Goal: Task Accomplishment & Management: Use online tool/utility

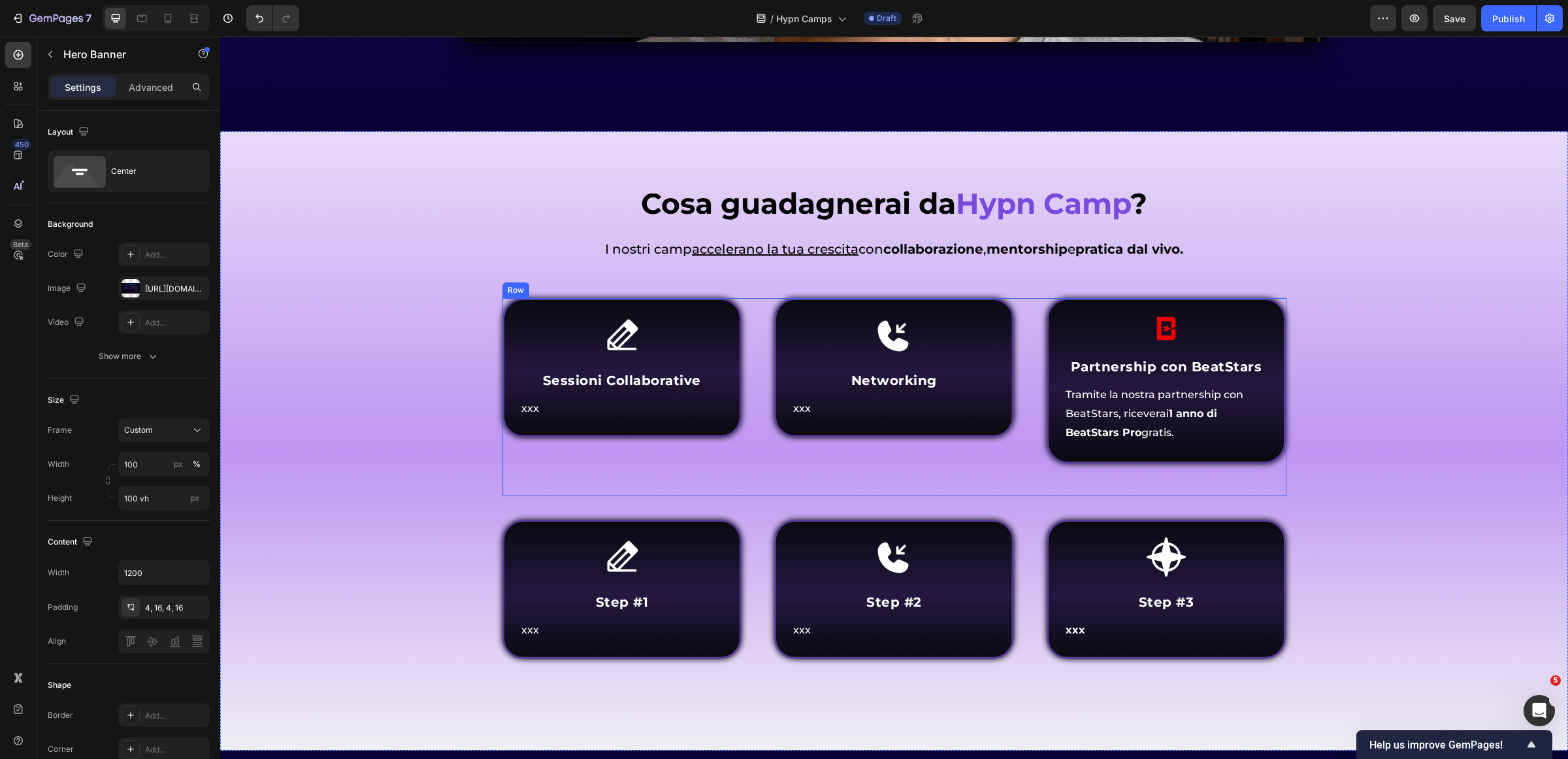
scroll to position [1470, 0]
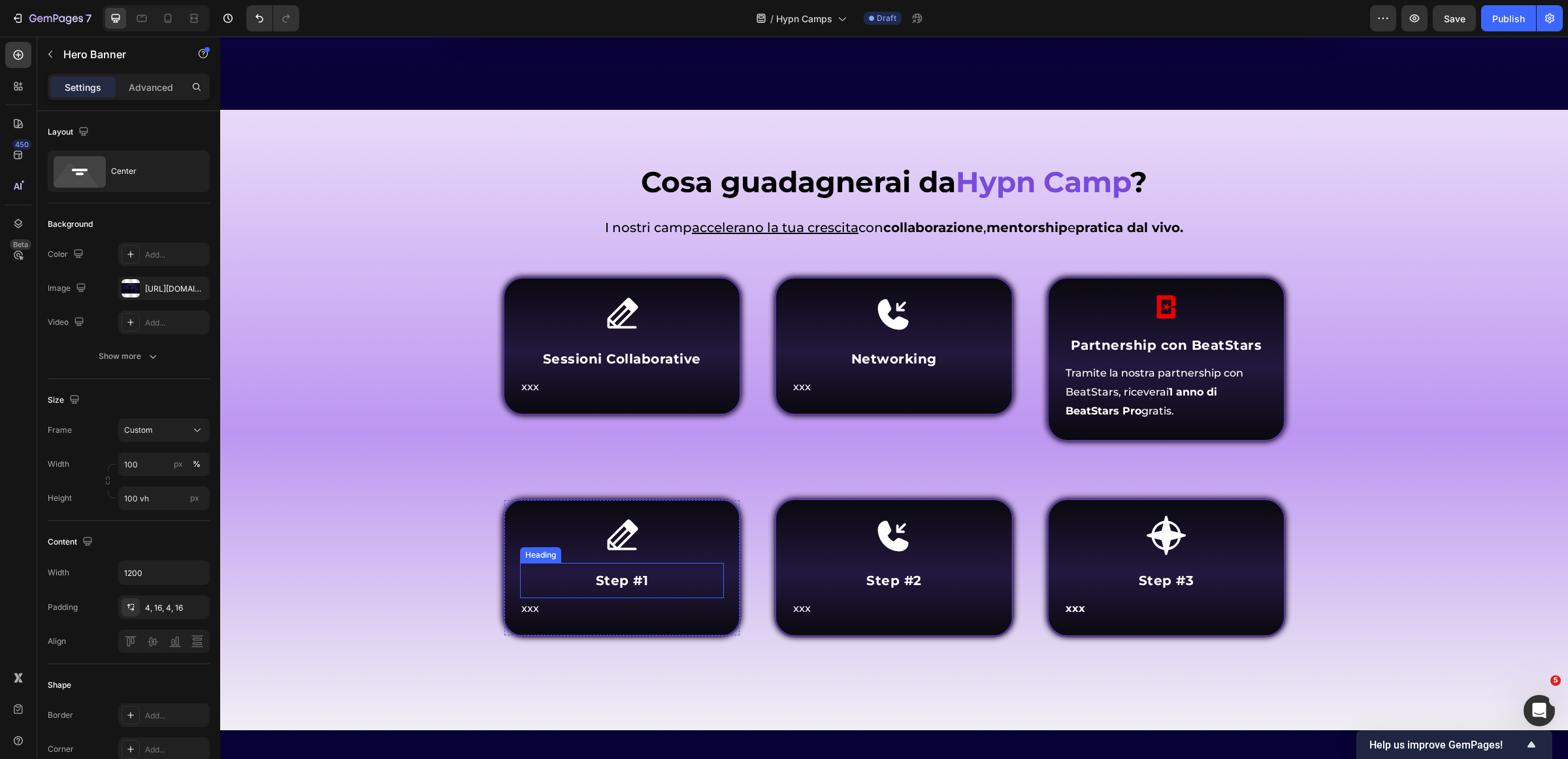
click at [621, 570] on h4 "Step #1" at bounding box center [622, 580] width 204 height 20
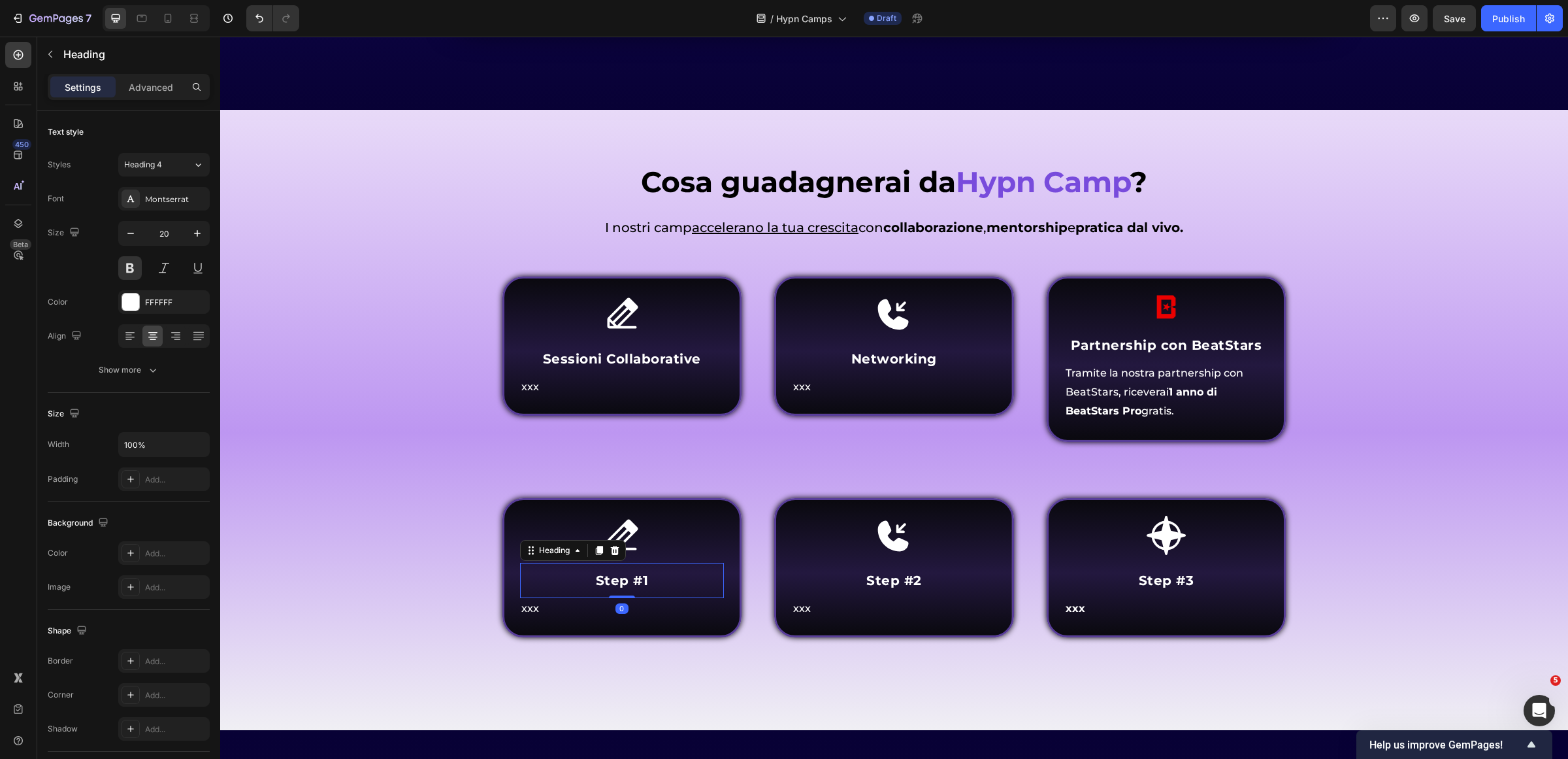
click at [621, 570] on h4 "Step #1" at bounding box center [622, 580] width 204 height 20
click at [559, 609] on p "xxx" at bounding box center [621, 609] width 202 height 19
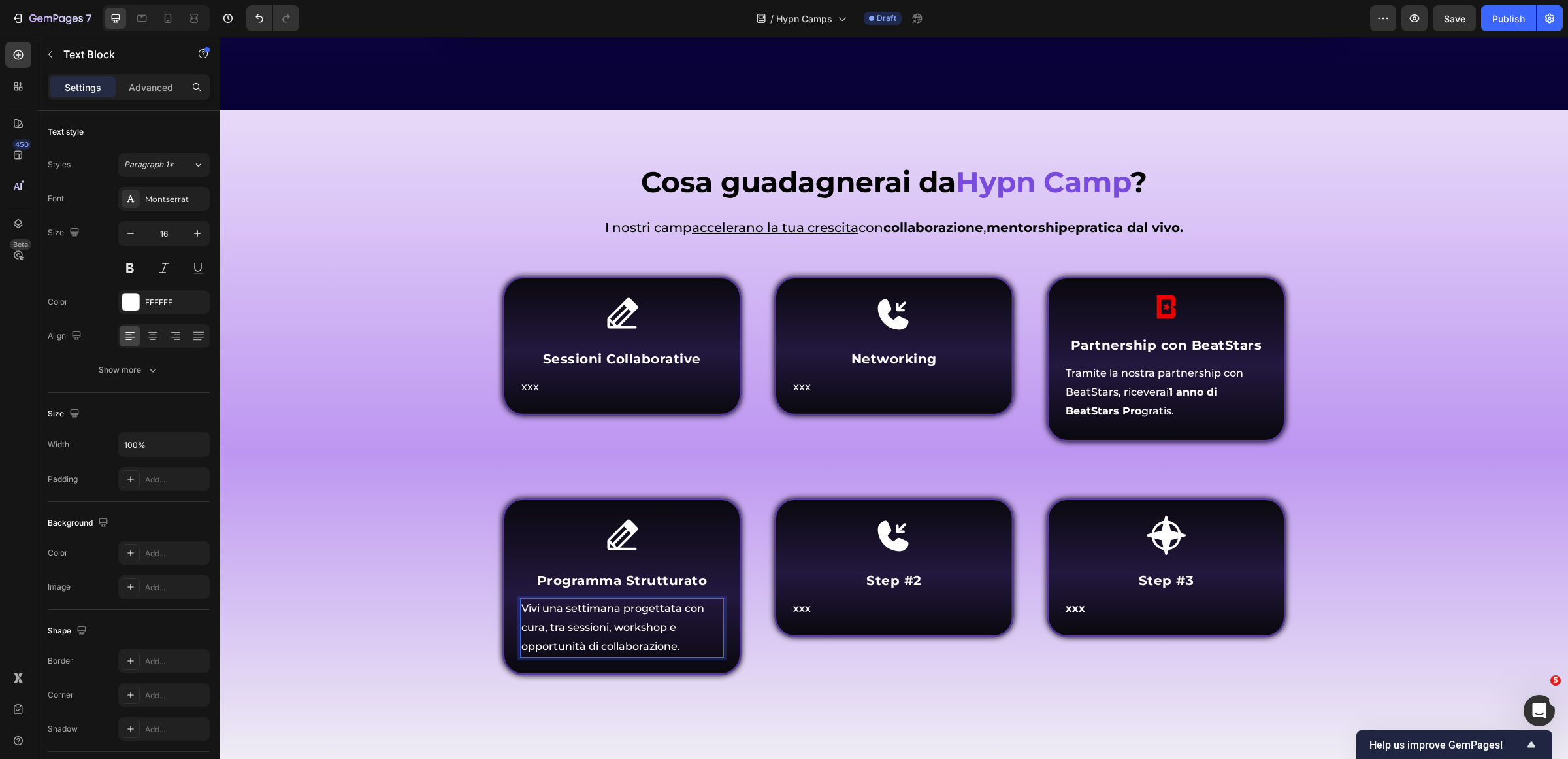
click at [587, 608] on span "Vivi una settimana progettata con cura, tra sessioni, workshop e opportunità di…" at bounding box center [612, 627] width 183 height 50
click at [573, 624] on span "Vivi una giornata progettata con cura, tra sessioni, workshop e opportunità di …" at bounding box center [608, 627] width 174 height 50
click at [904, 671] on div "Icon Step #2 Heading xxx Text Block Row" at bounding box center [894, 602] width 240 height 209
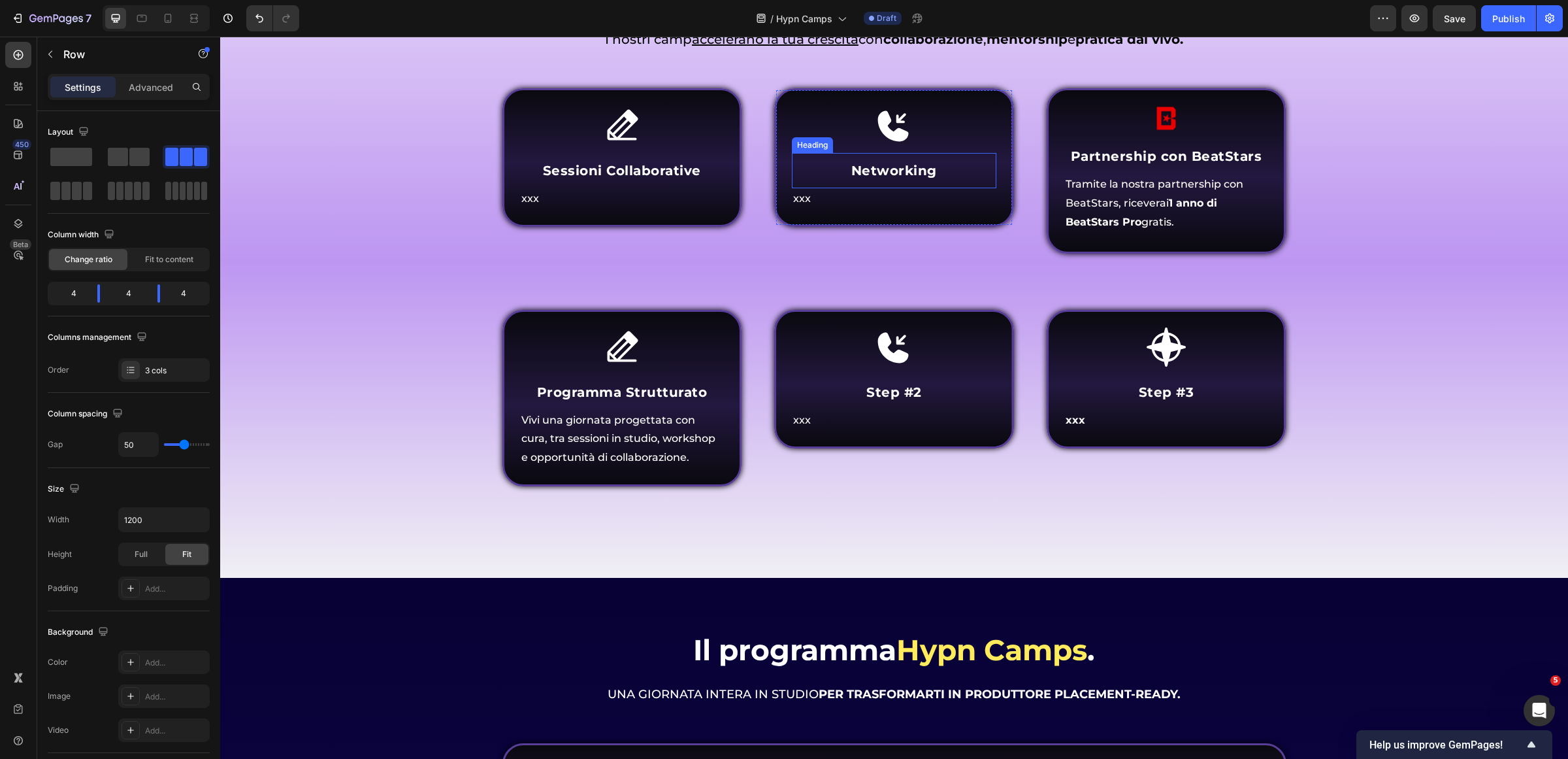
scroll to position [1551, 0]
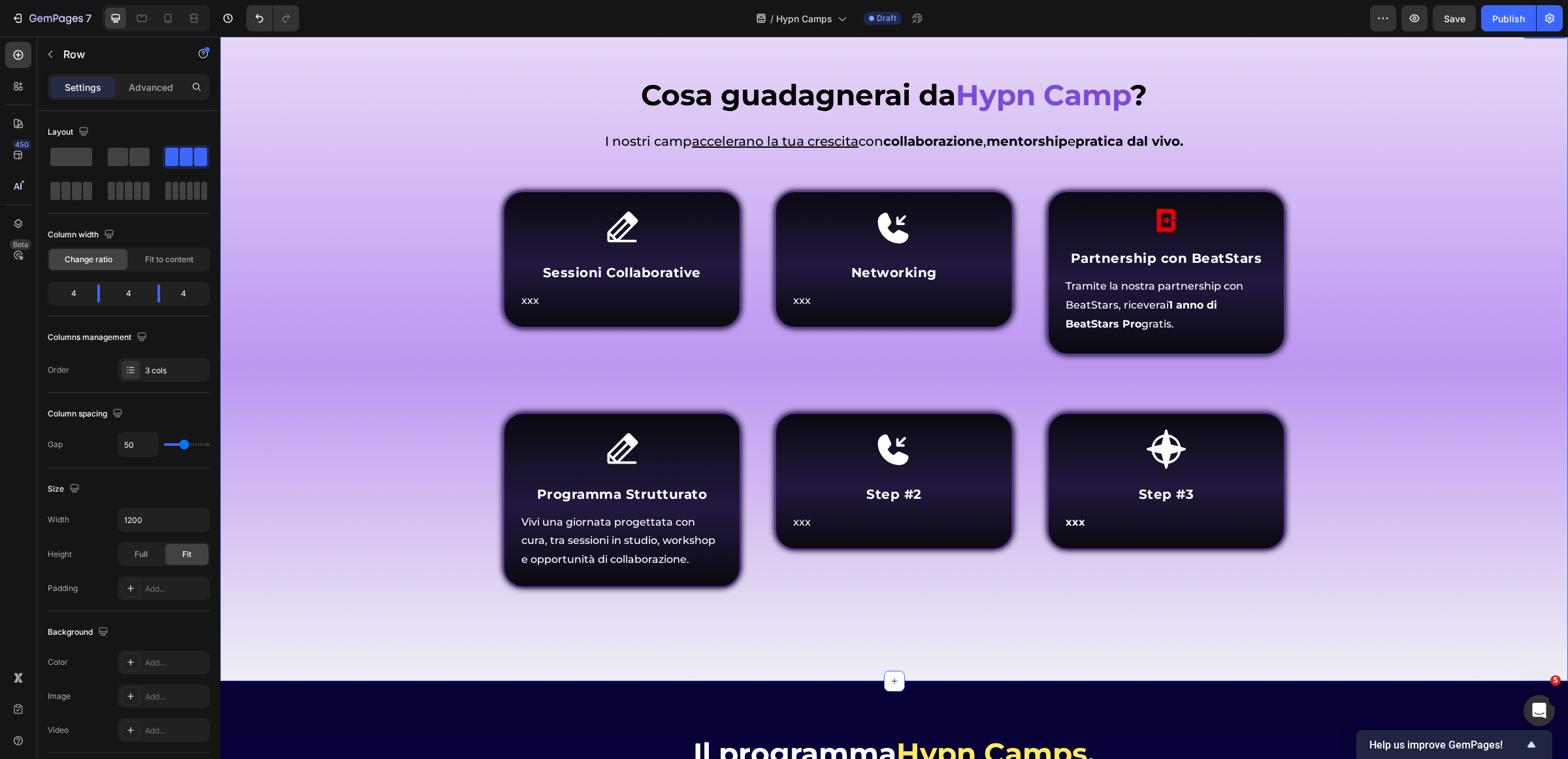
click at [898, 43] on div "Cosa guadagnerai da Hypn Camp ? Heading Come funziona Inner Circle ? Heading I …" at bounding box center [894, 352] width 1348 height 658
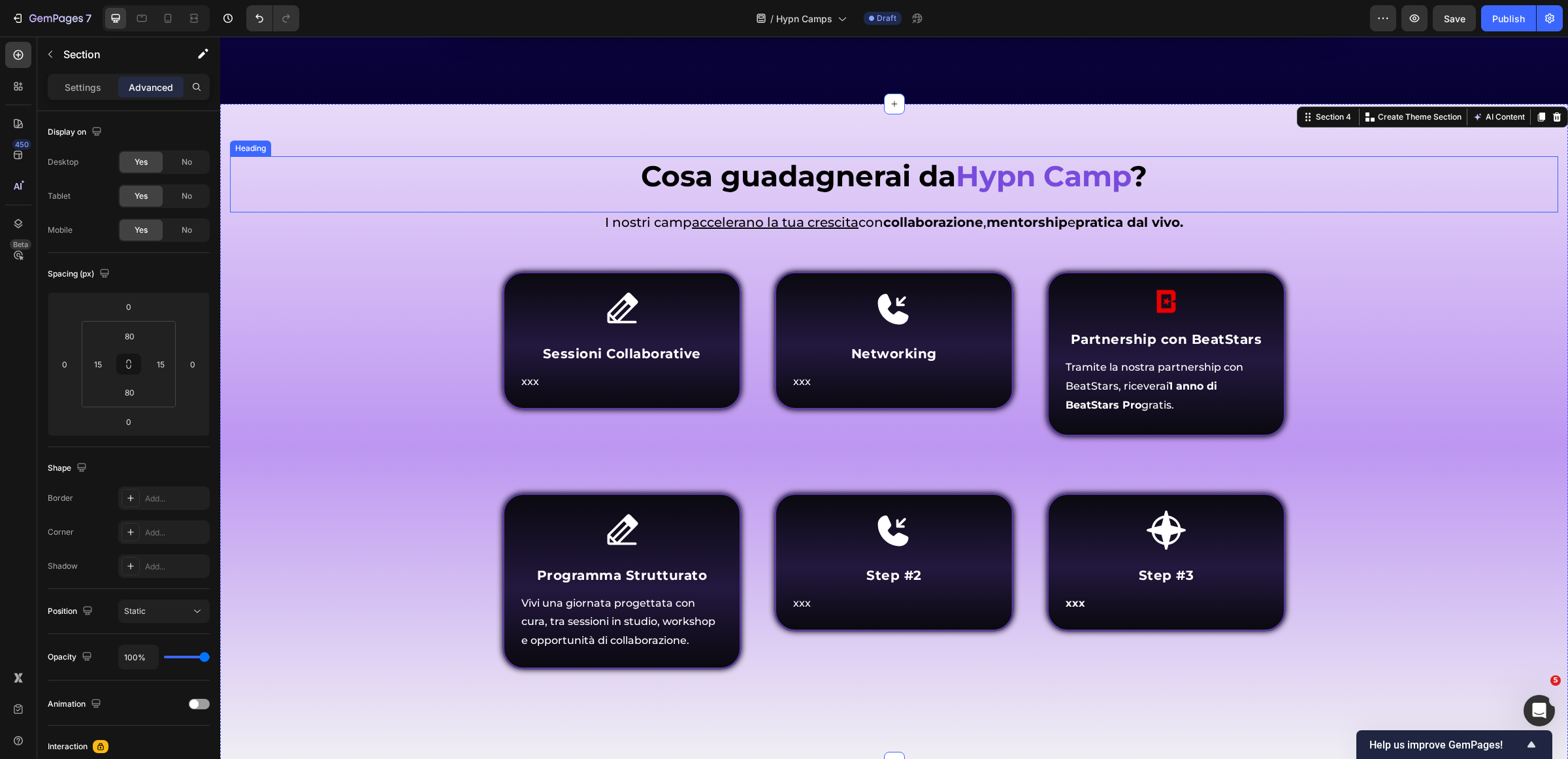
scroll to position [1470, 0]
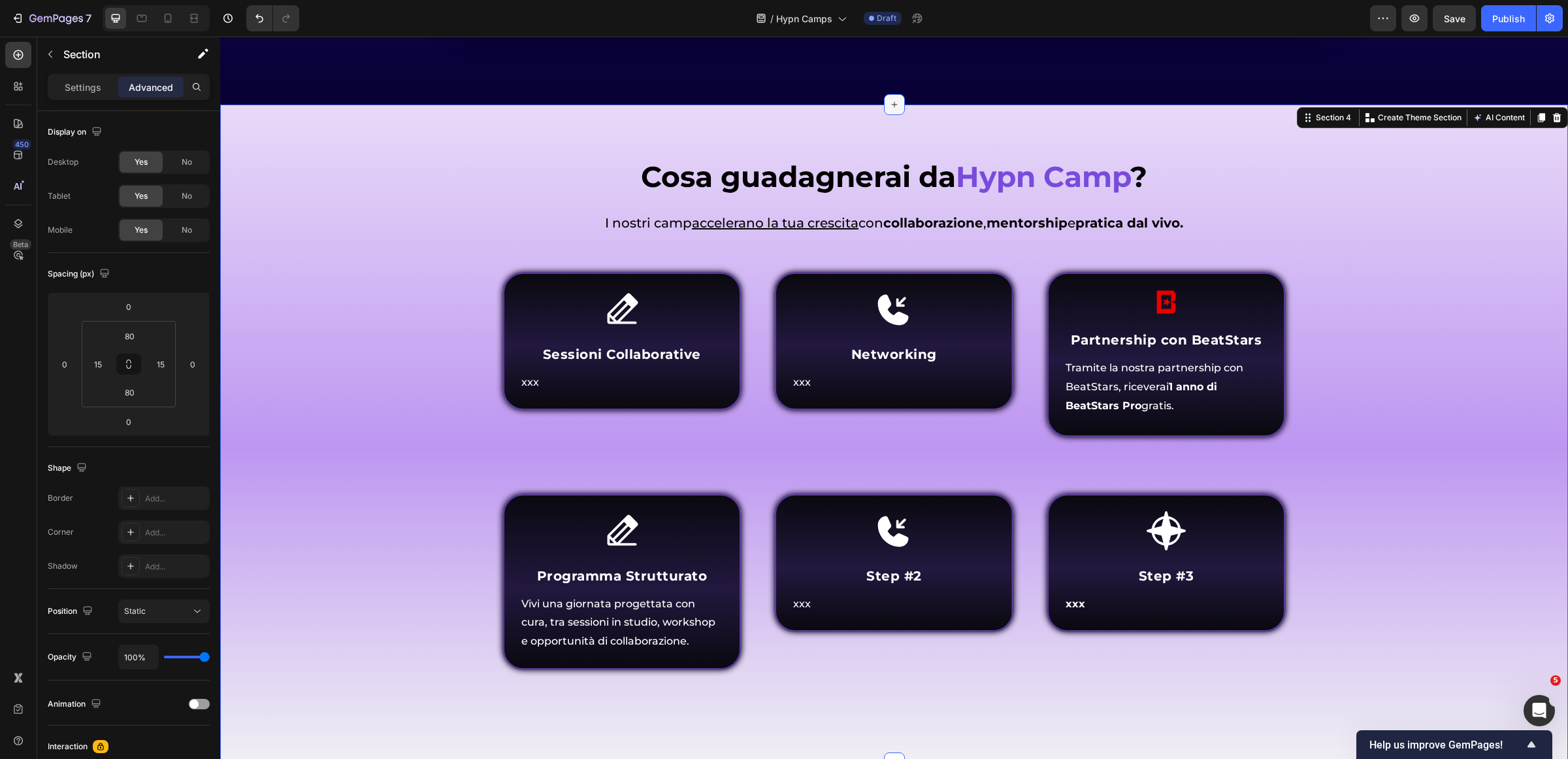
click at [888, 110] on div at bounding box center [895, 104] width 21 height 21
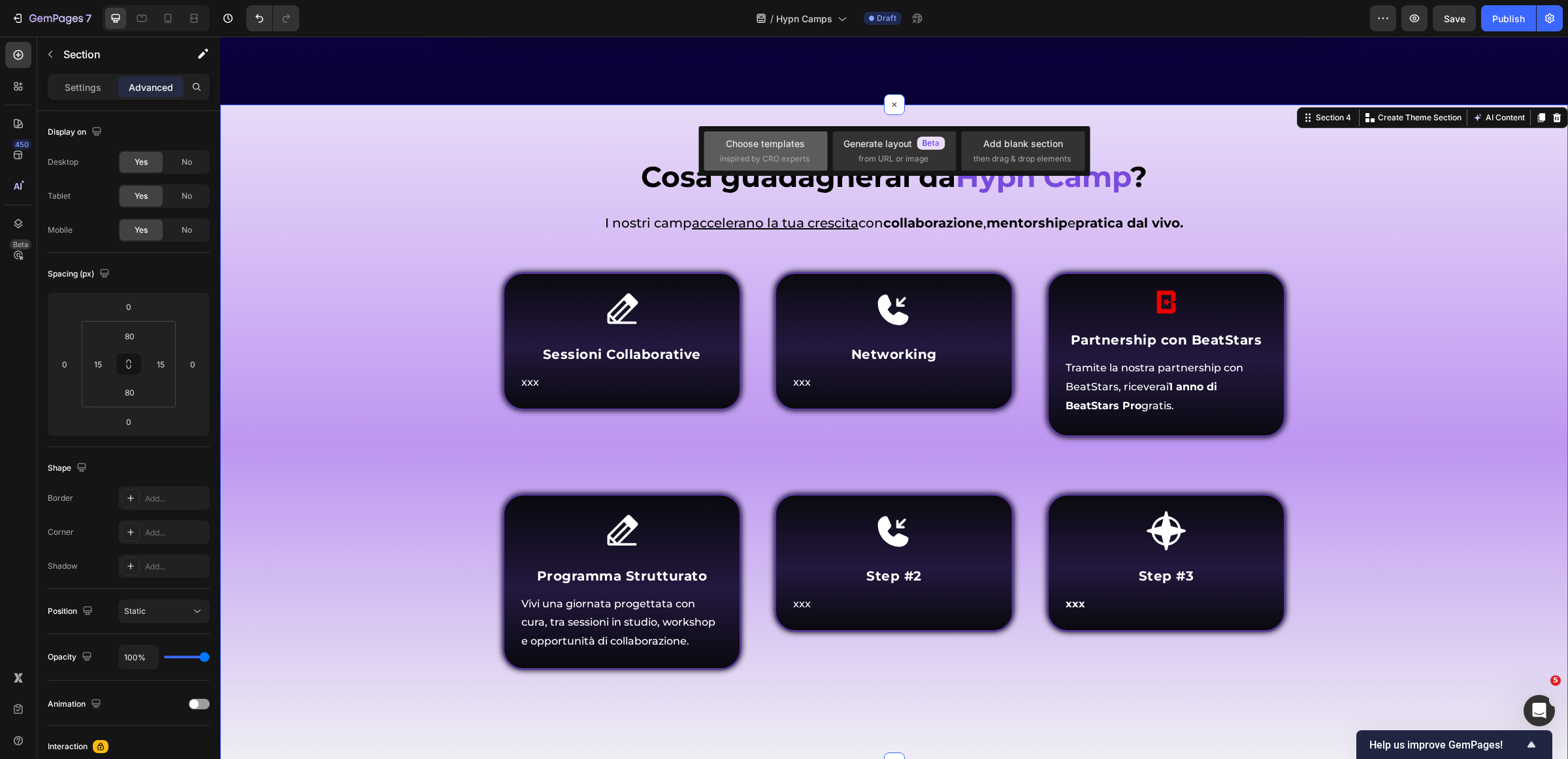
click at [772, 161] on span "inspired by CRO experts" at bounding box center [764, 159] width 89 height 12
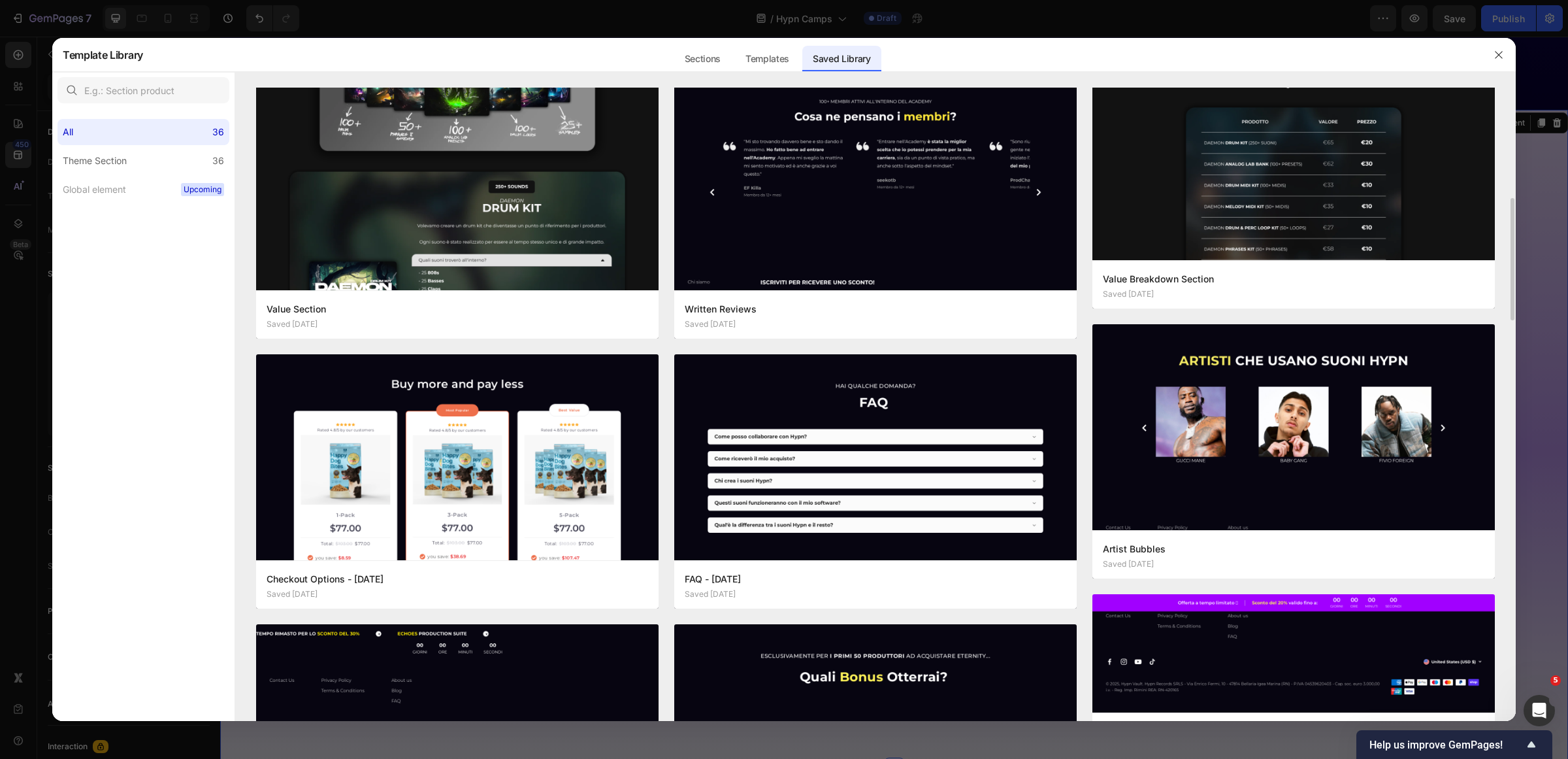
scroll to position [245, 0]
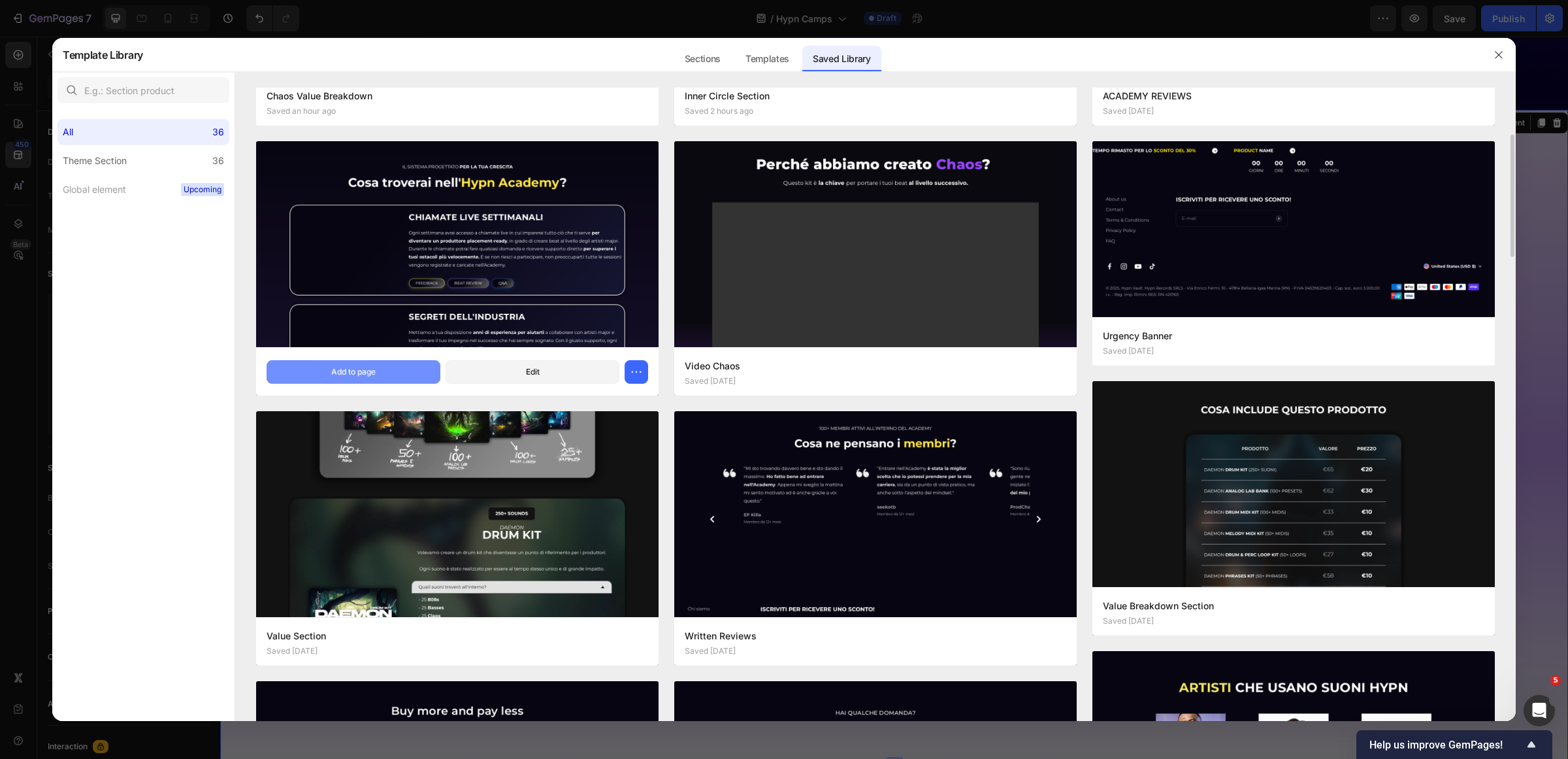
click at [360, 377] on div "Add to page" at bounding box center [354, 372] width 45 height 12
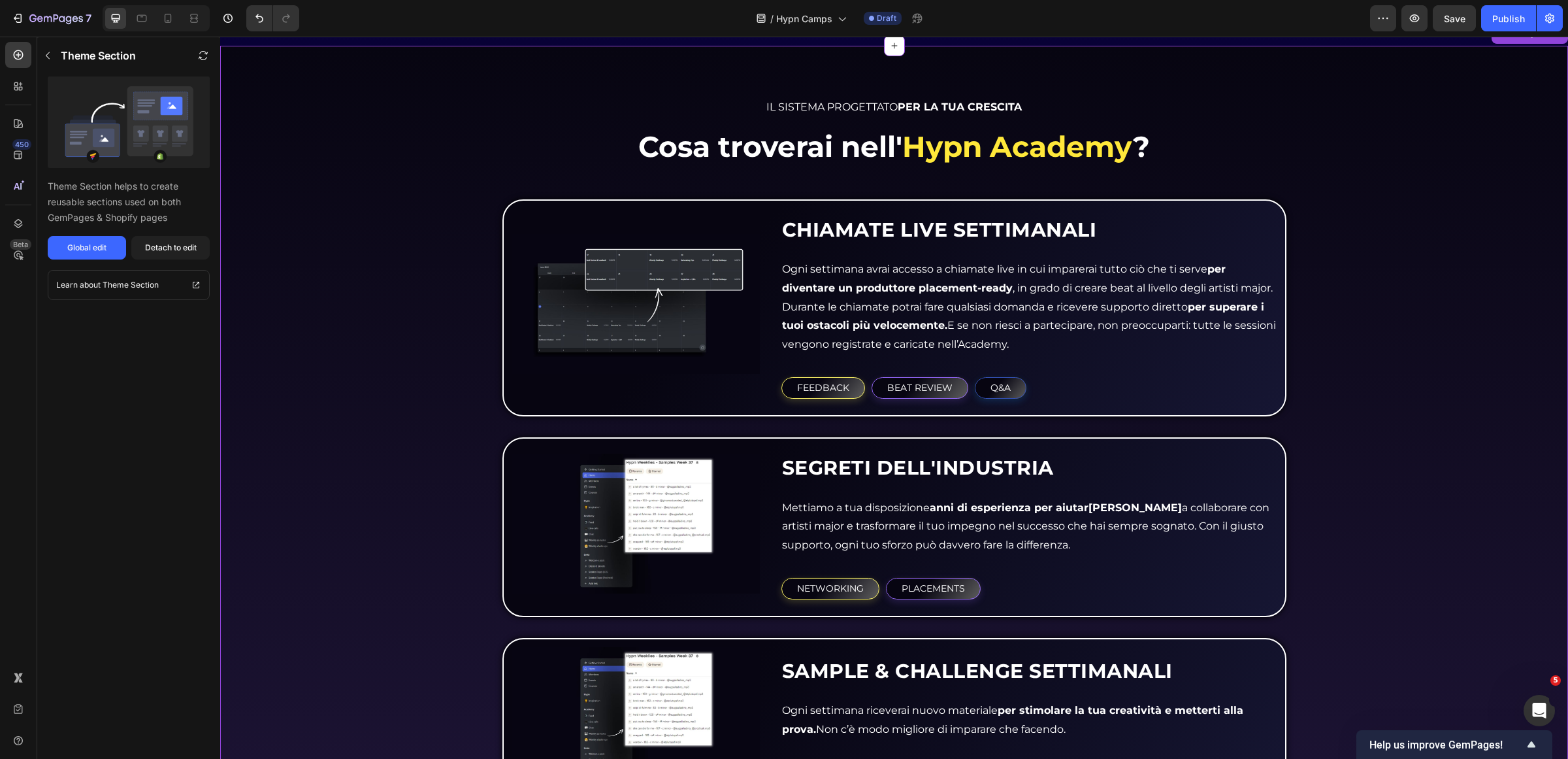
scroll to position [1538, 0]
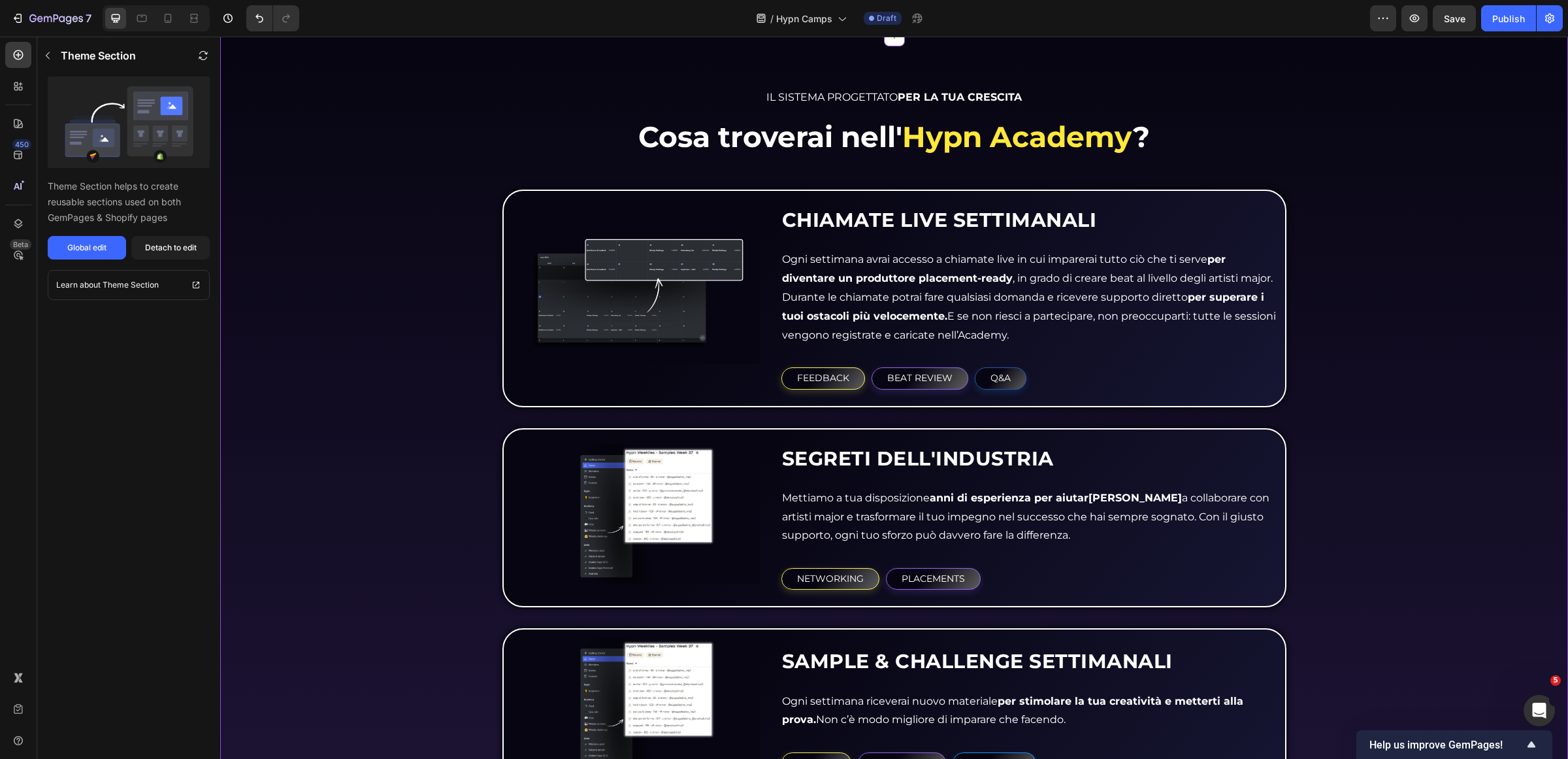
click at [851, 379] on button "FEEDBACK" at bounding box center [823, 377] width 84 height 21
click at [188, 248] on div "Detach to edit" at bounding box center [171, 247] width 52 height 12
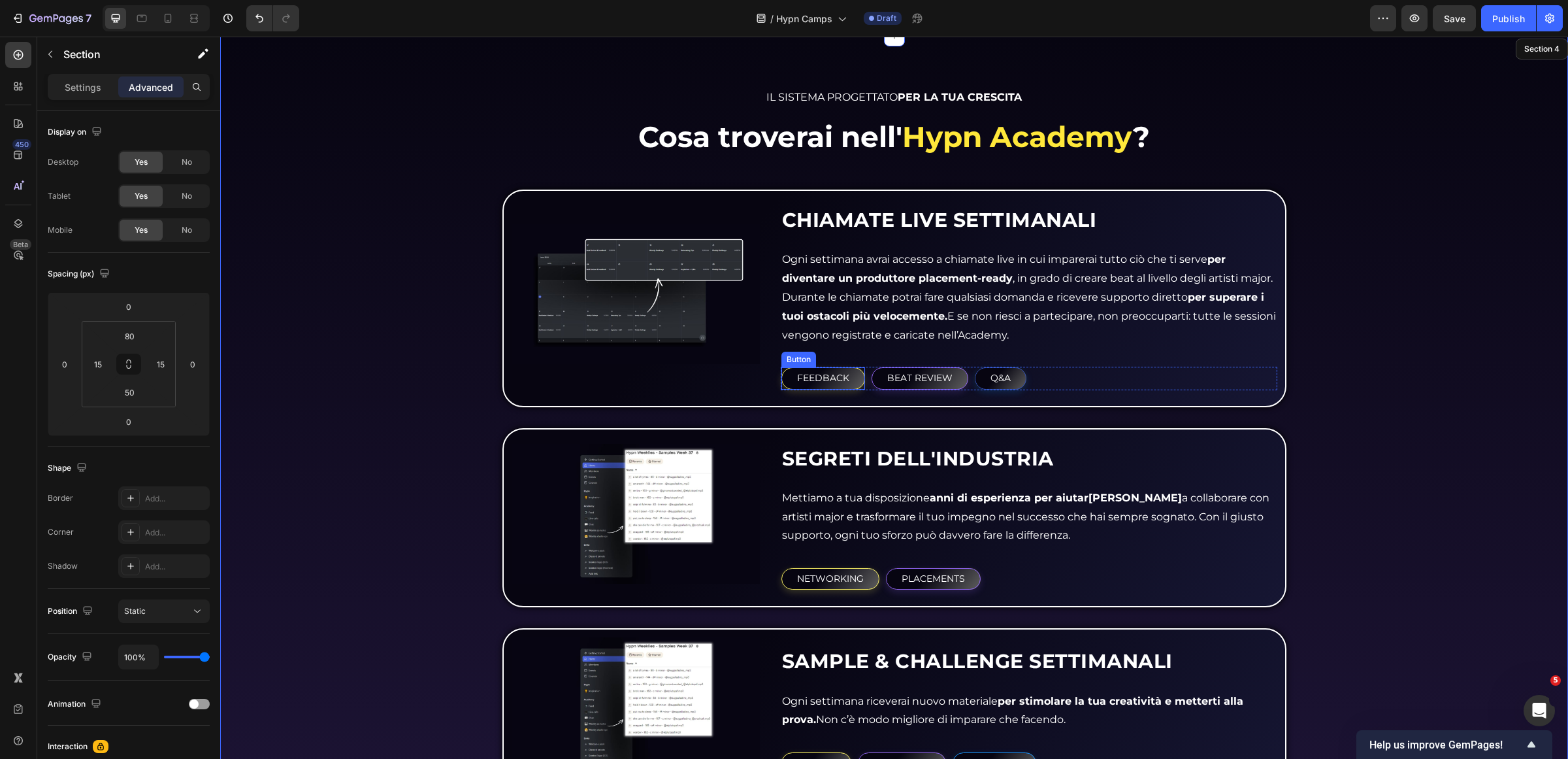
click at [844, 384] on button "FEEDBACK" at bounding box center [823, 377] width 84 height 21
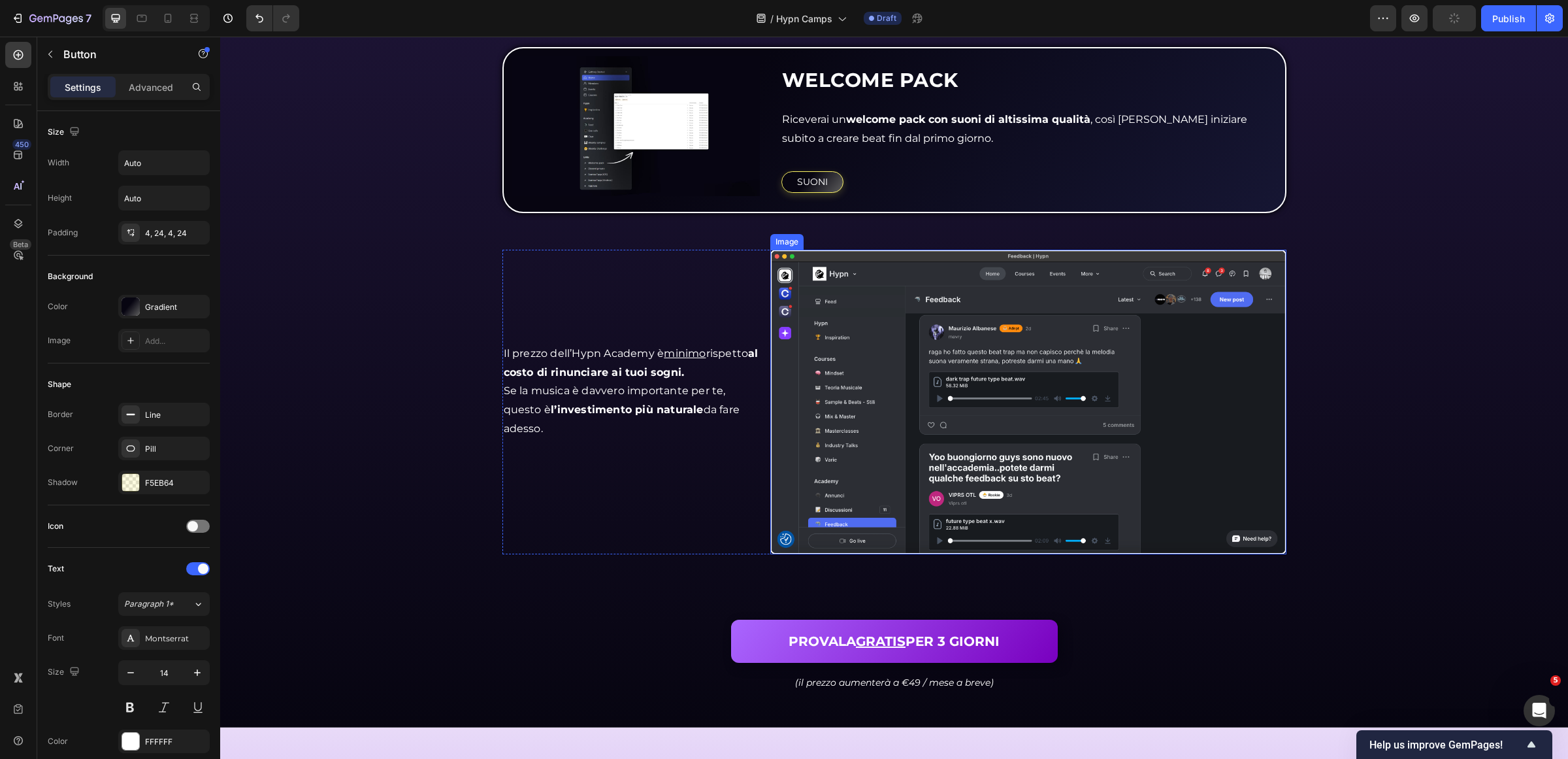
scroll to position [2705, 0]
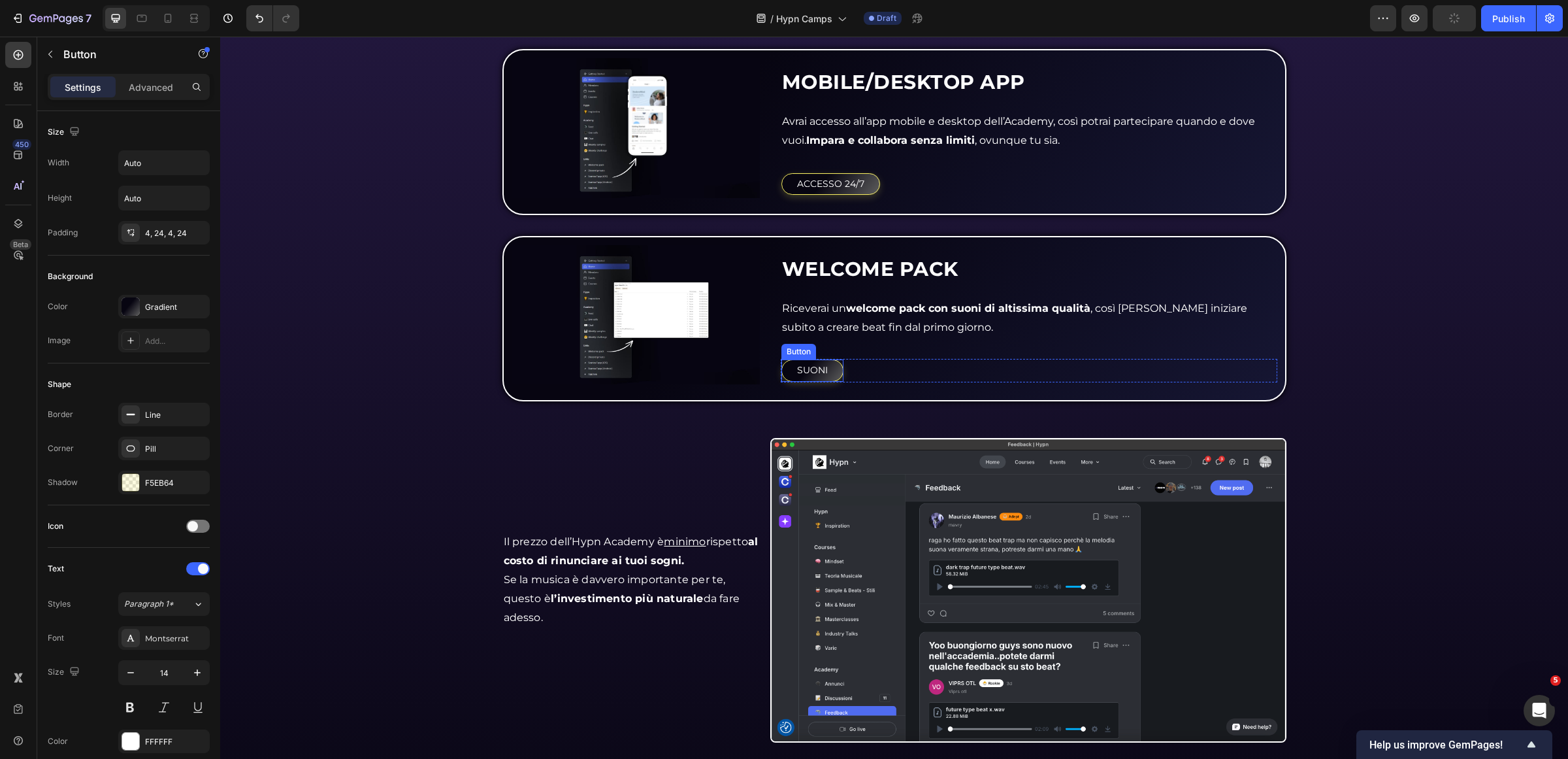
click at [830, 373] on button "SUONI" at bounding box center [812, 370] width 62 height 21
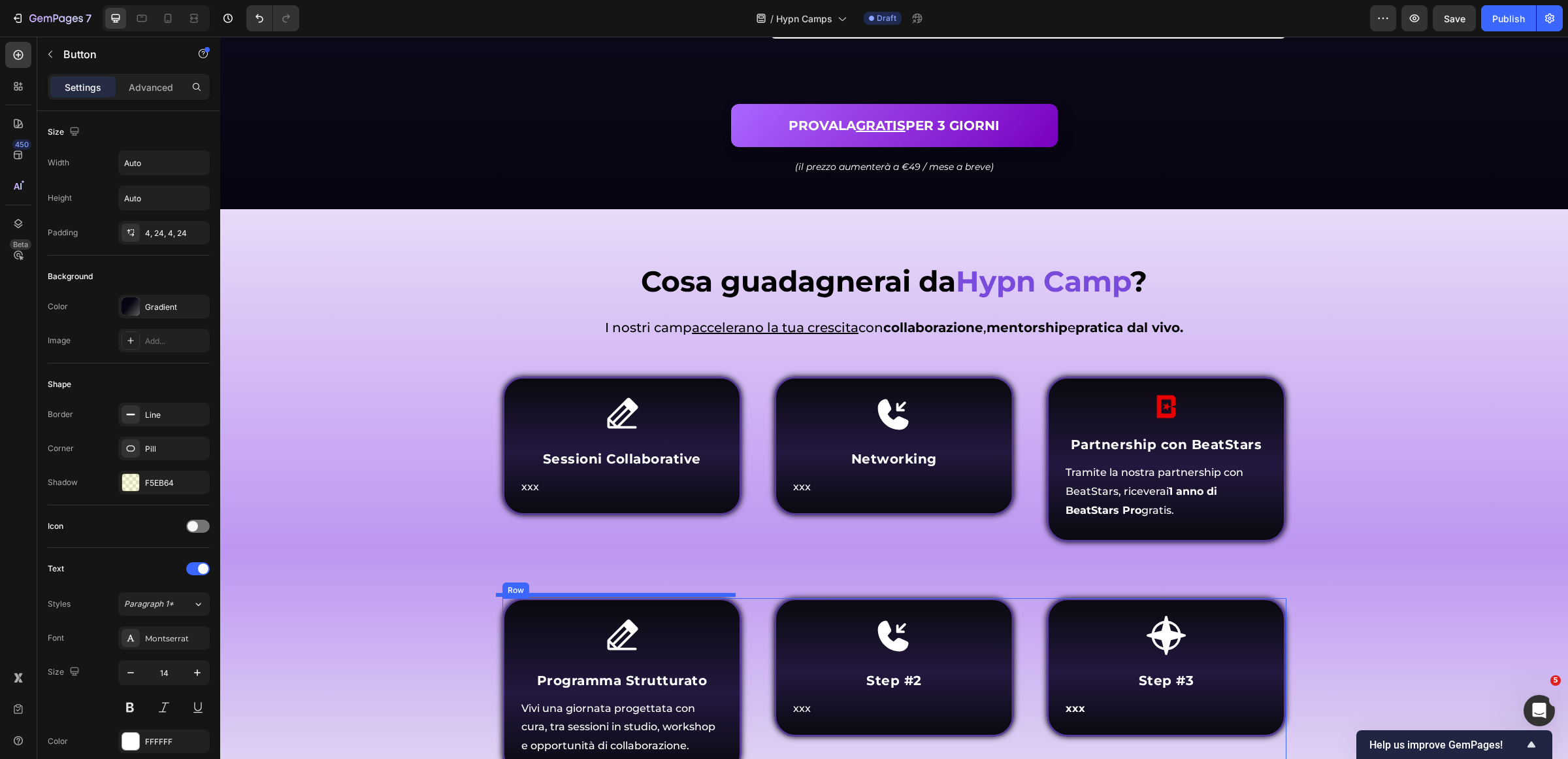
scroll to position [3483, 0]
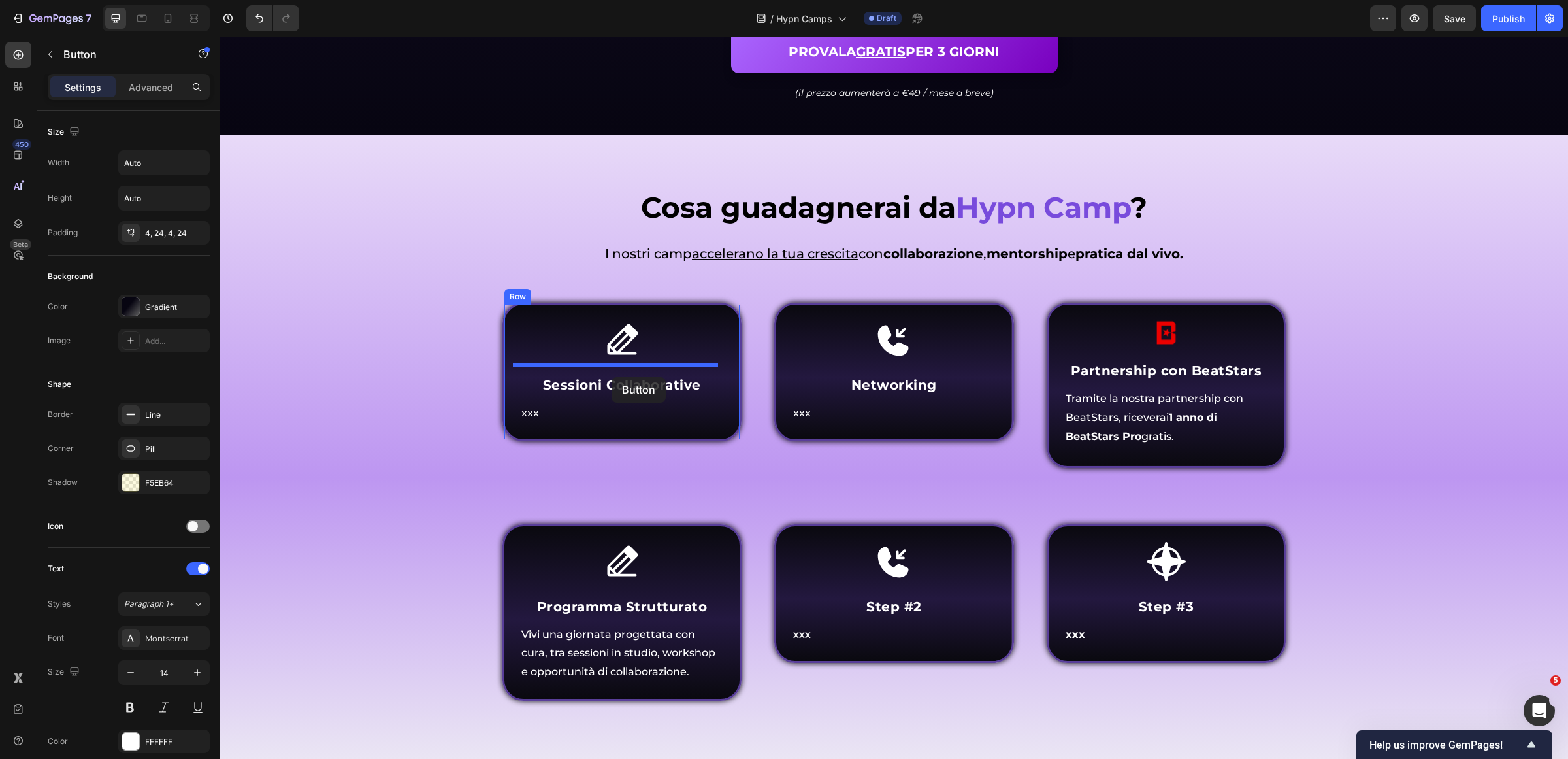
drag, startPoint x: 797, startPoint y: 347, endPoint x: 611, endPoint y: 377, distance: 188.4
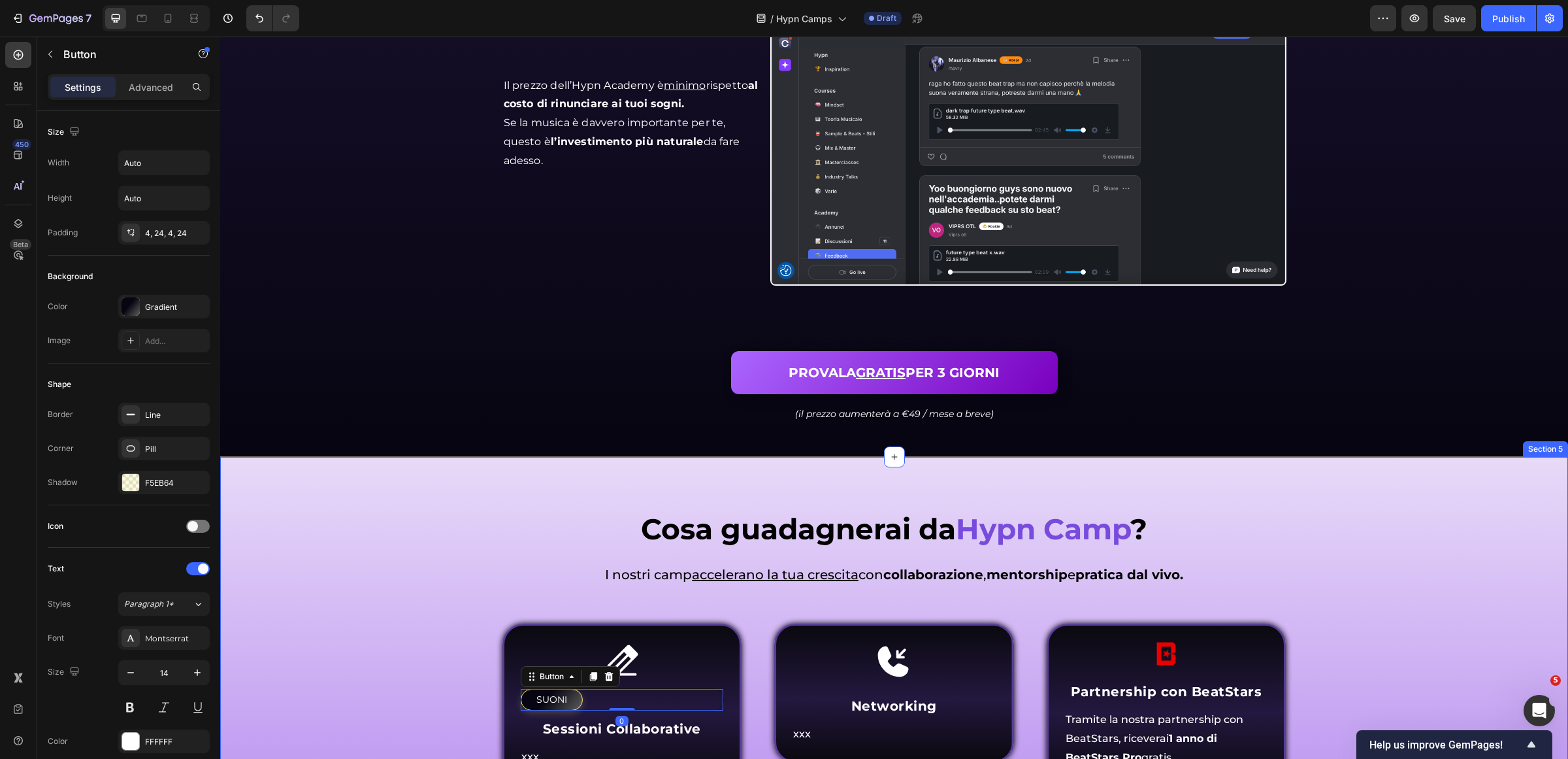
scroll to position [3087, 0]
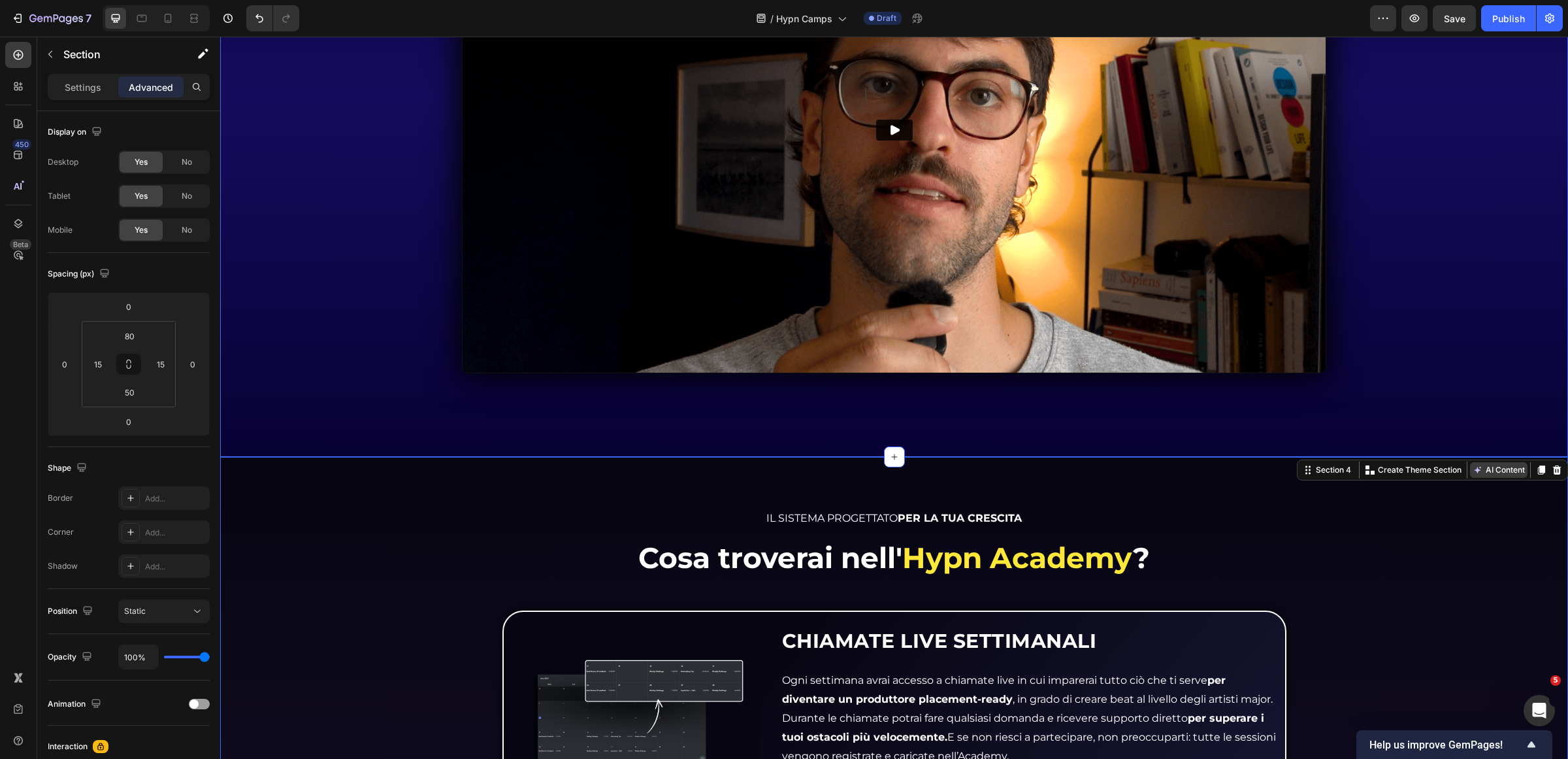
scroll to position [1127, 0]
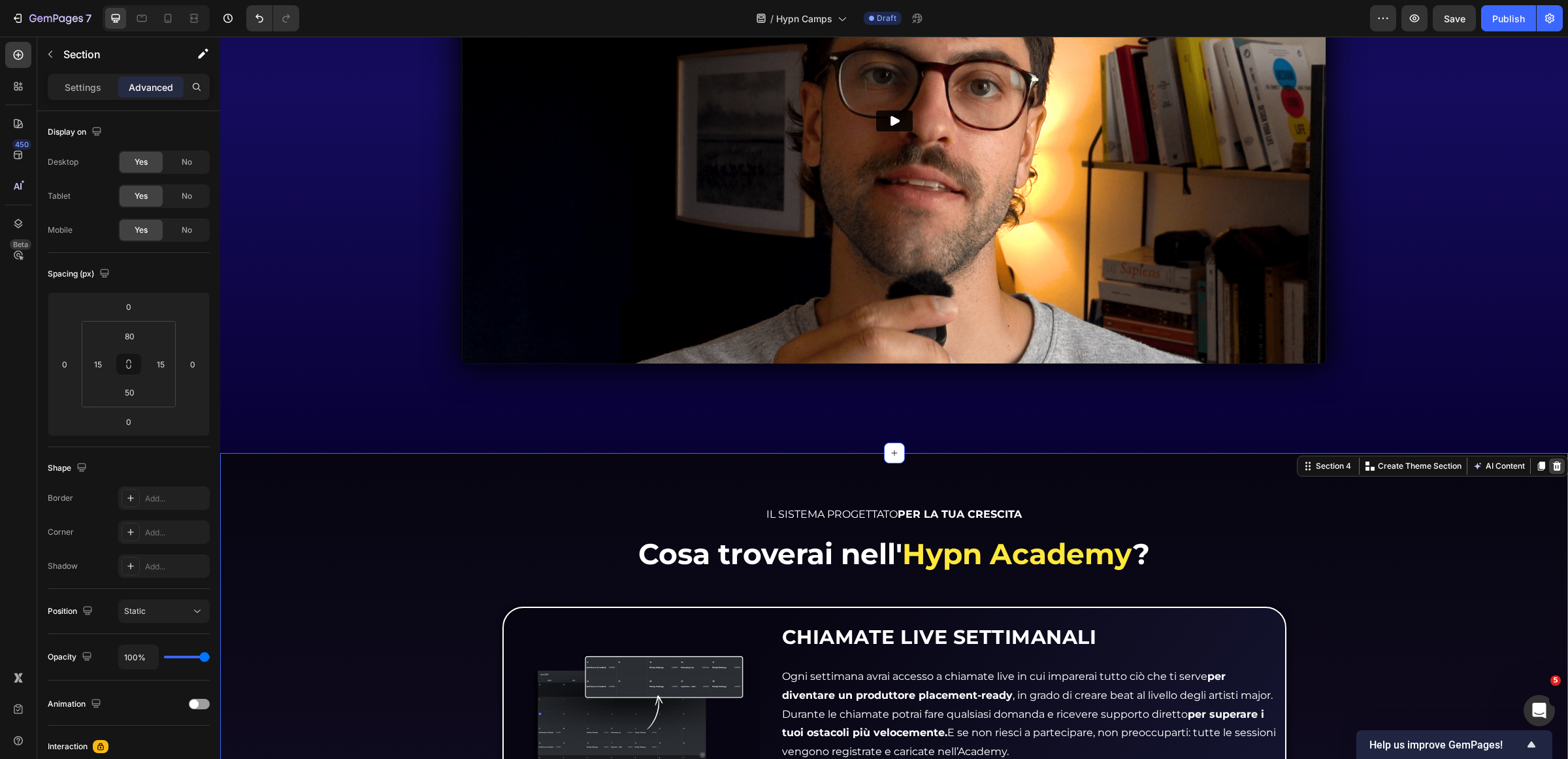
click at [1553, 465] on icon at bounding box center [1557, 466] width 8 height 9
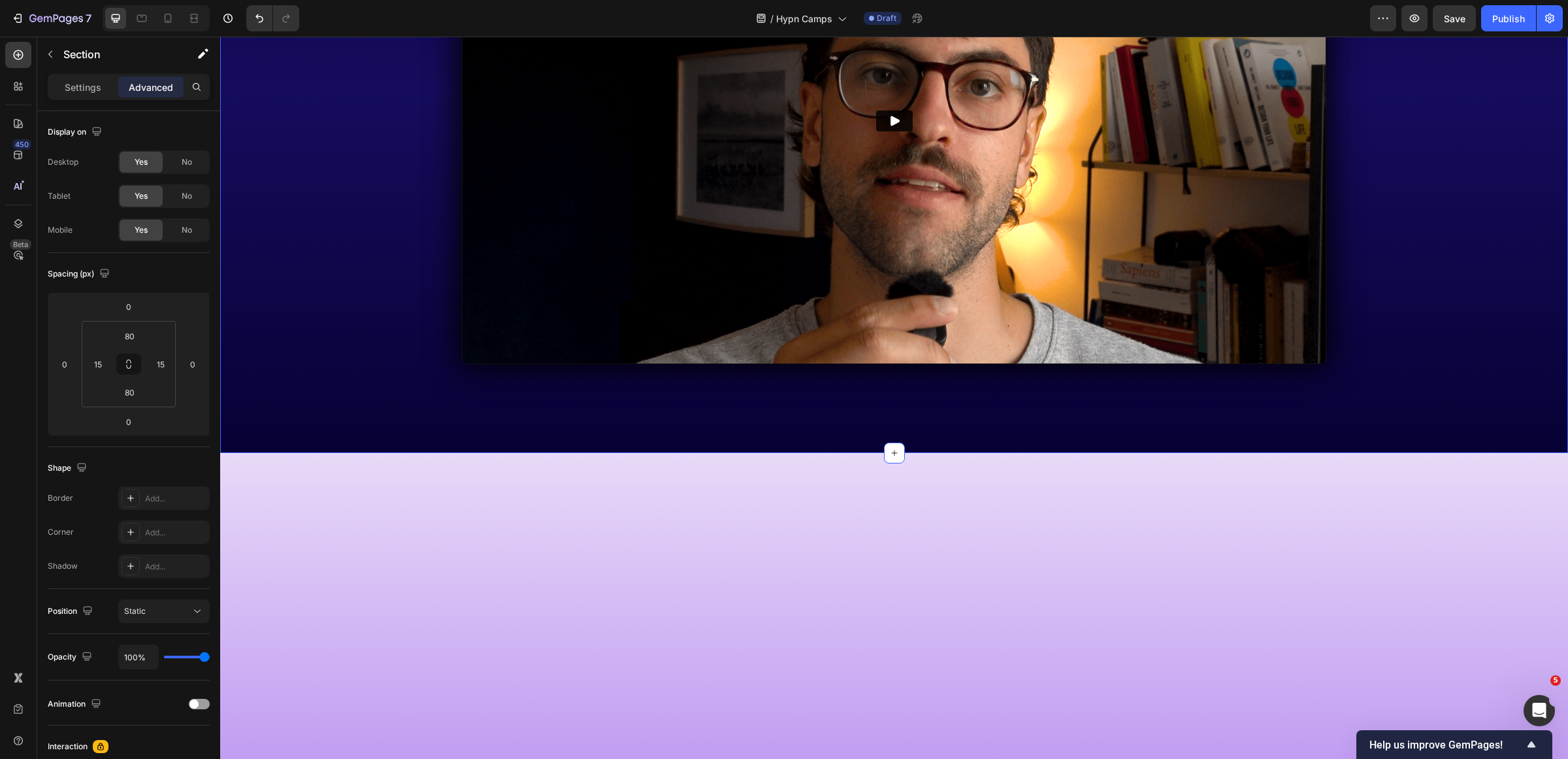
click at [978, 441] on div "Come funziona Hypn Camps ? Heading Come funziona Inner Circle ? Heading Scopri …" at bounding box center [894, 82] width 1348 height 741
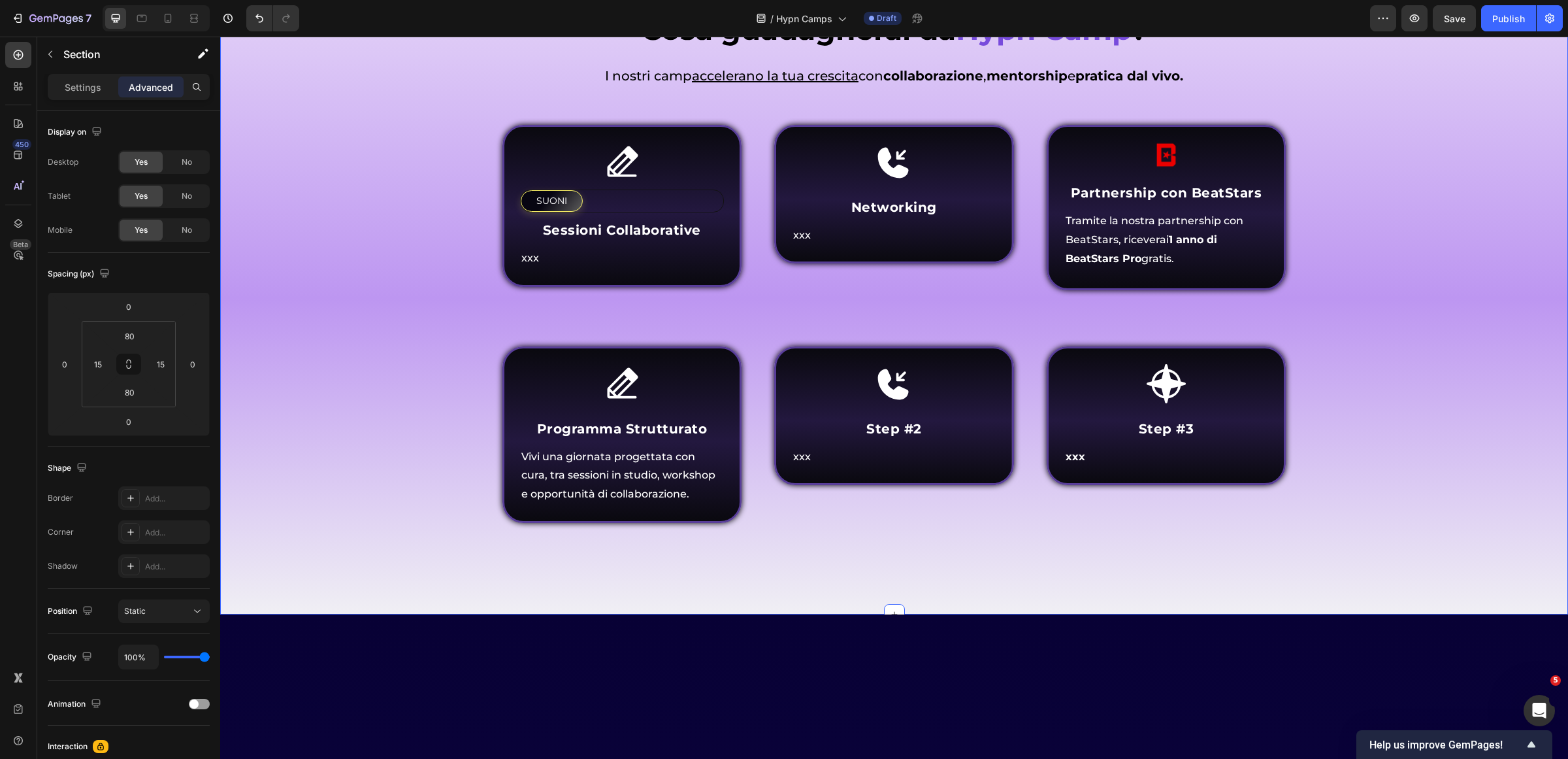
scroll to position [1290, 0]
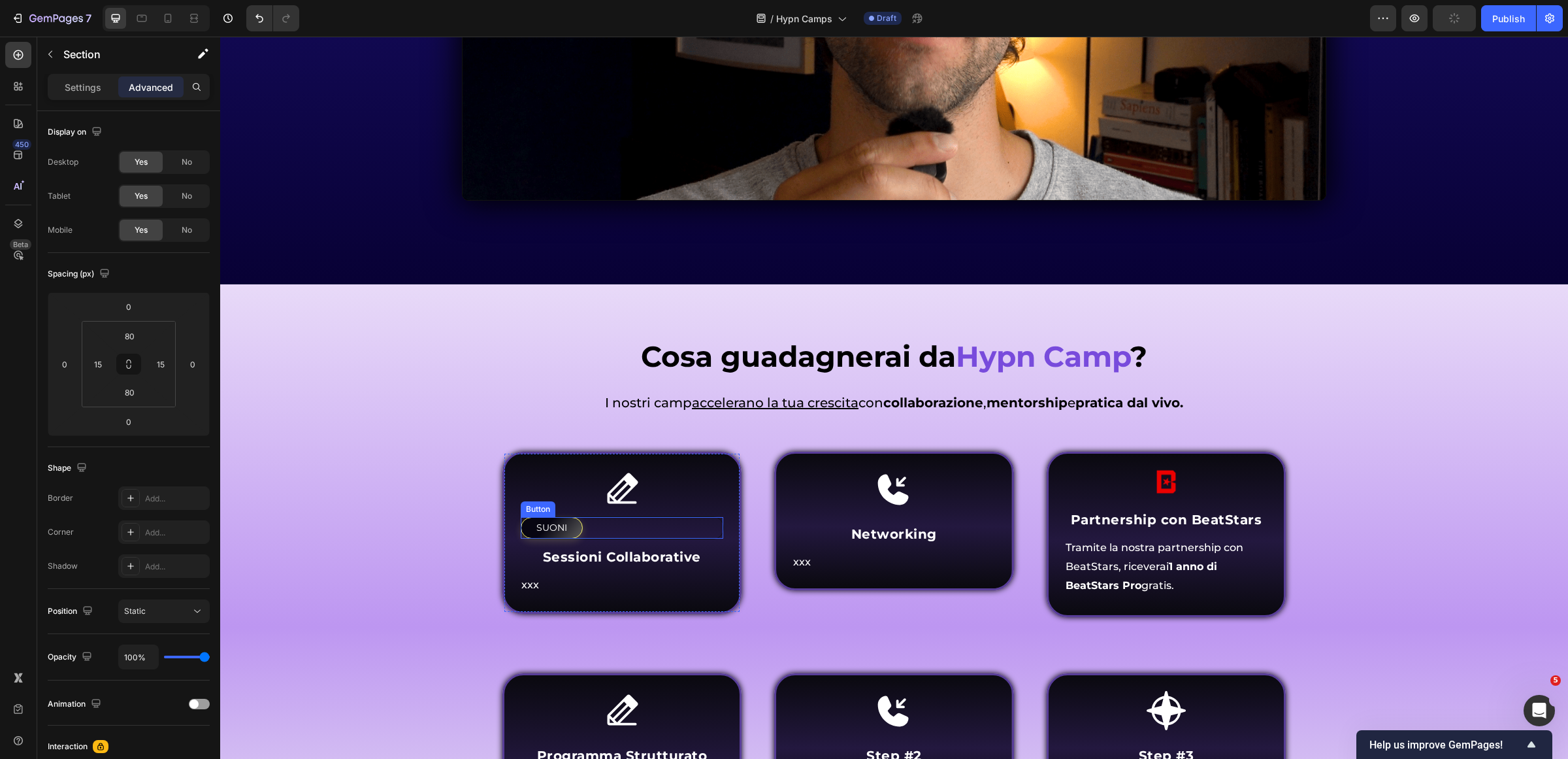
click at [580, 525] on div "SUONI Button" at bounding box center [622, 528] width 204 height 23
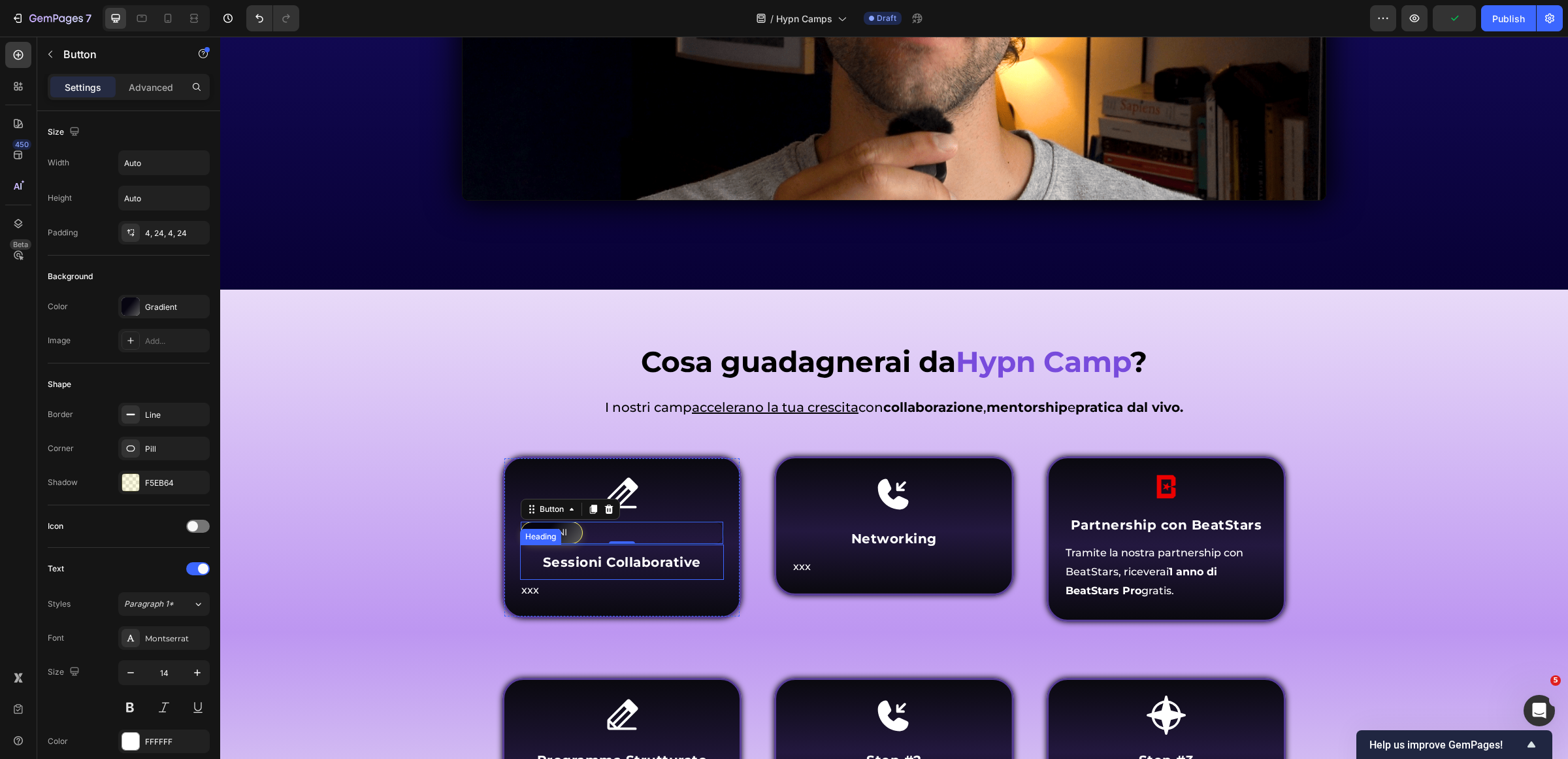
click at [629, 559] on h4 "Sessioni Collaborative" at bounding box center [622, 561] width 204 height 20
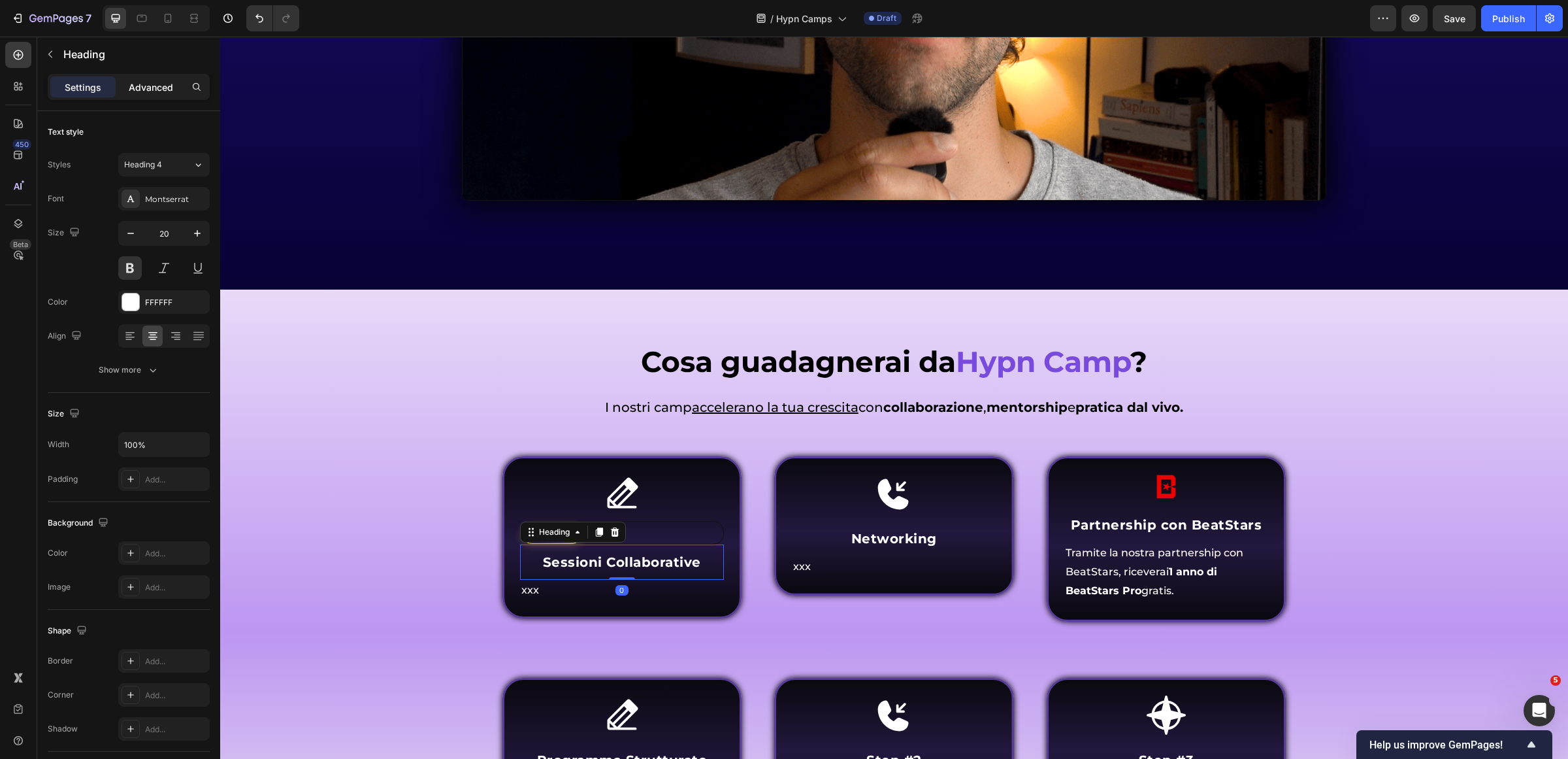
click at [144, 84] on p "Advanced" at bounding box center [151, 87] width 45 height 14
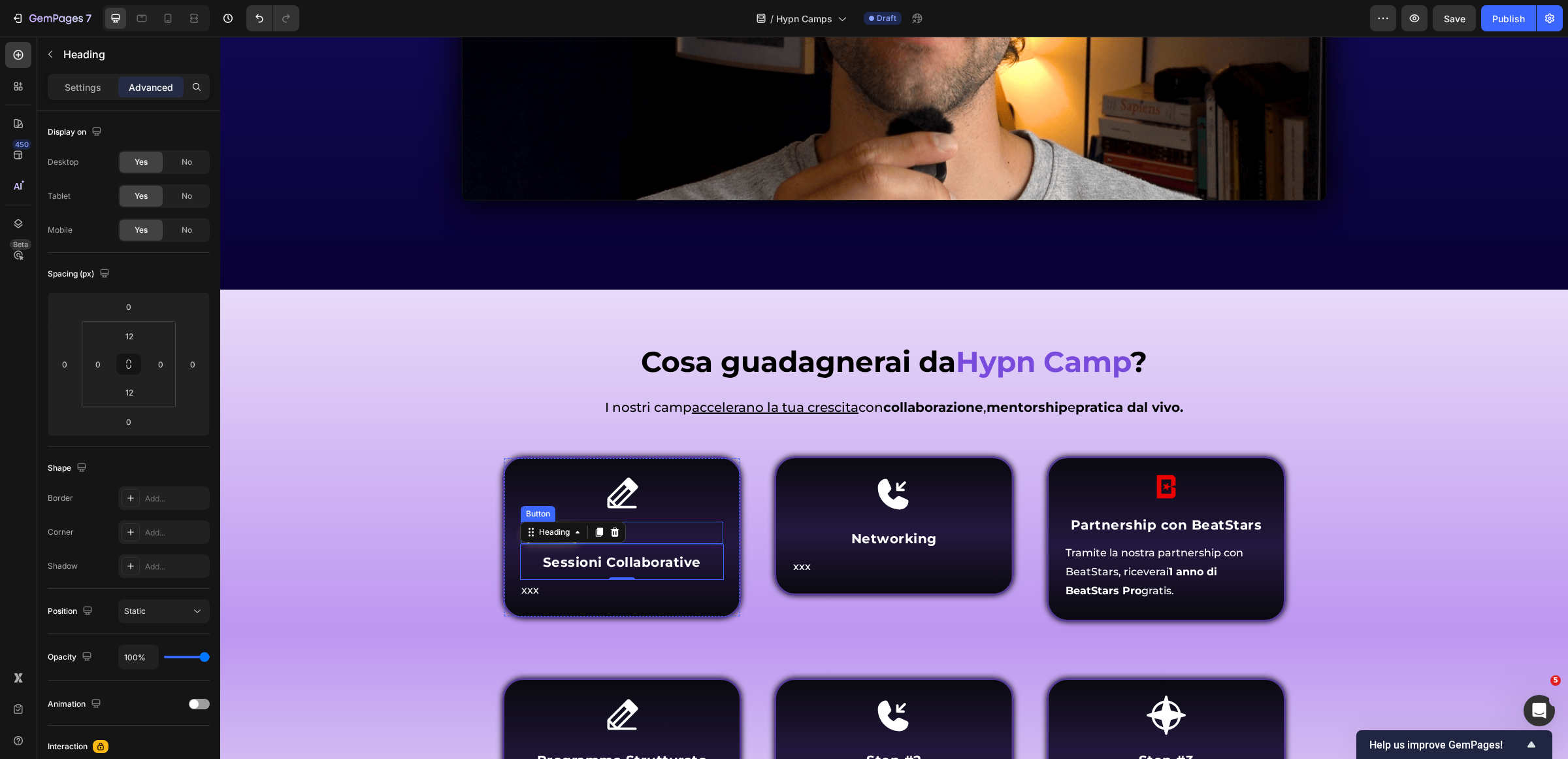
click at [690, 525] on div "SUONI Button" at bounding box center [622, 532] width 204 height 23
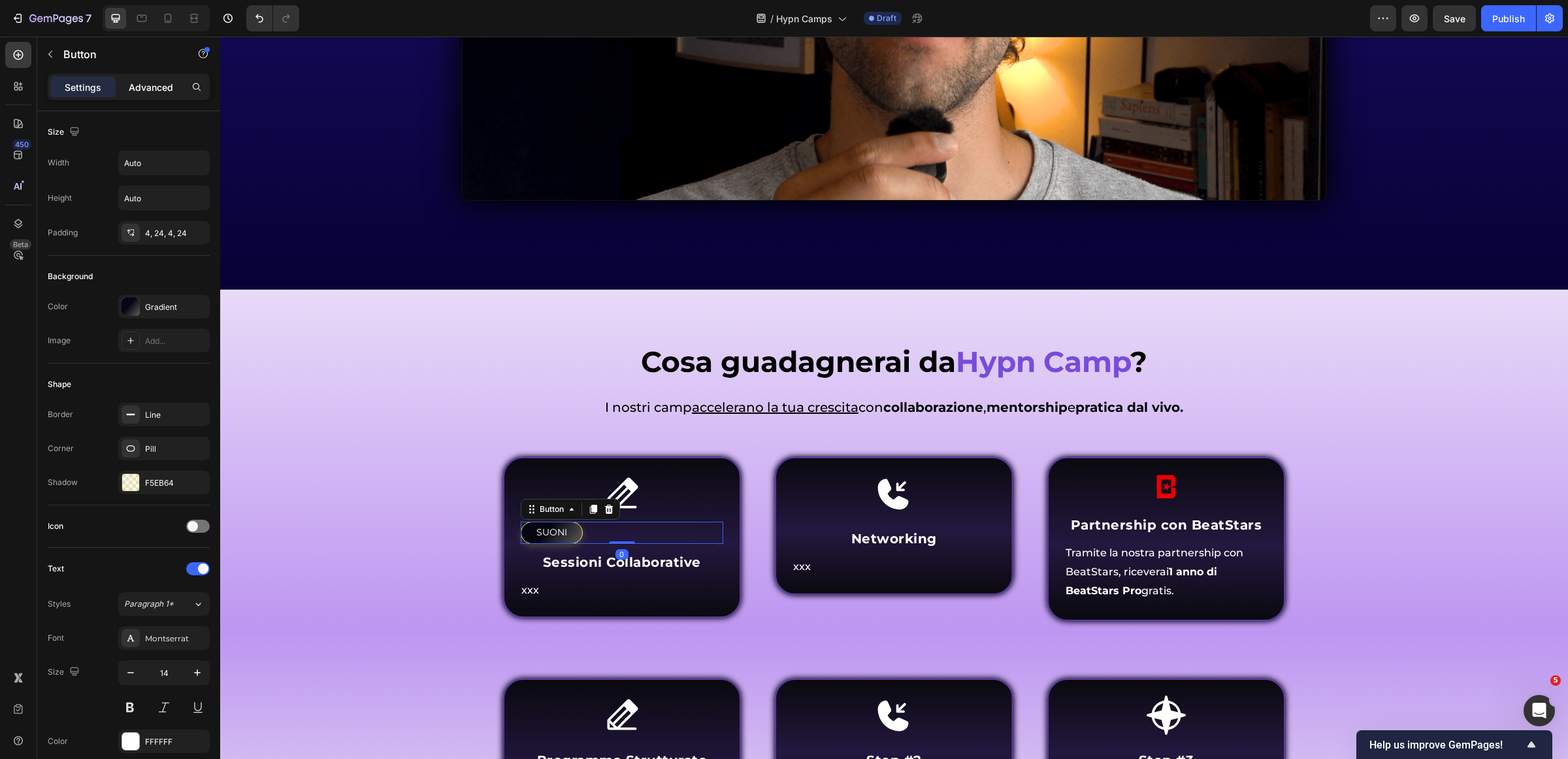
click at [165, 93] on p "Advanced" at bounding box center [151, 87] width 45 height 14
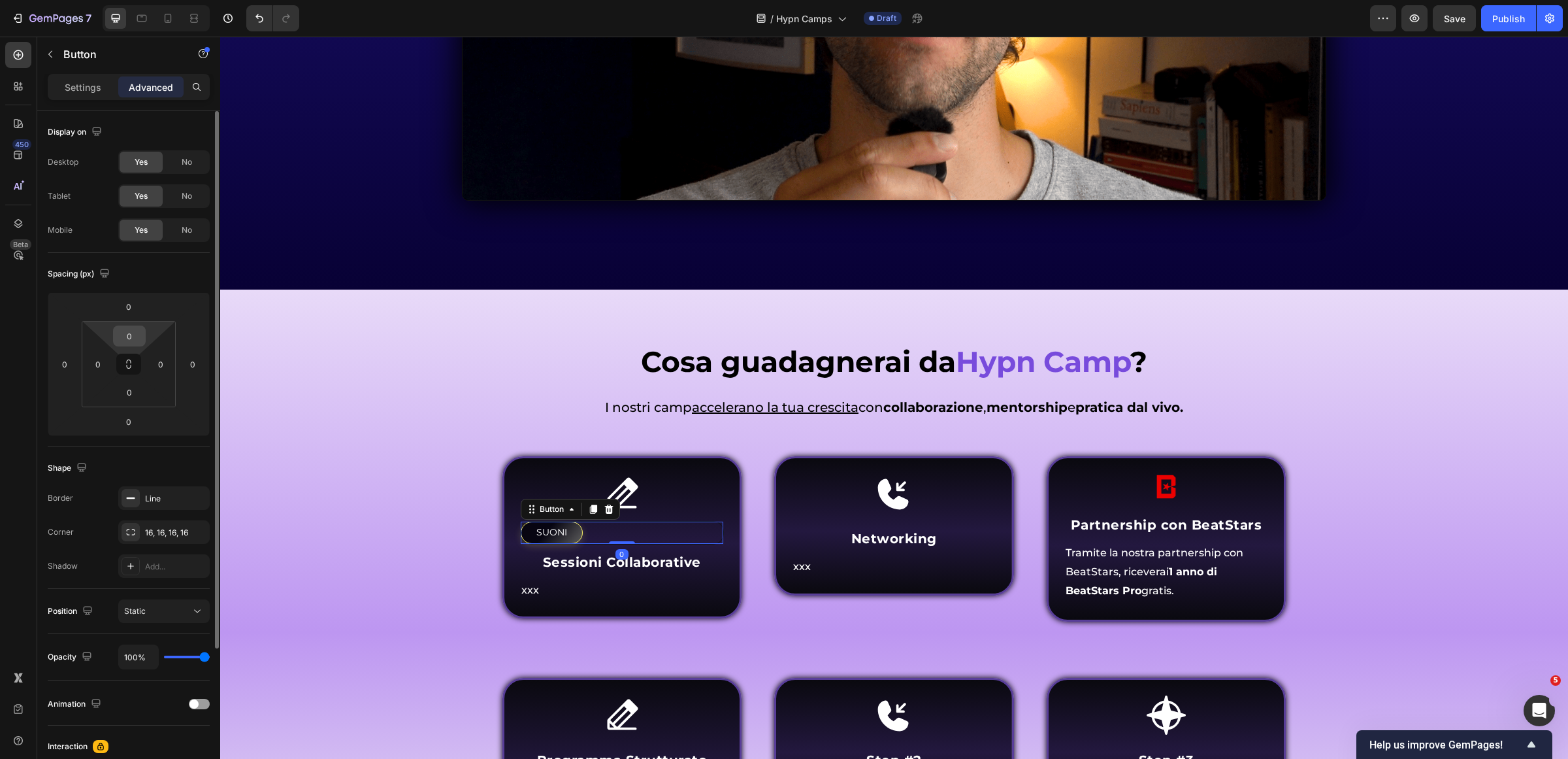
click at [142, 338] on div "0" at bounding box center [129, 335] width 33 height 21
click at [127, 334] on input "0" at bounding box center [129, 335] width 26 height 20
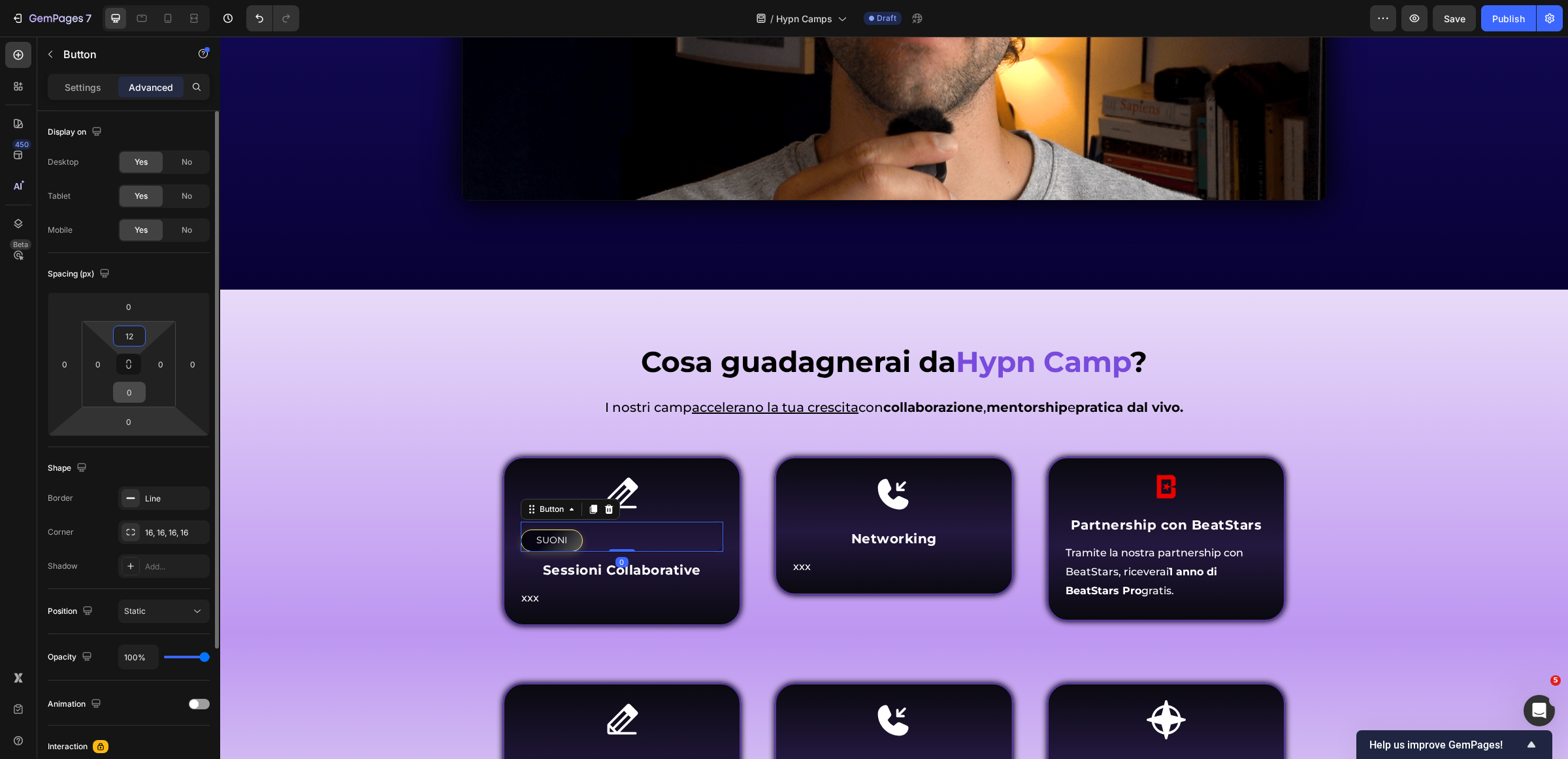
type input "12"
click at [121, 396] on input "0" at bounding box center [129, 391] width 26 height 20
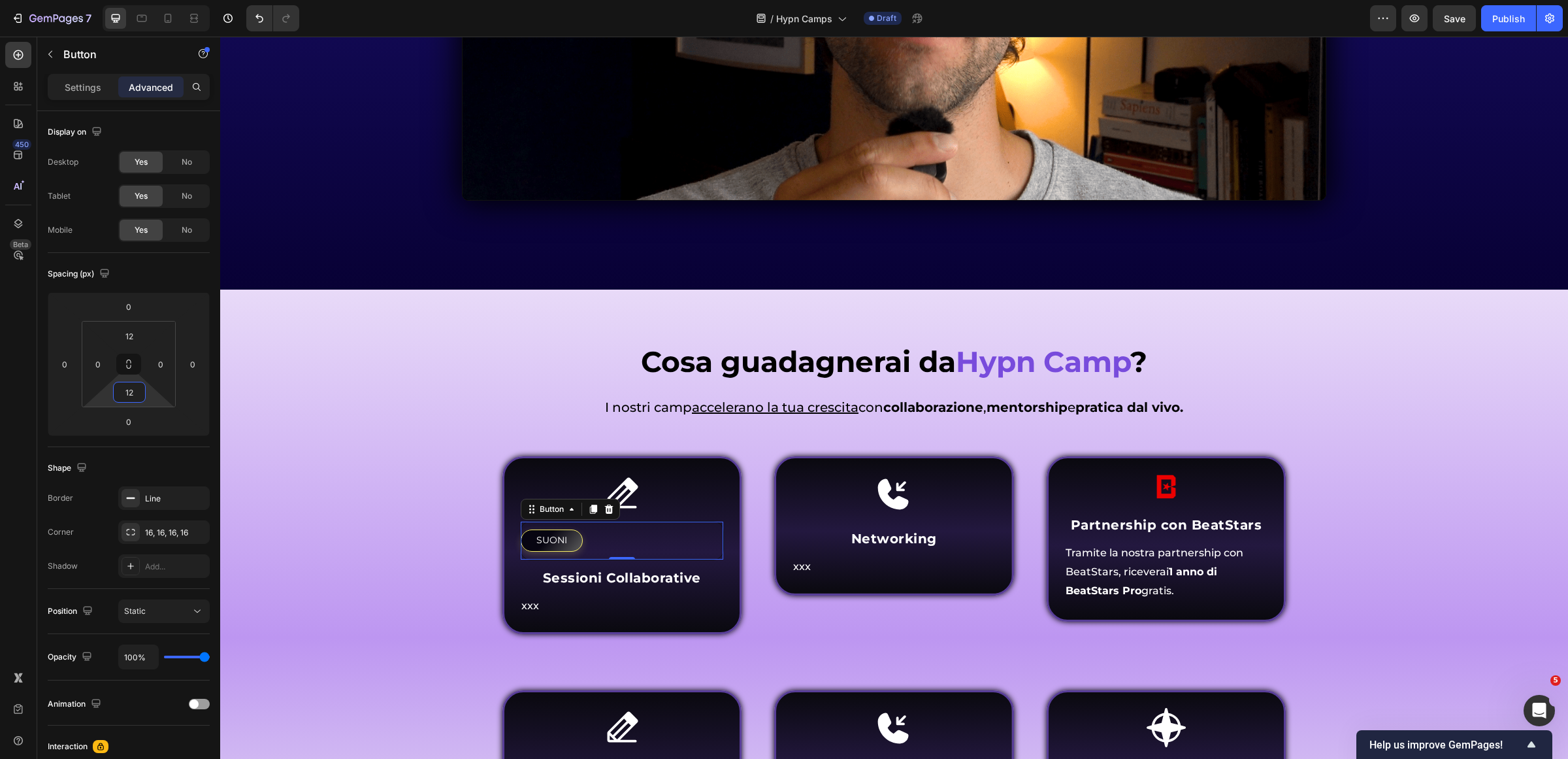
type input "12"
click at [601, 541] on div "SUONI Button 0" at bounding box center [622, 540] width 204 height 38
click at [87, 86] on p "Settings" at bounding box center [83, 87] width 36 height 14
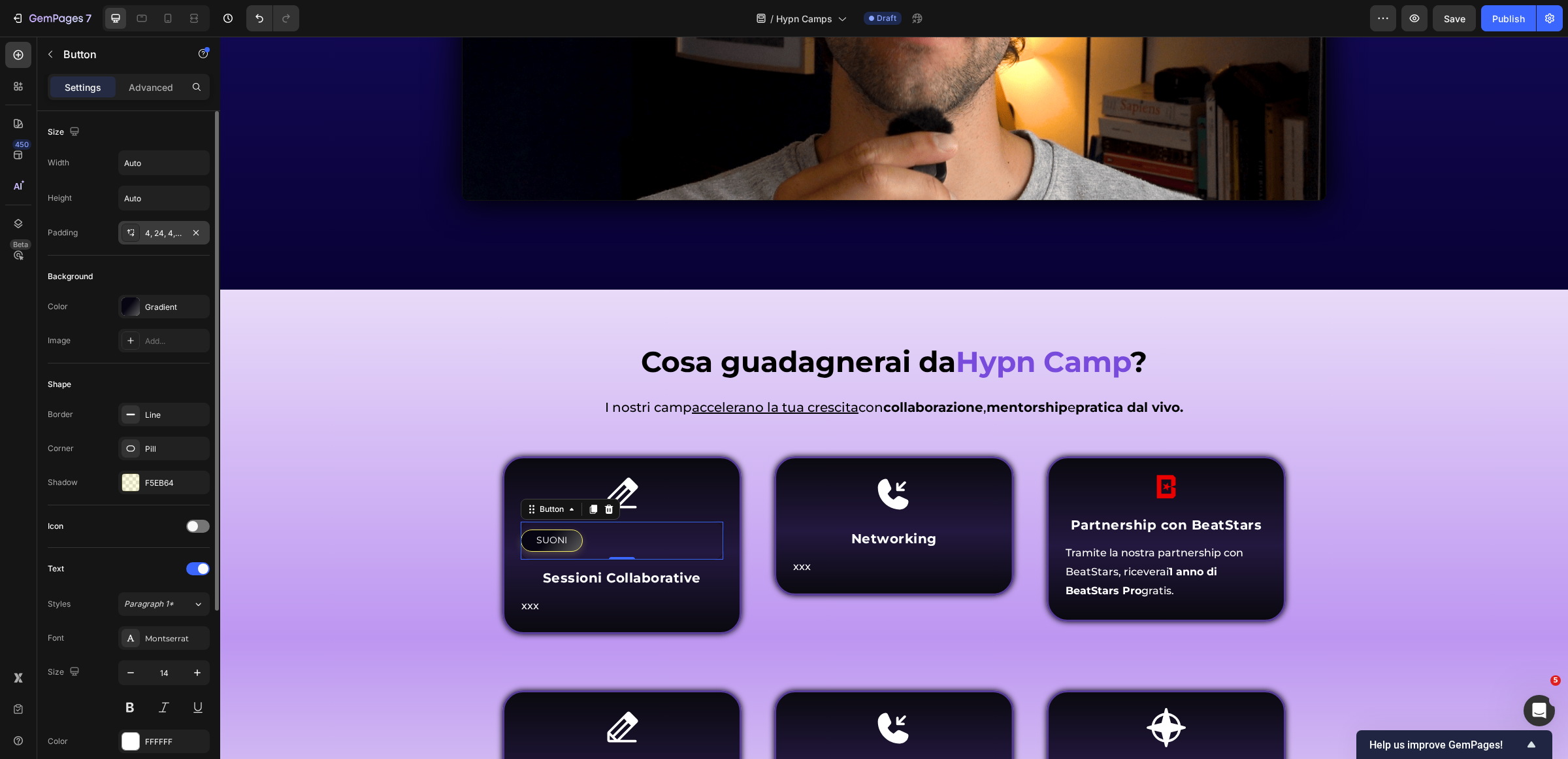
click at [160, 241] on div "4, 24, 4, 24" at bounding box center [163, 232] width 91 height 23
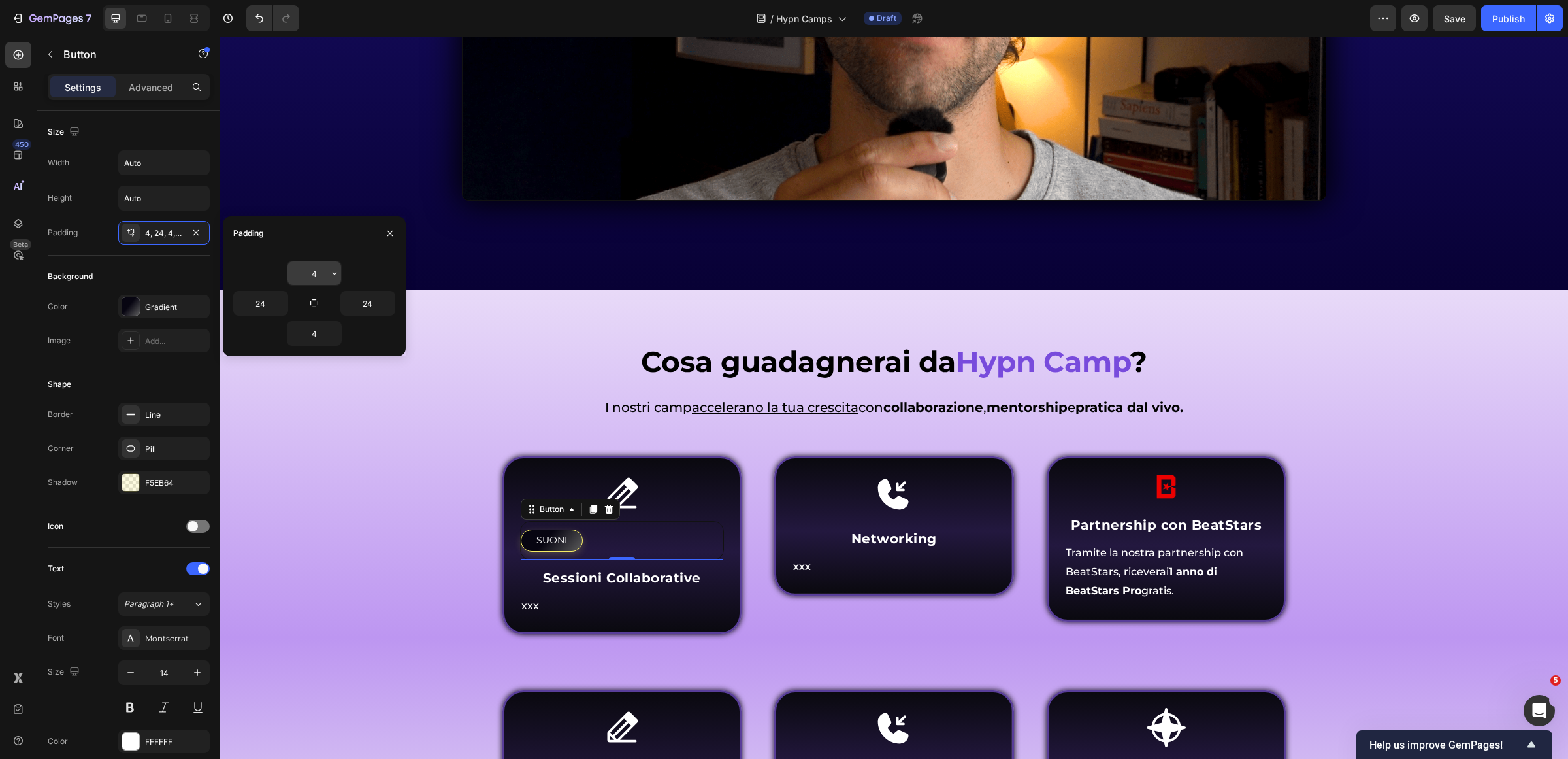
click at [309, 275] on input "4" at bounding box center [314, 272] width 54 height 23
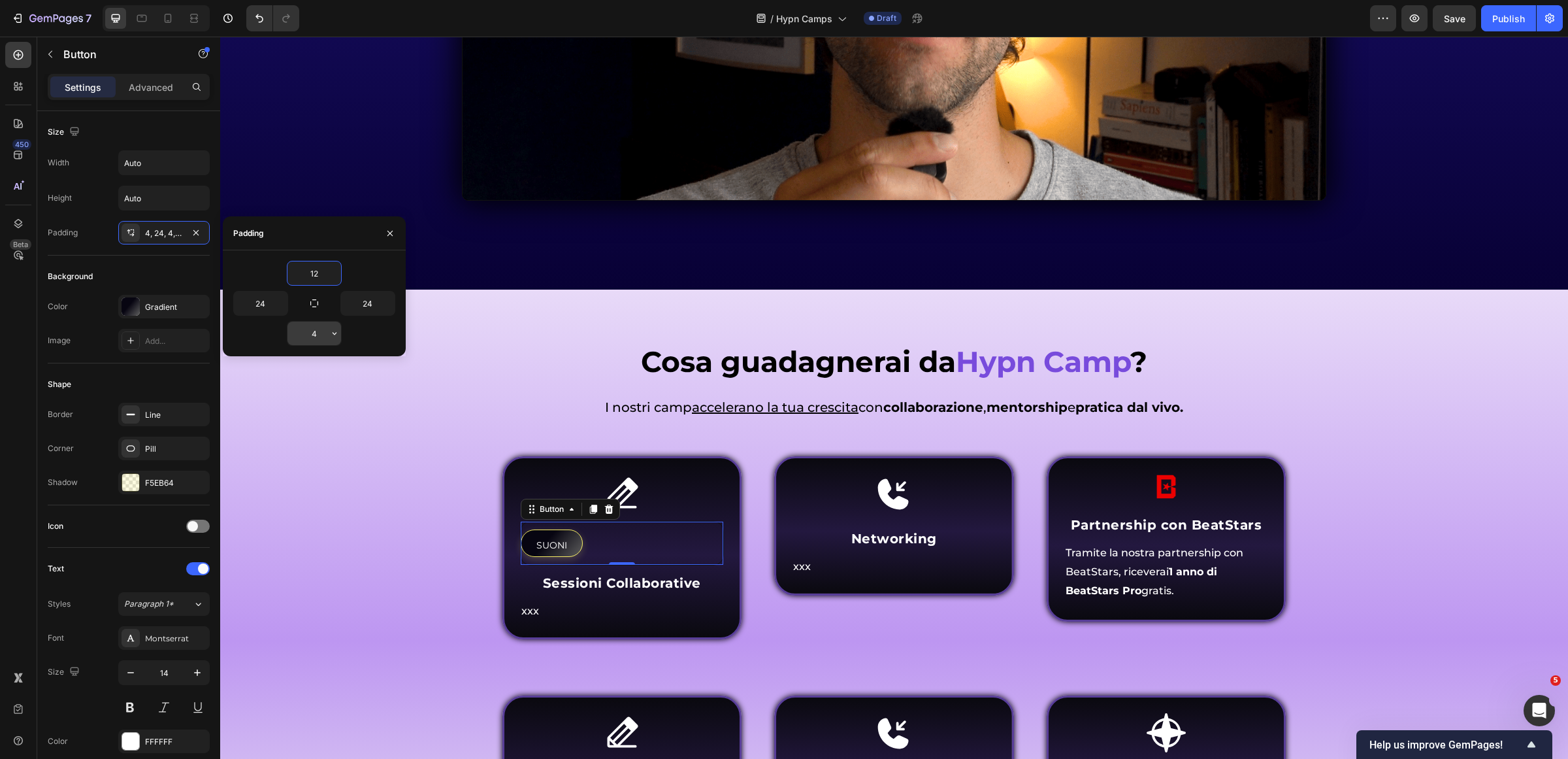
type input "12"
click at [312, 335] on input "4" at bounding box center [314, 333] width 54 height 23
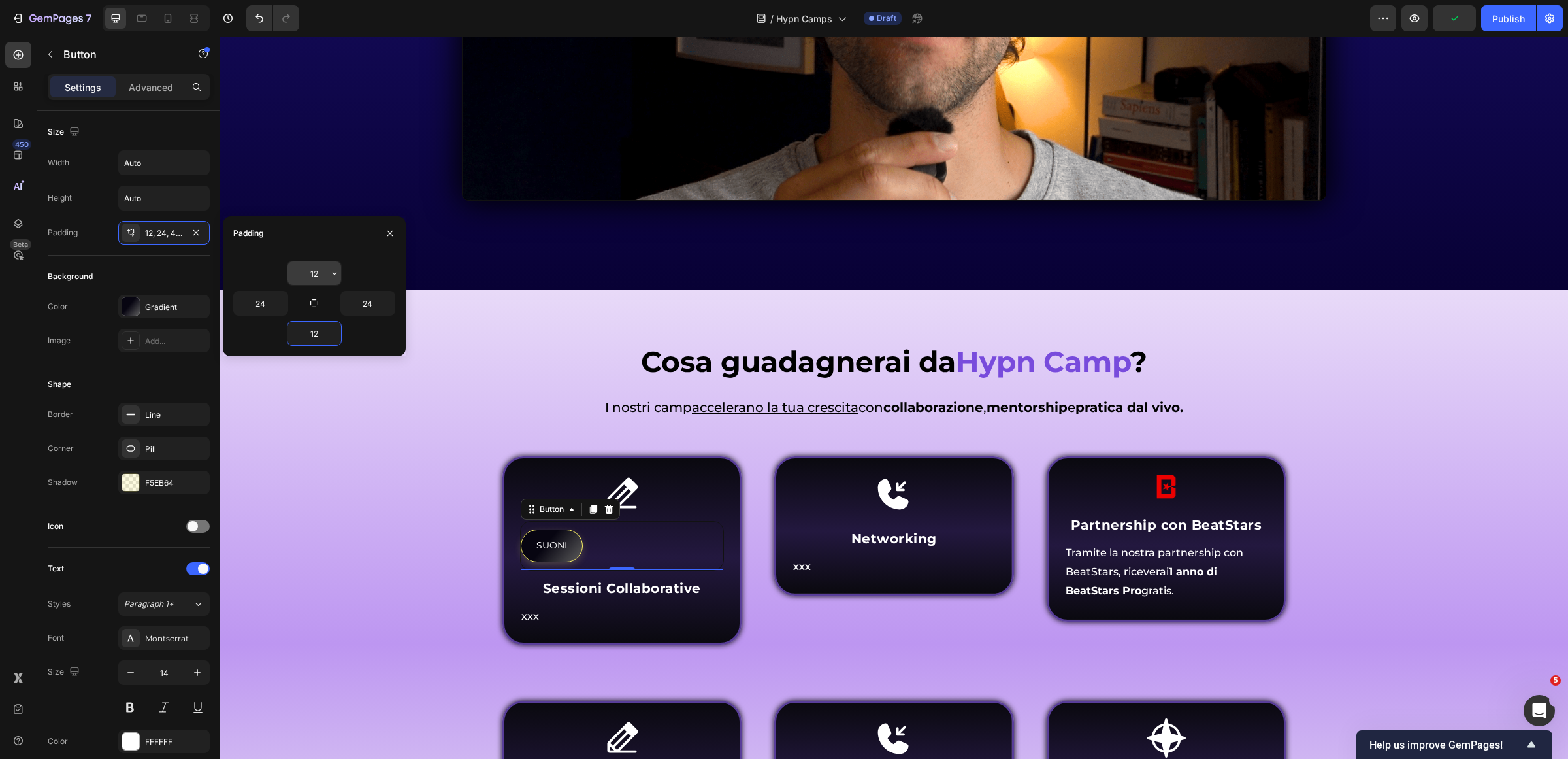
type input "12"
click at [314, 278] on input "12" at bounding box center [314, 272] width 54 height 23
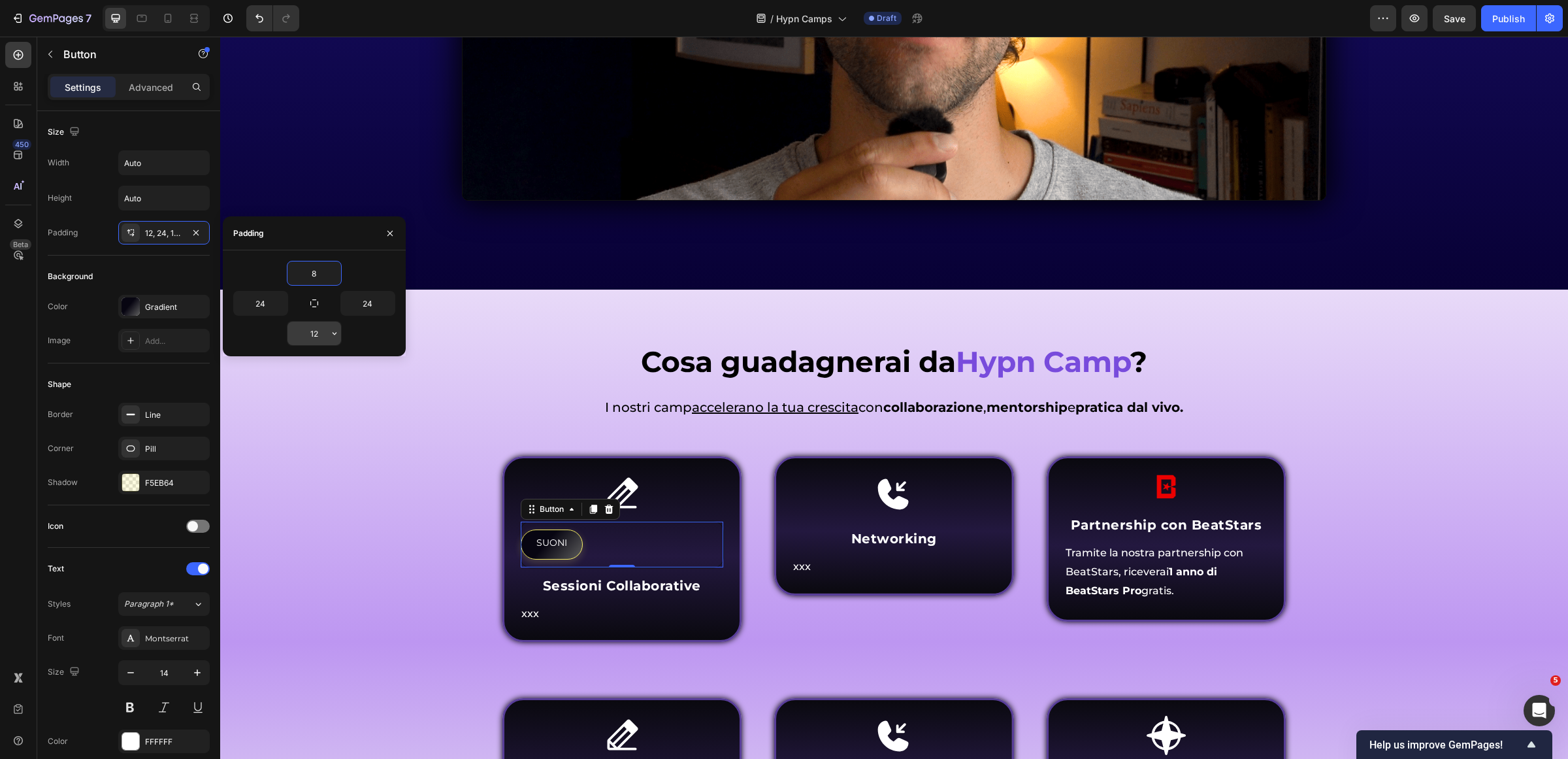
type input "8"
click at [316, 336] on input "12" at bounding box center [314, 333] width 54 height 23
type input "8"
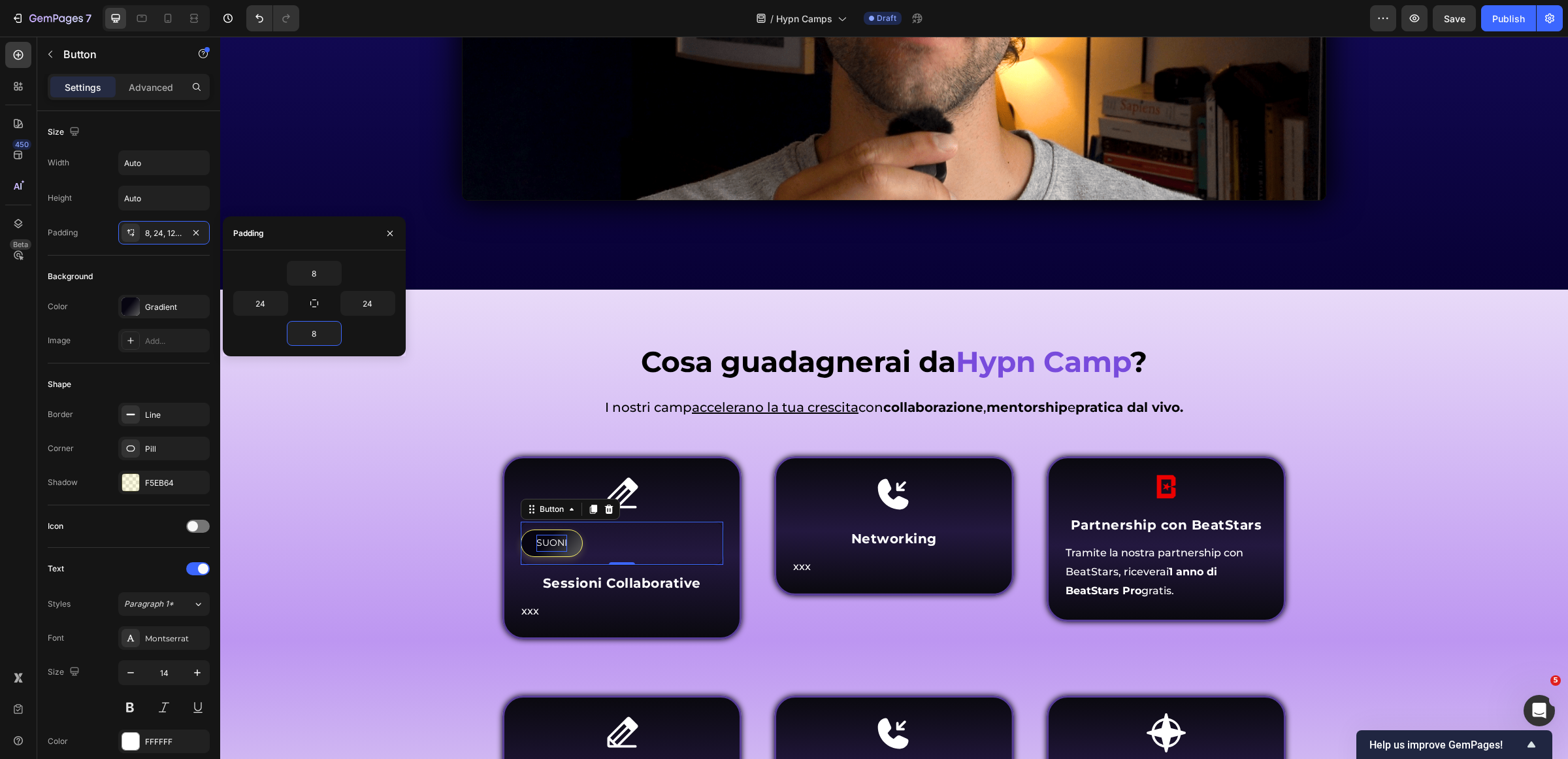
click at [552, 536] on div "SUONI" at bounding box center [551, 543] width 31 height 17
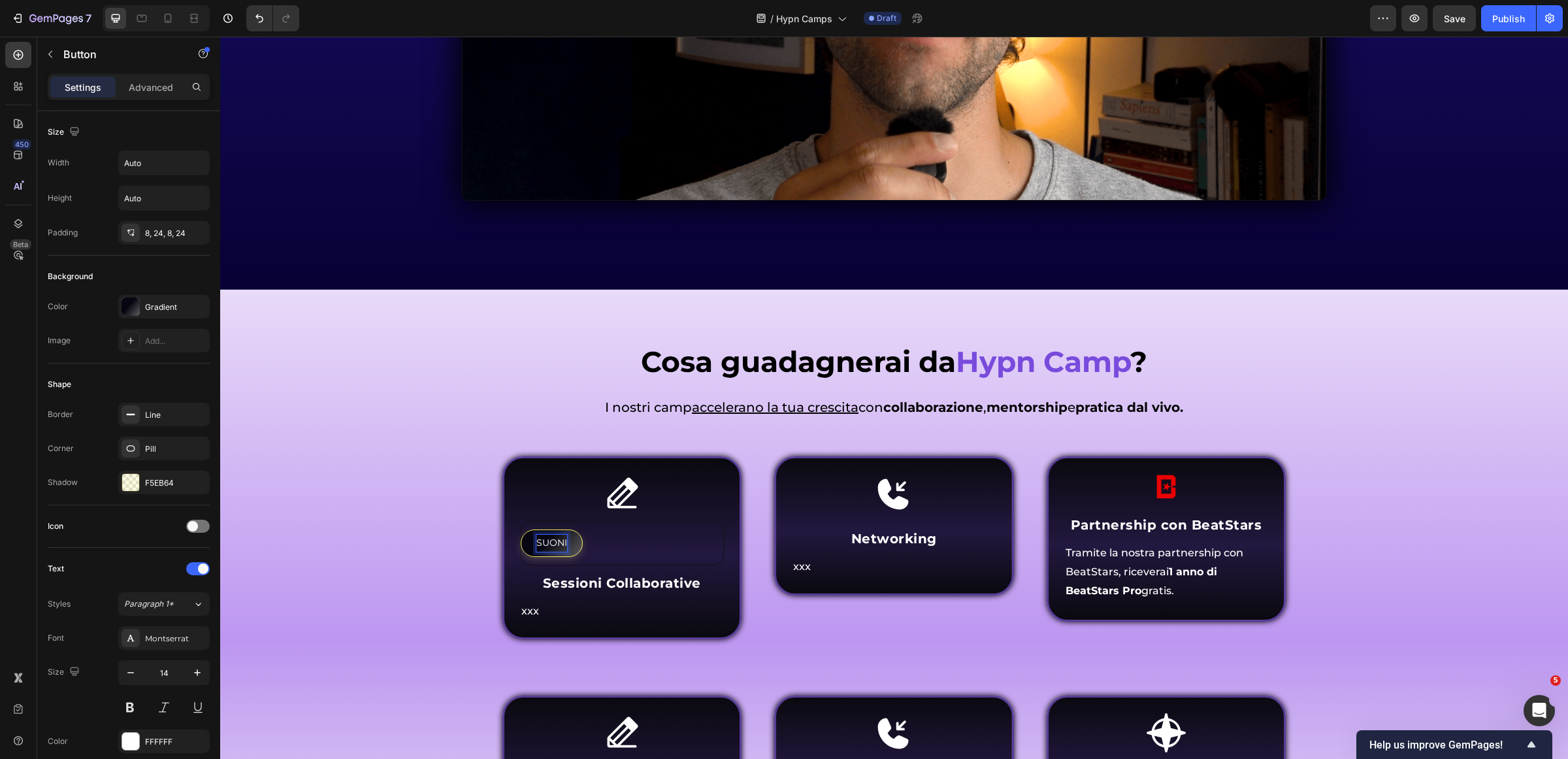
click at [546, 538] on p "SUONI" at bounding box center [551, 543] width 31 height 17
click at [521, 530] on button "SESSIONI" at bounding box center [558, 543] width 75 height 27
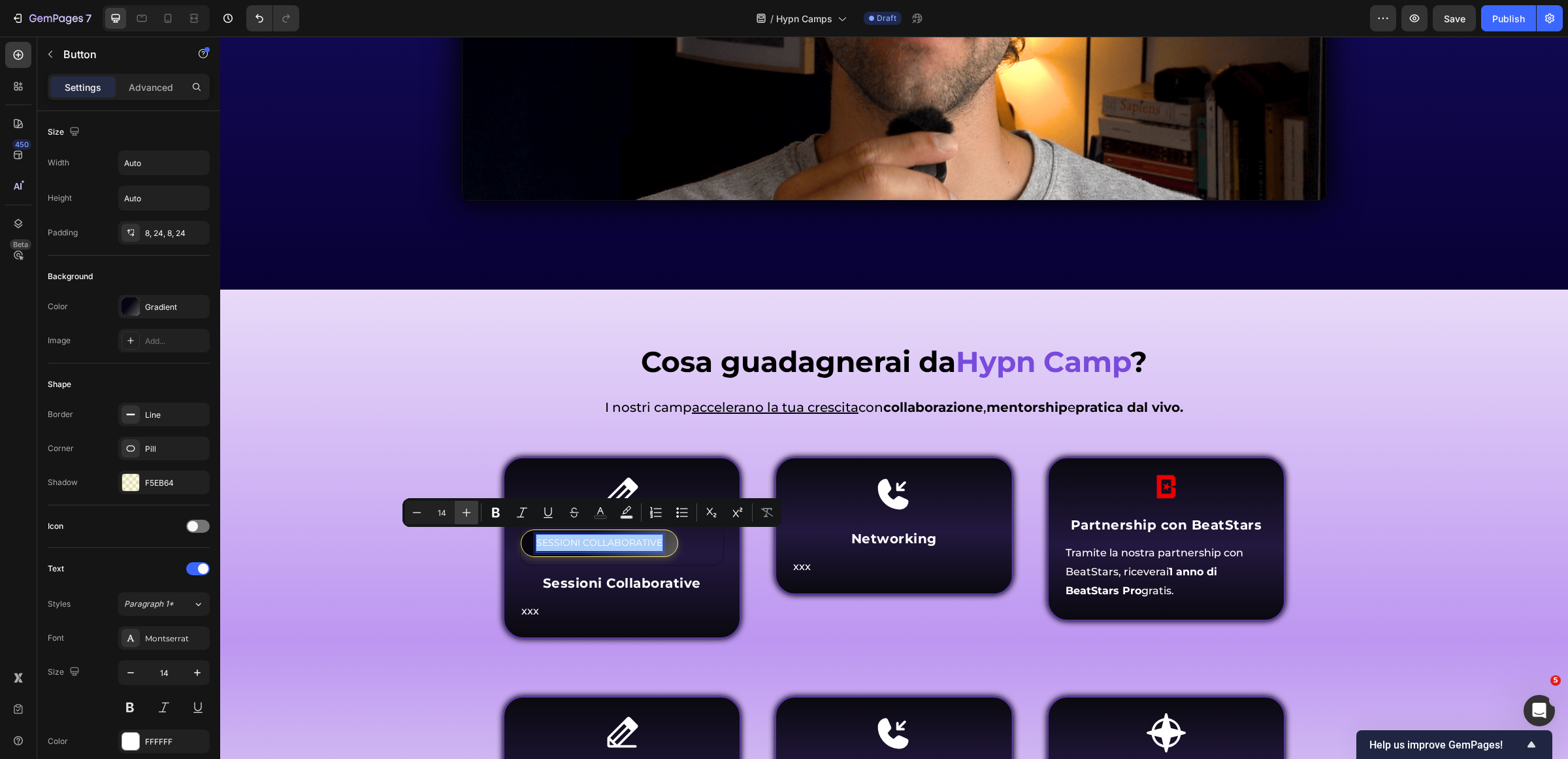
click at [461, 515] on icon "Editor contextual toolbar" at bounding box center [466, 512] width 13 height 13
click at [462, 515] on icon "Editor contextual toolbar" at bounding box center [466, 512] width 13 height 13
click at [462, 514] on icon "Editor contextual toolbar" at bounding box center [466, 512] width 13 height 13
type input "18"
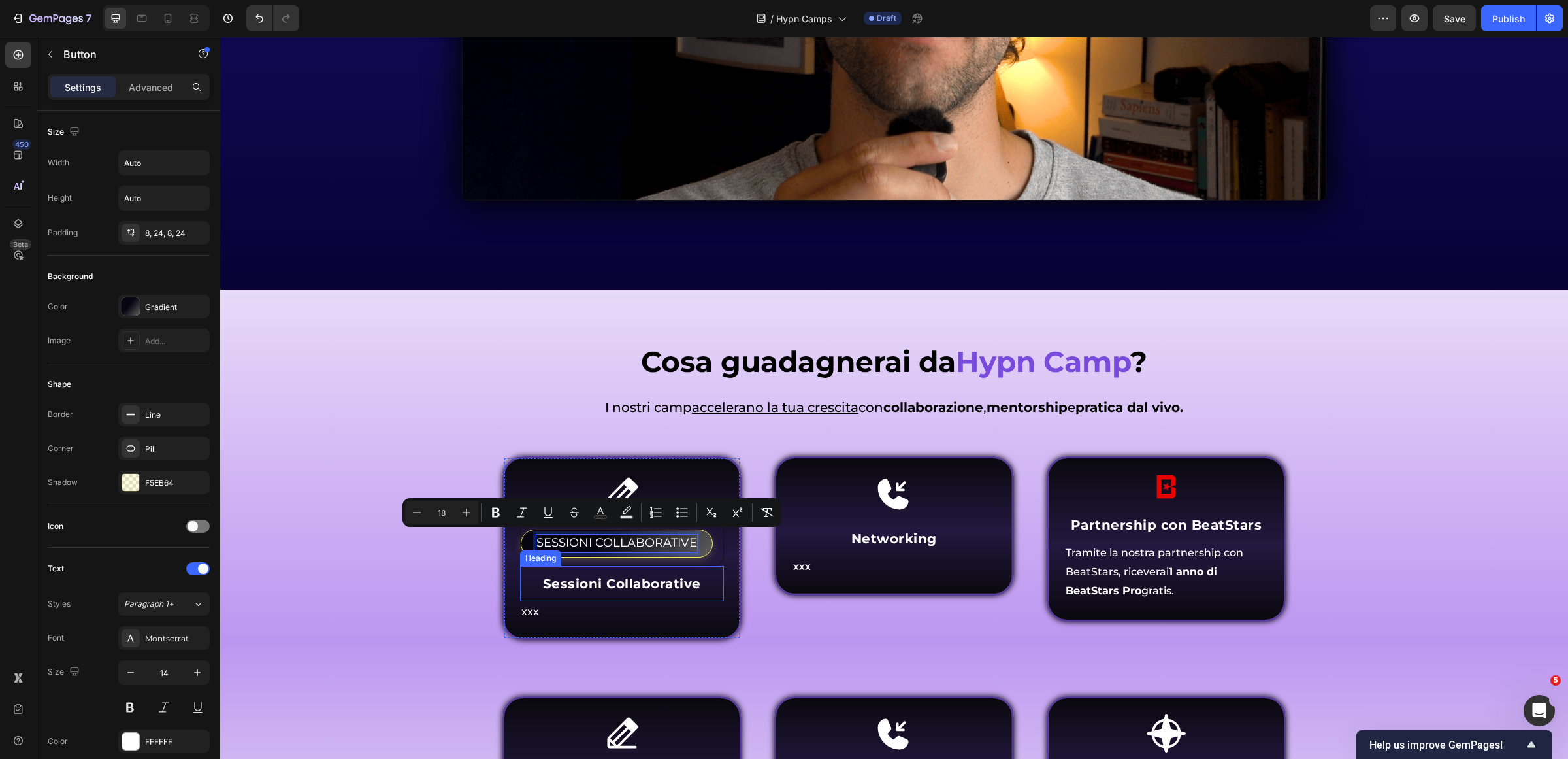
click at [589, 581] on h4 "Sessioni Collaborative" at bounding box center [622, 582] width 204 height 20
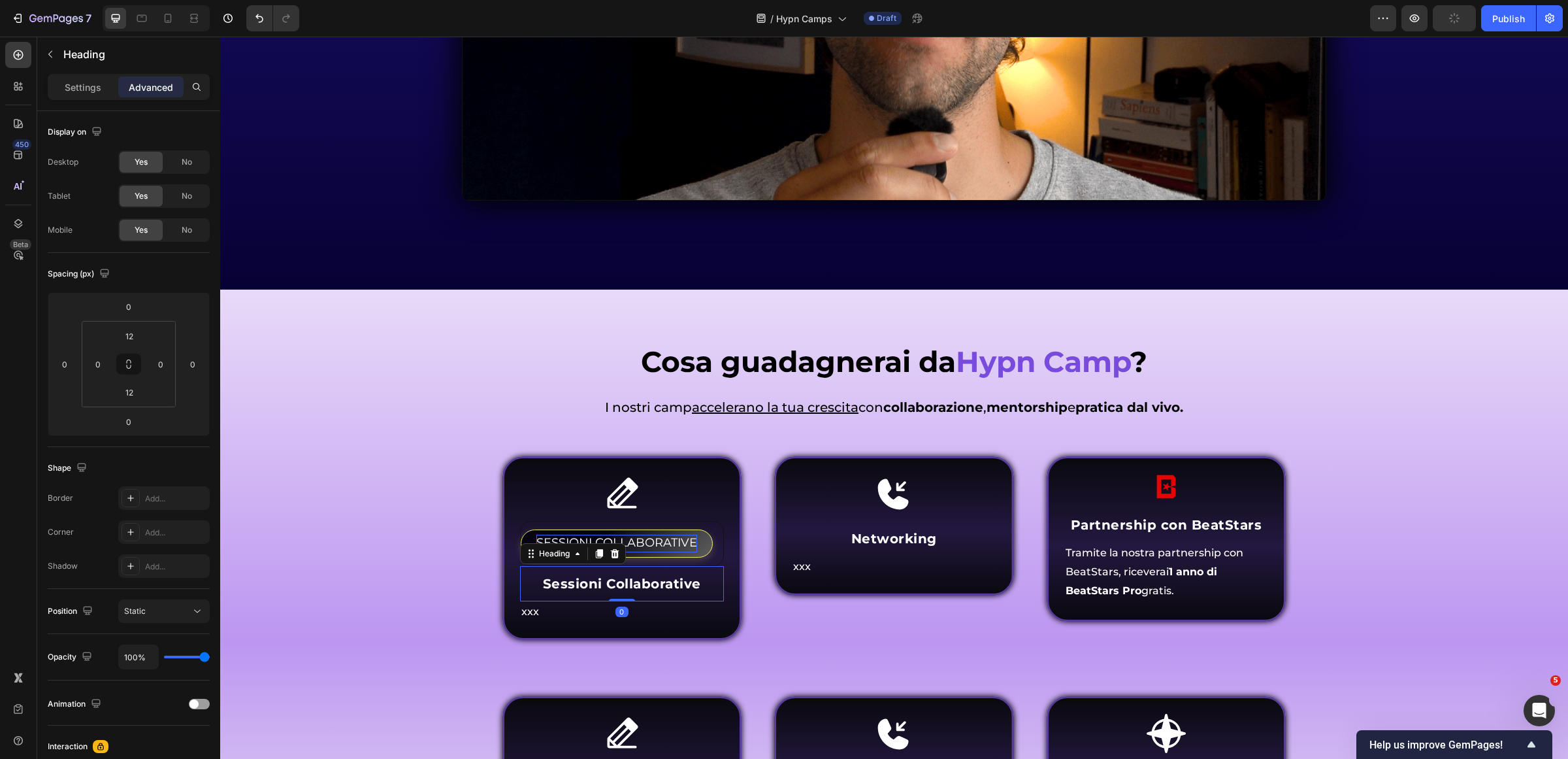
click at [589, 581] on p "Sessioni Collaborative" at bounding box center [621, 583] width 202 height 17
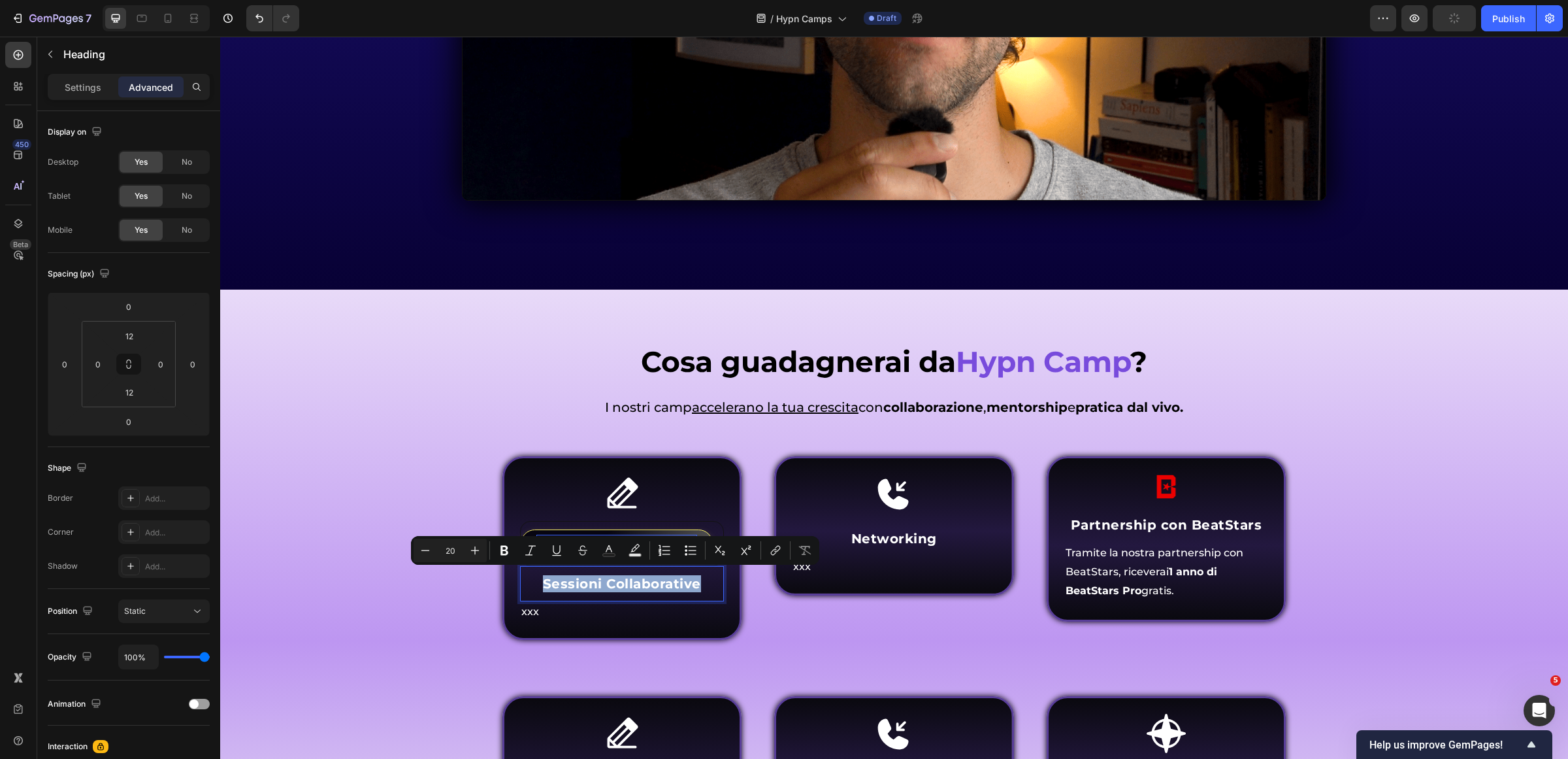
click at [481, 589] on div "Cosa guadagnerai da Hypn Camp ? Heading Come funziona Inner Circle ? Heading I …" at bounding box center [895, 627] width 1328 height 571
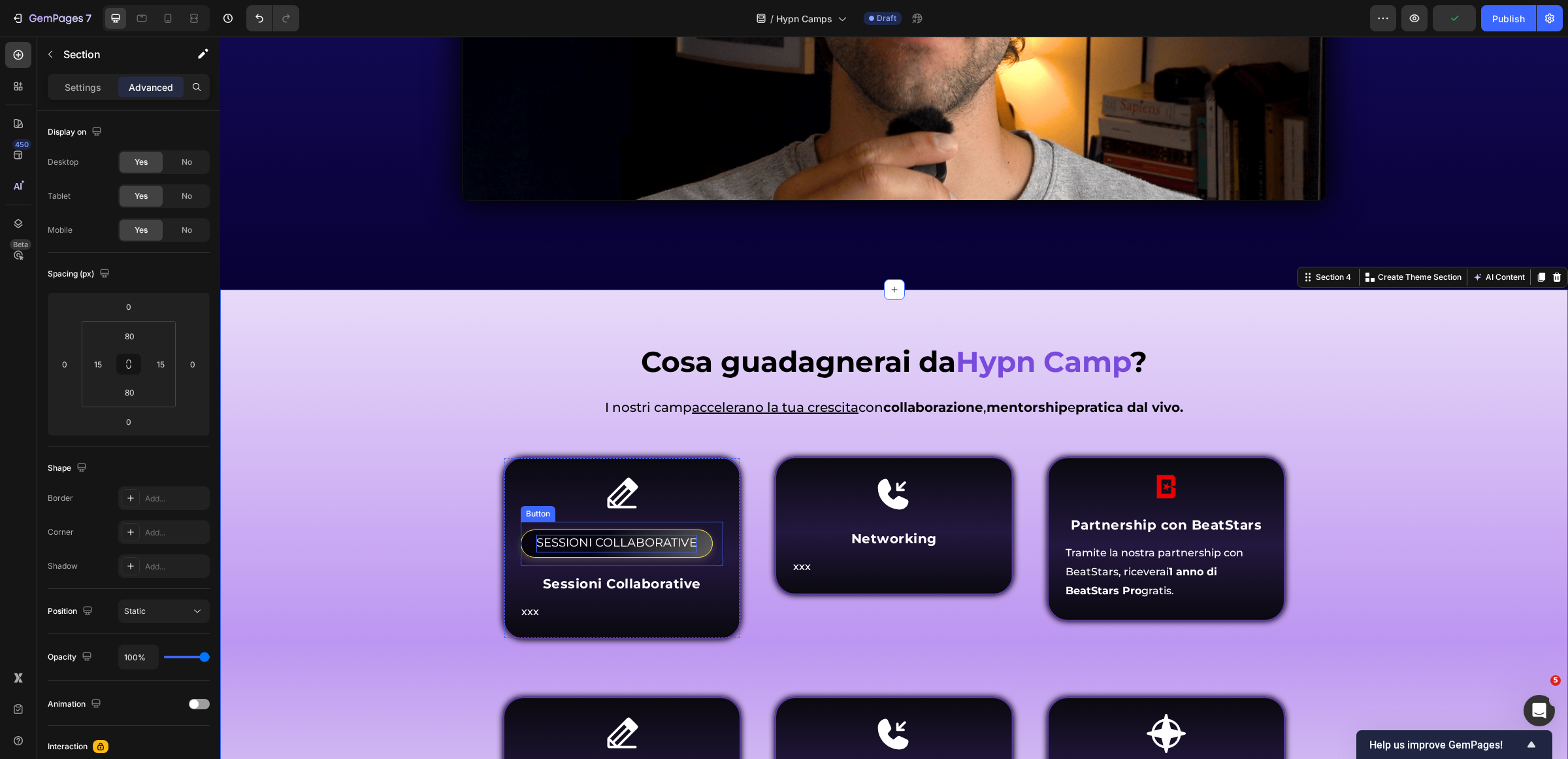
click at [660, 536] on span "SESSIONI COLLABORATIVE" at bounding box center [616, 542] width 161 height 14
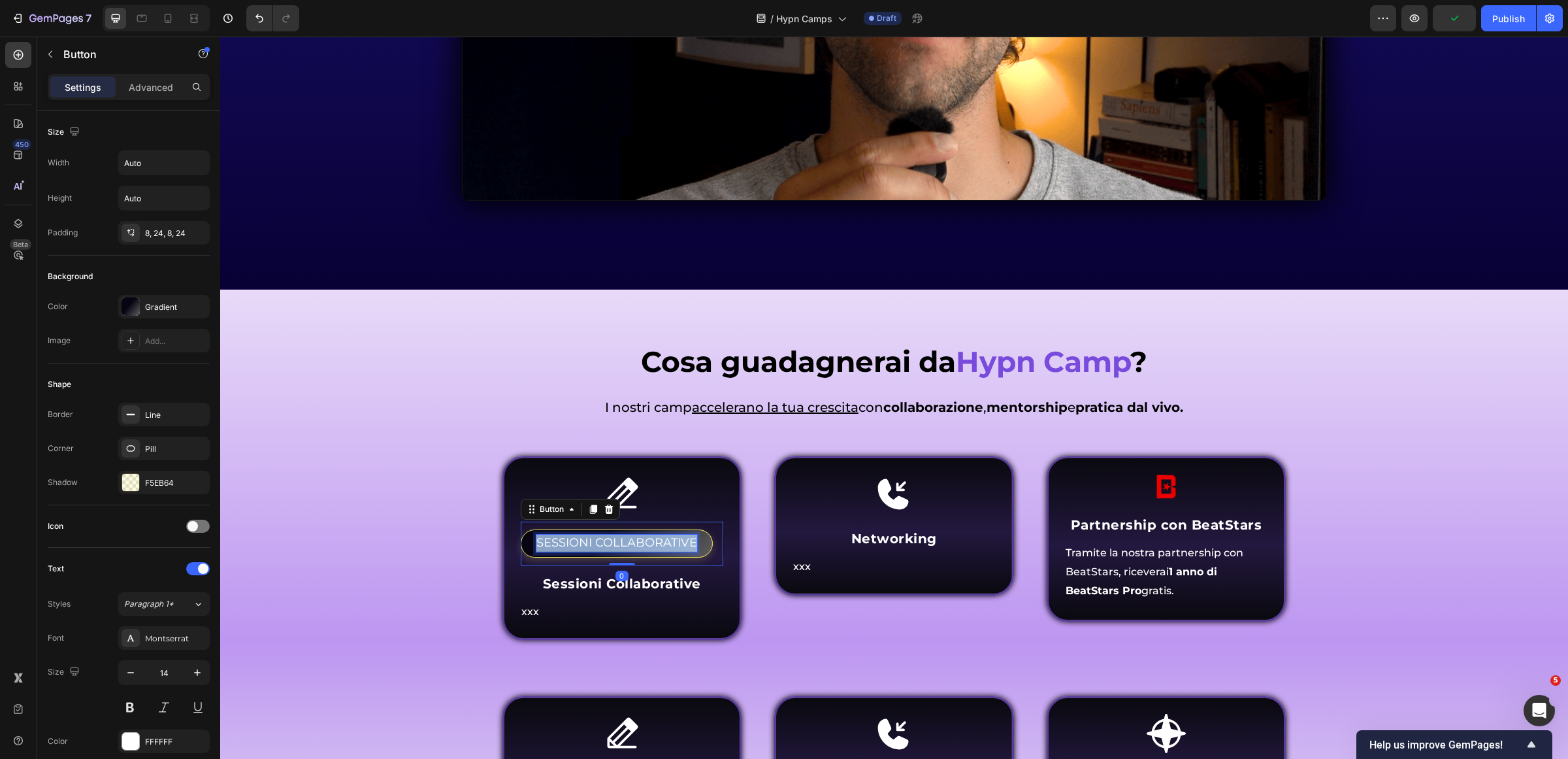
click at [660, 536] on span "SESSIONI COLLABORATIVE" at bounding box center [616, 542] width 161 height 14
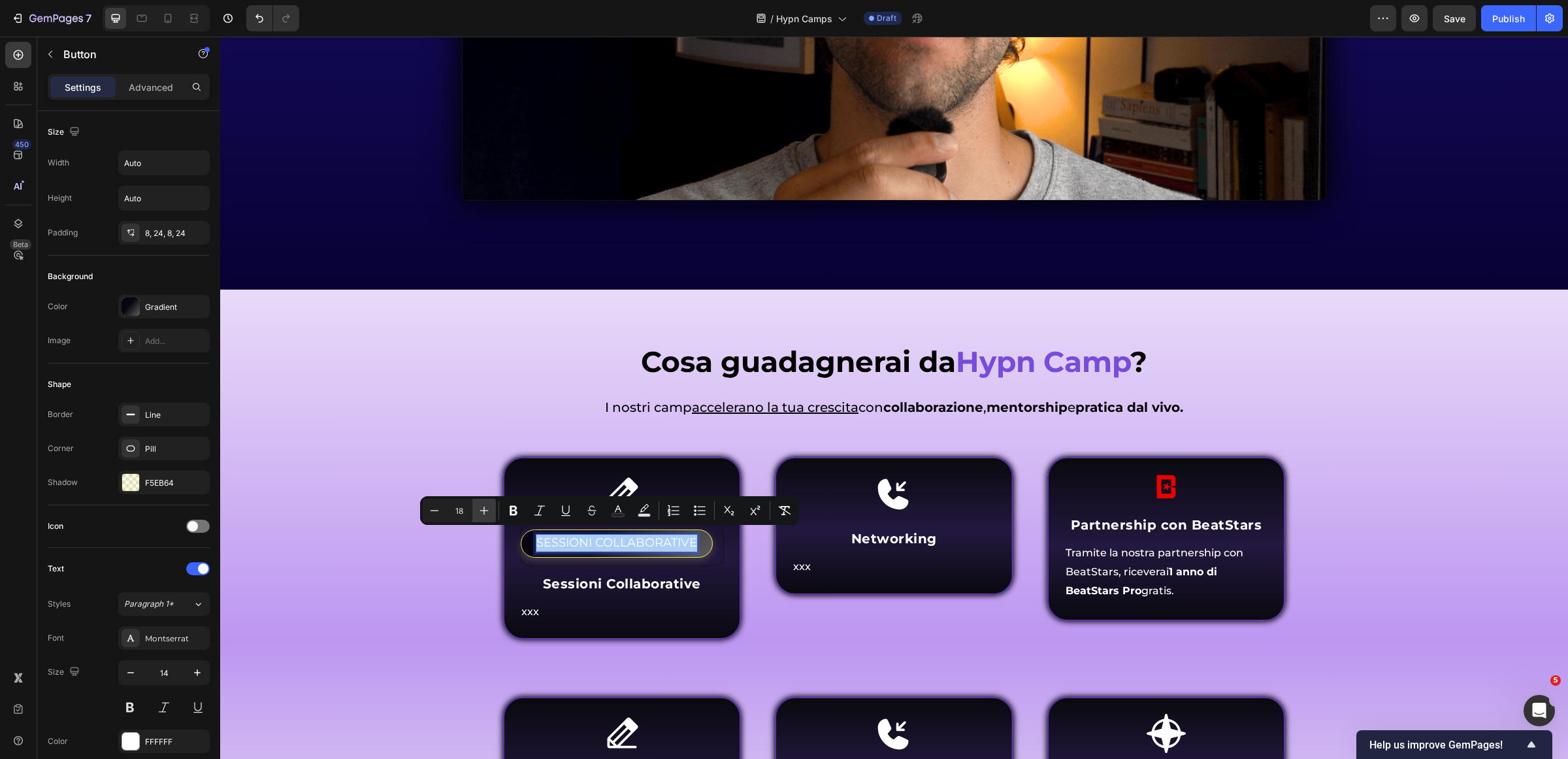
click at [489, 507] on icon "Editor contextual toolbar" at bounding box center [484, 510] width 13 height 13
click at [488, 507] on icon "Editor contextual toolbar" at bounding box center [484, 510] width 13 height 13
type input "20"
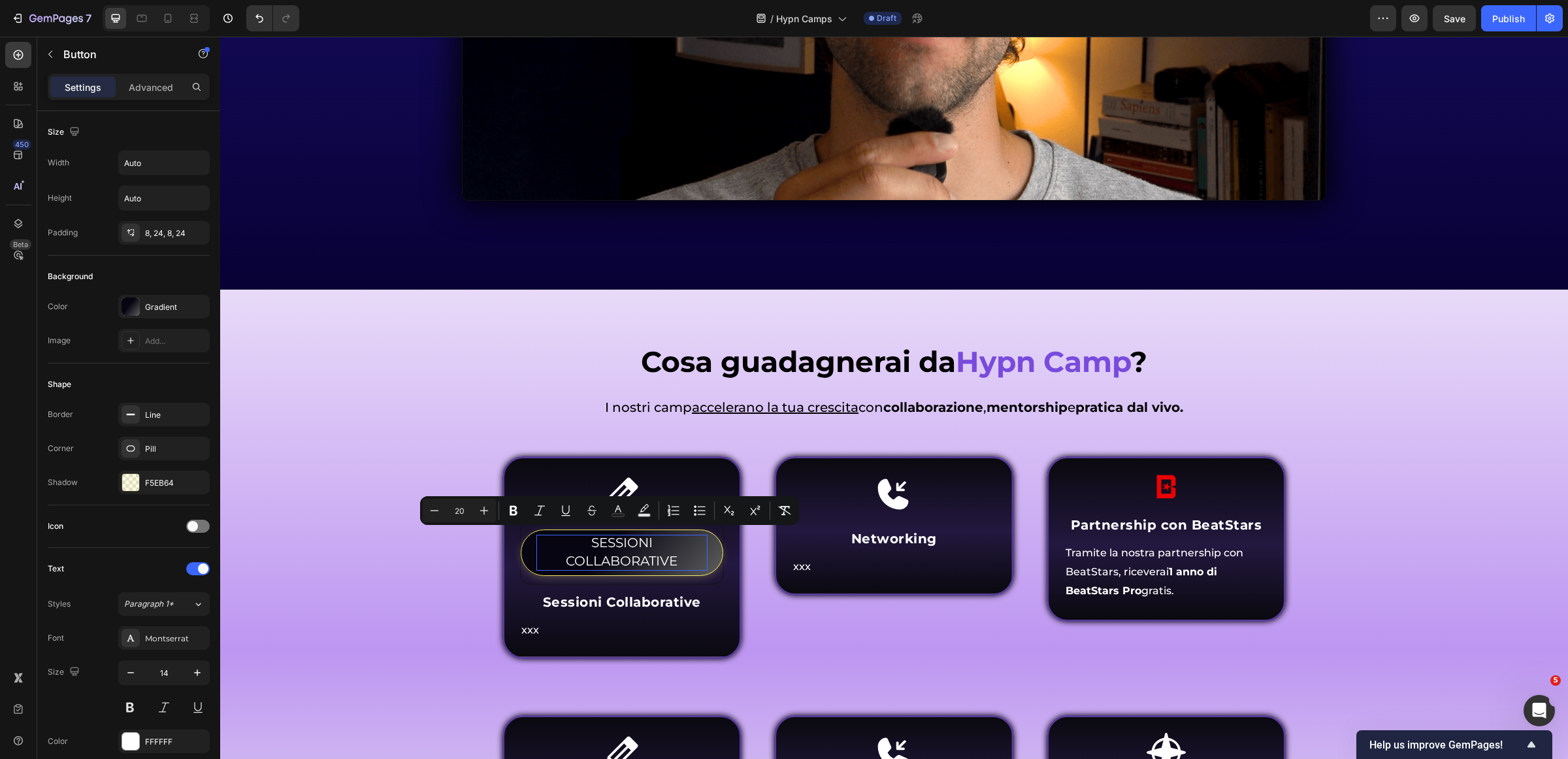
click at [714, 549] on button "SESSIONI COLLABORATIVE" at bounding box center [622, 552] width 203 height 46
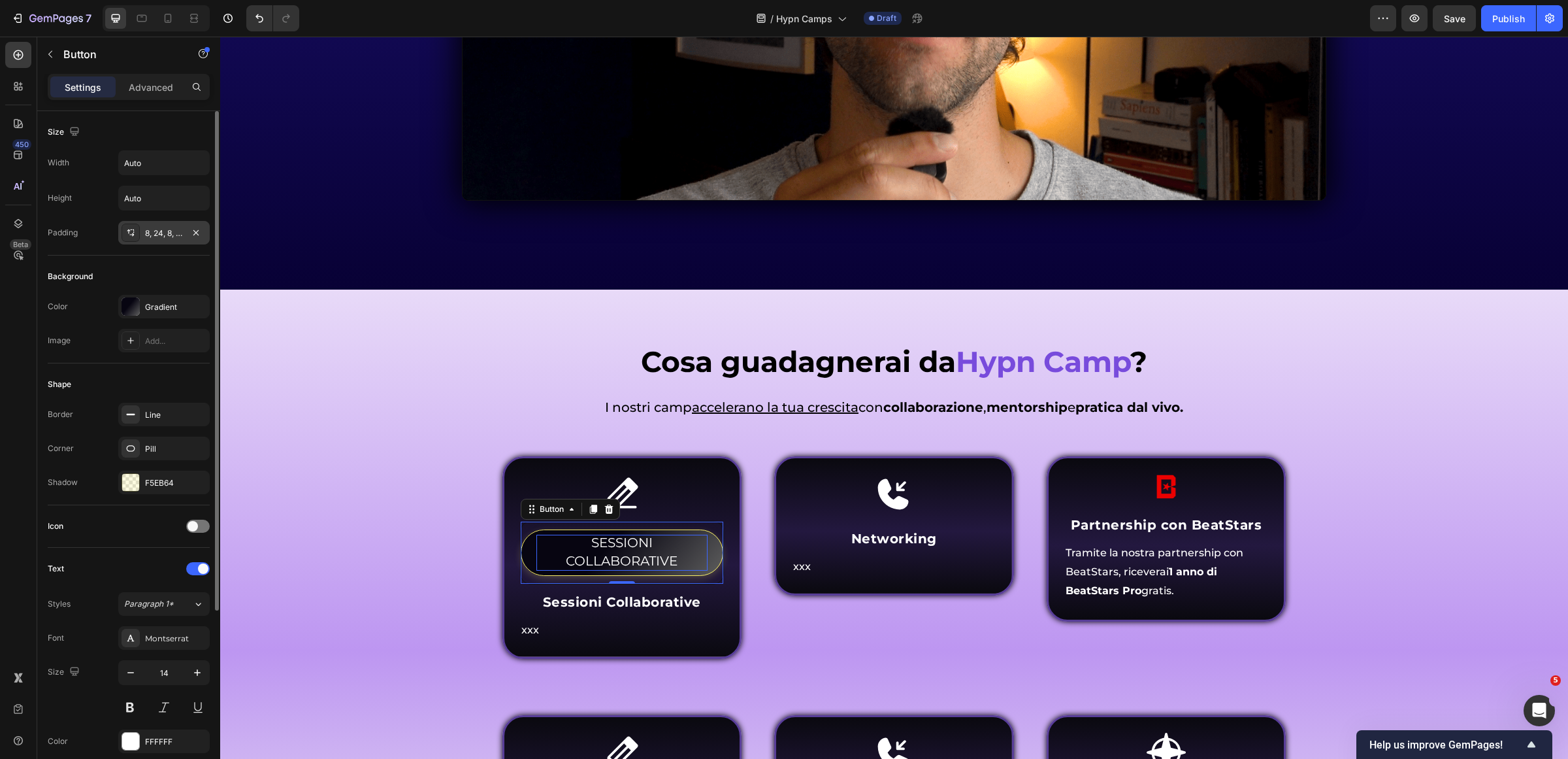
click at [177, 230] on div "8, 24, 8, 24" at bounding box center [163, 233] width 38 height 12
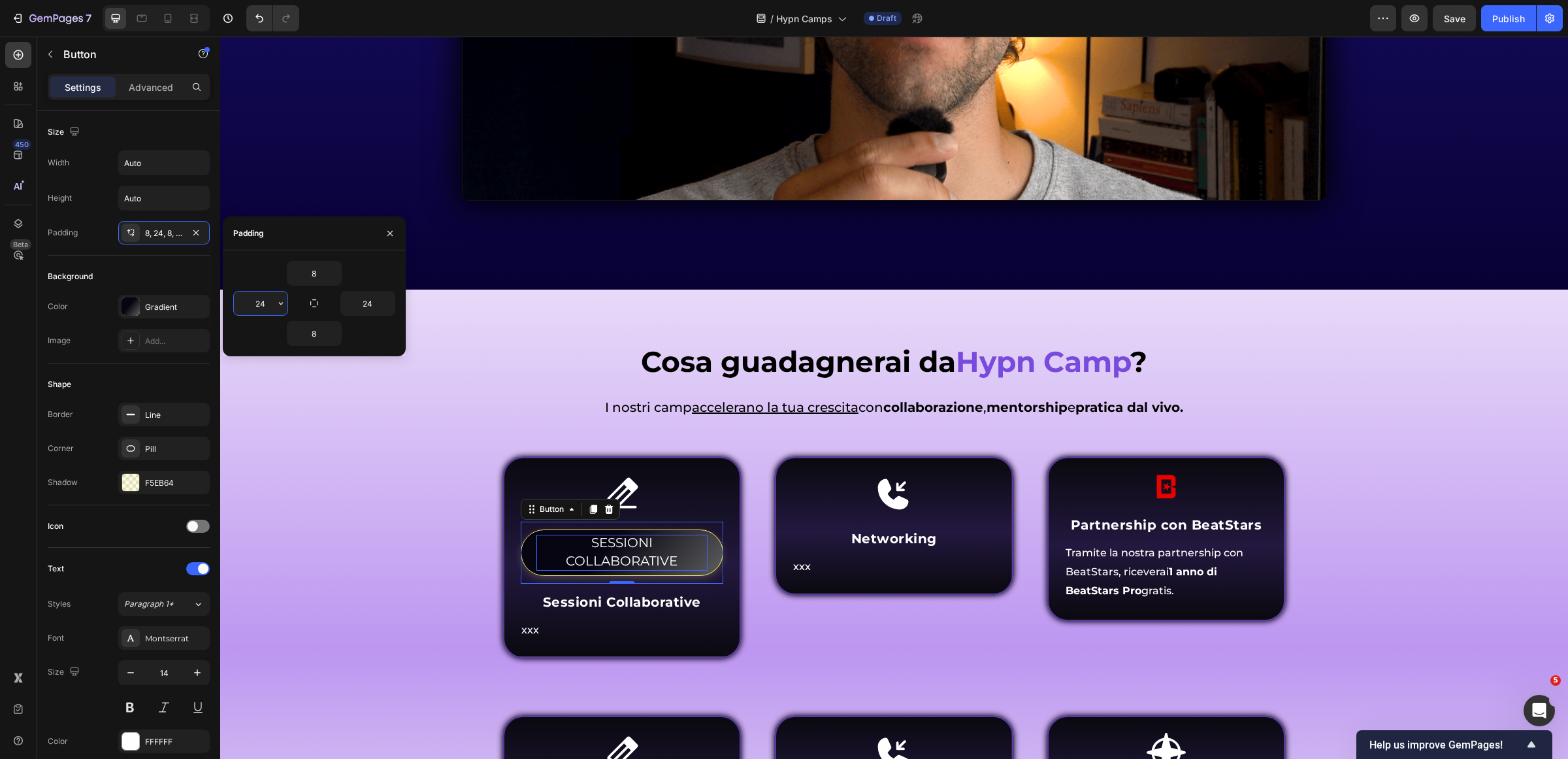
click at [269, 296] on input "24" at bounding box center [261, 303] width 54 height 23
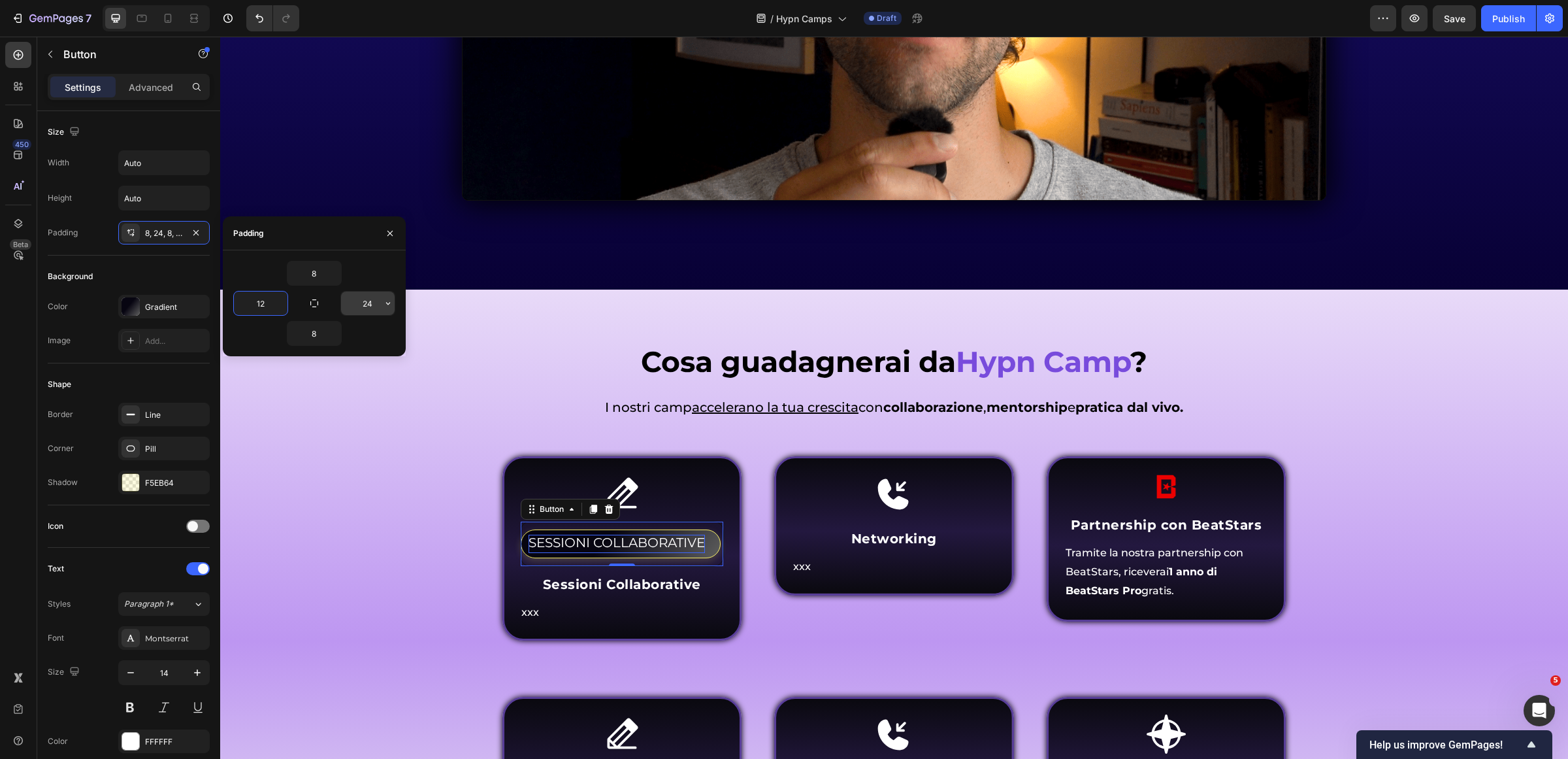
type input "12"
click at [362, 308] on input "24" at bounding box center [368, 303] width 54 height 23
type input "12"
click at [406, 541] on div "Cosa guadagnerai da Hypn Camp ? Heading Come funziona Inner Circle ? Heading I …" at bounding box center [895, 628] width 1328 height 572
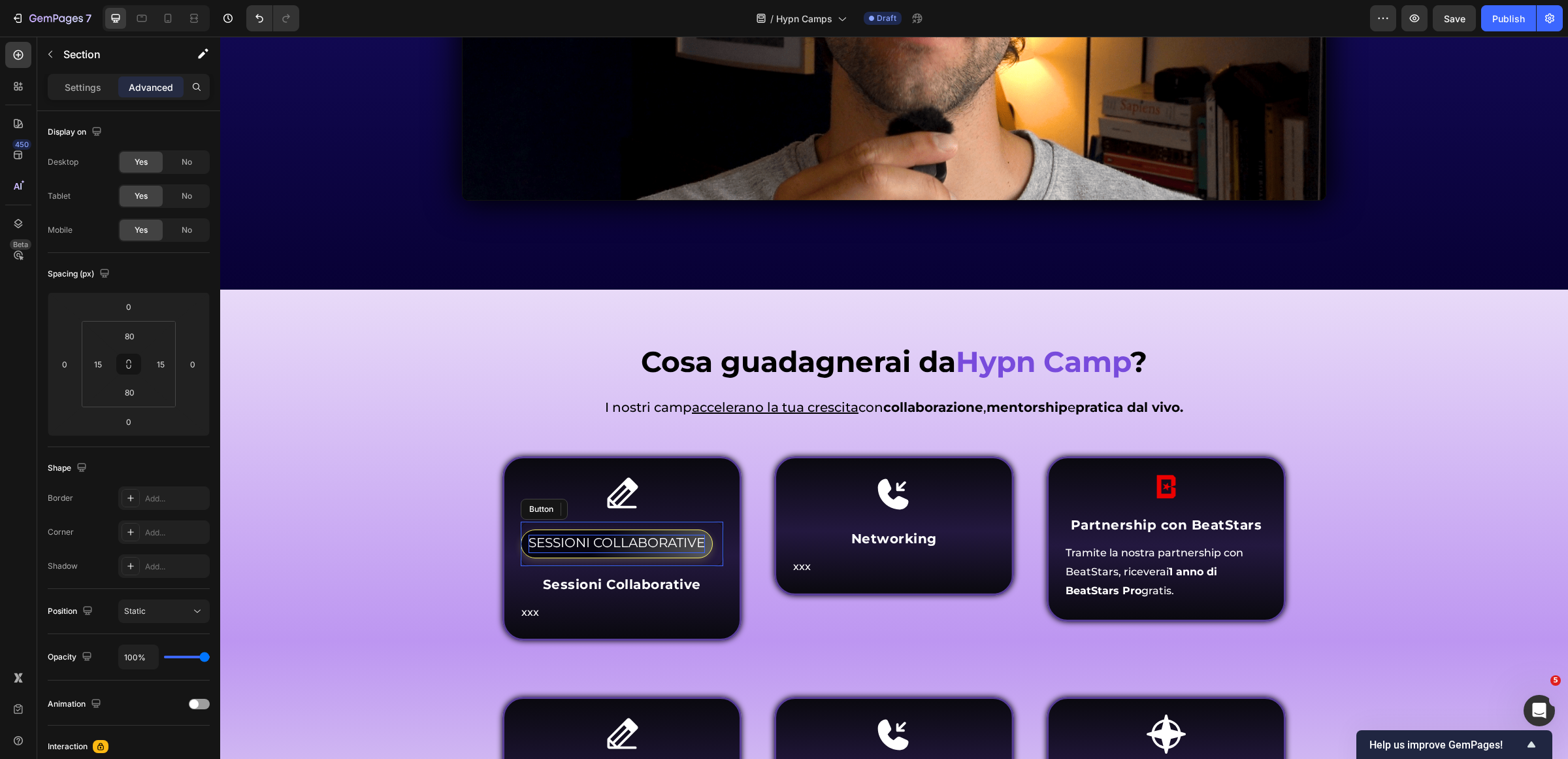
click at [711, 545] on div "SESSIONI COLLABORATIVE Button" at bounding box center [622, 543] width 204 height 46
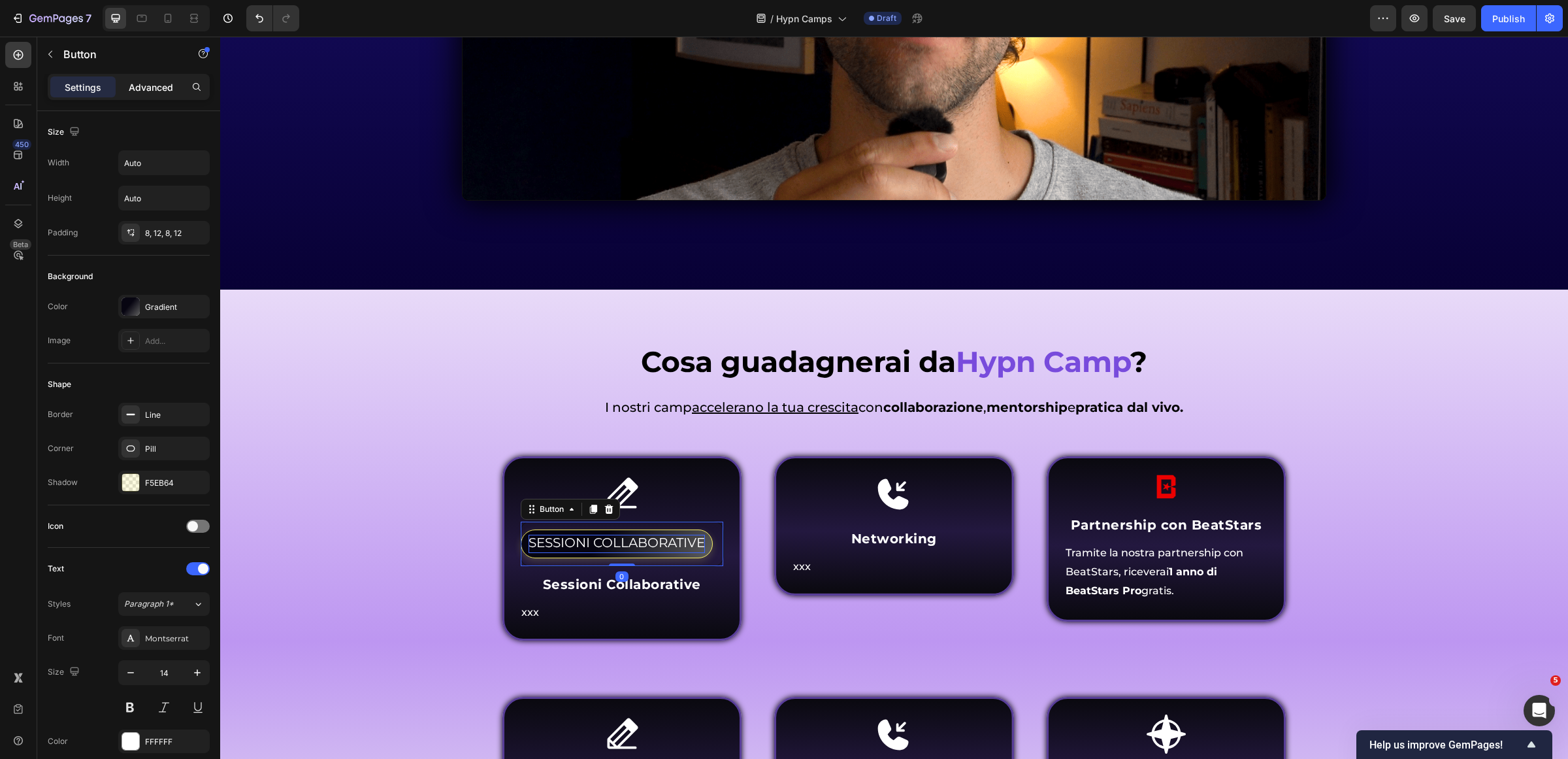
click at [162, 96] on div "Advanced" at bounding box center [150, 86] width 65 height 21
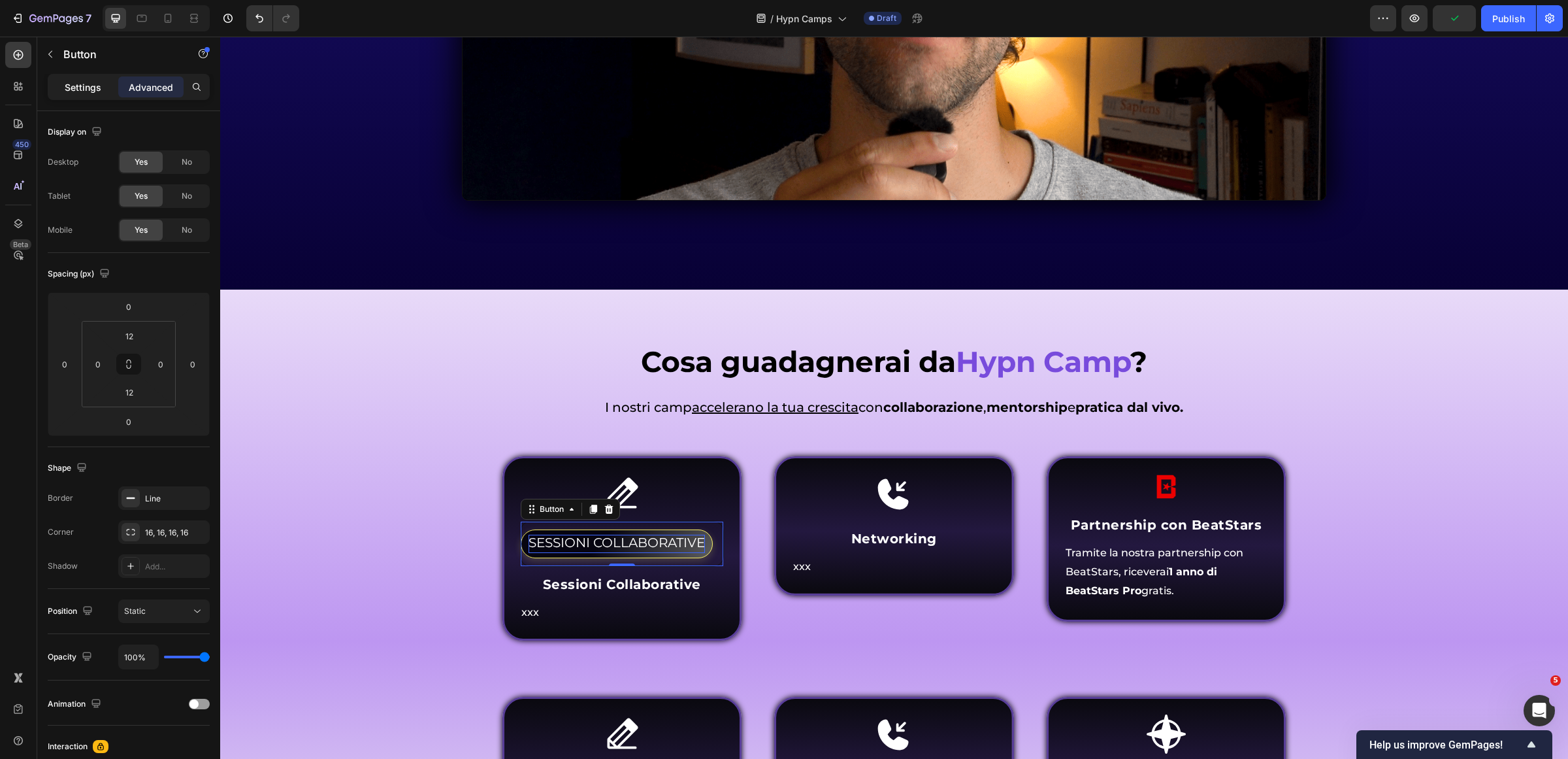
click at [89, 86] on p "Settings" at bounding box center [83, 87] width 36 height 14
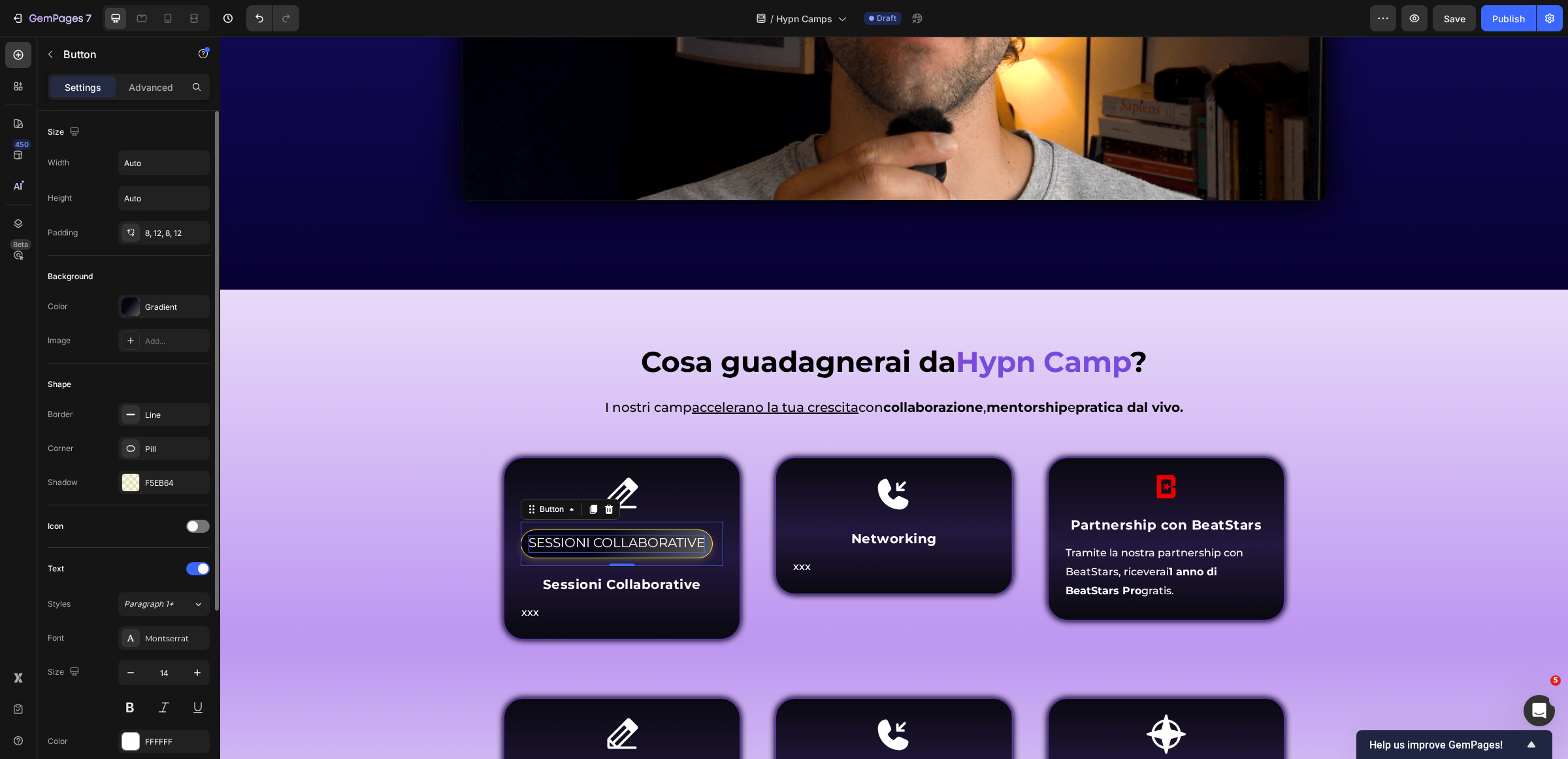
scroll to position [164, 0]
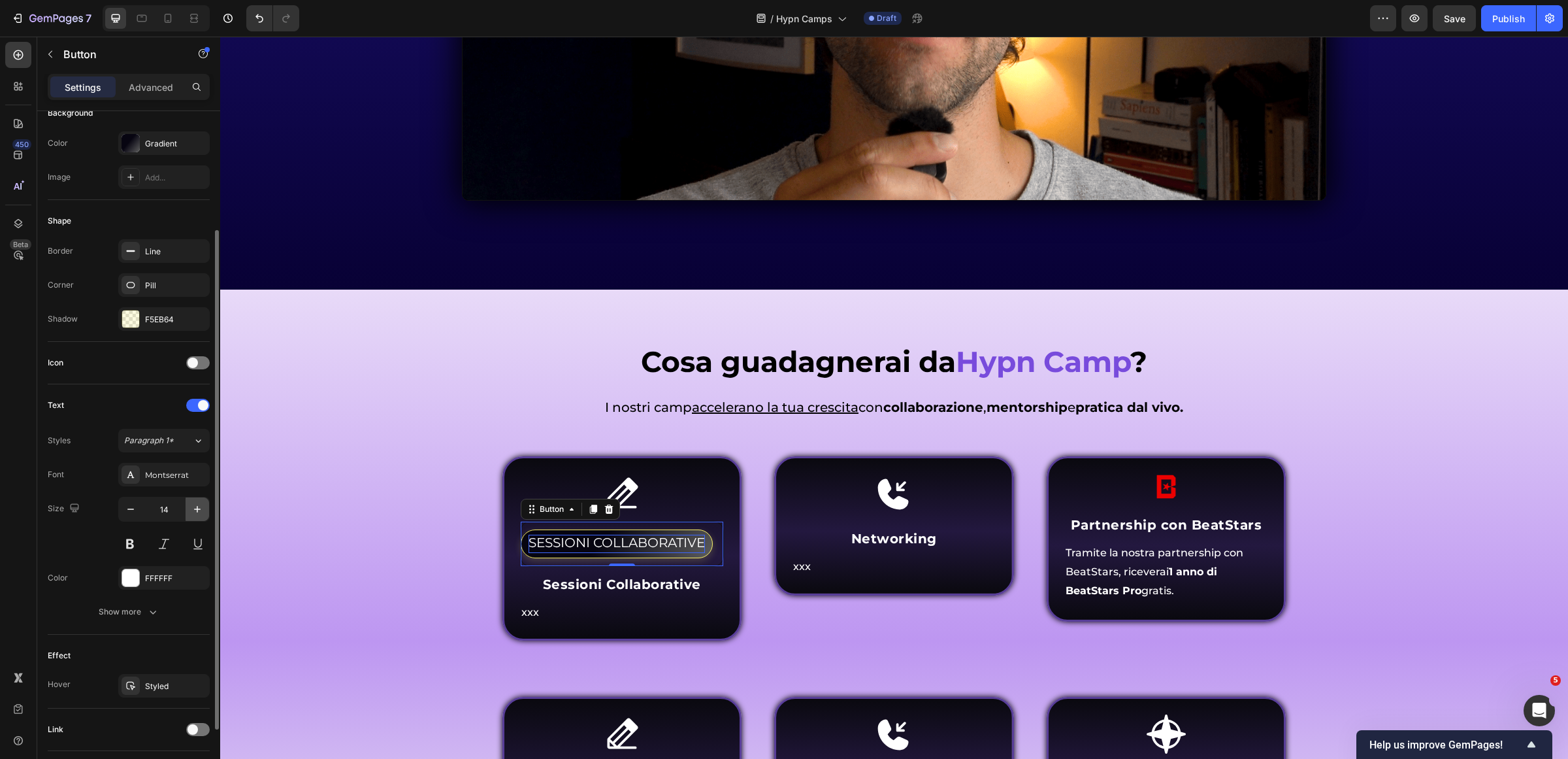
click at [198, 514] on icon "button" at bounding box center [197, 509] width 13 height 13
click at [200, 514] on icon "button" at bounding box center [197, 509] width 13 height 13
click at [200, 513] on icon "button" at bounding box center [197, 509] width 13 height 13
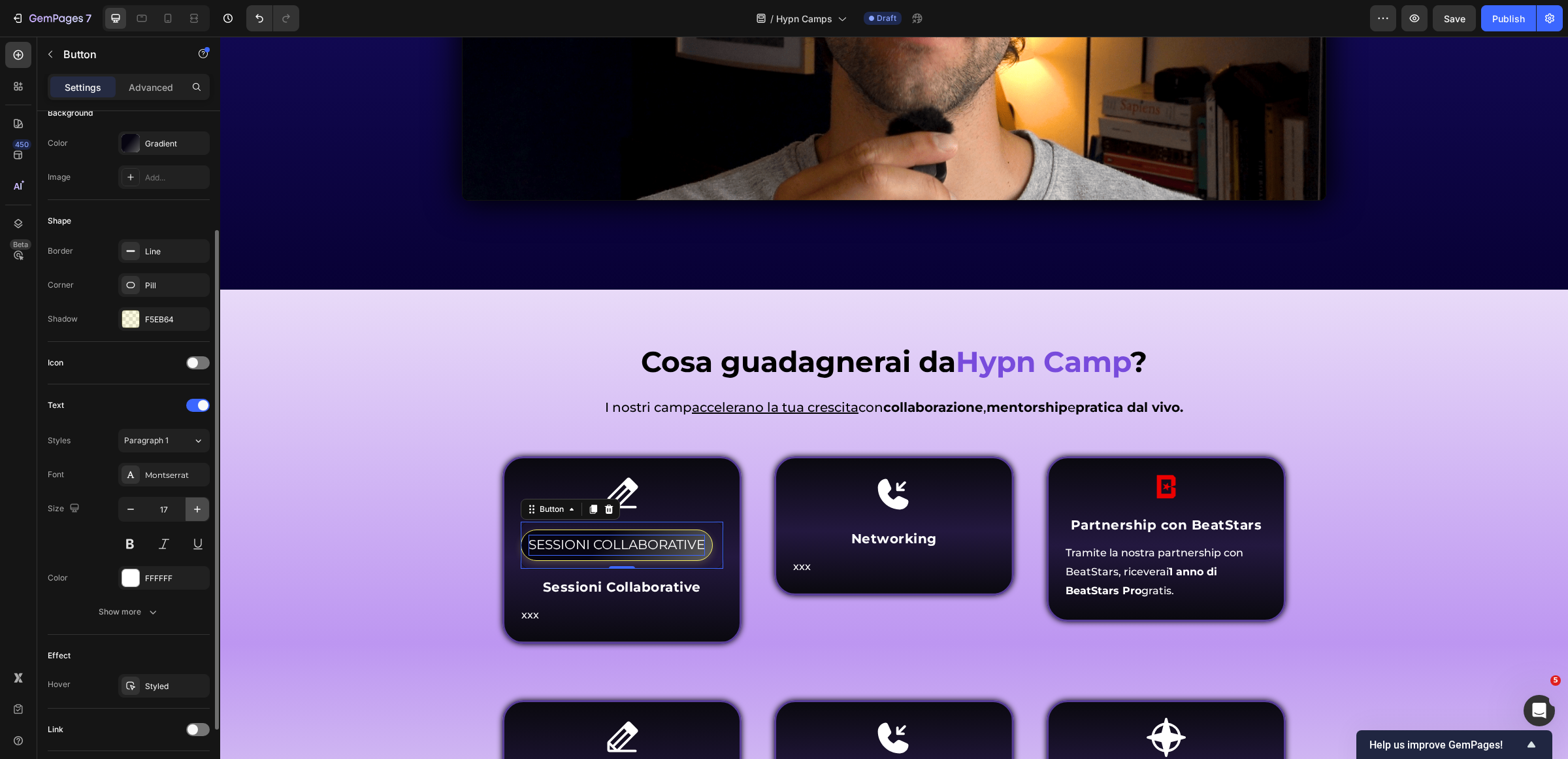
click at [200, 513] on icon "button" at bounding box center [197, 509] width 13 height 13
type input "18"
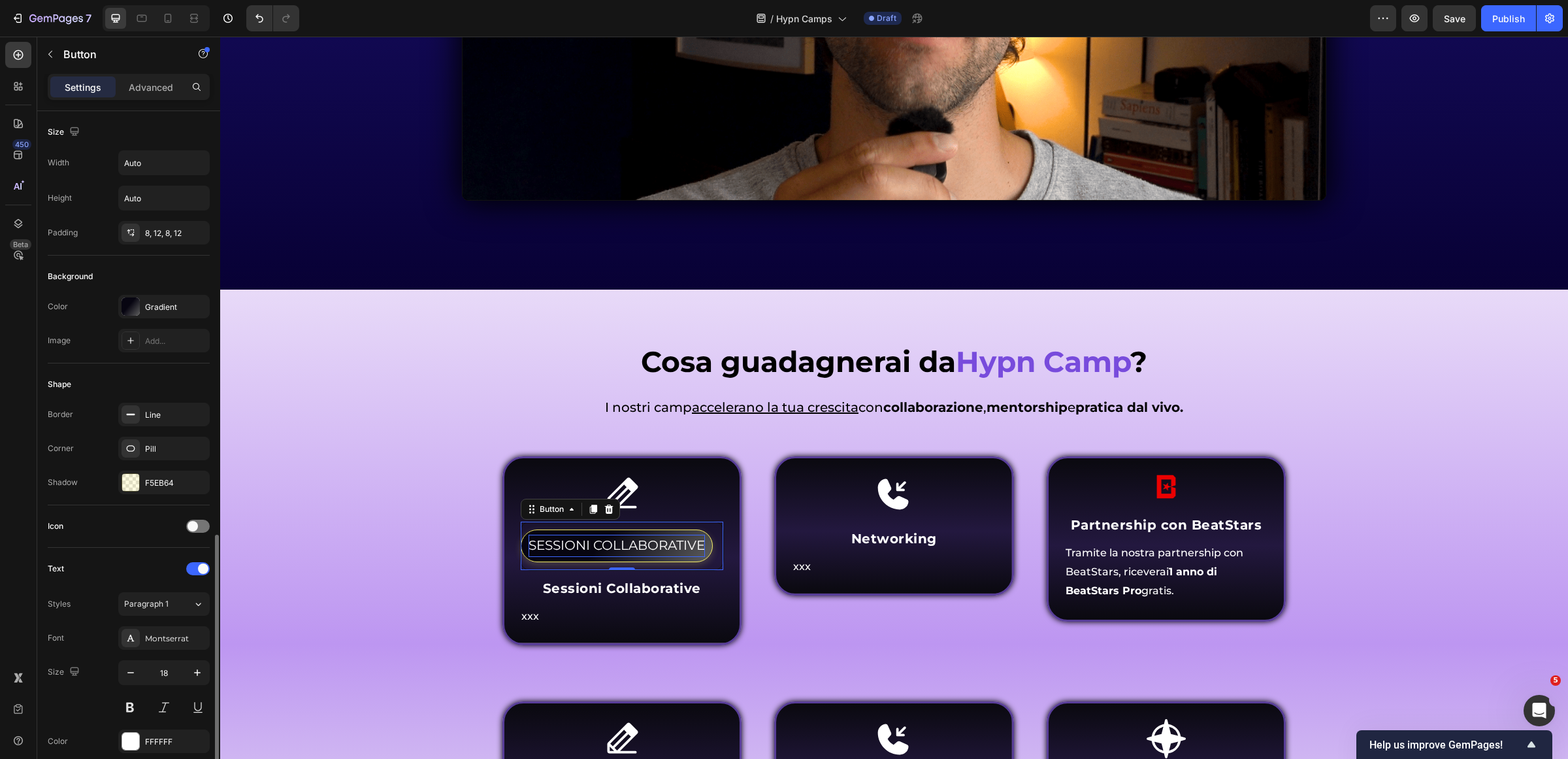
scroll to position [255, 0]
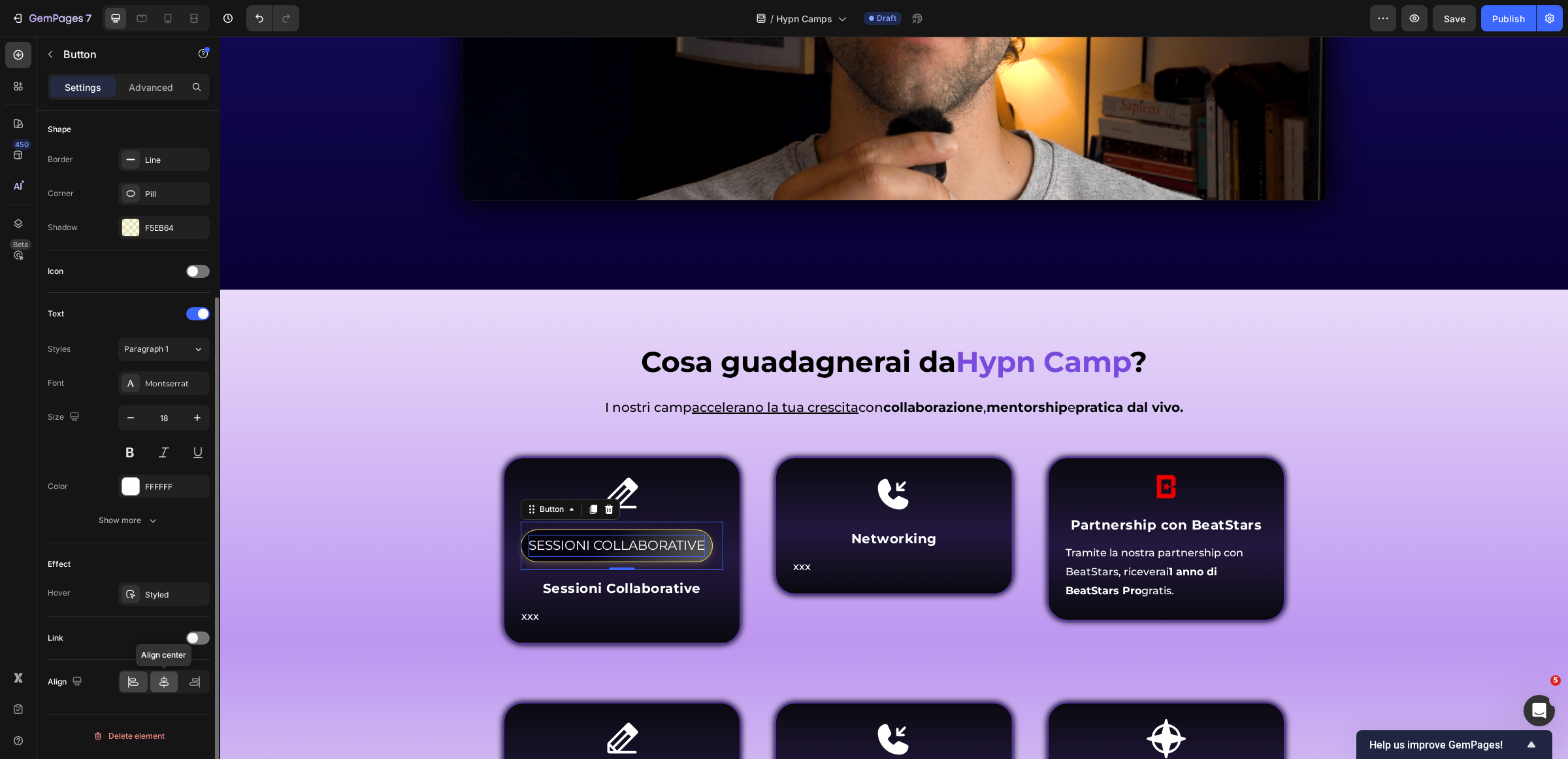
click at [163, 688] on icon at bounding box center [163, 681] width 13 height 13
click at [385, 557] on div "Cosa guadagnerai da Hypn Camp ? Heading Come funziona Inner Circle ? Heading I …" at bounding box center [895, 630] width 1328 height 576
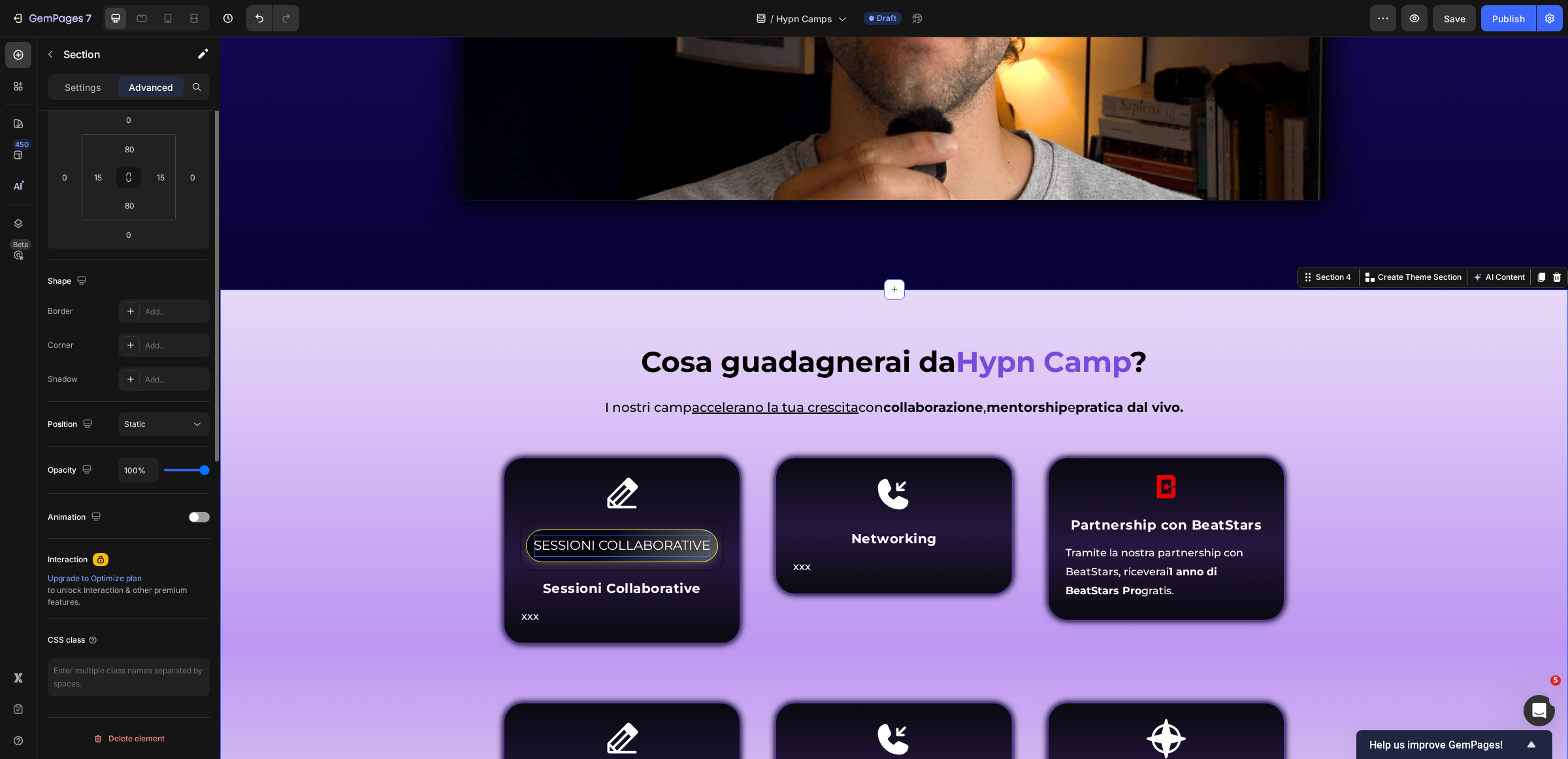
scroll to position [0, 0]
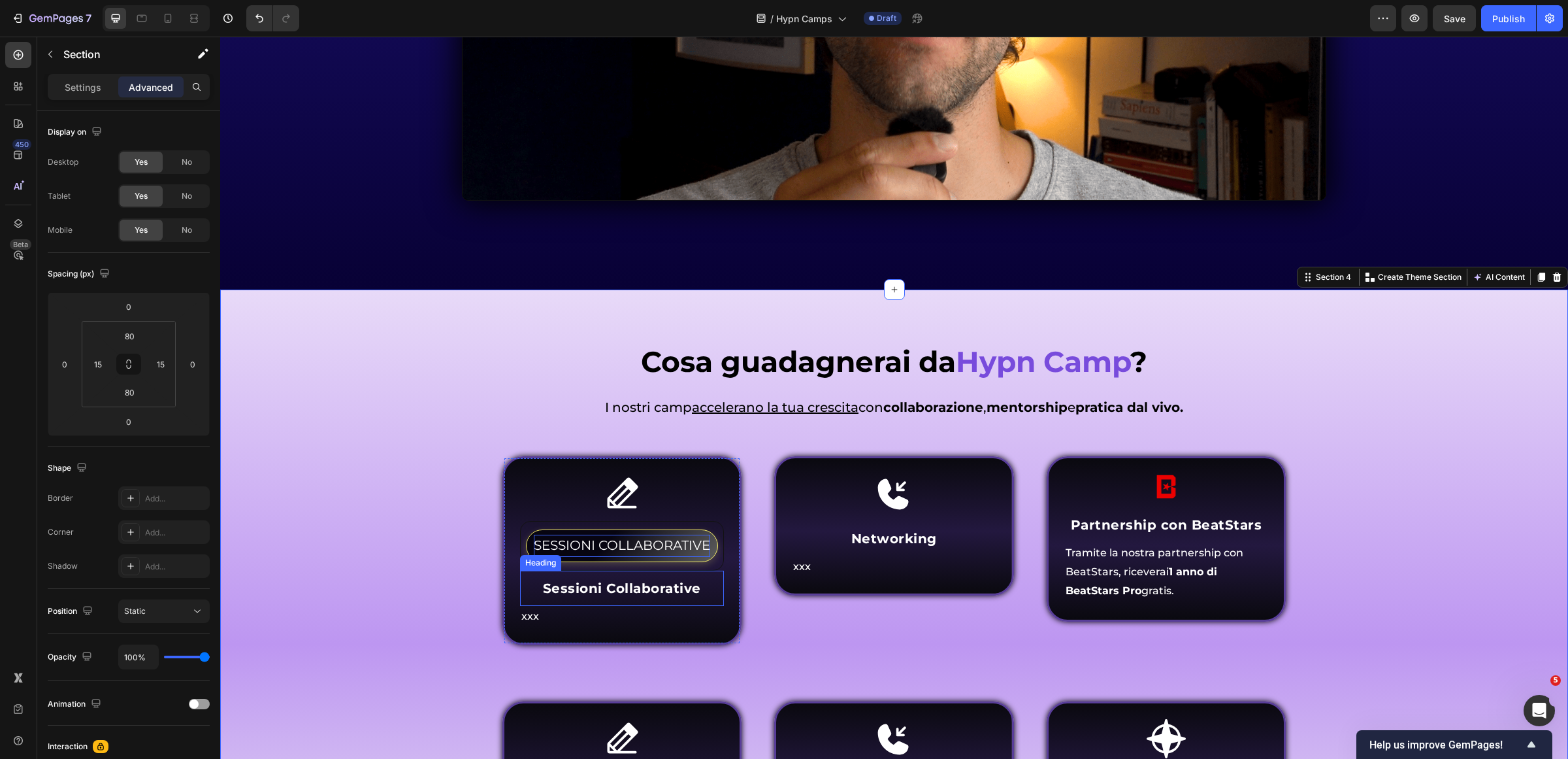
drag, startPoint x: 673, startPoint y: 575, endPoint x: 639, endPoint y: 556, distance: 38.9
click at [673, 580] on p "Sessioni Collaborative" at bounding box center [621, 588] width 202 height 17
click at [611, 553] on icon at bounding box center [614, 557] width 10 height 10
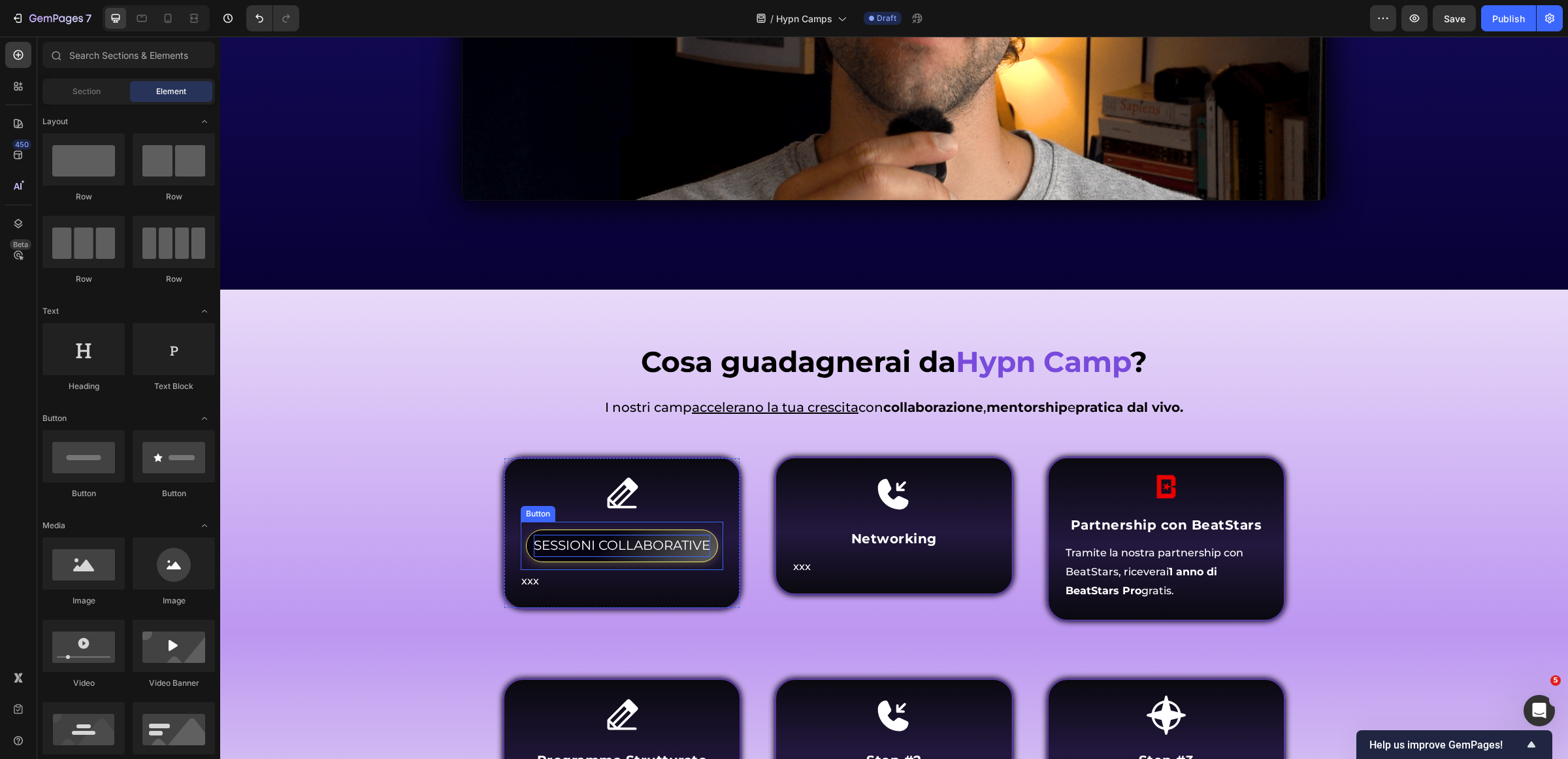
click at [641, 541] on span "SESSIONI COLLABORATIVE" at bounding box center [622, 544] width 176 height 16
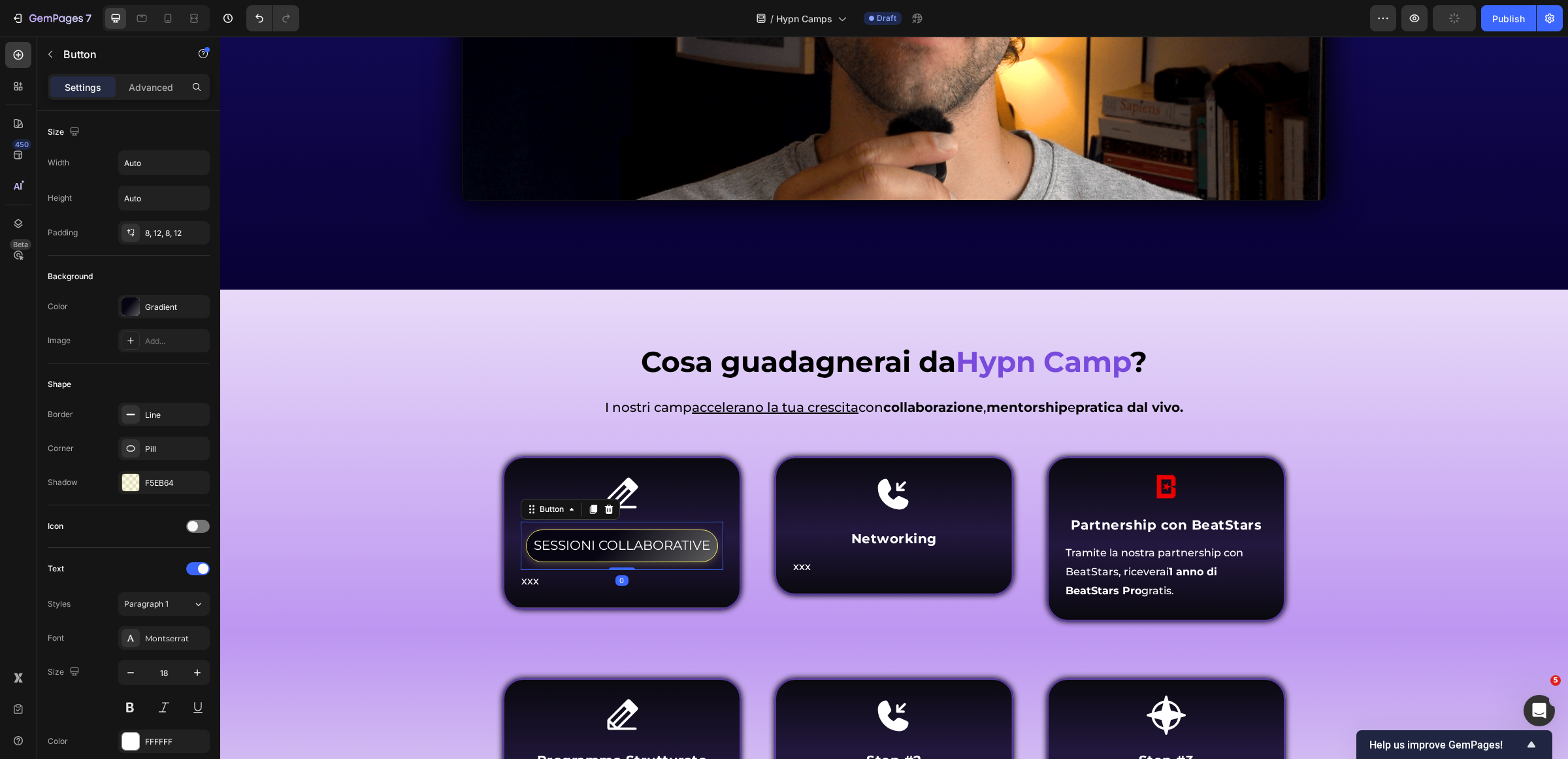
click at [634, 554] on button "SESSIONI COLLABORATIVE" at bounding box center [621, 545] width 192 height 32
click at [637, 546] on span "SESSIONI COLLABORATIVE" at bounding box center [622, 544] width 176 height 16
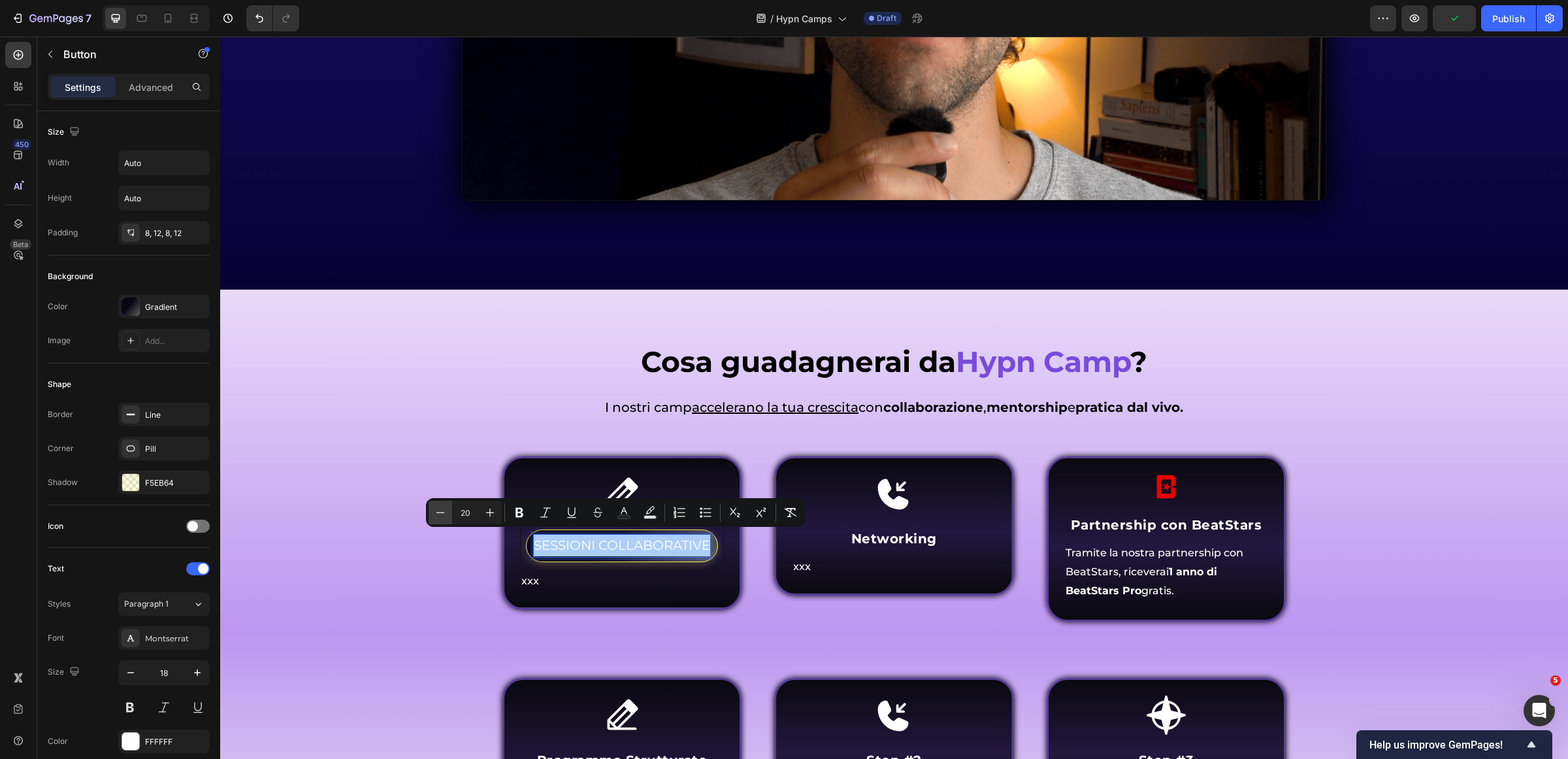
click at [450, 511] on button "Minus" at bounding box center [439, 512] width 23 height 23
click at [448, 511] on button "Minus" at bounding box center [439, 512] width 23 height 23
type input "18"
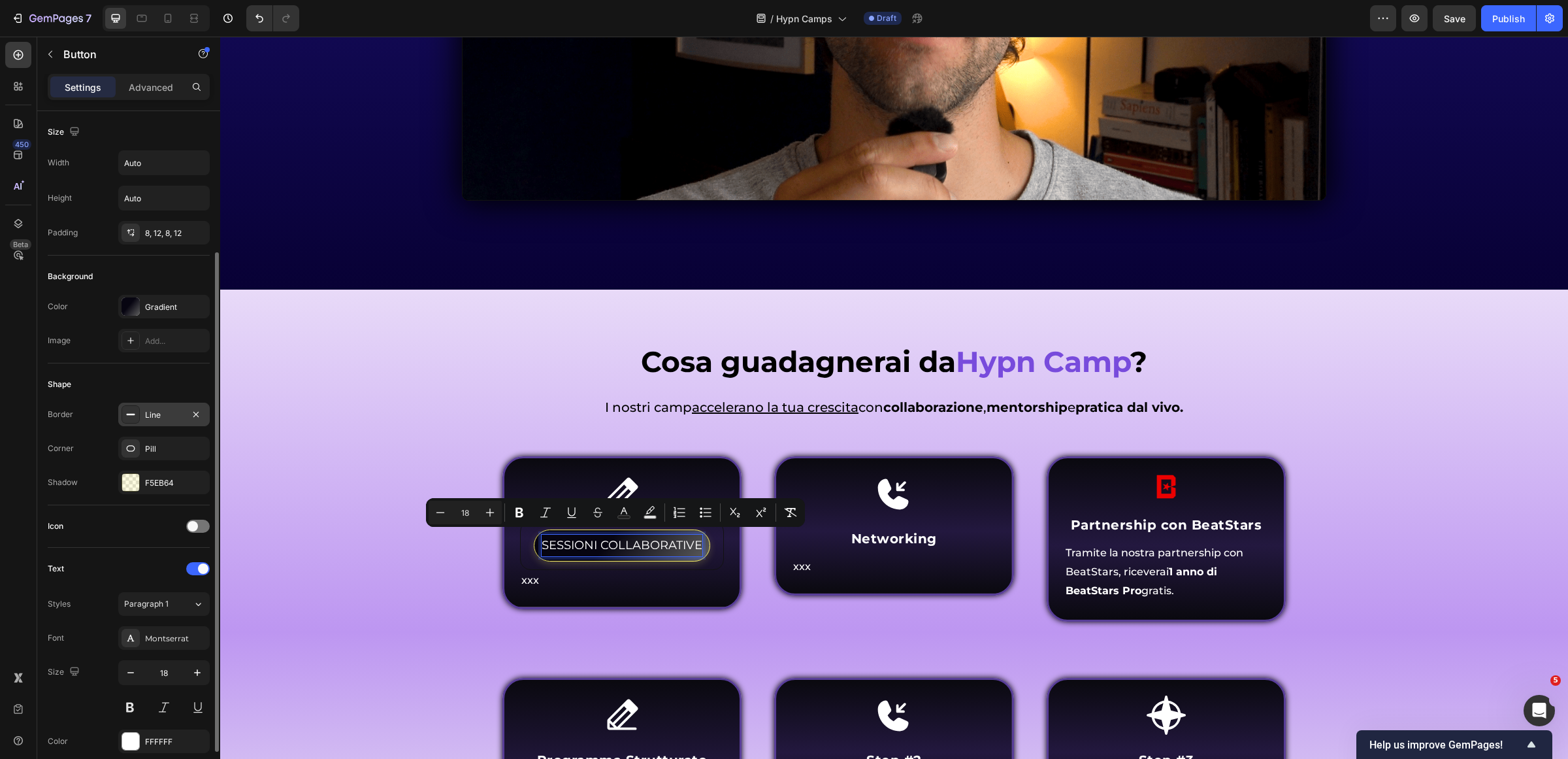
scroll to position [245, 0]
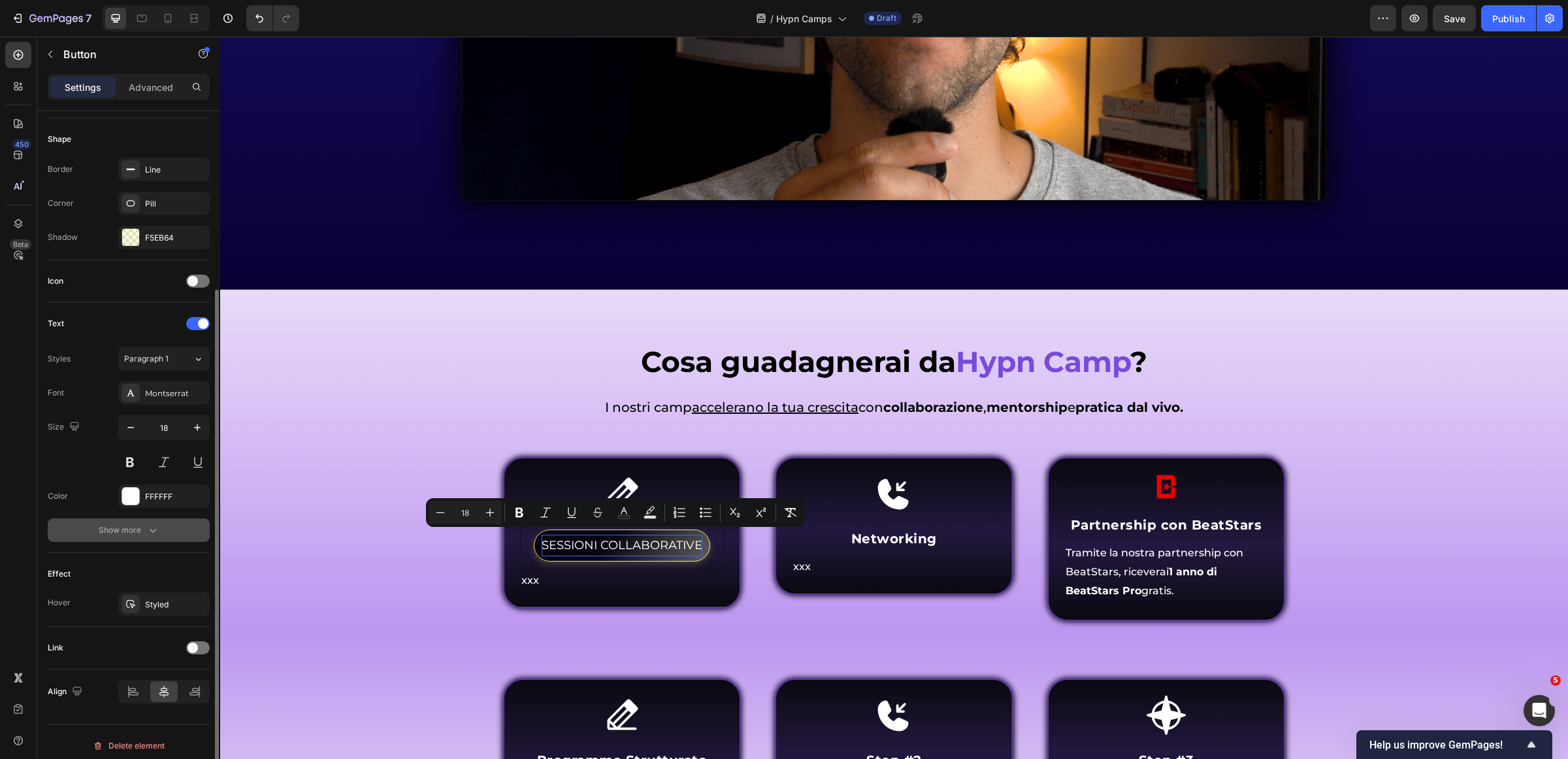
click at [152, 523] on button "Show more" at bounding box center [128, 530] width 162 height 23
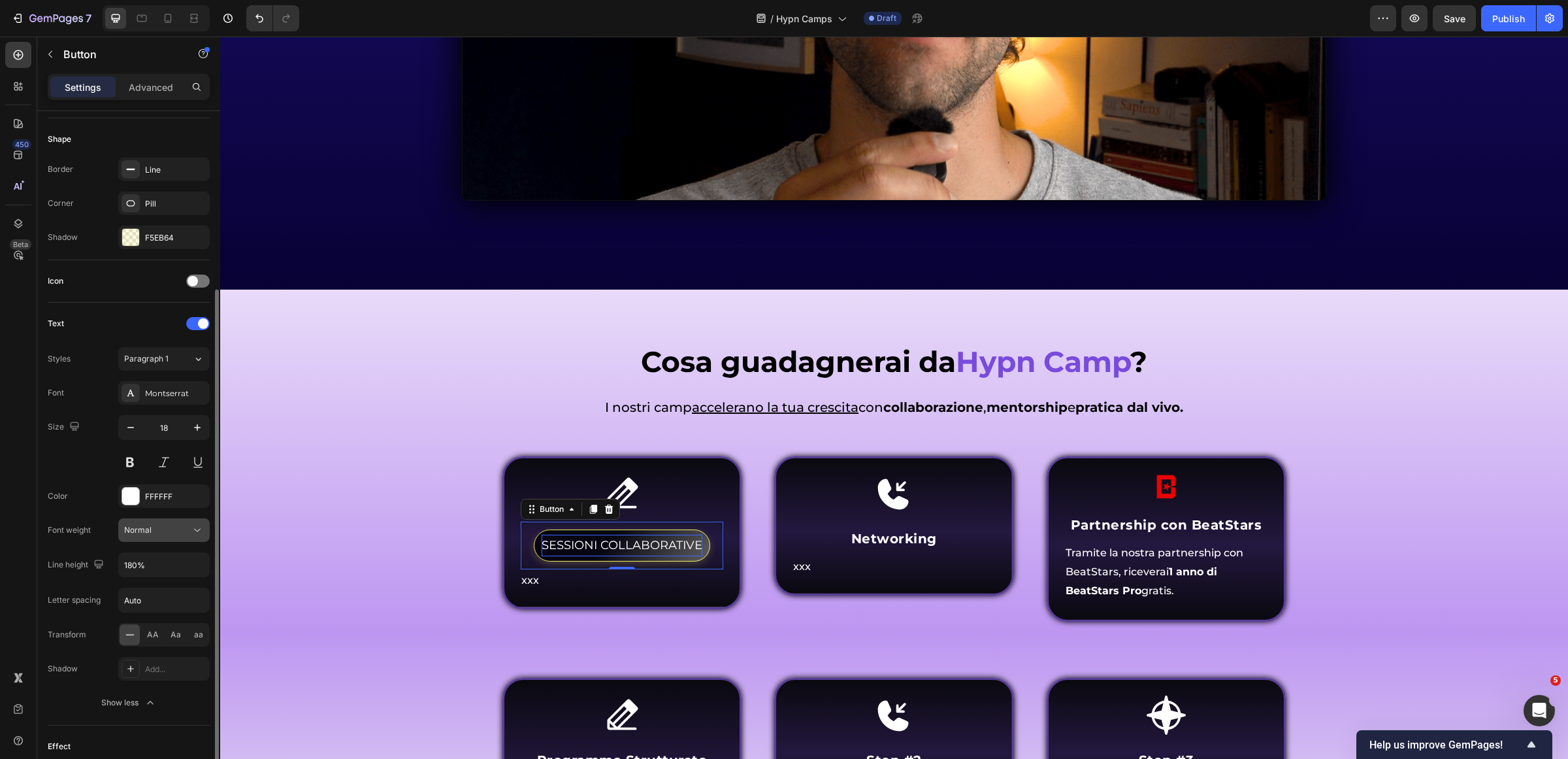
click at [161, 528] on div "Normal" at bounding box center [158, 530] width 67 height 12
click at [153, 664] on span "Medium" at bounding box center [139, 663] width 30 height 12
click at [129, 534] on span "Medium" at bounding box center [139, 530] width 30 height 10
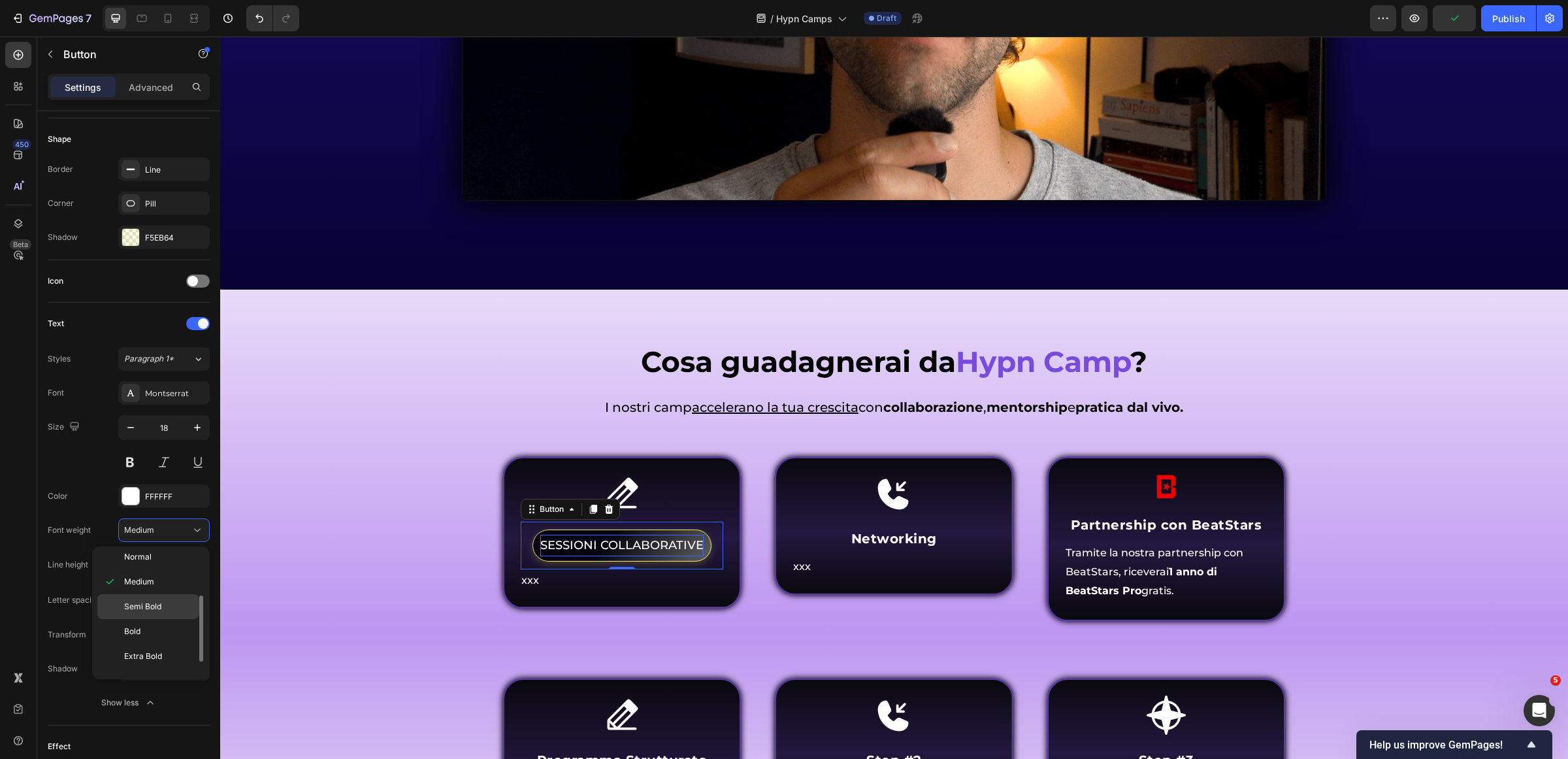
click at [150, 606] on span "Semi Bold" at bounding box center [143, 606] width 37 height 12
click at [369, 550] on div "Cosa guadagnerai da Hypn Camp ? Heading Come funziona Inner Circle ? Heading I …" at bounding box center [895, 619] width 1328 height 554
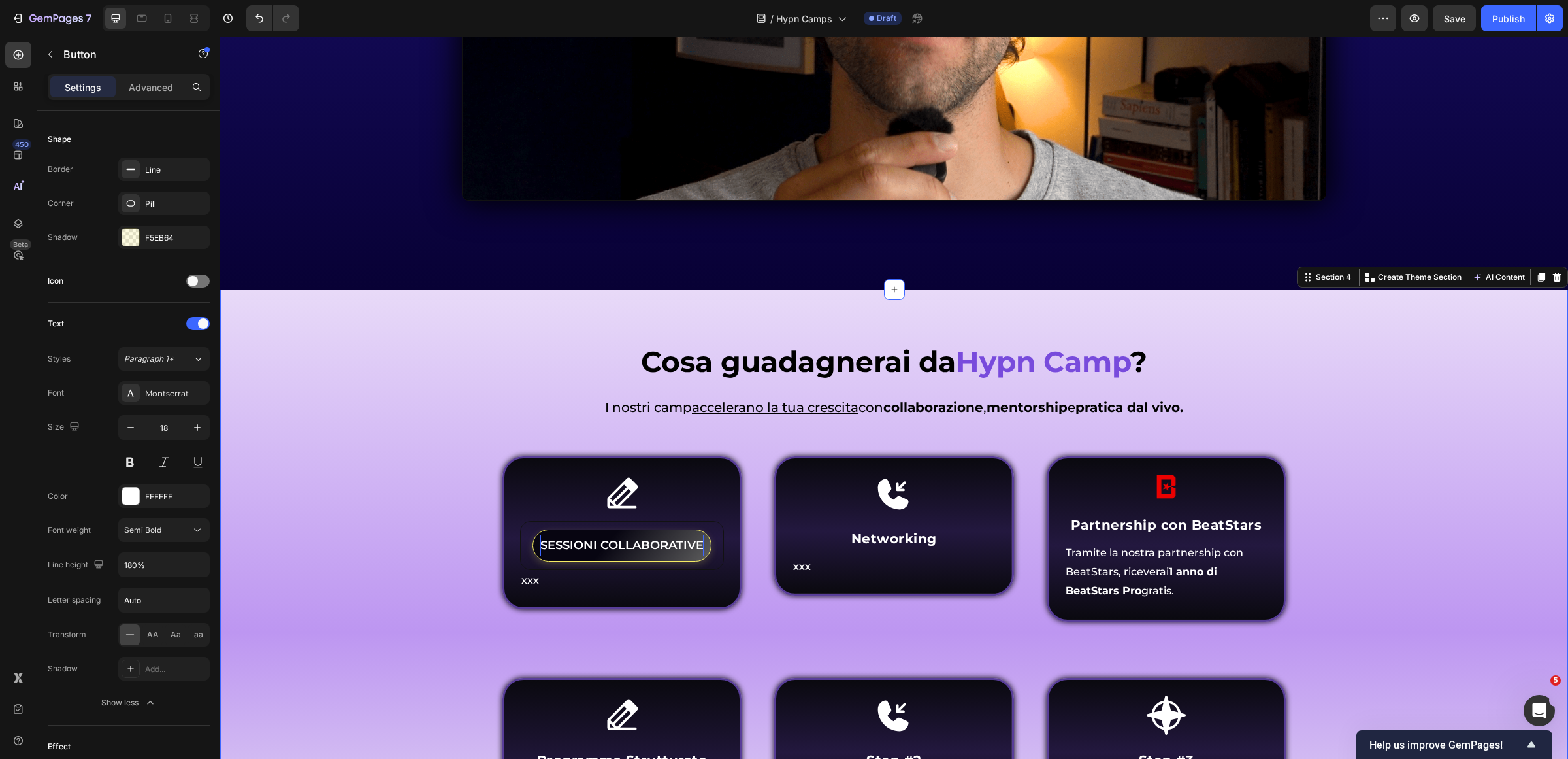
scroll to position [0, 0]
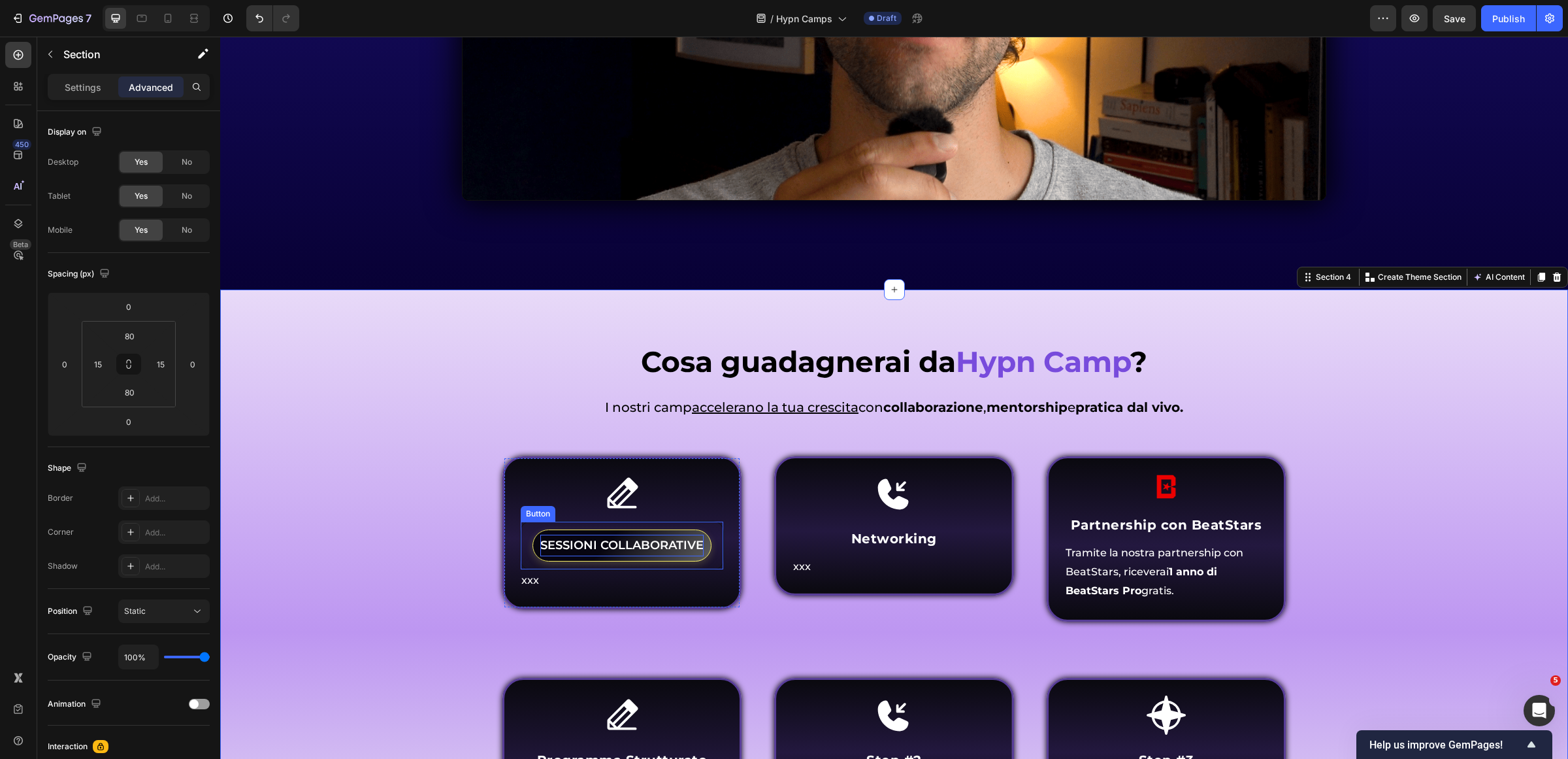
click at [697, 546] on span "SESSIONI COLLABORATIVE" at bounding box center [622, 544] width 163 height 14
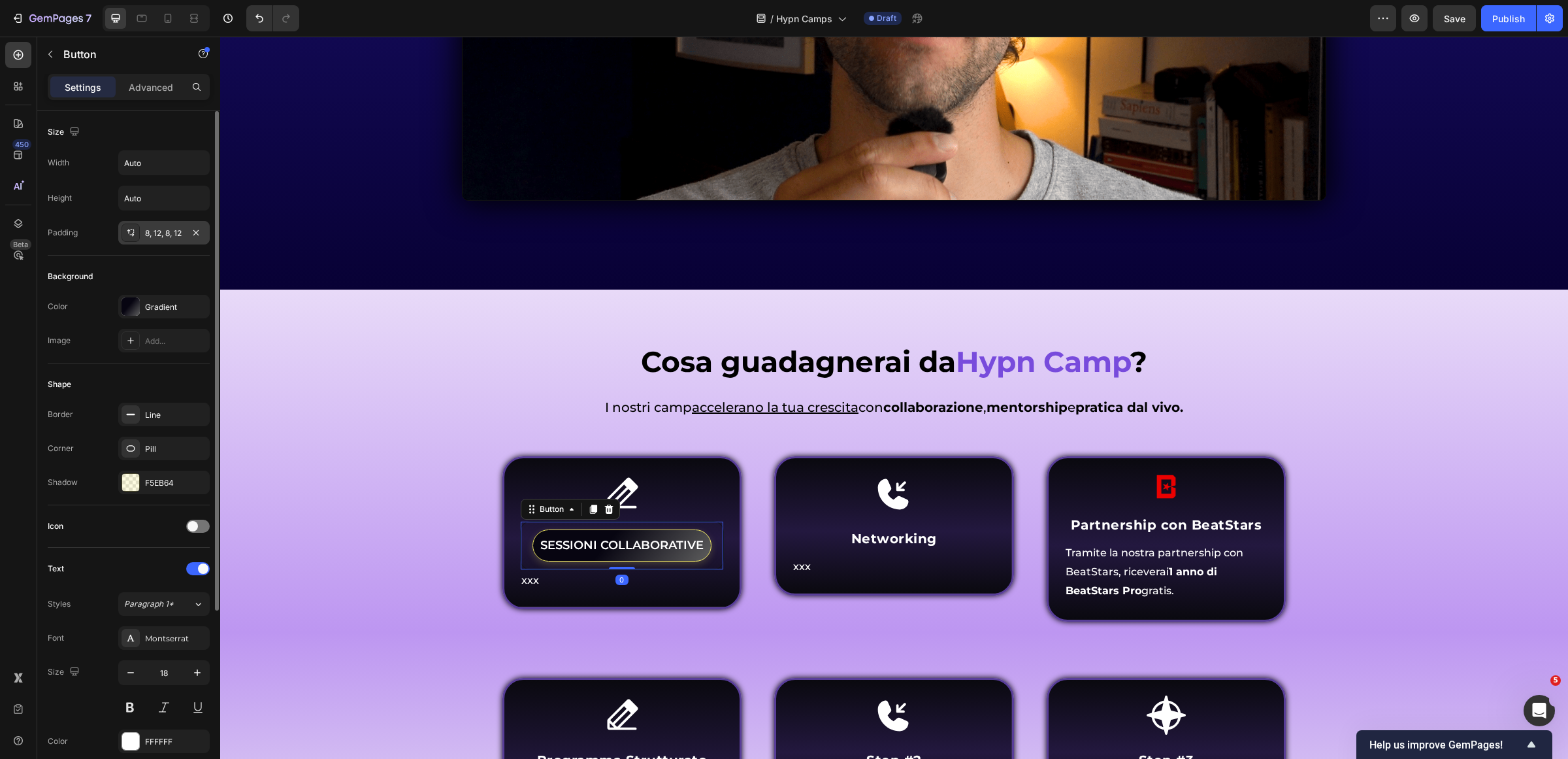
click at [134, 232] on icon at bounding box center [130, 232] width 10 height 10
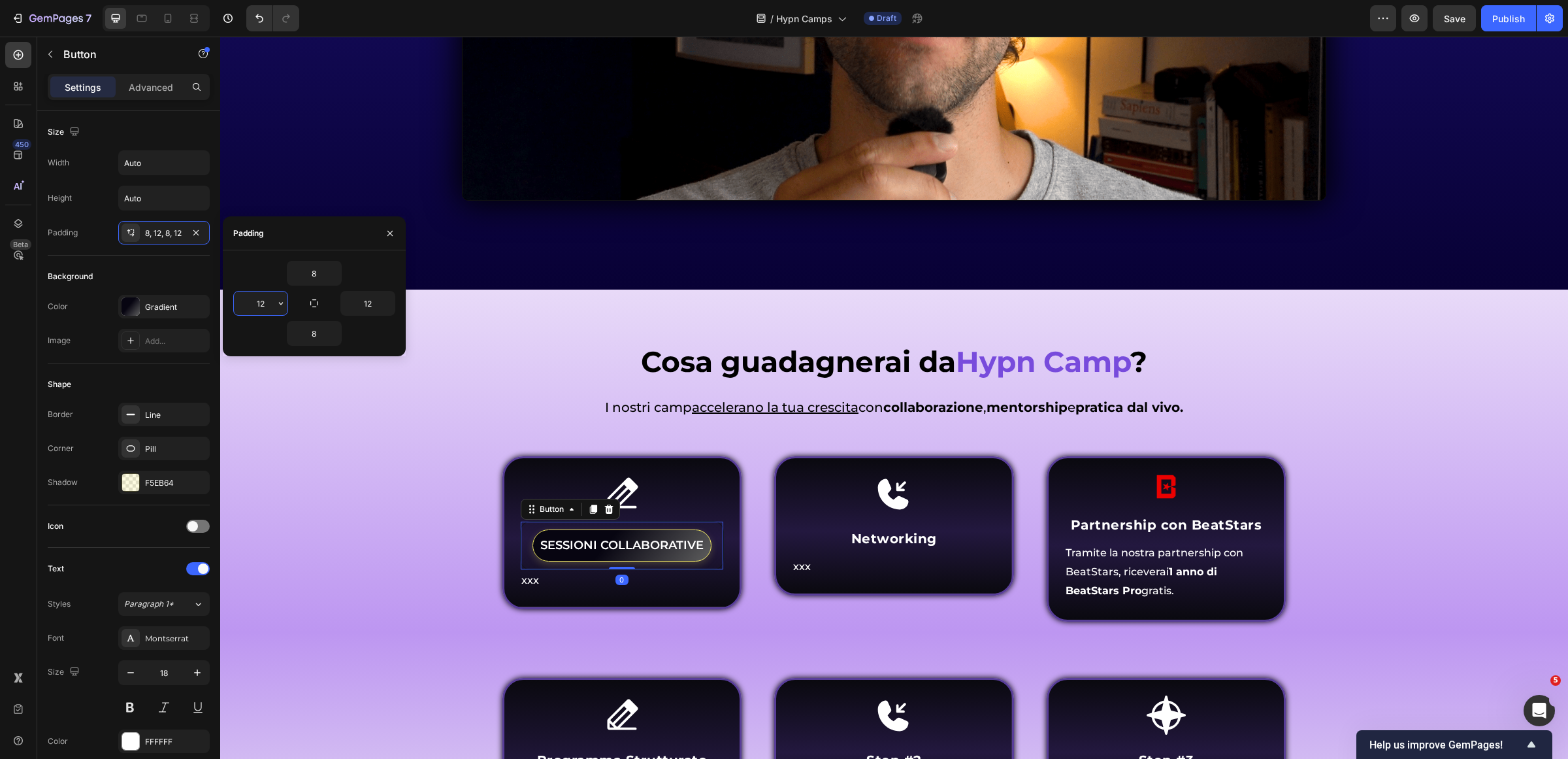
click at [268, 308] on input "12" at bounding box center [261, 303] width 54 height 23
type input "16"
click at [364, 303] on input "12" at bounding box center [368, 303] width 54 height 23
type input "16"
click at [425, 569] on div "Cosa guadagnerai da Hypn Camp ? Heading Come funziona Inner Circle ? Heading I …" at bounding box center [895, 619] width 1328 height 554
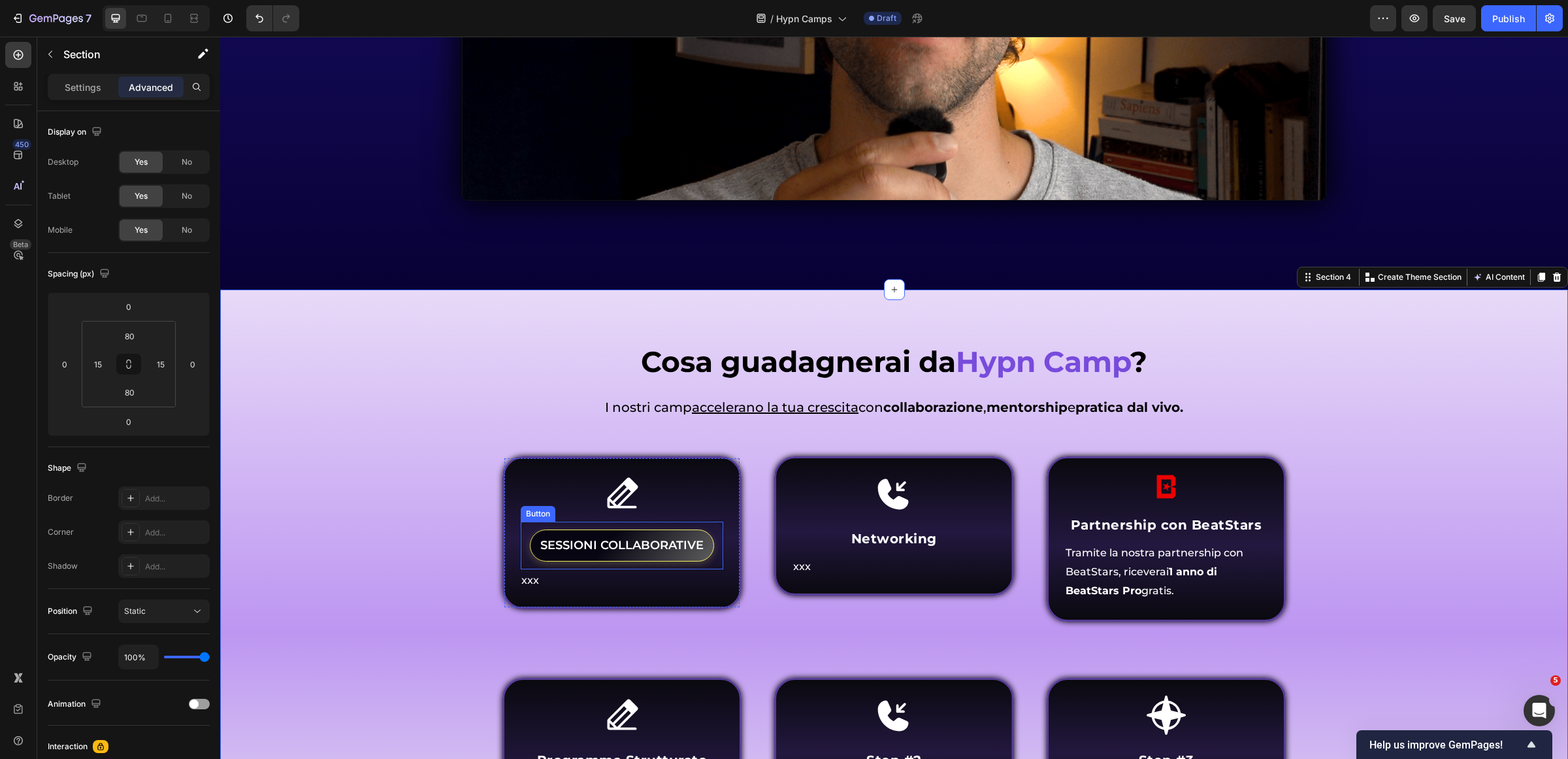
click at [703, 541] on button "SESSIONI COLLABORATIVE" at bounding box center [621, 545] width 184 height 32
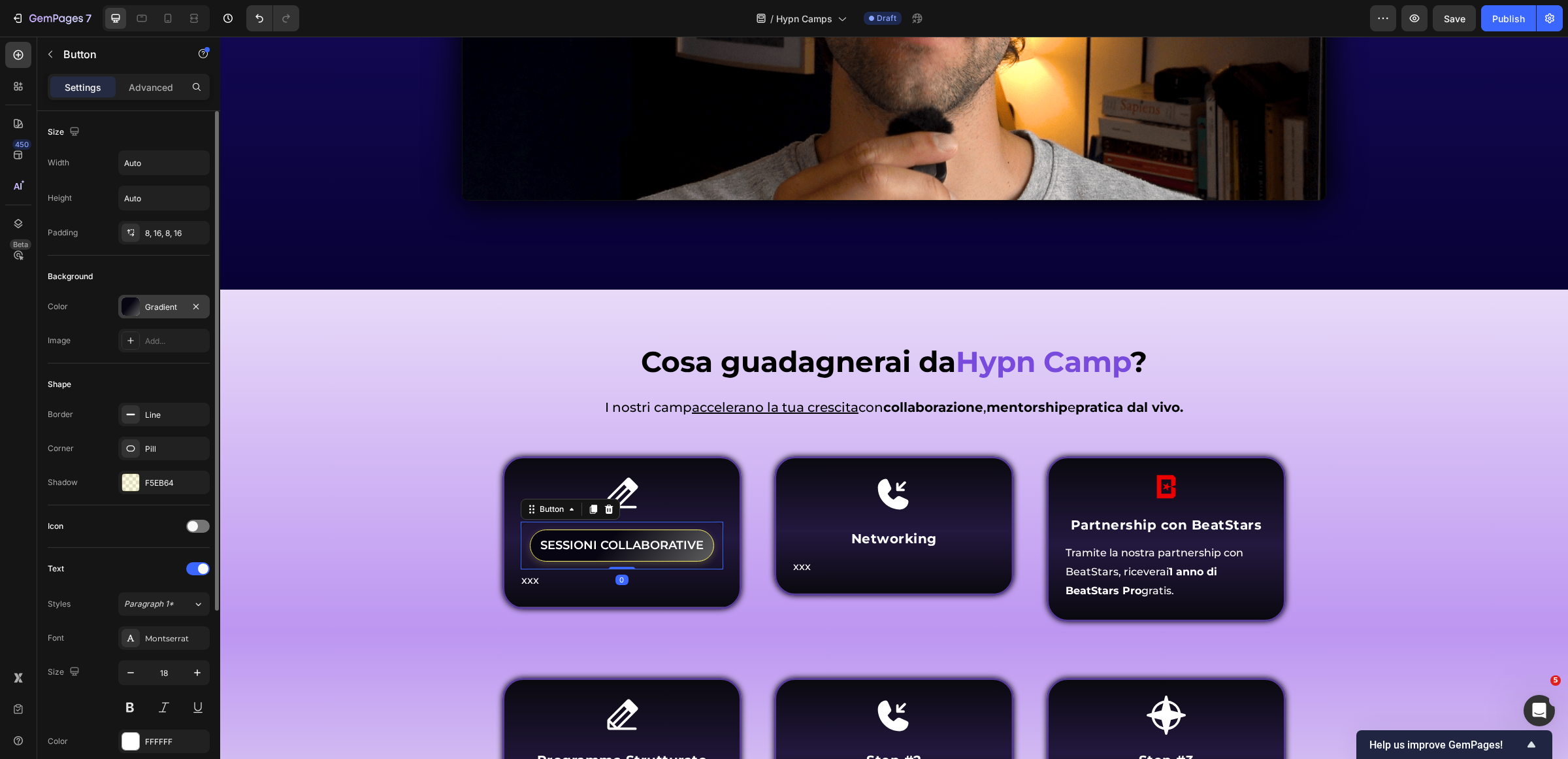
click at [157, 301] on div "Gradient" at bounding box center [163, 307] width 38 height 12
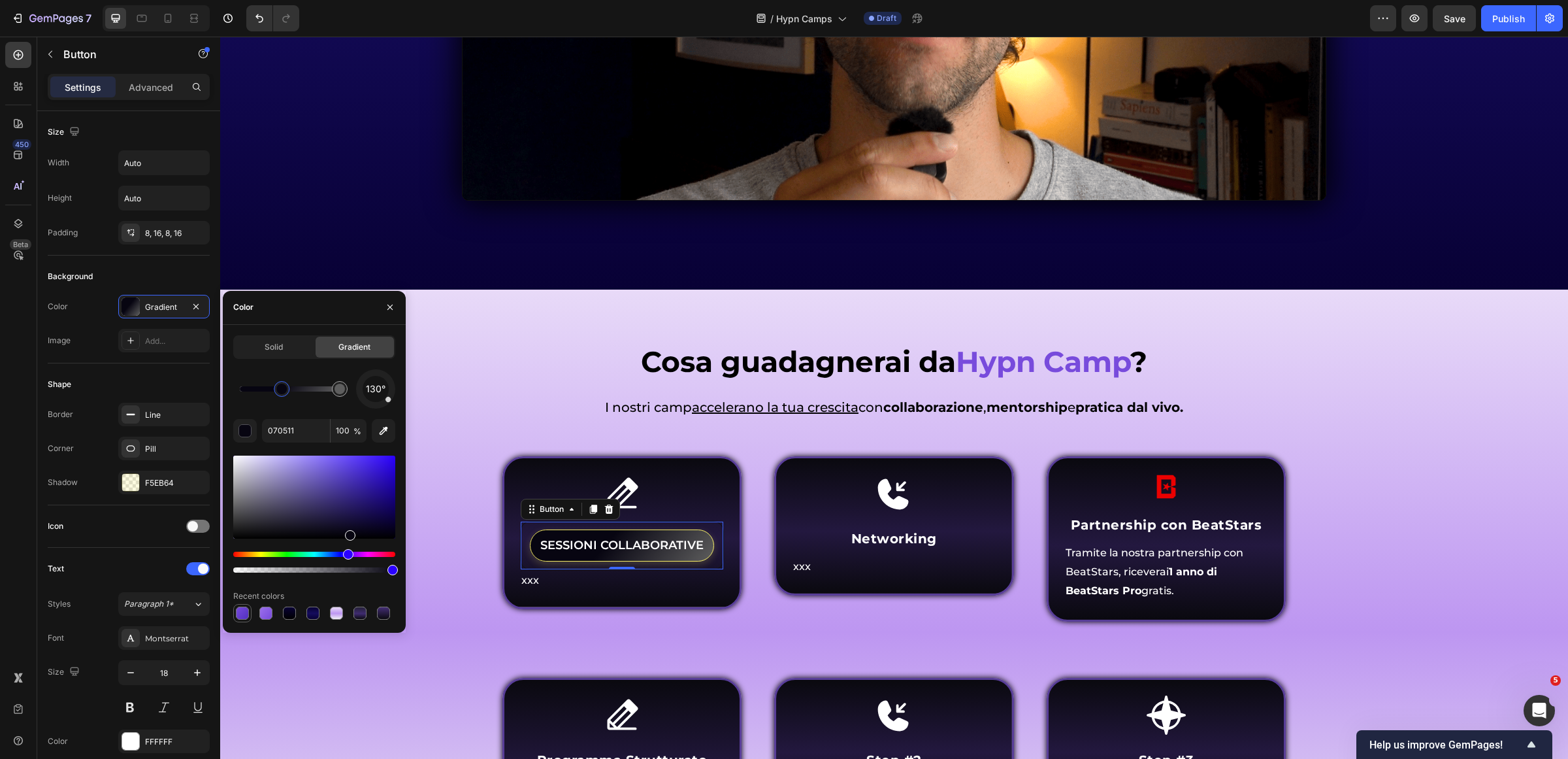
click at [236, 609] on div at bounding box center [242, 613] width 13 height 13
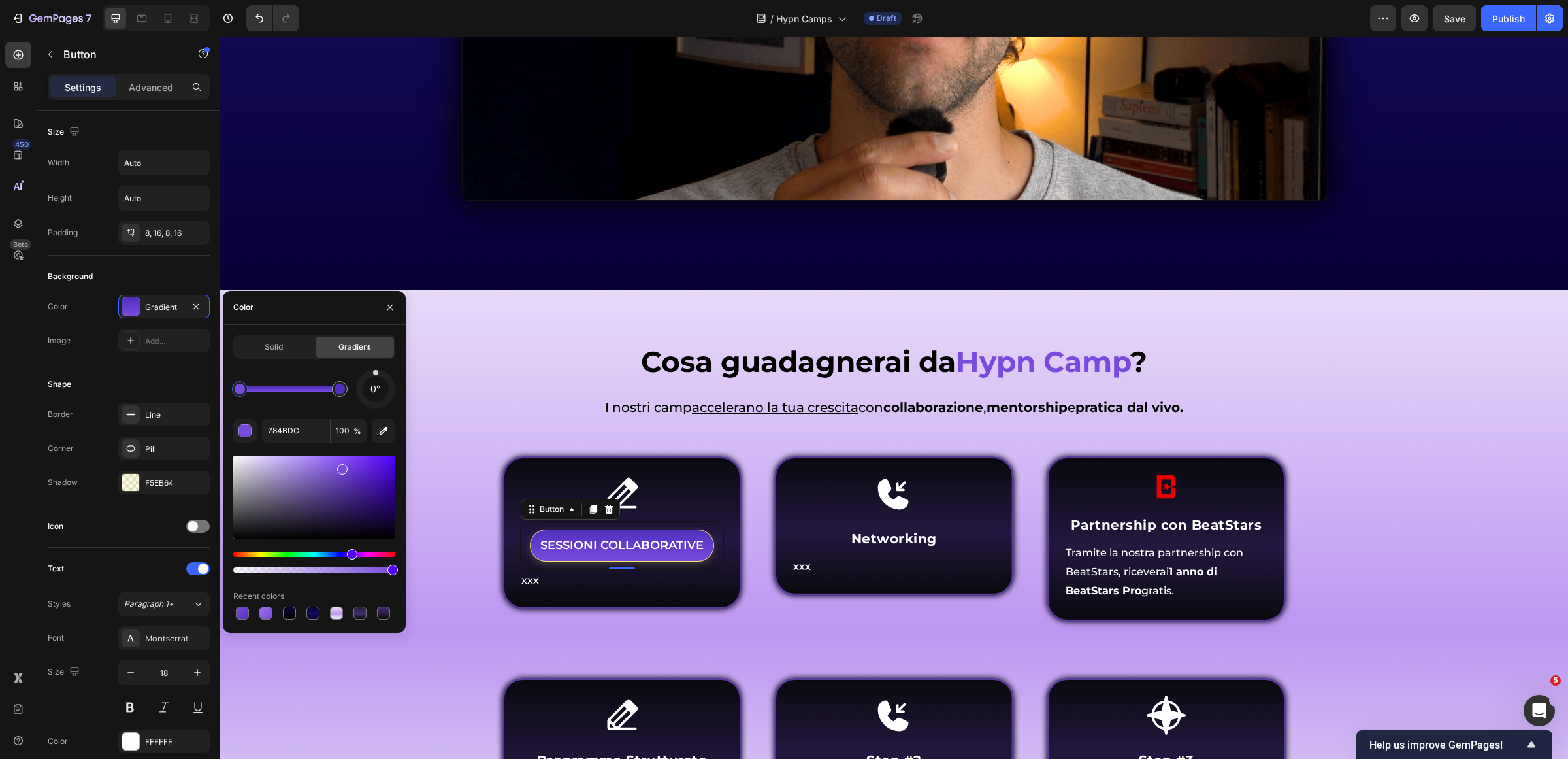
drag, startPoint x: 390, startPoint y: 399, endPoint x: 375, endPoint y: 351, distance: 50.3
click at [375, 351] on div "Solid Gradient 0° 784BDC 100 % Recent colors" at bounding box center [314, 478] width 162 height 287
click at [269, 609] on div at bounding box center [266, 613] width 13 height 13
click at [285, 609] on div at bounding box center [290, 613] width 13 height 13
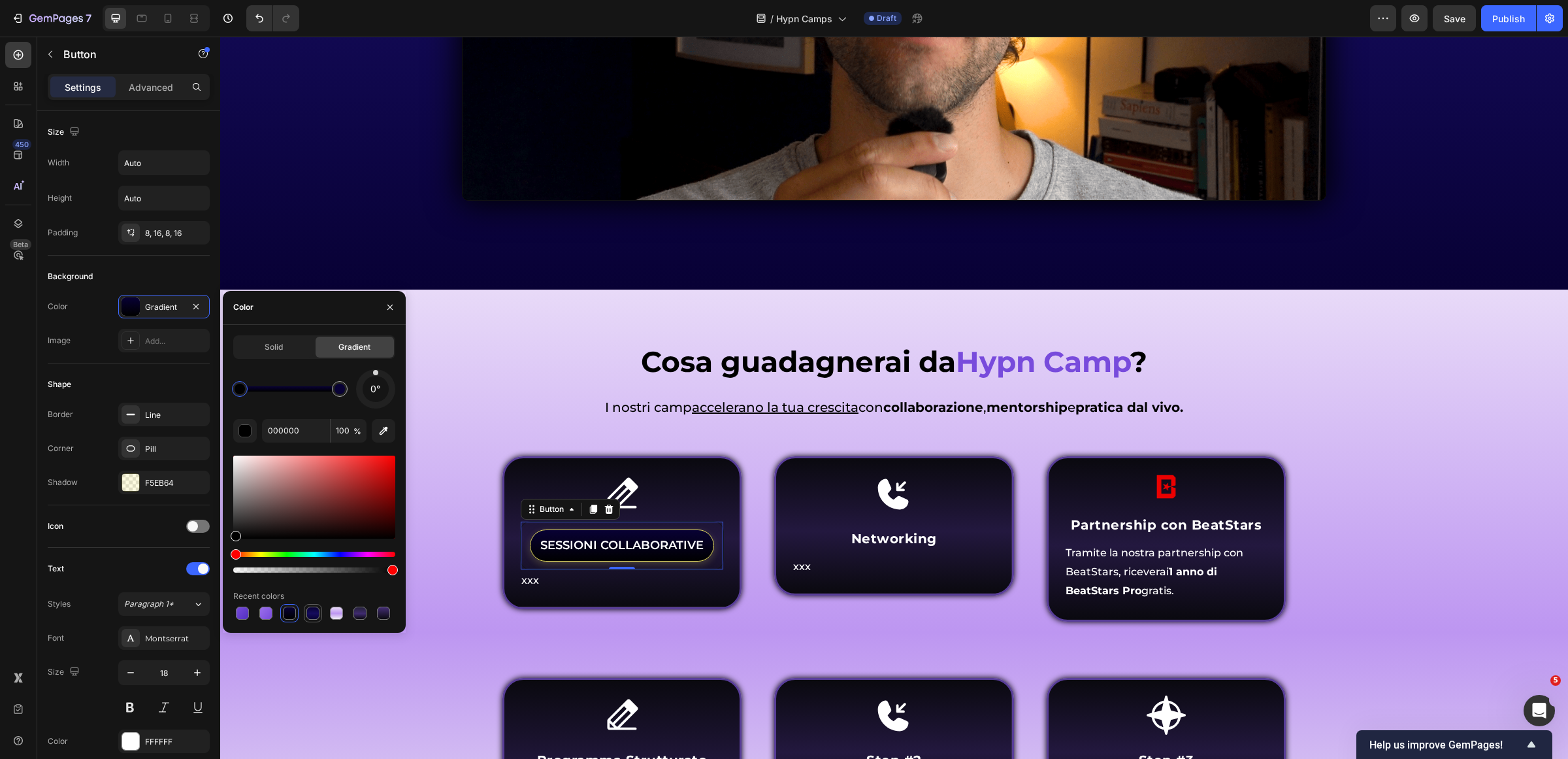
click at [309, 615] on div at bounding box center [313, 613] width 13 height 13
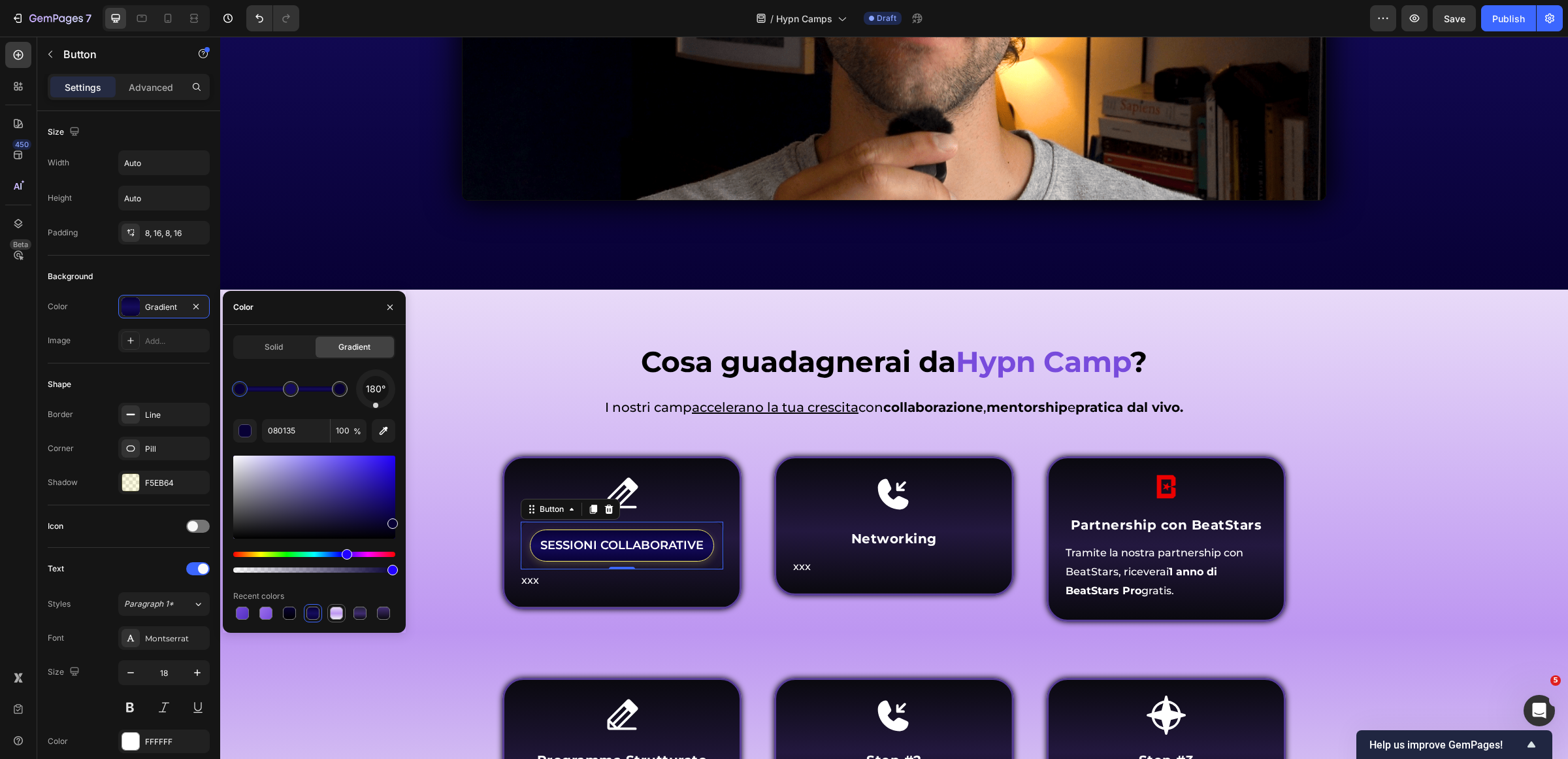
click at [340, 615] on div at bounding box center [336, 613] width 13 height 13
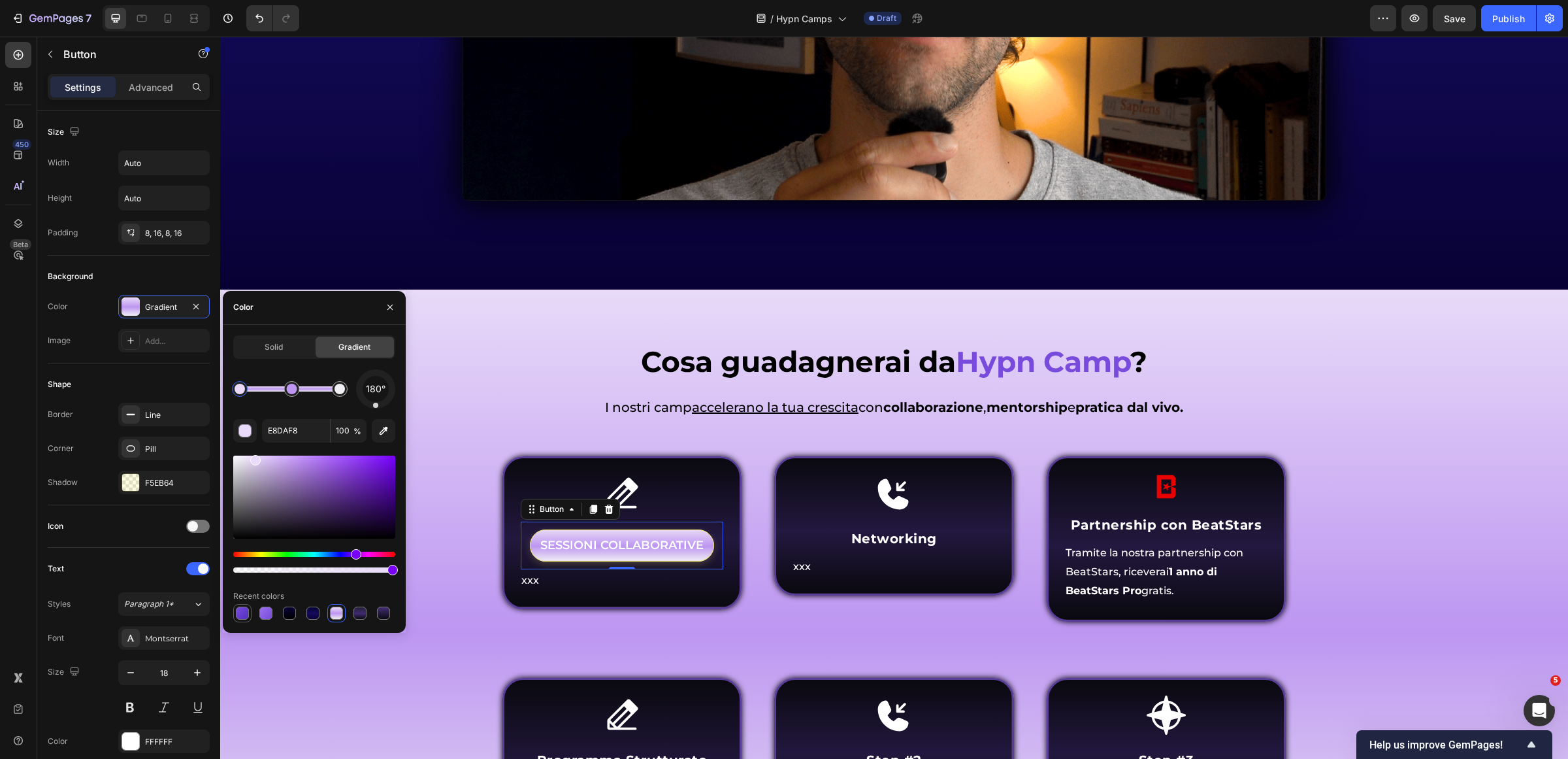
click at [243, 614] on div at bounding box center [242, 613] width 13 height 13
type input "784BDC"
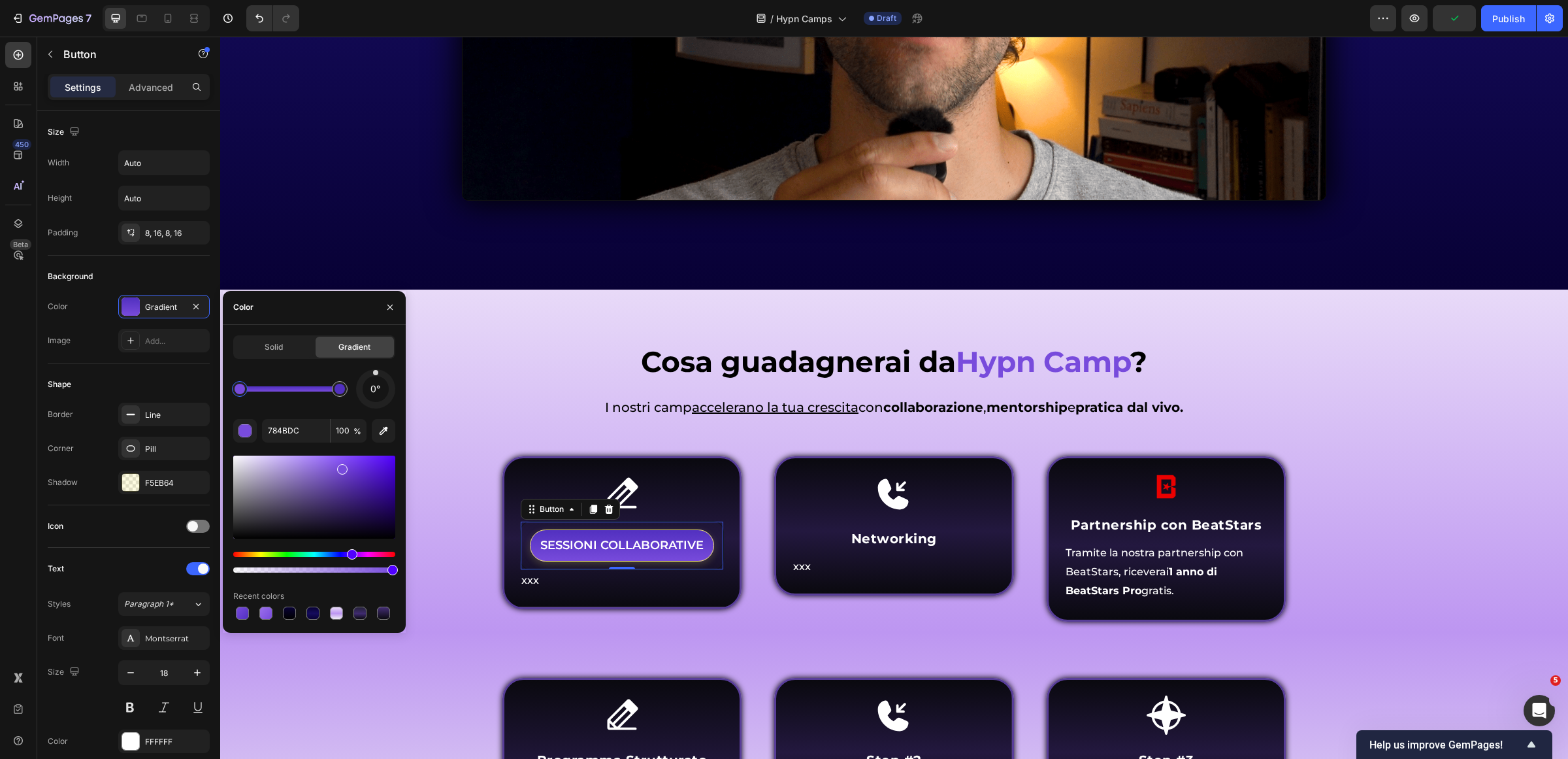
drag, startPoint x: 390, startPoint y: 395, endPoint x: 375, endPoint y: 347, distance: 50.3
click at [375, 347] on div "Solid Gradient 0° 784BDC 100 % Recent colors" at bounding box center [314, 478] width 162 height 287
drag, startPoint x: 377, startPoint y: 371, endPoint x: 375, endPoint y: 438, distance: 67.0
click at [375, 438] on div "180° 784BDC 100 % Recent colors" at bounding box center [314, 495] width 162 height 253
click at [529, 403] on h2 "I nostri camp accelerano la tua crescita con collaborazione , mentorship e prat…" at bounding box center [895, 407] width 1328 height 20
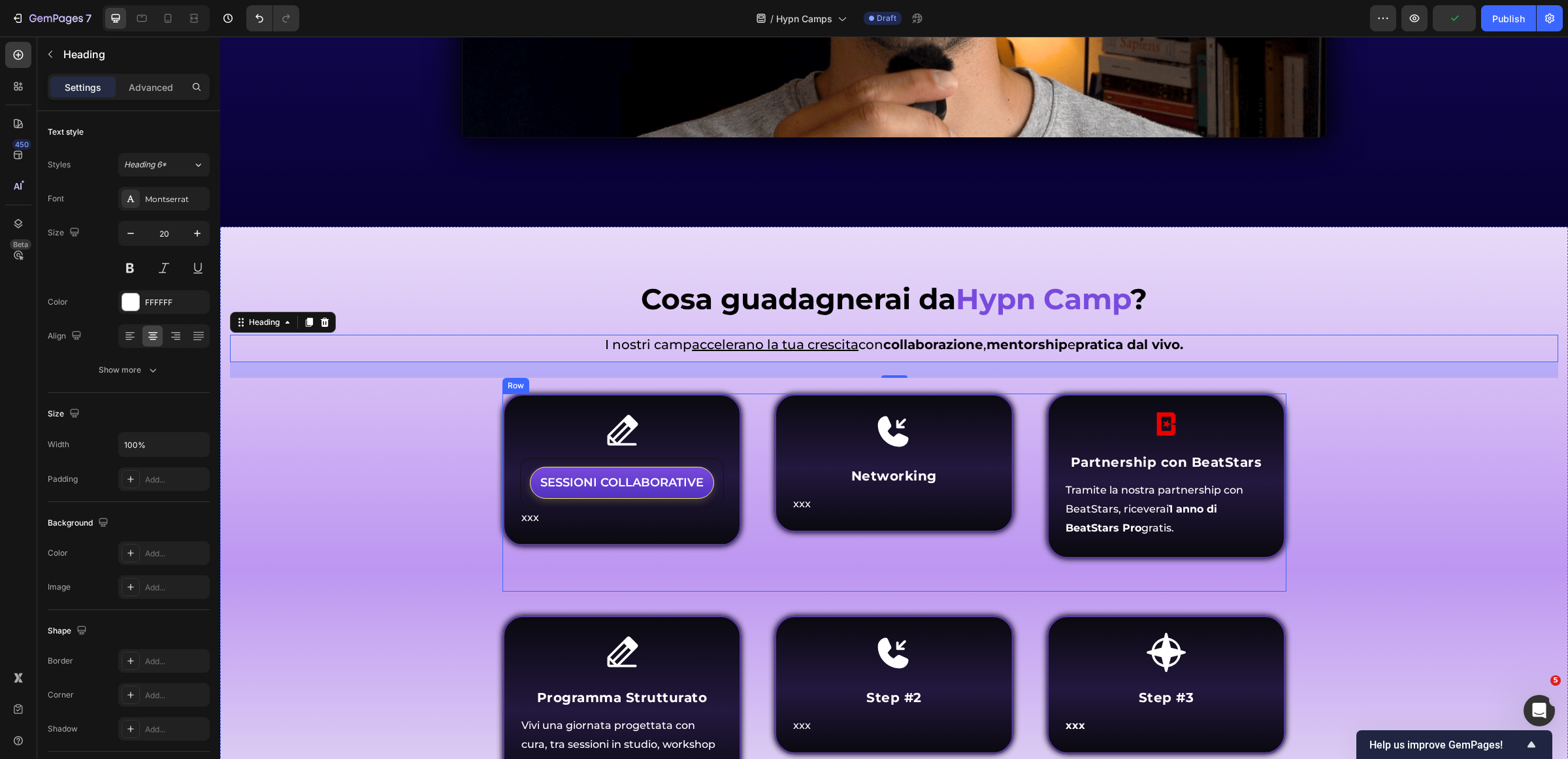
scroll to position [1454, 0]
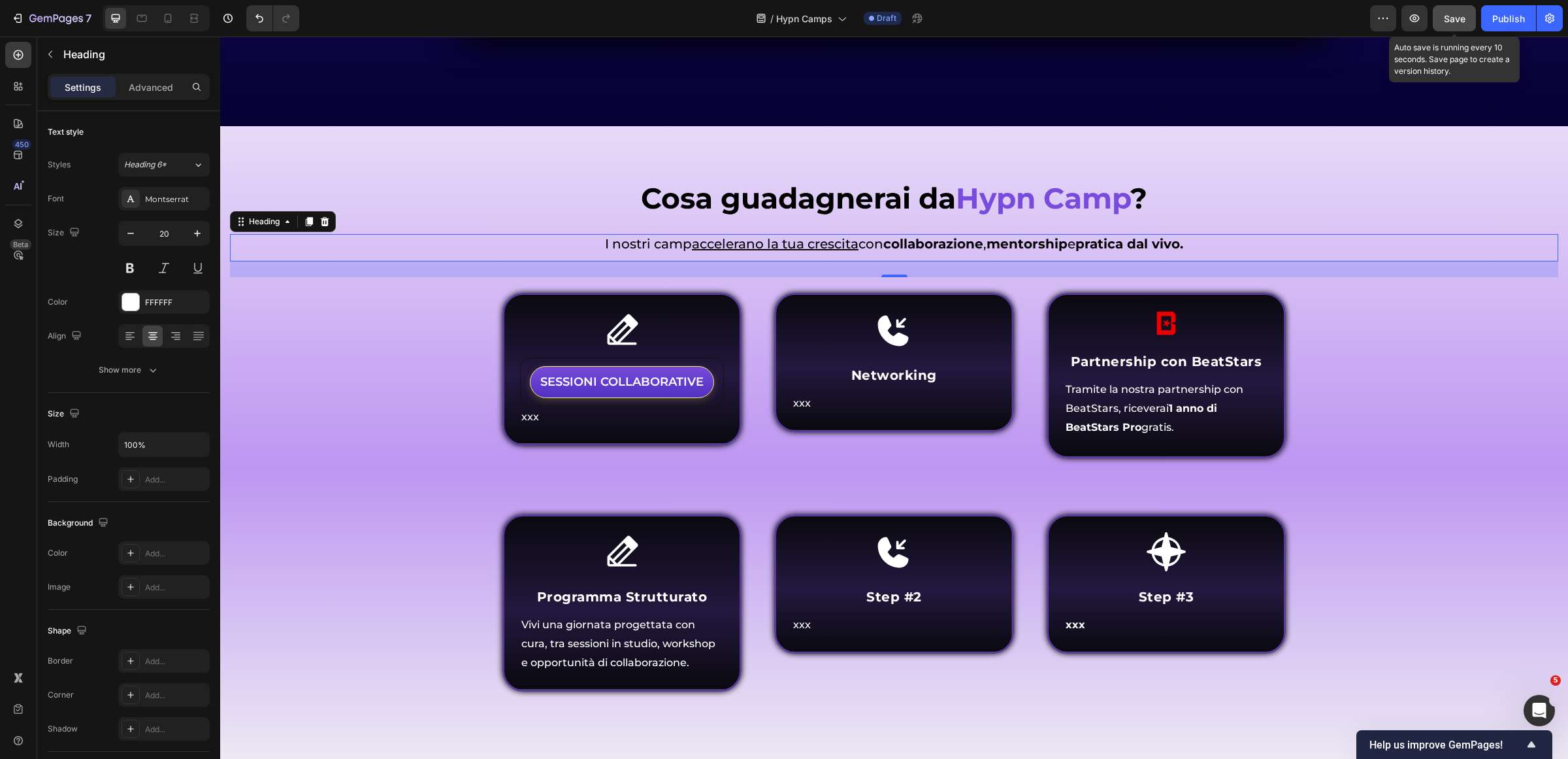
click at [1450, 17] on span "Save" at bounding box center [1454, 19] width 21 height 11
click at [1116, 126] on div "Cosa guadagnerai da Hypn Camp ? Heading Come funziona Inner Circle ? Heading I …" at bounding box center [894, 455] width 1348 height 658
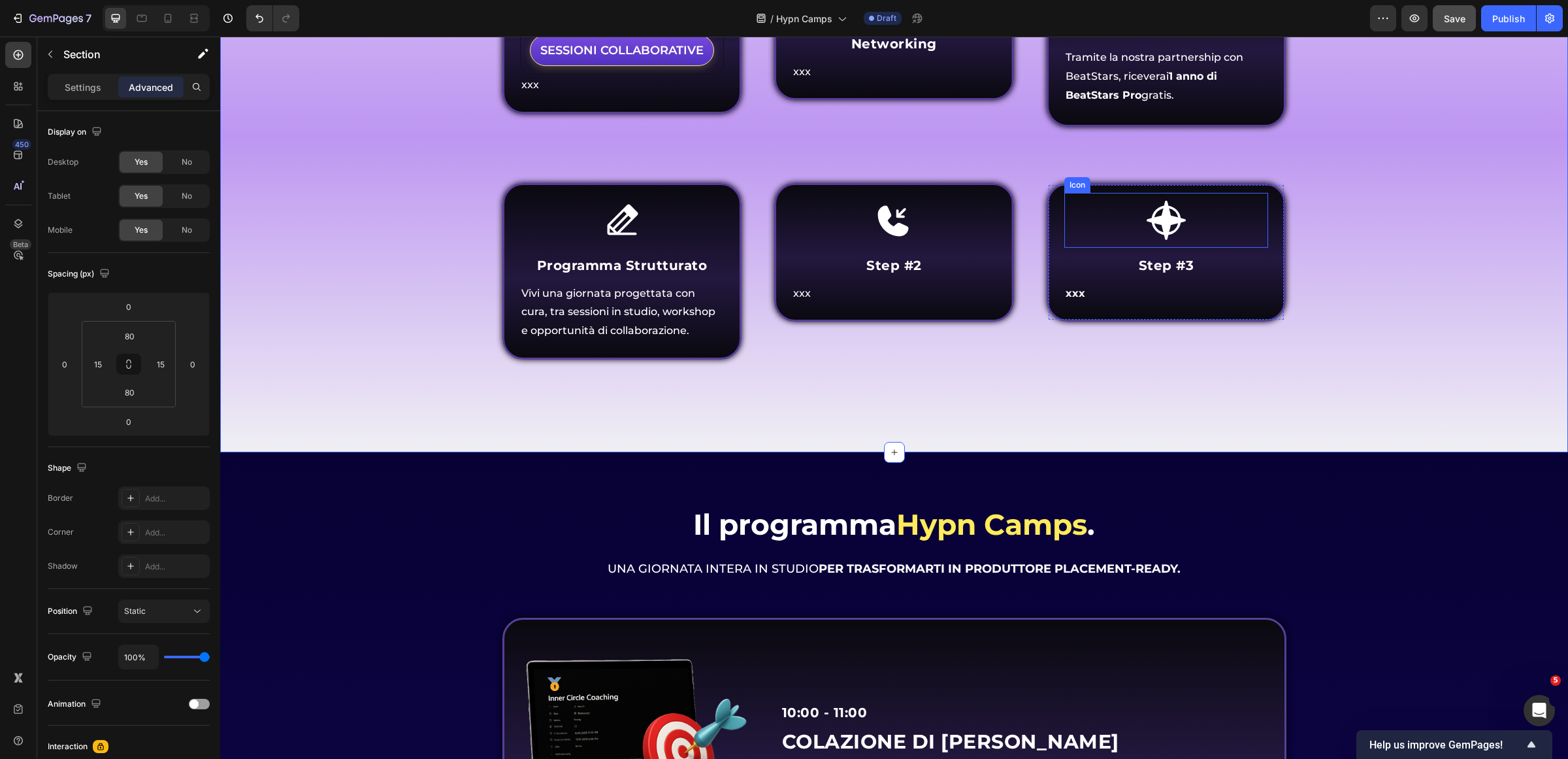
scroll to position [1536, 0]
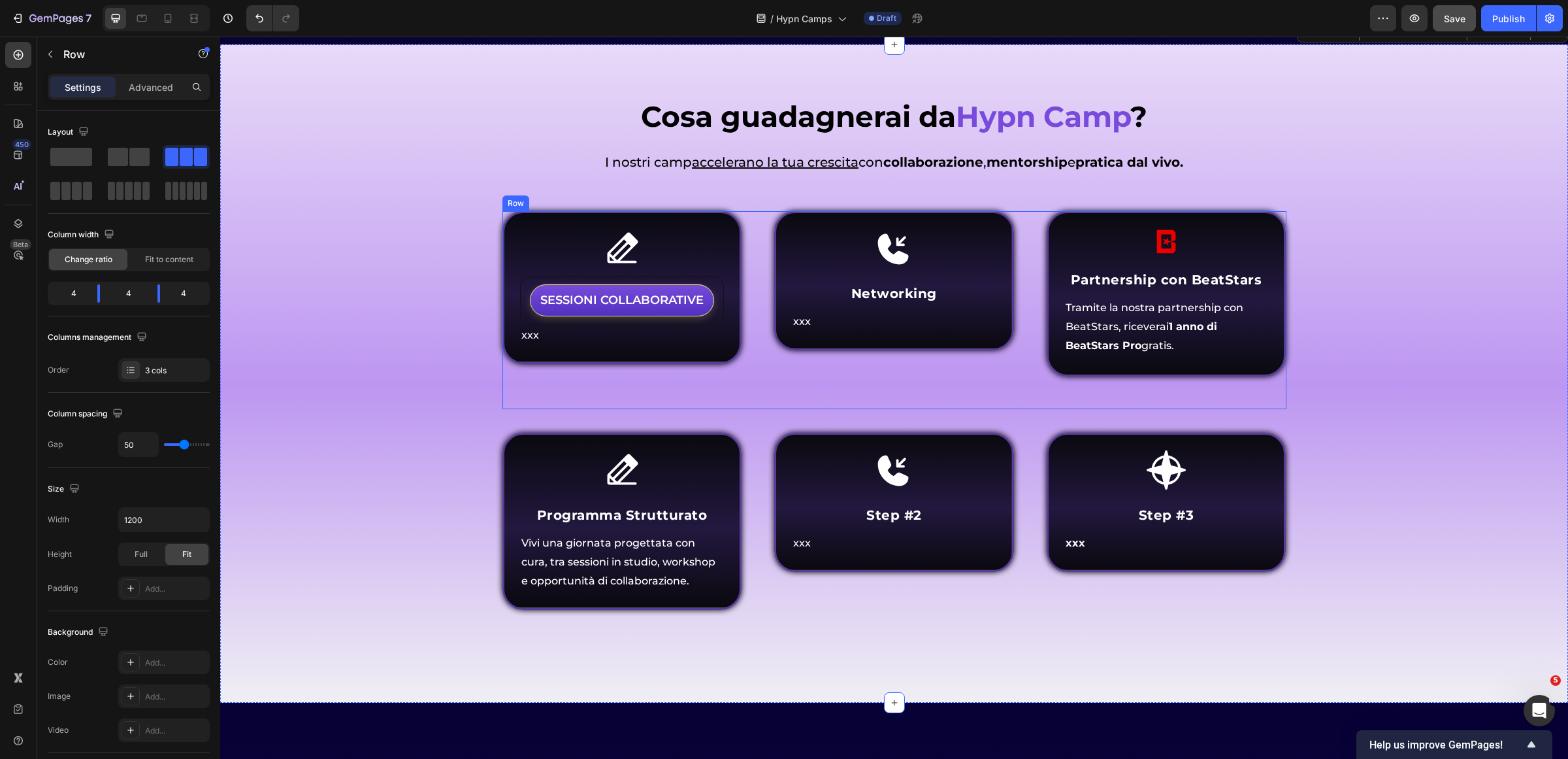
click at [817, 362] on div "Icon Networking Heading xxx Text Block Row" at bounding box center [894, 309] width 240 height 198
click at [1382, 376] on div "Cosa guadagnerai da Hypn Camp ? Heading Come funziona Inner Circle ? Heading I …" at bounding box center [895, 373] width 1328 height 554
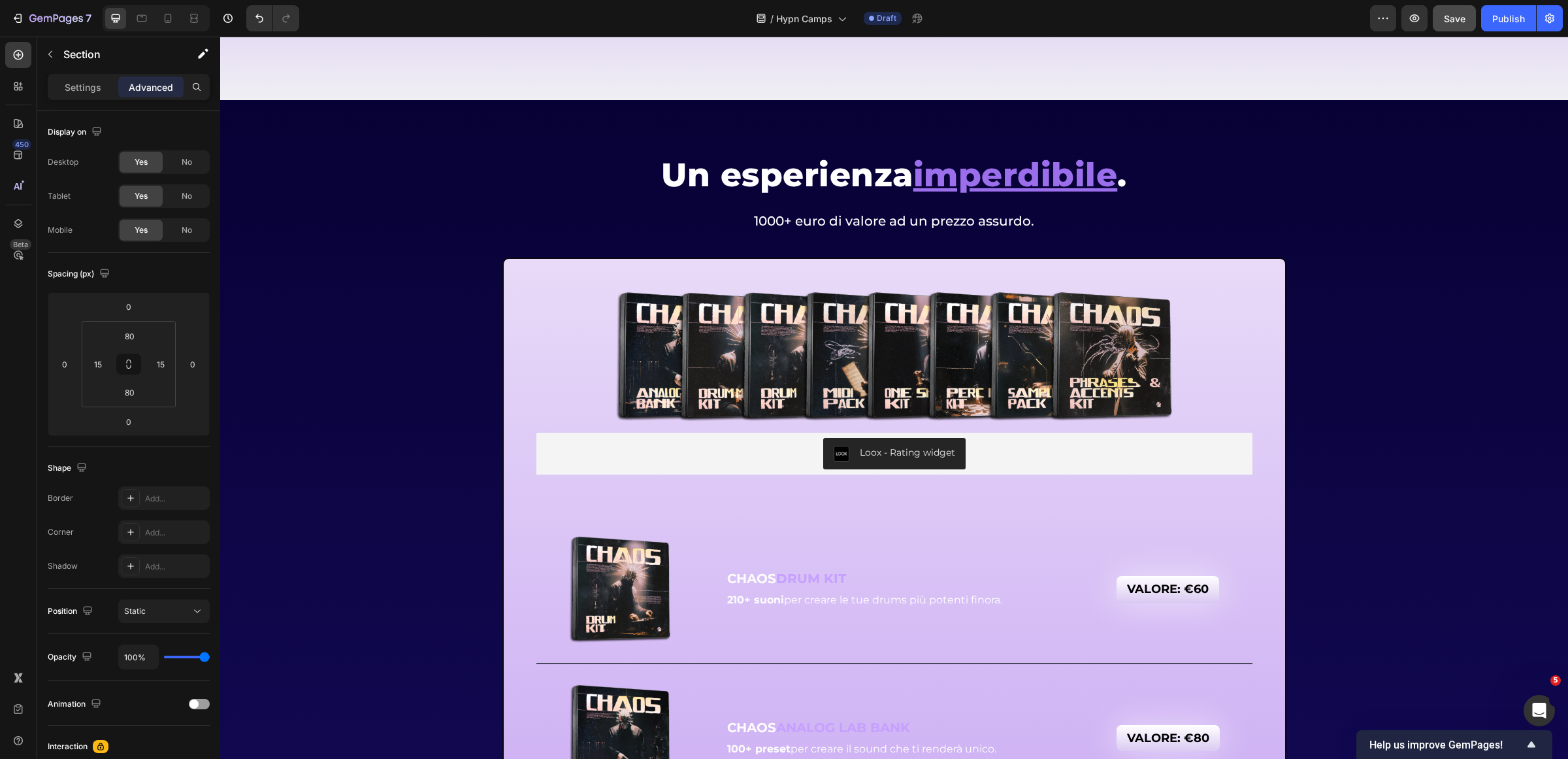
scroll to position [6273, 0]
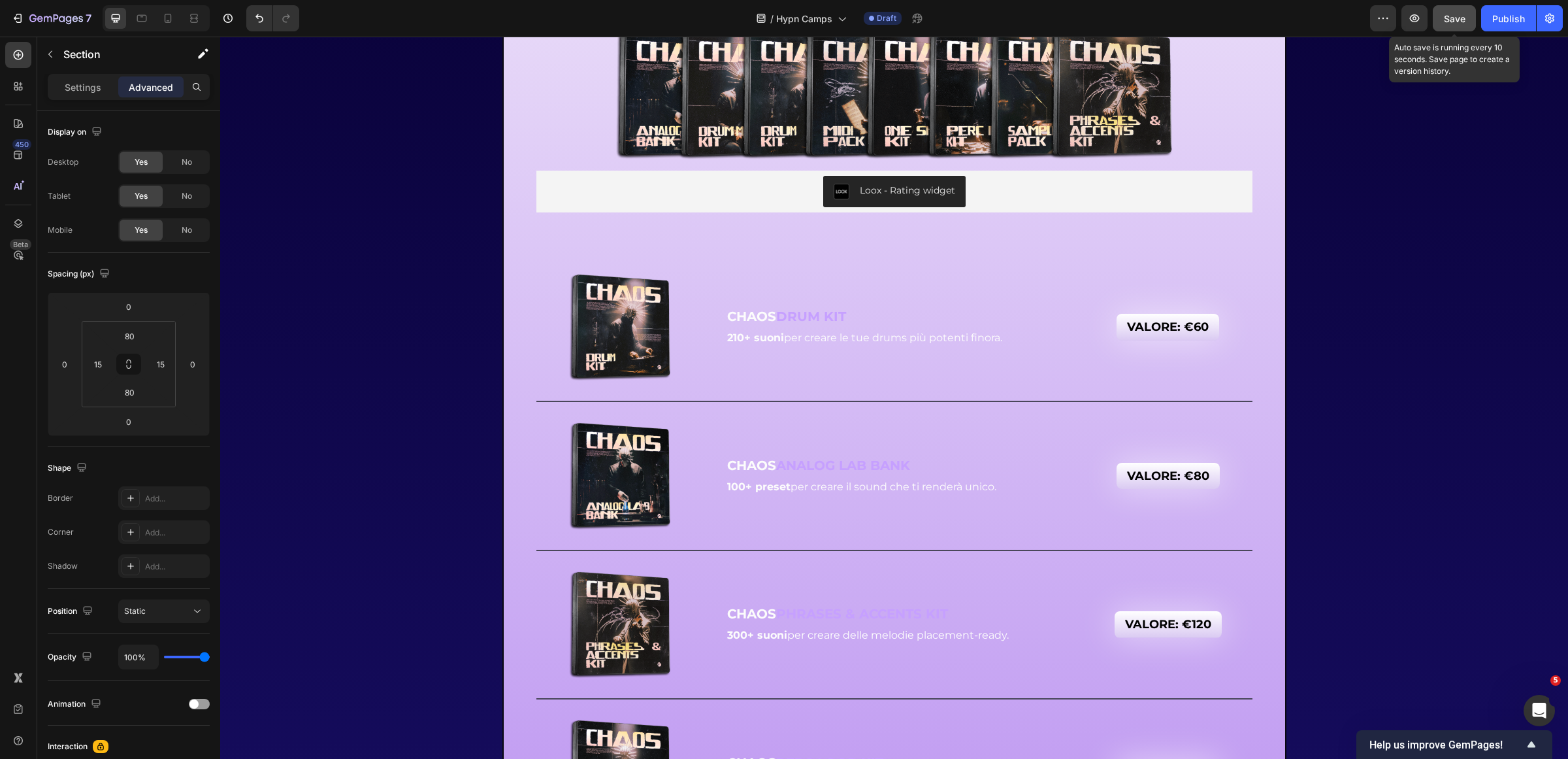
click at [1455, 27] on button "Save" at bounding box center [1454, 19] width 43 height 26
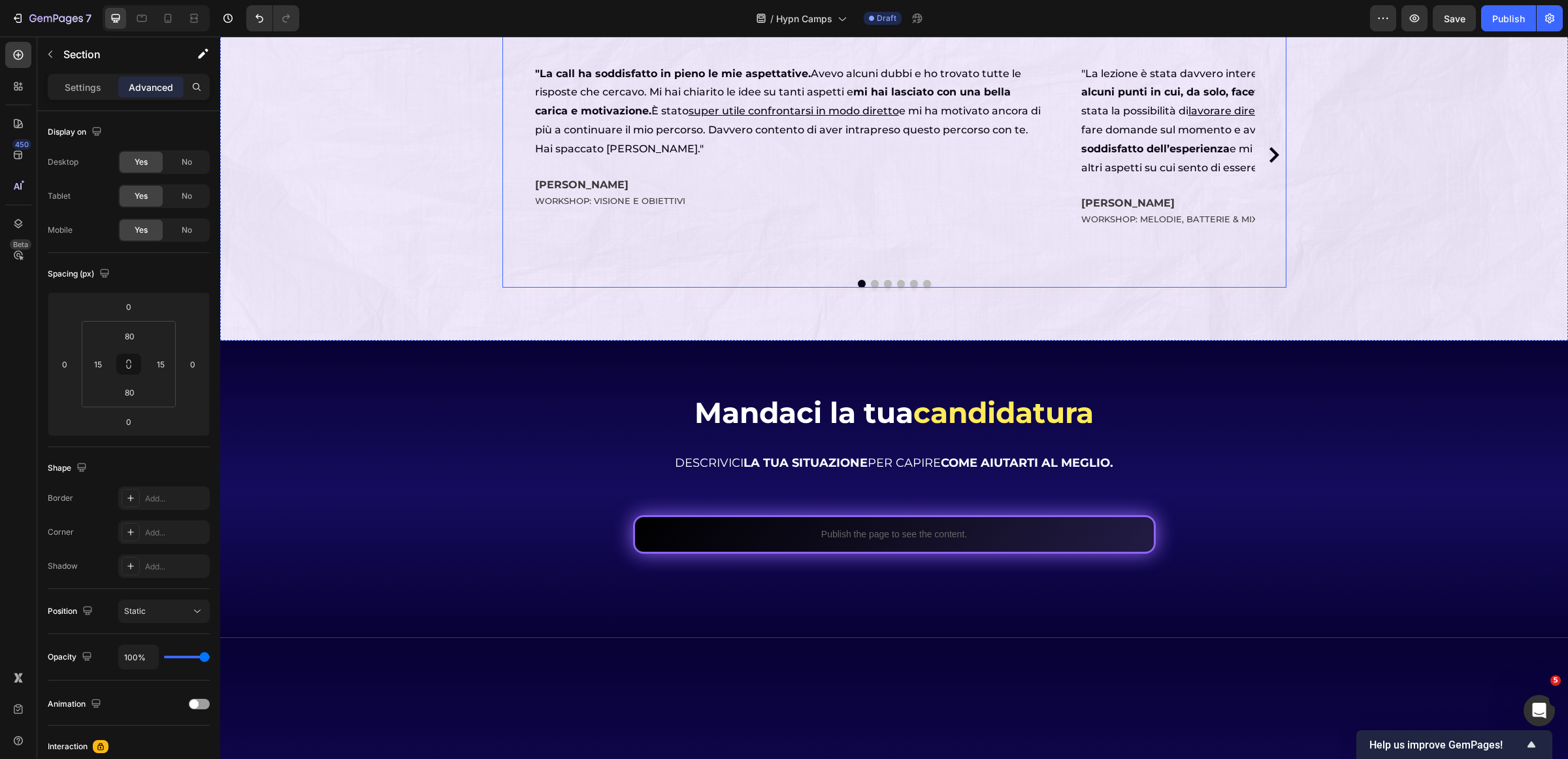
scroll to position [7988, 0]
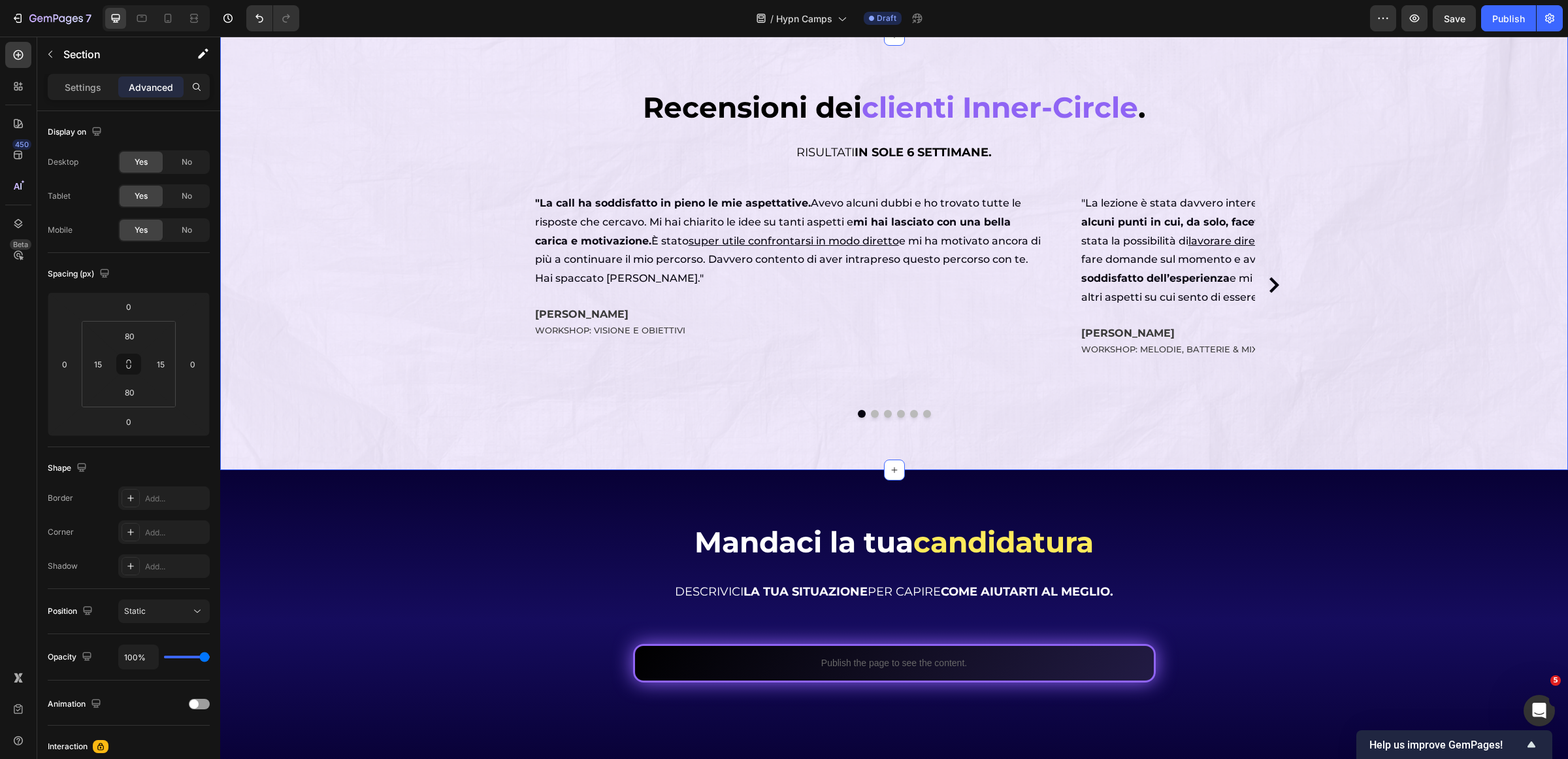
click at [997, 228] on div "Recensioni dei clienti Inner-Circle . Heading Recensioni dei clienti Inner-Circ…" at bounding box center [894, 252] width 1348 height 434
click at [78, 88] on p "Settings" at bounding box center [83, 87] width 36 height 14
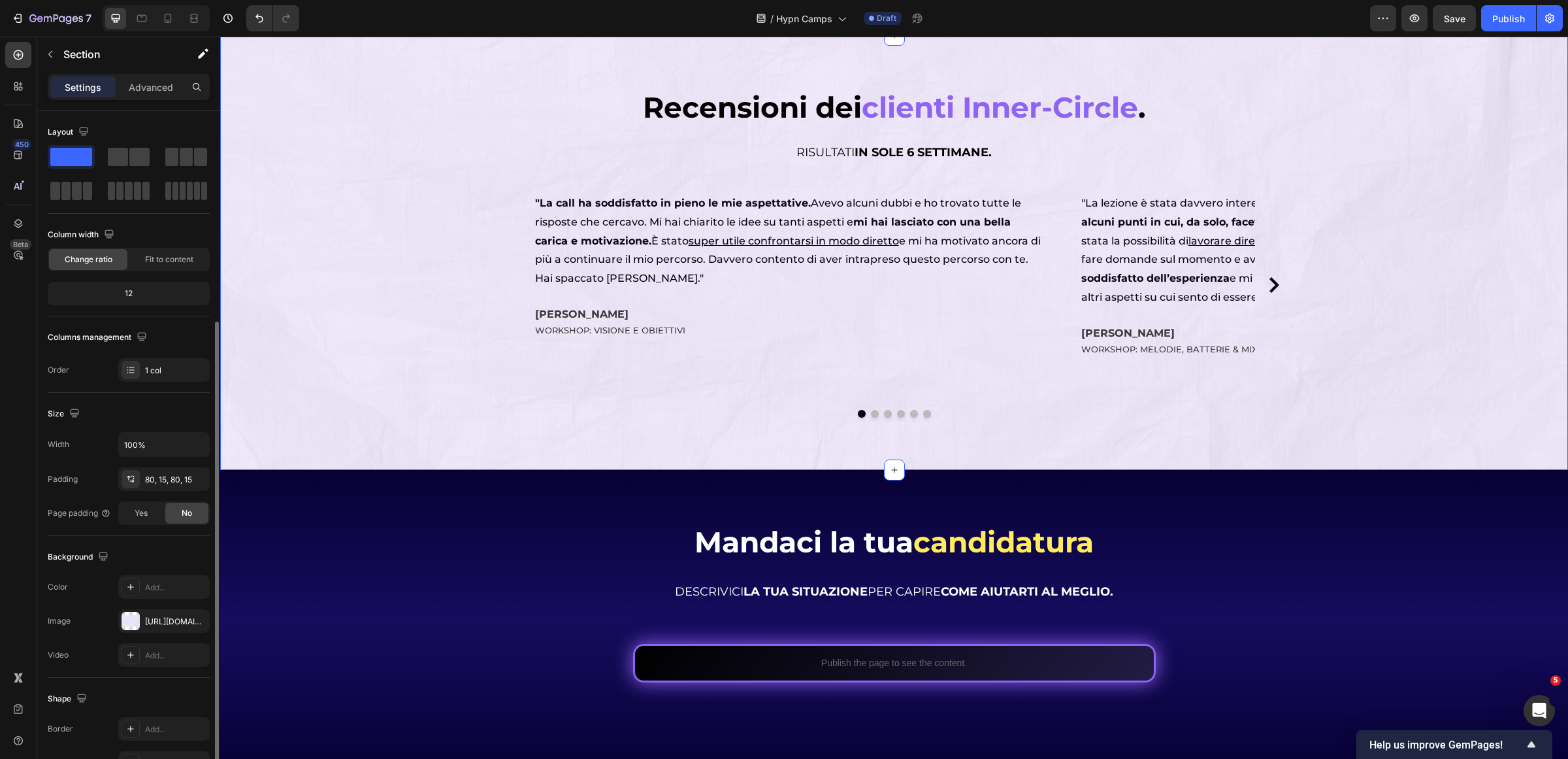
scroll to position [113, 0]
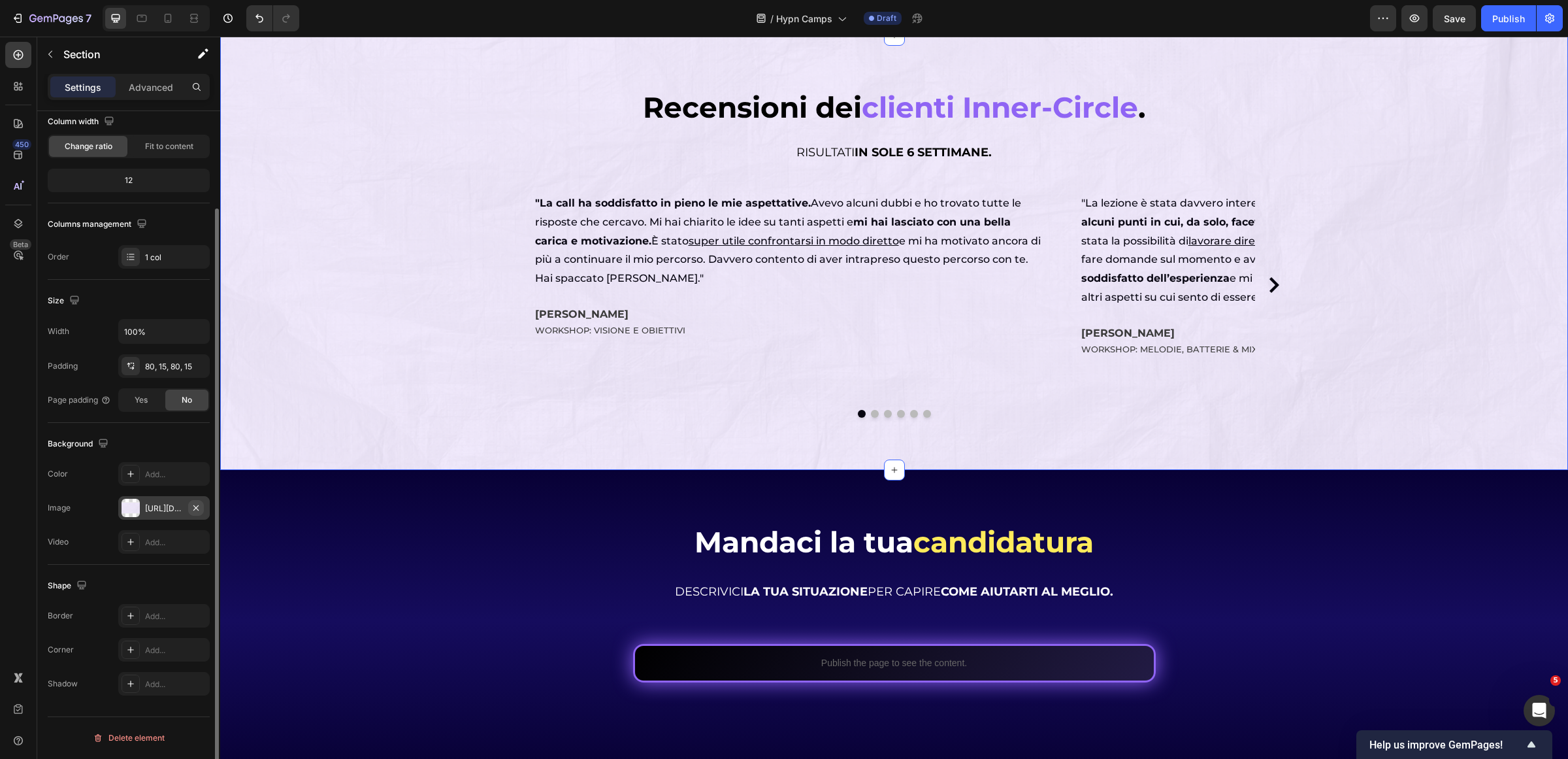
click at [200, 505] on icon "button" at bounding box center [195, 507] width 10 height 10
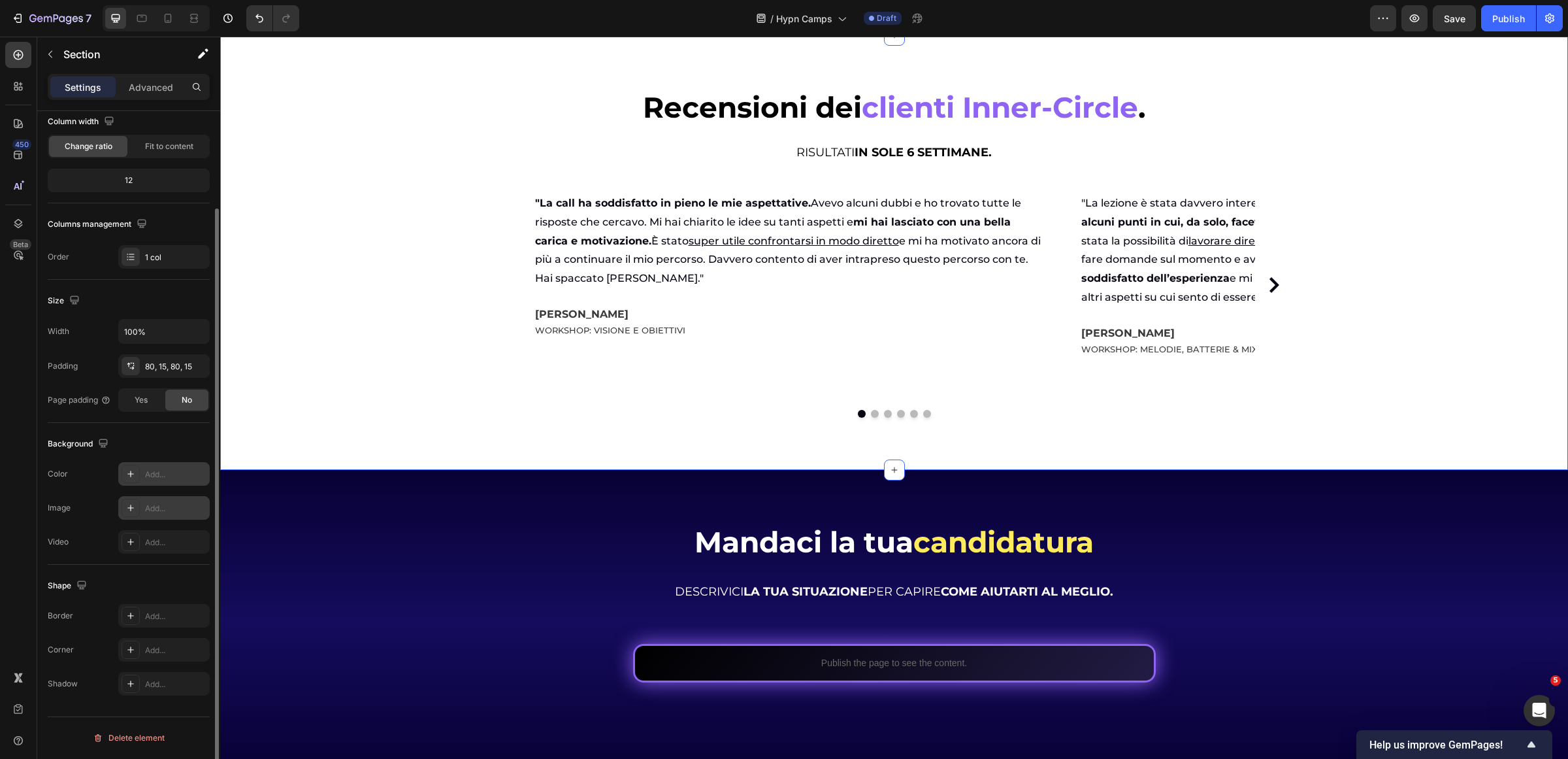
click at [171, 476] on div "Add..." at bounding box center [176, 474] width 61 height 12
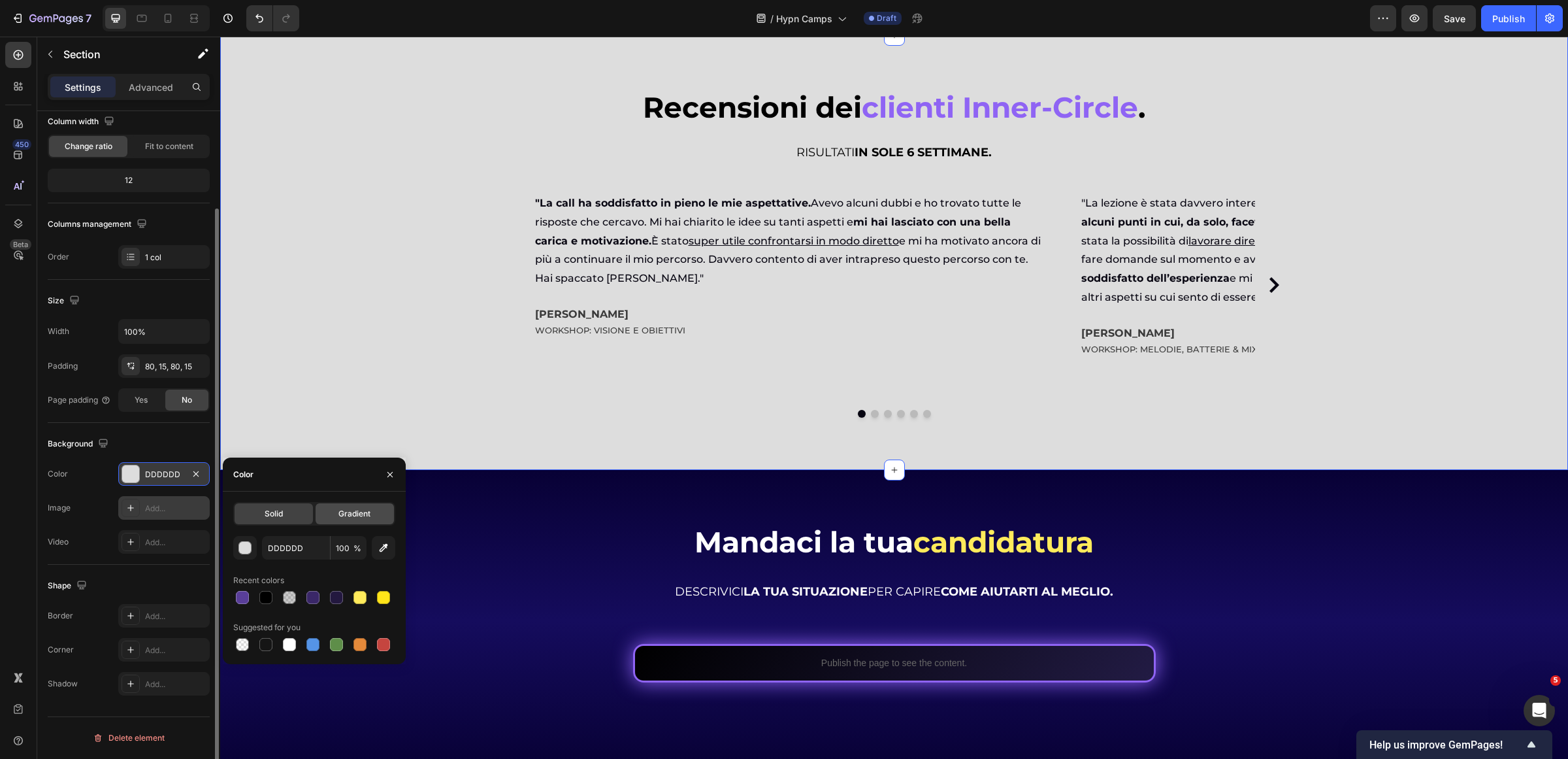
click at [319, 504] on div "Gradient" at bounding box center [355, 514] width 78 height 21
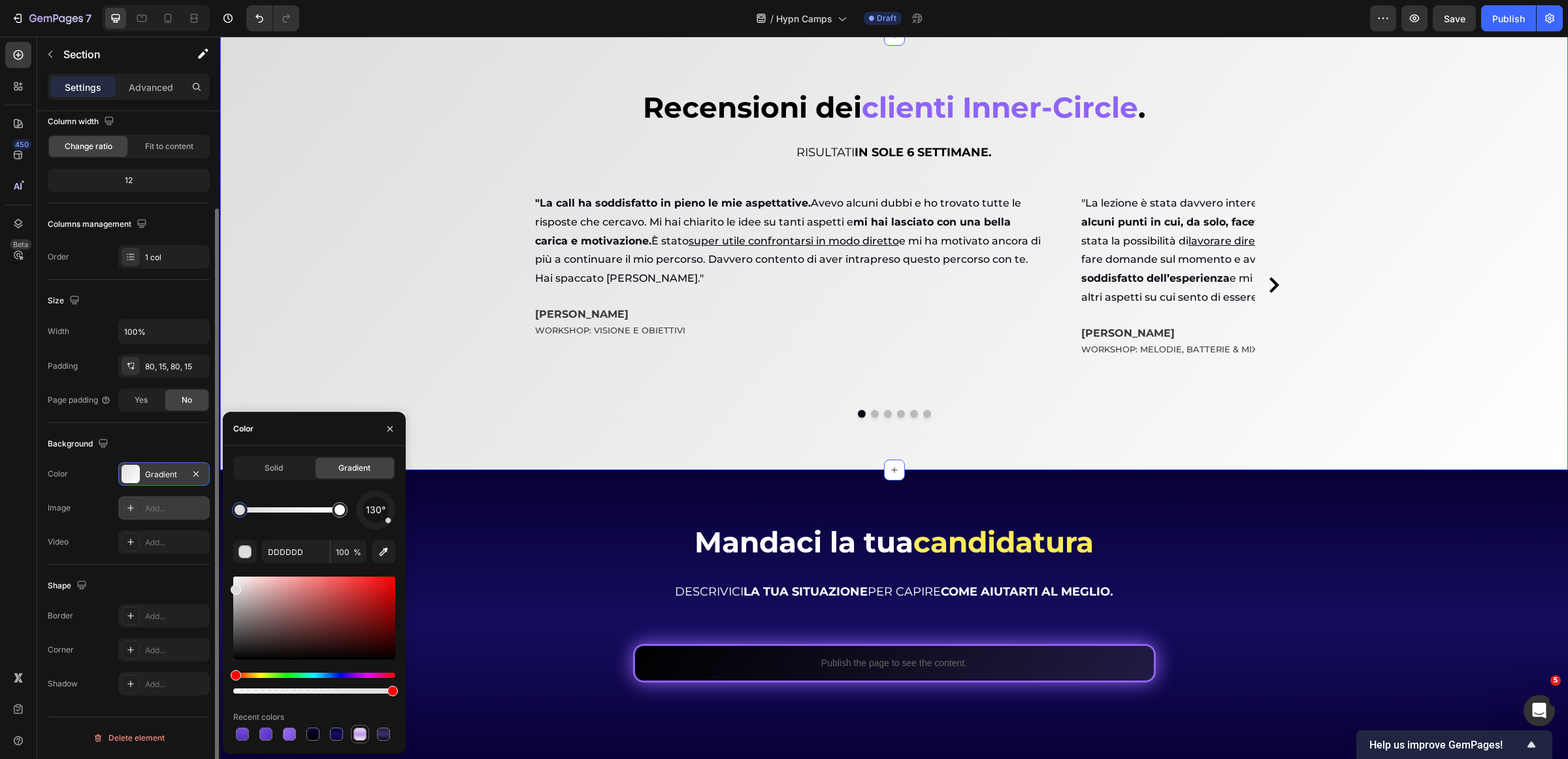
click at [361, 736] on div at bounding box center [359, 734] width 13 height 13
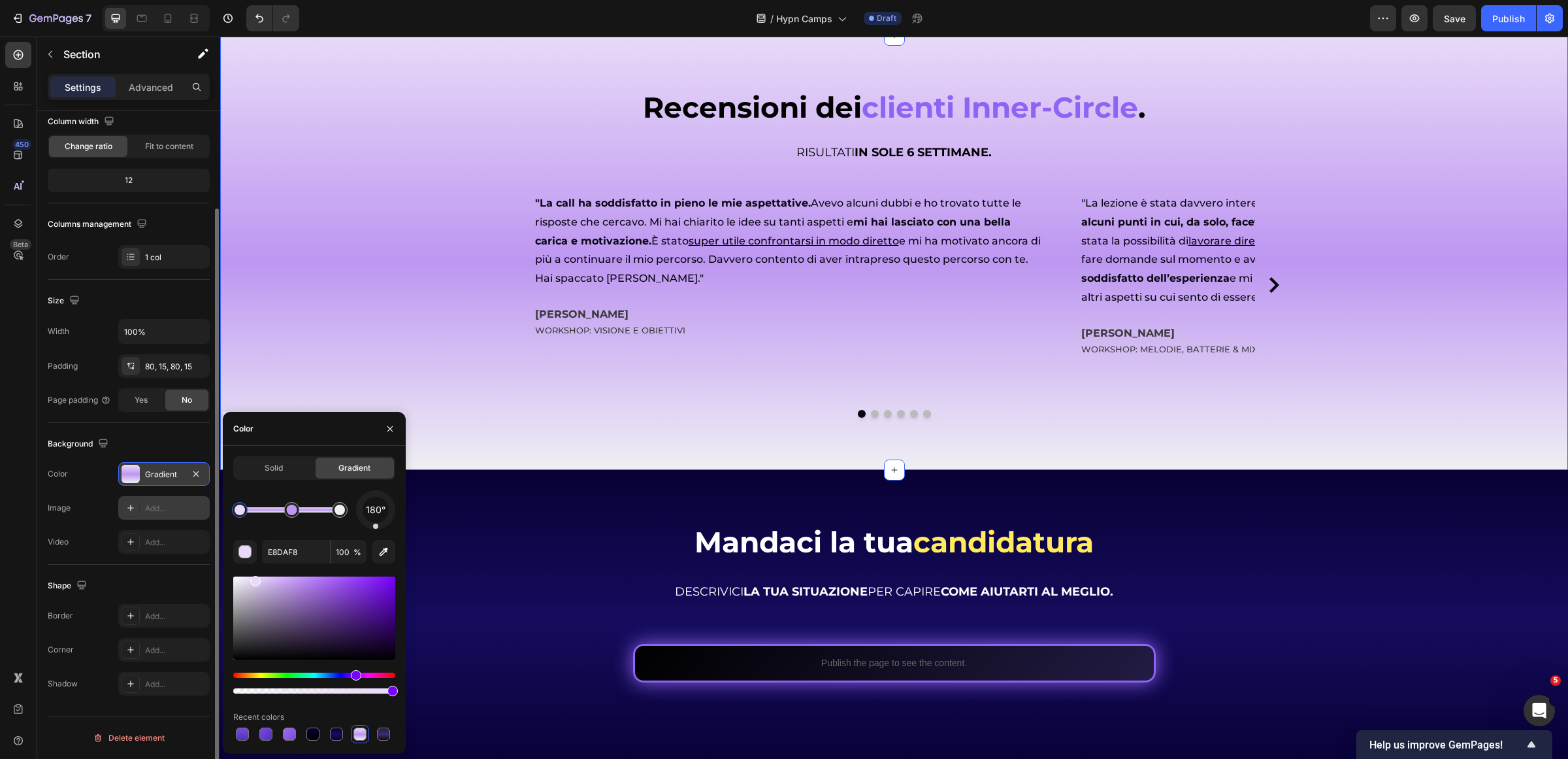
click at [625, 469] on div "Recensioni dei clienti Inner-Circle . Heading Recensioni dei clienti Inner-Circ…" at bounding box center [894, 252] width 1348 height 434
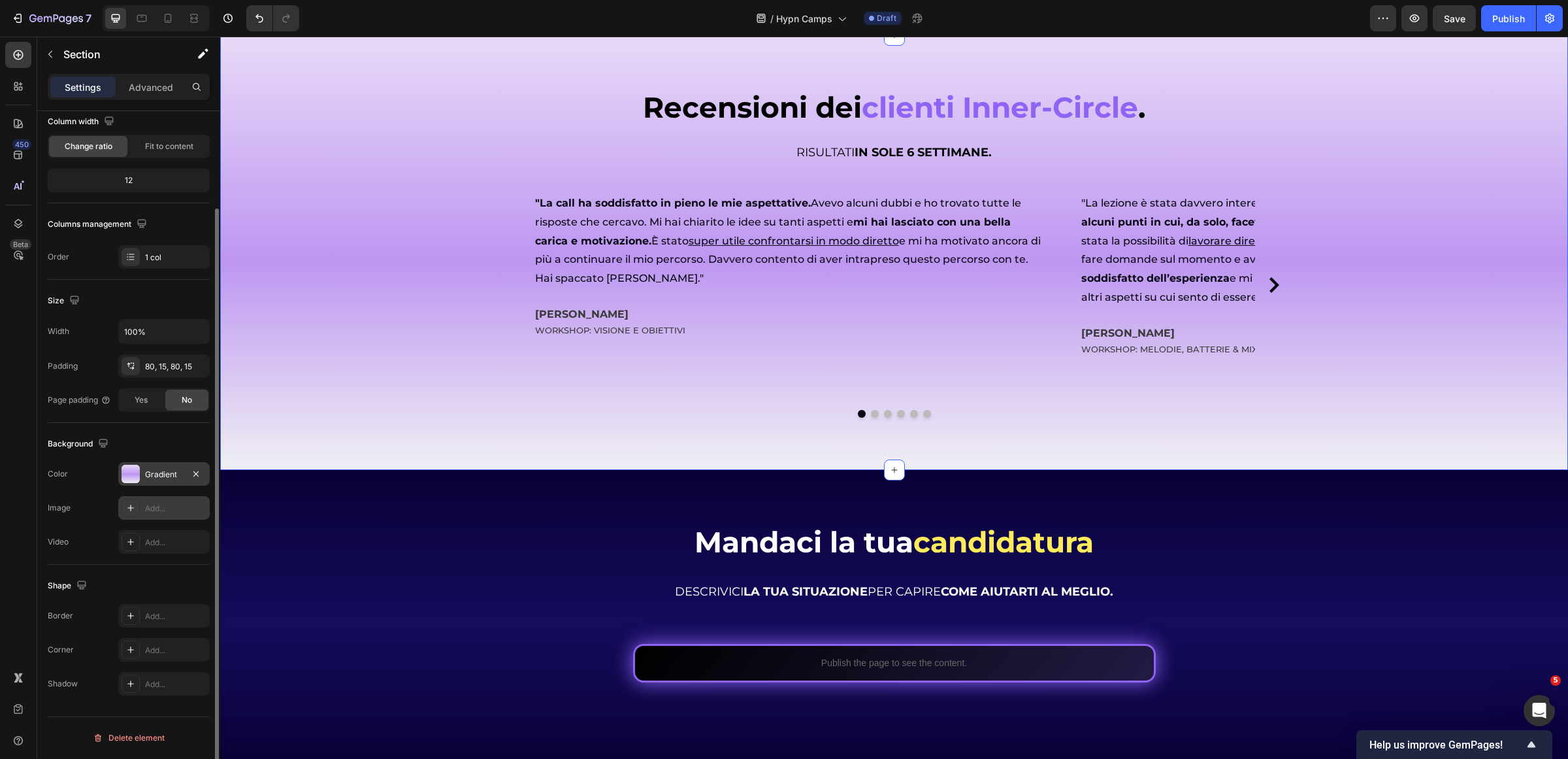
click at [378, 243] on div "Recensioni dei clienti Inner-Circle . Heading Recensioni dei clienti Inner-Circ…" at bounding box center [894, 252] width 1348 height 434
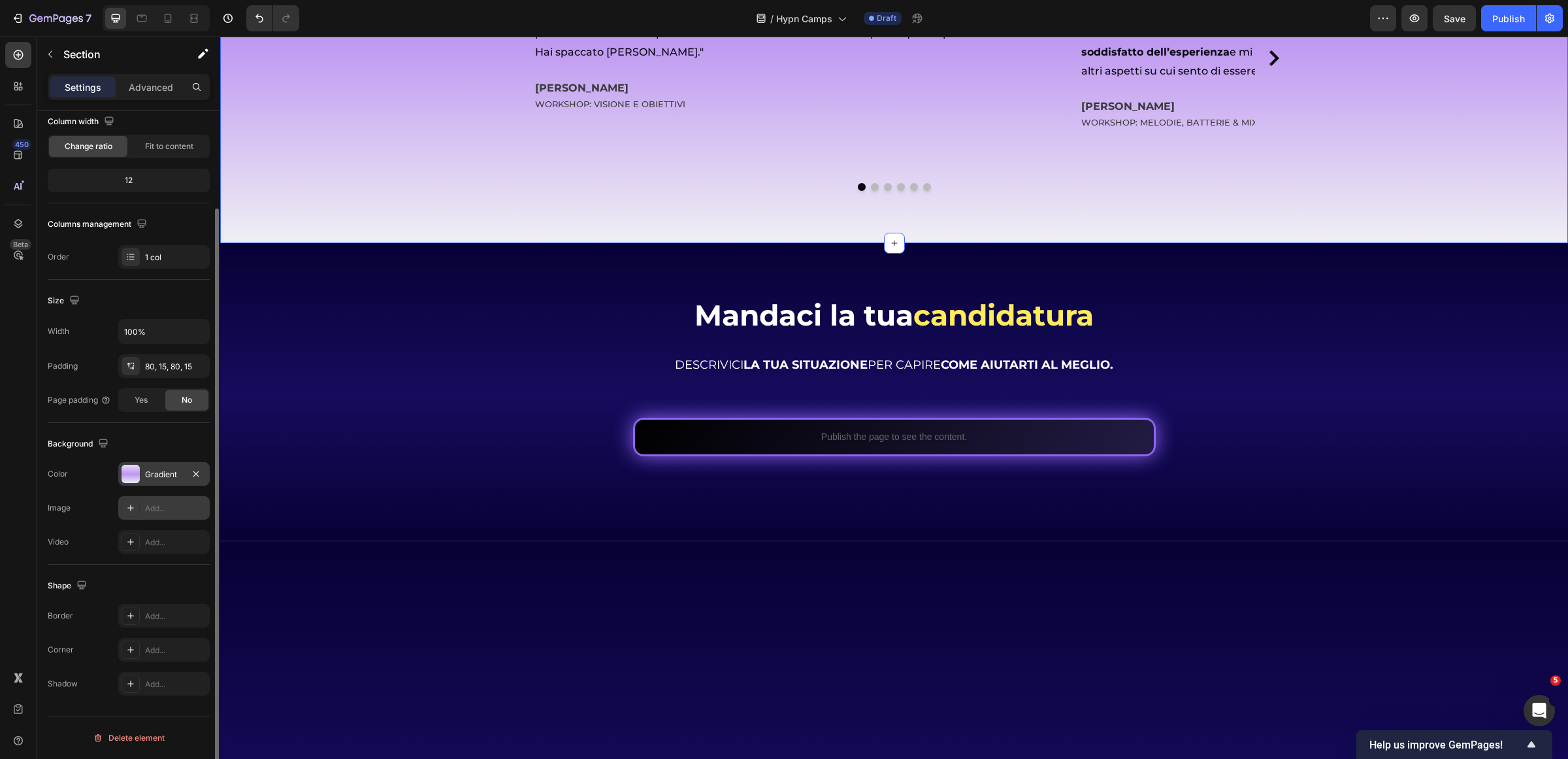
scroll to position [7906, 0]
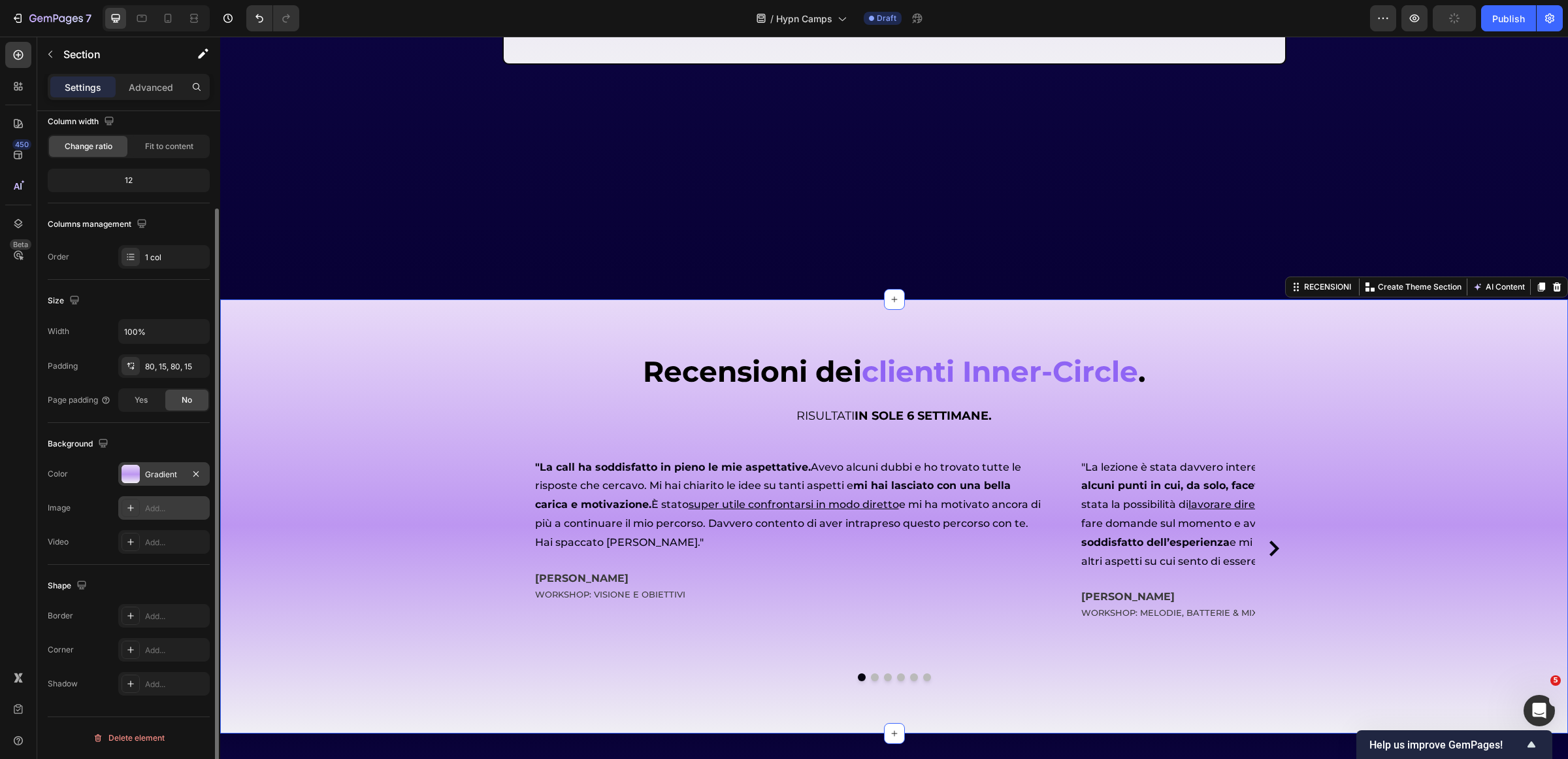
click at [178, 474] on div "Gradient" at bounding box center [163, 474] width 38 height 12
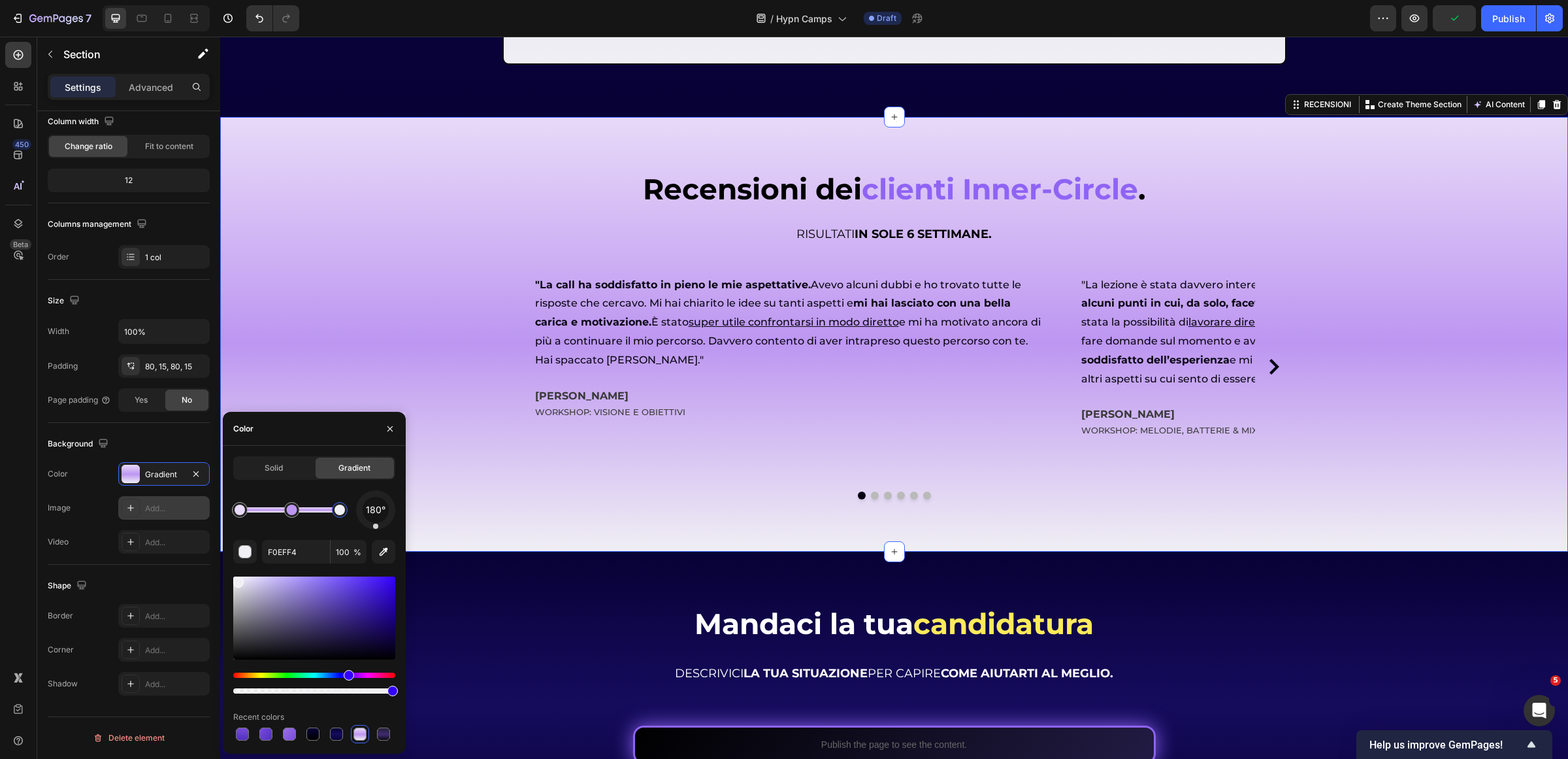
drag, startPoint x: 340, startPoint y: 508, endPoint x: 367, endPoint y: 513, distance: 27.5
click at [345, 512] on div at bounding box center [339, 509] width 10 height 10
click at [308, 554] on input "F0EFF4" at bounding box center [295, 551] width 68 height 23
click at [291, 508] on div at bounding box center [292, 509] width 10 height 10
click at [340, 511] on div at bounding box center [339, 509] width 10 height 10
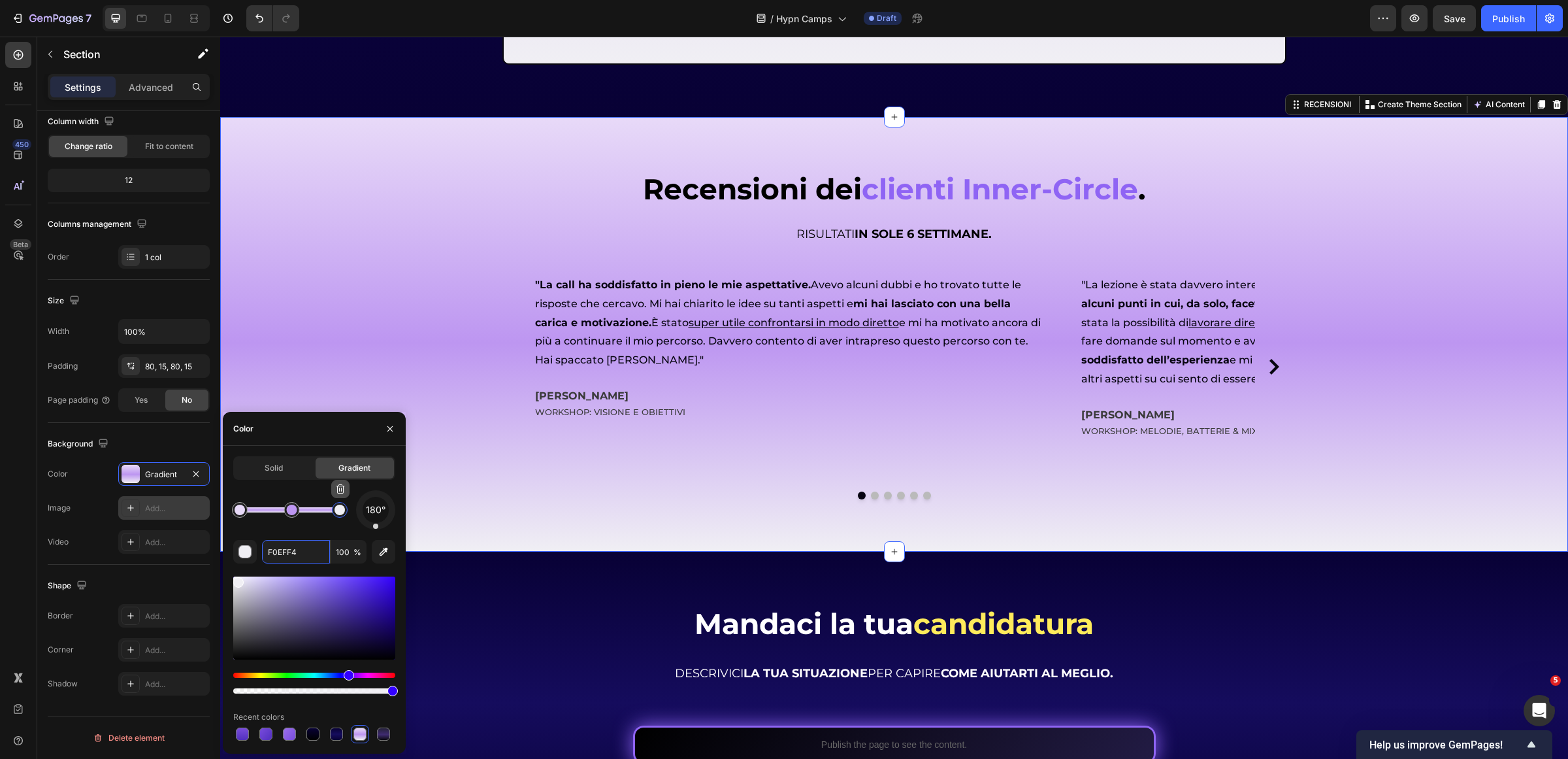
click at [345, 494] on icon "button" at bounding box center [340, 488] width 10 height 10
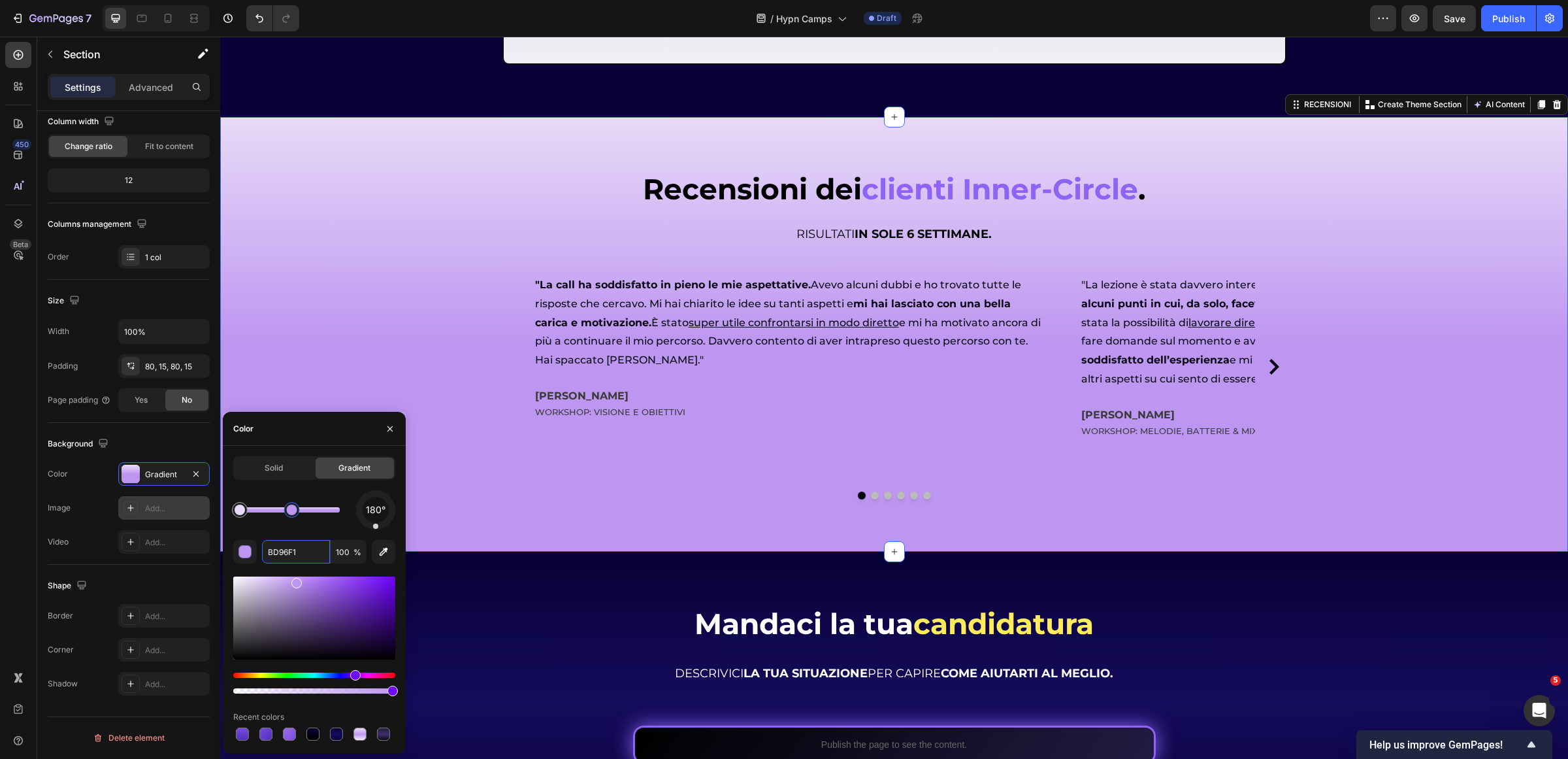
drag, startPoint x: 510, startPoint y: 549, endPoint x: 446, endPoint y: 507, distance: 76.6
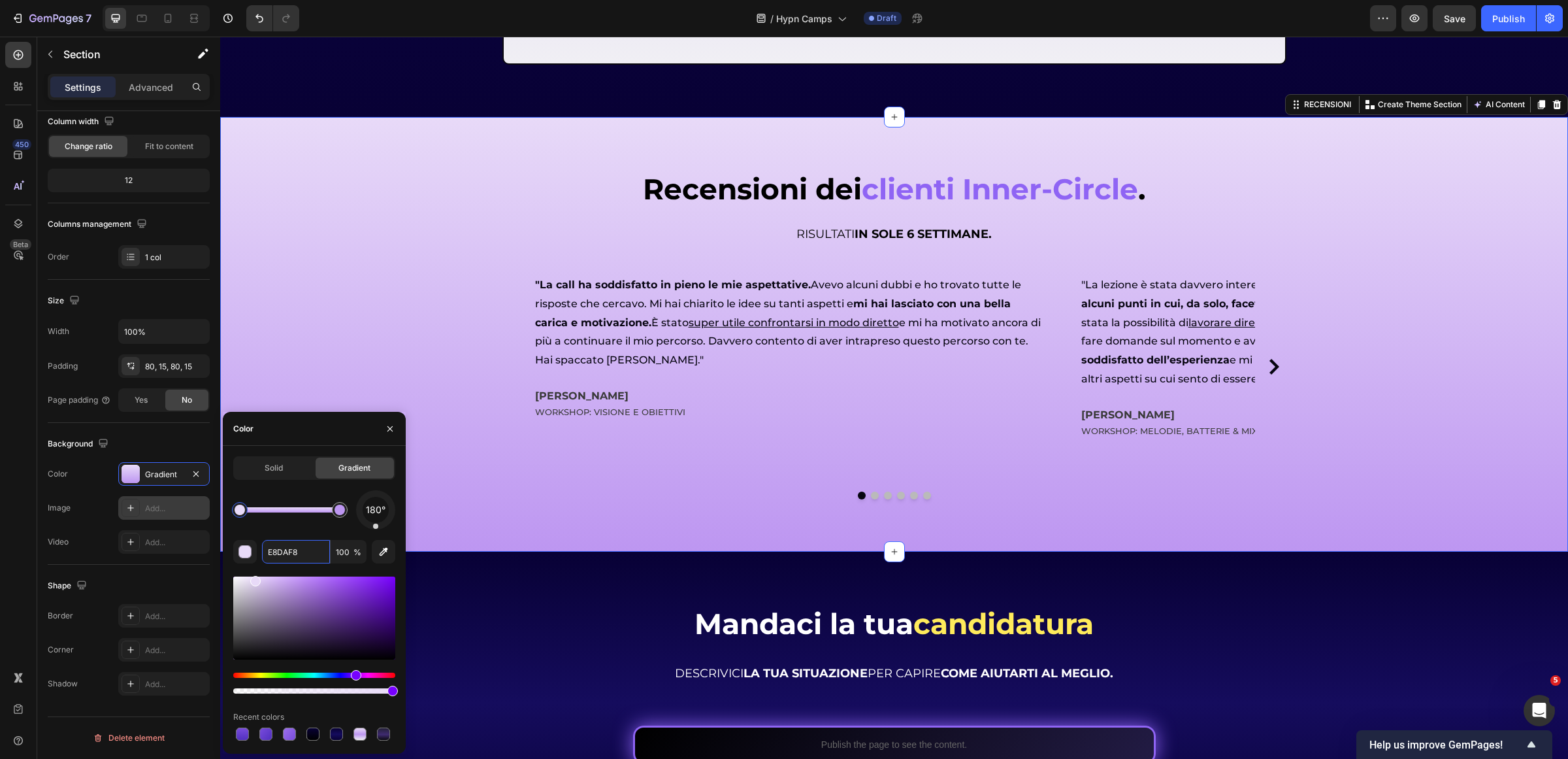
drag, startPoint x: 247, startPoint y: 507, endPoint x: 294, endPoint y: 507, distance: 47.0
click at [245, 507] on div at bounding box center [239, 509] width 10 height 10
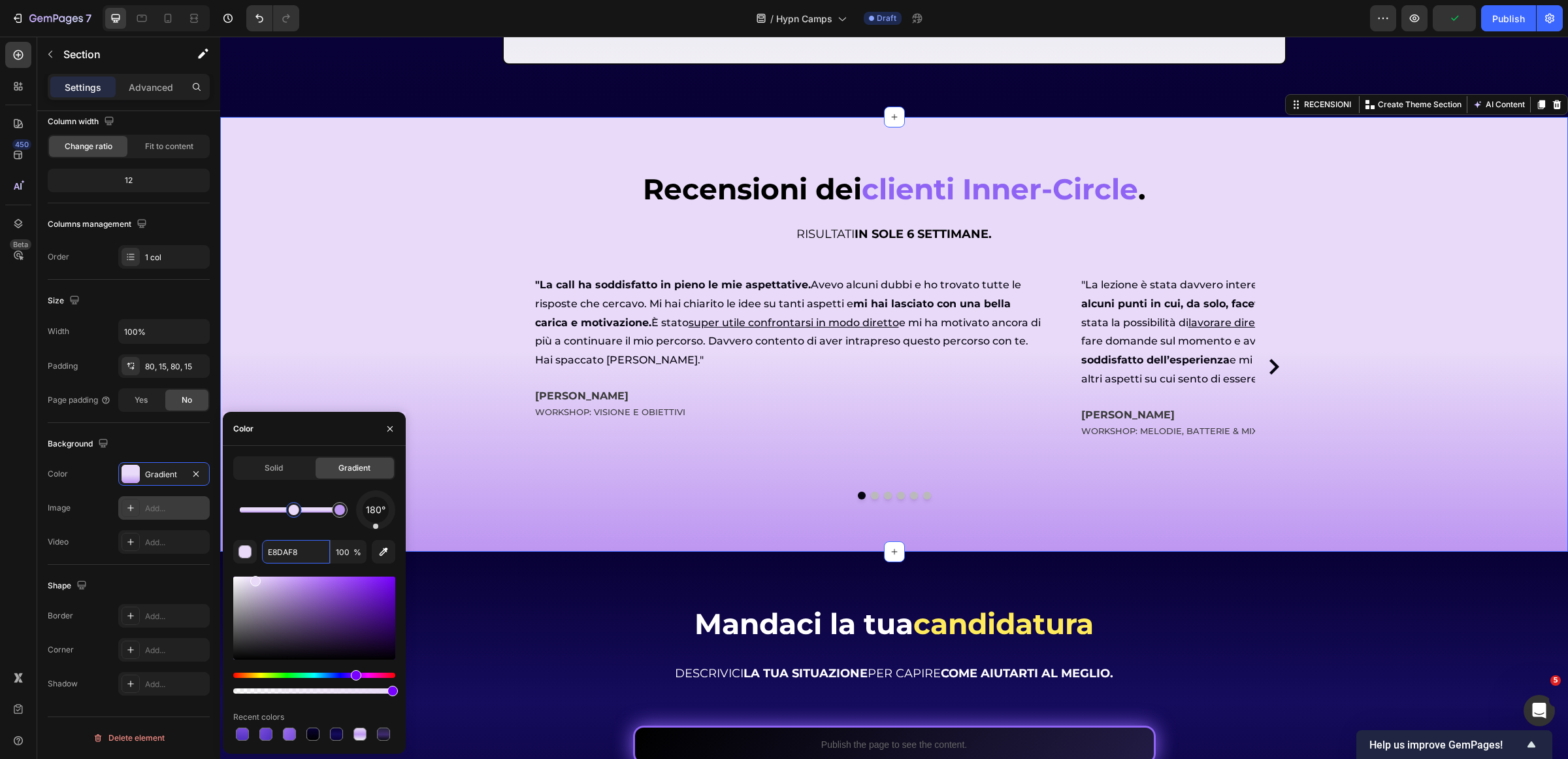
drag, startPoint x: 294, startPoint y: 510, endPoint x: 309, endPoint y: 510, distance: 15.0
click at [299, 510] on div at bounding box center [294, 509] width 10 height 10
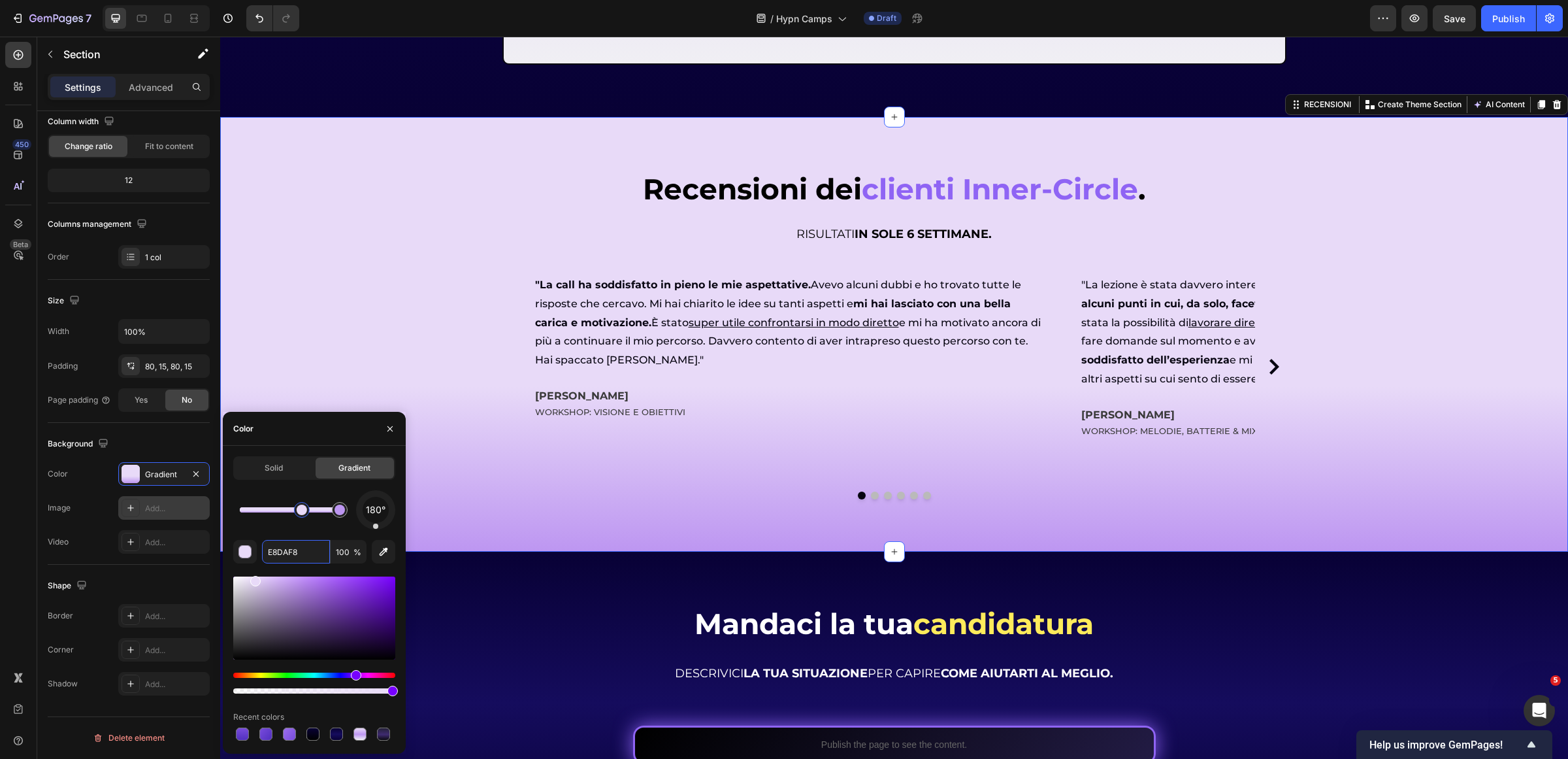
drag, startPoint x: 301, startPoint y: 506, endPoint x: 307, endPoint y: 507, distance: 6.1
click at [305, 506] on div at bounding box center [301, 509] width 10 height 10
type input "BD96F1"
click at [345, 515] on div at bounding box center [339, 509] width 10 height 10
click at [351, 553] on input "100" at bounding box center [348, 551] width 36 height 23
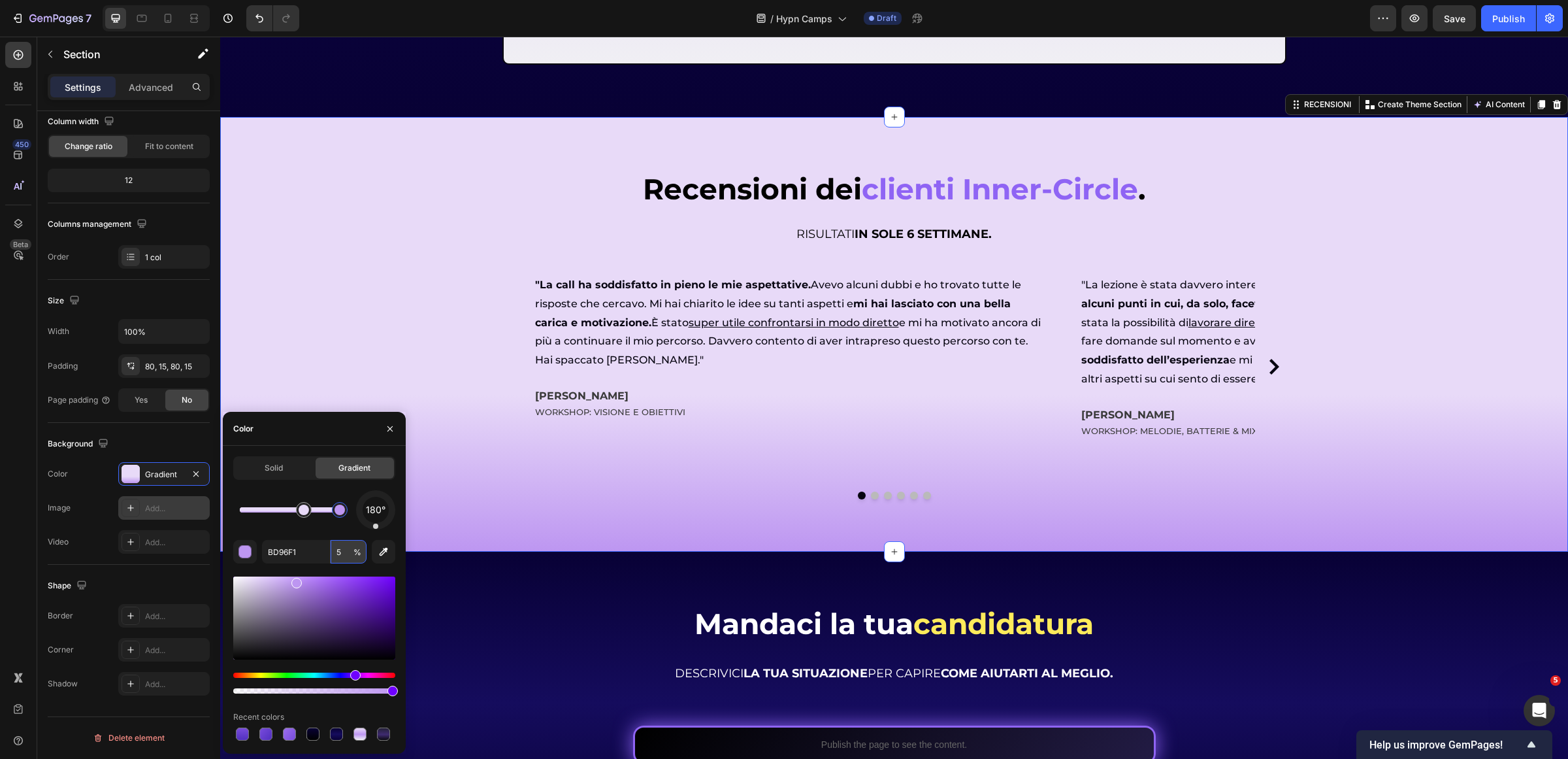
type input "50"
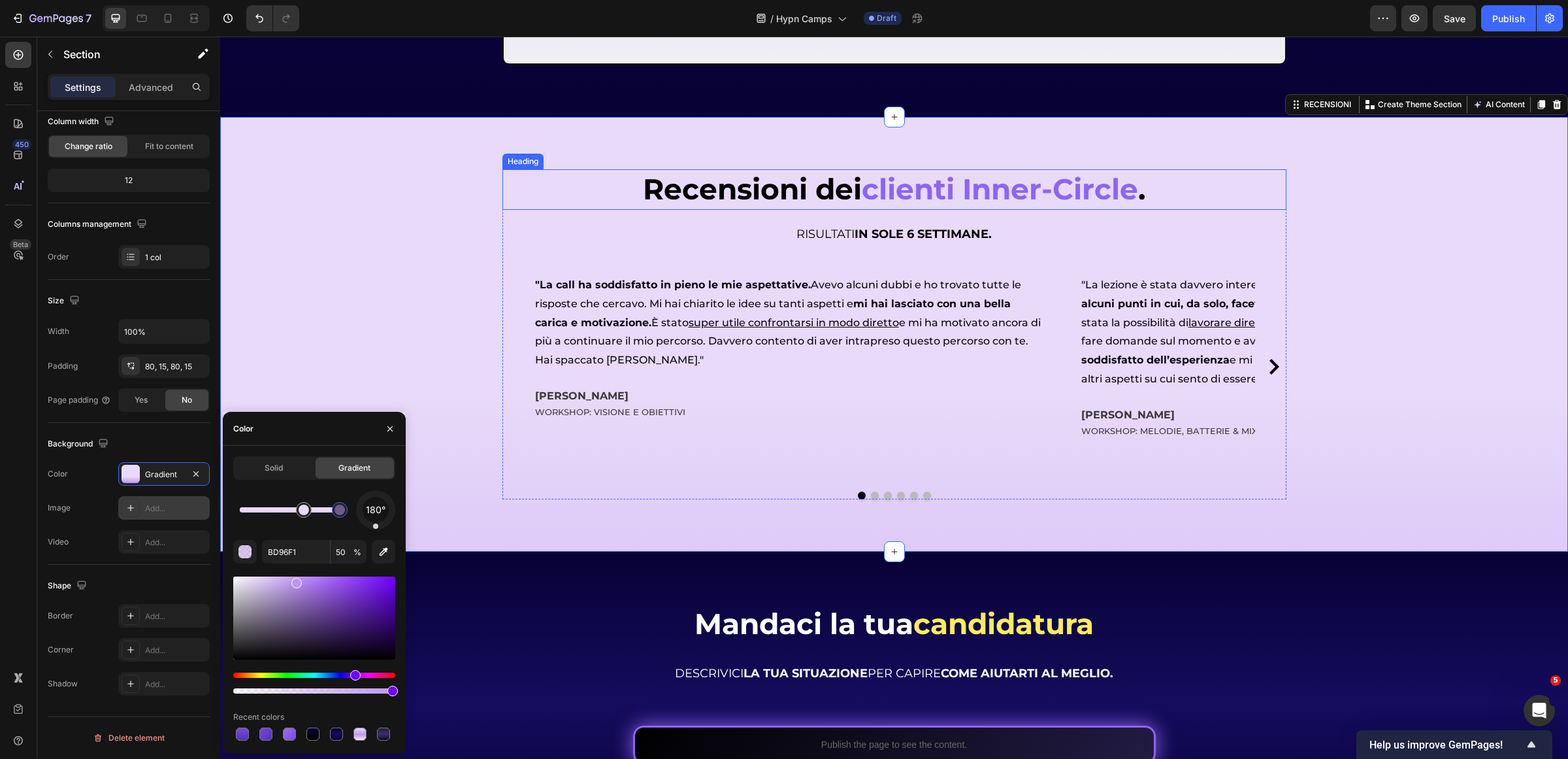
click at [1063, 334] on div "Recensioni dei clienti Inner-Circle . Heading Recensioni dei clienti Inner-Circ…" at bounding box center [894, 334] width 1348 height 434
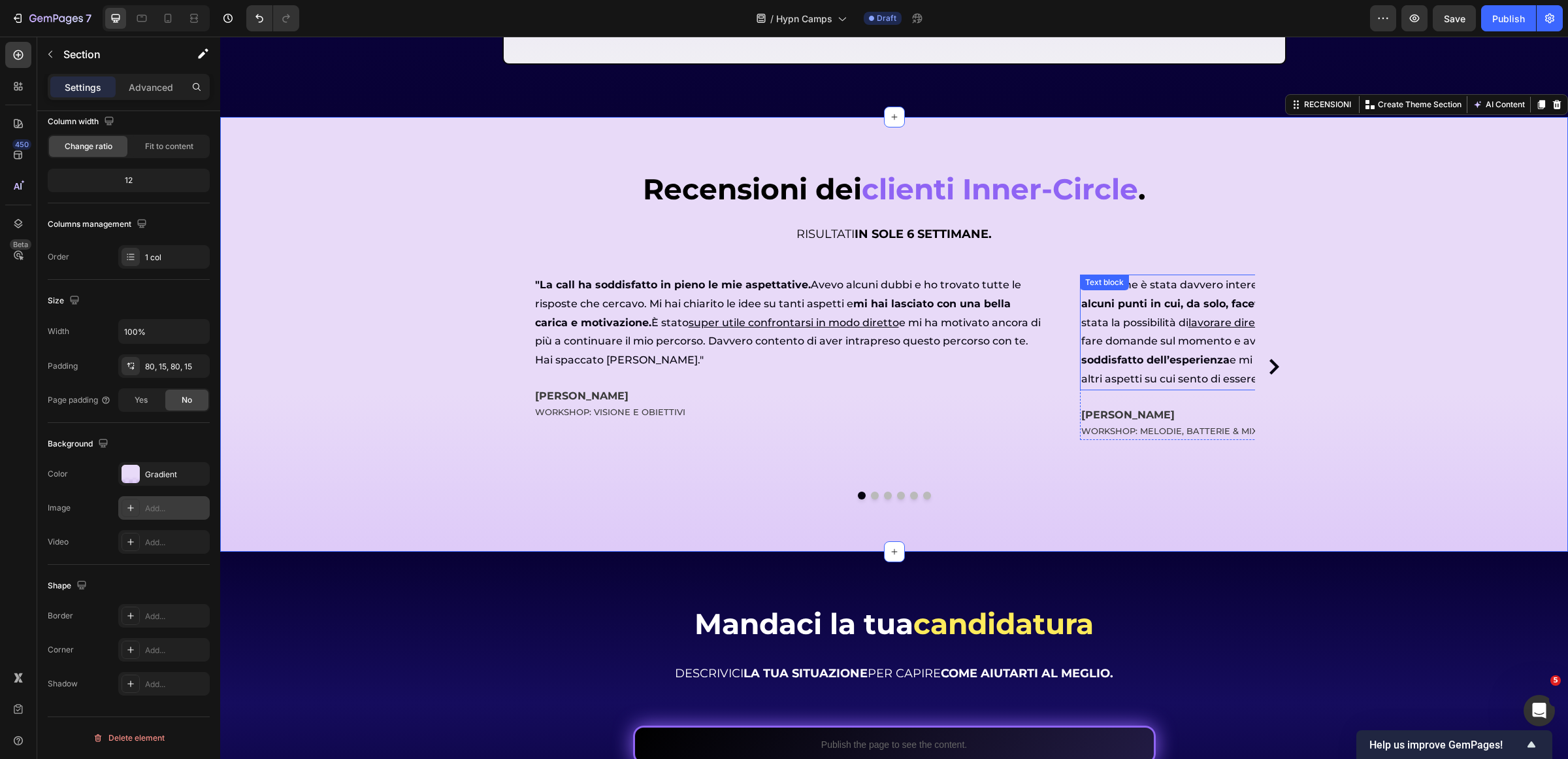
scroll to position [8069, 0]
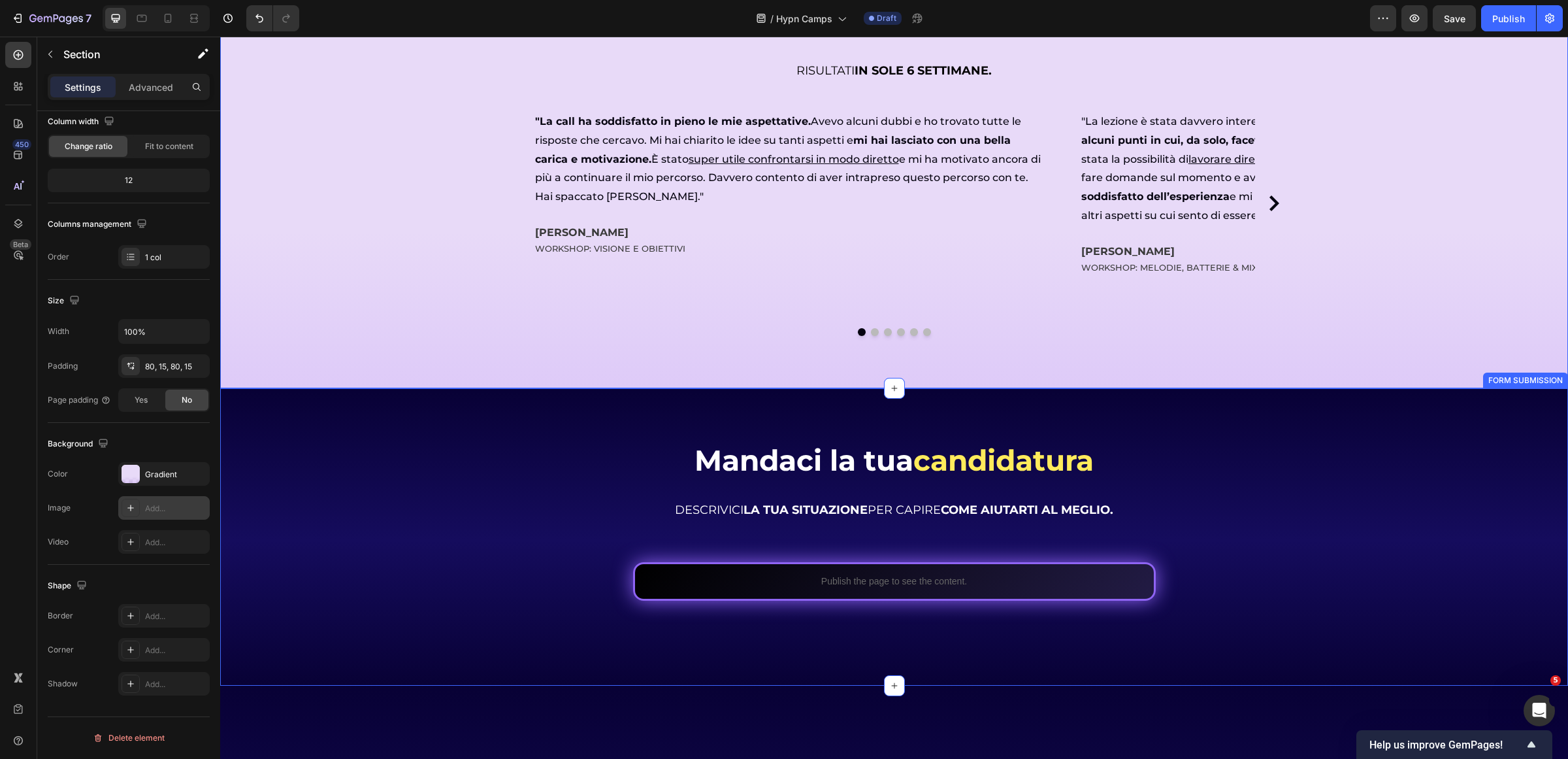
click at [1333, 622] on div "Mandaci la tua candidatura Heading Mandaci la tua candidatura Heading DESCRIVIC…" at bounding box center [894, 537] width 1348 height 298
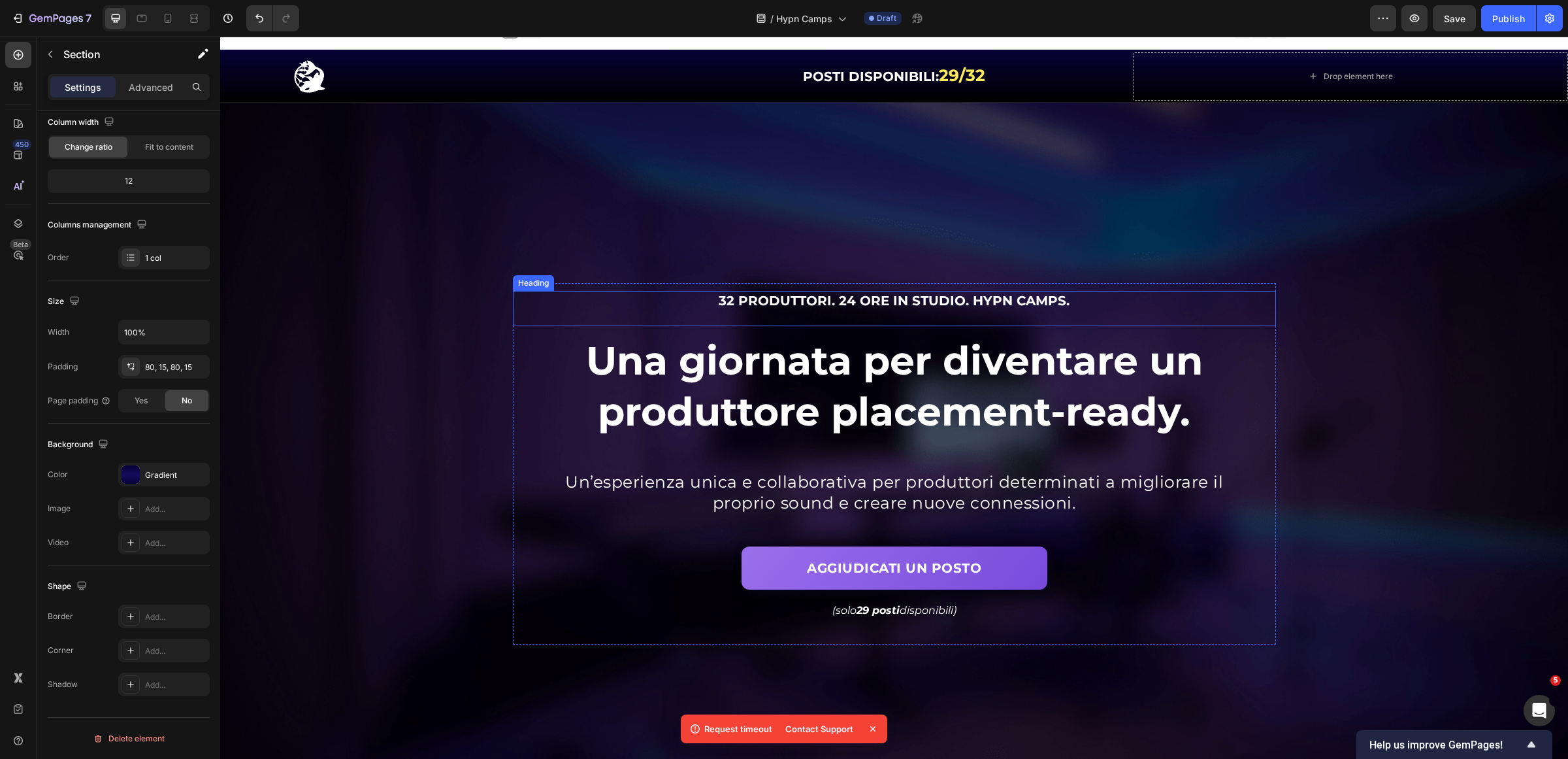
scroll to position [0, 0]
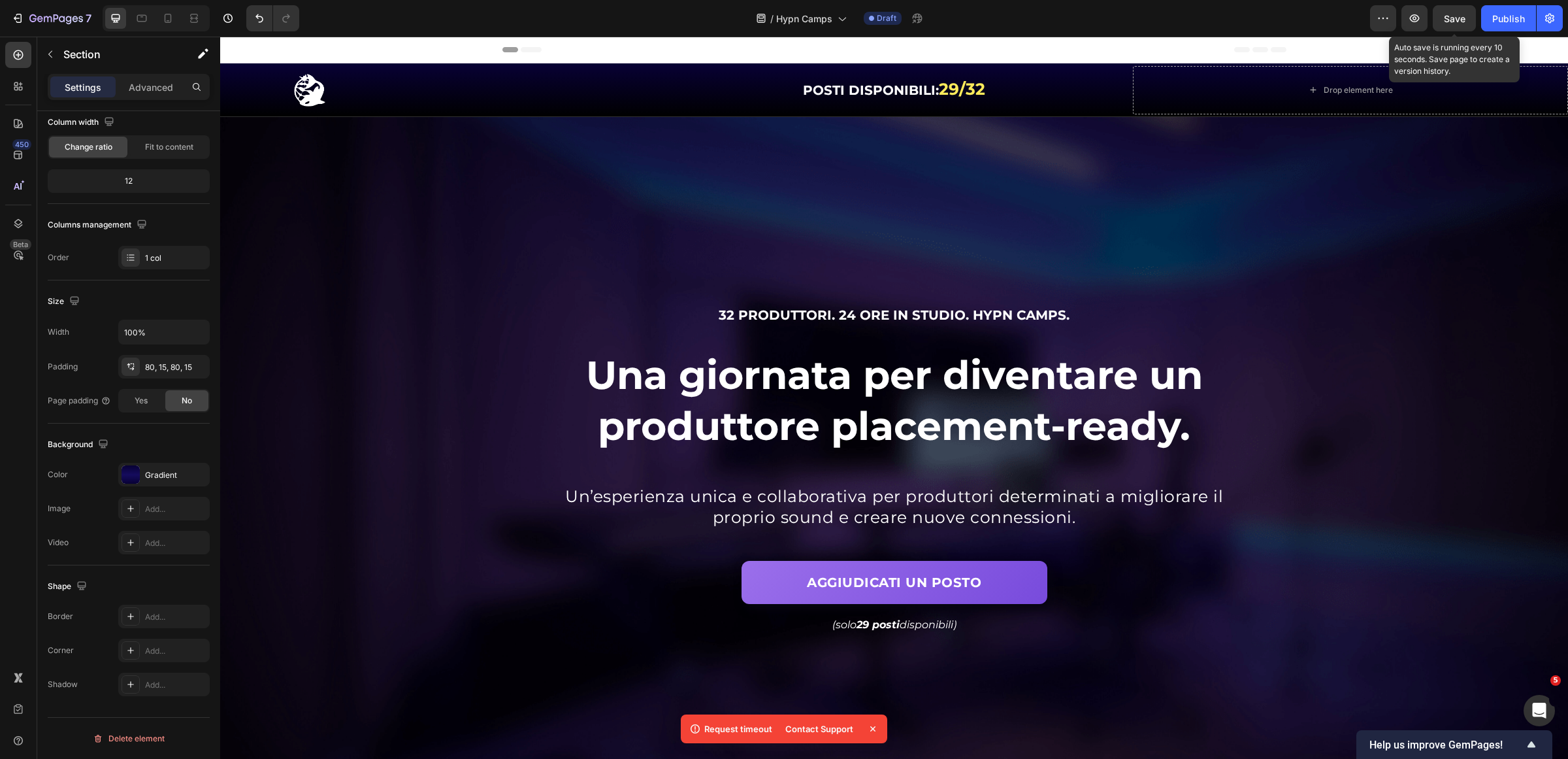
click at [1444, 14] on button "Save" at bounding box center [1454, 19] width 43 height 26
click at [978, 314] on span "32 produttori. 24 ore in studio. Hypn Camps." at bounding box center [895, 315] width 351 height 16
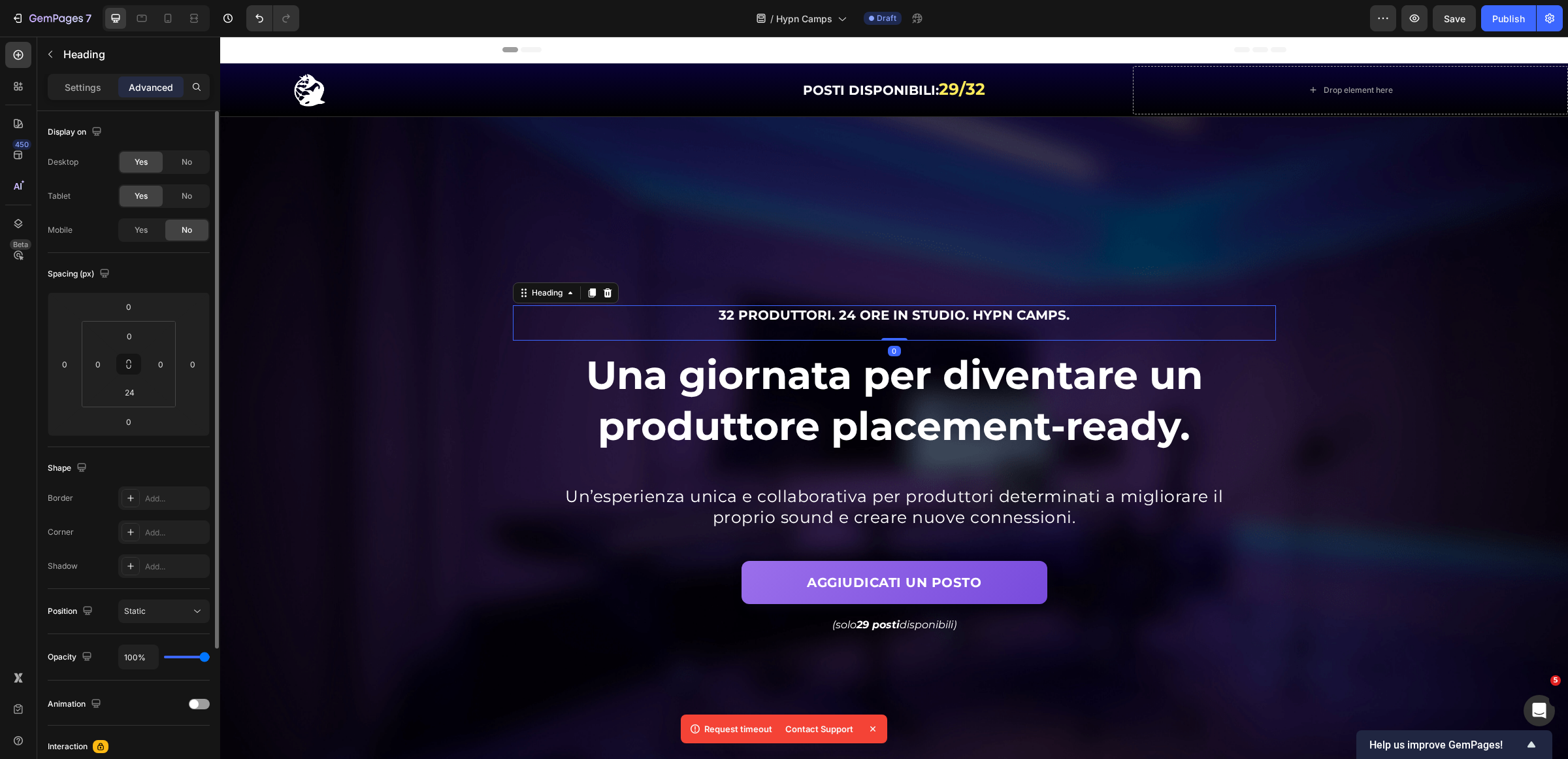
click at [1079, 324] on div "32 produttori. 24 ore in studio. Hypn Camps. Heading 0" at bounding box center [894, 322] width 763 height 35
click at [1059, 315] on span "32 produttori. 24 ore in studio. Hypn Camps." at bounding box center [895, 315] width 351 height 16
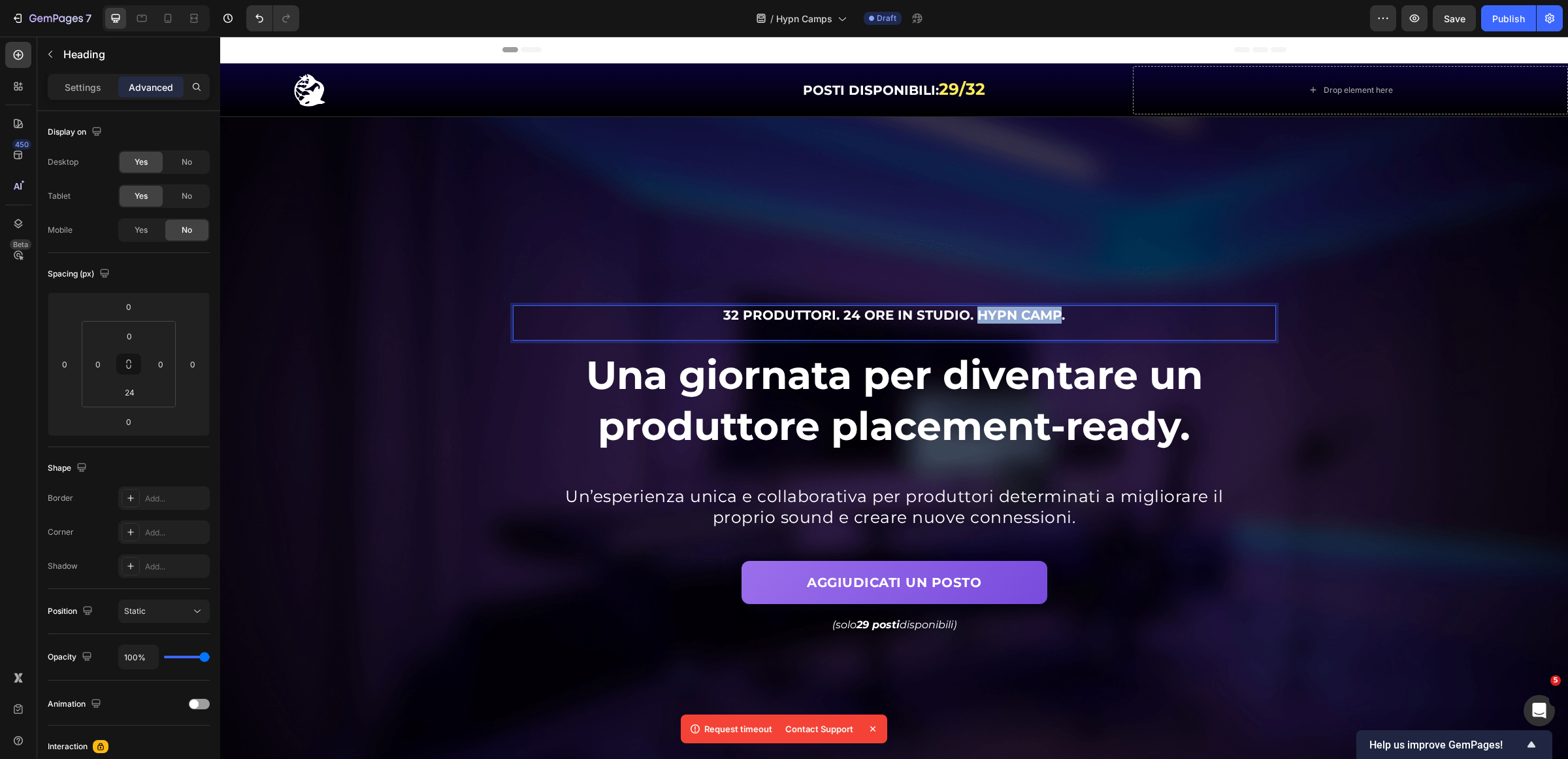
drag, startPoint x: 970, startPoint y: 312, endPoint x: 1050, endPoint y: 319, distance: 80.3
click at [1050, 319] on span "32 produttori. 24 ore in studio. Hypn Camp." at bounding box center [895, 315] width 342 height 16
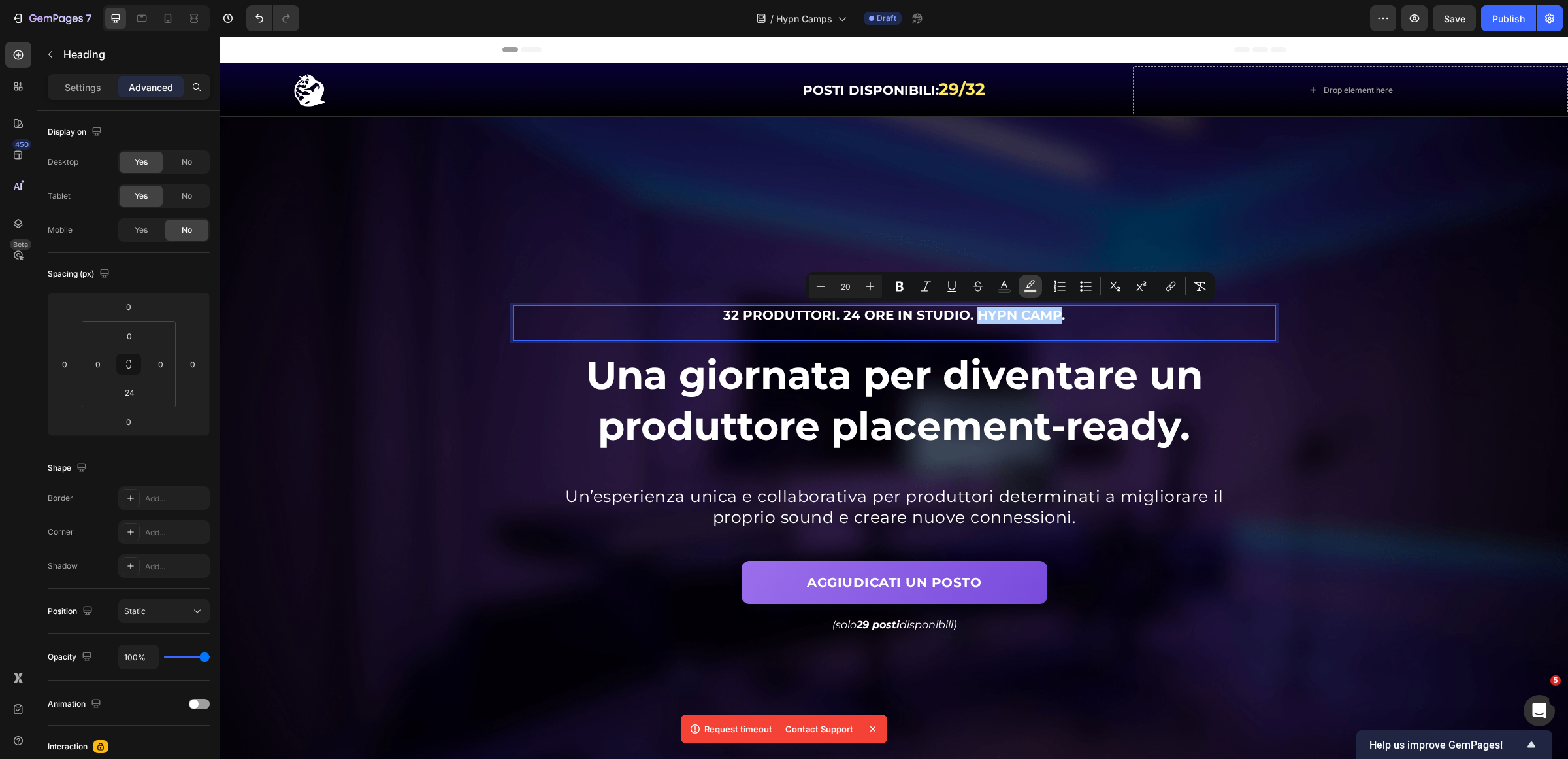
click at [1027, 285] on icon "Editor contextual toolbar" at bounding box center [1030, 286] width 13 height 13
type input "000000"
type input "77"
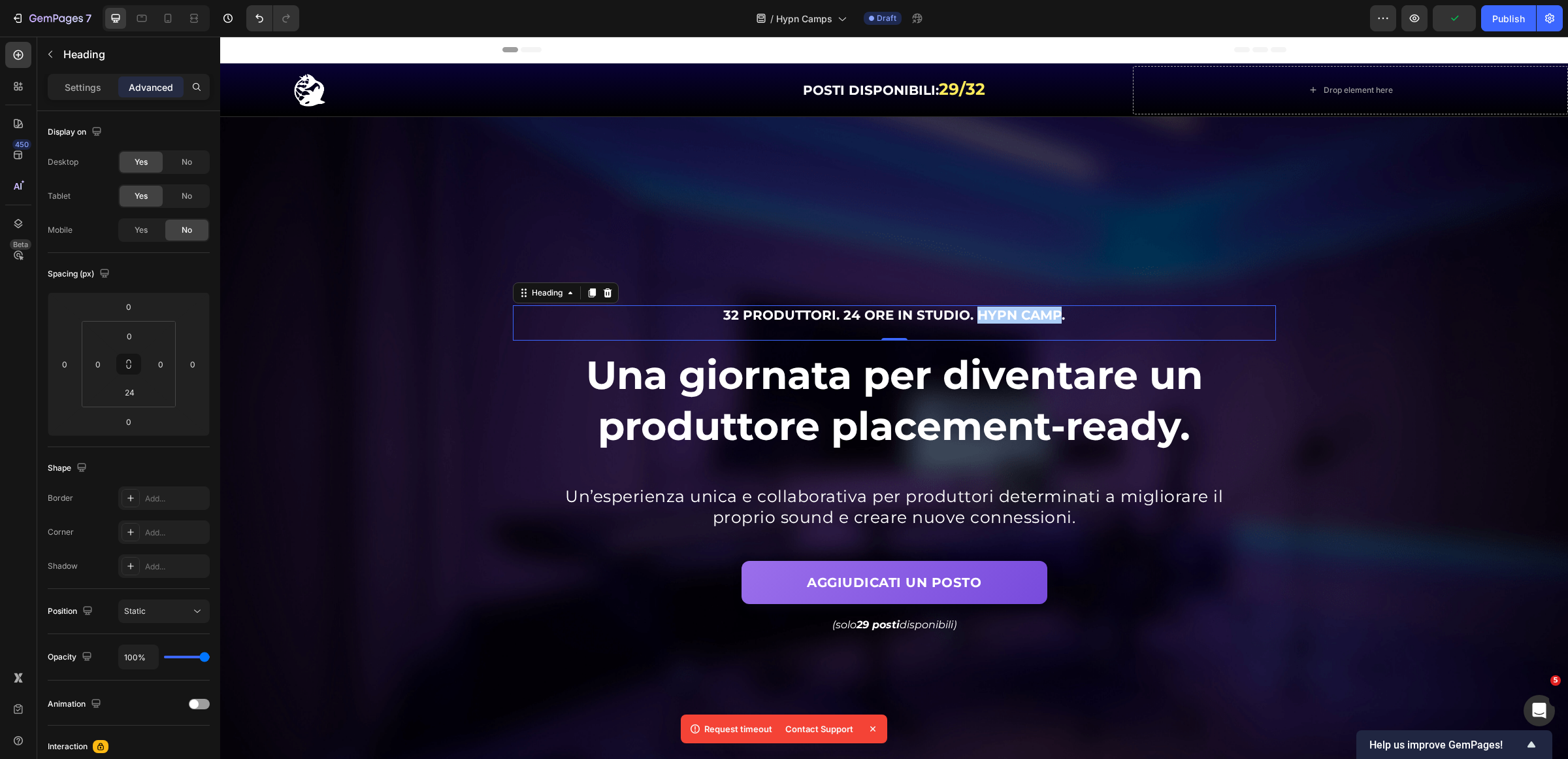
drag, startPoint x: 63, startPoint y: 84, endPoint x: 70, endPoint y: 100, distance: 17.5
click at [64, 84] on div "Settings" at bounding box center [83, 86] width 65 height 21
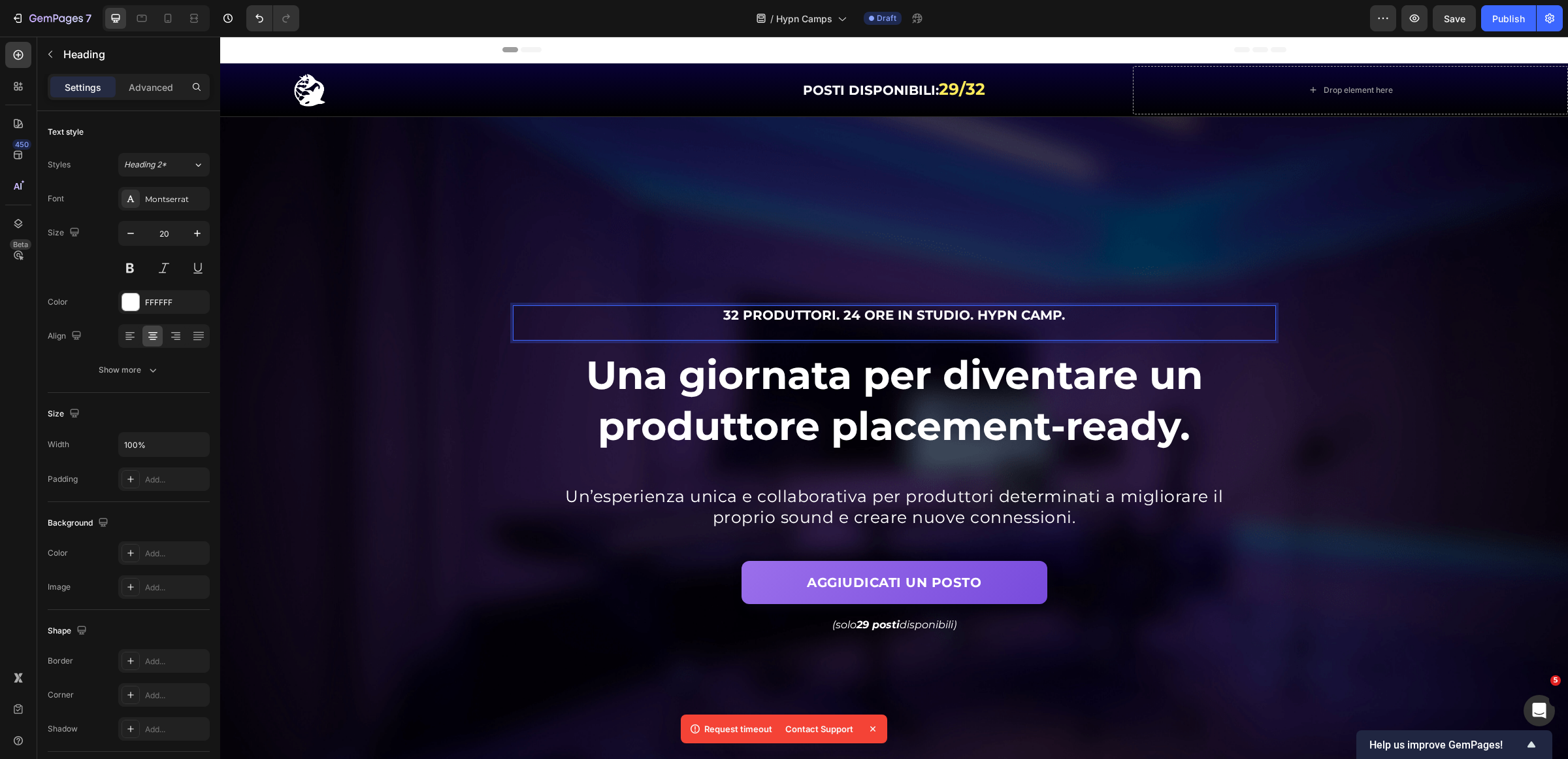
click at [960, 321] on span "32 produttori. 24 ore in studio. Hypn Camp." at bounding box center [895, 315] width 342 height 16
click at [970, 317] on span "32 produttori. 24 ore in studio. Hypn Camp." at bounding box center [895, 315] width 342 height 16
click at [1050, 315] on span "32 produttori. 24 ore in studio. Hypn Camp." at bounding box center [895, 315] width 342 height 16
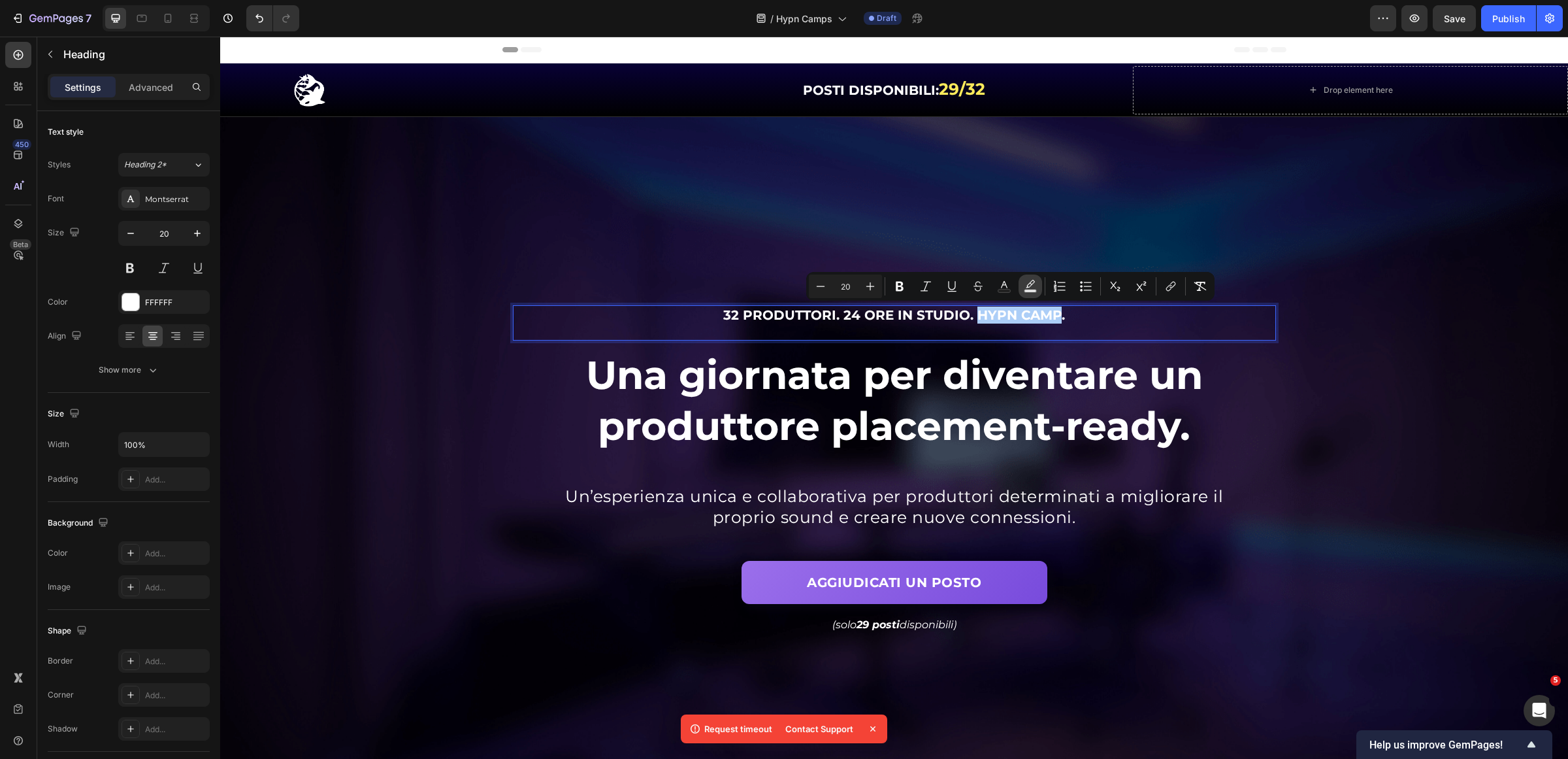
click at [1026, 285] on icon "Editor contextual toolbar" at bounding box center [1030, 286] width 13 height 13
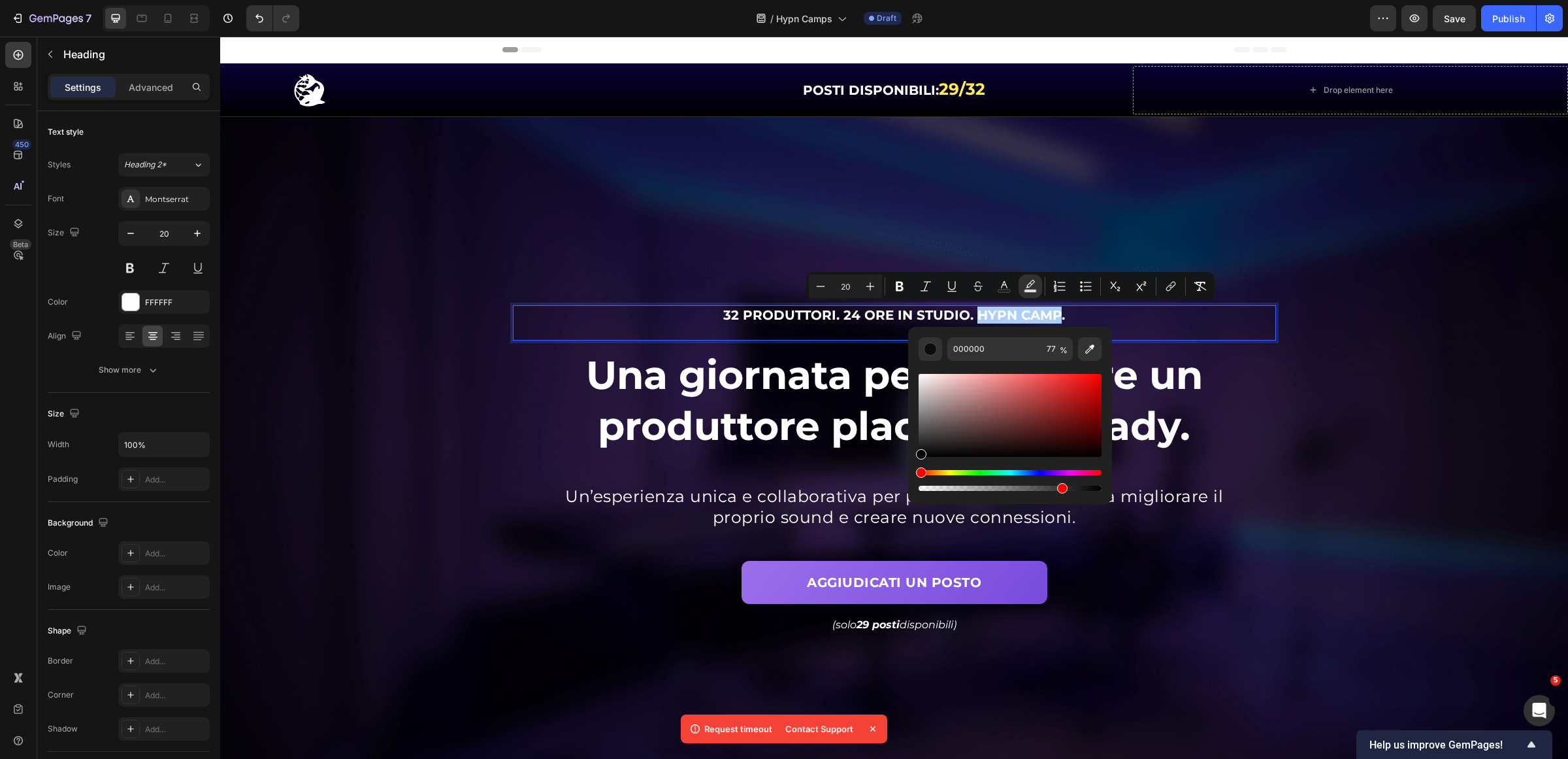
click at [1013, 364] on div "Editor contextual toolbar" at bounding box center [1010, 426] width 183 height 133
click at [1013, 351] on input "000000" at bounding box center [994, 348] width 94 height 23
paste input "bd96f1"
type input "BD96F1"
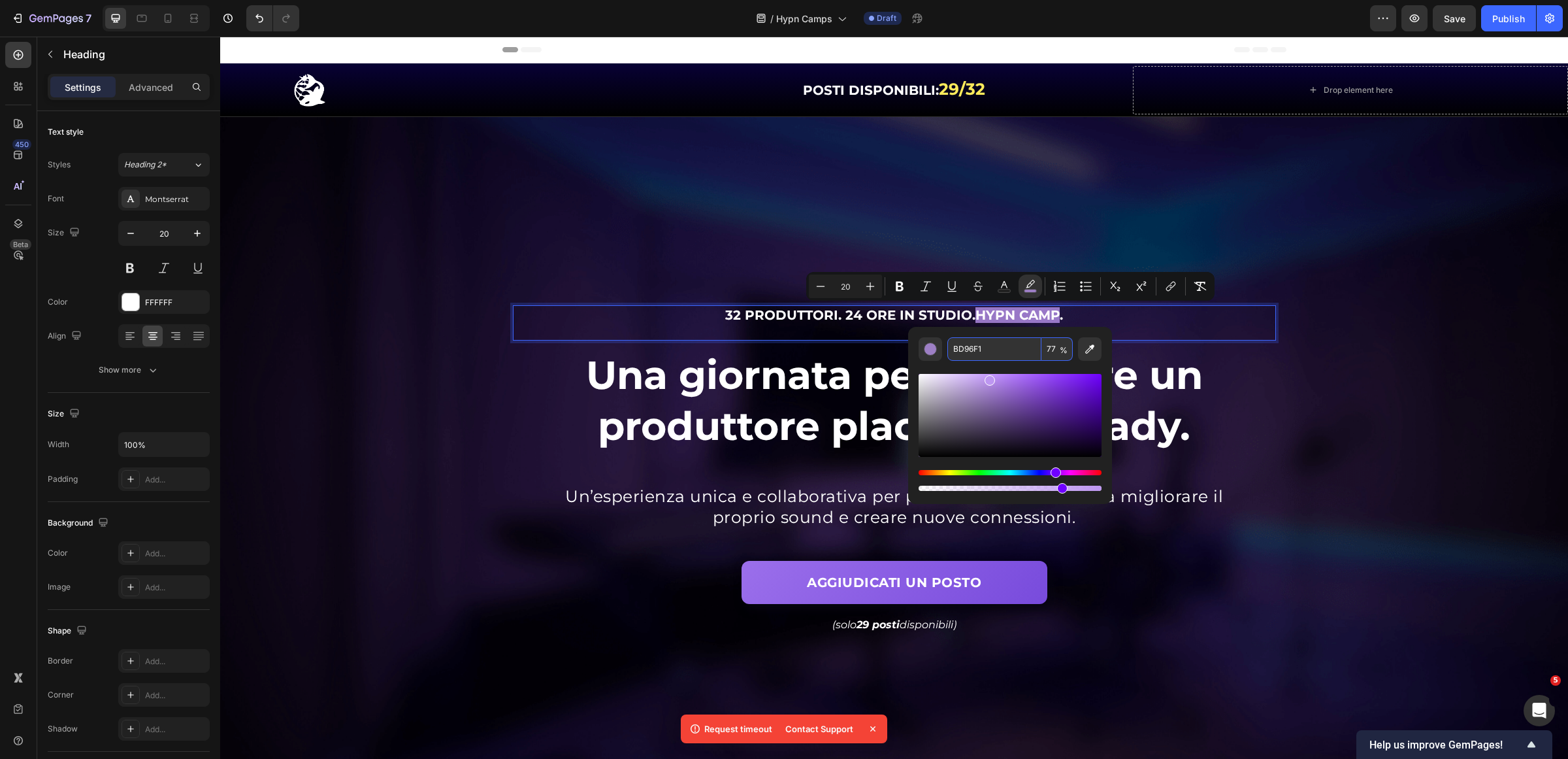
click at [1052, 347] on input "77" at bounding box center [1057, 348] width 32 height 23
type input "100"
click at [1357, 338] on div "Background Image" at bounding box center [894, 478] width 1348 height 722
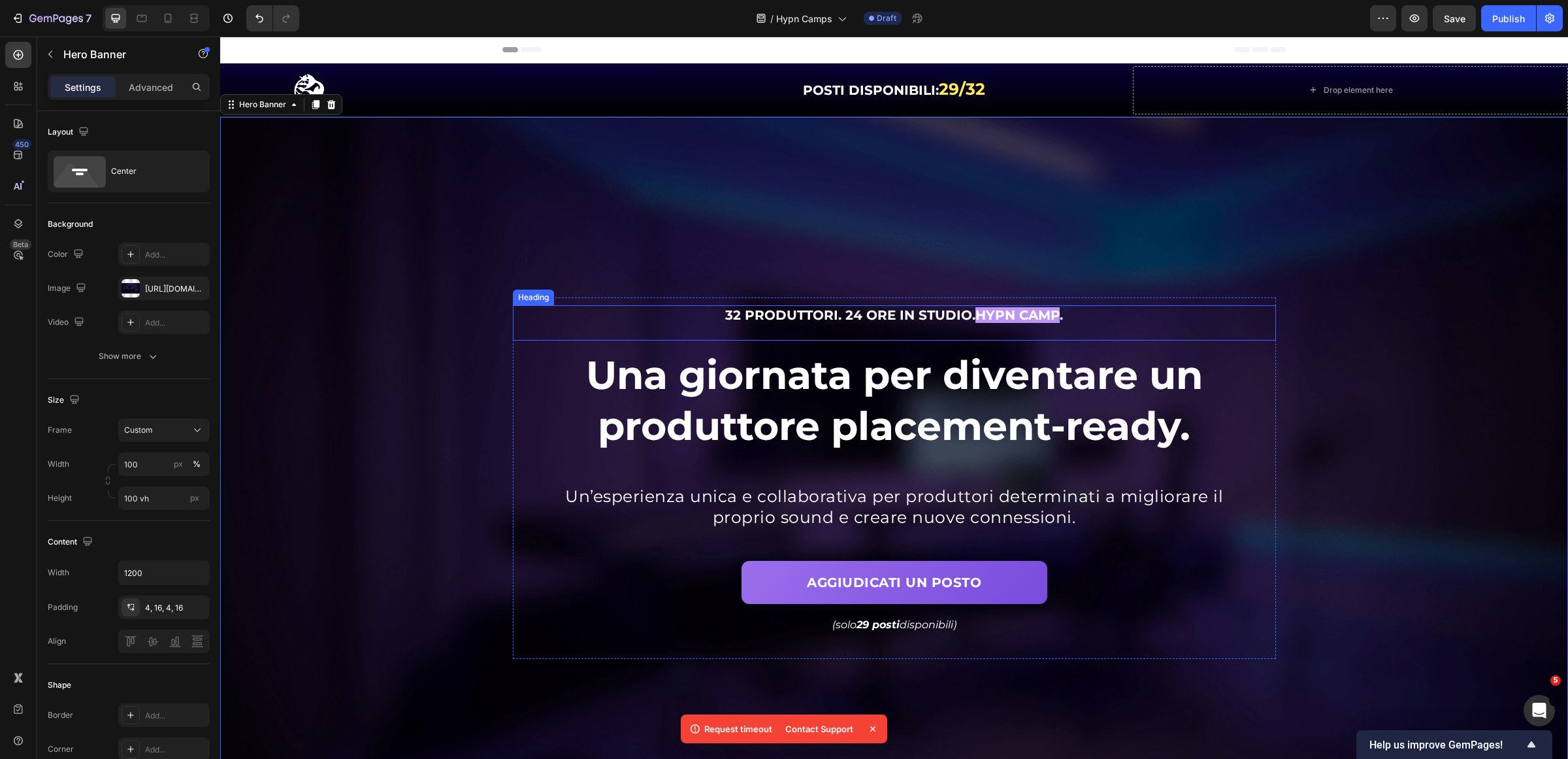
click at [1026, 308] on span "Hypn Camp" at bounding box center [1017, 315] width 85 height 16
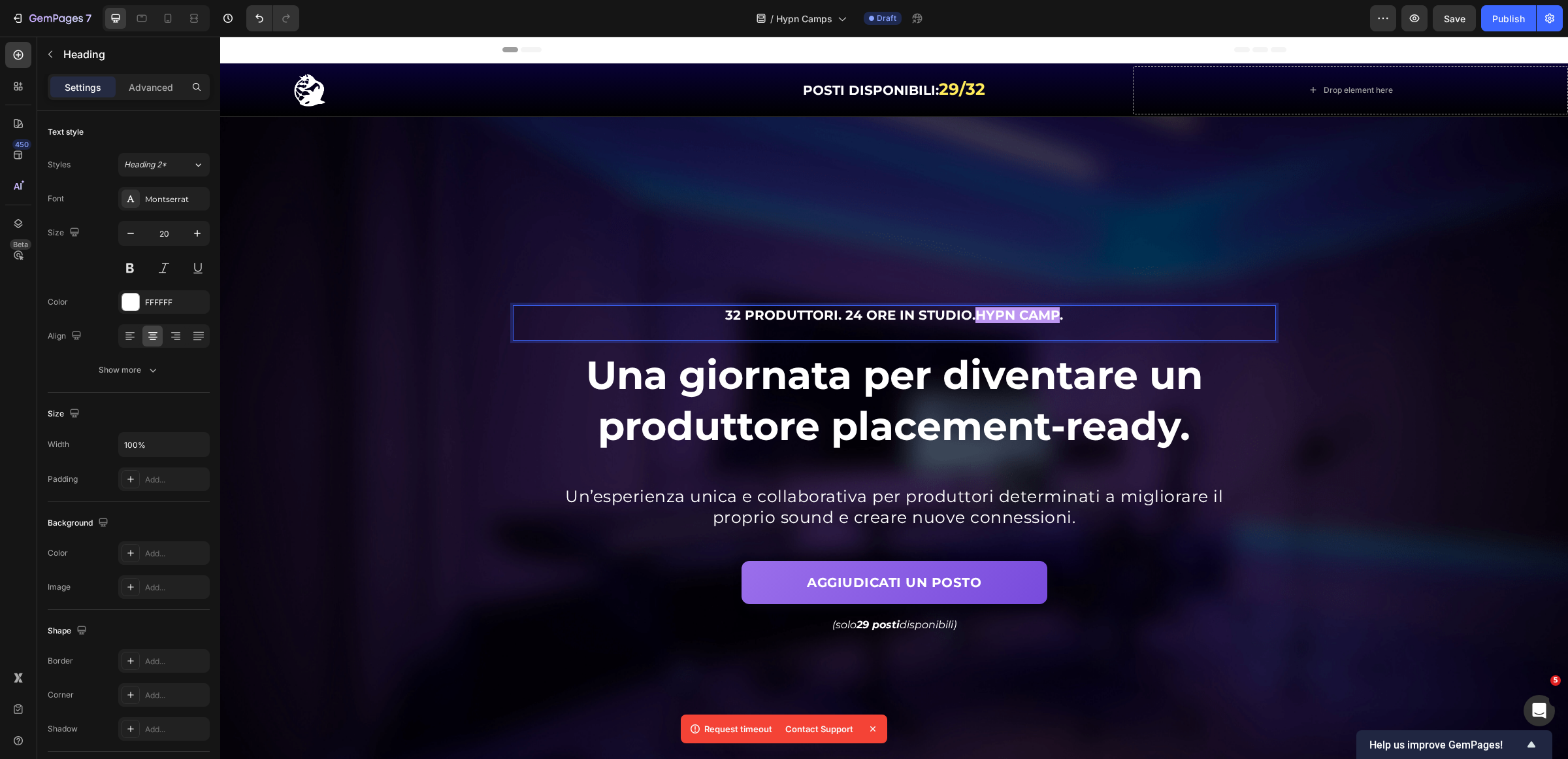
click at [988, 310] on span "Hypn Camp" at bounding box center [1017, 315] width 85 height 16
drag, startPoint x: 972, startPoint y: 314, endPoint x: 1052, endPoint y: 309, distance: 80.2
click at [1052, 309] on p "32 produttori. 24 ore in studio. Hypn Camp ." at bounding box center [894, 315] width 761 height 17
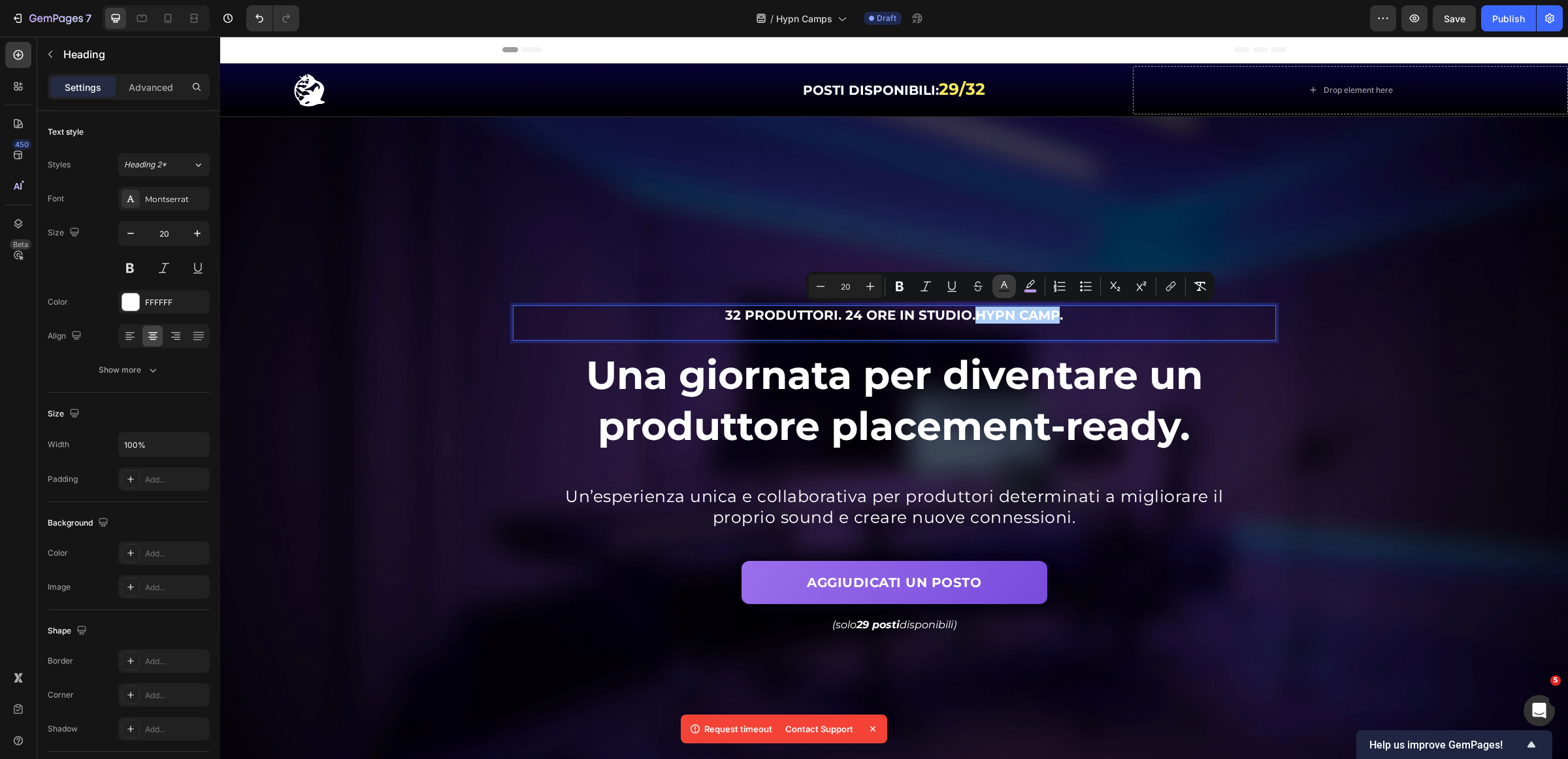
click at [1006, 290] on rect "Editor contextual toolbar" at bounding box center [1004, 292] width 12 height 4
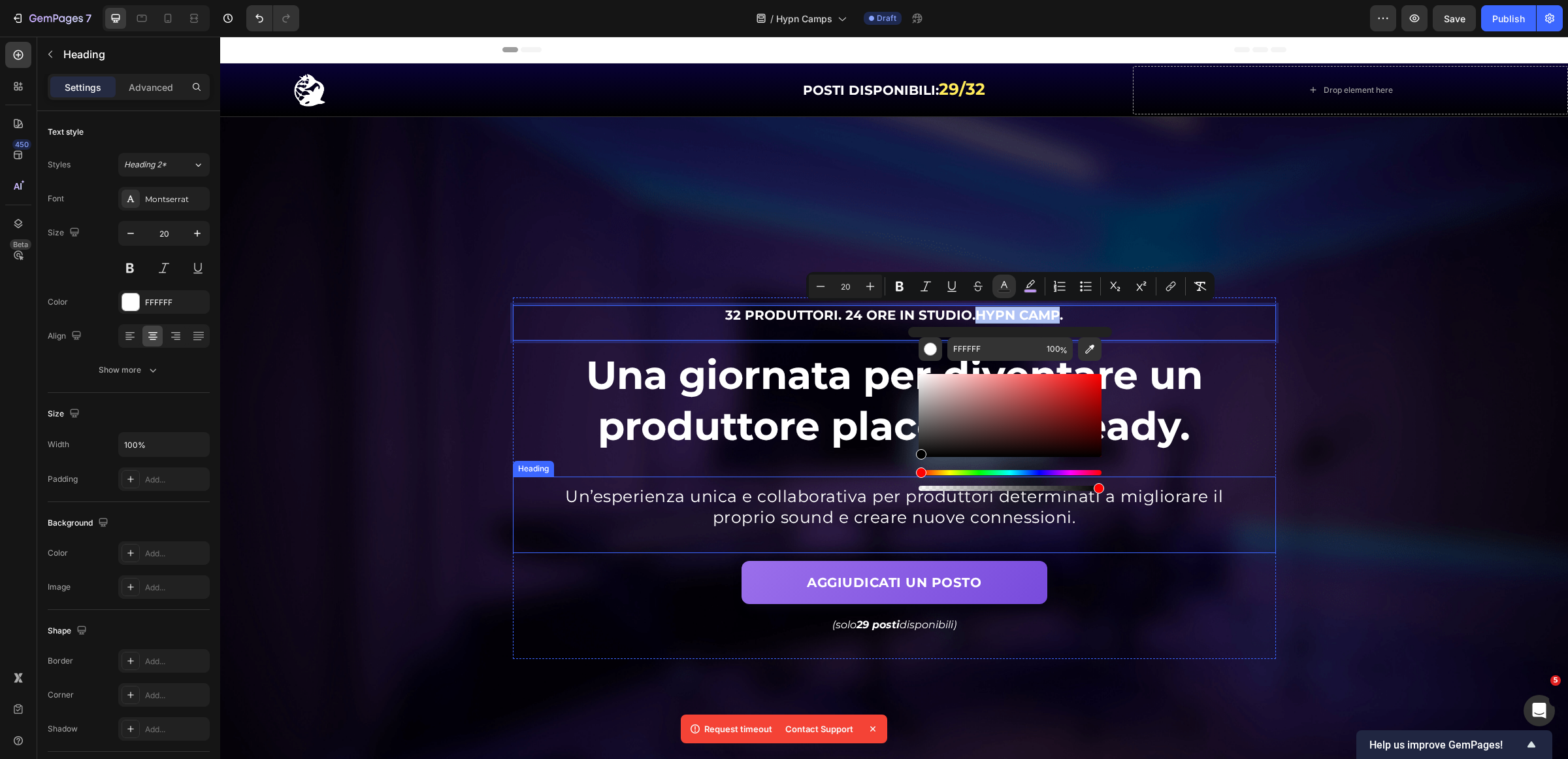
type input "000000"
drag, startPoint x: 1169, startPoint y: 435, endPoint x: 876, endPoint y: 512, distance: 302.9
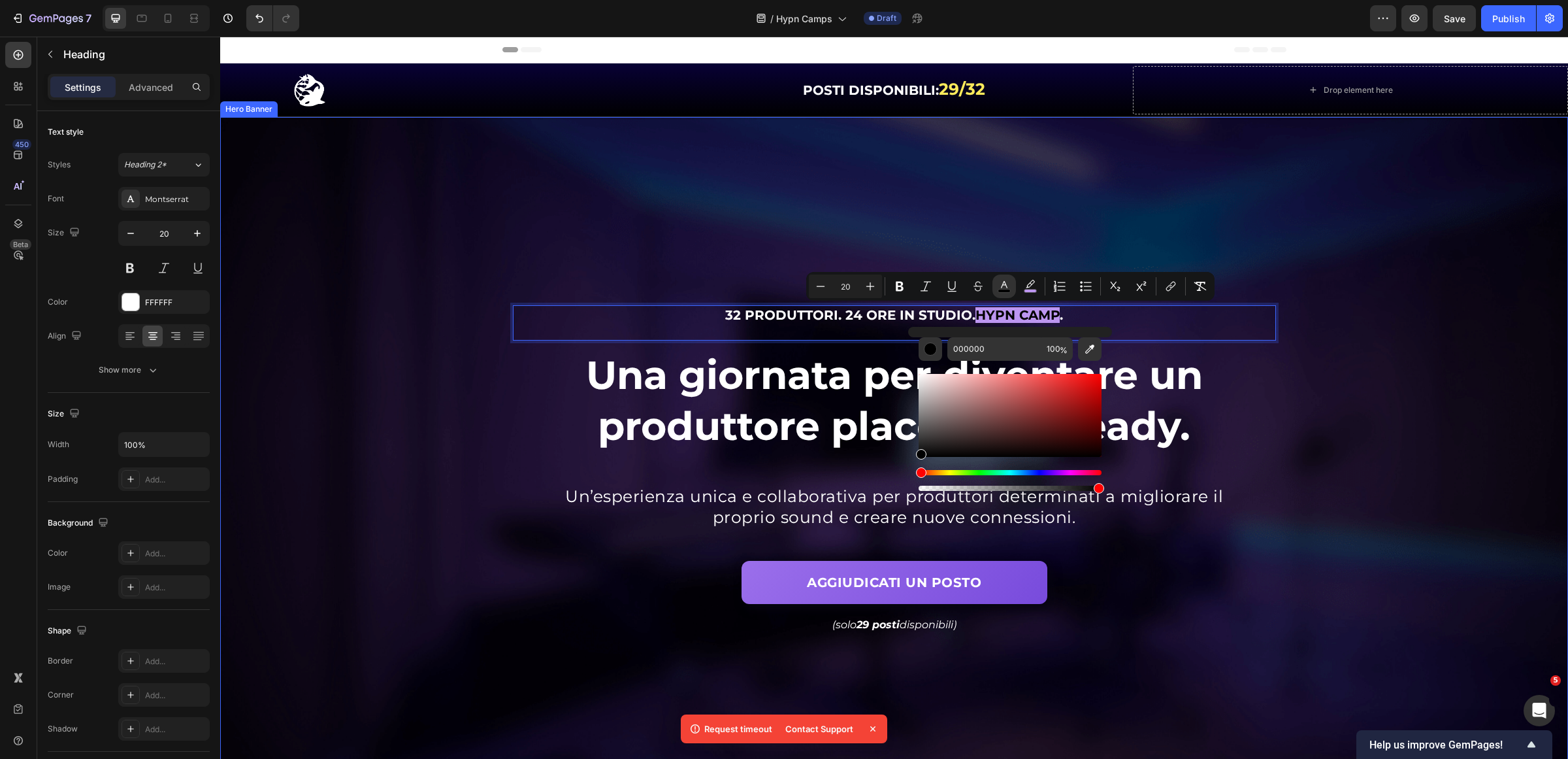
click at [1468, 324] on div "Background Image" at bounding box center [894, 478] width 1348 height 722
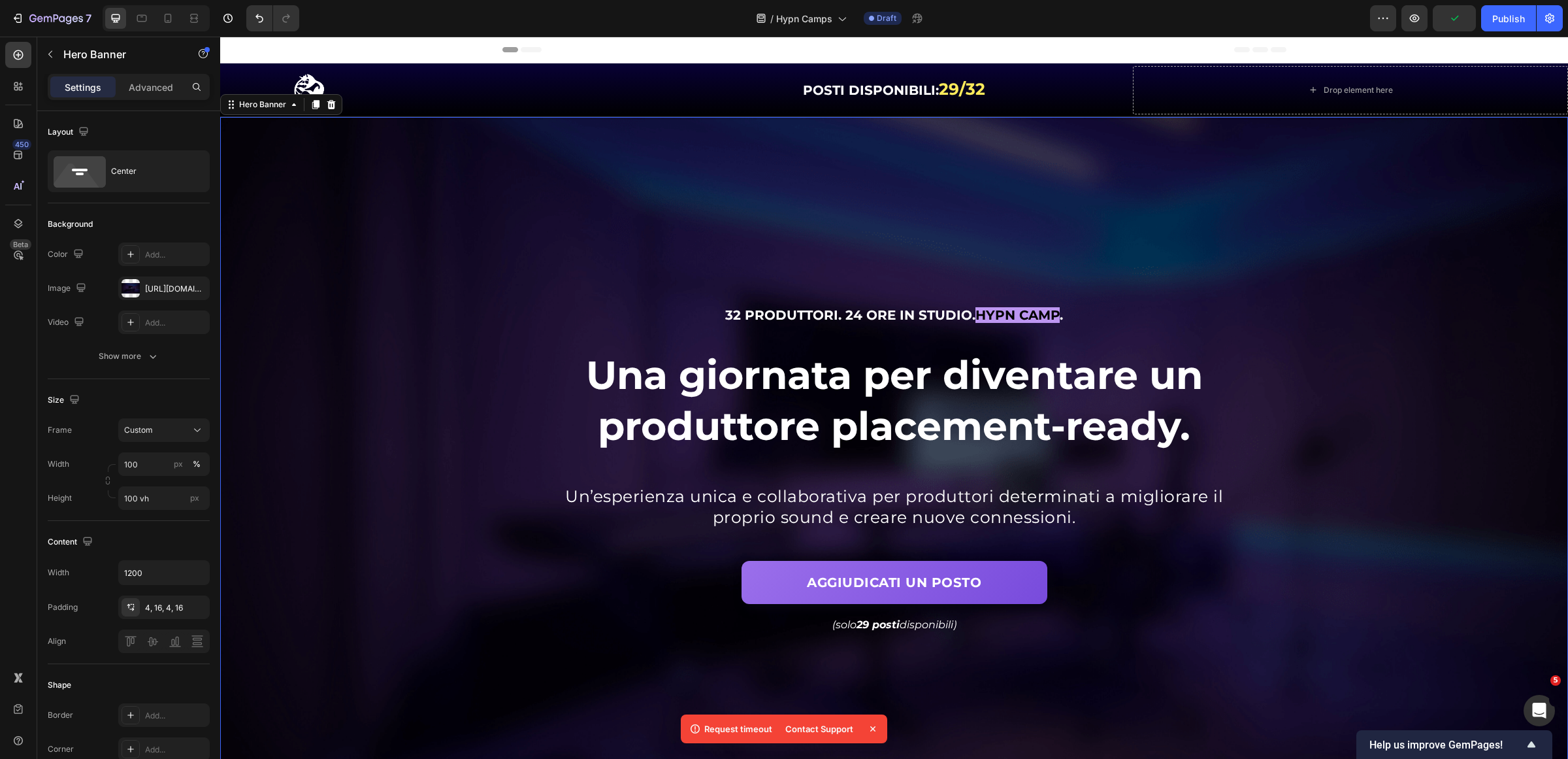
click at [975, 317] on span "Hypn Camp" at bounding box center [1017, 315] width 85 height 16
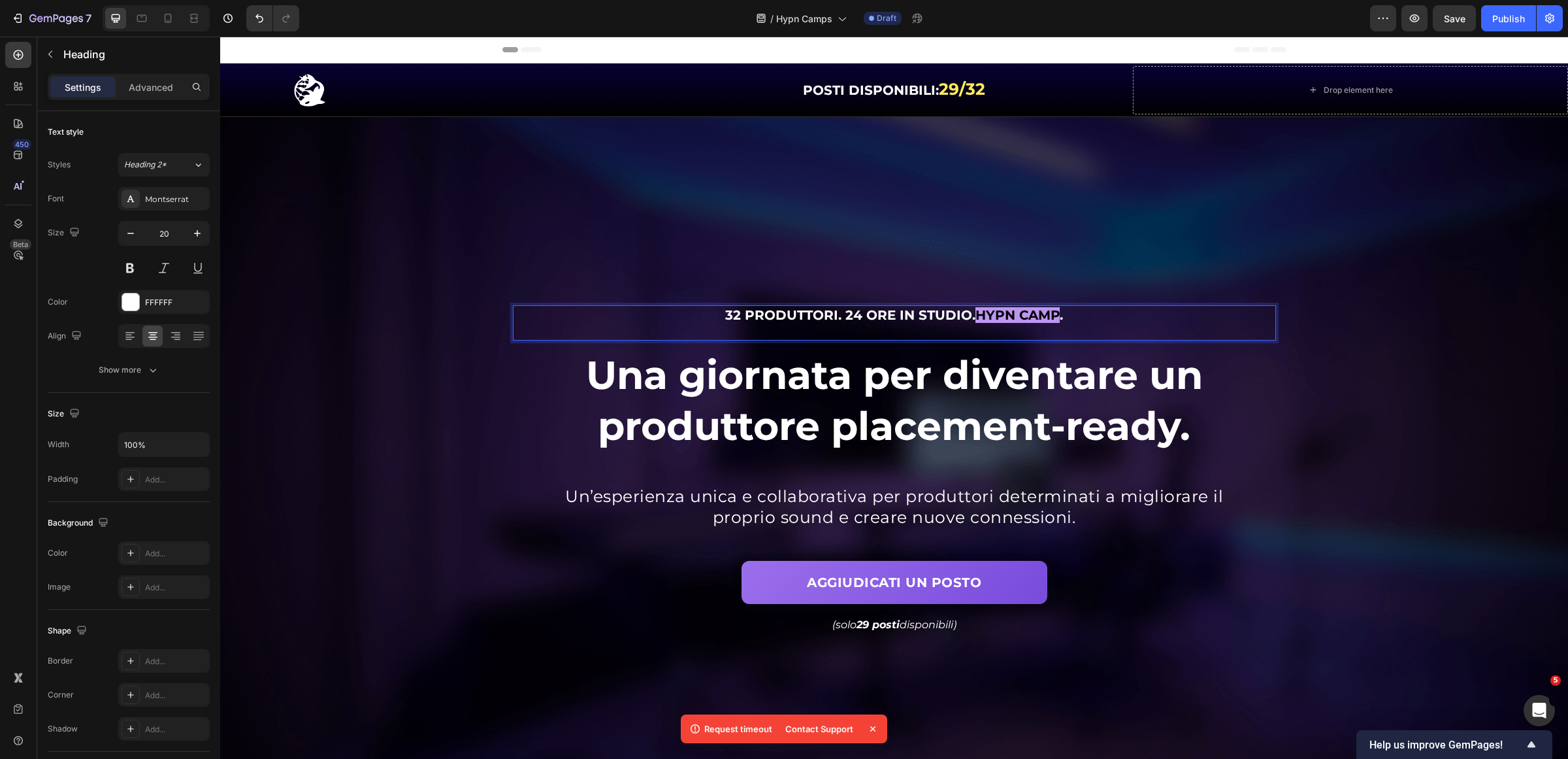
click at [965, 318] on span "32 produttori. 24 ore in studio." at bounding box center [850, 315] width 250 height 16
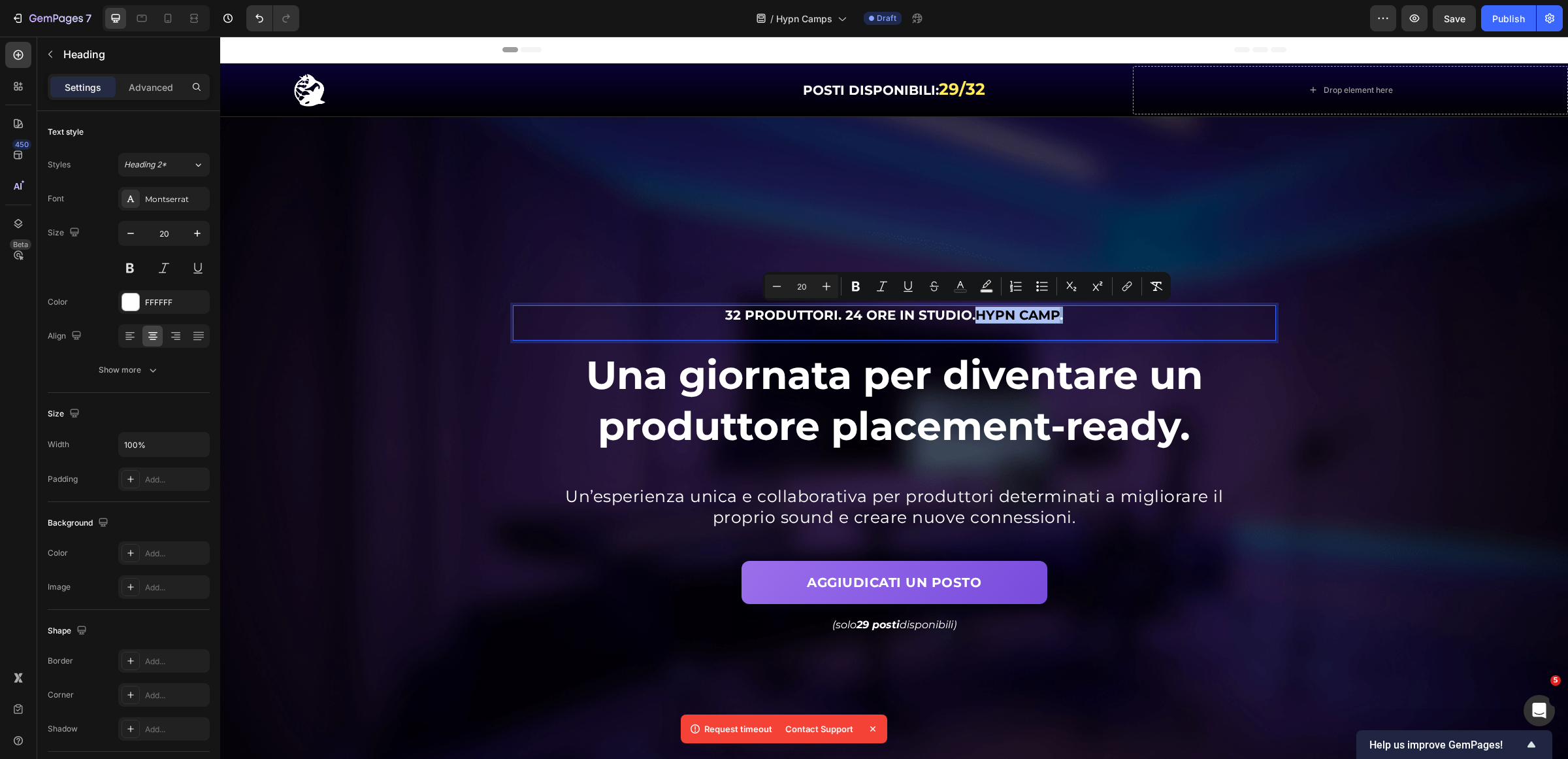
click at [1060, 317] on p "32 produttori. 24 ore in studio. Hypn Camp ." at bounding box center [894, 315] width 761 height 17
click at [1026, 290] on rect "Editor contextual toolbar" at bounding box center [1030, 292] width 12 height 4
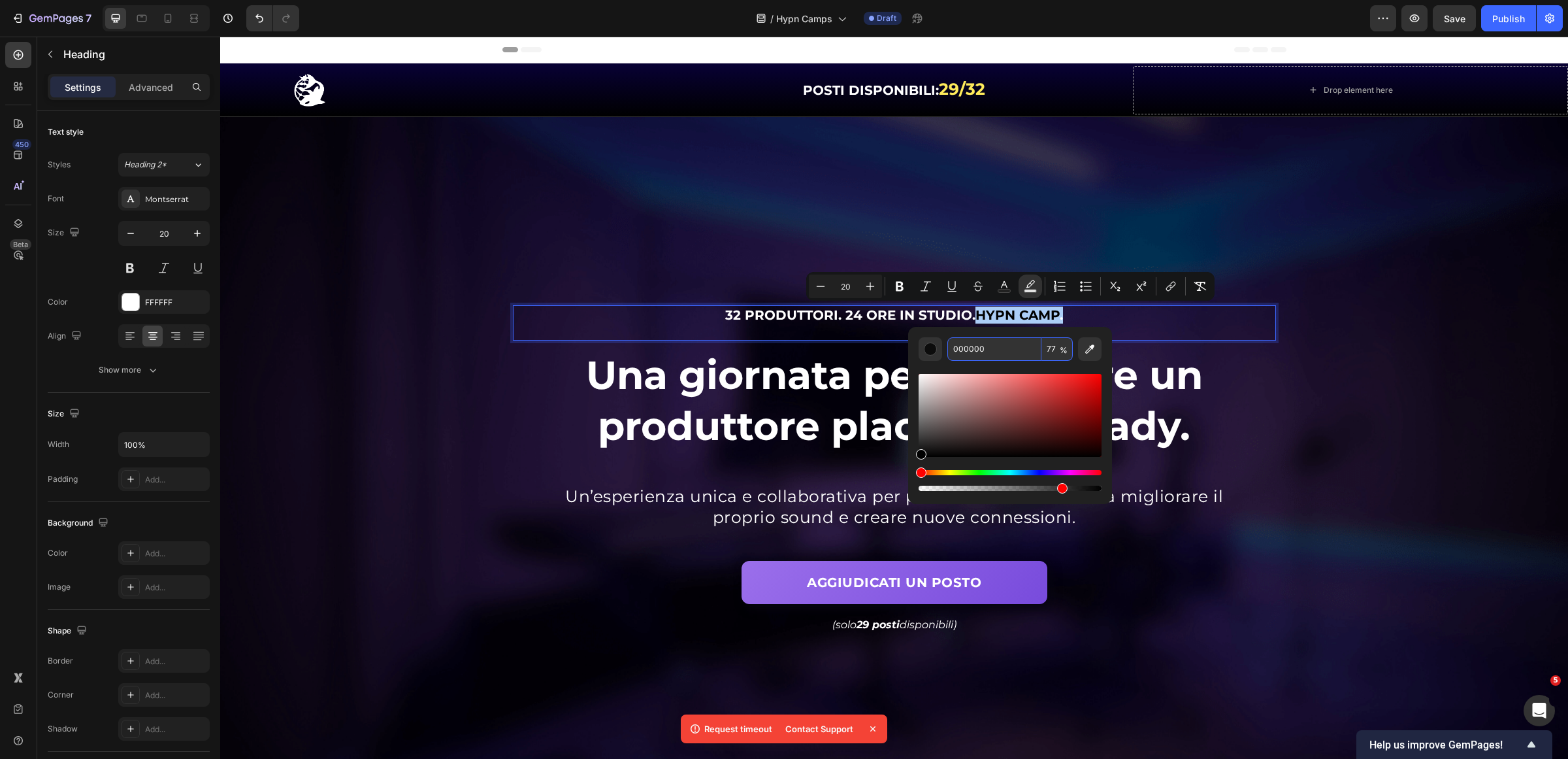
click at [1026, 353] on input "000000" at bounding box center [994, 348] width 94 height 23
paste input "bd96f1"
type input "BD96F1"
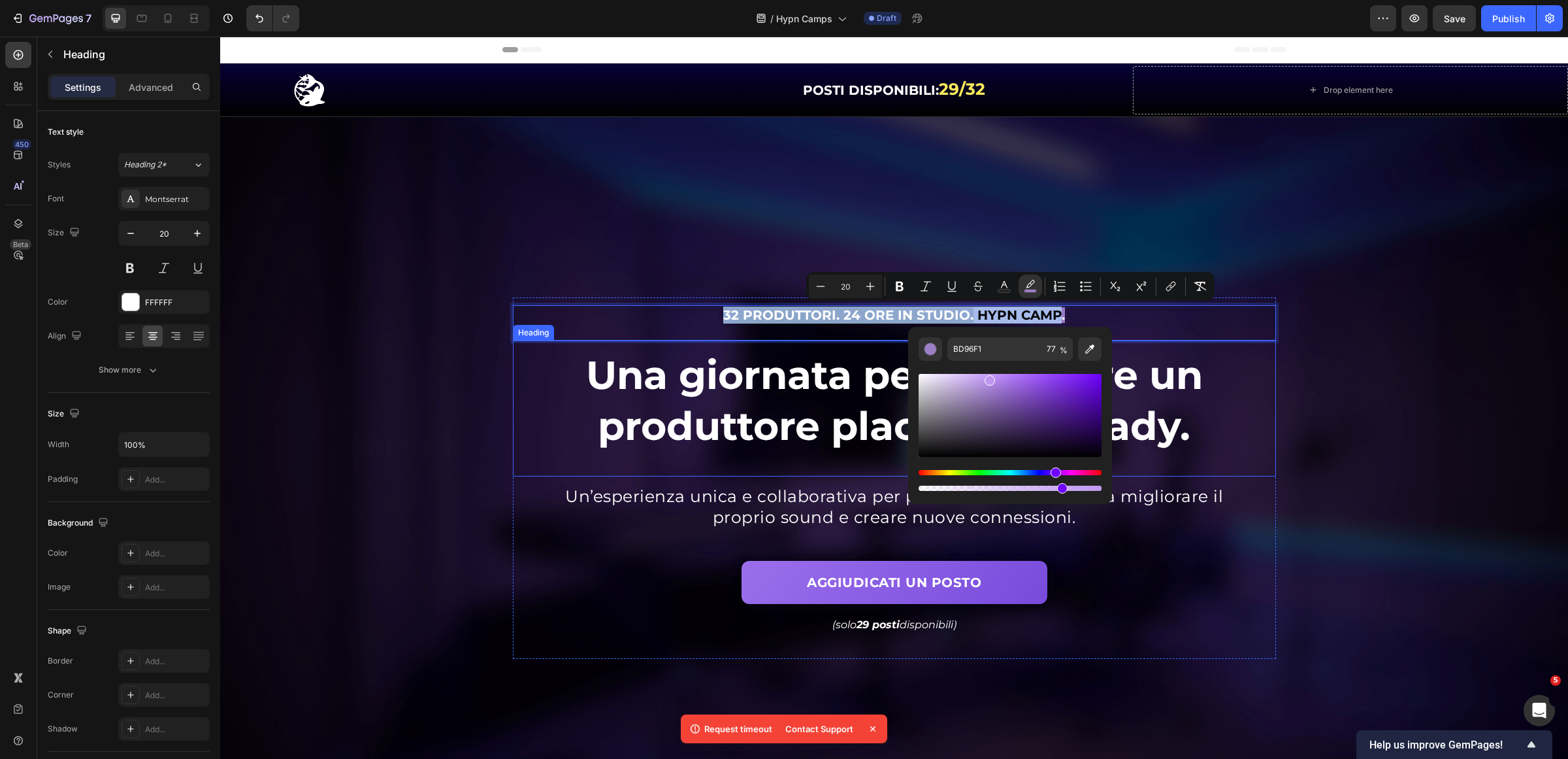
click at [1213, 383] on h1 "Una giornata per diventare un produttore placement-ready." at bounding box center [894, 400] width 763 height 105
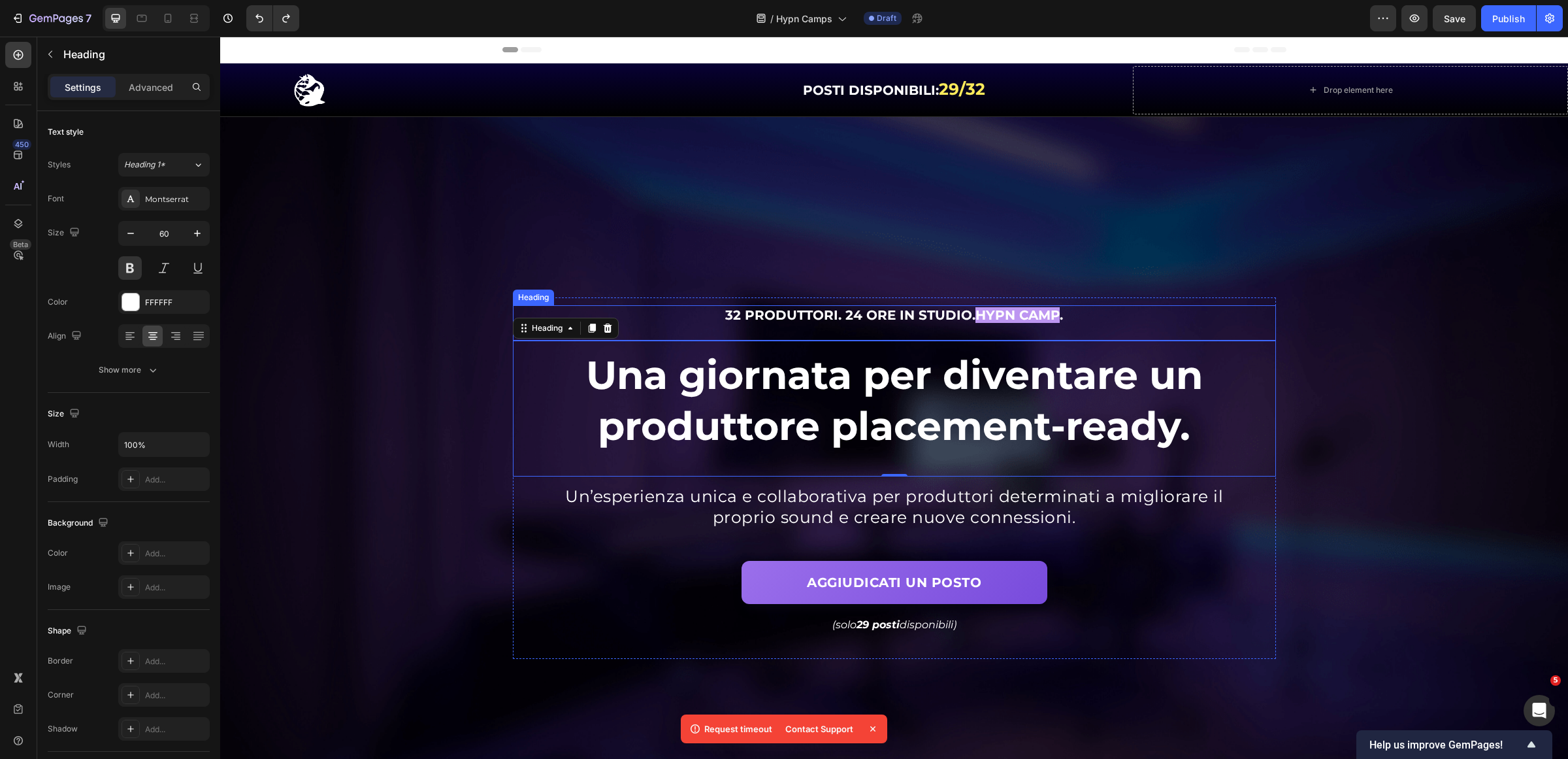
click at [1230, 308] on h2 "32 produttori. 24 ore in studio. Hypn Camp ." at bounding box center [894, 314] width 763 height 20
click at [975, 314] on span "Hypn Camp" at bounding box center [1017, 315] width 85 height 16
click at [975, 317] on span "Hypn Camp" at bounding box center [1017, 315] width 85 height 16
click at [1050, 316] on span "Hypn Camp" at bounding box center [1017, 315] width 85 height 16
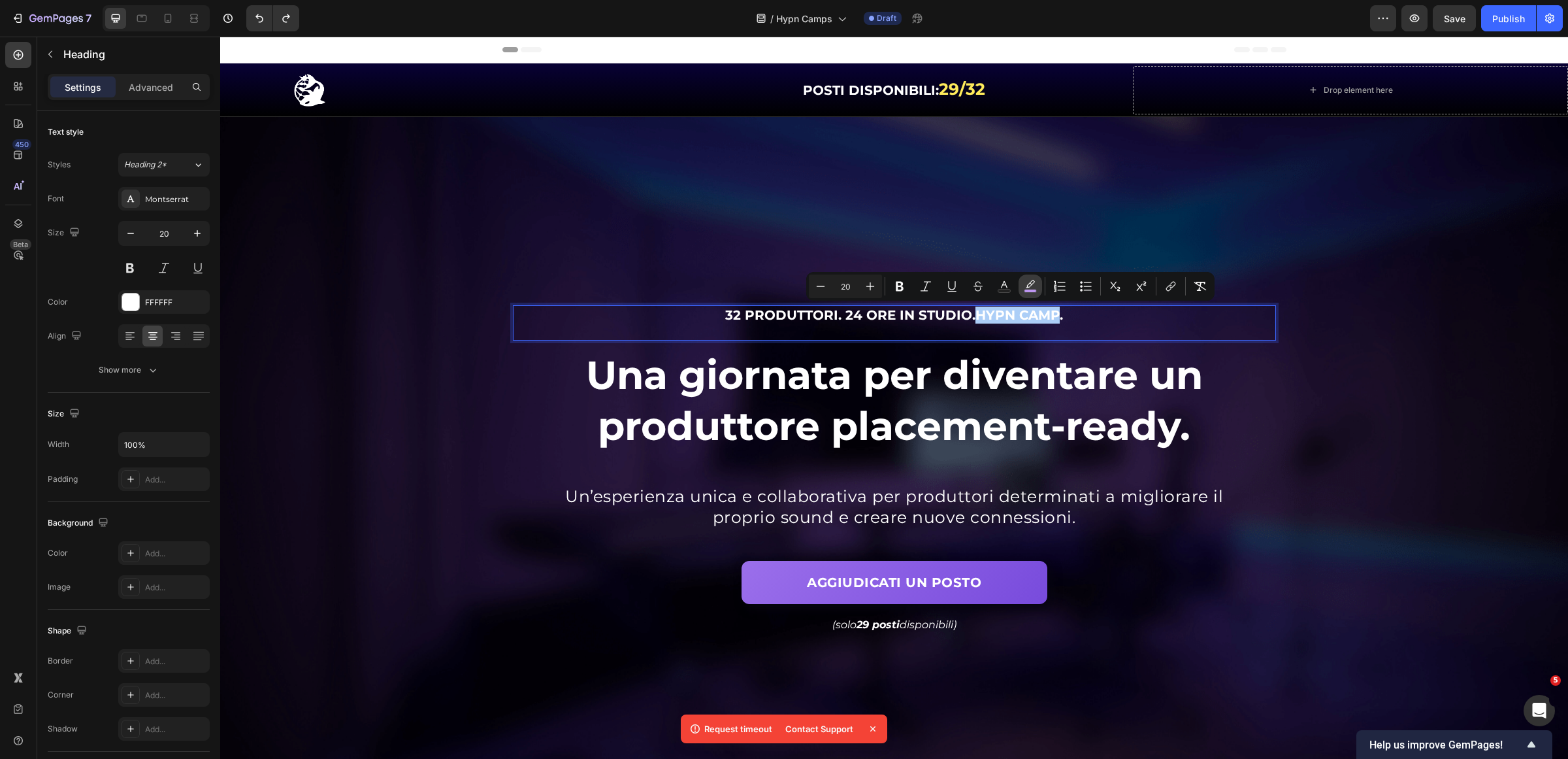
click at [1030, 291] on rect "Editor contextual toolbar" at bounding box center [1030, 292] width 12 height 4
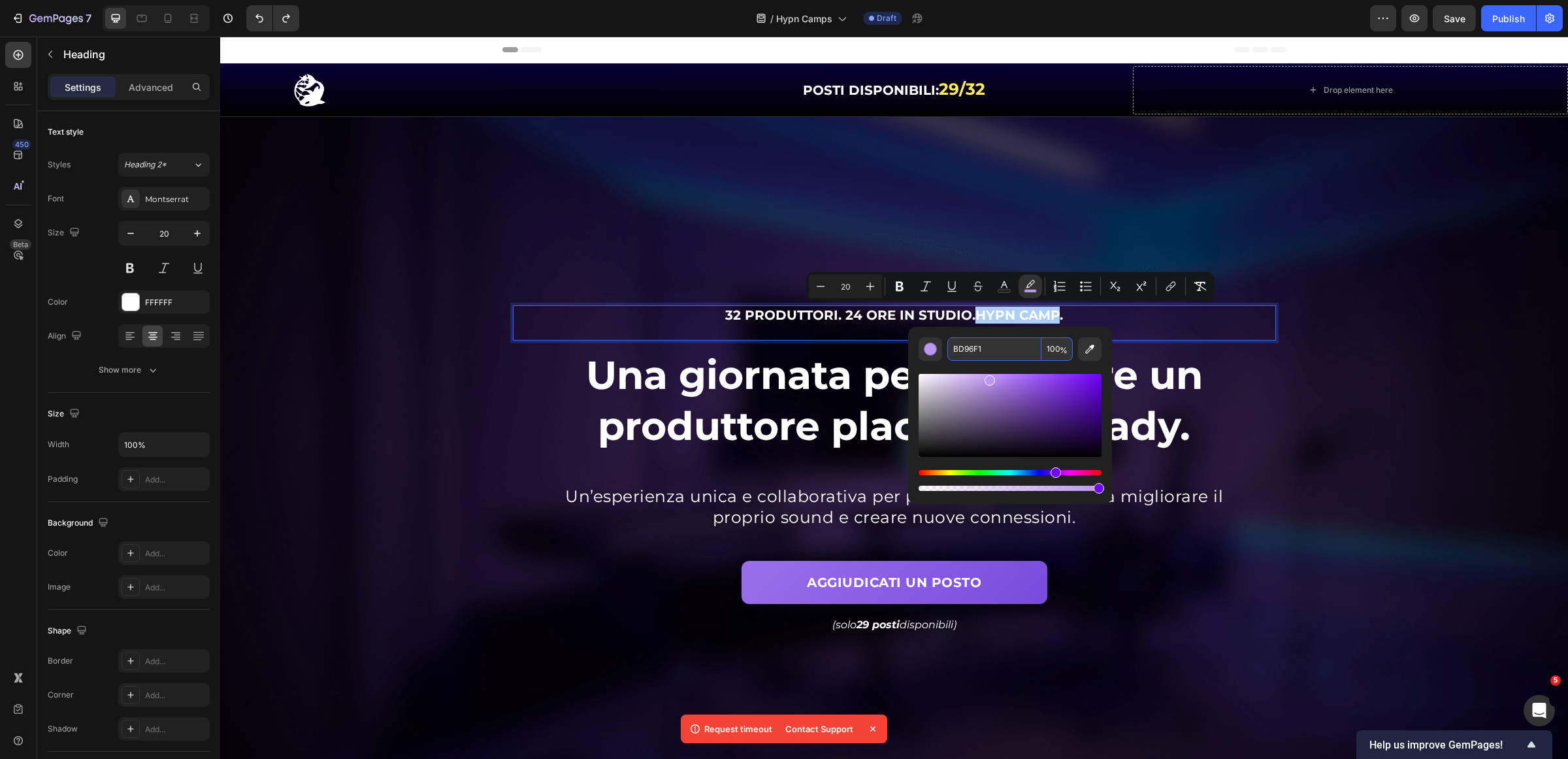
click at [1019, 356] on input "BD96F1" at bounding box center [994, 348] width 94 height 23
paste input "9b6feb"
type input "9B6FEB"
click at [1395, 364] on div "Background Image" at bounding box center [894, 478] width 1348 height 722
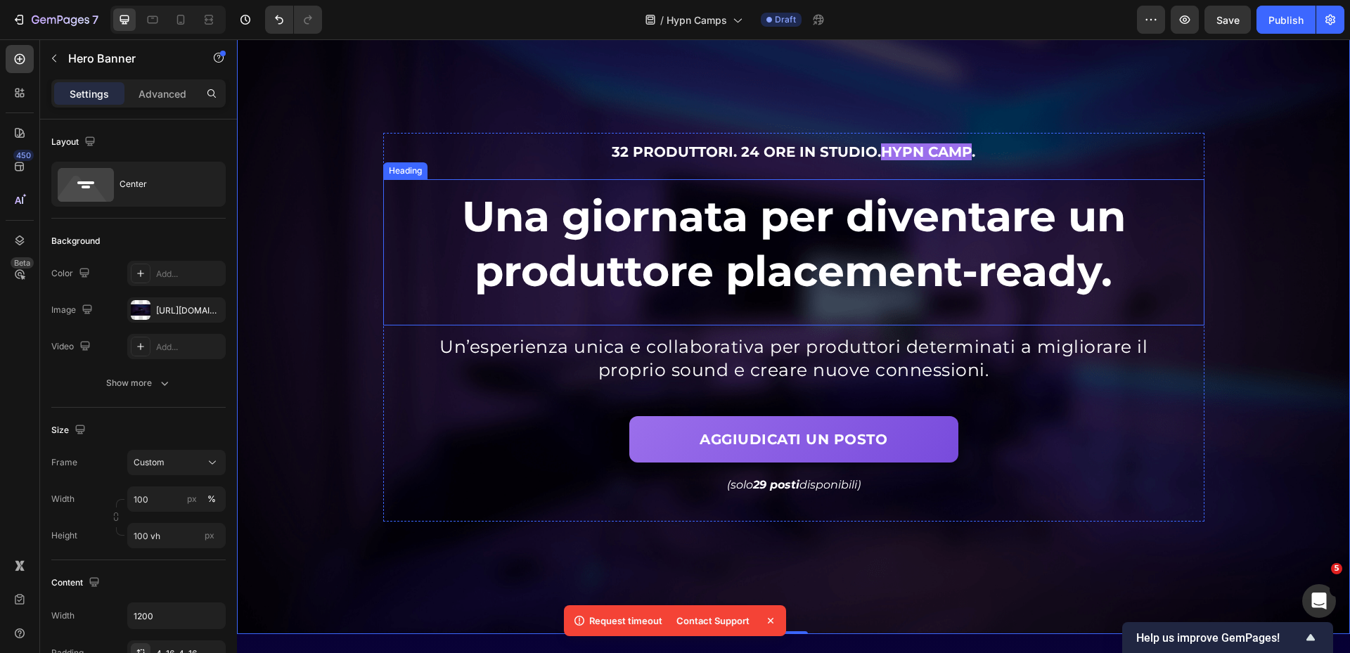
scroll to position [70, 0]
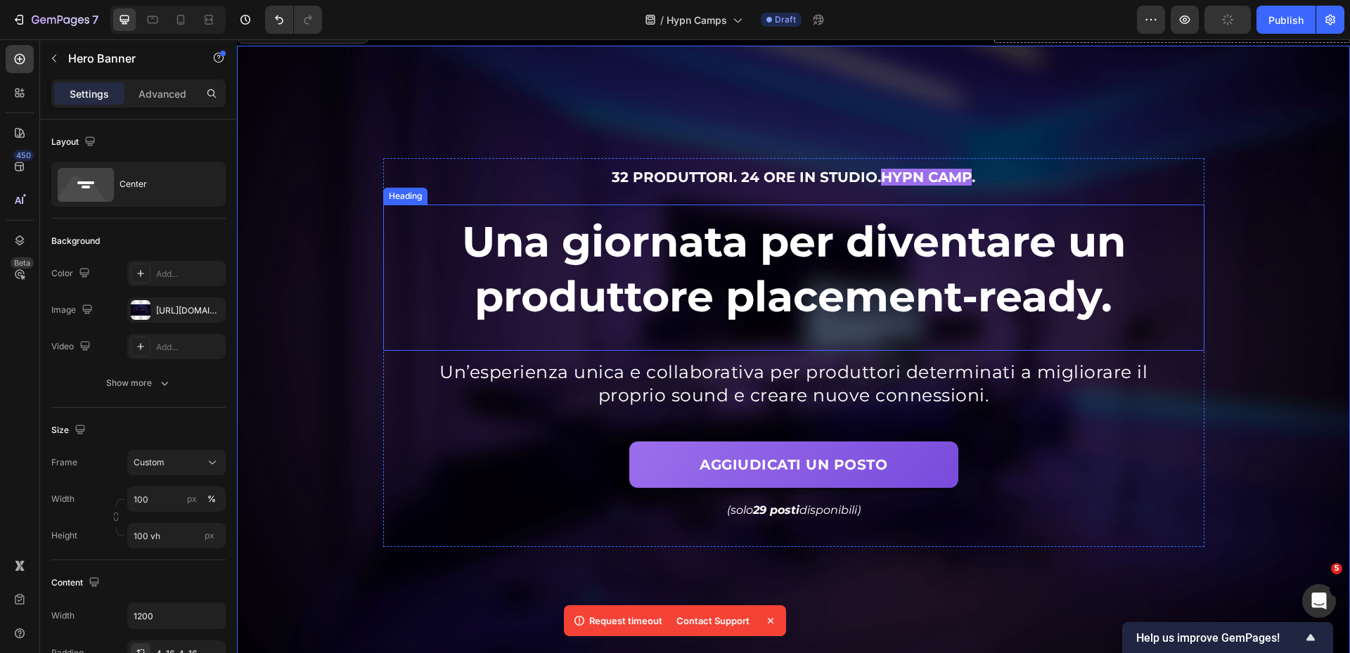
click at [772, 252] on span "Una giornata per diventare un produttore placement-ready." at bounding box center [794, 269] width 664 height 106
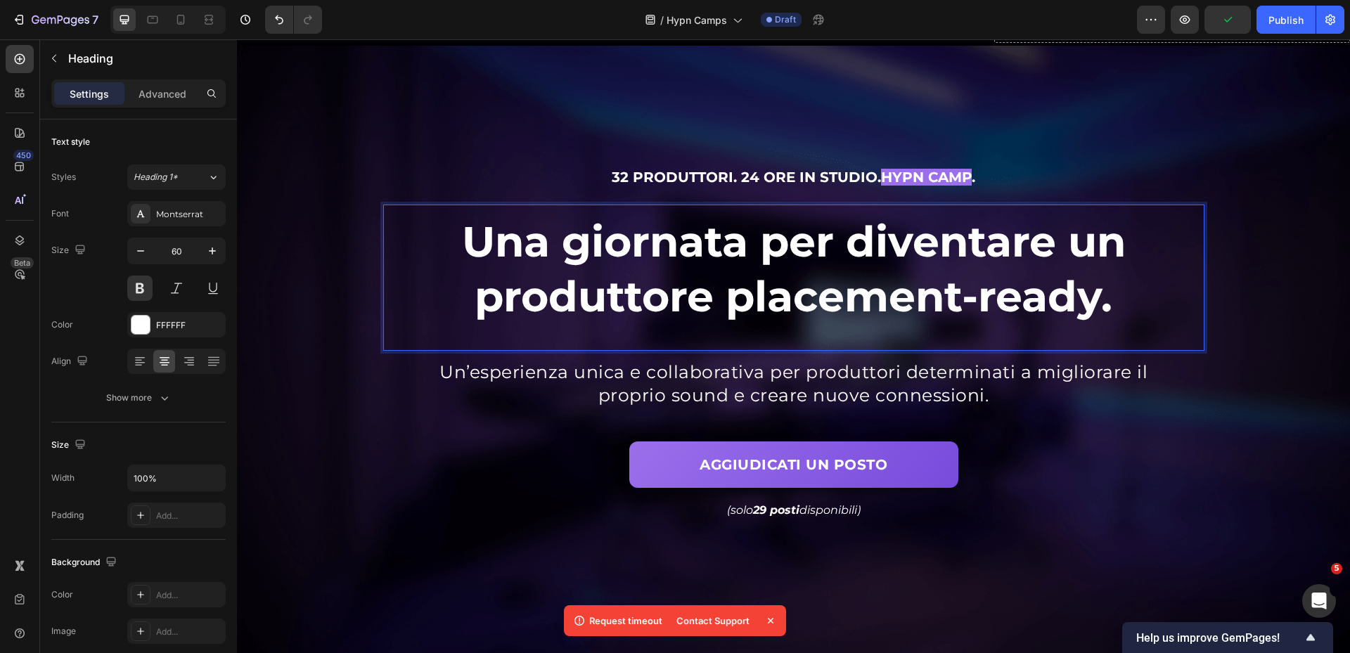
click at [532, 302] on span "Una giornata per diventare un produttore placement-ready." at bounding box center [794, 269] width 664 height 106
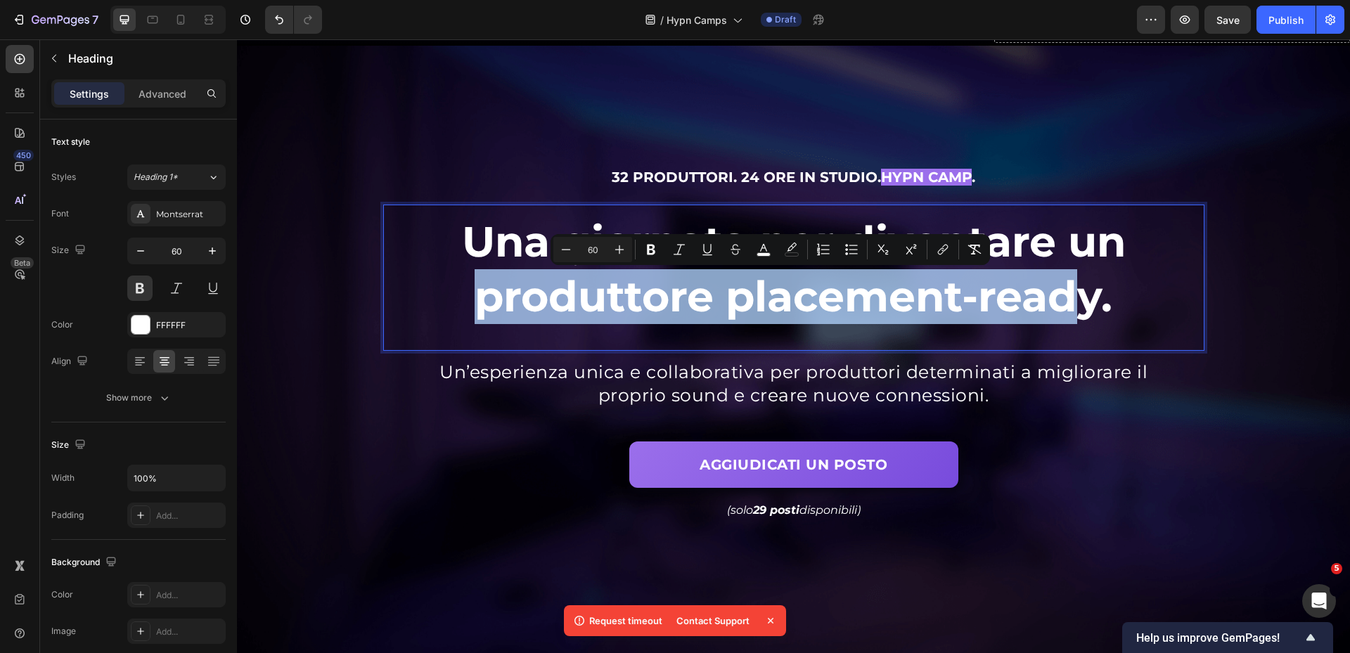
drag, startPoint x: 475, startPoint y: 297, endPoint x: 1079, endPoint y: 311, distance: 604.3
click at [1080, 311] on span "Una giornata per diventare un produttore placement-ready." at bounding box center [794, 269] width 664 height 106
click at [897, 309] on span "Una giornata per diventare un produttore placement-ready." at bounding box center [794, 269] width 664 height 106
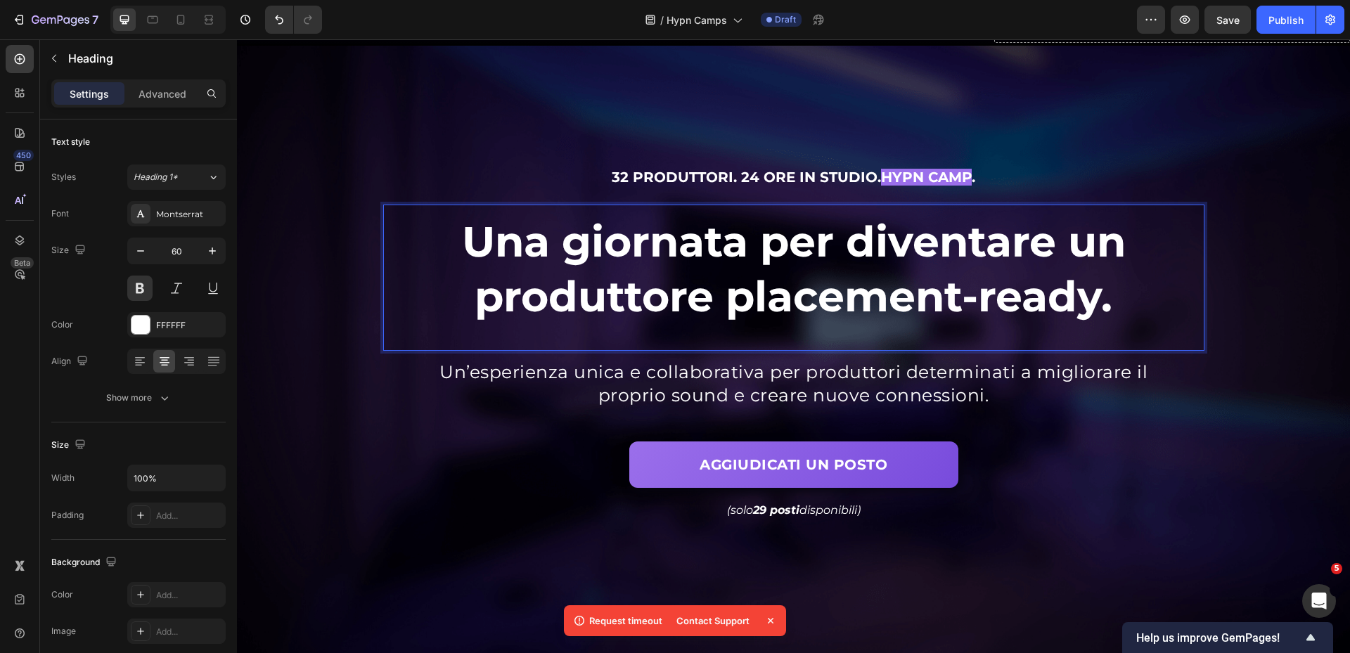
click at [746, 250] on span "Una giornata per diventare un produttore placement-ready." at bounding box center [794, 269] width 664 height 106
click at [759, 250] on span "Una giornata per diventare un produttore placement-ready." at bounding box center [794, 269] width 664 height 106
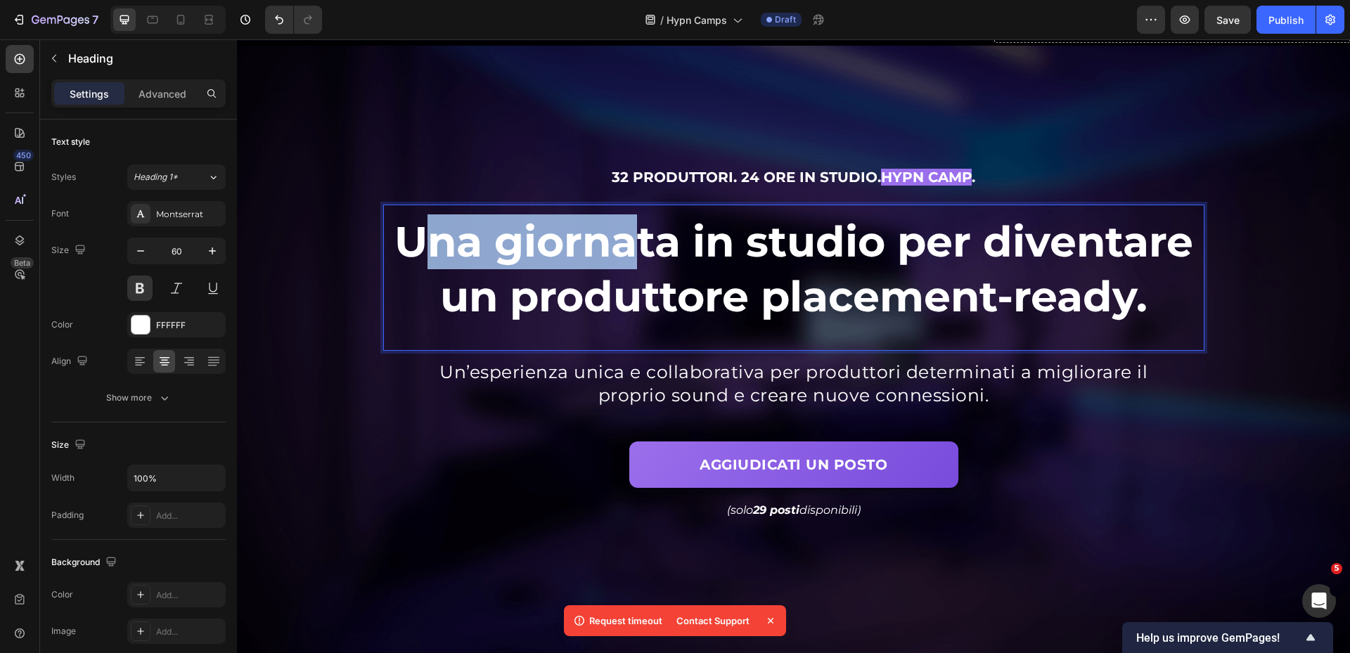
drag, startPoint x: 411, startPoint y: 252, endPoint x: 641, endPoint y: 252, distance: 230.0
click at [641, 252] on span "Una giornata in studio per diventare un produttore placement-ready." at bounding box center [794, 269] width 799 height 106
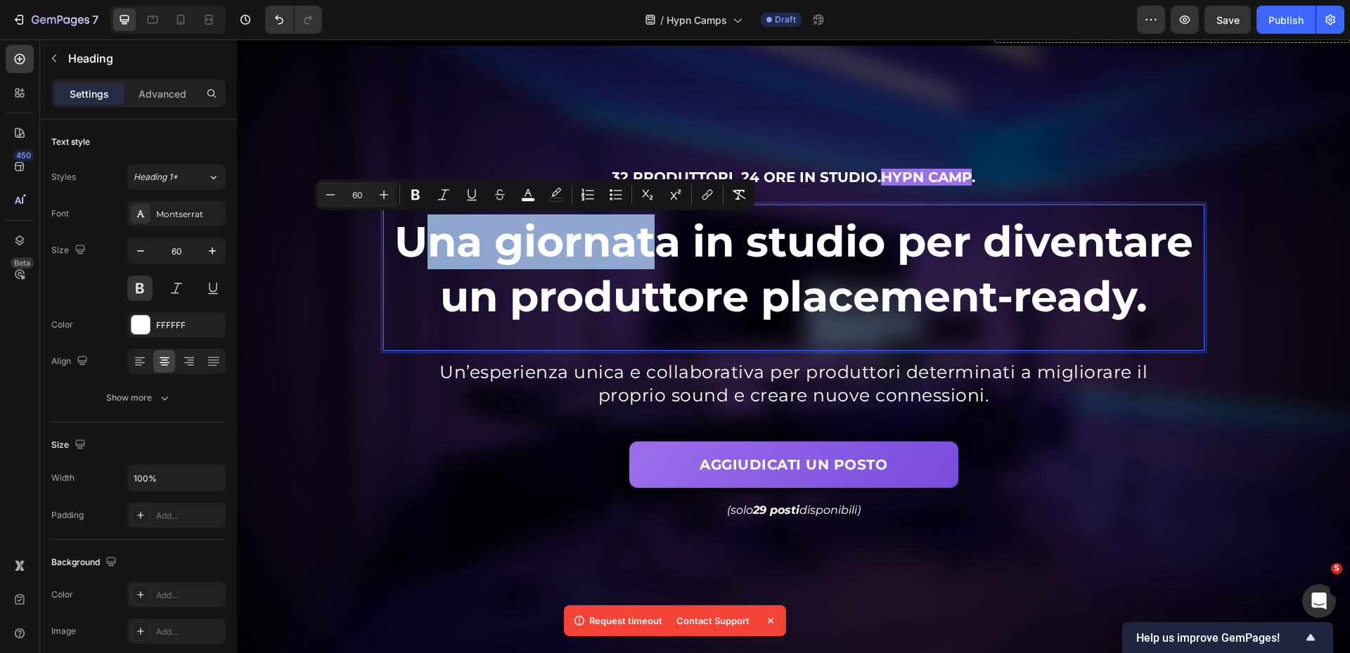
click at [428, 251] on span "Una giornata in studio per diventare un produttore placement-ready." at bounding box center [794, 269] width 799 height 106
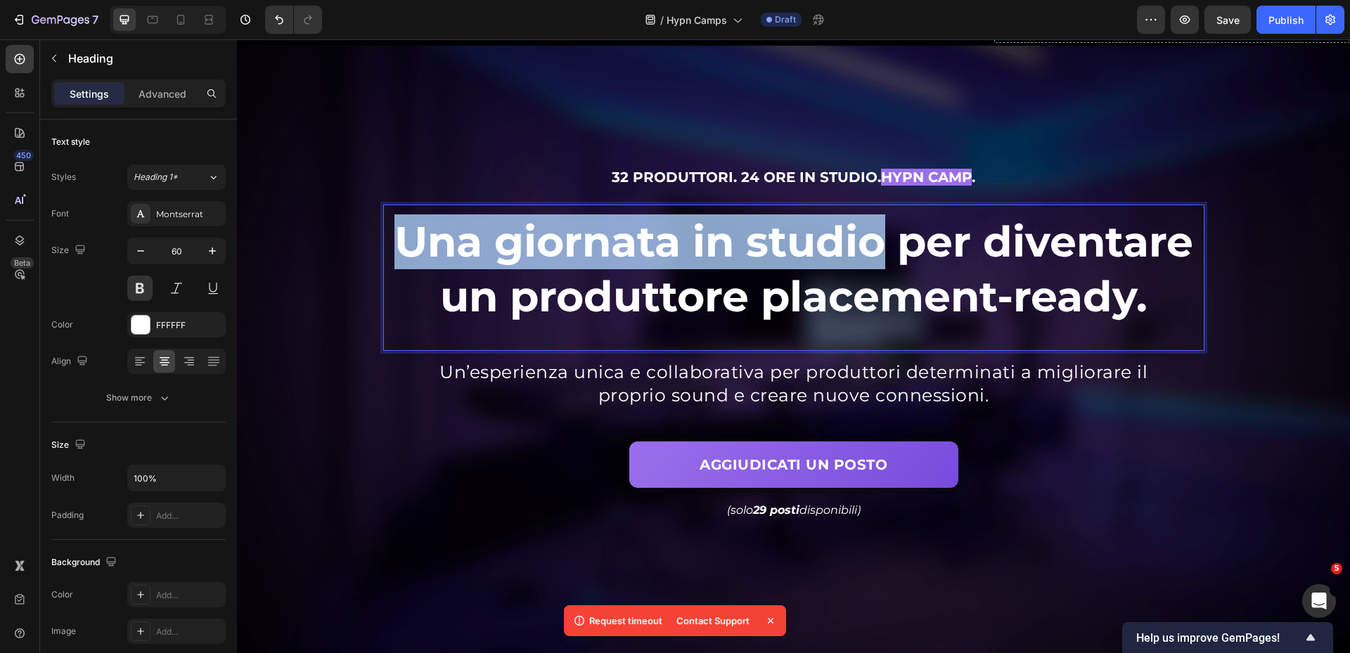
click at [876, 246] on span "Una giornata in studio per diventare un produttore placement-ready." at bounding box center [794, 269] width 799 height 106
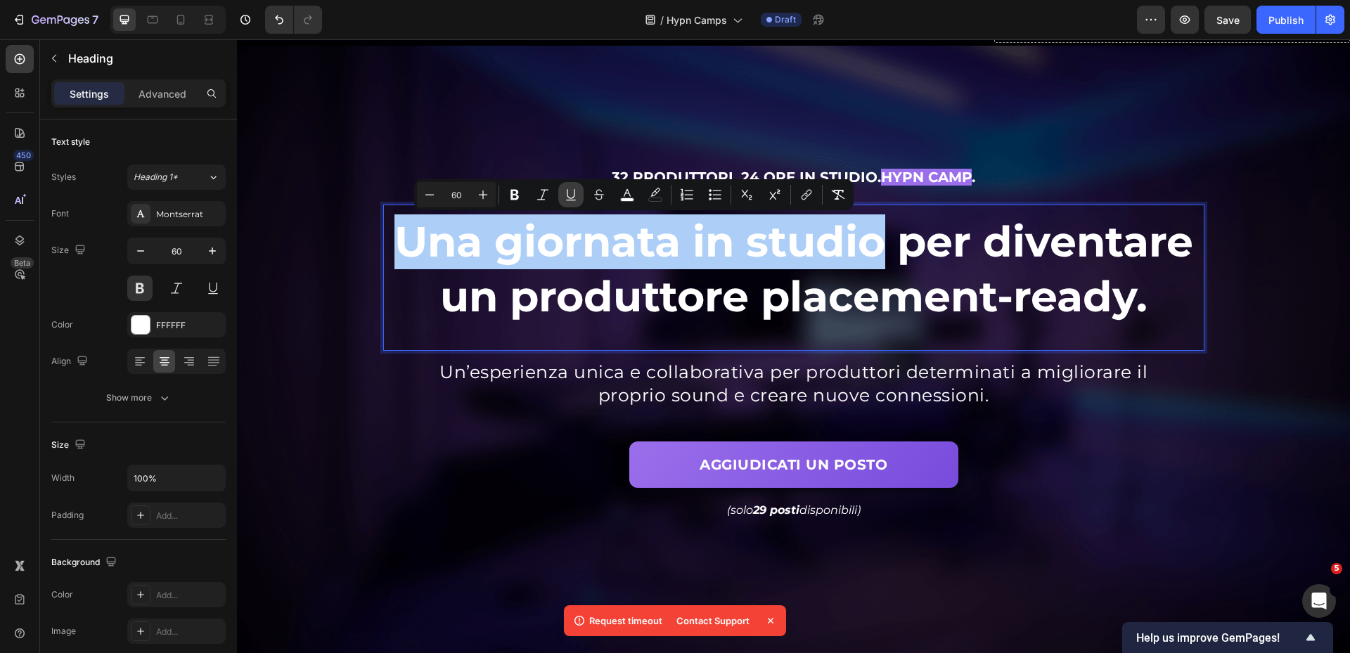
click at [569, 201] on icon "Editor contextual toolbar" at bounding box center [571, 195] width 14 height 14
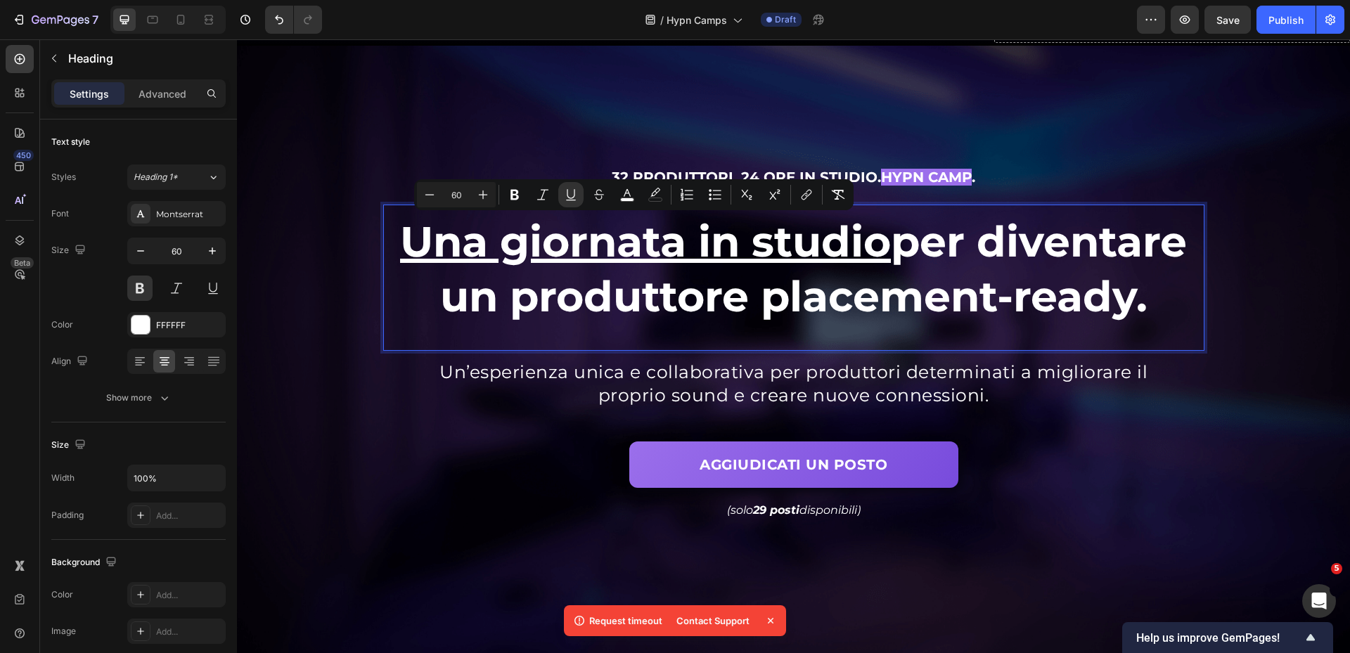
click at [911, 280] on span "Una giornata in studio per diventare un produttore placement-ready." at bounding box center [793, 269] width 787 height 106
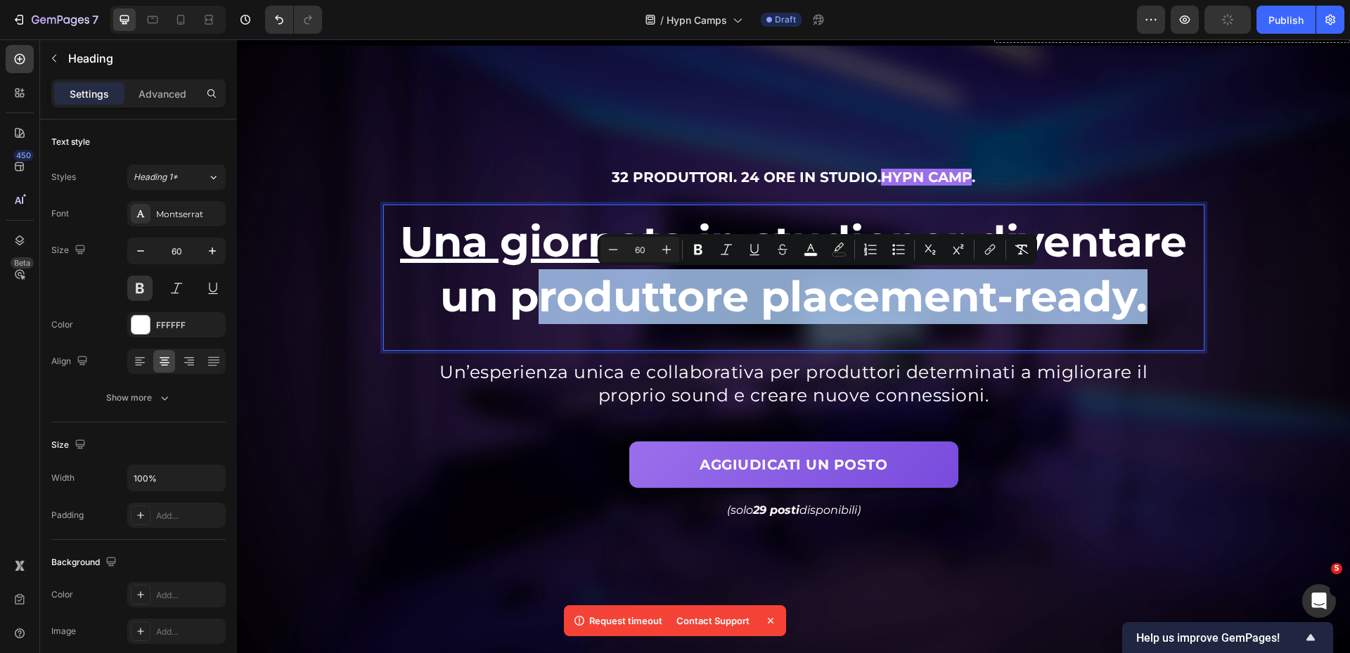
drag, startPoint x: 508, startPoint y: 301, endPoint x: 1129, endPoint y: 298, distance: 620.3
click at [1129, 298] on span "Una giornata in studio per diventare un produttore placement-ready." at bounding box center [793, 269] width 787 height 106
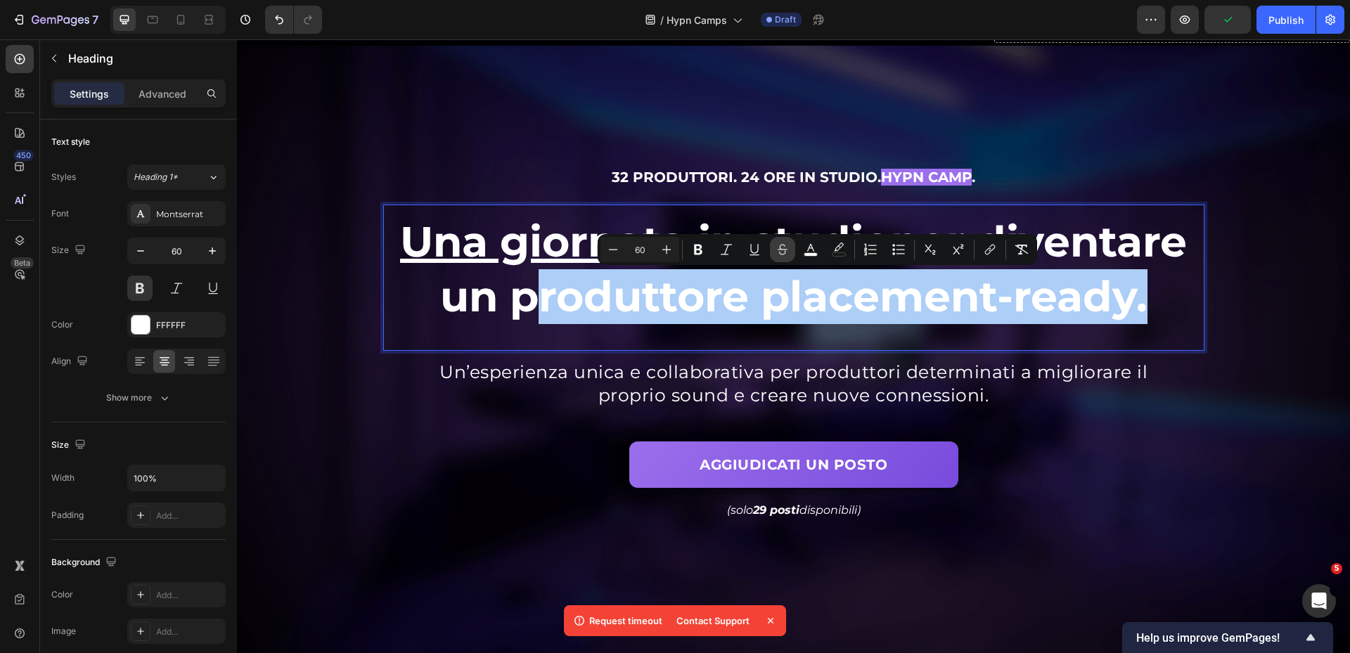
click at [793, 251] on button "Strikethrough" at bounding box center [782, 249] width 25 height 25
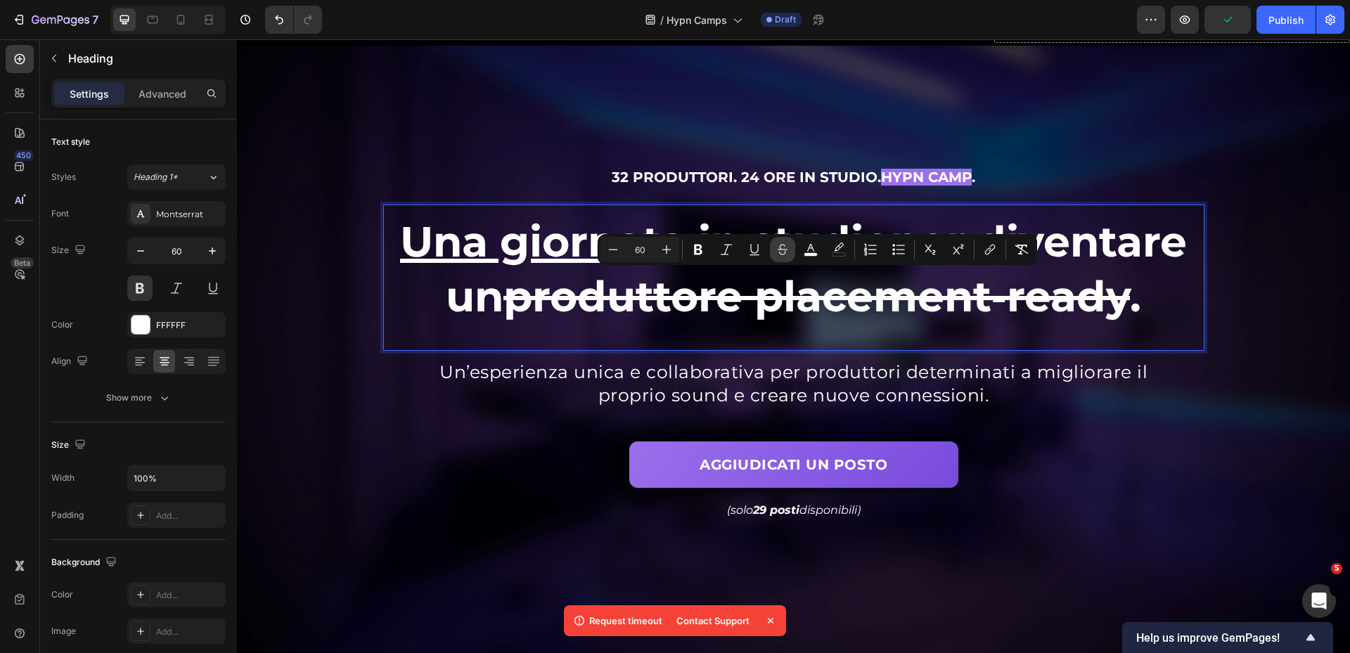
click at [788, 252] on icon "Editor contextual toolbar" at bounding box center [783, 250] width 14 height 14
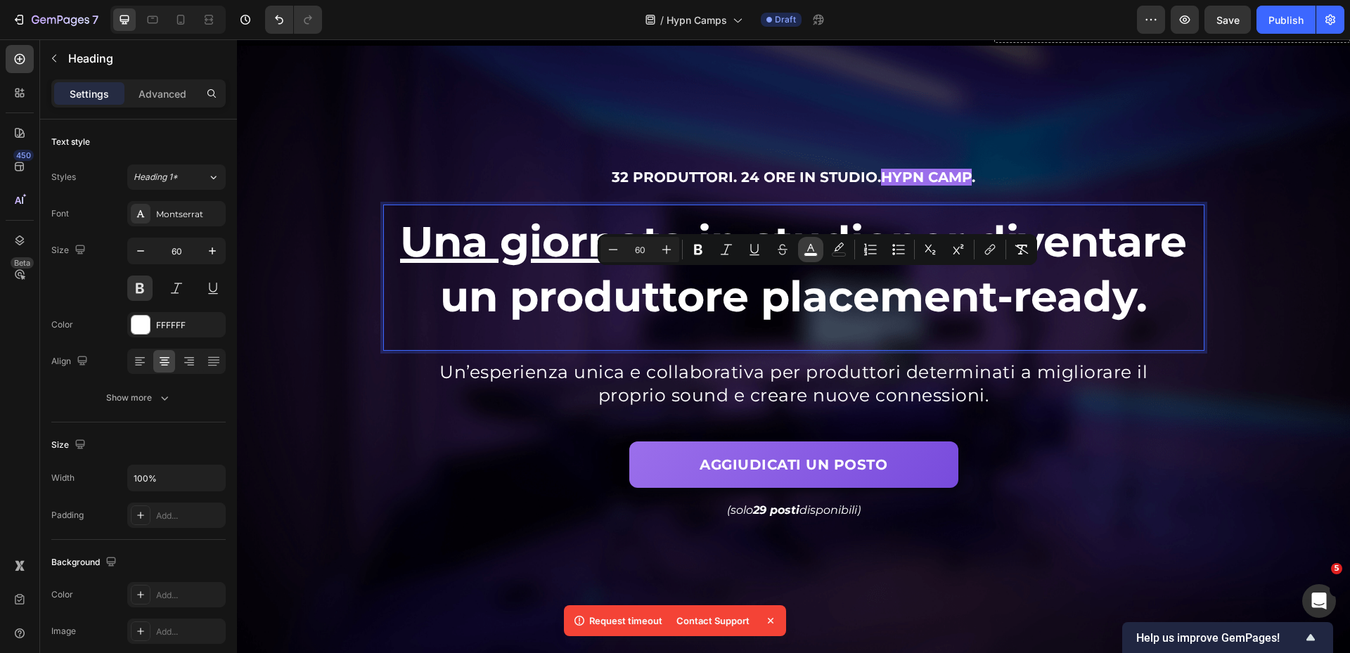
click at [812, 253] on rect "Editor contextual toolbar" at bounding box center [811, 255] width 13 height 4
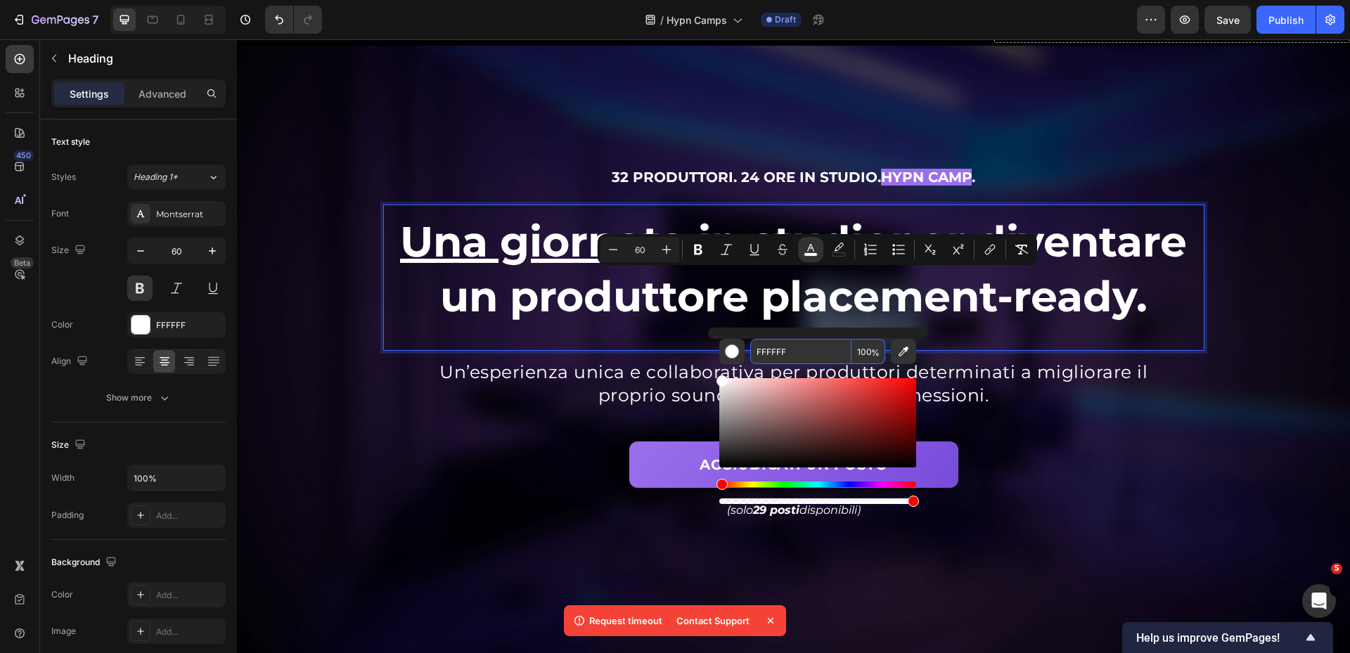
click at [804, 352] on input "FFFFFF" at bounding box center [800, 351] width 101 height 25
paste input "9b6feb"
type input "9B6FEB"
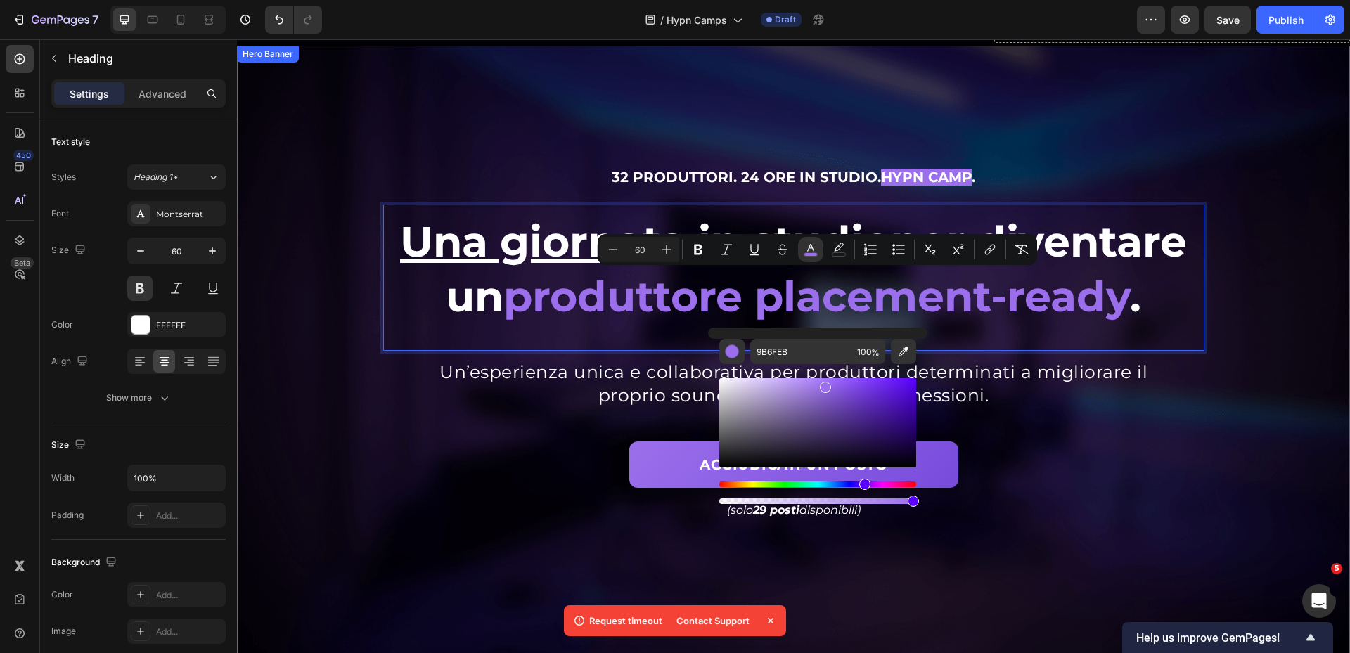
click at [1215, 350] on div "Background Image" at bounding box center [793, 353] width 1113 height 614
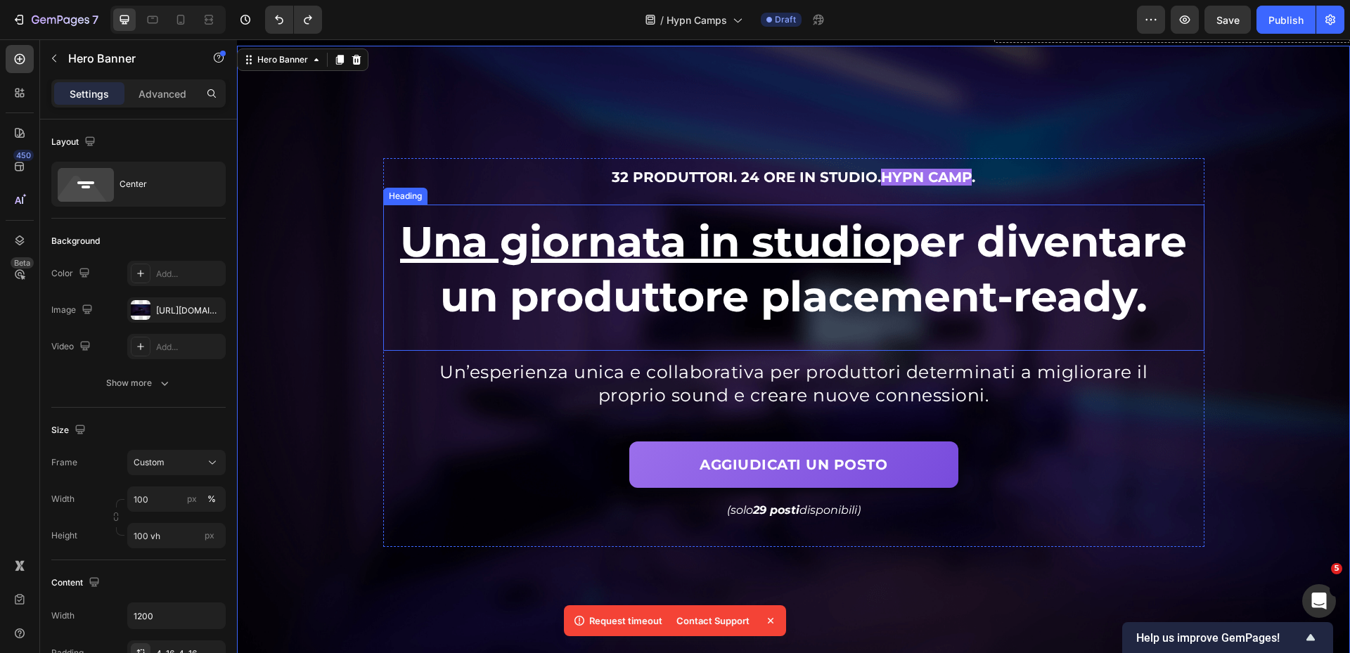
click at [603, 302] on span "Una giornata in studio per diventare un produttore placement-ready." at bounding box center [793, 269] width 787 height 106
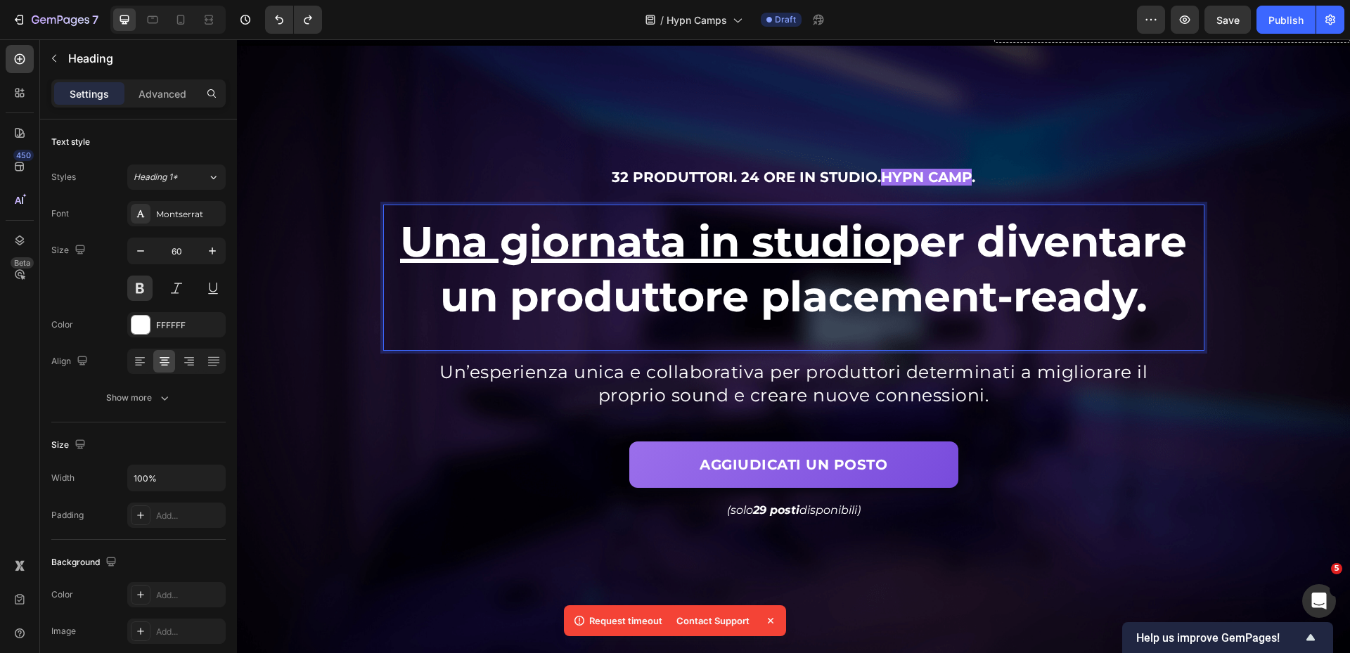
click at [510, 299] on span "Una giornata in studio per diventare un produttore placement-ready." at bounding box center [793, 269] width 787 height 106
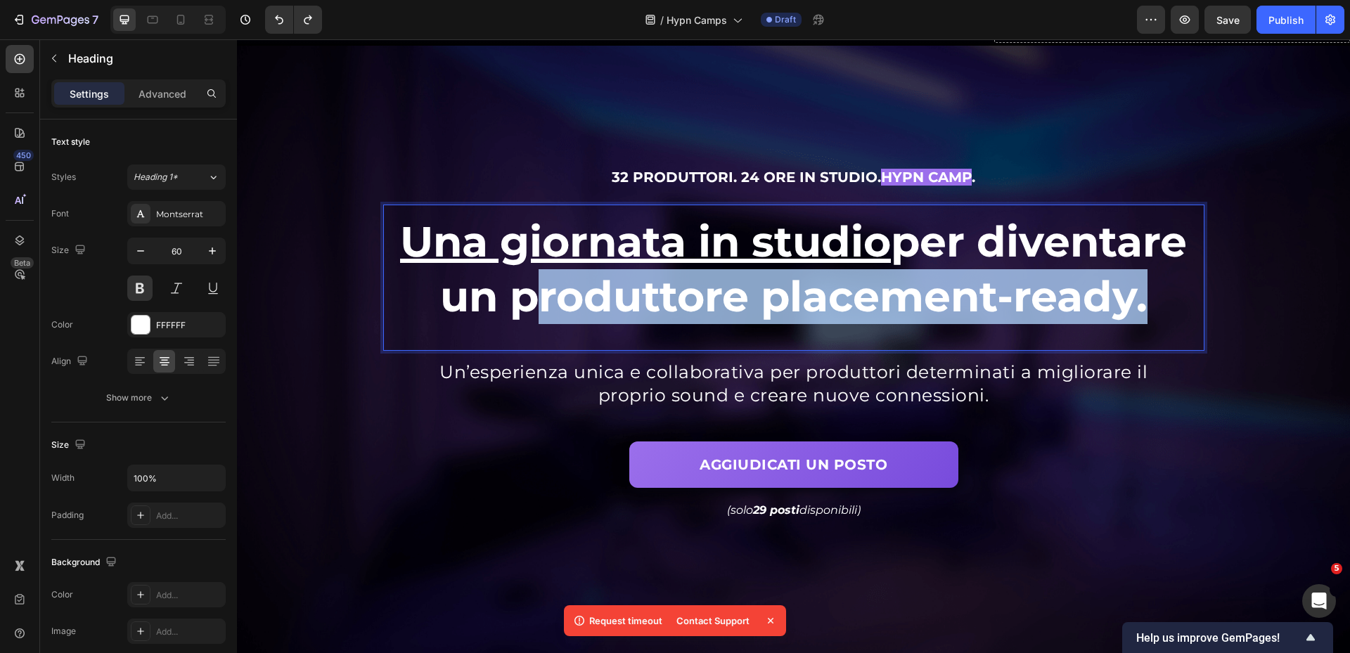
click at [1129, 308] on span "Una giornata in studio per diventare un produttore placement-ready." at bounding box center [793, 269] width 787 height 106
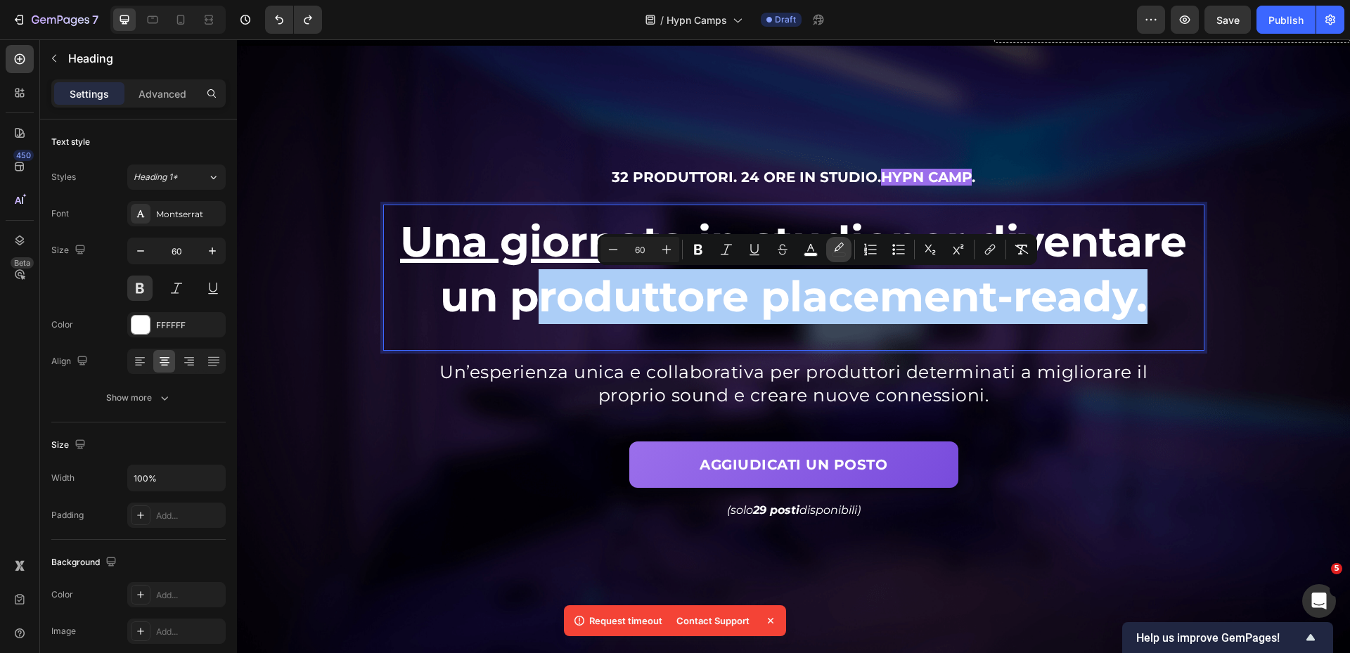
click at [834, 248] on icon "Editor contextual toolbar" at bounding box center [839, 250] width 14 height 14
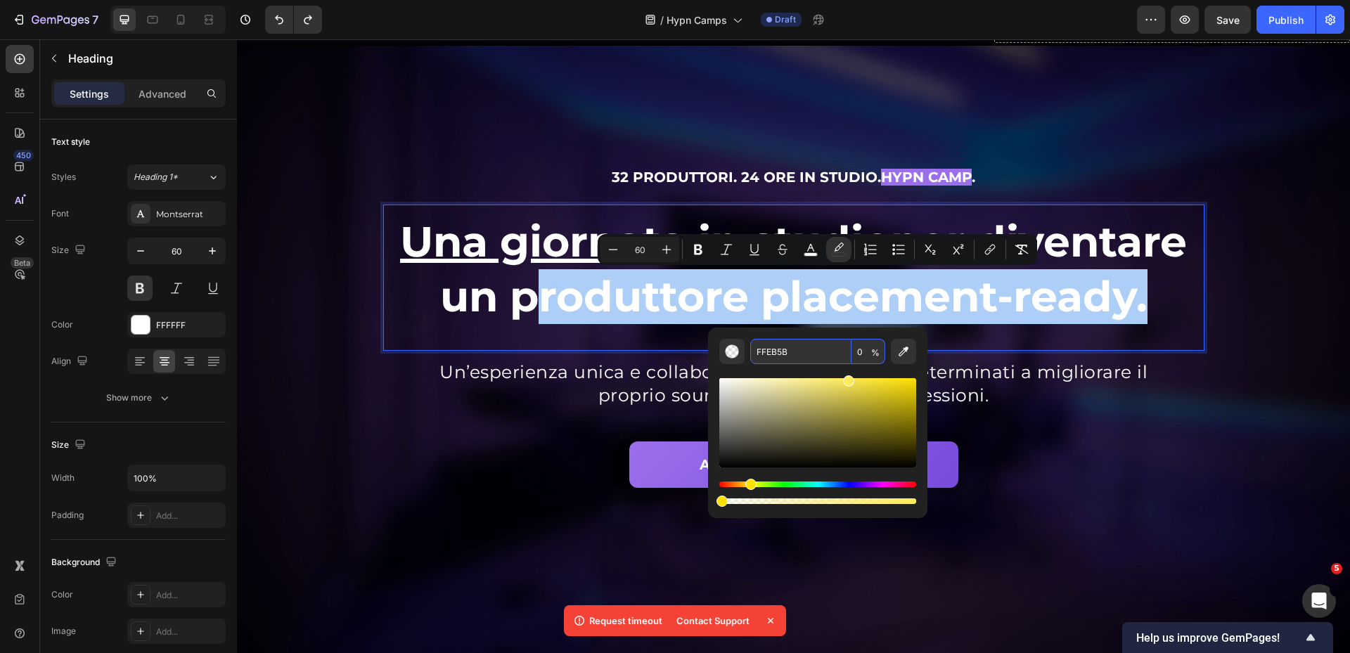
click at [816, 345] on input "FFEB5B" at bounding box center [800, 351] width 101 height 25
paste input "9b6feb"
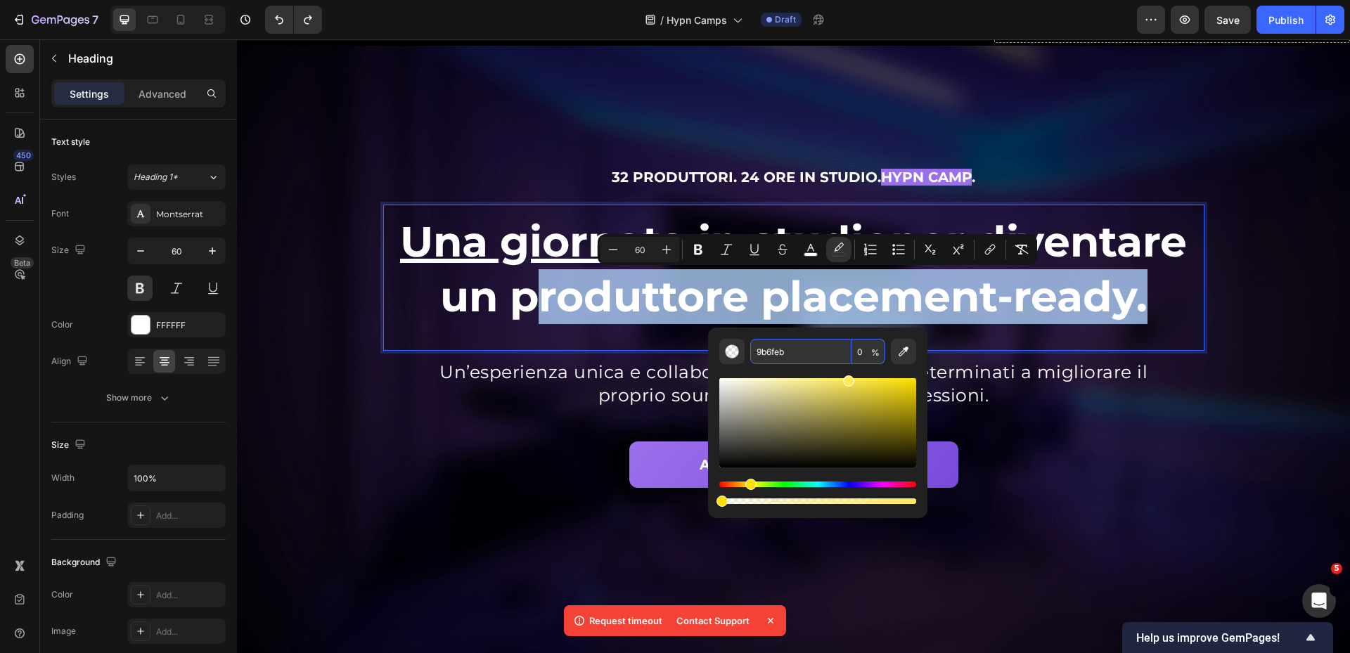
type input "9B6FEB"
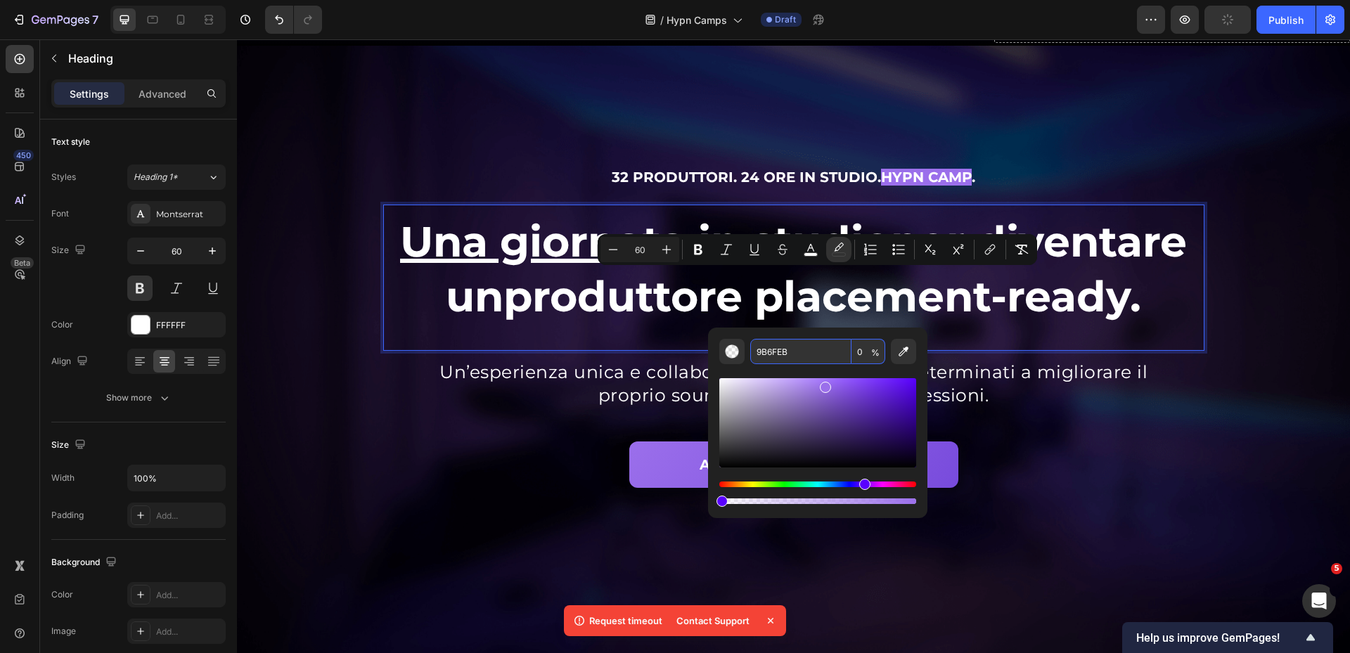
click at [809, 354] on input "9B6FEB" at bounding box center [800, 351] width 101 height 25
click at [862, 354] on input "0" at bounding box center [869, 351] width 34 height 25
type input "100"
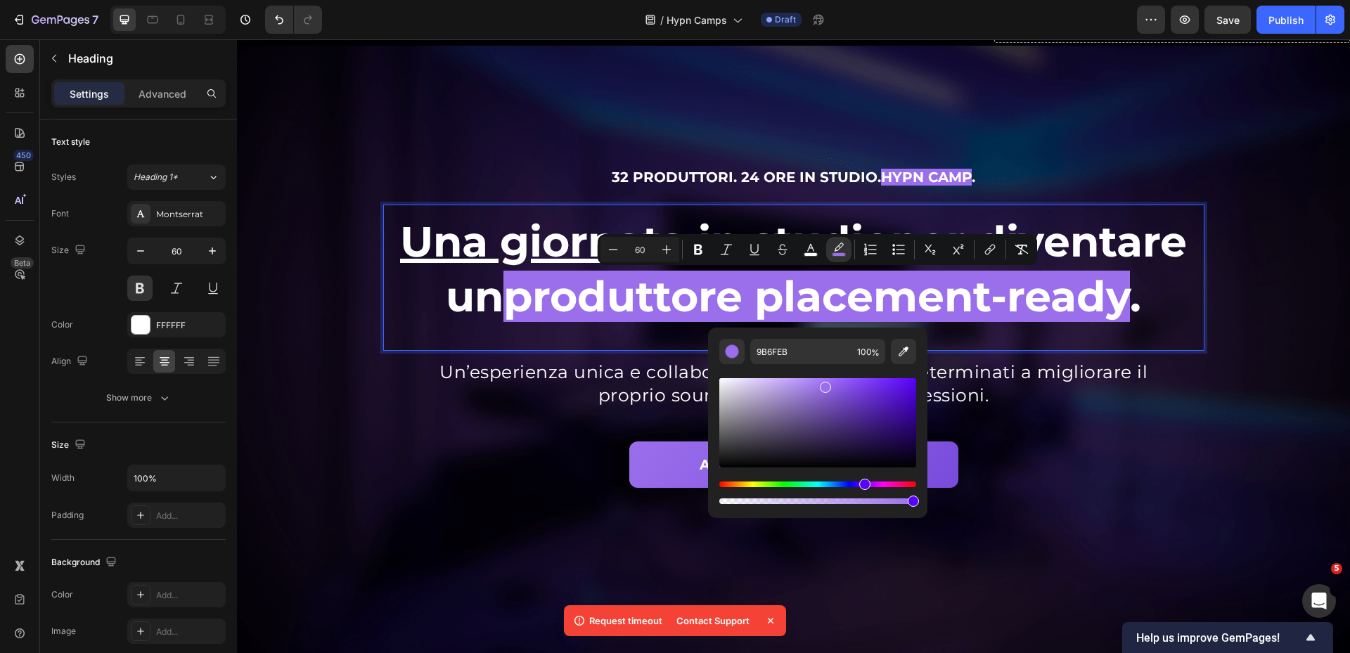
click at [1283, 325] on div "Background Image" at bounding box center [793, 353] width 1113 height 614
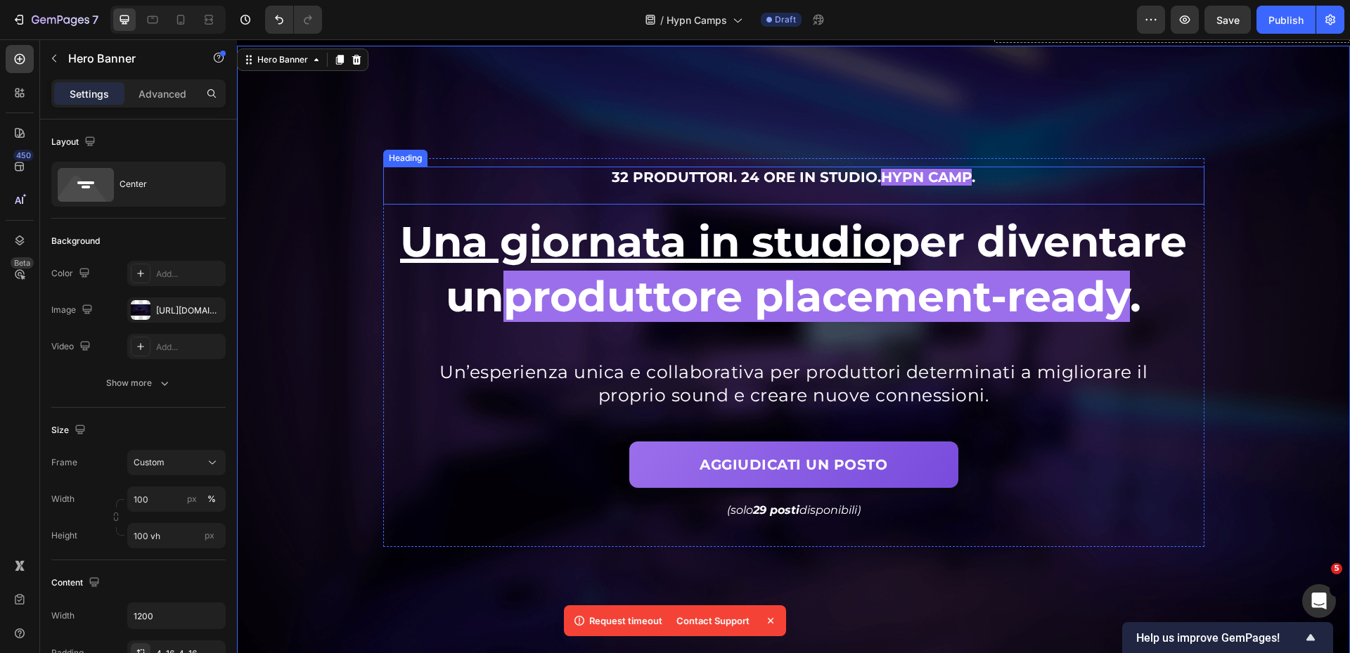
drag, startPoint x: 899, startPoint y: 170, endPoint x: 891, endPoint y: 172, distance: 8.0
click at [899, 169] on span "Hypn Camp" at bounding box center [926, 177] width 91 height 17
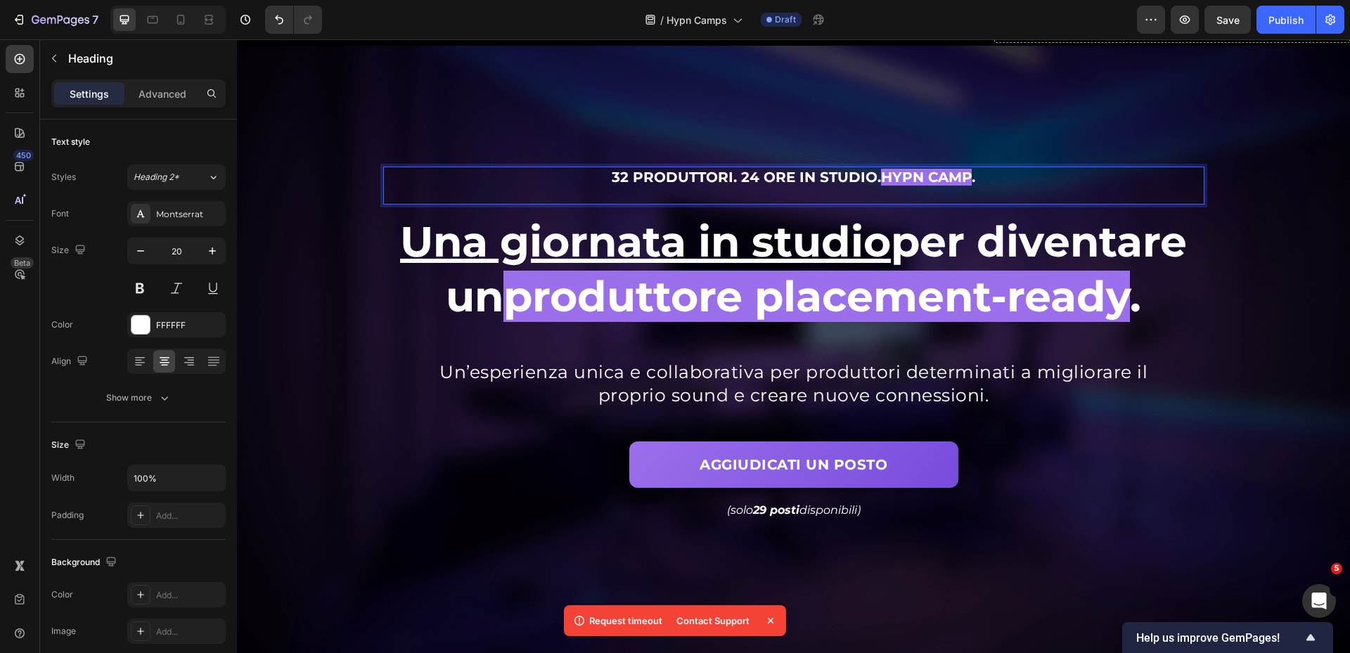
click at [881, 176] on span "Hypn Camp" at bounding box center [926, 177] width 91 height 17
click at [961, 175] on span "Hypn Camp" at bounding box center [926, 177] width 91 height 17
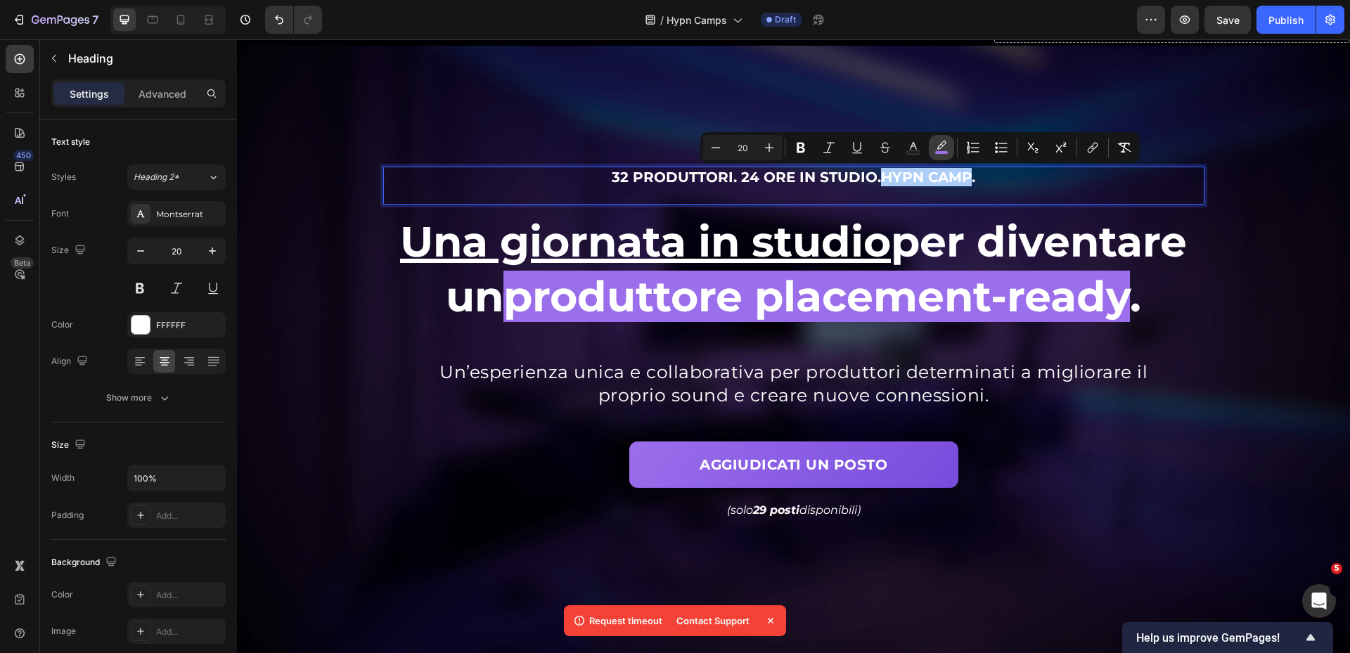
click at [937, 148] on icon "Editor contextual toolbar" at bounding box center [942, 148] width 14 height 14
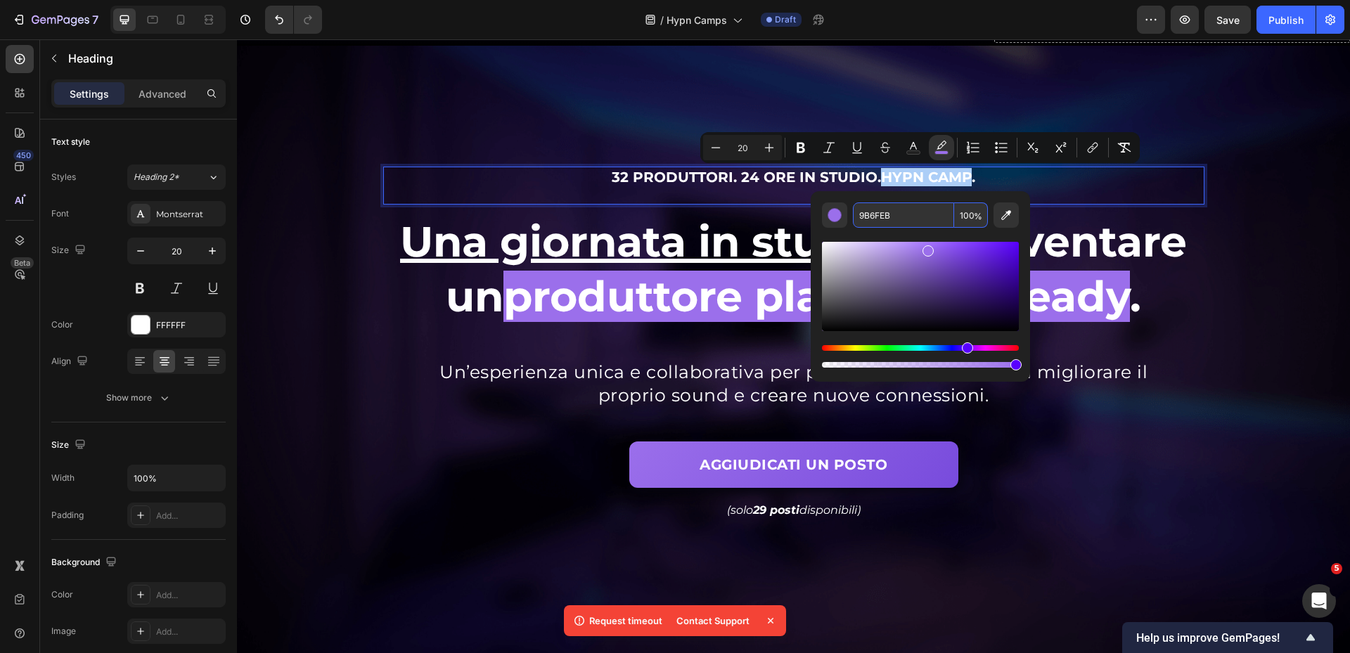
click at [936, 210] on input "9B6FEB" at bounding box center [903, 215] width 101 height 25
click at [977, 216] on span "%" at bounding box center [978, 216] width 8 height 15
click at [972, 216] on input "100" at bounding box center [971, 215] width 34 height 25
type input "0"
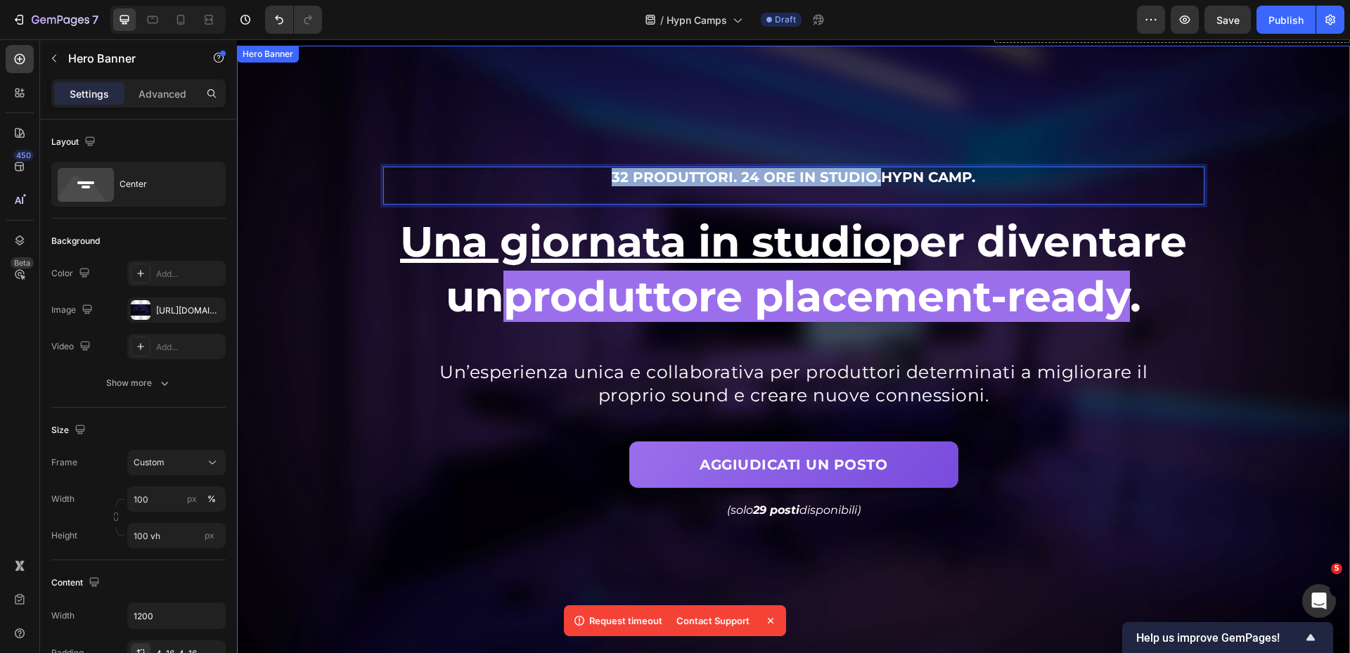
click at [1272, 300] on div "Background Image" at bounding box center [793, 353] width 1113 height 614
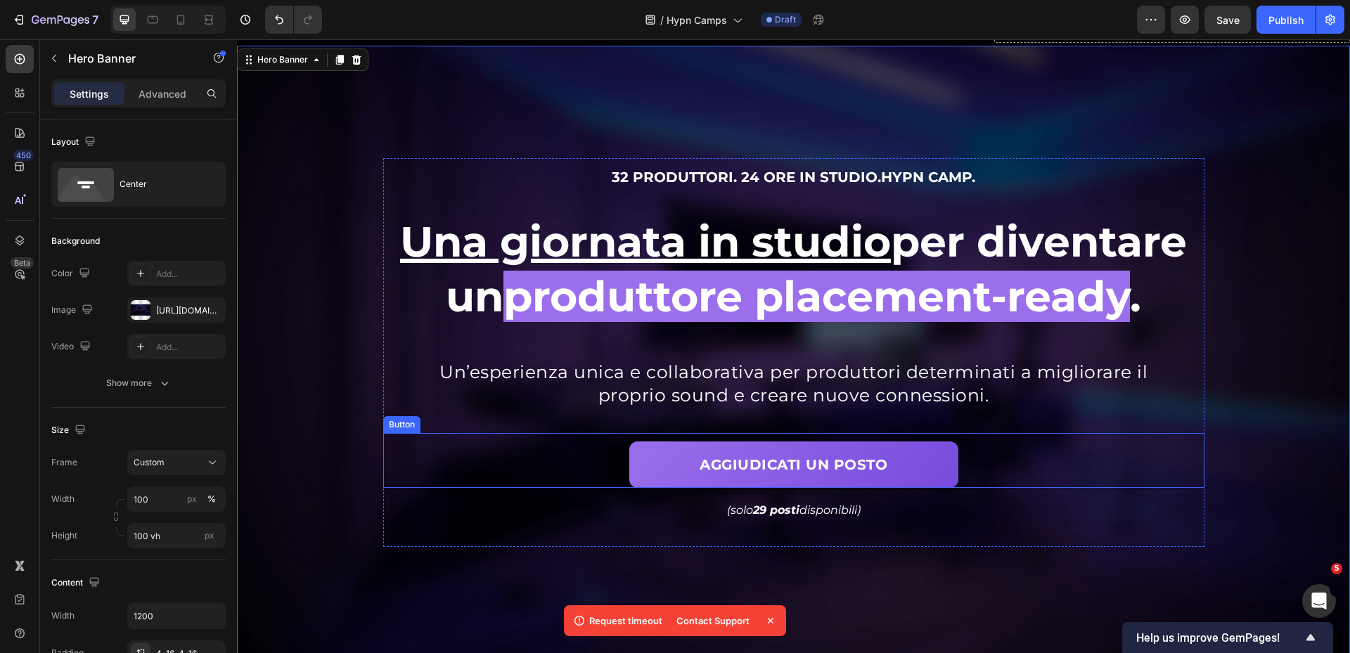
click at [1097, 404] on h2 "Un’esperienza unica e collaborativa per produttori determinati a migliorare il …" at bounding box center [794, 383] width 716 height 49
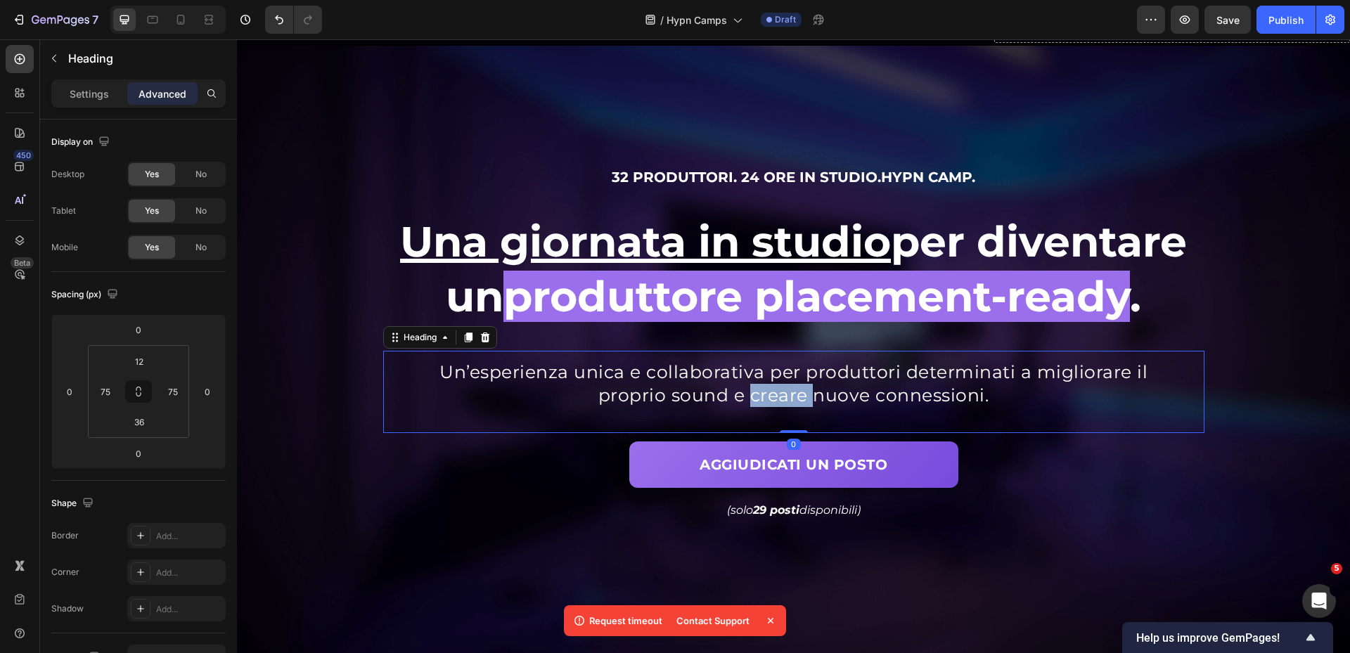
click at [774, 390] on span "Un’esperienza unica e collaborativa per produttori determinati a migliorare il …" at bounding box center [794, 383] width 708 height 44
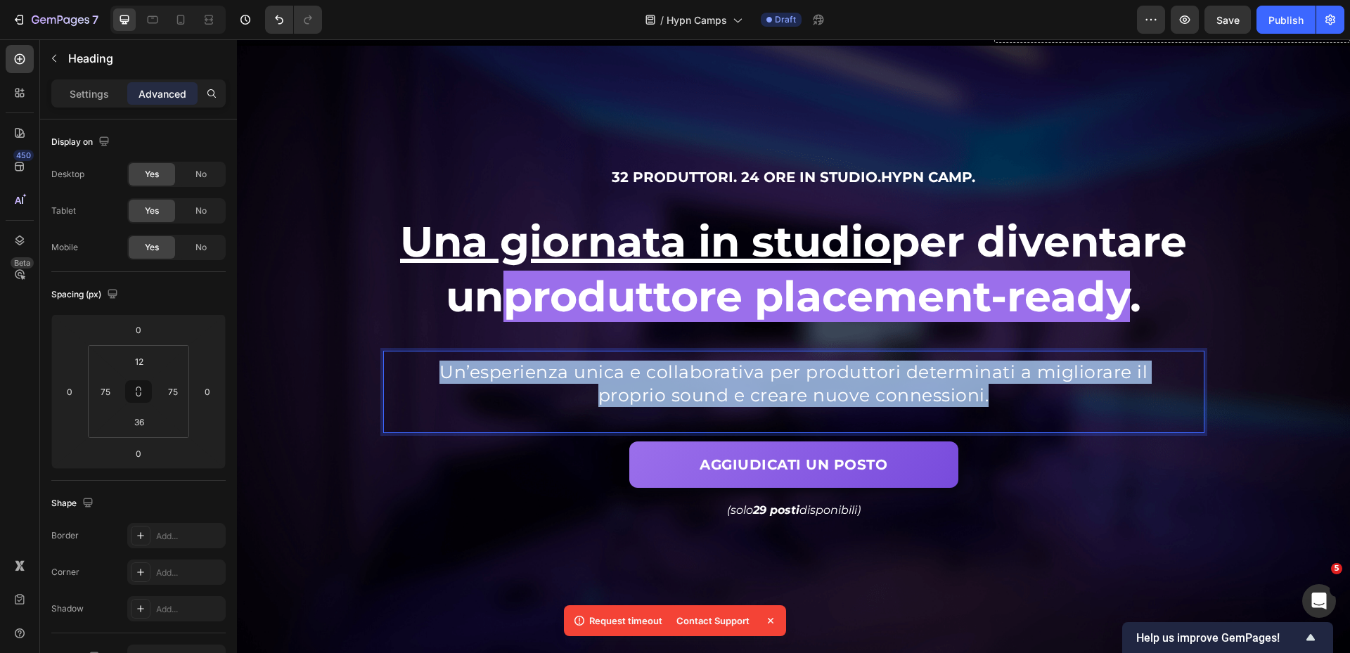
click at [774, 390] on span "Un’esperienza unica e collaborativa per produttori determinati a migliorare il …" at bounding box center [794, 383] width 708 height 44
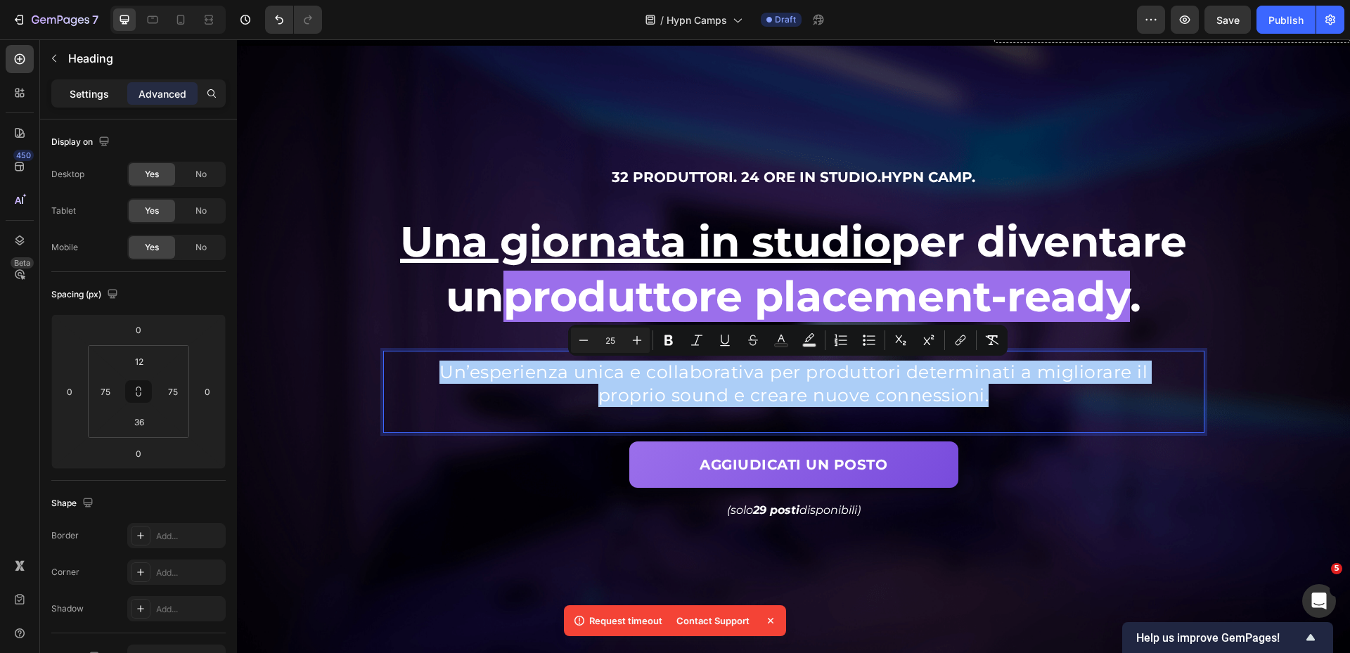
click at [73, 87] on p "Settings" at bounding box center [89, 94] width 39 height 15
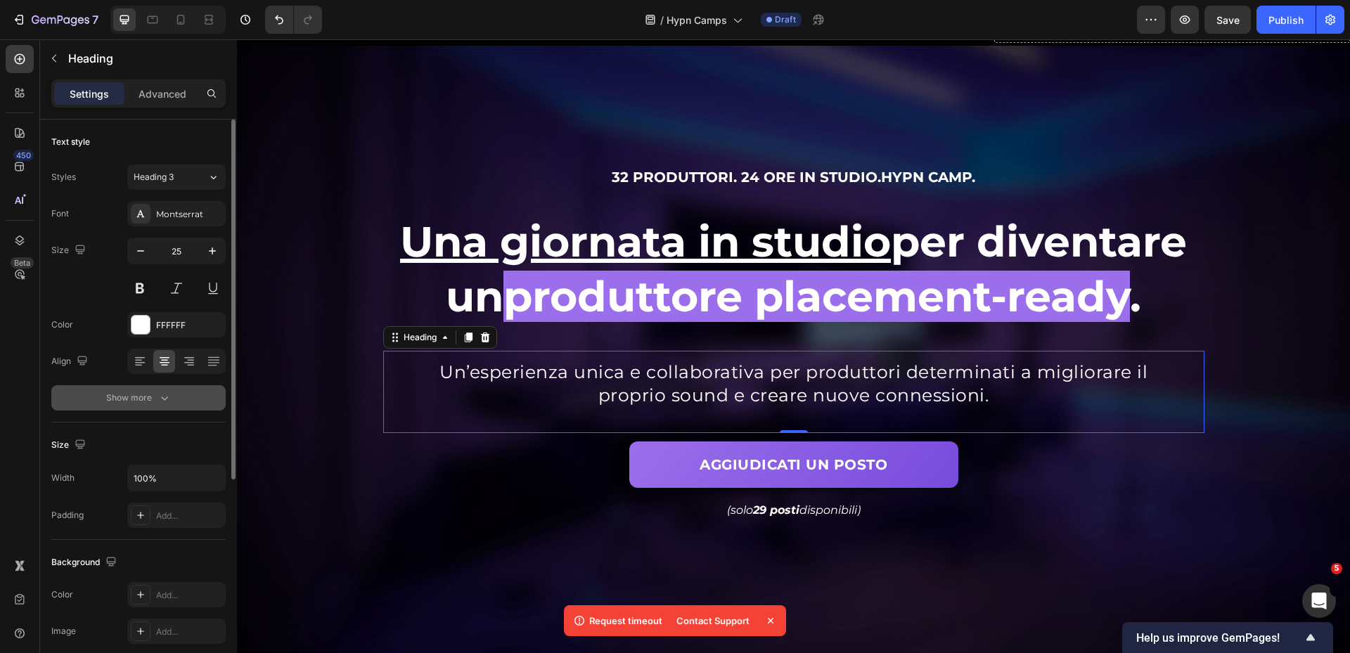
click at [123, 407] on button "Show more" at bounding box center [138, 397] width 174 height 25
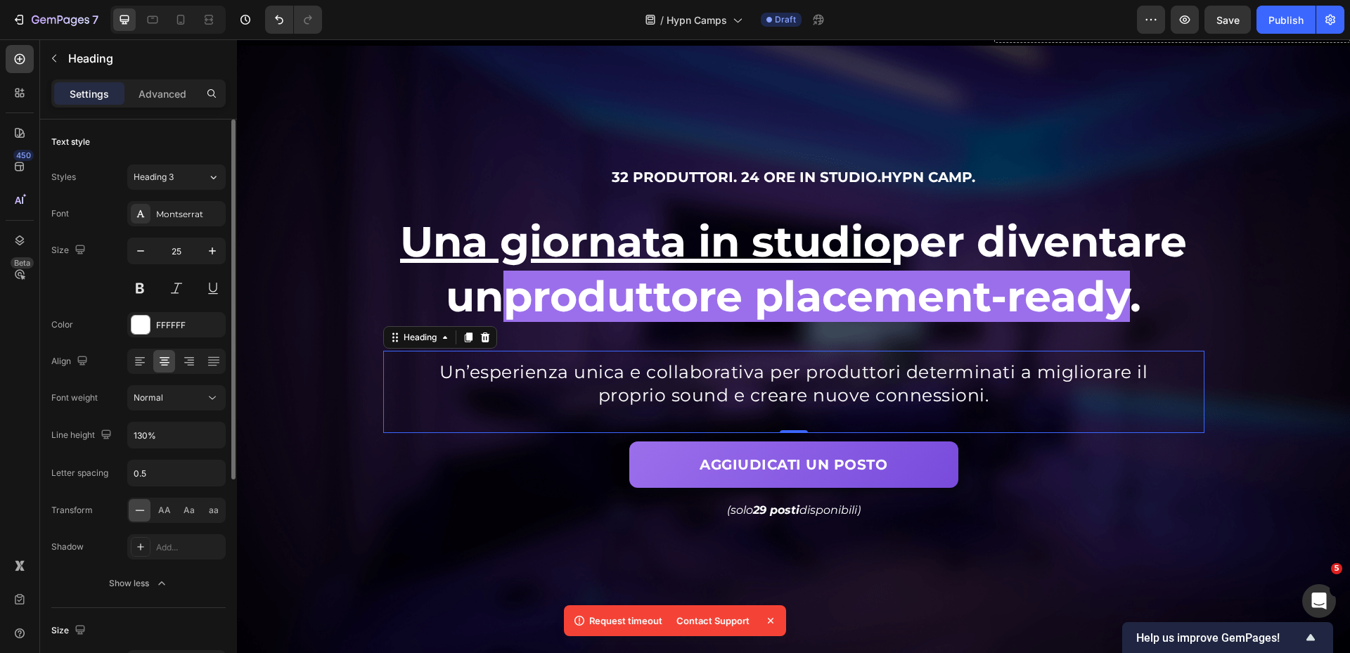
scroll to position [141, 0]
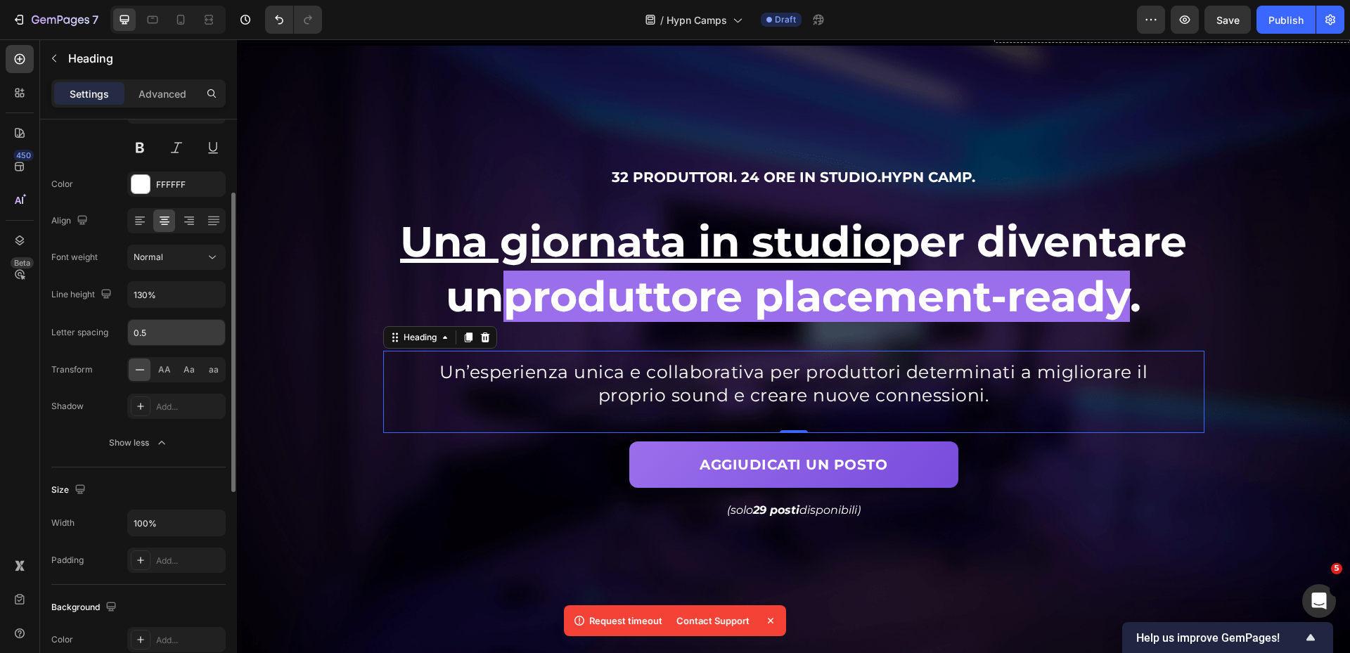
click at [168, 332] on input "0.5" at bounding box center [176, 332] width 97 height 25
type input "0"
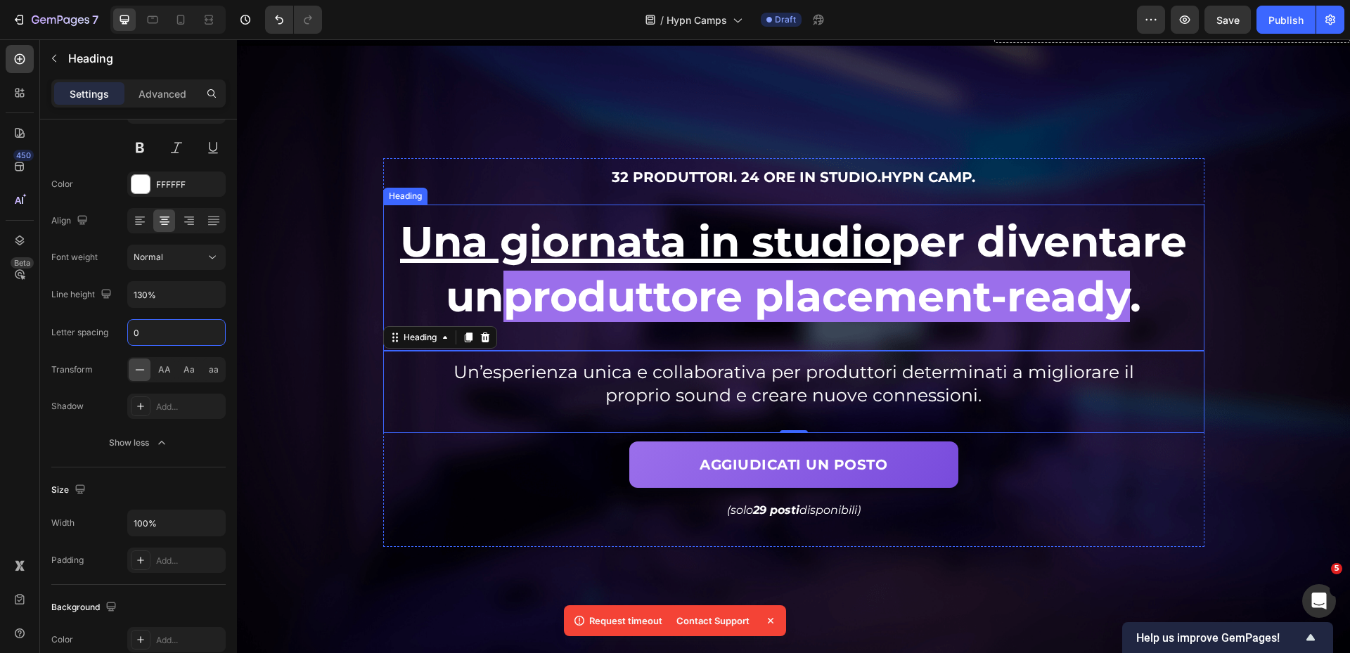
click at [607, 280] on span "produttore placement-ready" at bounding box center [817, 296] width 627 height 51
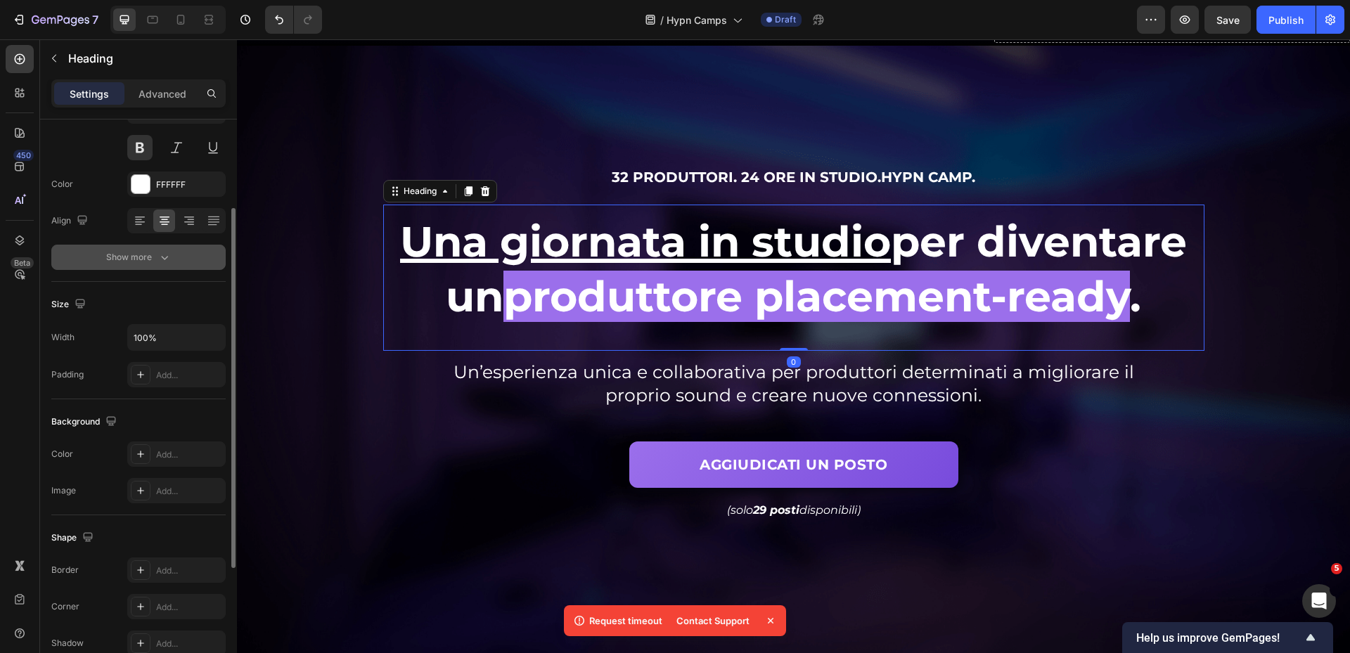
click at [130, 250] on div "Show more" at bounding box center [138, 257] width 65 height 14
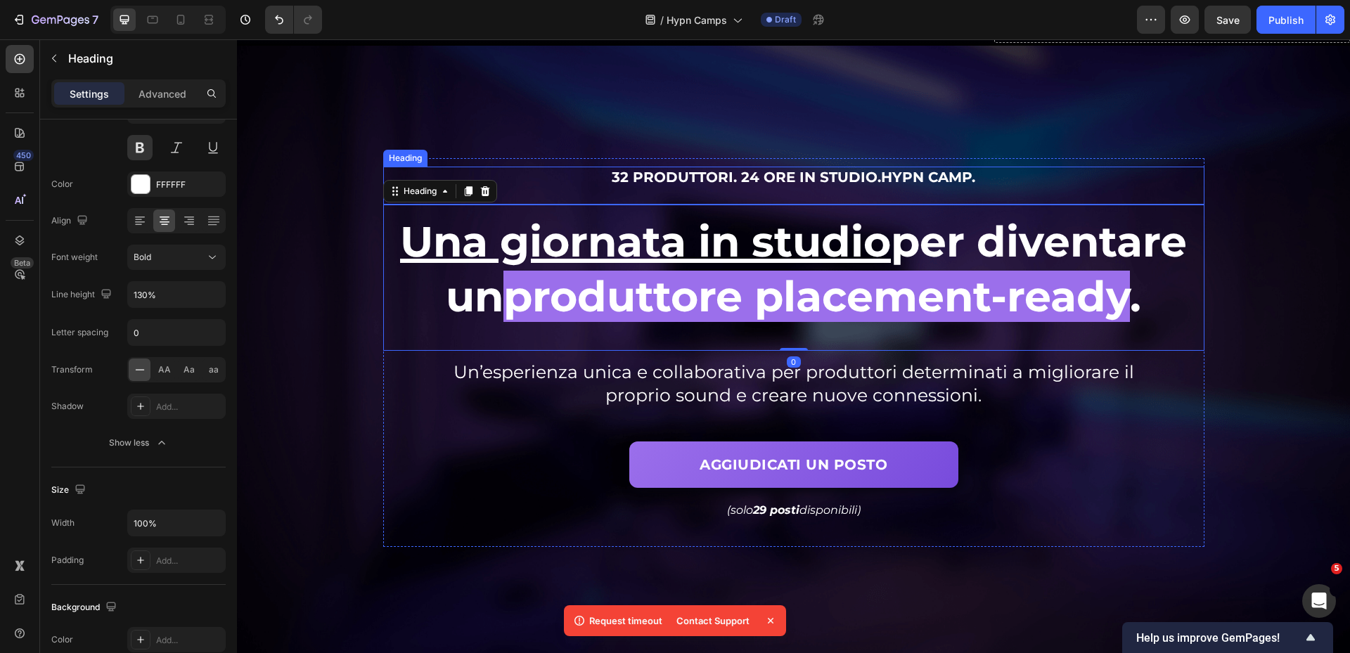
click at [677, 174] on span "32 produttori. 24 ore in studio." at bounding box center [746, 177] width 269 height 17
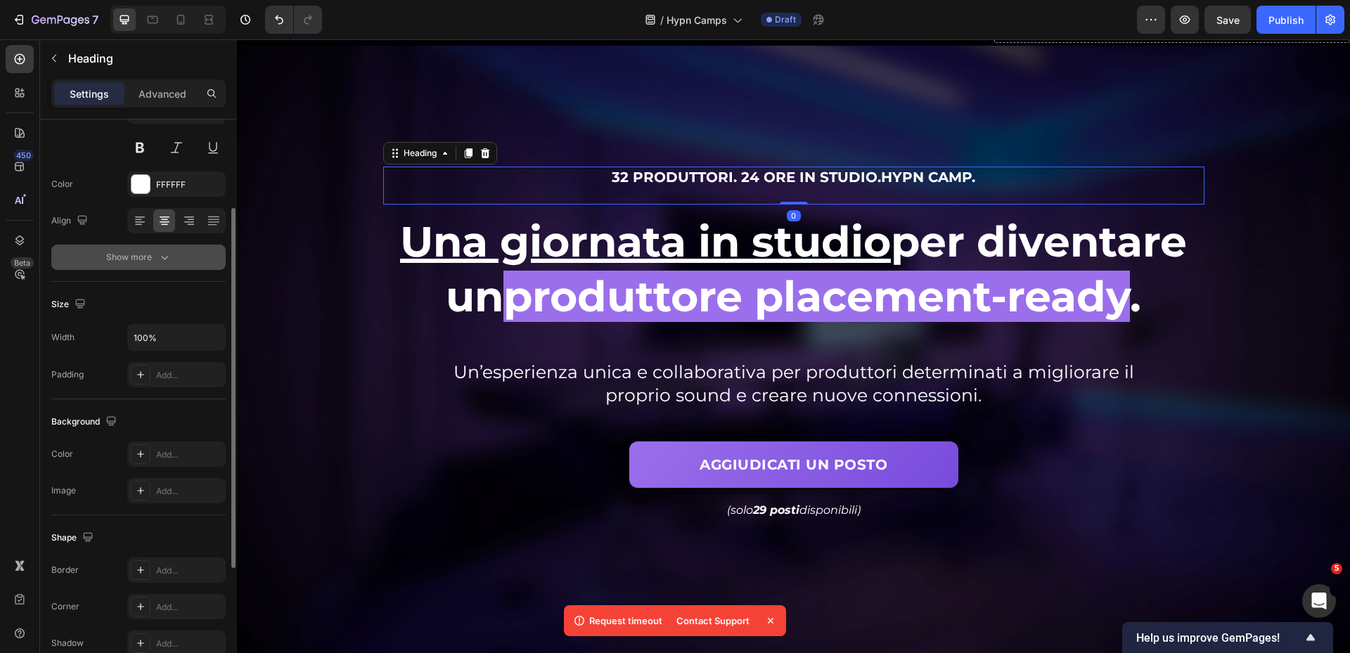
click at [151, 269] on button "Show more" at bounding box center [138, 257] width 174 height 25
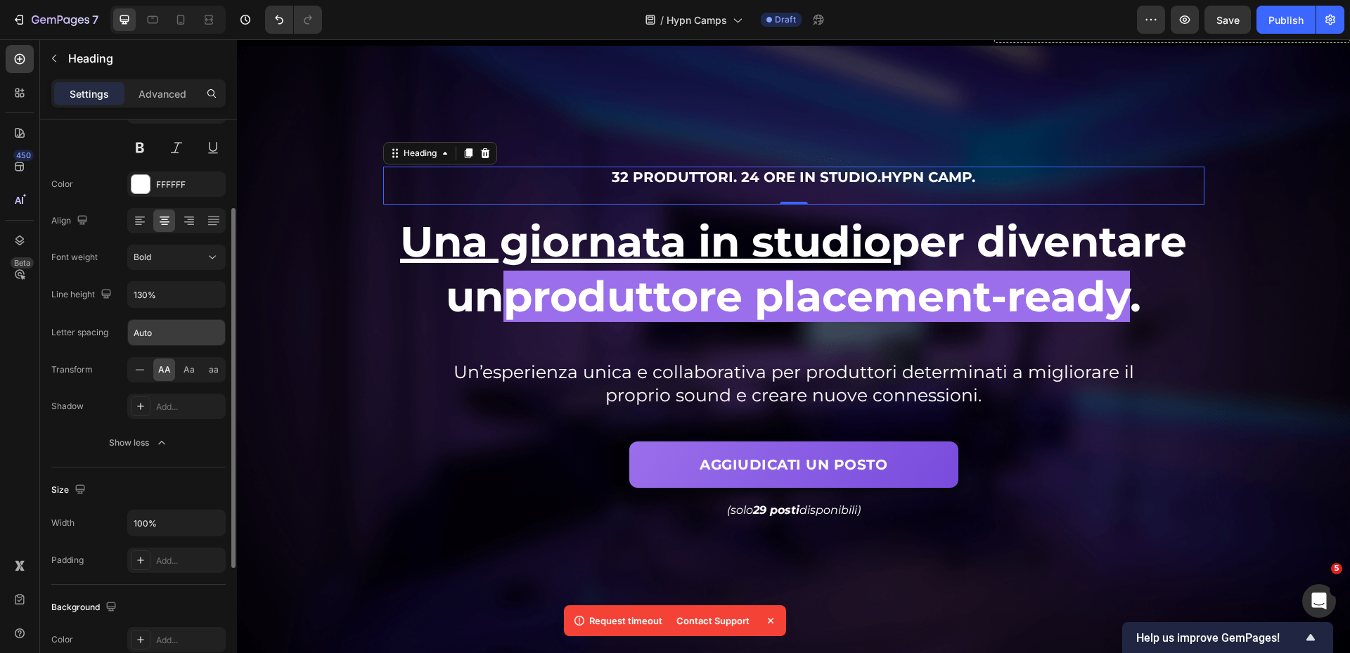
click at [168, 334] on input "Auto" at bounding box center [176, 332] width 97 height 25
type input "0"
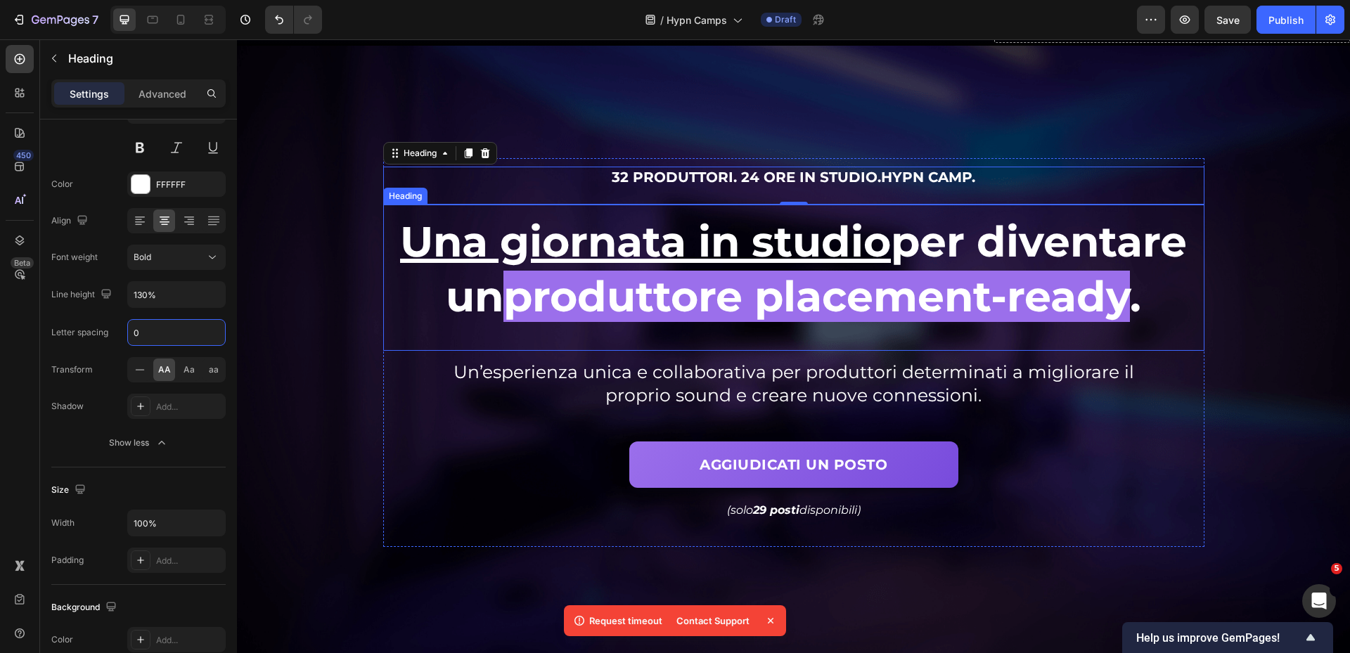
click at [610, 381] on span "Un’esperienza unica e collaborativa per produttori determinati a migliorare il …" at bounding box center [794, 383] width 681 height 44
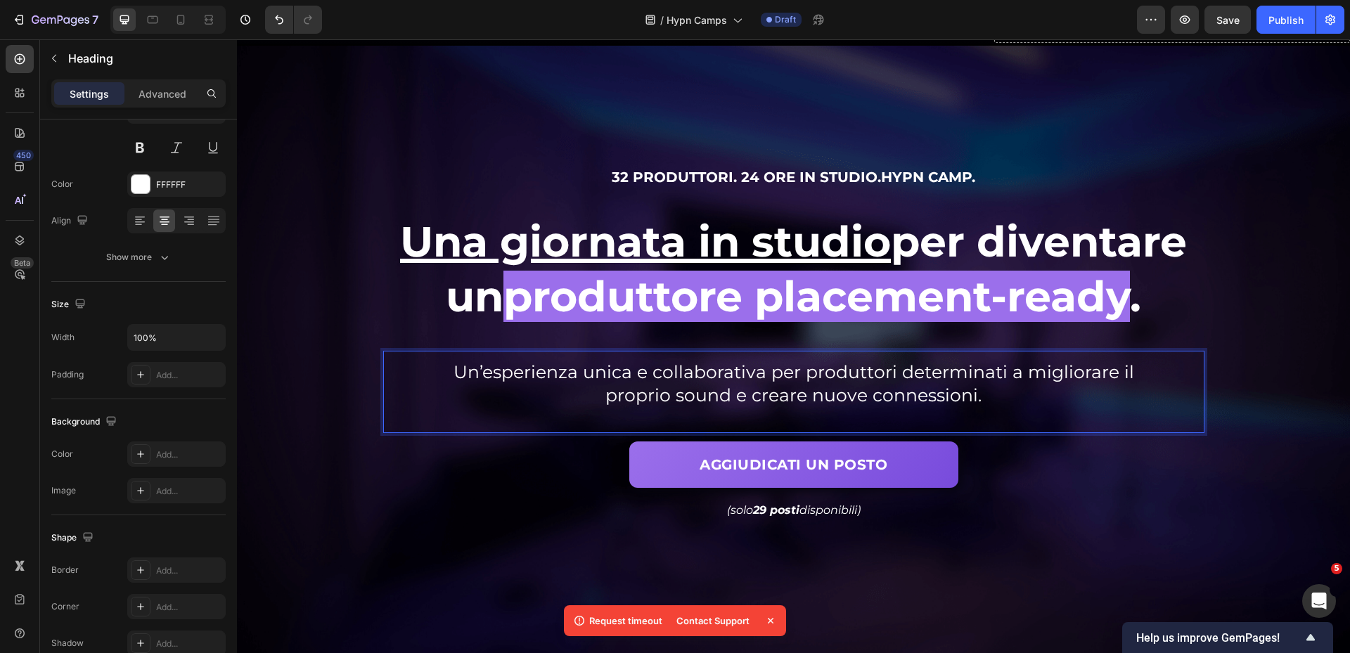
click at [646, 381] on span "Un’esperienza unica e collaborativa per produttori determinati a migliorare il …" at bounding box center [794, 383] width 681 height 44
click at [653, 378] on span "Un’esperienza unica e collaborativa per produttori determinati a migliorare il …" at bounding box center [794, 383] width 681 height 44
click at [928, 390] on span "Un’esperienza unica e collaborativa per produttori determinati a migliorare il …" at bounding box center [794, 383] width 681 height 44
click at [530, 303] on span "produttore placement-ready" at bounding box center [817, 296] width 627 height 51
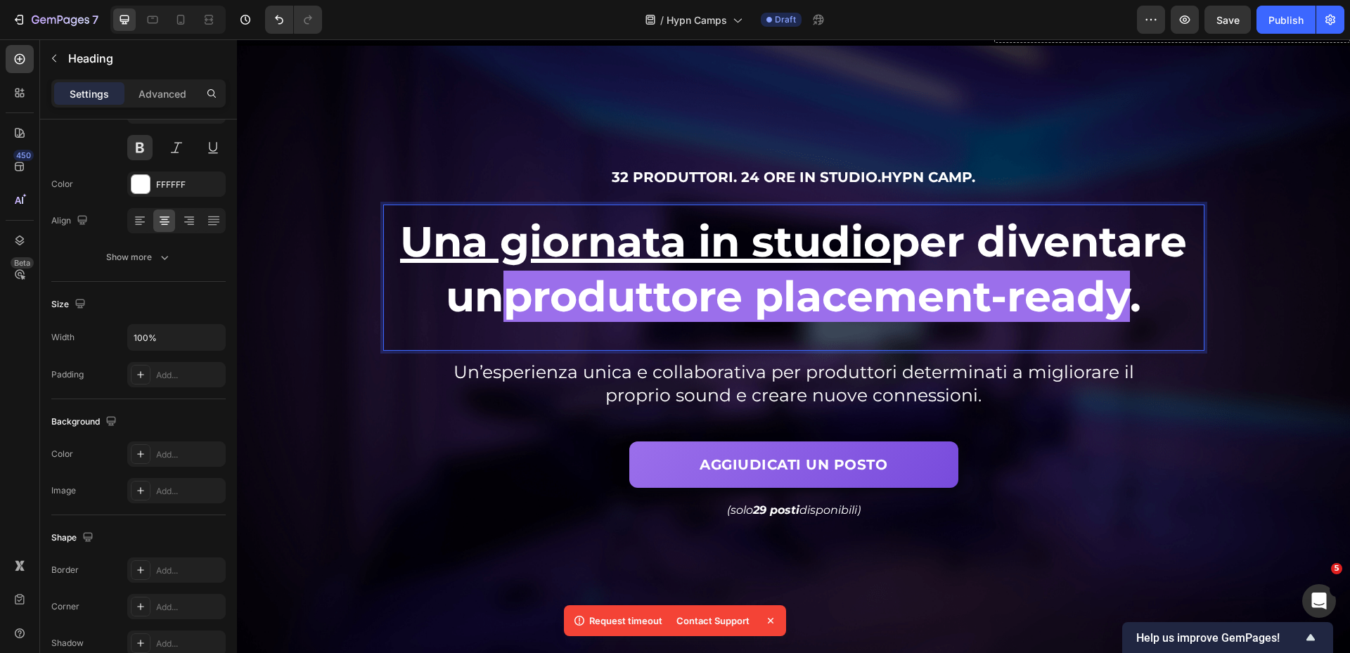
click at [512, 300] on span "produttore placement-ready" at bounding box center [817, 296] width 627 height 51
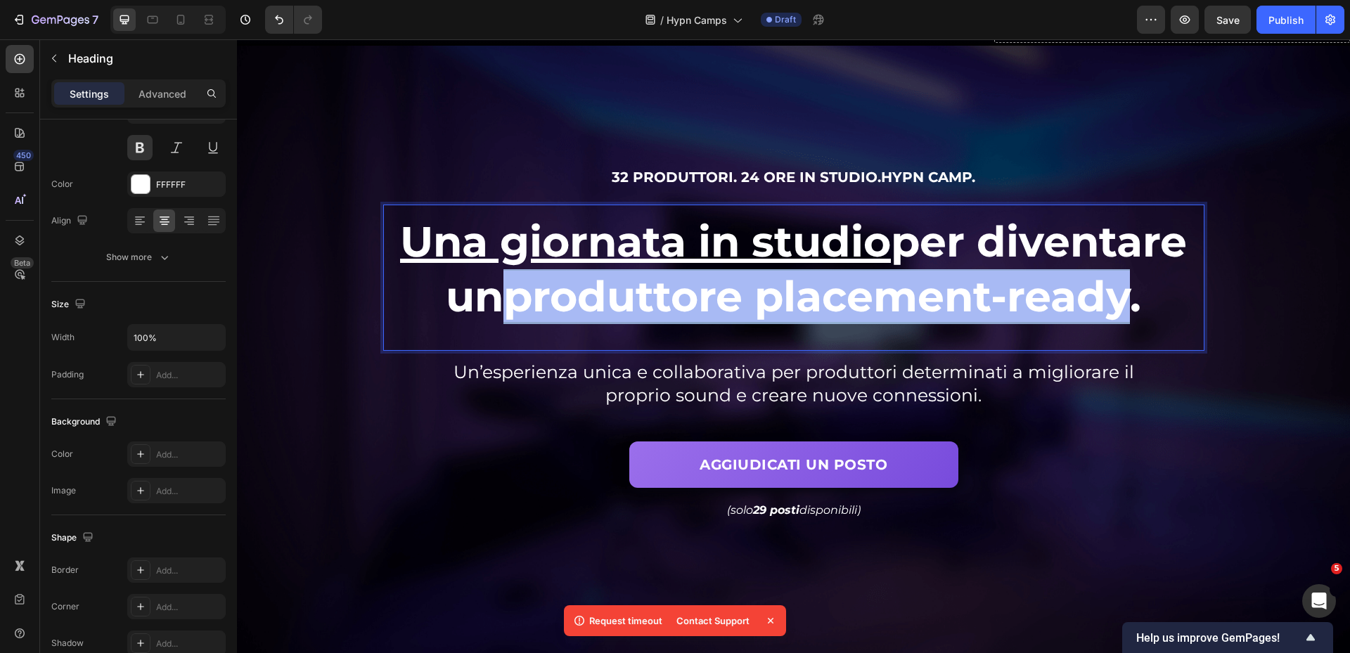
click at [1127, 300] on span "produttore placement-ready" at bounding box center [817, 296] width 627 height 51
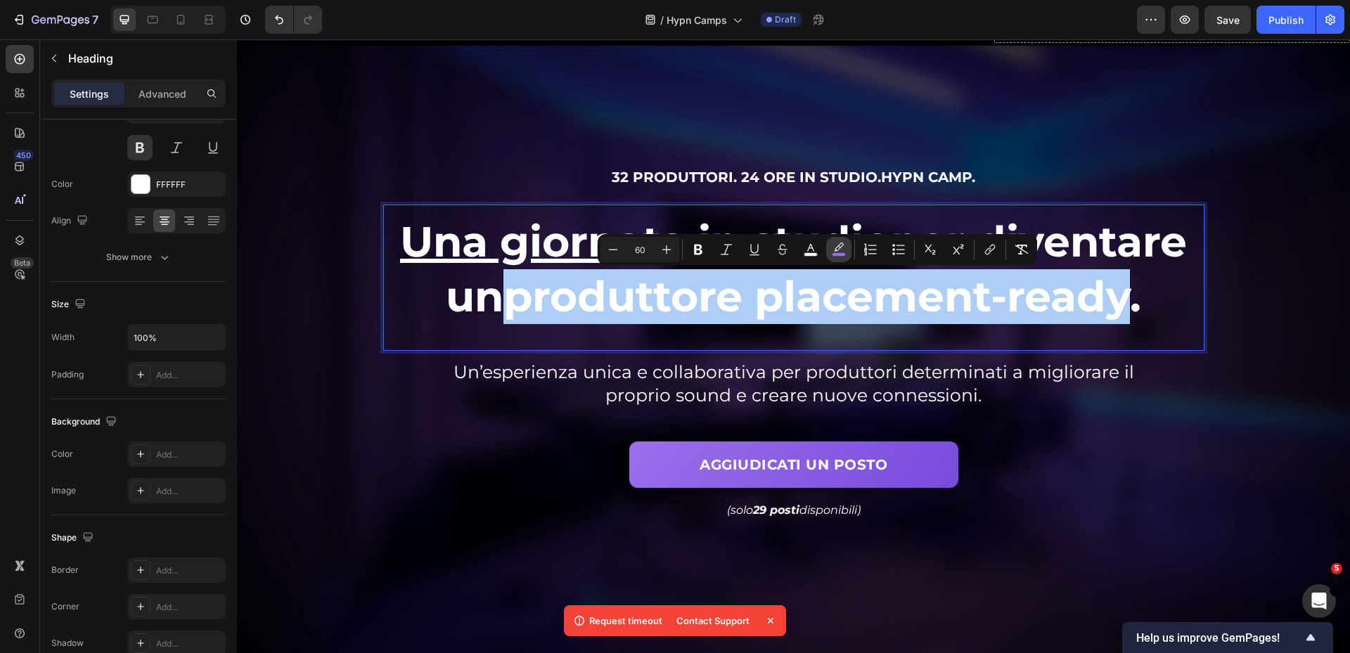
click at [843, 248] on icon "Editor contextual toolbar" at bounding box center [839, 250] width 14 height 14
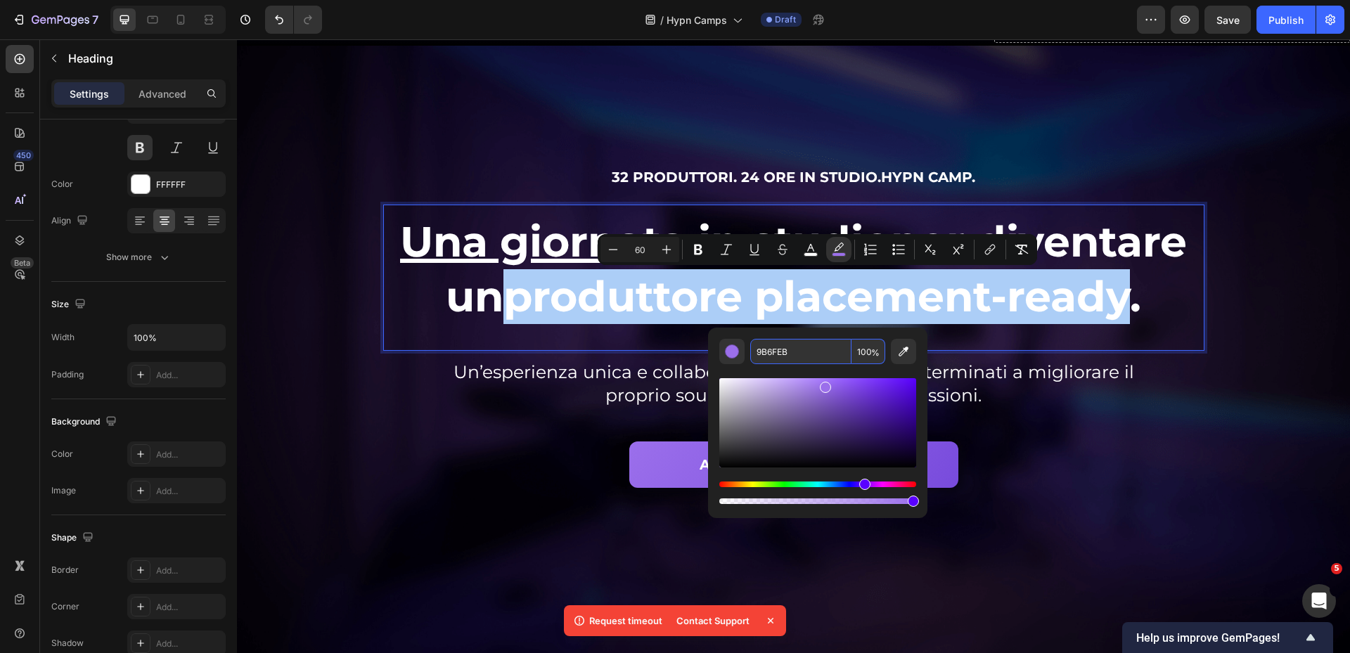
click at [799, 356] on input "9B6FEB" at bounding box center [800, 351] width 101 height 25
paste input "784bdc"
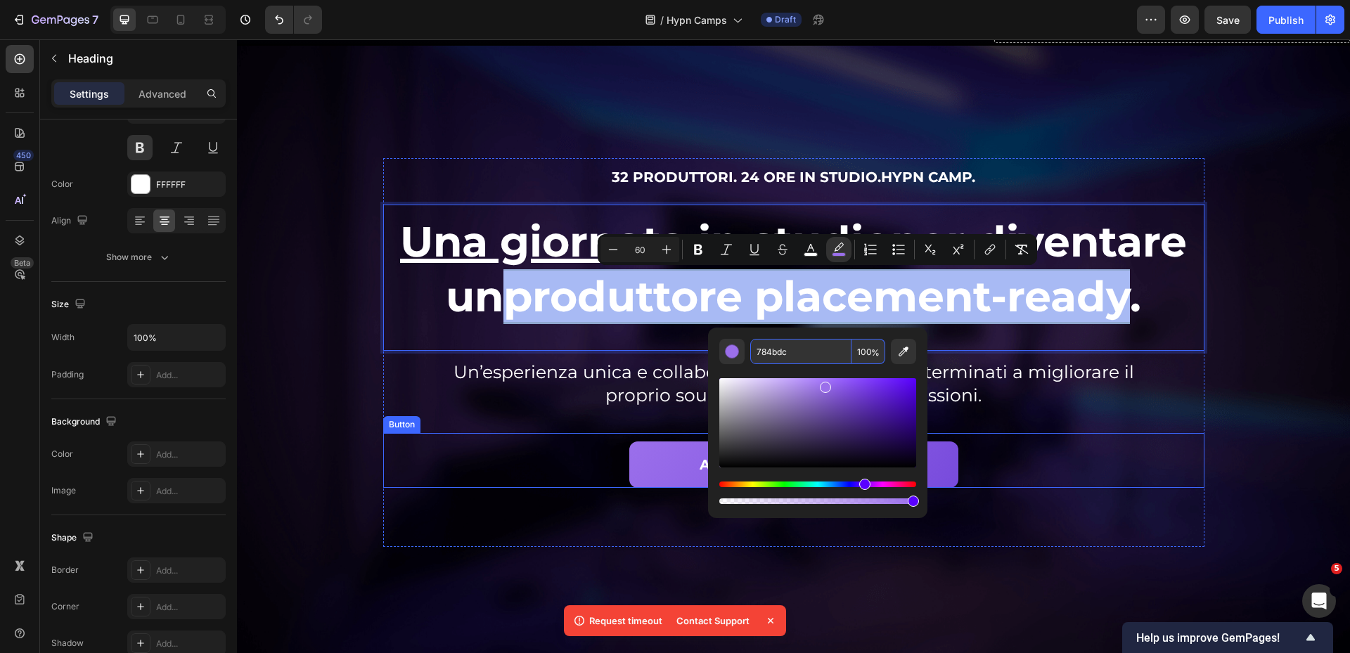
type input "784BDC"
click at [1225, 485] on div "Background Image" at bounding box center [793, 353] width 1113 height 614
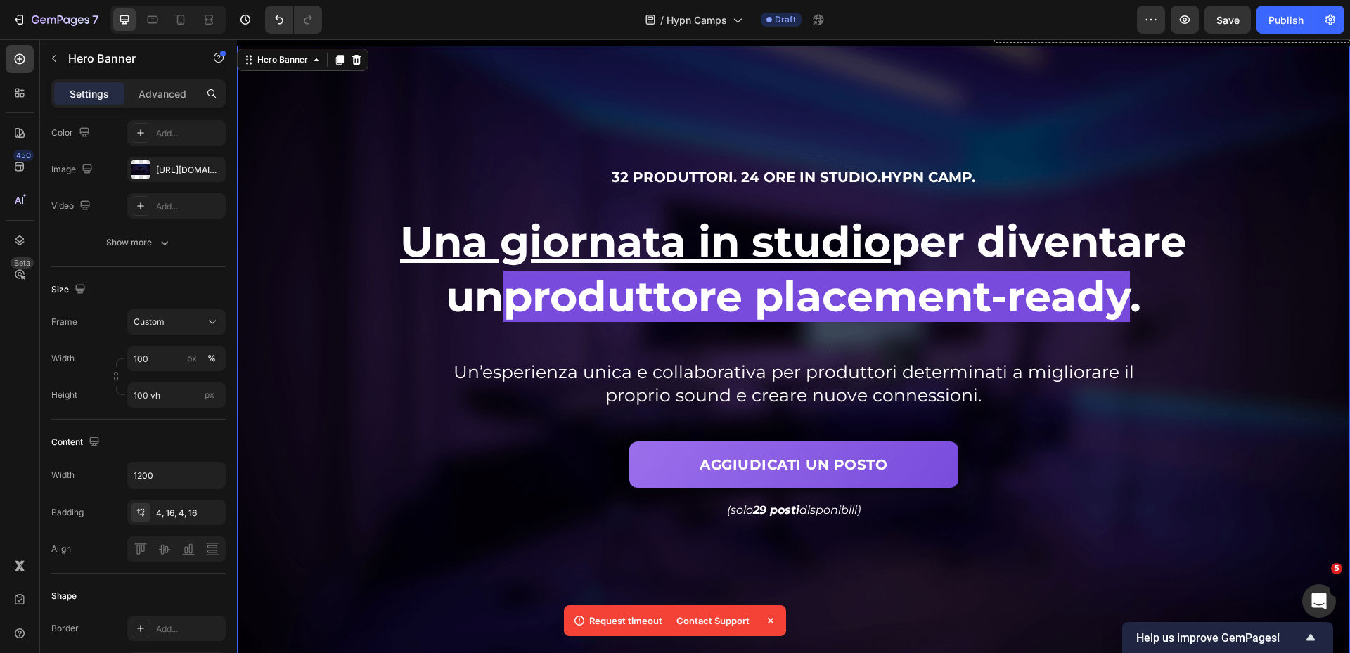
scroll to position [0, 0]
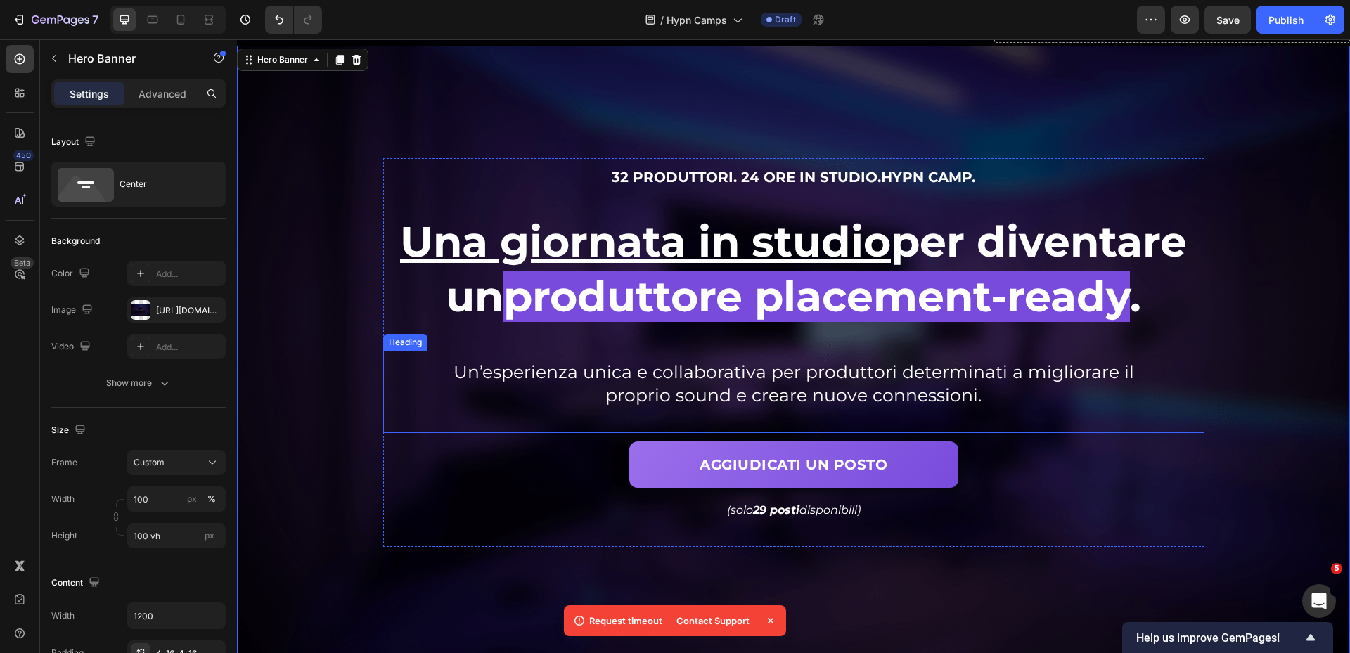
click at [885, 381] on span "Un’esperienza unica e collaborativa per produttori determinati a migliorare il …" at bounding box center [794, 383] width 681 height 44
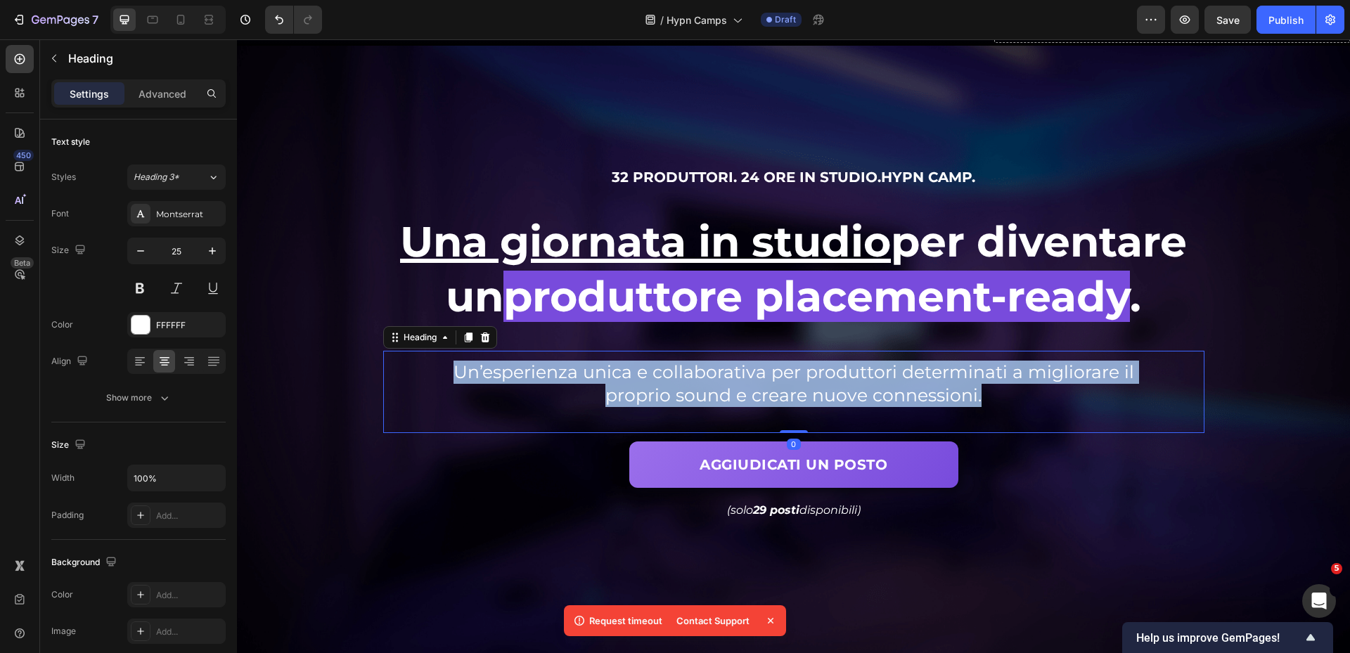
click at [885, 381] on span "Un’esperienza unica e collaborativa per produttori determinati a migliorare il …" at bounding box center [794, 383] width 681 height 44
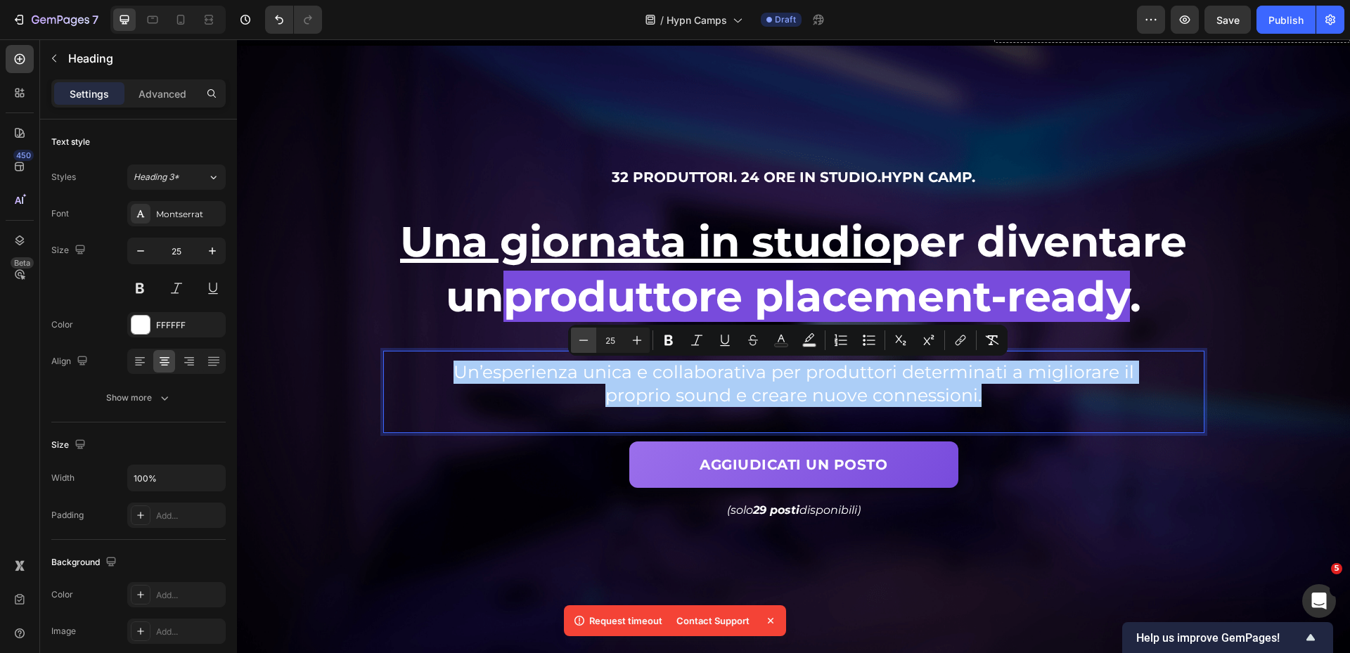
click at [575, 345] on button "Minus" at bounding box center [583, 340] width 25 height 25
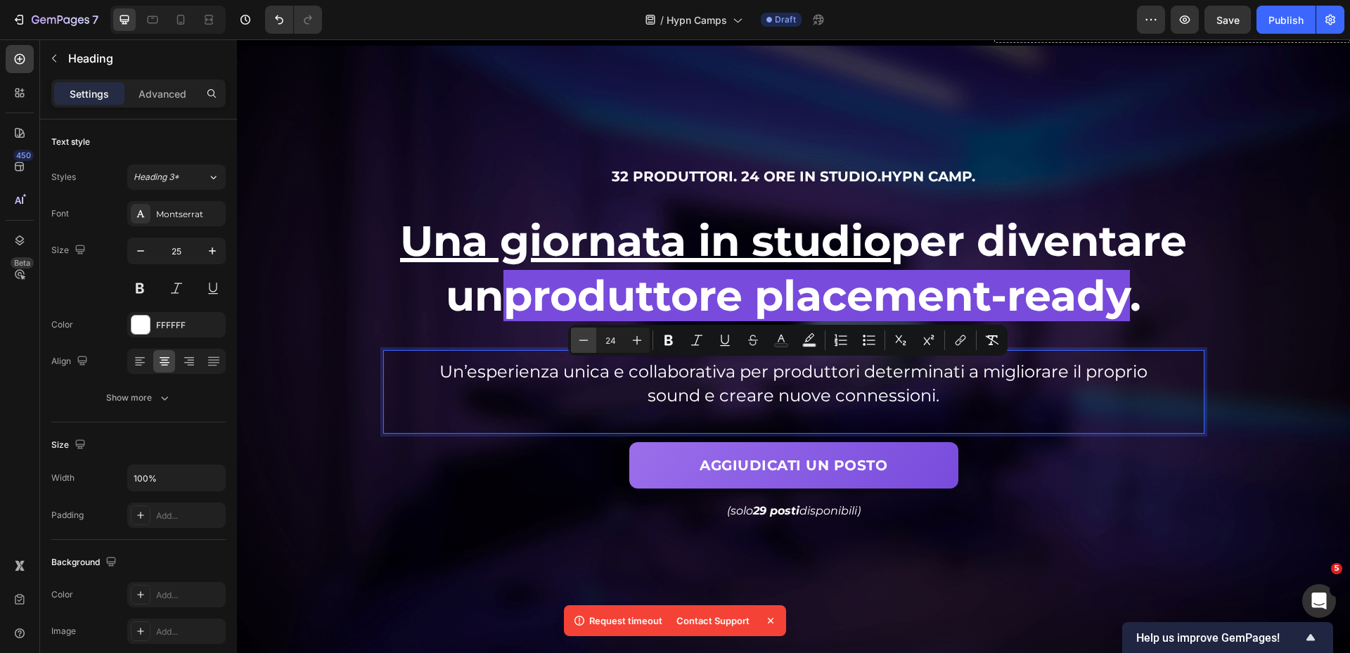
click at [575, 345] on button "Minus" at bounding box center [583, 340] width 25 height 25
type input "23"
click at [143, 245] on icon "button" at bounding box center [141, 251] width 14 height 14
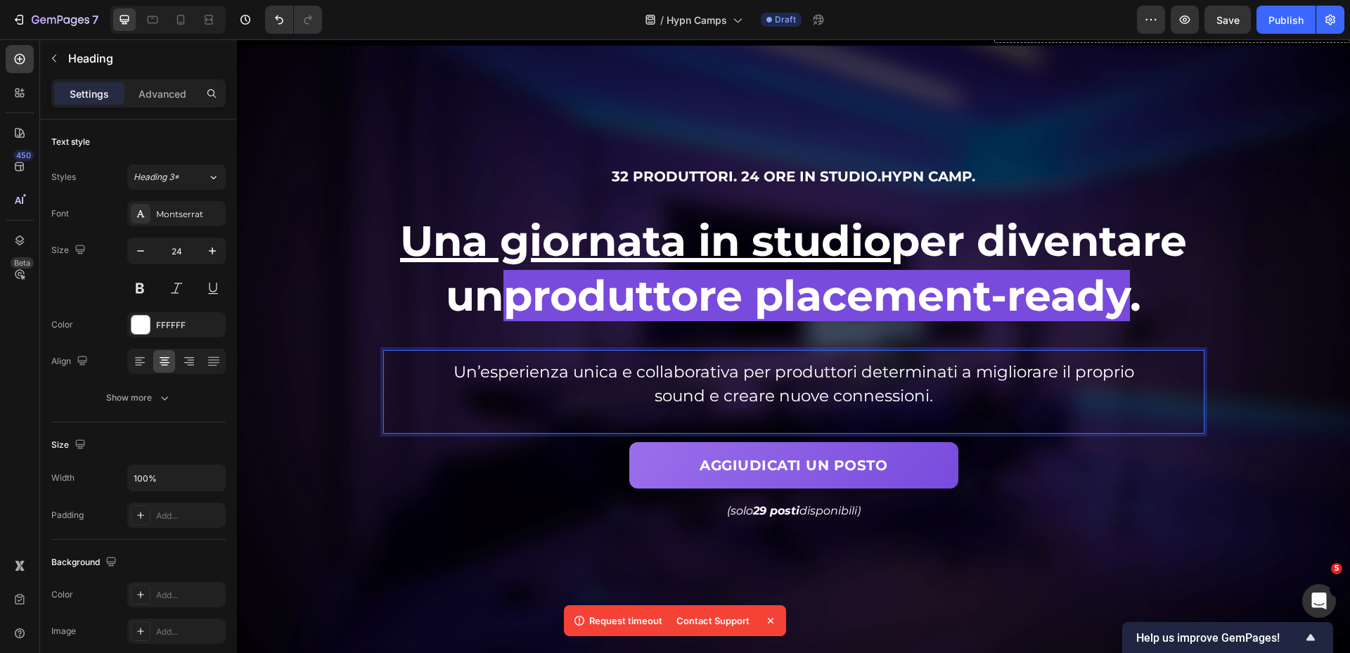
type input "23"
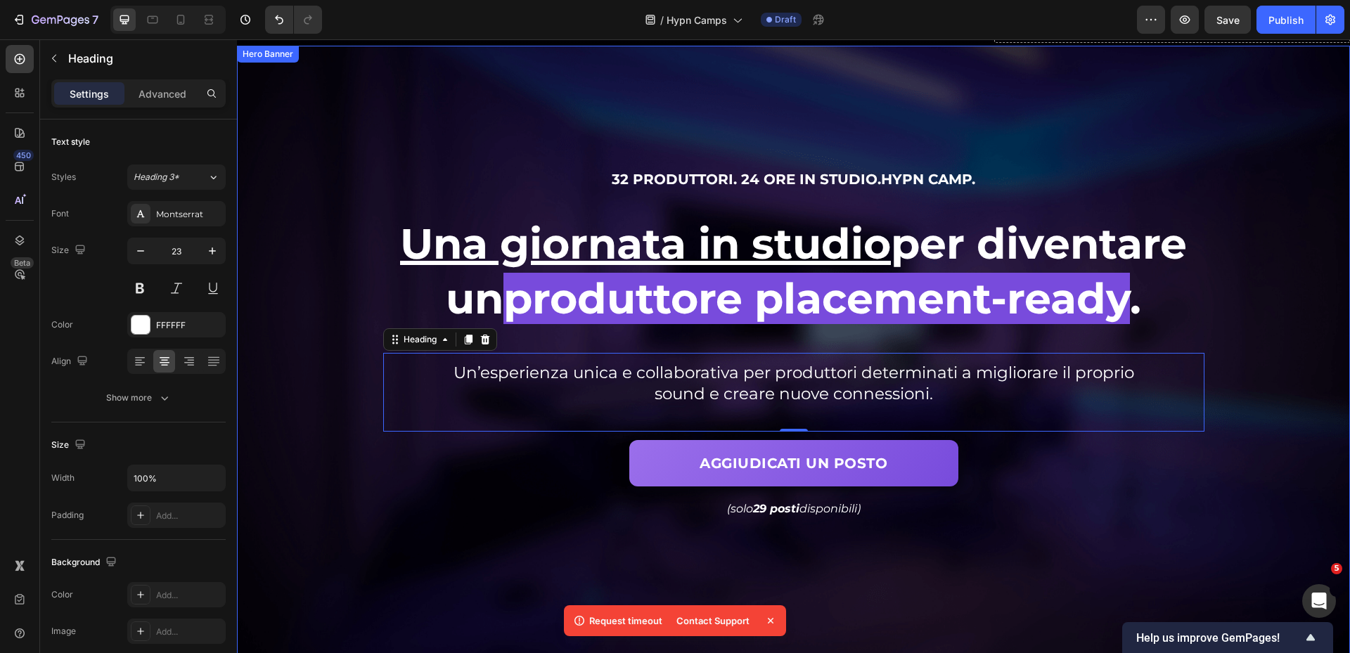
click at [1215, 378] on div "Background Image" at bounding box center [793, 353] width 1113 height 614
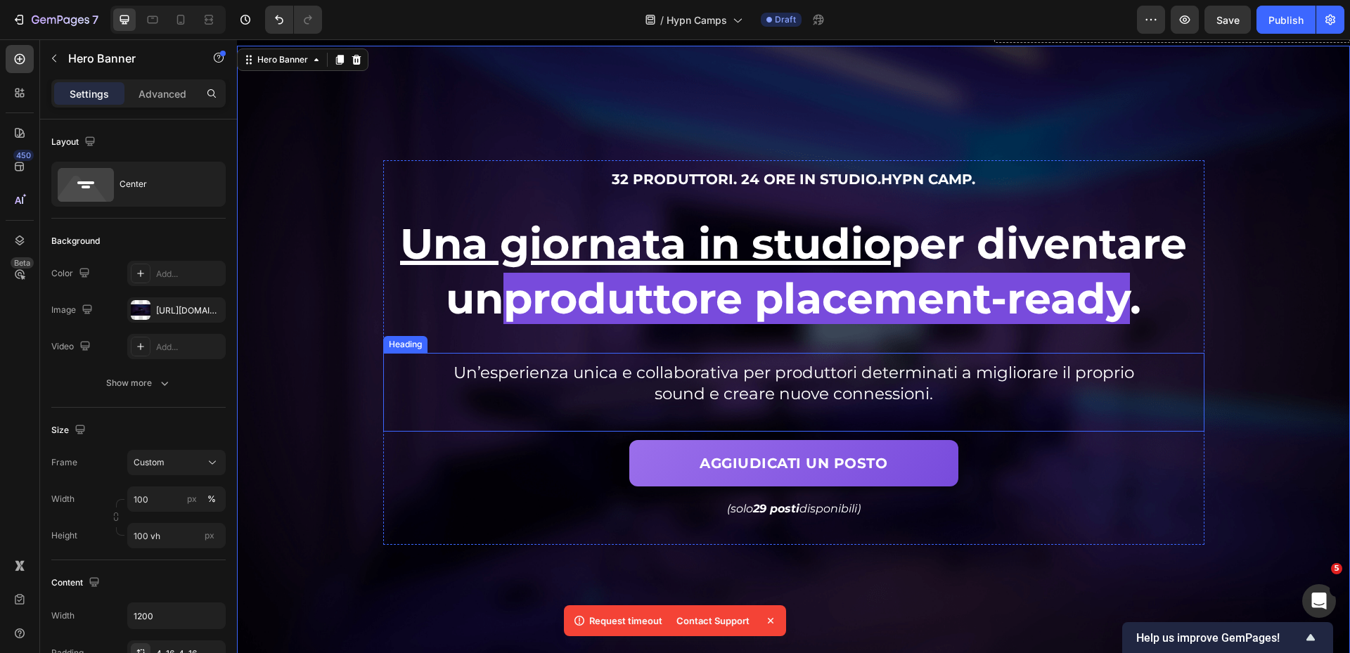
click at [1016, 397] on p "⁠⁠⁠⁠⁠⁠⁠ Un’esperienza unica e collaborativa per produttori determinati a miglio…" at bounding box center [793, 384] width 713 height 42
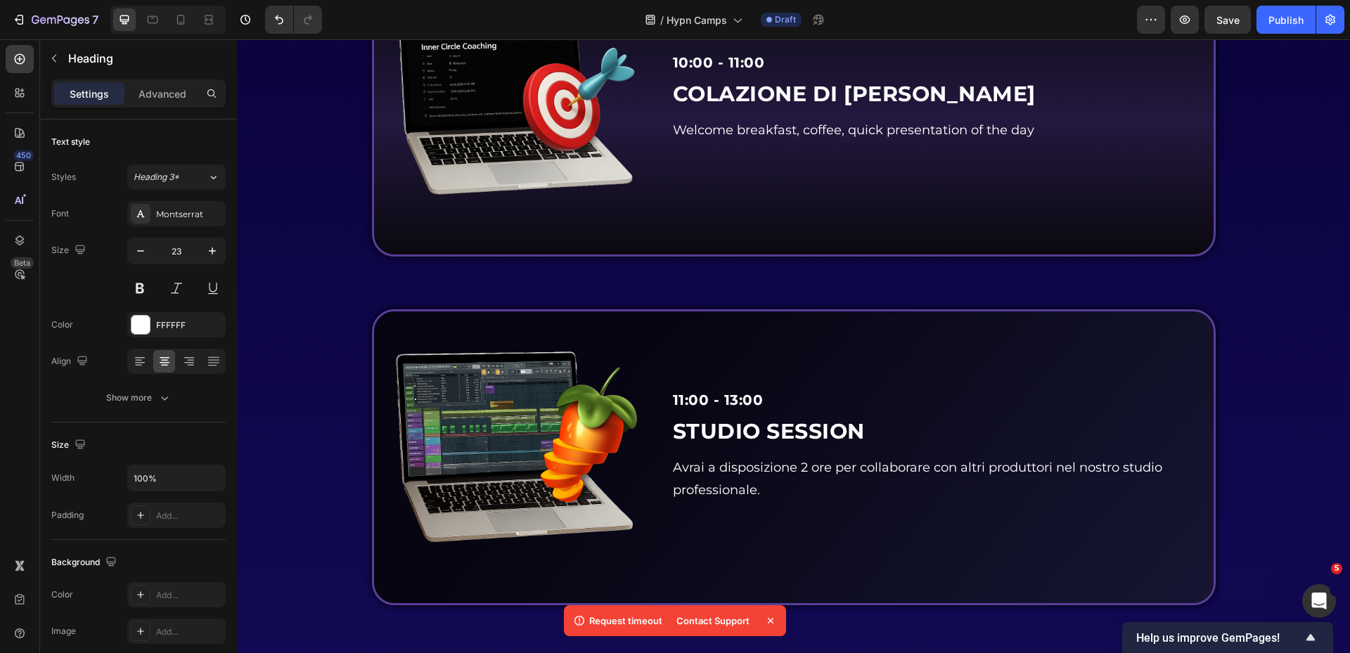
scroll to position [2462, 0]
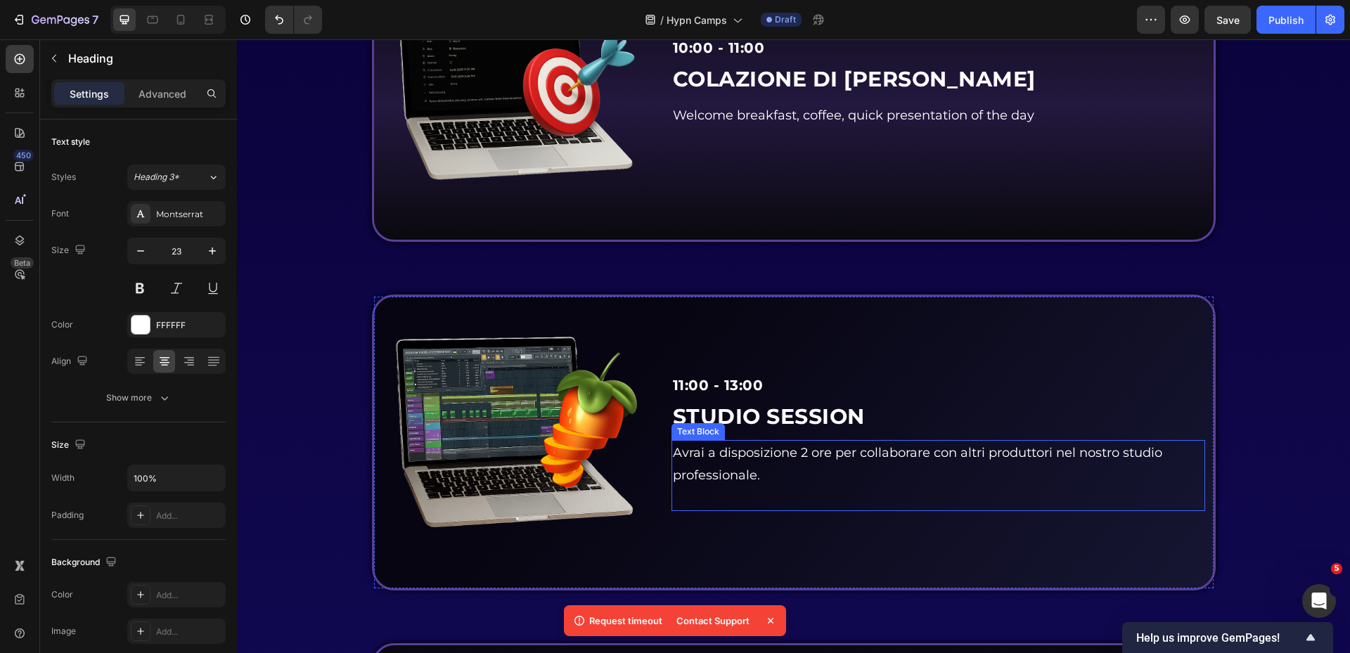
click at [758, 466] on p "Avrai a disposizione 2 ore per collaborare con altri produttori nel nostro stud…" at bounding box center [938, 465] width 531 height 46
click at [771, 478] on p "Avrai a disposizione 2 ore per collaborare con altri produttori nel nostro stud…" at bounding box center [938, 465] width 531 height 46
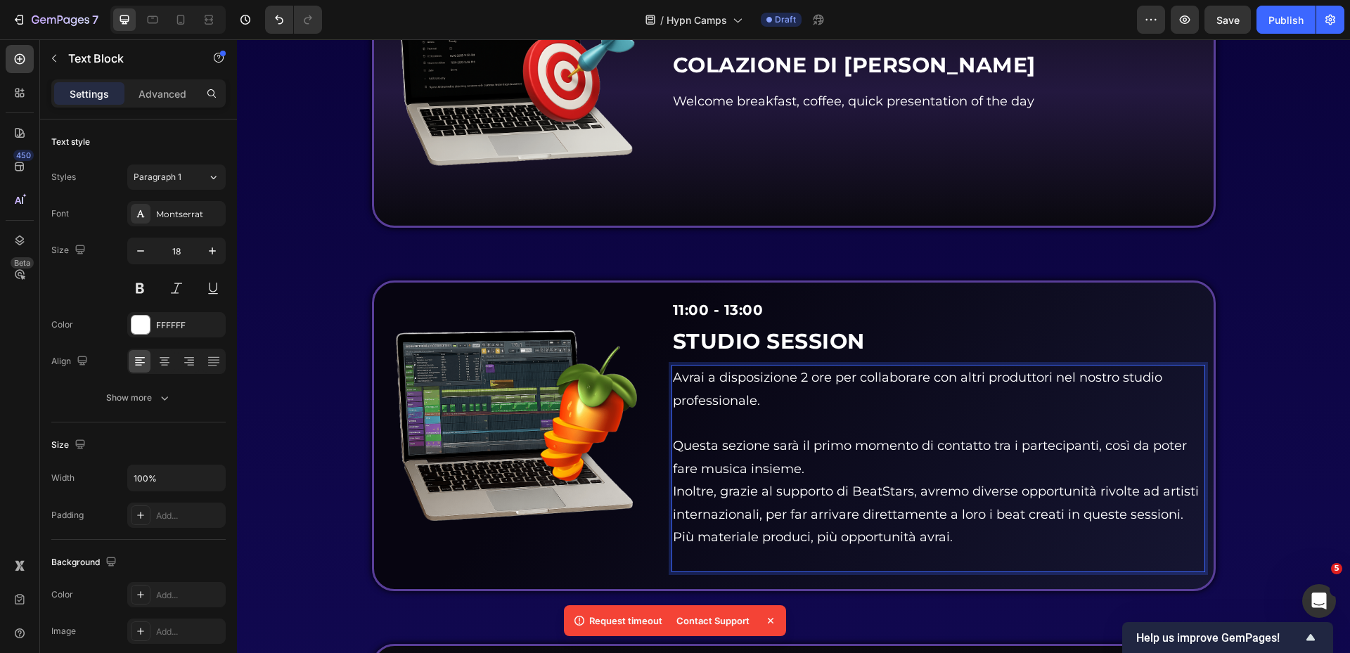
scroll to position [2611, 0]
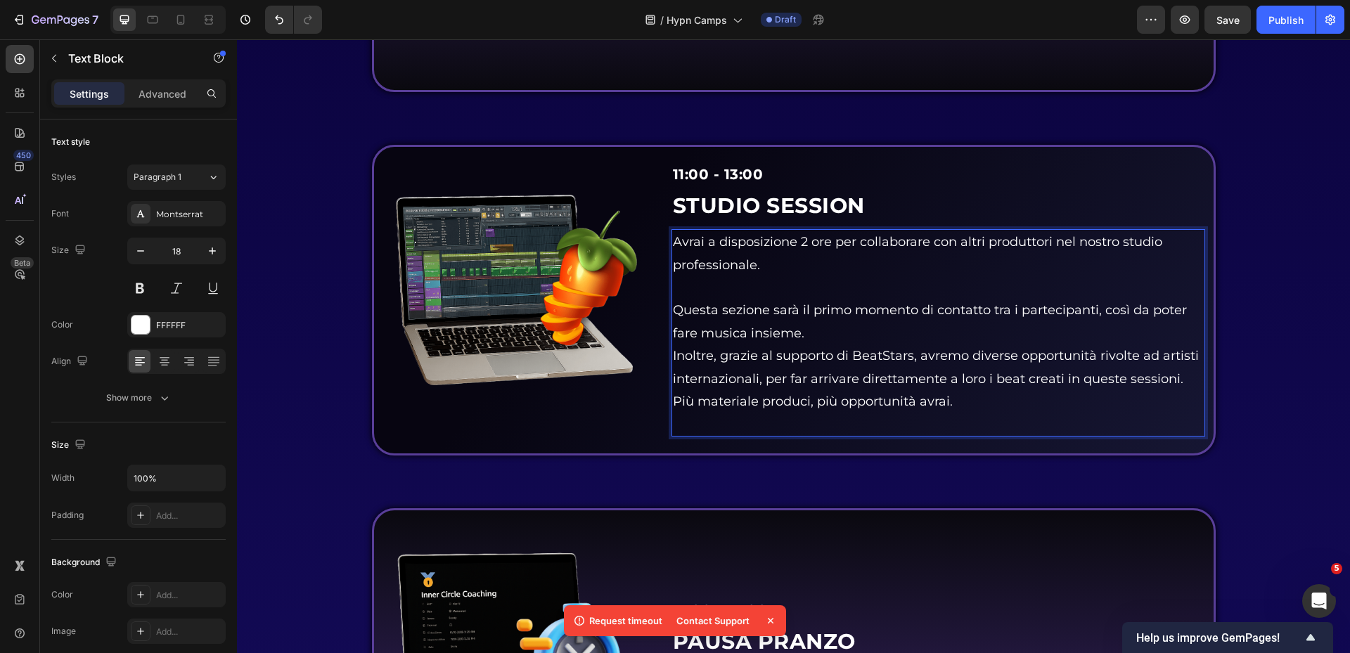
click at [856, 343] on p "Questa sezione sarà il primo momento di contatto tra i partecipanti, così da po…" at bounding box center [938, 322] width 531 height 46
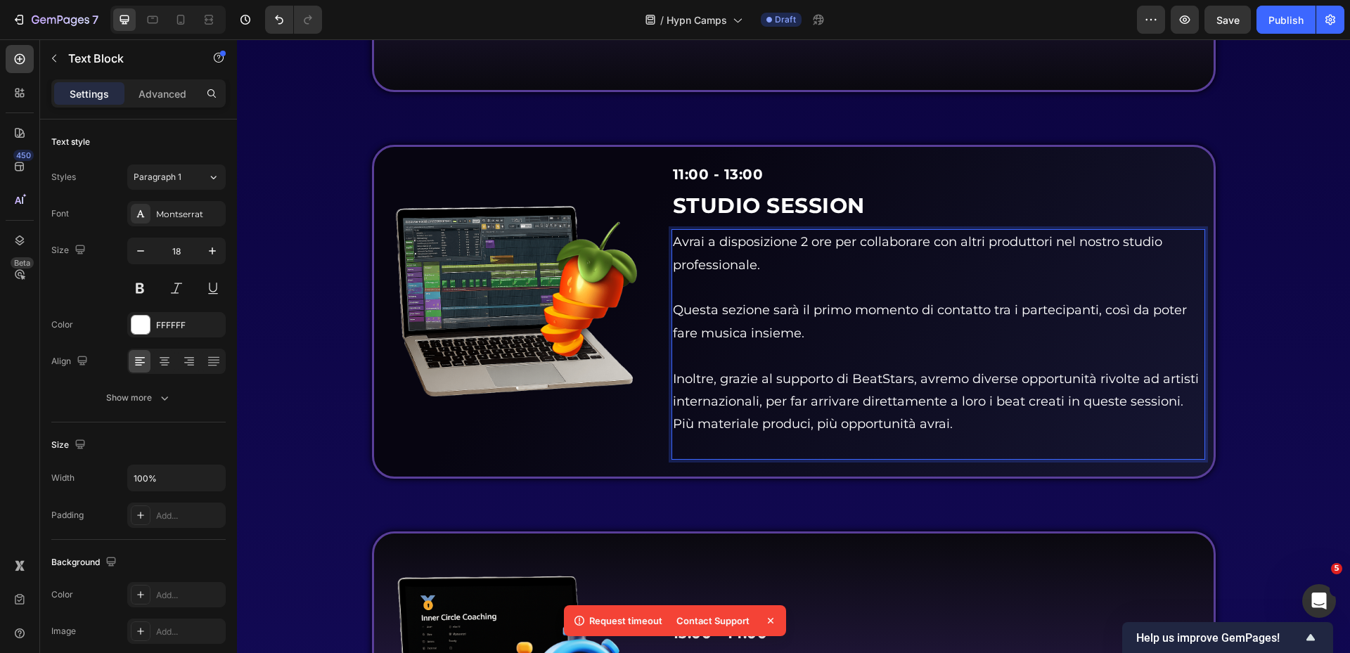
click at [1180, 407] on p "Inoltre, grazie al supporto di BeatStars, avremo diverse opportunità rivolte ad…" at bounding box center [938, 391] width 531 height 46
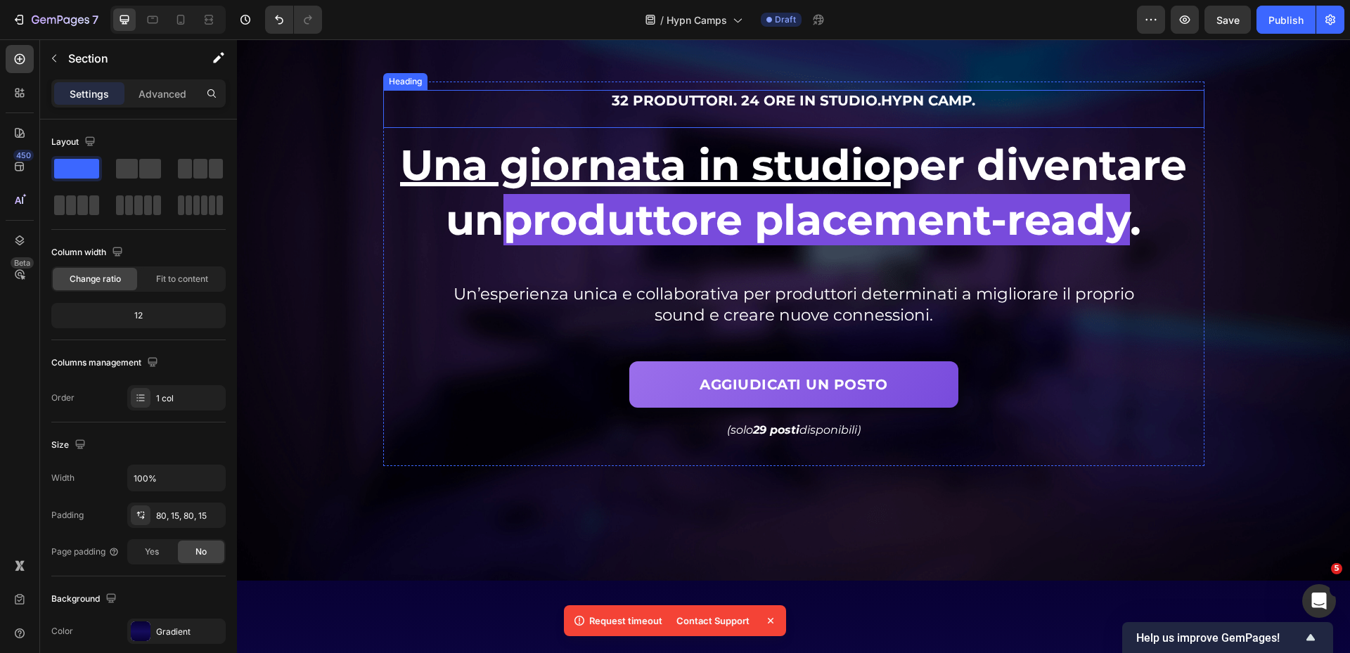
scroll to position [0, 0]
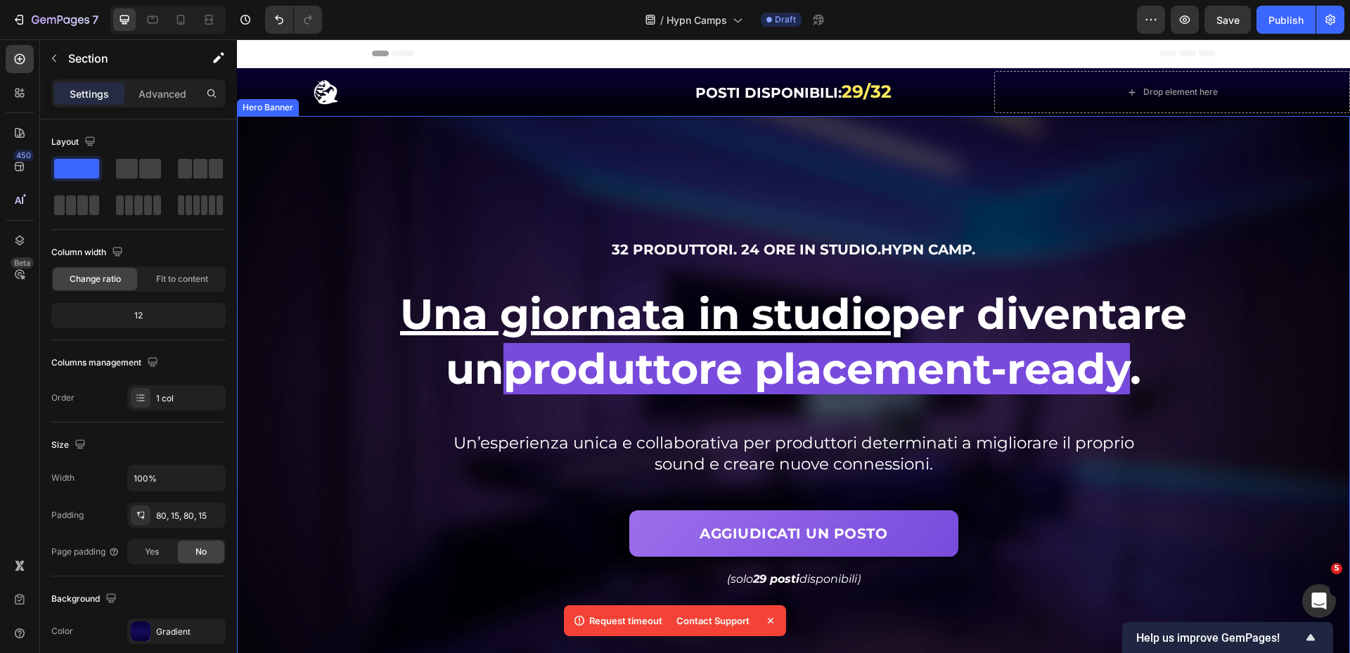
click at [918, 141] on div "Background Image" at bounding box center [793, 423] width 1113 height 614
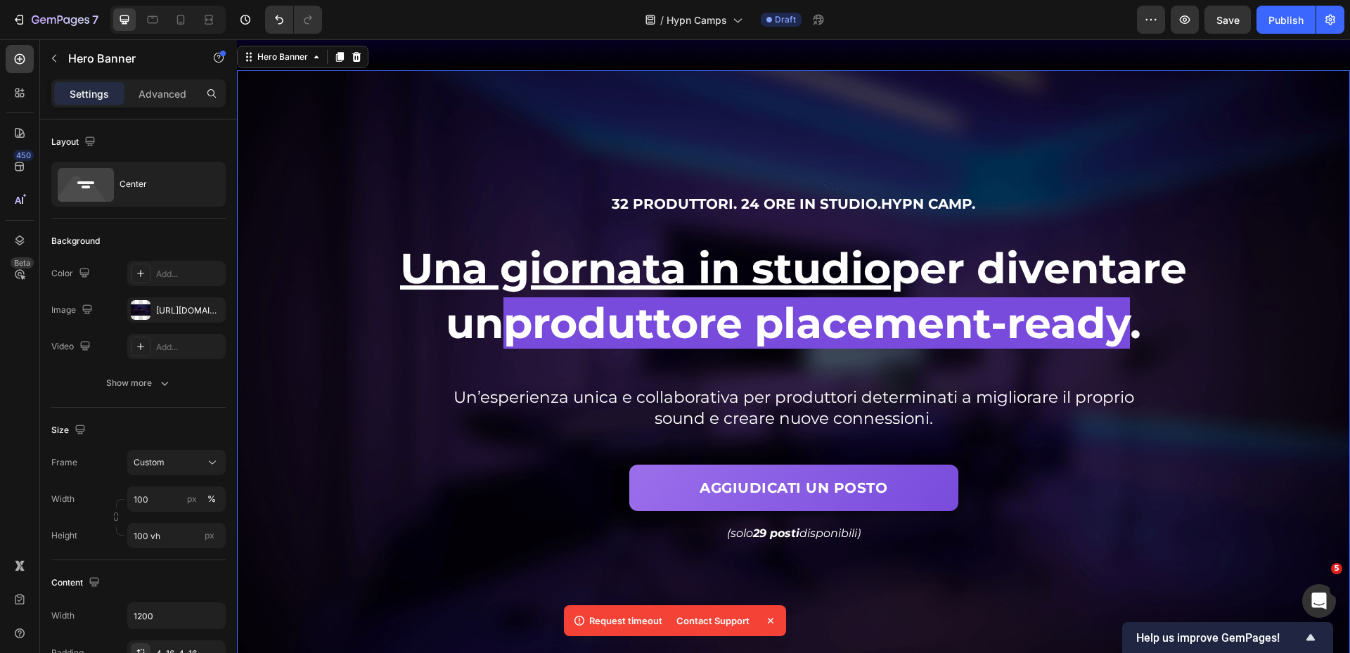
scroll to position [141, 0]
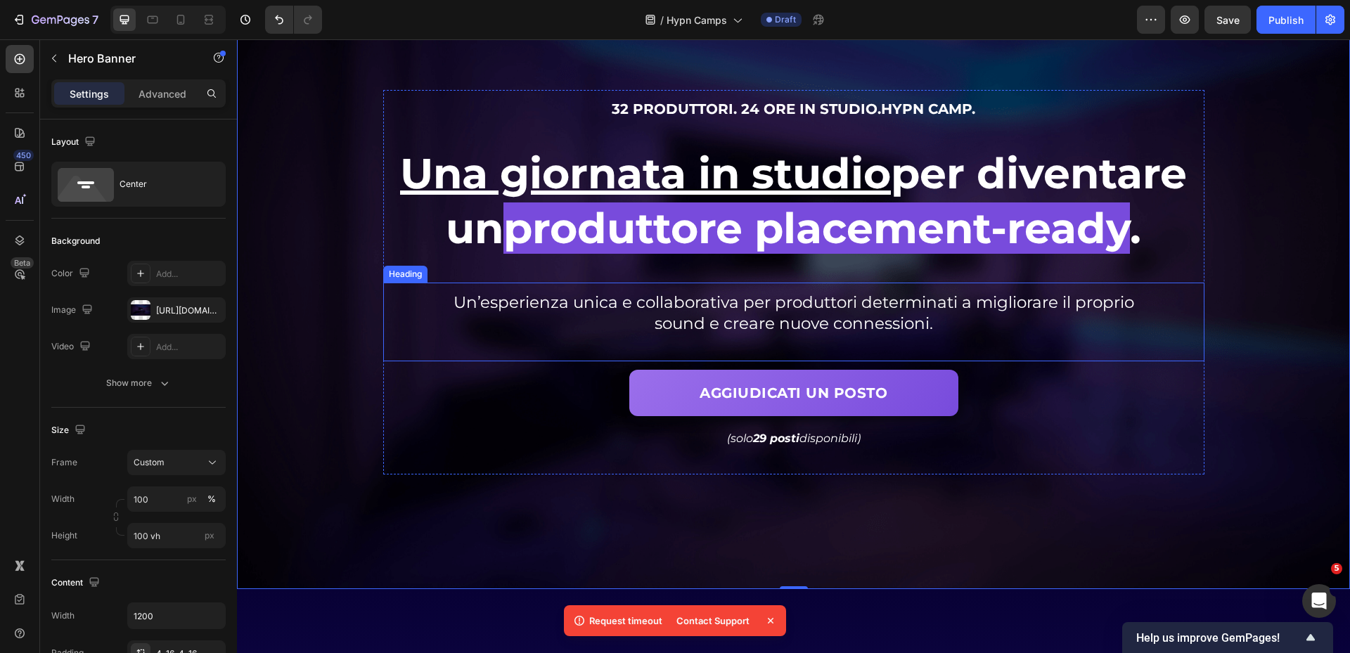
click at [595, 316] on h2 "Un’esperienza unica e collaborativa per produttori determinati a migliorare il …" at bounding box center [794, 313] width 716 height 45
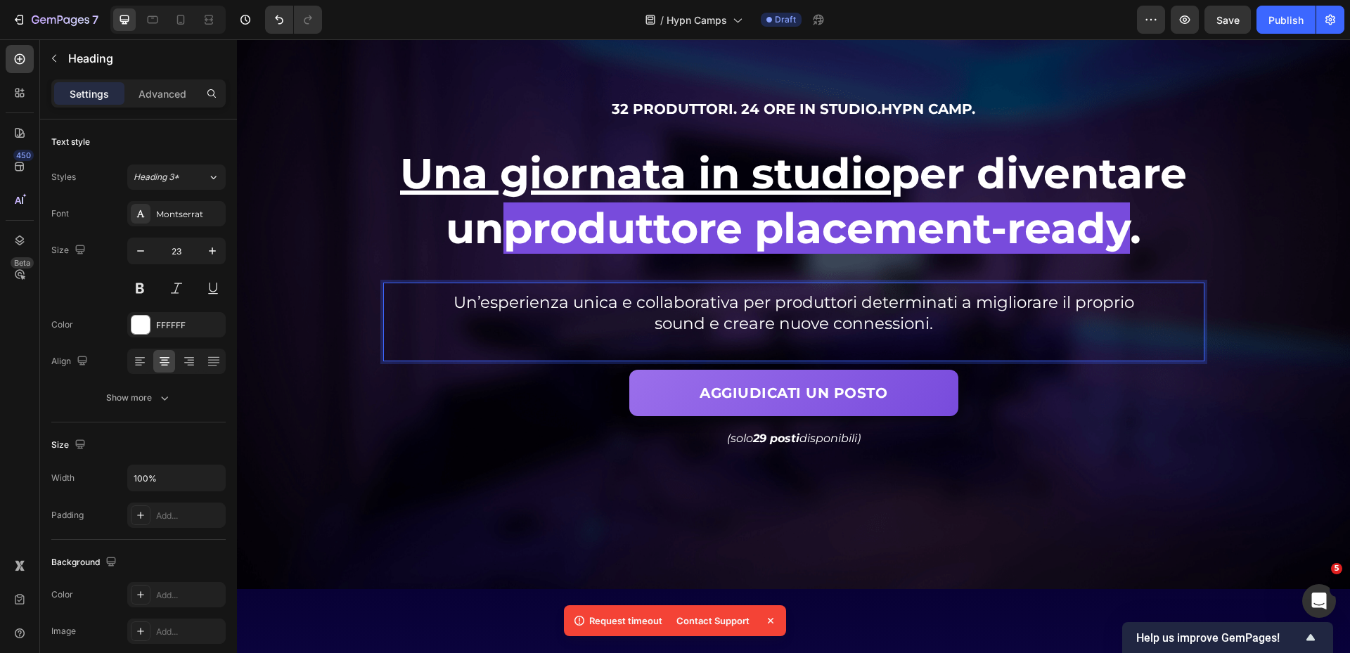
click at [722, 305] on span "Un’esperienza unica e collaborativa per produttori determinati a migliorare il …" at bounding box center [794, 313] width 681 height 41
click at [738, 305] on span "Un’esperienza unica e collaborativa per produttori determinati a migliorare il …" at bounding box center [794, 313] width 681 height 41
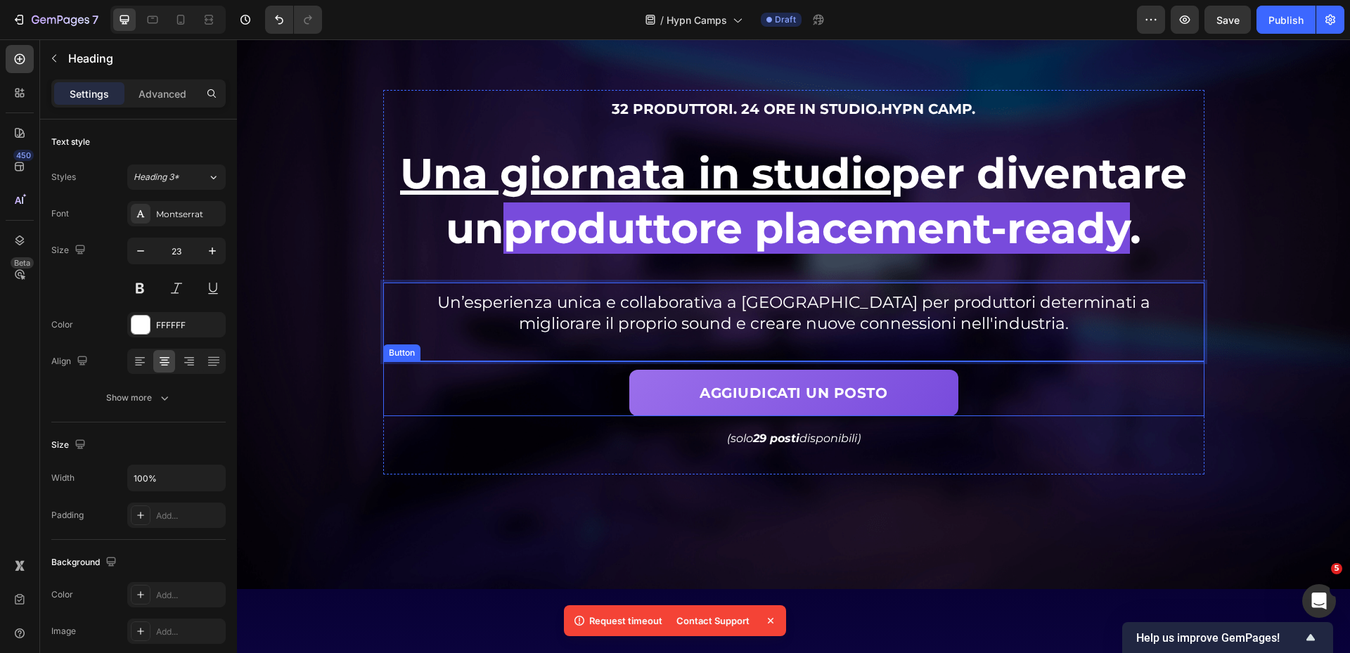
click at [1105, 477] on div "32 produttori. 24 ore in studio. Hypn Camp . Heading Se senti di non progredire…" at bounding box center [794, 282] width 844 height 391
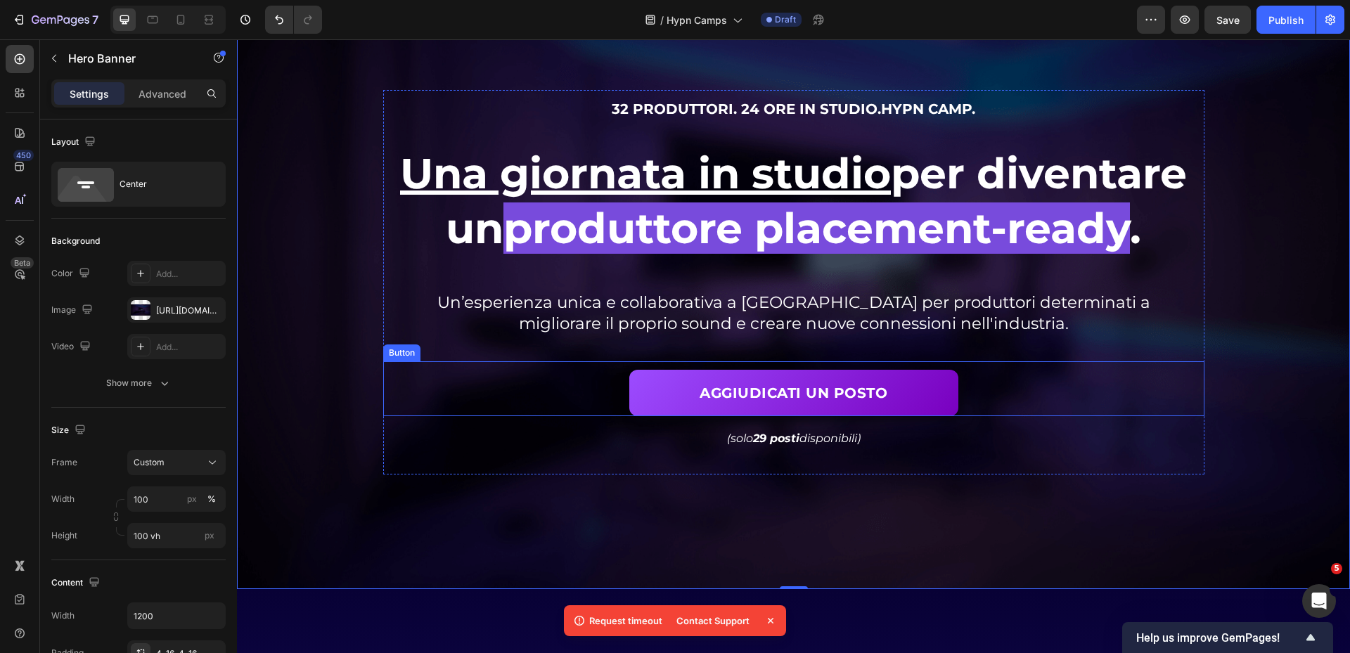
click at [940, 404] on link "AGGIUDICATI UN POSTO" at bounding box center [793, 393] width 329 height 46
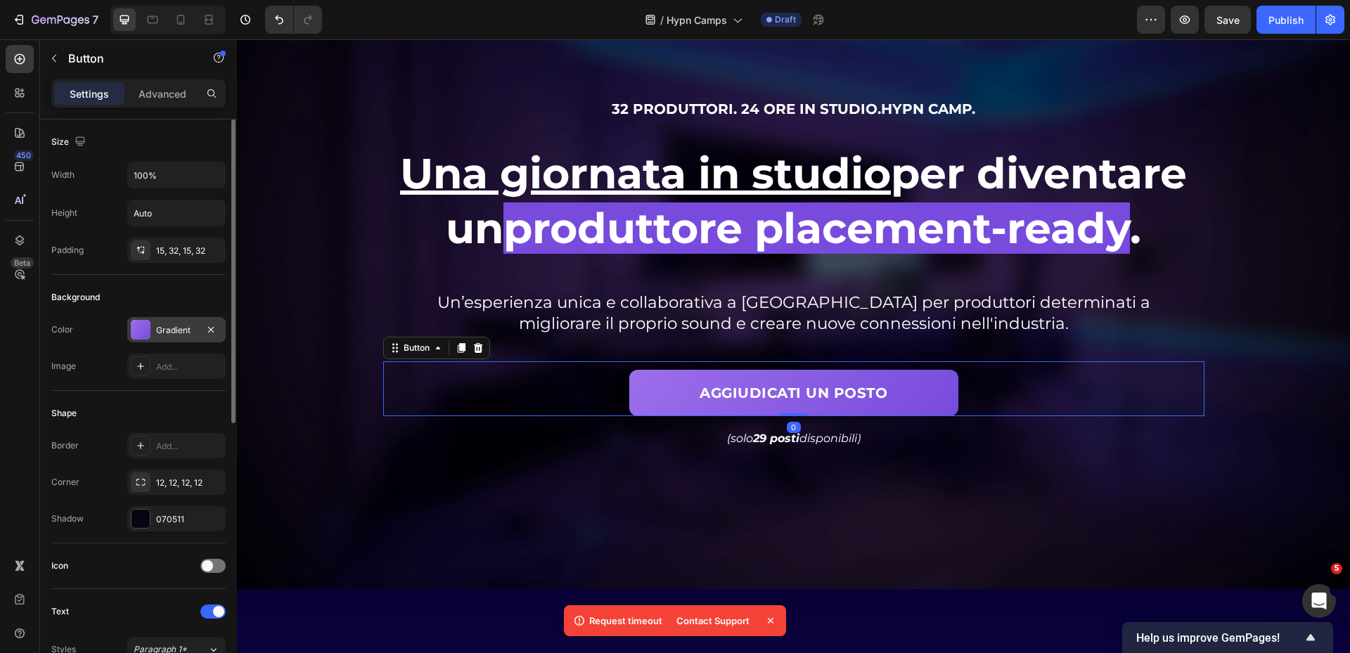
click at [169, 324] on div "Gradient" at bounding box center [176, 330] width 41 height 13
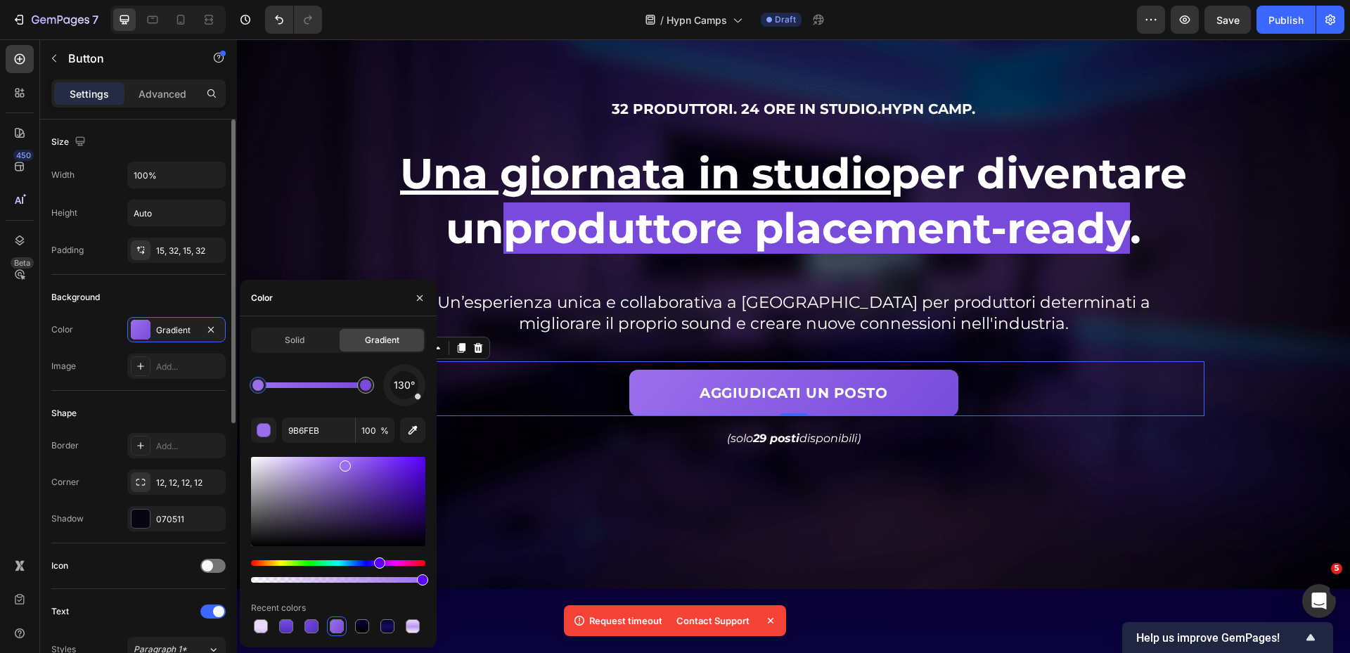
click at [188, 405] on div "Shape" at bounding box center [138, 413] width 174 height 23
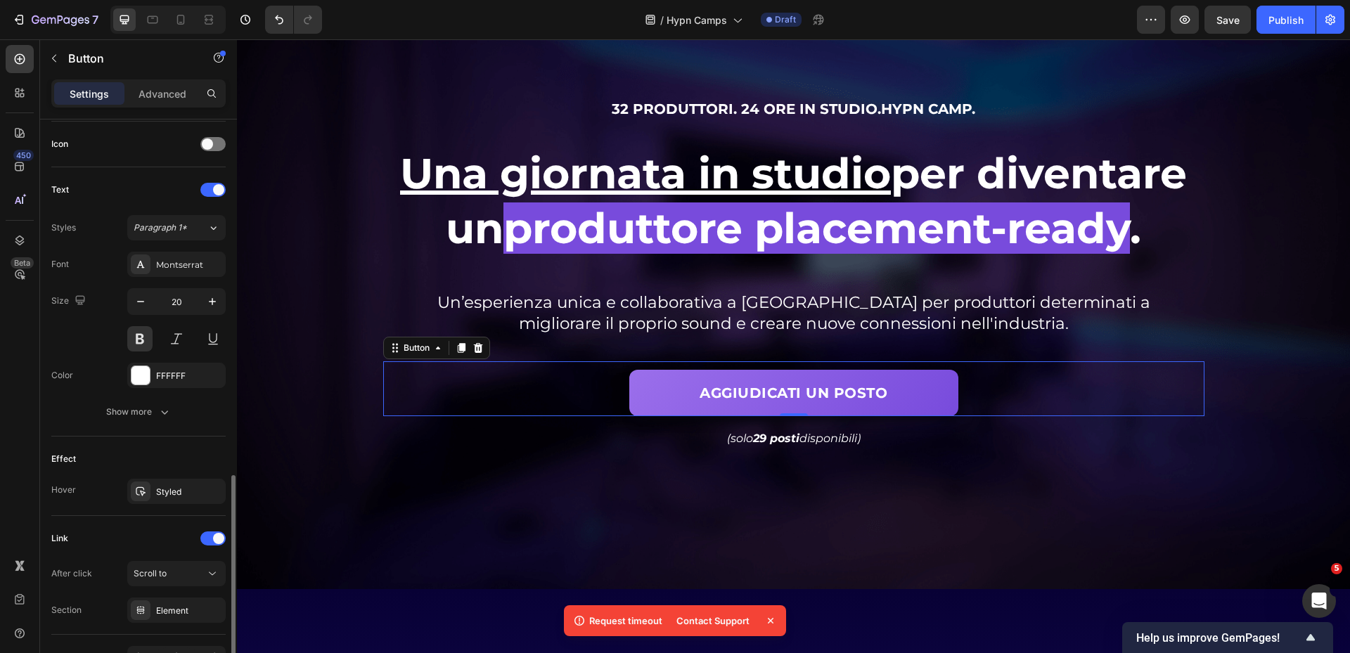
scroll to position [508, 0]
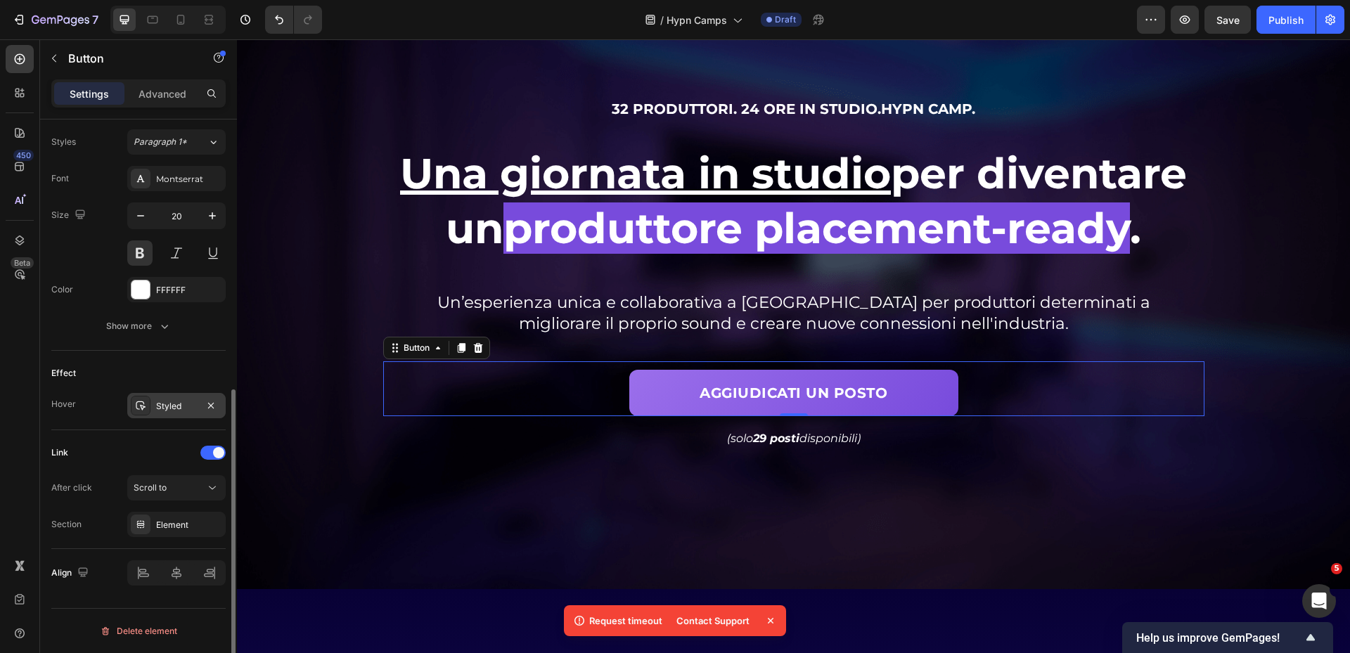
click at [167, 406] on div "Styled" at bounding box center [176, 406] width 41 height 13
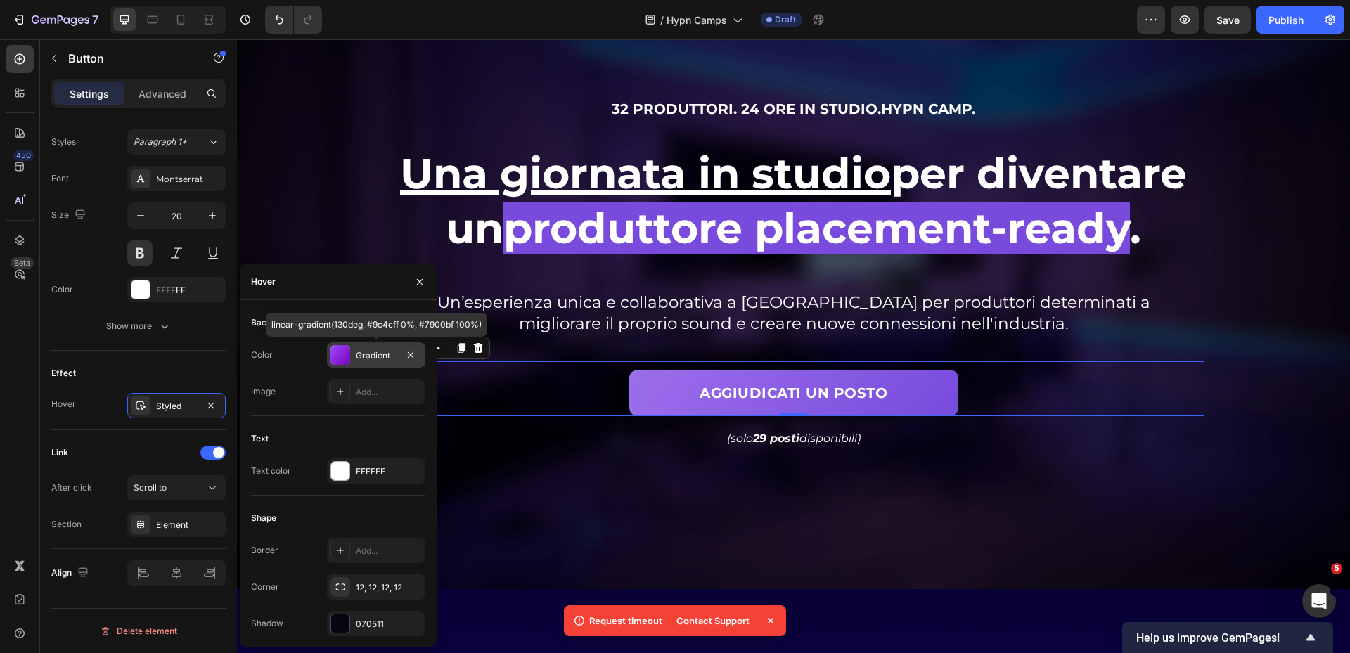
click at [355, 359] on div "Gradient" at bounding box center [376, 355] width 98 height 25
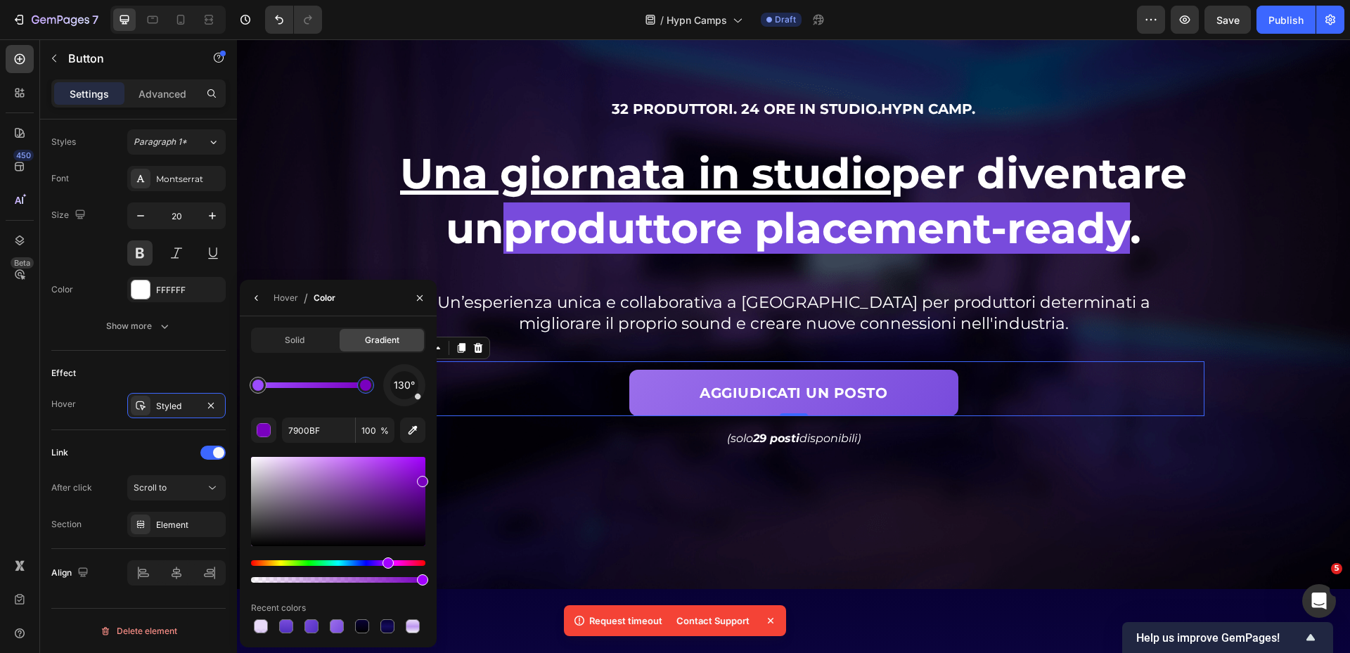
click at [367, 388] on div at bounding box center [365, 385] width 11 height 11
click at [325, 443] on div "130° 7900BF 100 % Recent colors" at bounding box center [338, 500] width 174 height 272
click at [329, 435] on input "7900BF" at bounding box center [318, 430] width 73 height 25
paste input "5130bf"
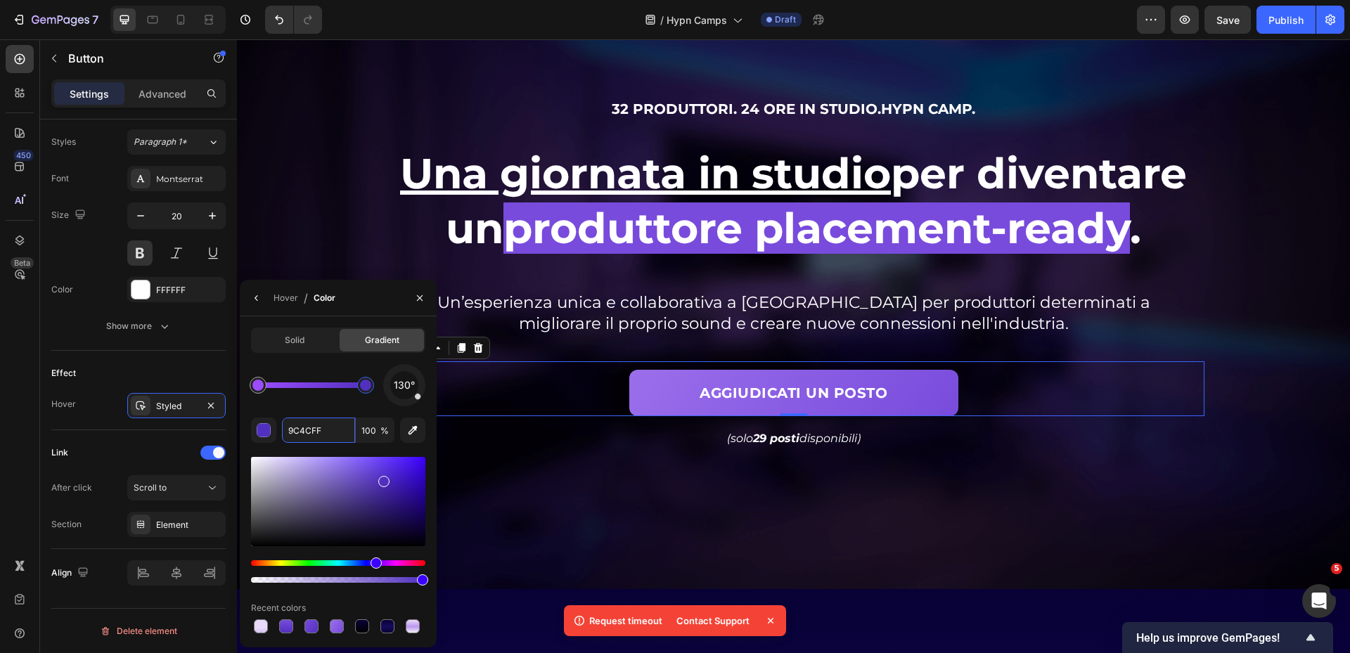
drag, startPoint x: 255, startPoint y: 390, endPoint x: 221, endPoint y: 386, distance: 34.7
click at [221, 386] on div "450 Beta Sections(18) Elements(83) Section Element Hero Section Product Detail …" at bounding box center [118, 346] width 237 height 614
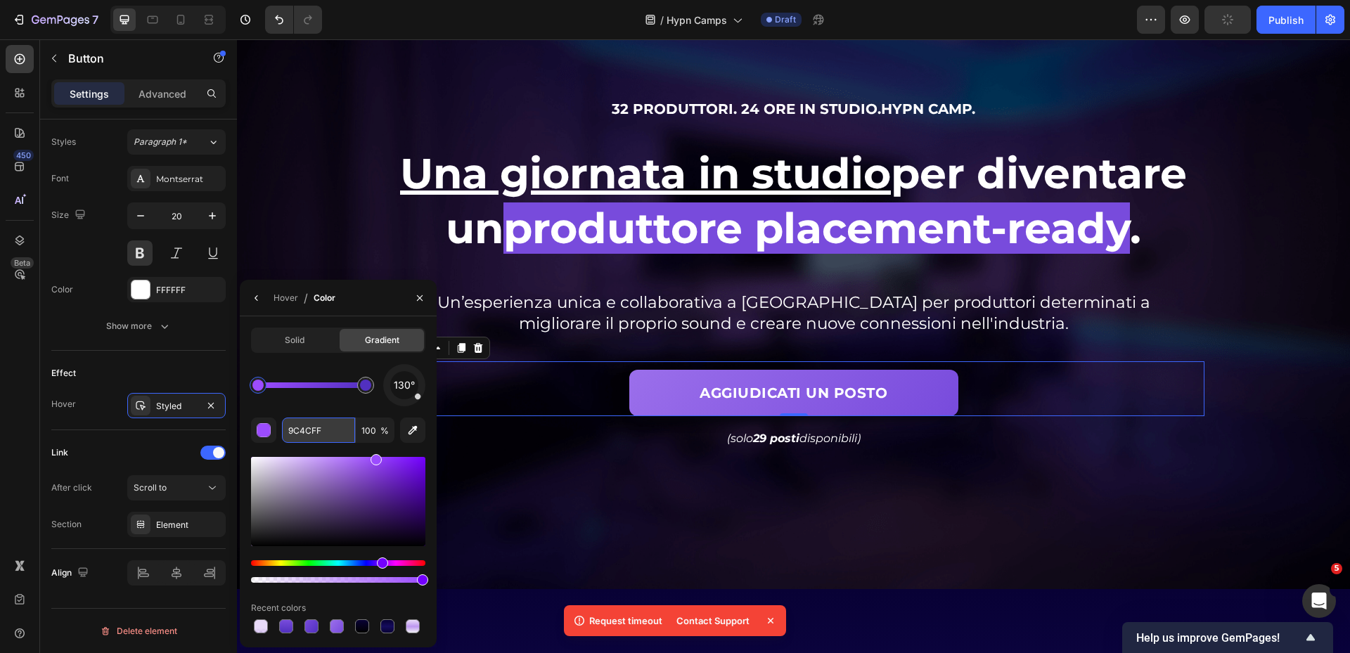
click at [328, 440] on input "9C4CFF" at bounding box center [318, 430] width 73 height 25
paste input "bd96f1"
click at [342, 409] on div "130° bd96f1 100 % Recent colors" at bounding box center [338, 500] width 174 height 272
drag, startPoint x: 254, startPoint y: 385, endPoint x: 241, endPoint y: 388, distance: 13.1
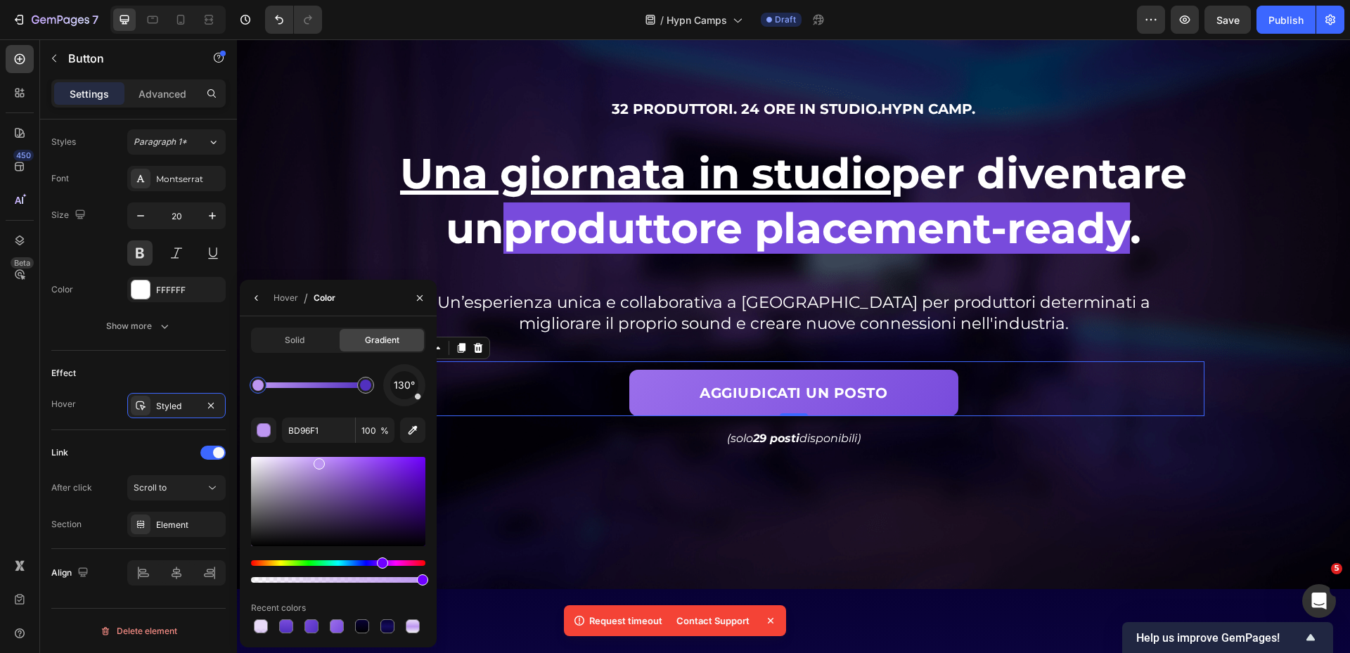
click at [230, 380] on div "450 Beta Sections(18) Elements(83) Section Element Hero Section Product Detail …" at bounding box center [118, 346] width 237 height 614
click at [364, 444] on div "130° BD96F1 100 % Recent colors" at bounding box center [338, 500] width 174 height 272
click at [337, 433] on input "BD96F1" at bounding box center [318, 430] width 73 height 25
paste input "9b6feb"
type input "9B6FEB"
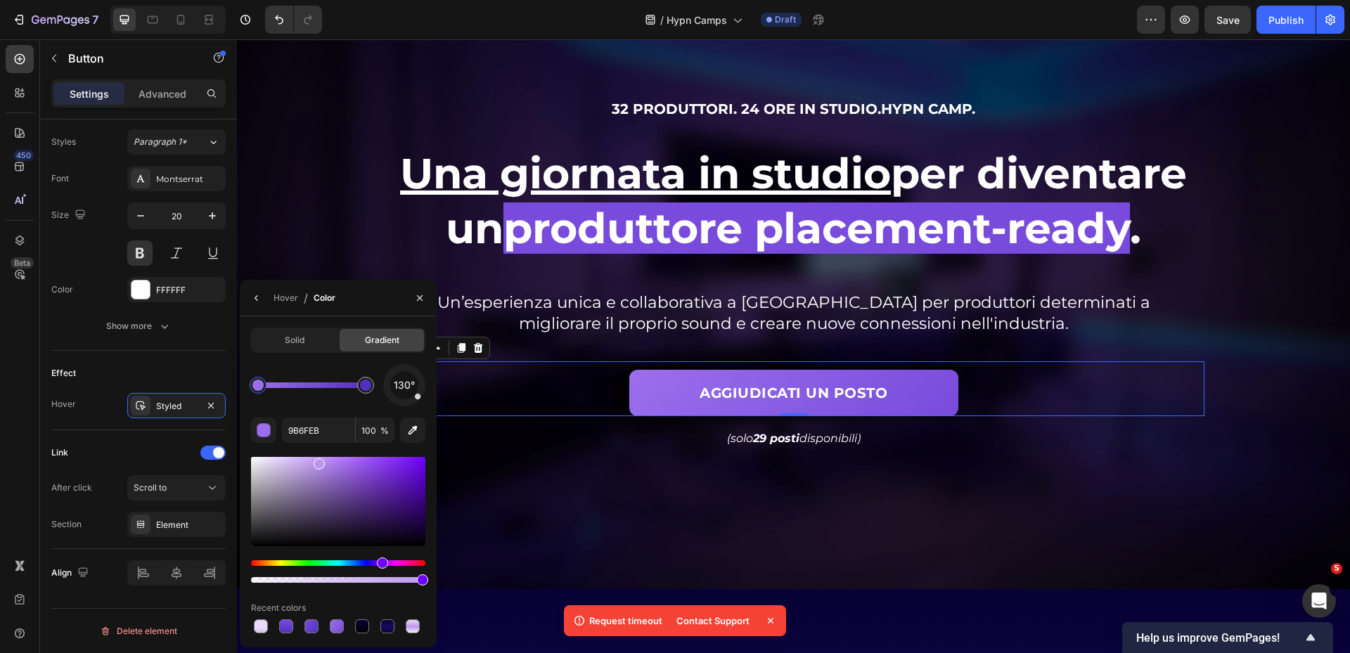
click at [333, 414] on div "130° 9B6FEB 100 % Recent colors" at bounding box center [338, 500] width 174 height 272
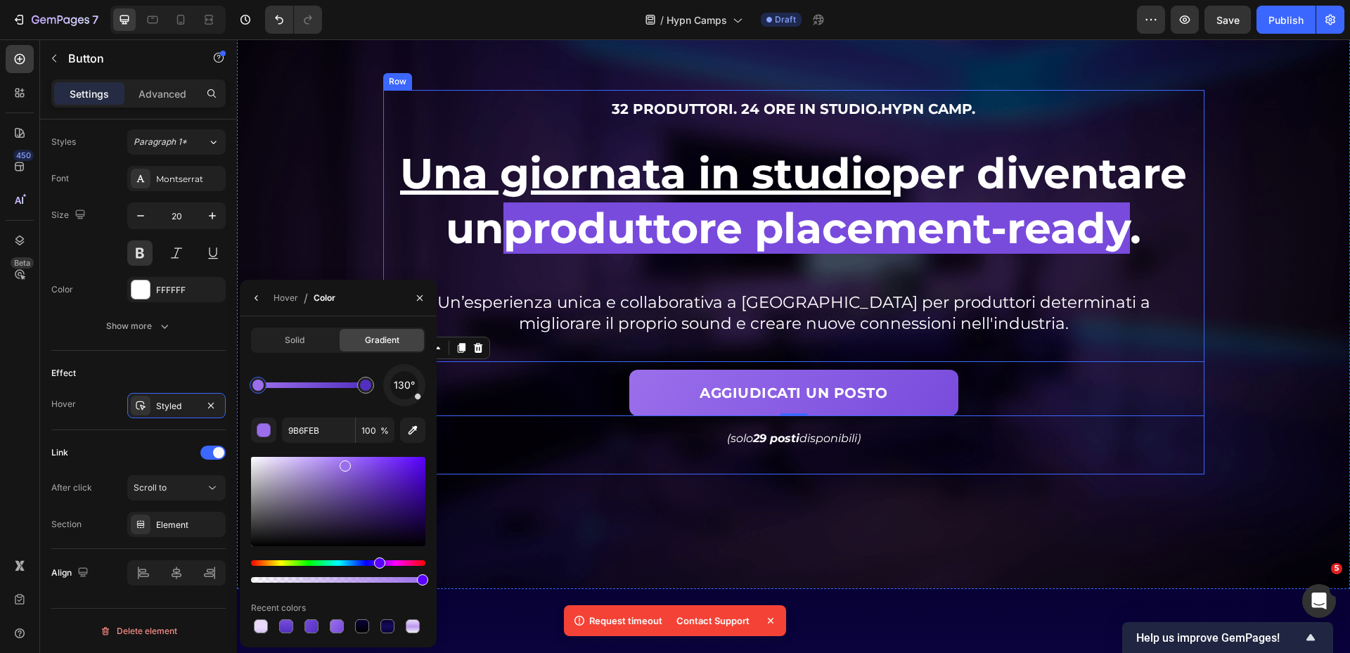
click at [996, 471] on div "32 produttori. 24 ore in studio. Hypn Camp . Heading Se senti di non progredire…" at bounding box center [793, 285] width 821 height 375
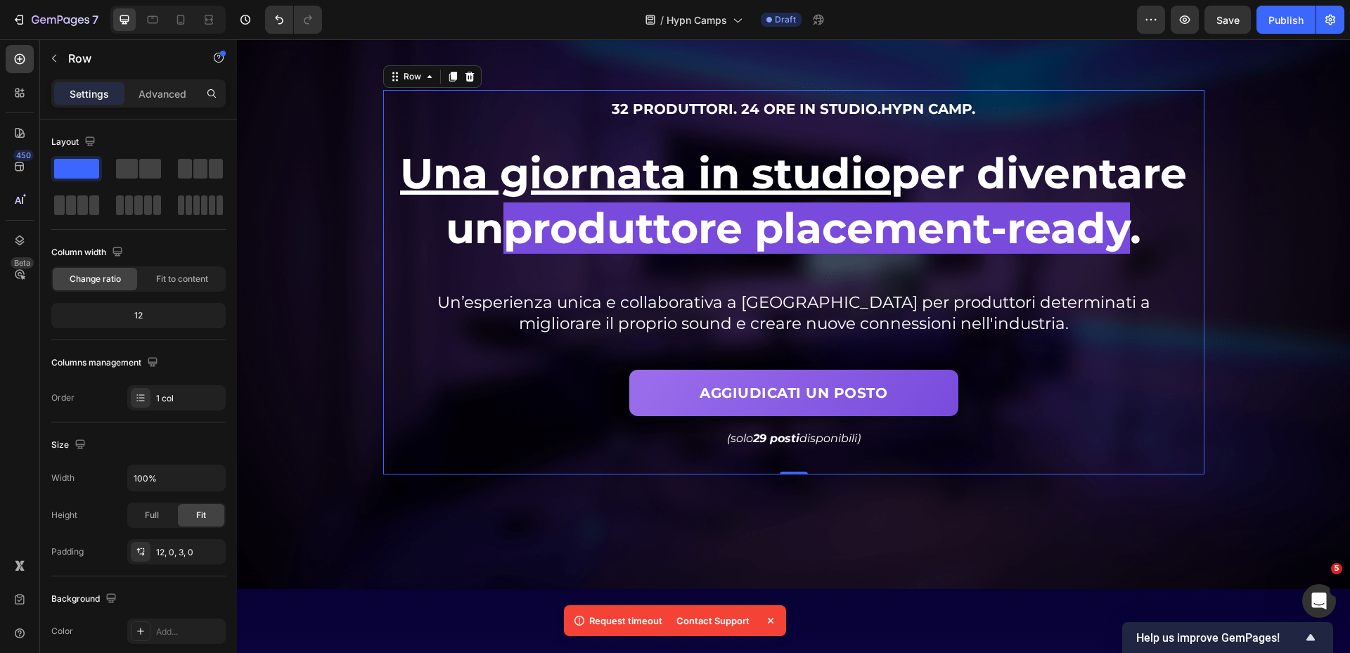
click at [1217, 25] on span "Save" at bounding box center [1228, 20] width 23 height 12
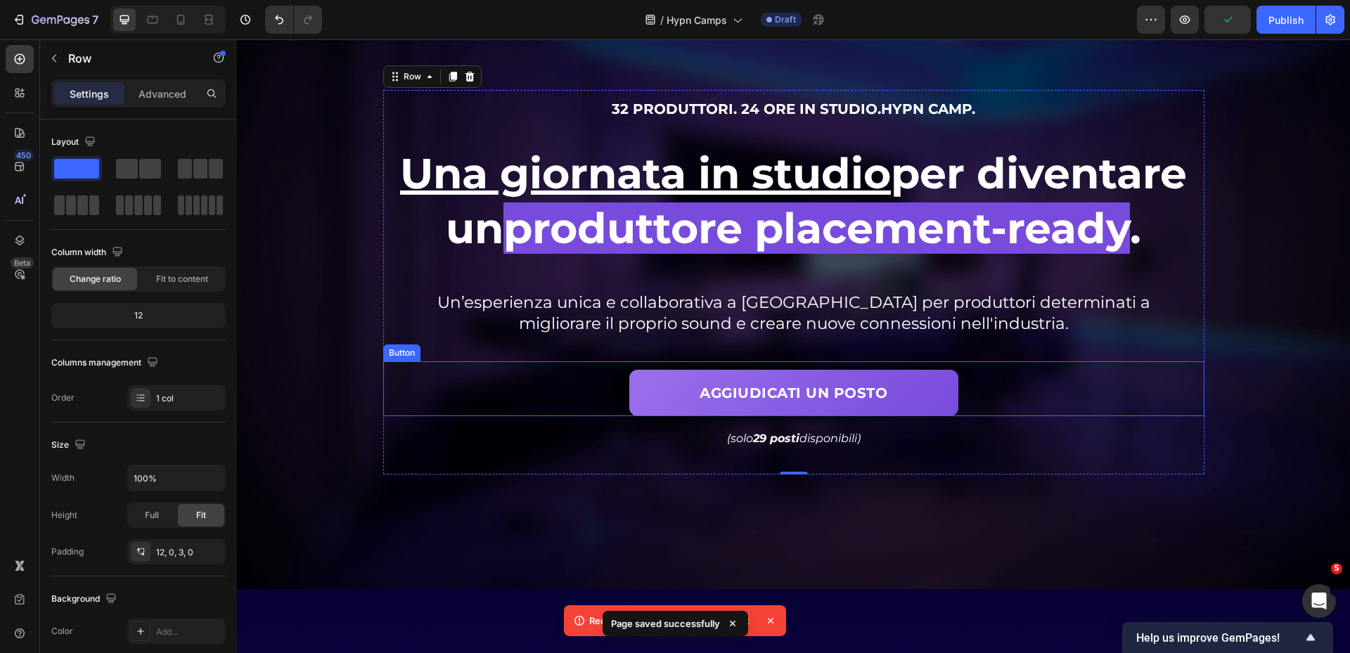
click at [1013, 402] on div "AGGIUDICATI UN POSTO Button" at bounding box center [793, 388] width 821 height 55
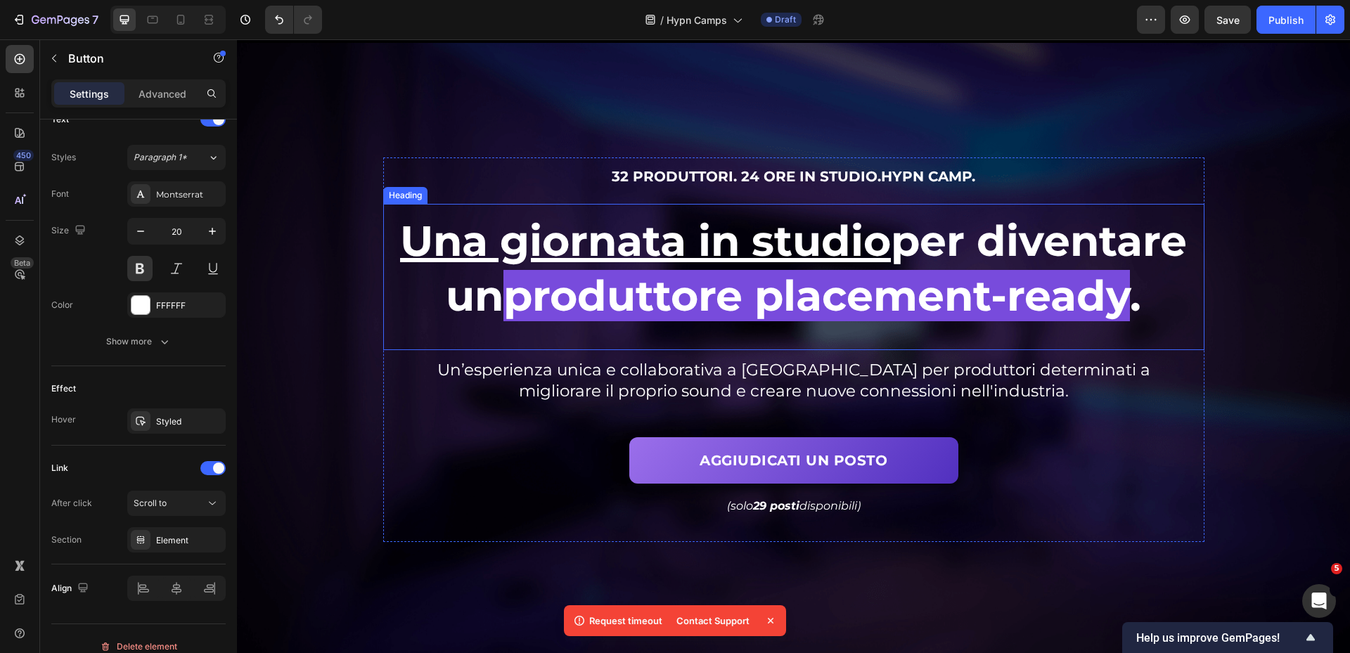
scroll to position [211, 0]
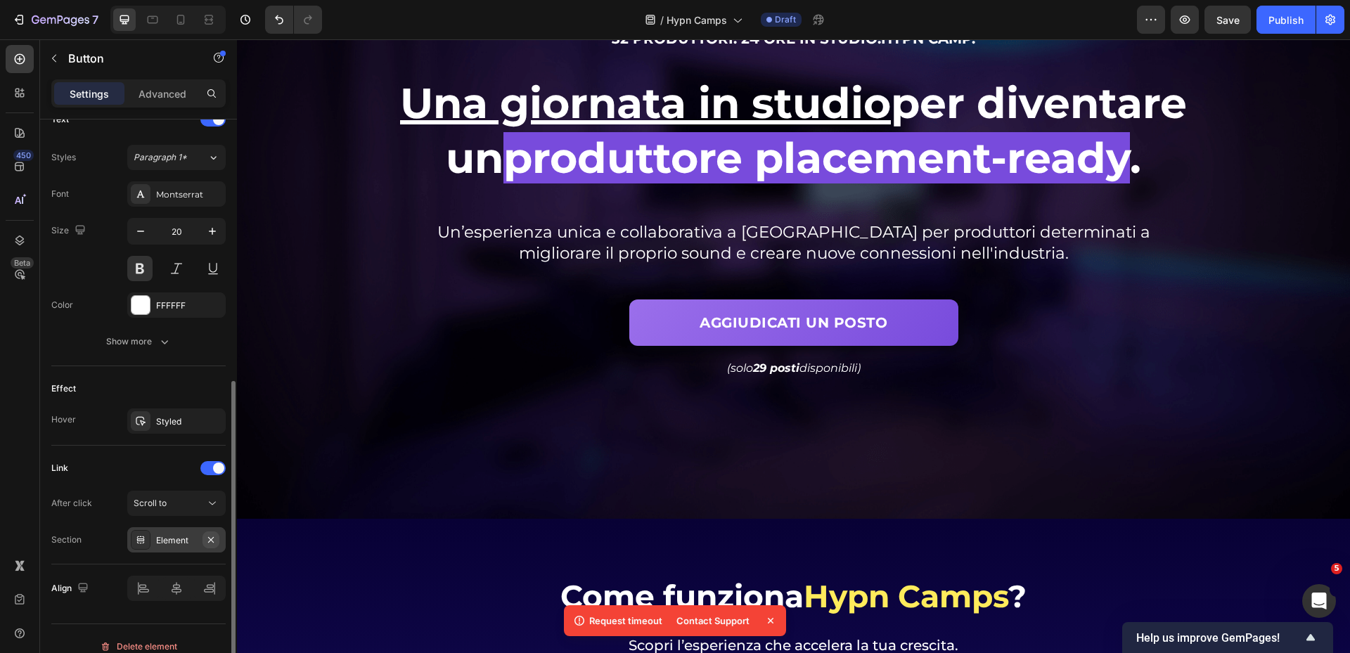
click at [212, 538] on icon "button" at bounding box center [210, 540] width 11 height 11
click at [956, 328] on div "AGGIUDICATI UN POSTO Button" at bounding box center [793, 318] width 821 height 55
click at [994, 317] on div "AGGIUDICATI UN POSTO Button" at bounding box center [793, 318] width 821 height 55
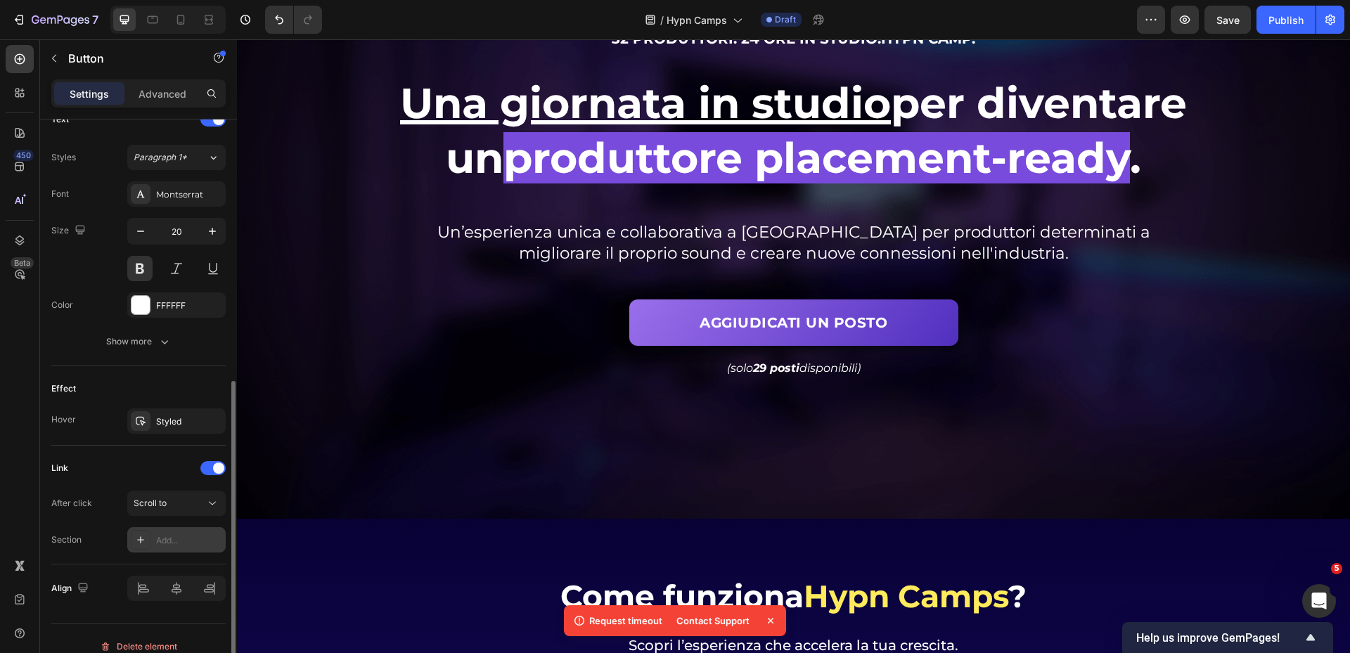
click at [650, 319] on button "AGGIUDICATI UN POSTO" at bounding box center [793, 323] width 329 height 46
click at [558, 329] on div "AGGIUDICATI UN POSTO Button" at bounding box center [793, 318] width 821 height 55
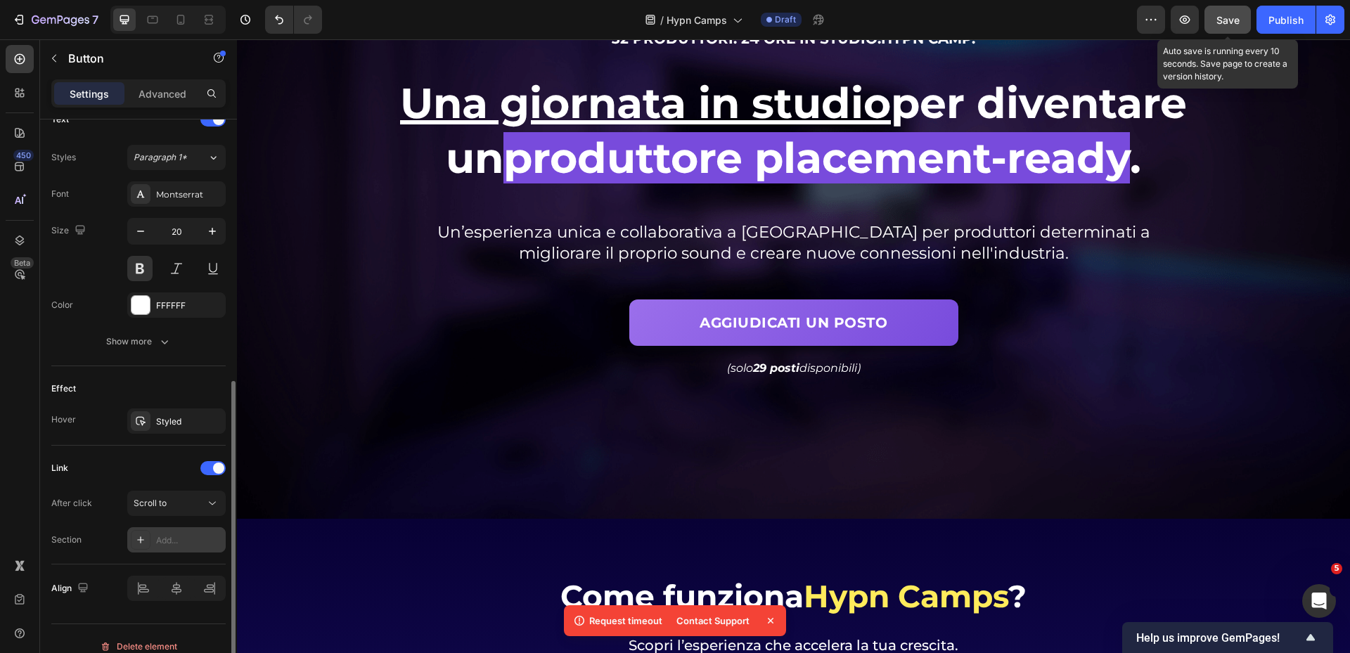
click at [1221, 11] on button "Save" at bounding box center [1228, 20] width 46 height 28
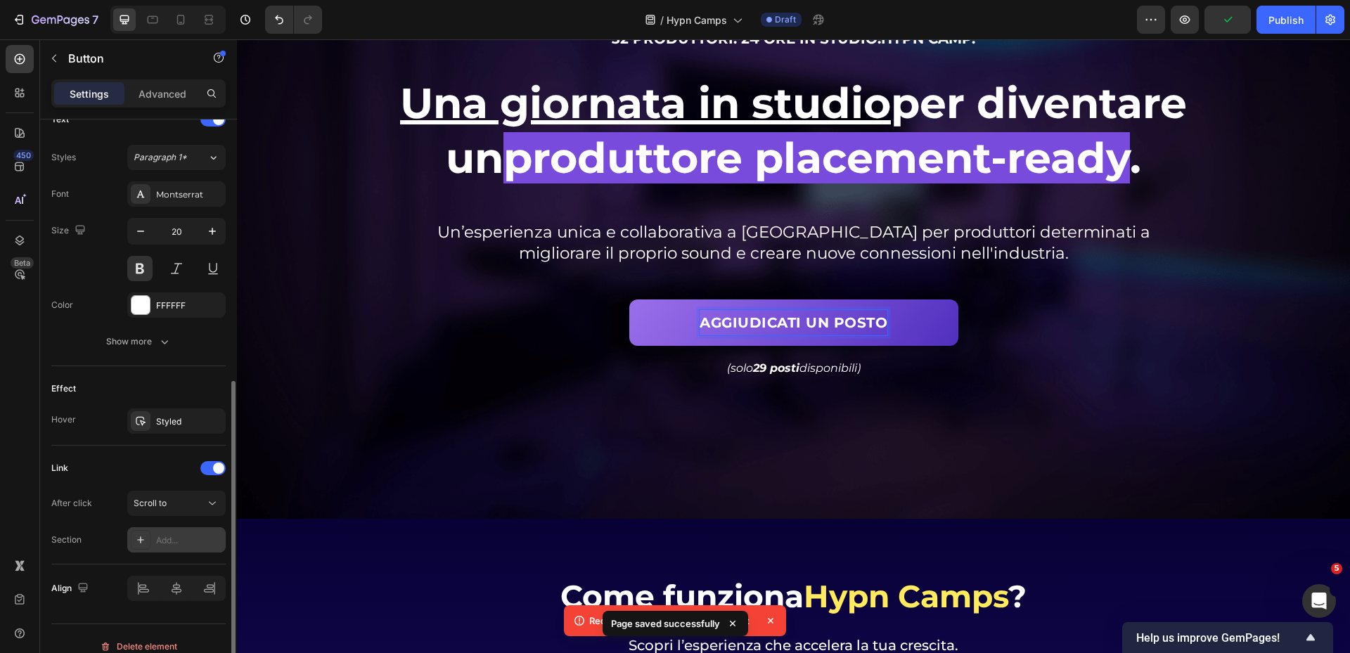
click at [708, 314] on span "AGGIUDICATI UN POSTO" at bounding box center [794, 322] width 188 height 17
click at [649, 301] on button "AGGIUDICATI UN POSTO" at bounding box center [793, 323] width 329 height 46
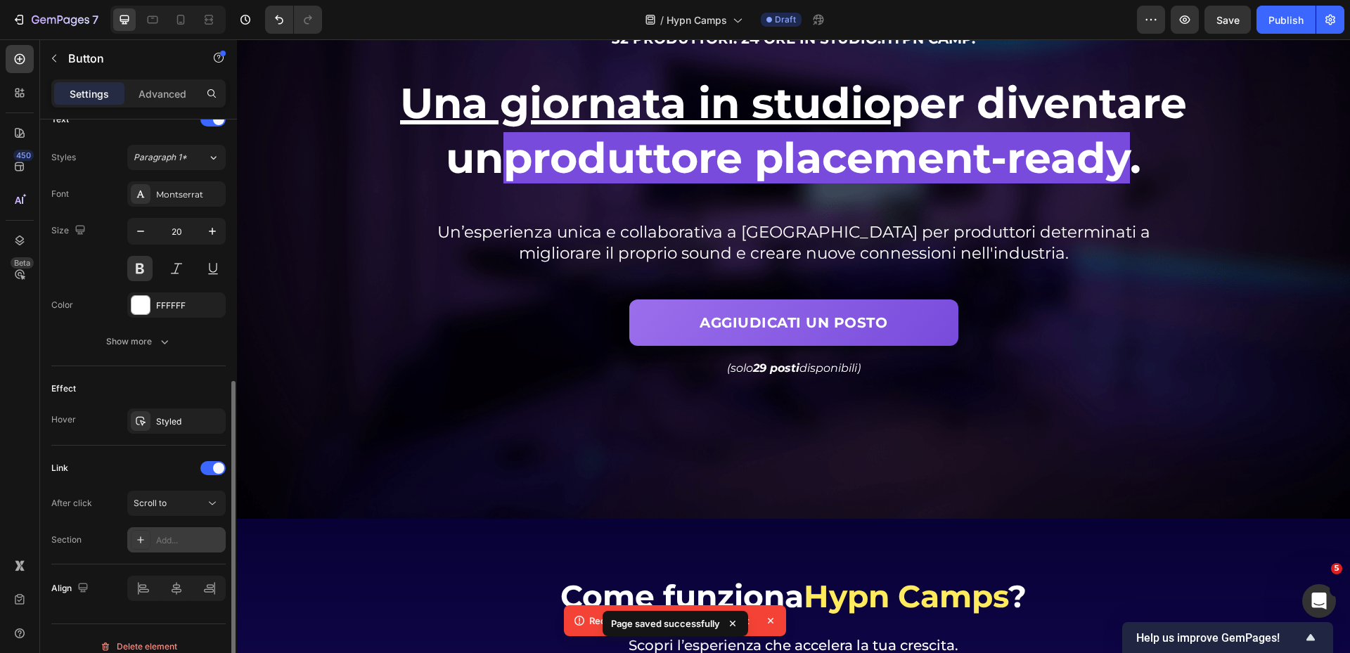
click at [971, 315] on div "AGGIUDICATI UN POSTO Button" at bounding box center [793, 318] width 821 height 55
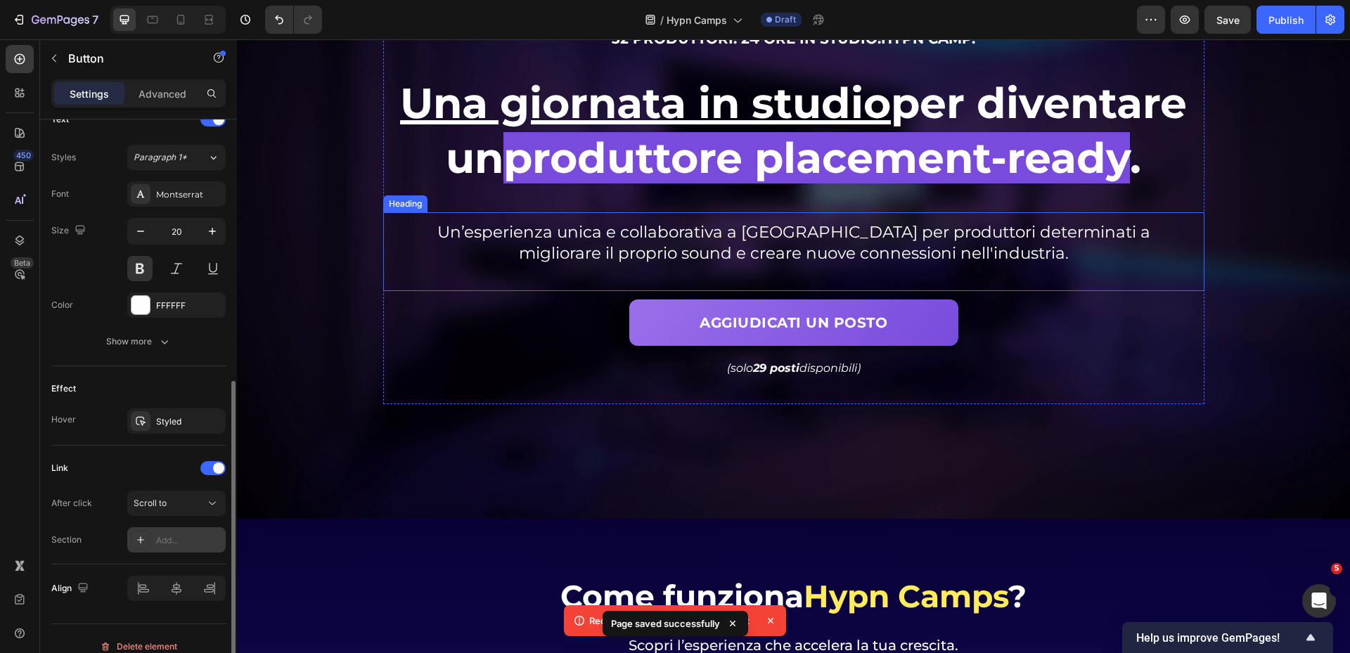
click at [940, 237] on span "Un’esperienza unica e collaborativa a [GEOGRAPHIC_DATA] per produttori determin…" at bounding box center [793, 242] width 713 height 41
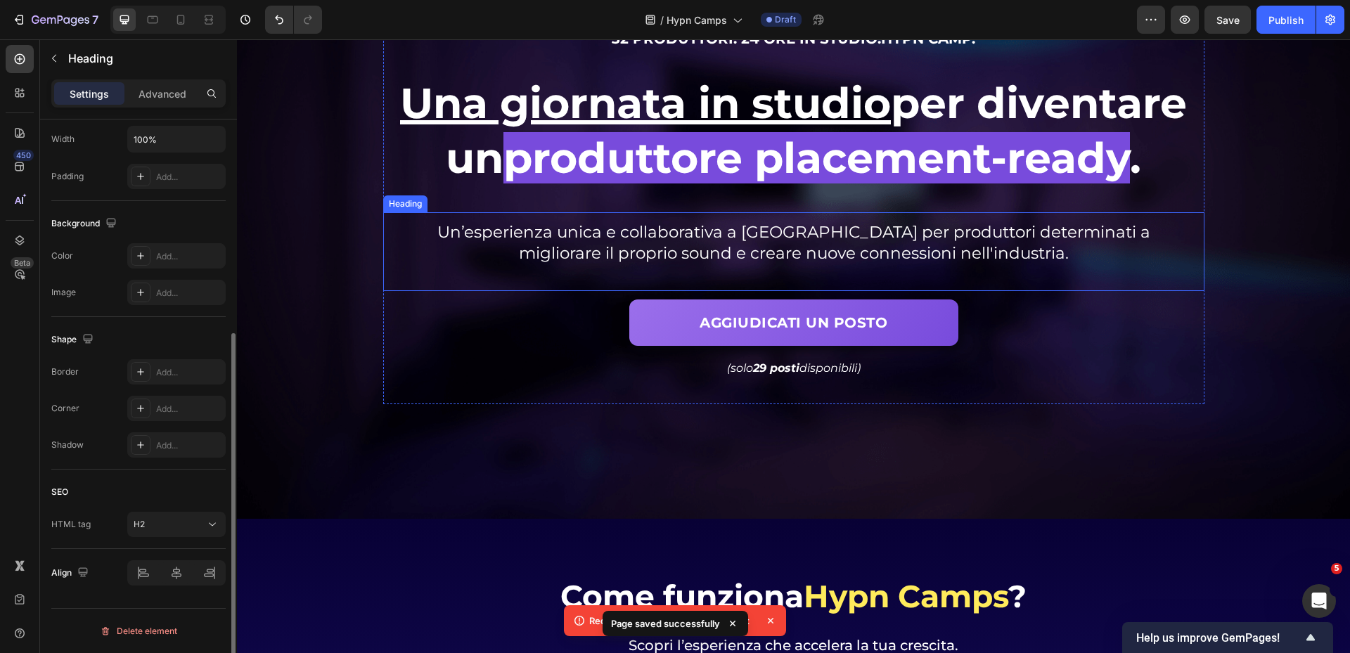
scroll to position [0, 0]
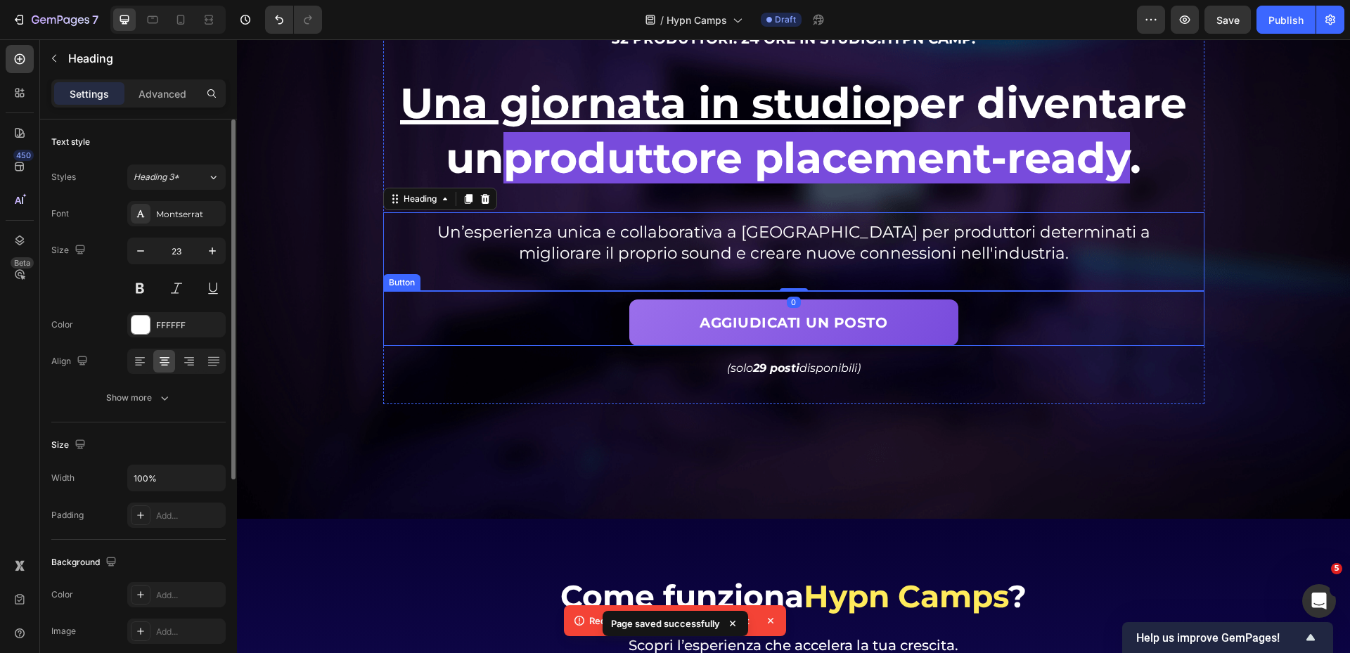
click at [974, 332] on div "AGGIUDICATI UN POSTO Button" at bounding box center [793, 318] width 821 height 55
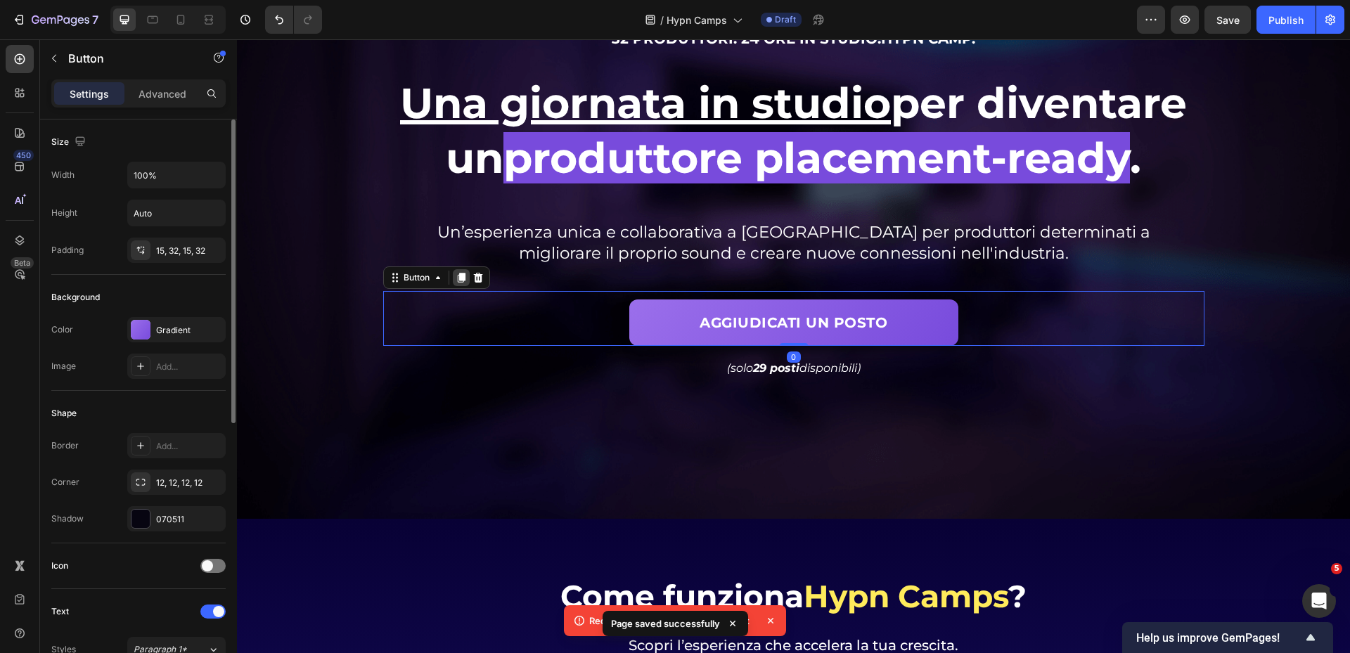
click at [457, 276] on icon at bounding box center [461, 278] width 8 height 10
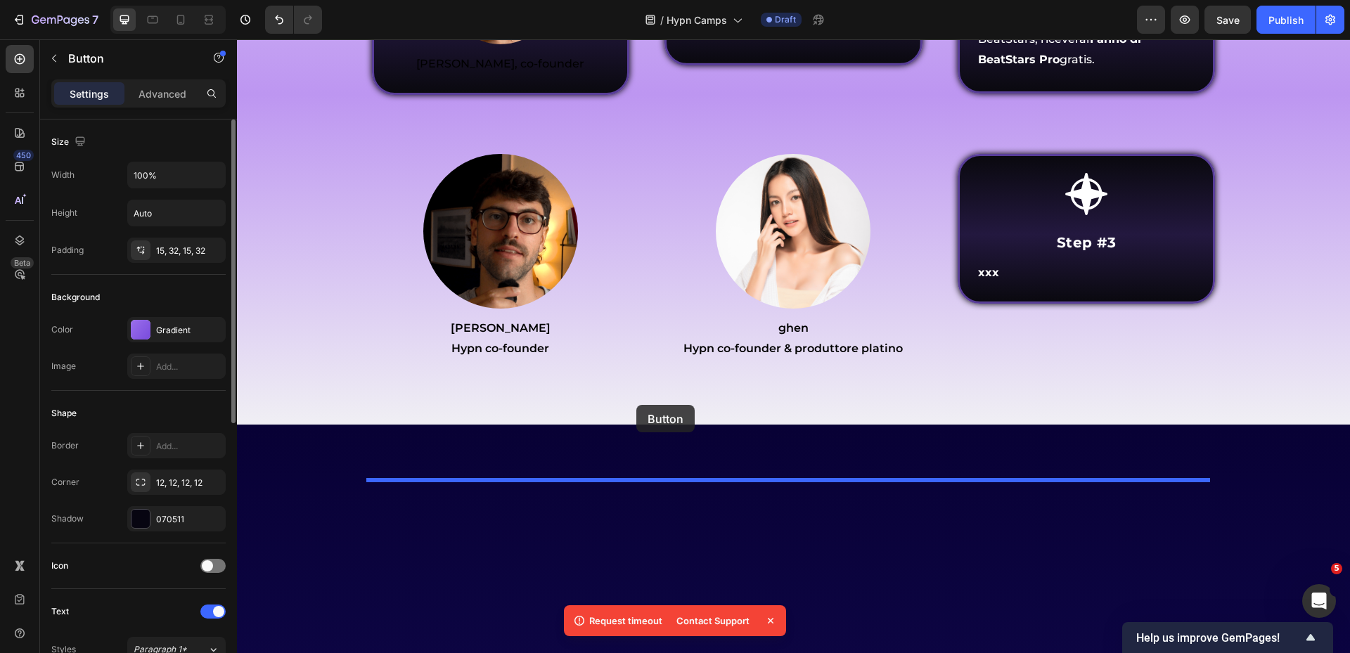
scroll to position [5125, 0]
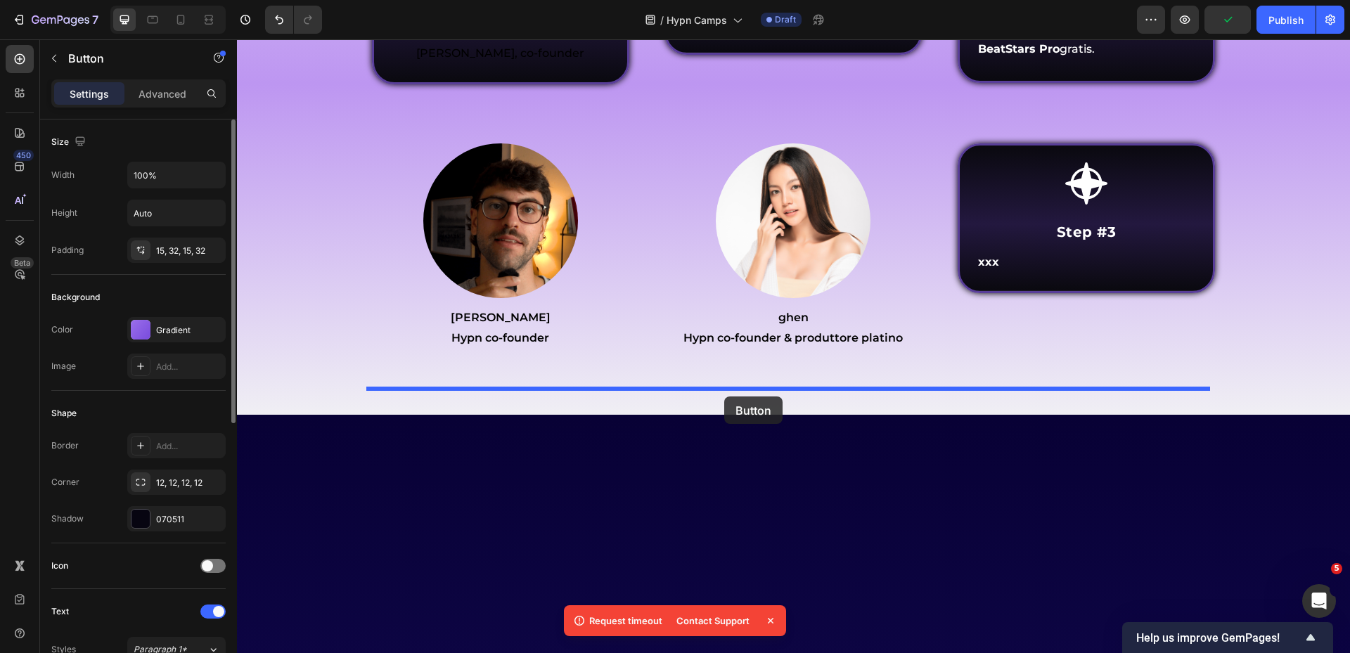
drag, startPoint x: 395, startPoint y: 305, endPoint x: 724, endPoint y: 397, distance: 341.8
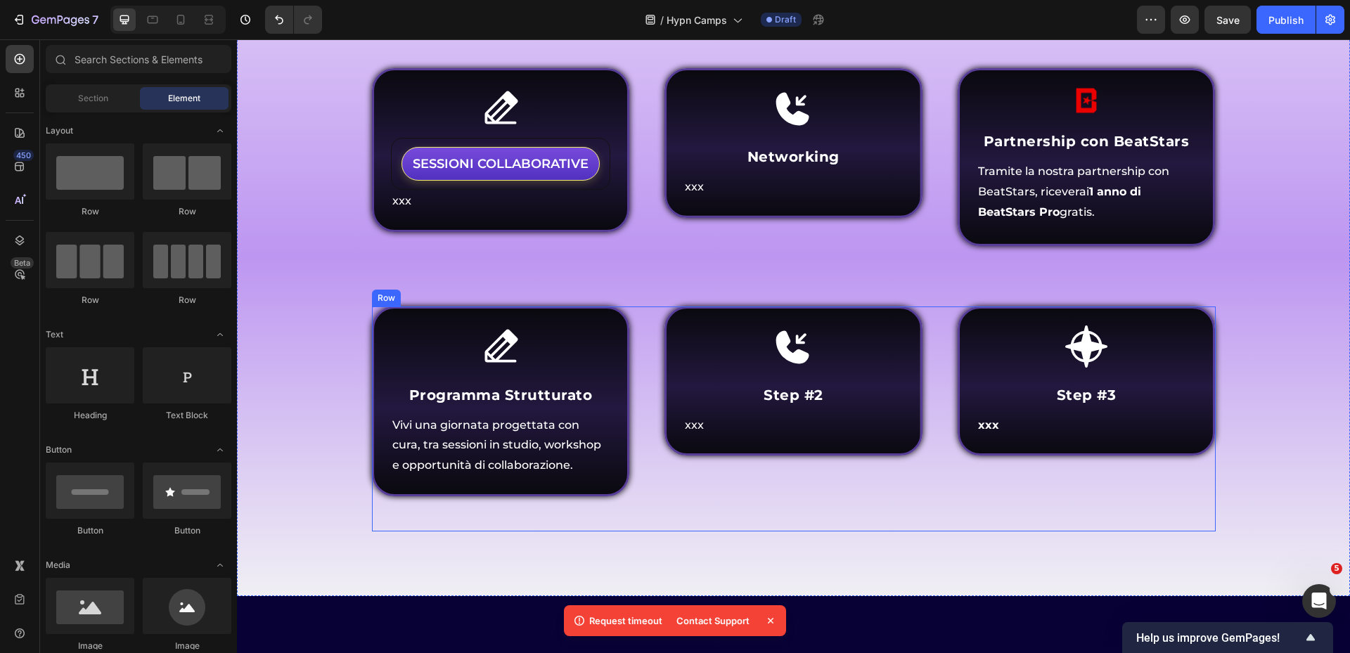
scroll to position [1397, 0]
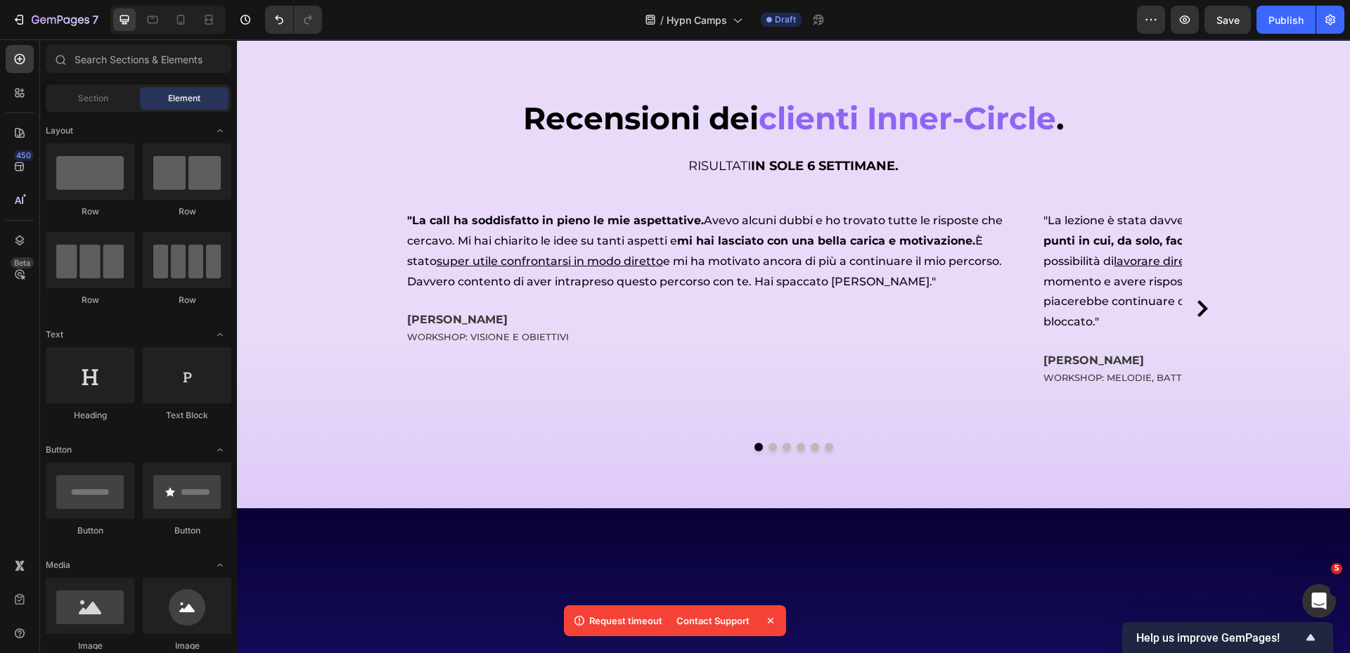
scroll to position [8008, 0]
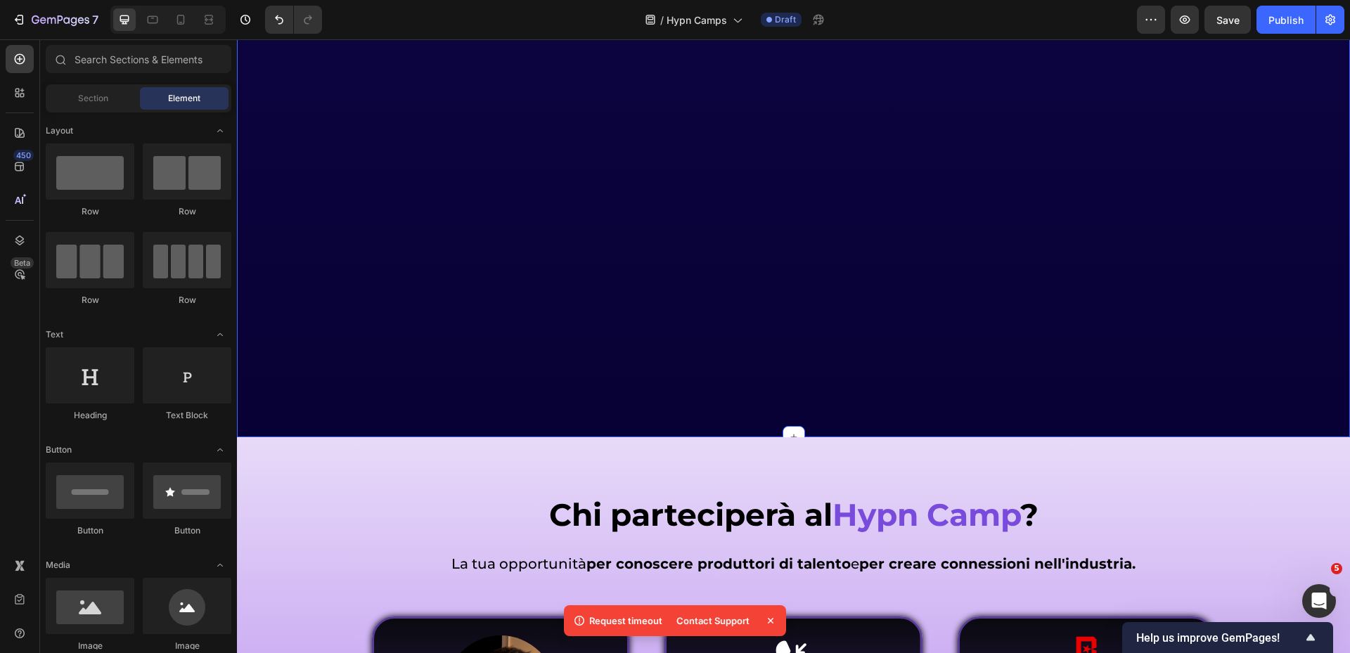
scroll to position [5266, 0]
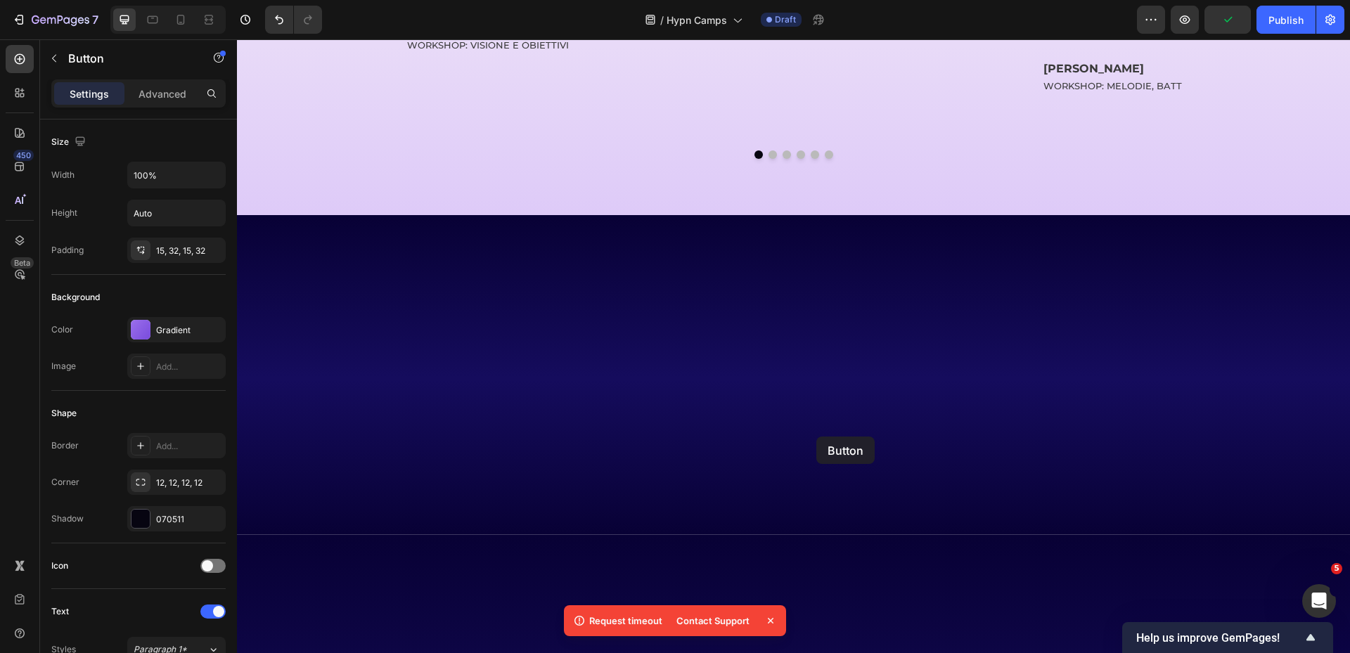
scroll to position [8010, 0]
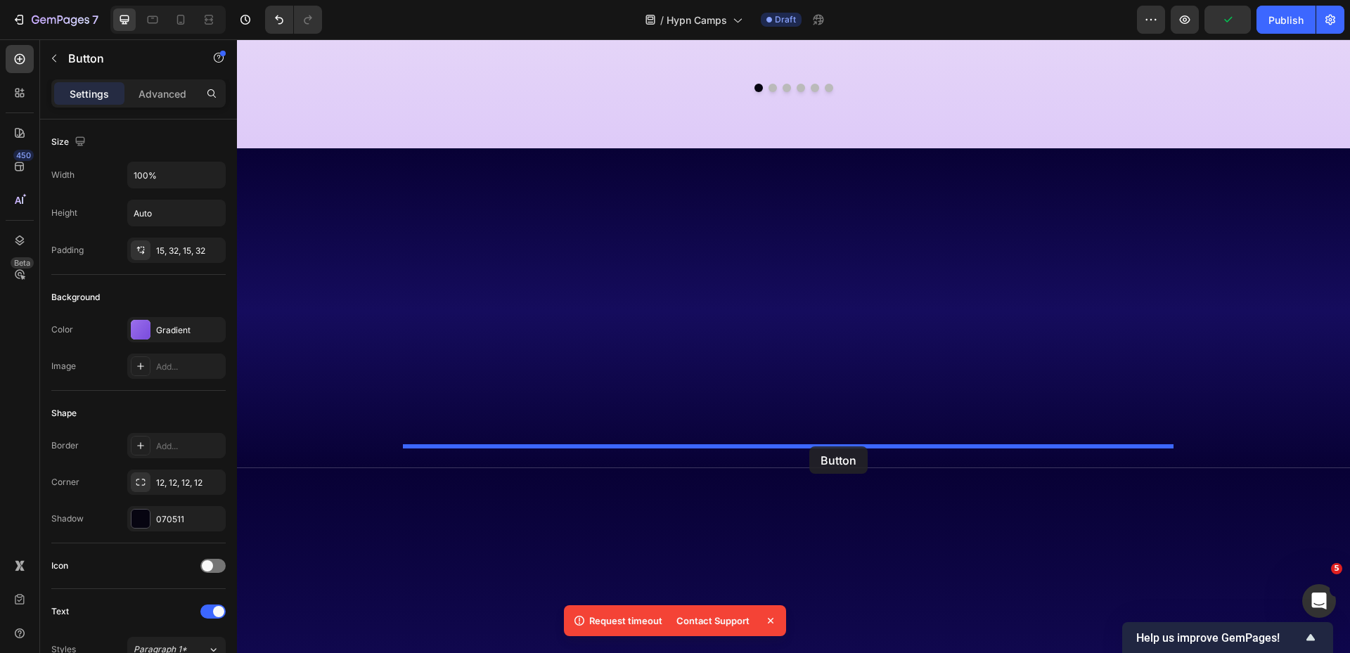
drag, startPoint x: 376, startPoint y: 290, endPoint x: 809, endPoint y: 447, distance: 461.4
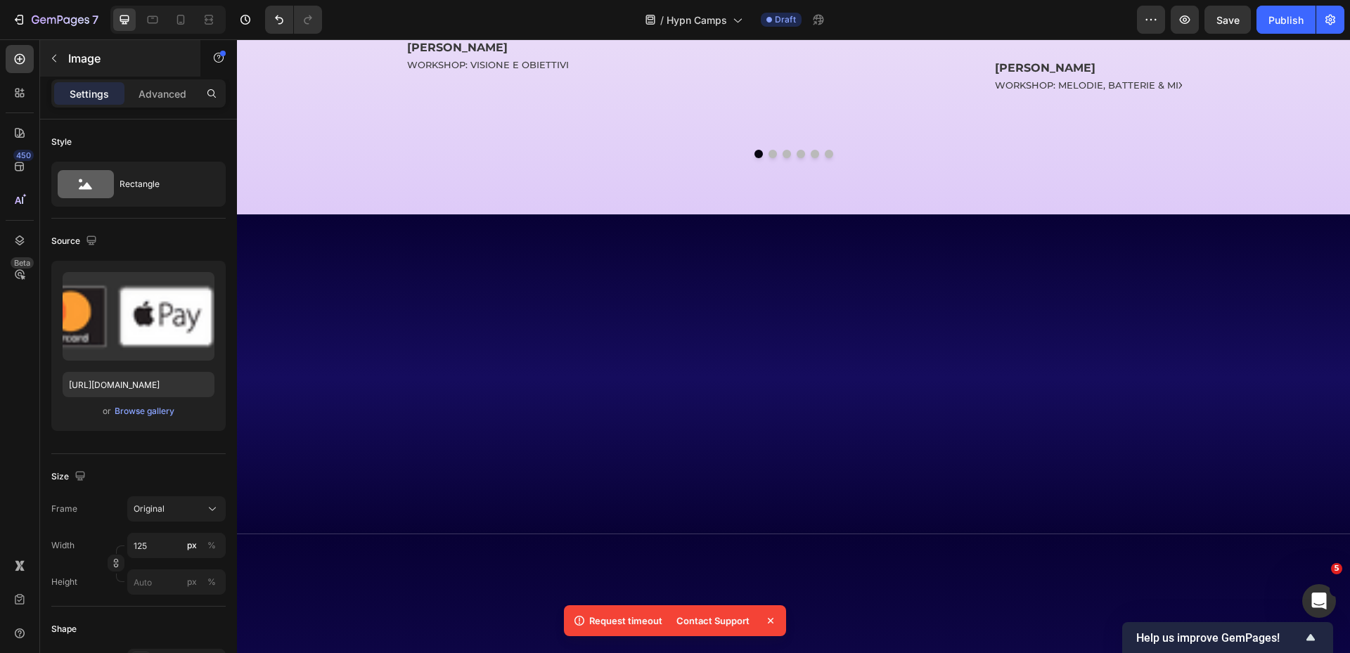
click at [146, 74] on div "Image" at bounding box center [120, 58] width 160 height 37
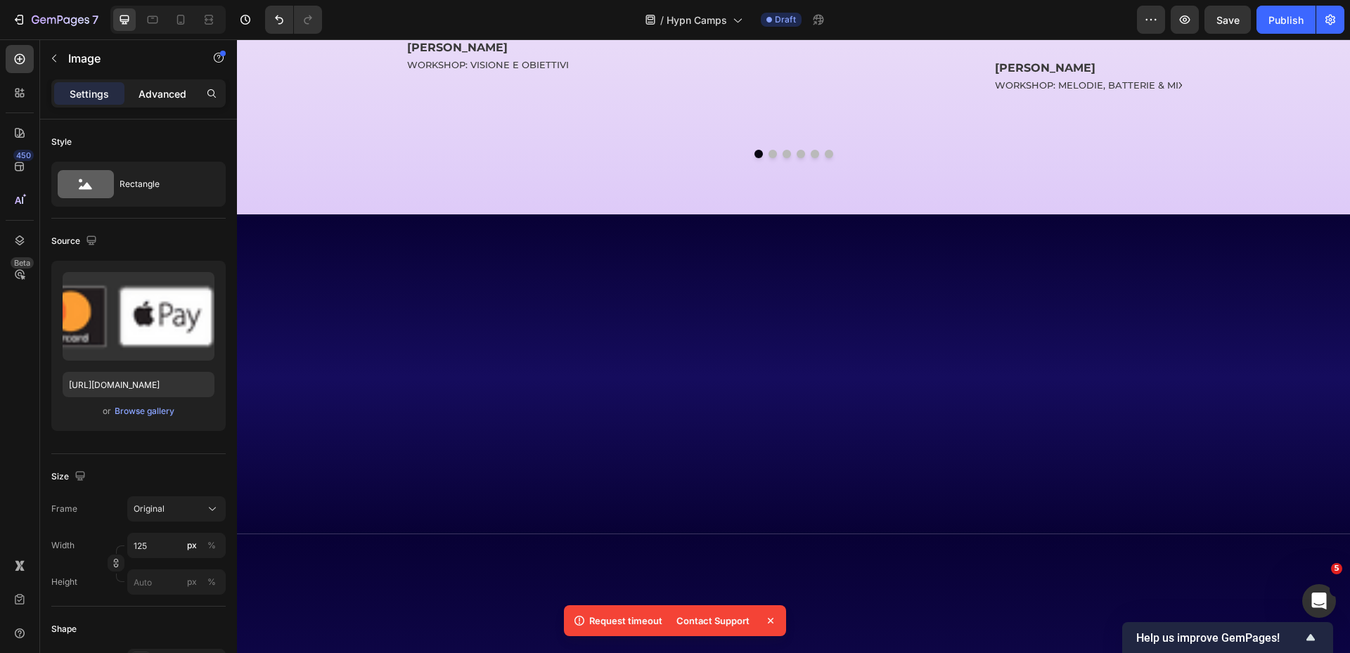
click at [170, 87] on p "Advanced" at bounding box center [163, 94] width 48 height 15
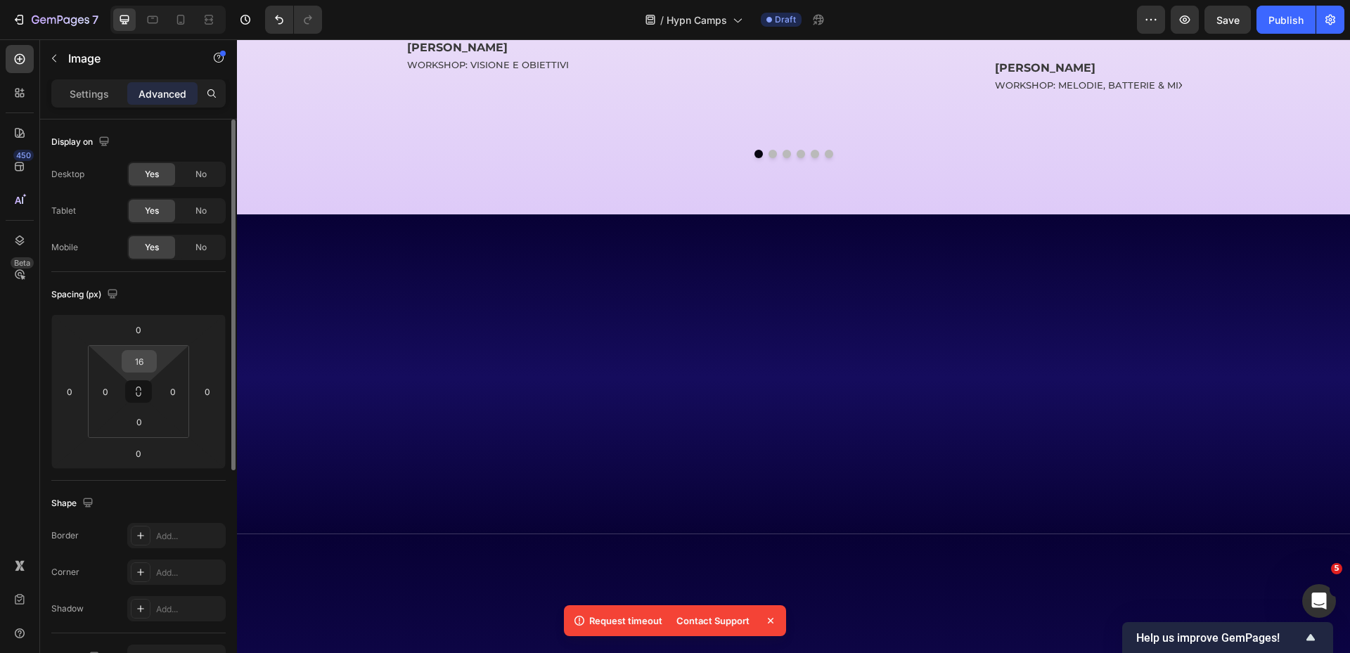
click at [143, 361] on input "16" at bounding box center [139, 361] width 28 height 21
type input "12"
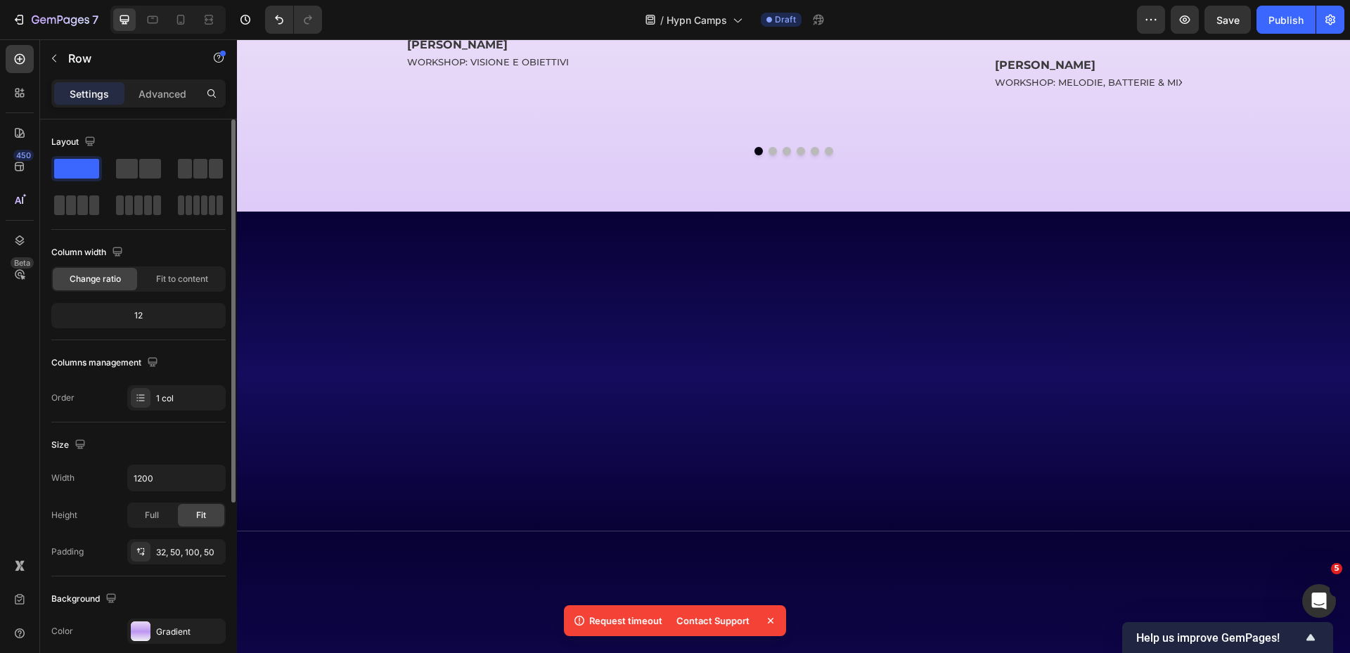
scroll to position [211, 0]
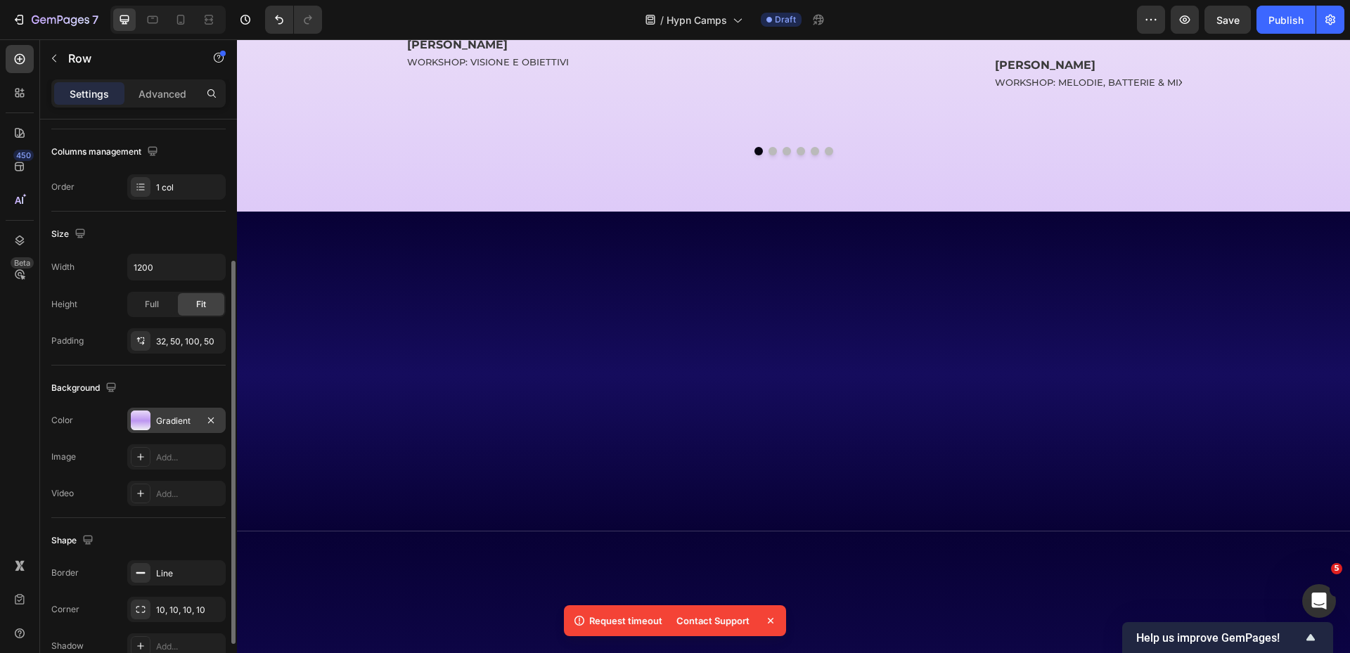
click at [169, 421] on div "Gradient" at bounding box center [176, 421] width 41 height 13
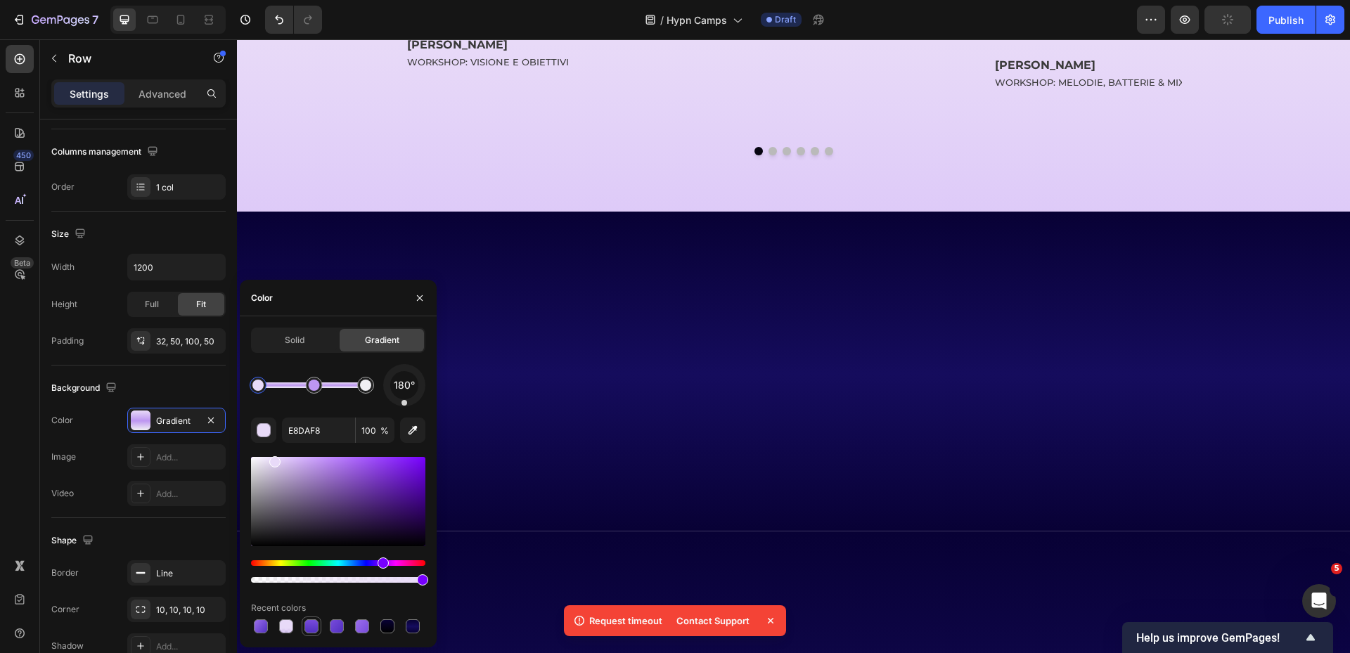
click at [309, 630] on div at bounding box center [312, 627] width 14 height 14
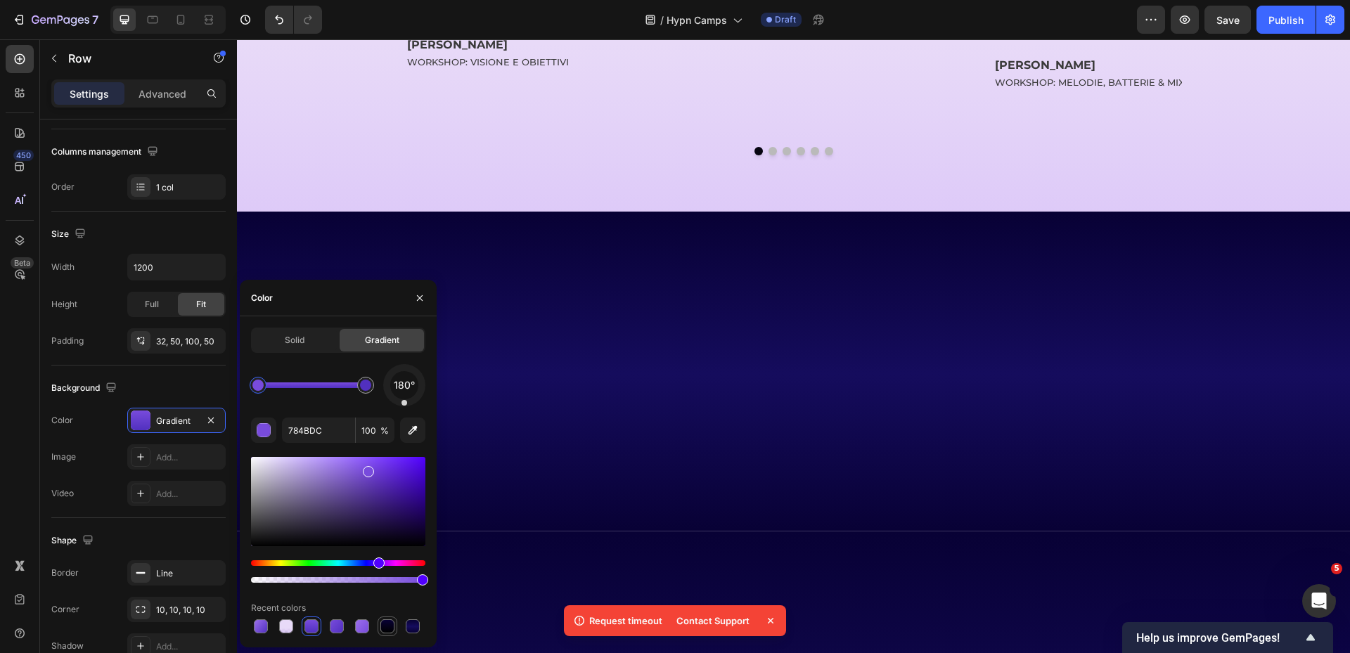
click at [392, 626] on div at bounding box center [387, 627] width 14 height 14
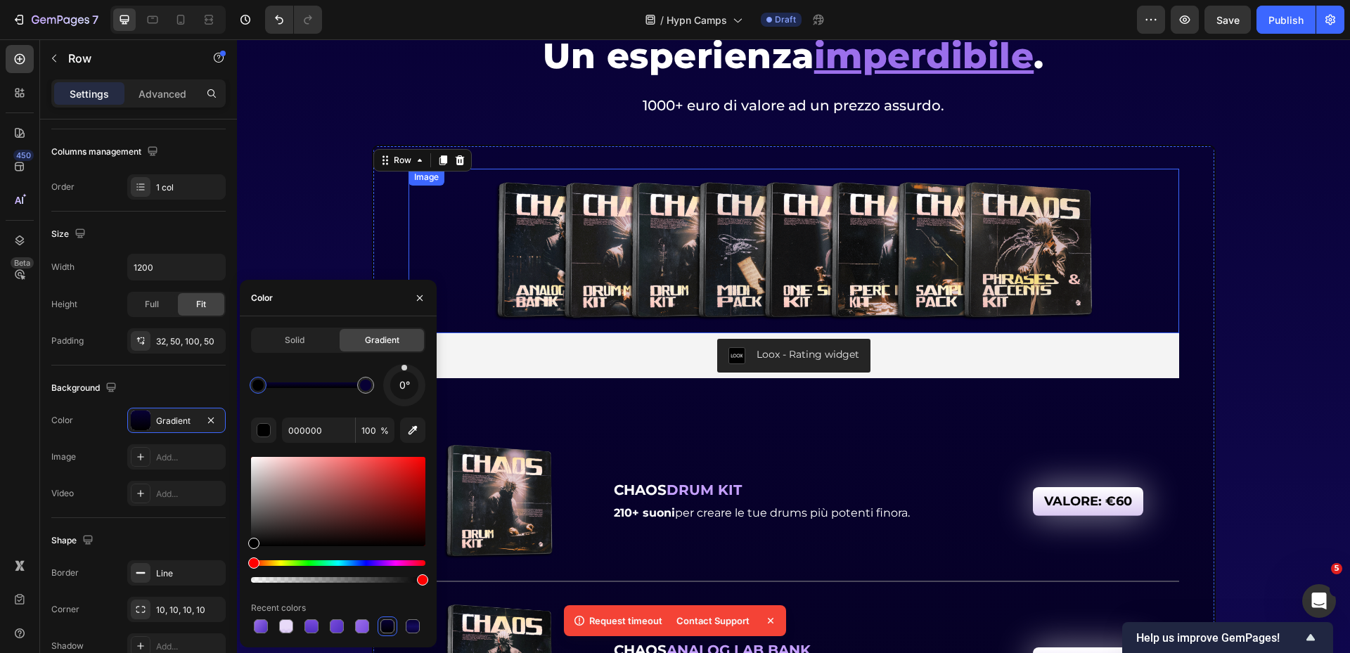
scroll to position [6182, 0]
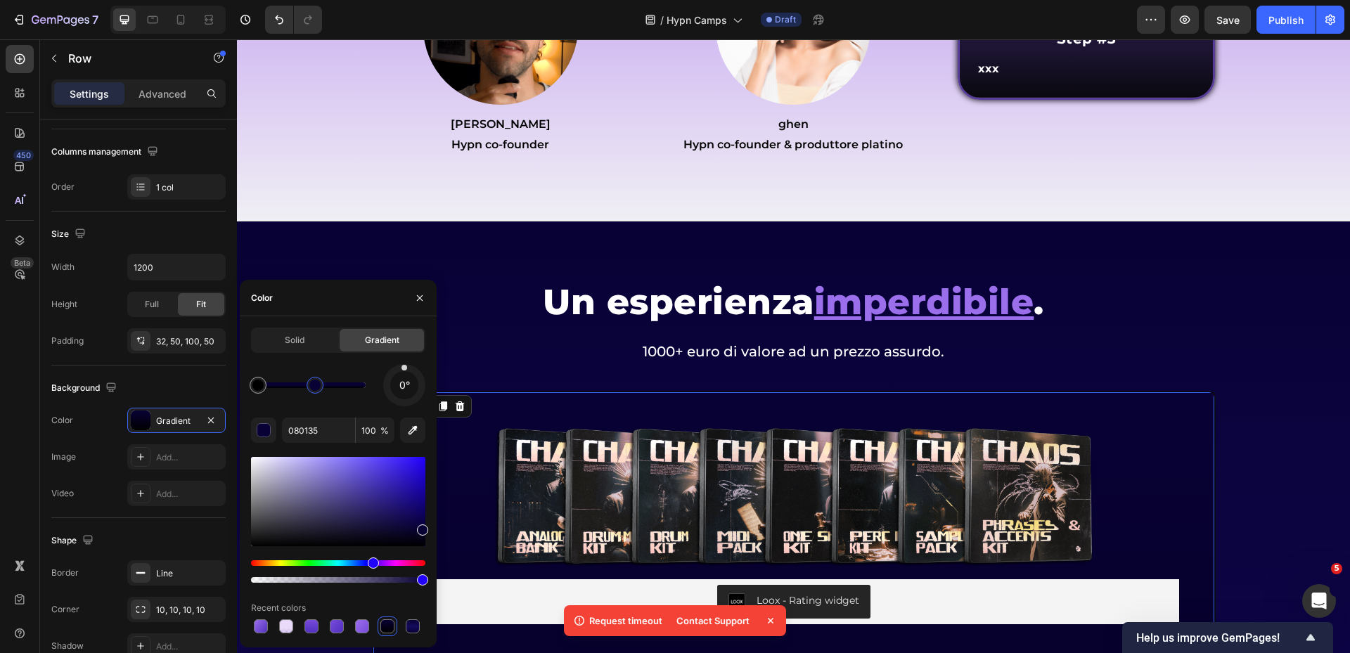
drag, startPoint x: 353, startPoint y: 390, endPoint x: 315, endPoint y: 391, distance: 38.0
click at [315, 390] on div at bounding box center [314, 385] width 11 height 11
drag, startPoint x: 313, startPoint y: 392, endPoint x: 406, endPoint y: 392, distance: 92.8
click at [406, 392] on div "0°" at bounding box center [338, 385] width 174 height 42
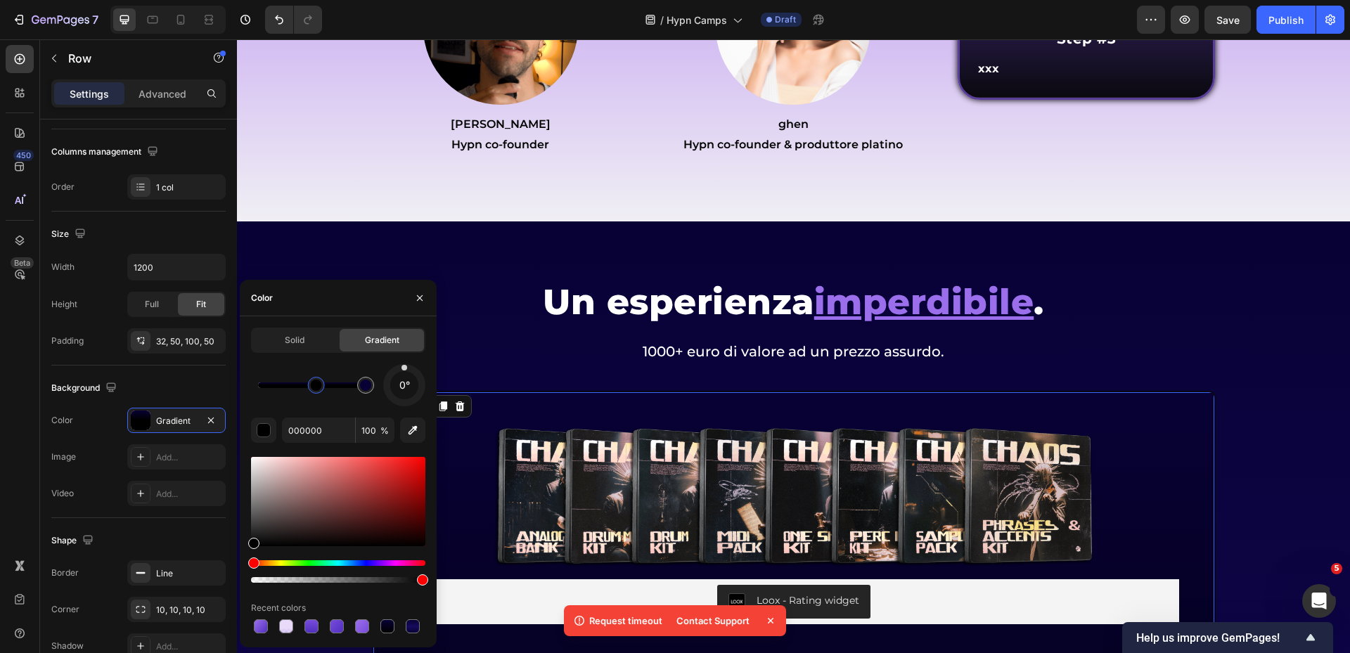
drag, startPoint x: 257, startPoint y: 390, endPoint x: 317, endPoint y: 391, distance: 59.8
click at [364, 388] on div at bounding box center [365, 385] width 11 height 11
click at [267, 387] on div at bounding box center [312, 386] width 108 height 6
click at [169, 390] on div "450 Beta Sections(18) Elements(83) Section Element Hero Section Product Detail …" at bounding box center [118, 346] width 237 height 614
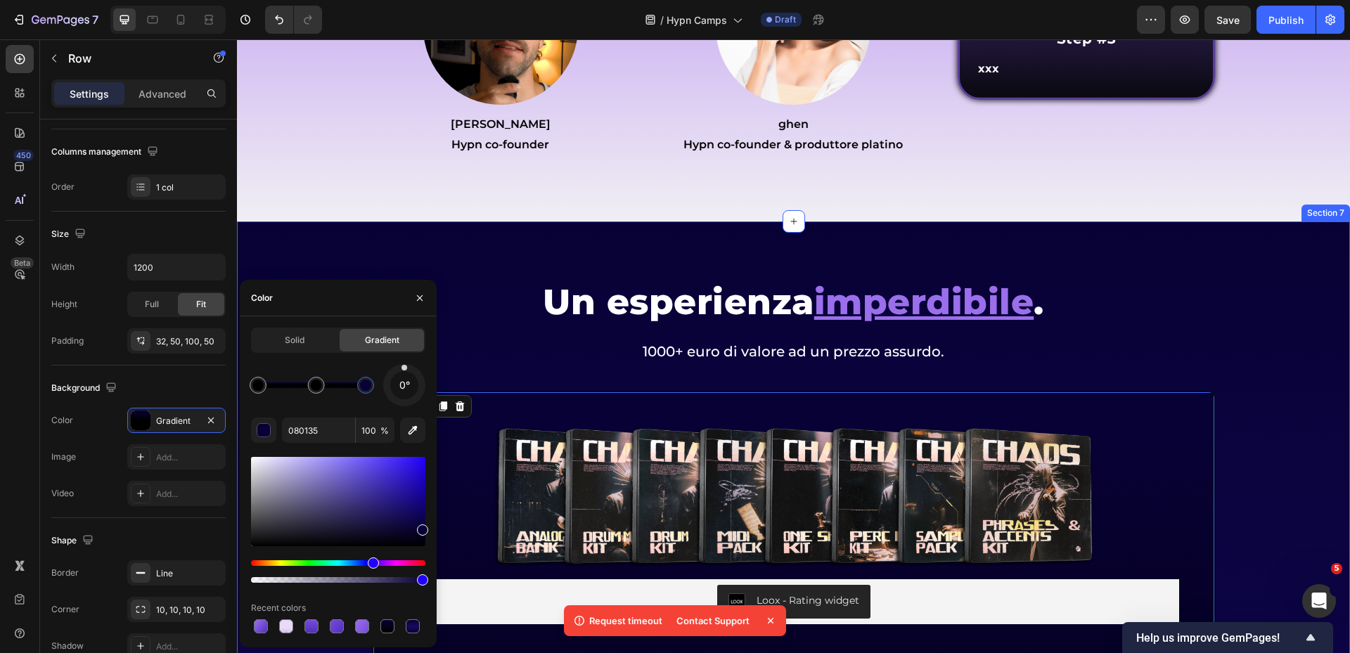
drag, startPoint x: 602, startPoint y: 427, endPoint x: 453, endPoint y: 390, distance: 153.5
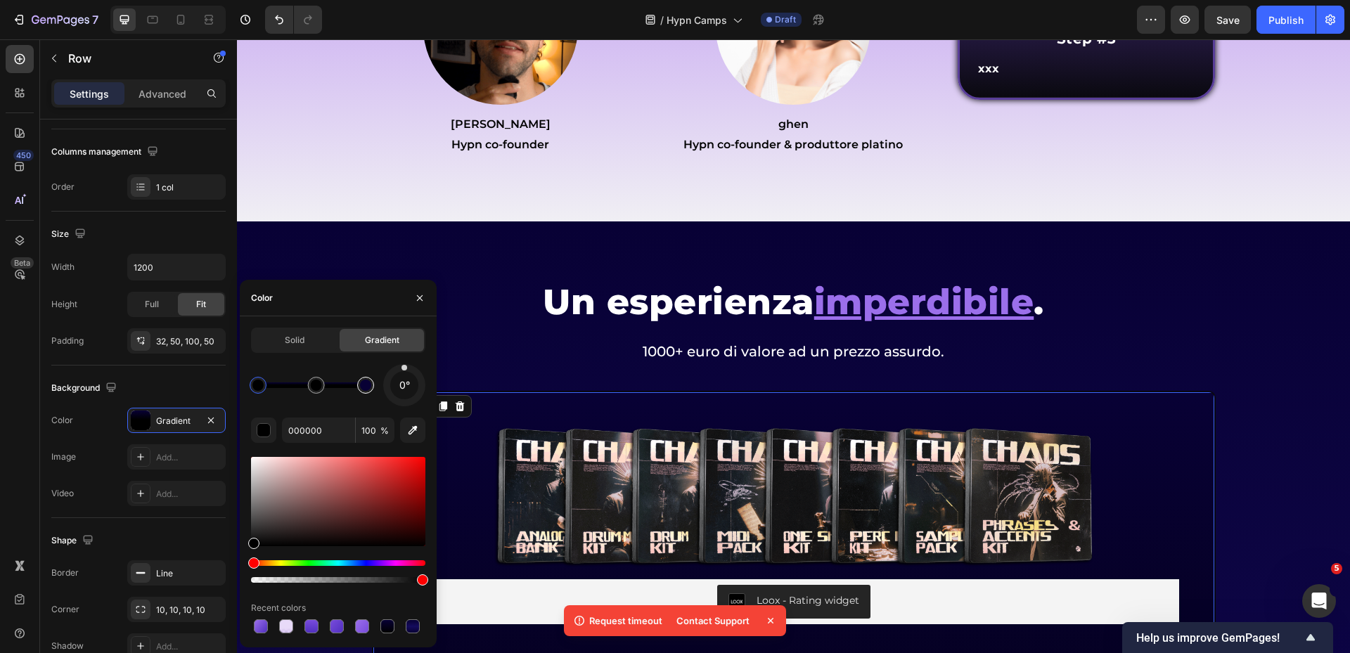
type input "080135"
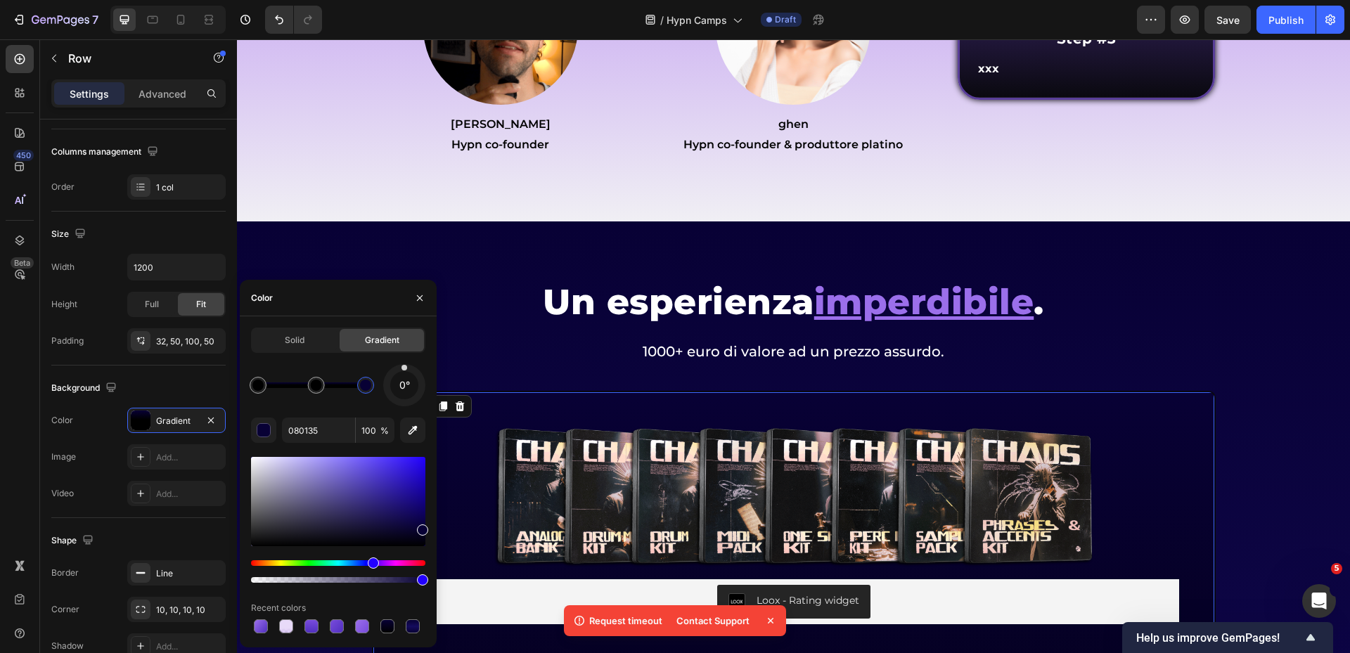
drag, startPoint x: 611, startPoint y: 426, endPoint x: 448, endPoint y: 389, distance: 167.4
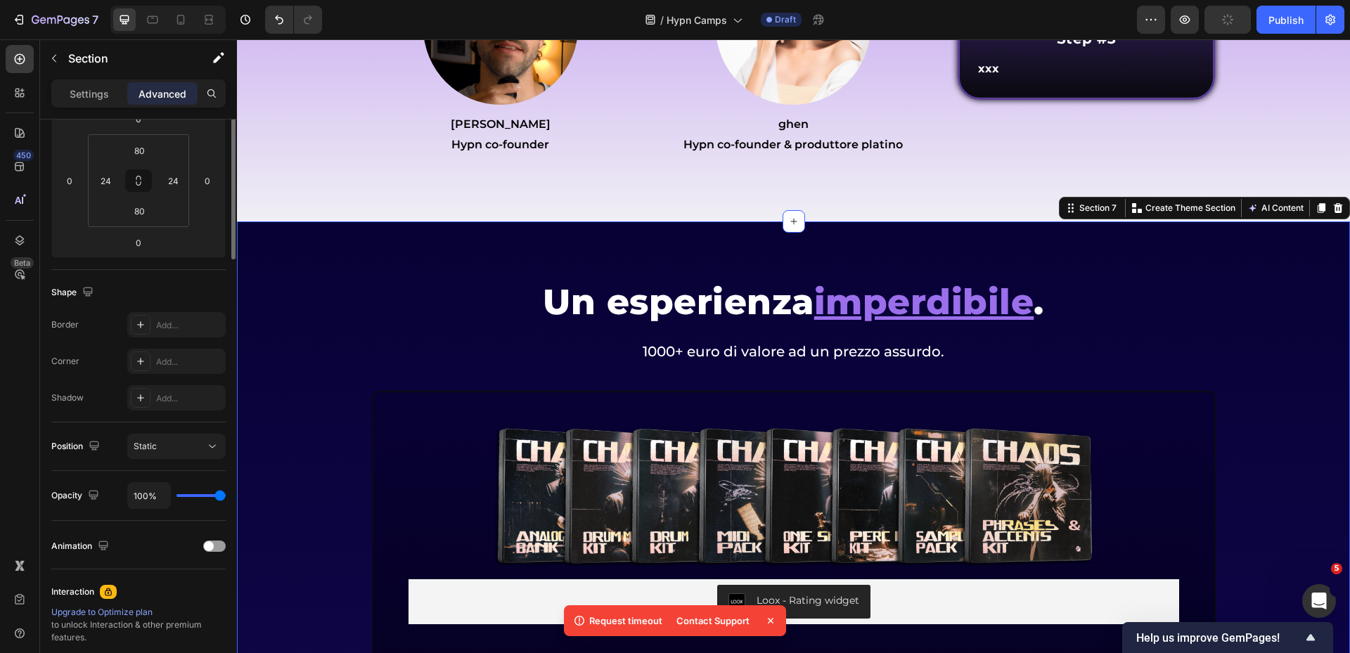
scroll to position [0, 0]
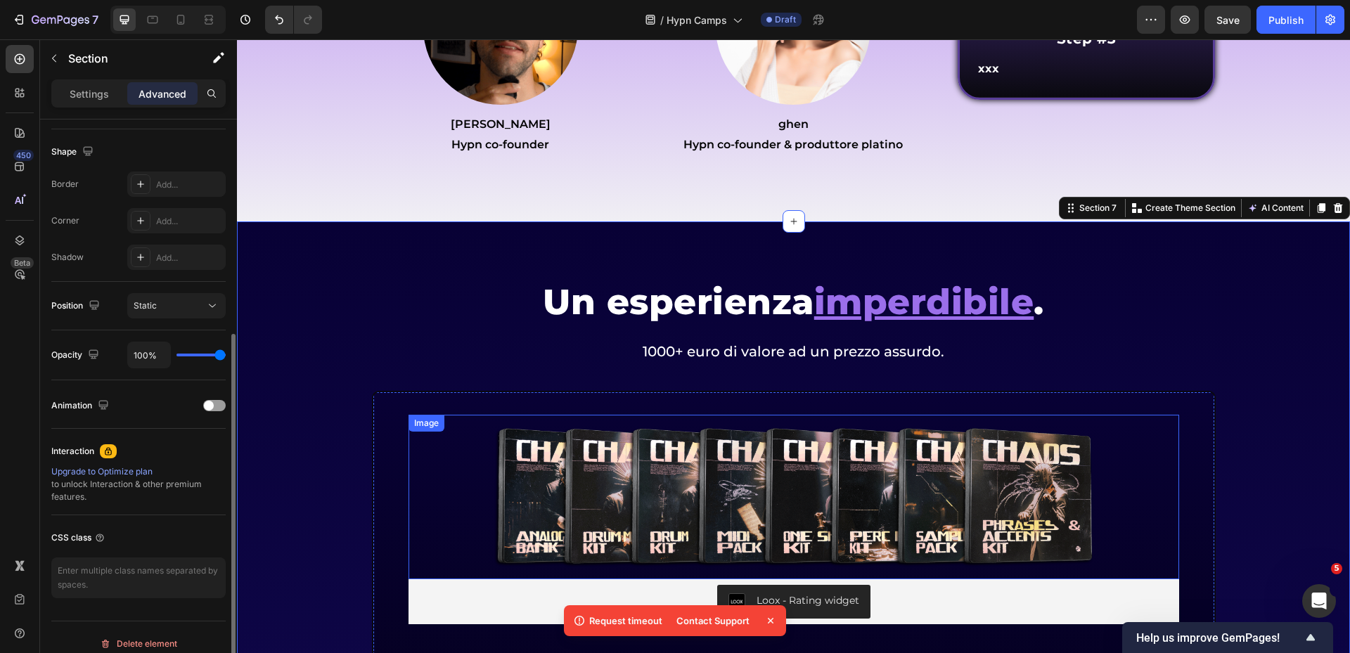
click at [435, 418] on div "Image" at bounding box center [427, 423] width 36 height 17
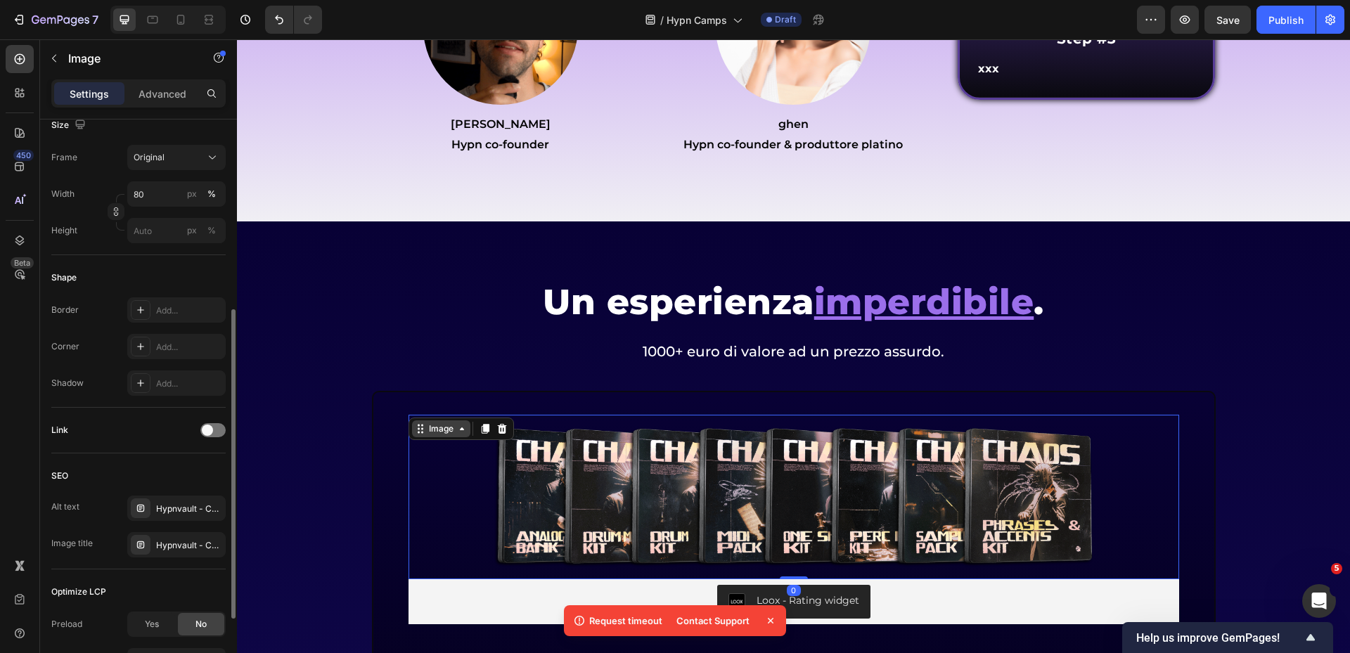
scroll to position [0, 0]
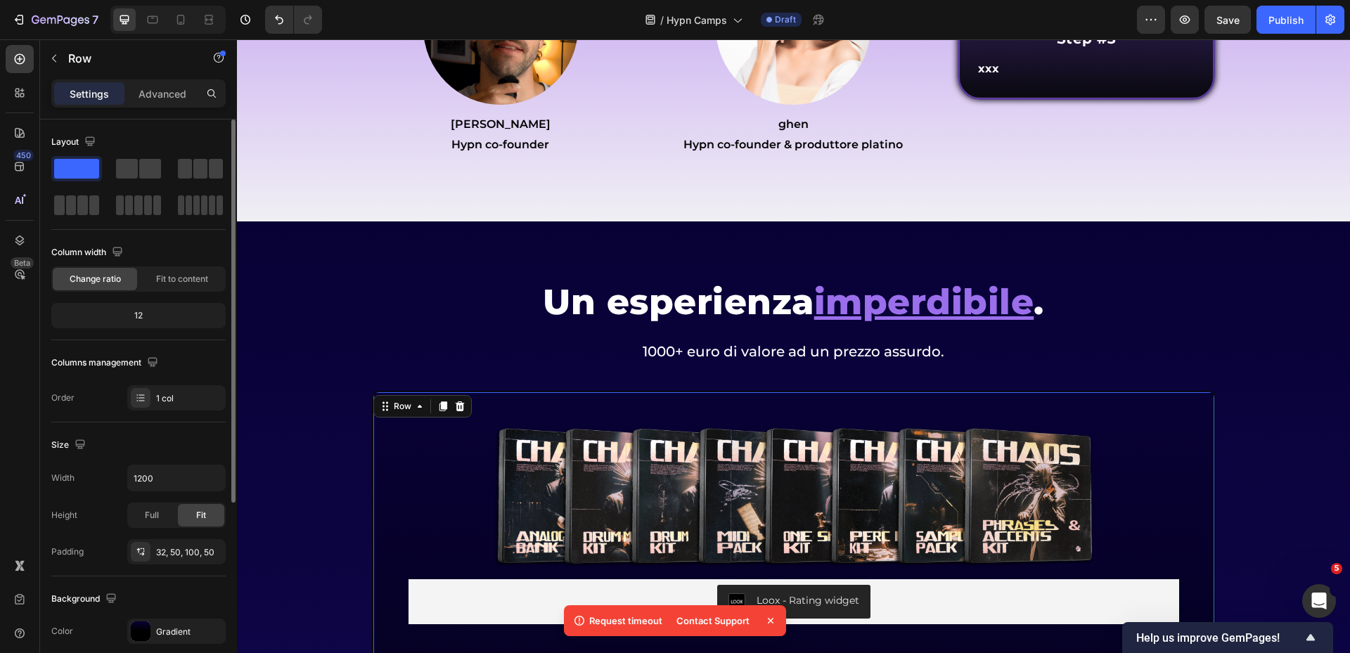
scroll to position [141, 0]
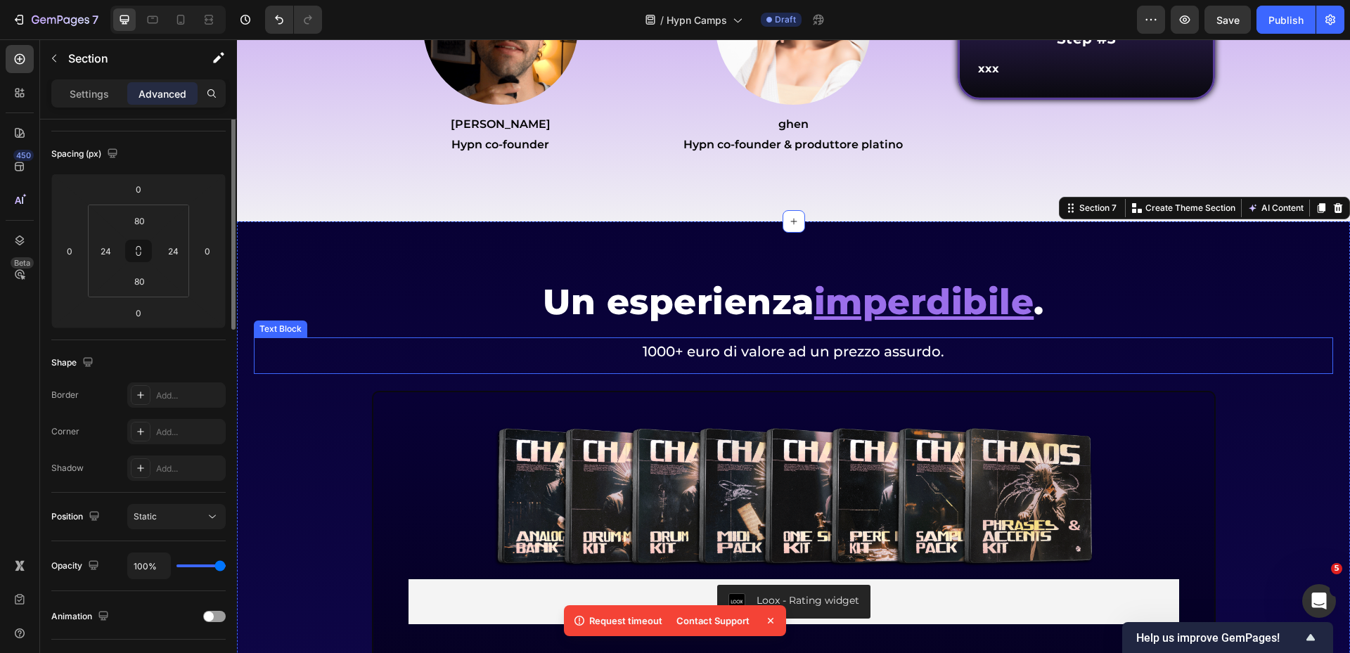
scroll to position [0, 0]
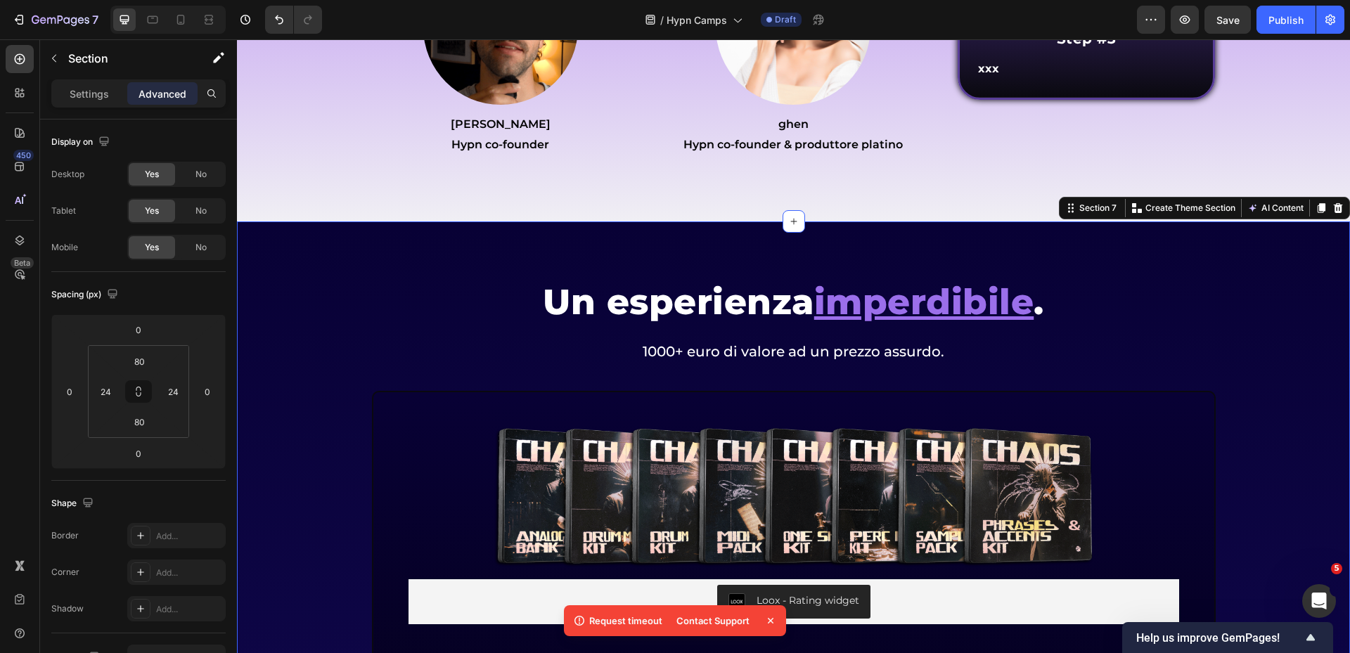
click at [89, 105] on div "Settings Advanced" at bounding box center [138, 93] width 174 height 28
click at [90, 96] on p "Settings" at bounding box center [89, 94] width 39 height 15
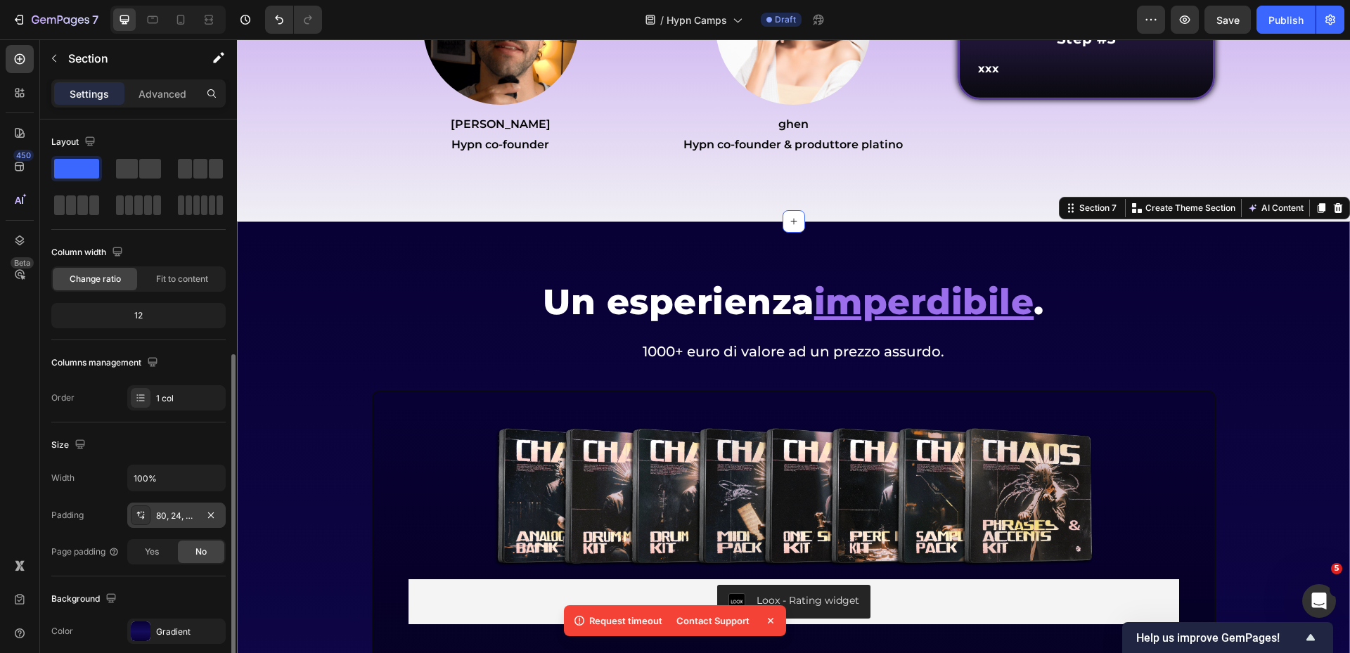
scroll to position [141, 0]
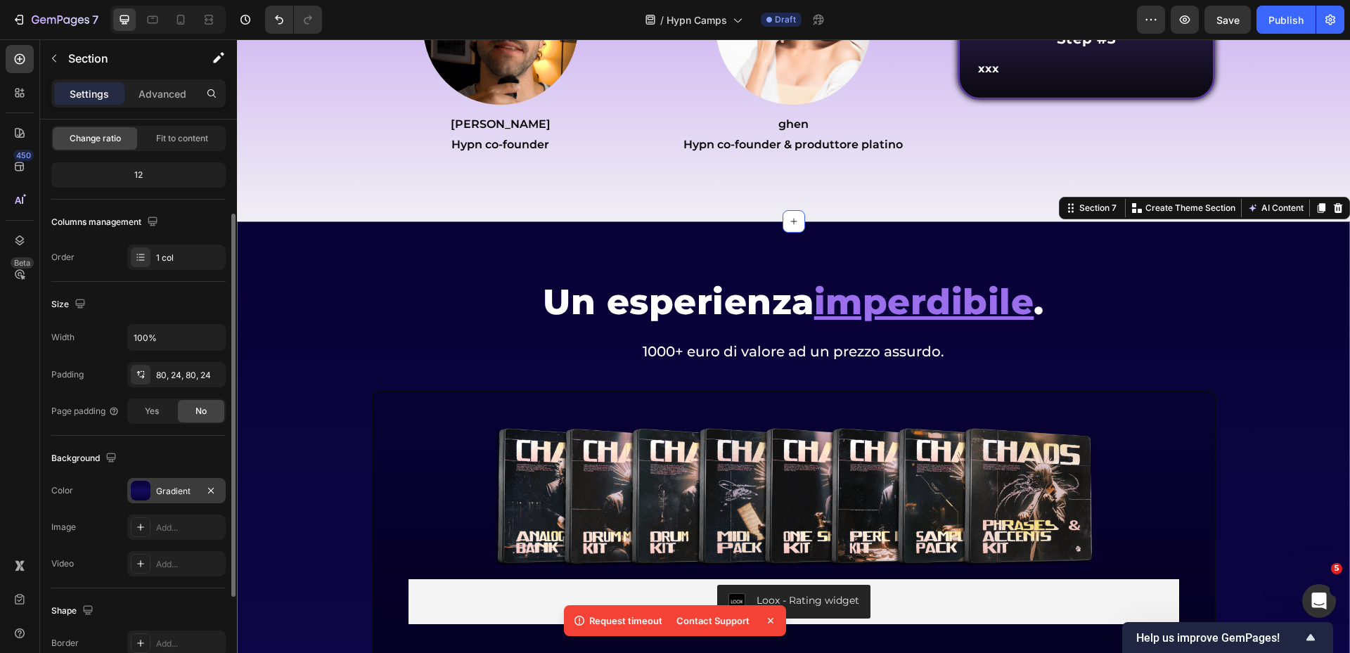
click at [177, 496] on div "Gradient" at bounding box center [176, 491] width 41 height 13
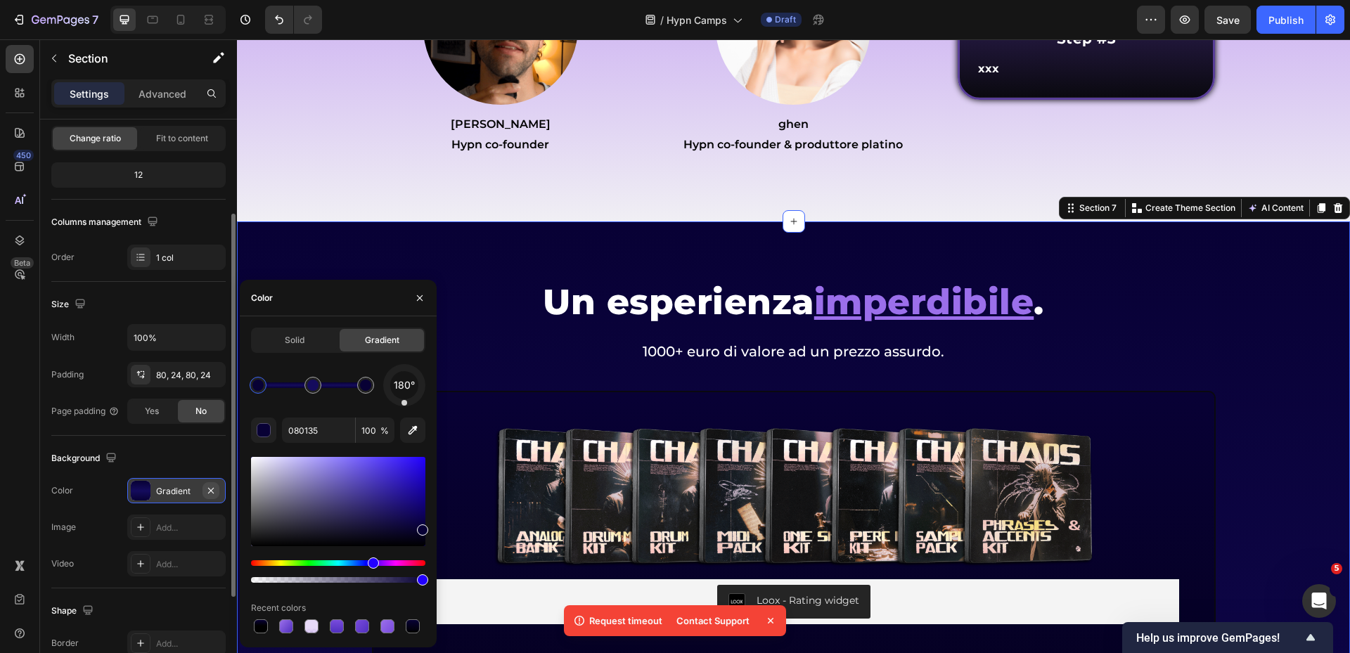
click at [214, 489] on icon "button" at bounding box center [210, 490] width 11 height 11
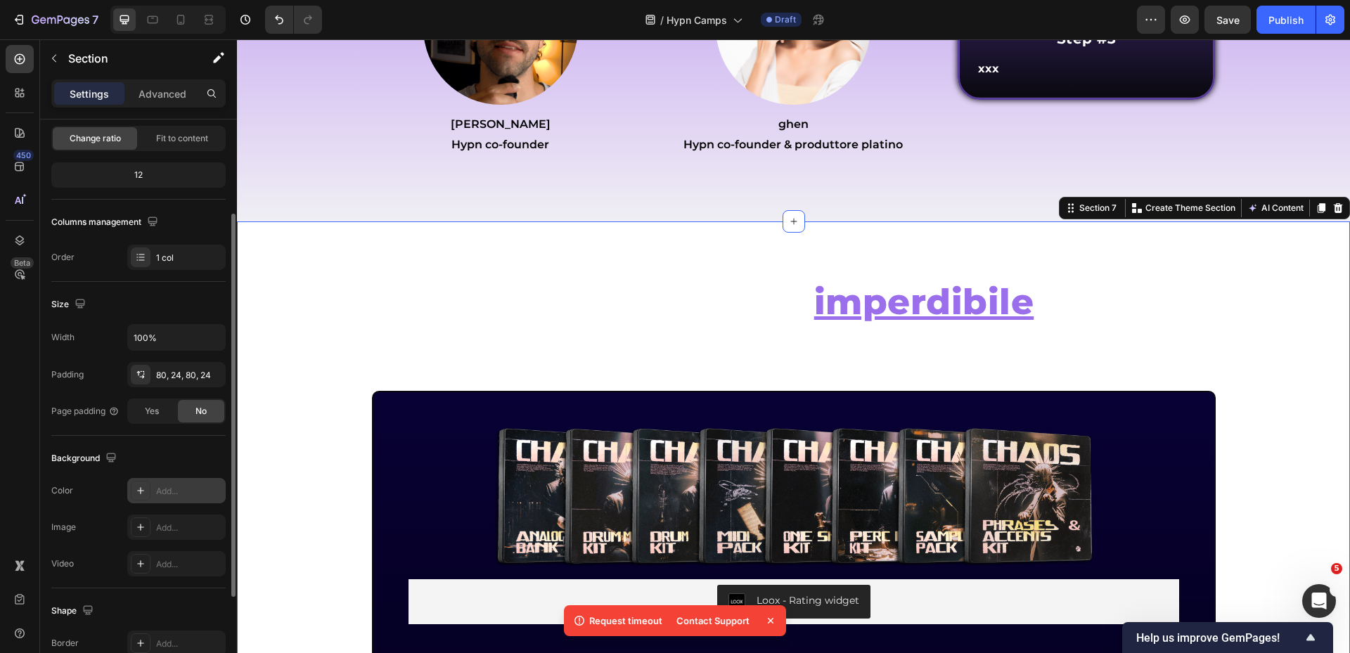
click at [179, 485] on div "Add..." at bounding box center [189, 491] width 66 height 13
type input "DDDDDD"
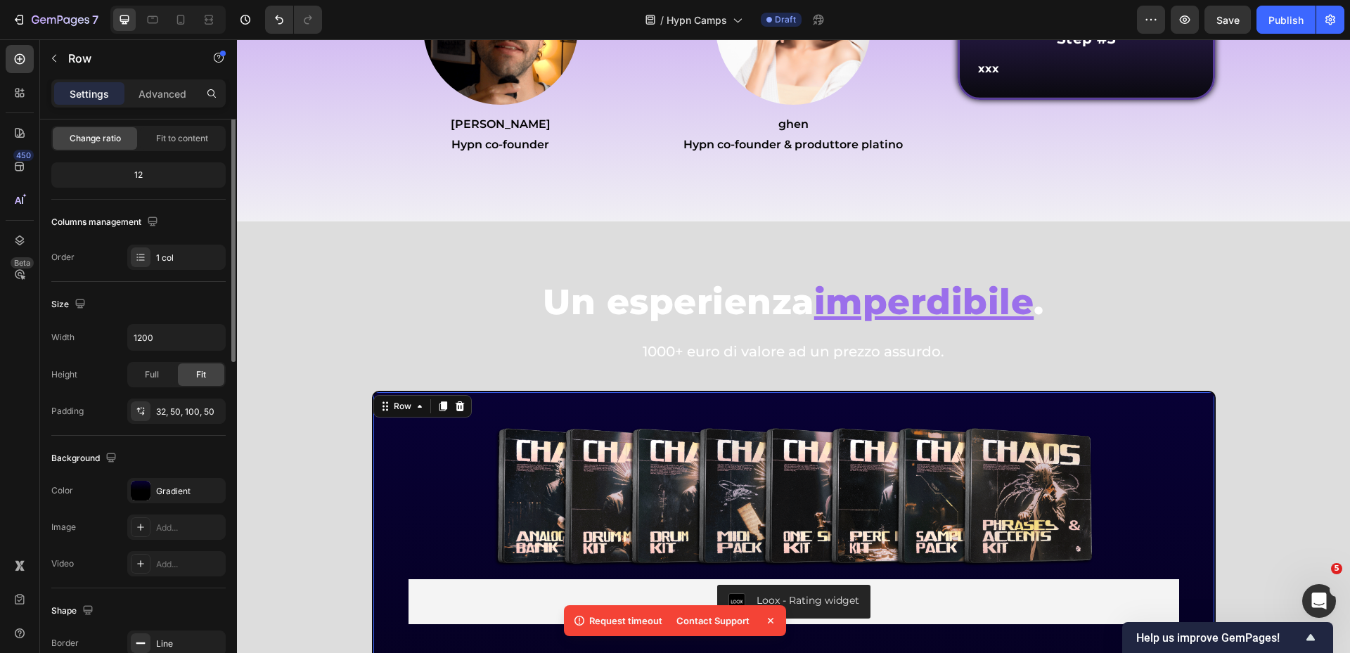
scroll to position [0, 0]
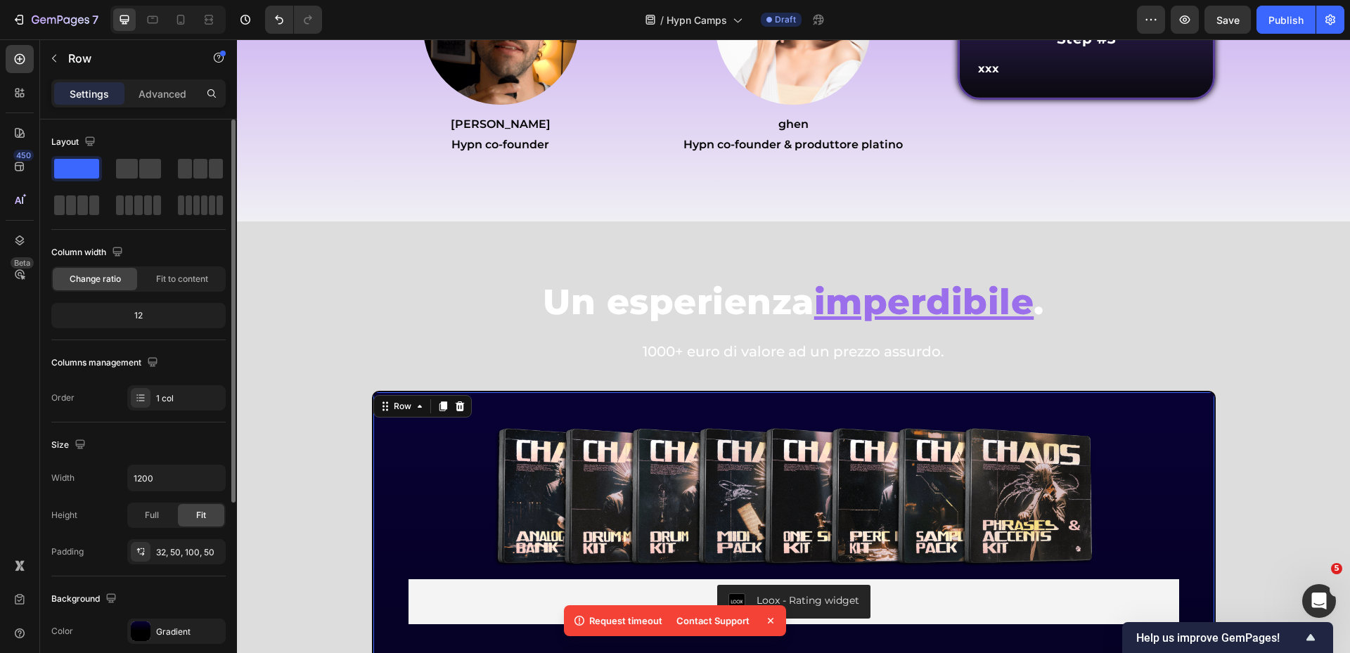
click at [391, 405] on div "Row" at bounding box center [402, 406] width 23 height 13
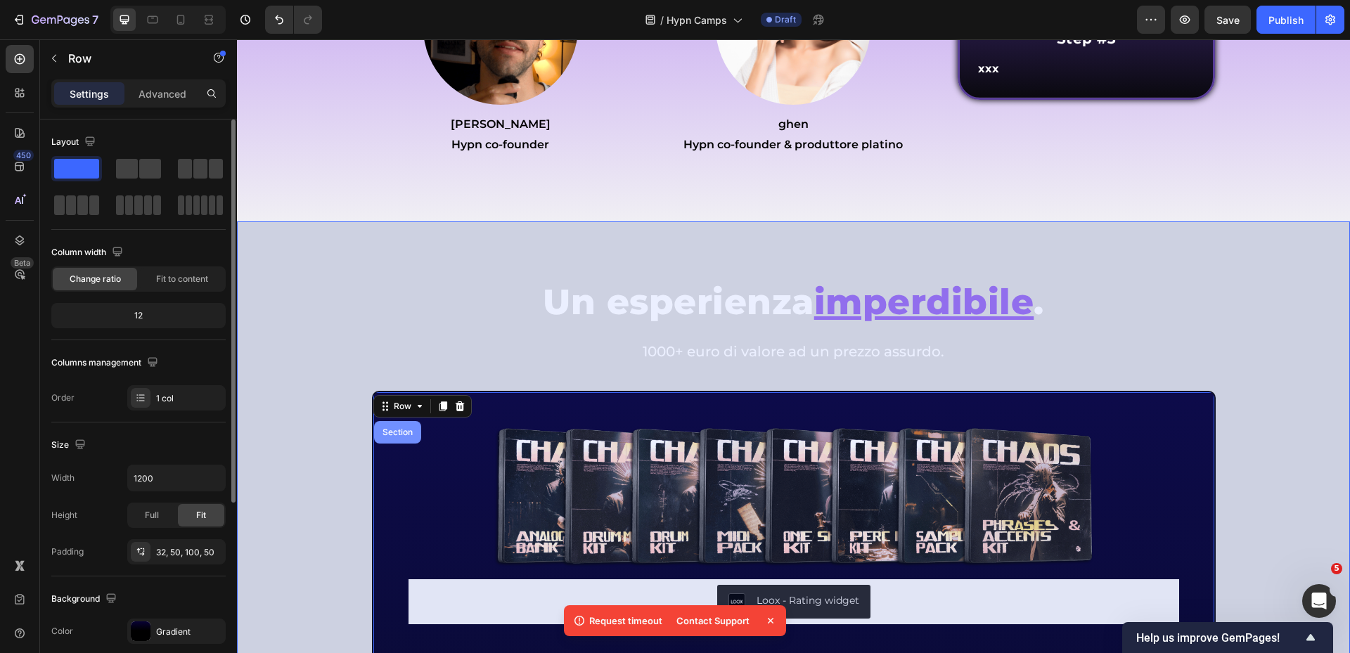
click at [390, 432] on div "Section" at bounding box center [398, 432] width 36 height 8
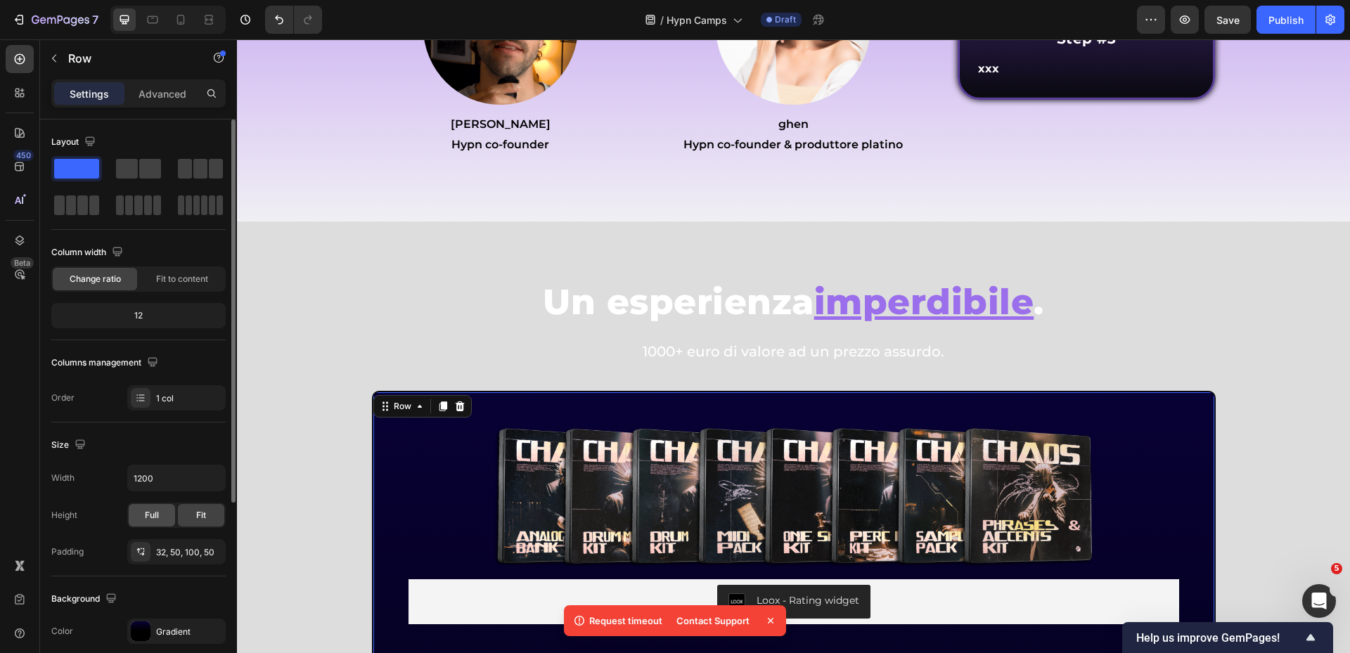
scroll to position [141, 0]
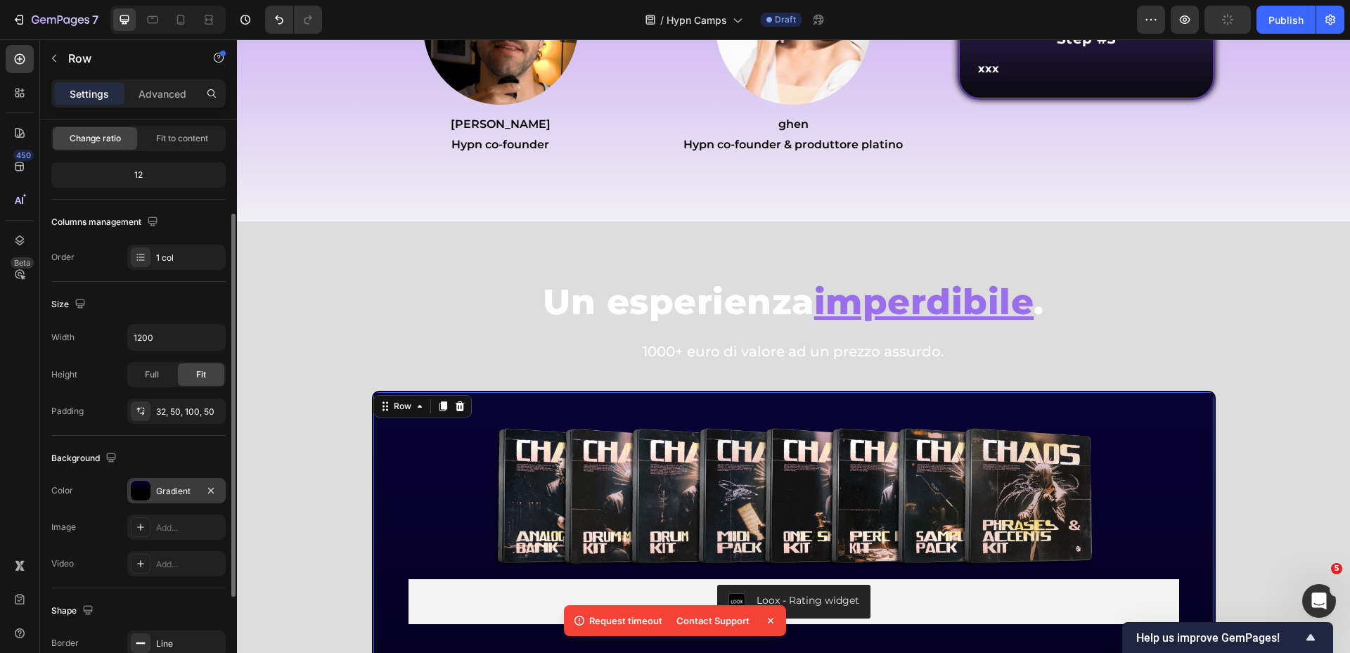
click at [170, 492] on div "Gradient" at bounding box center [176, 491] width 41 height 13
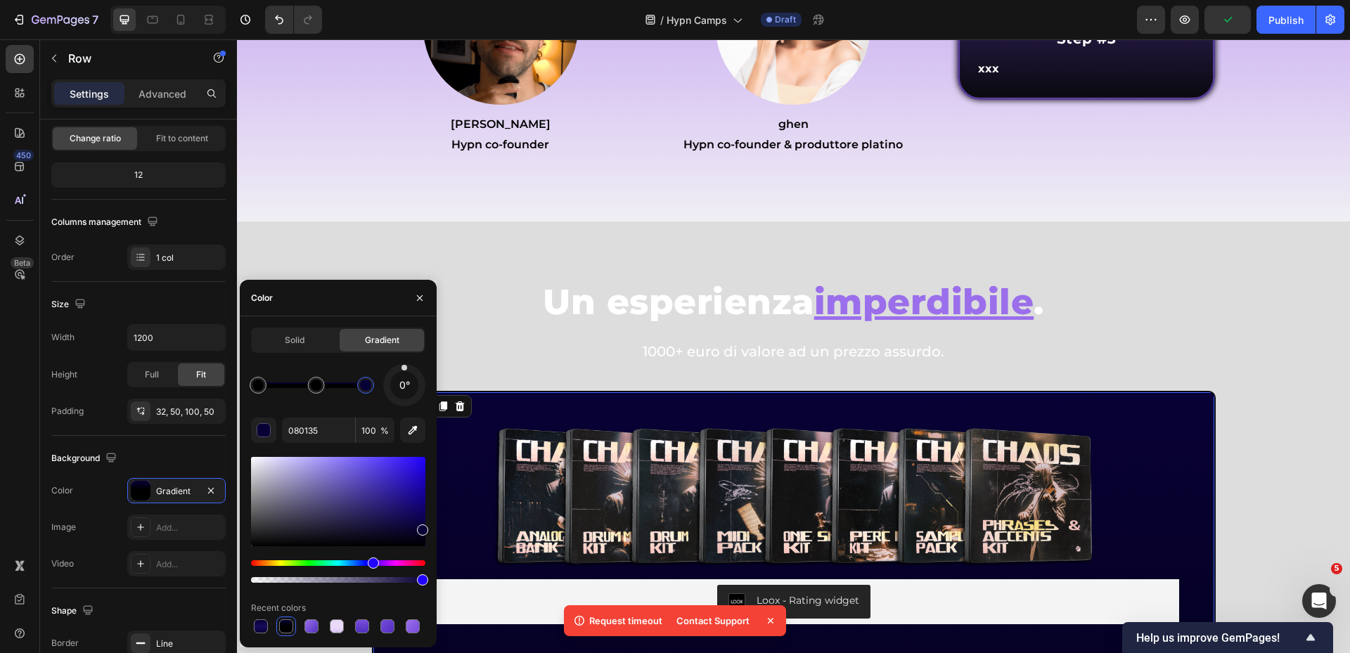
drag, startPoint x: 367, startPoint y: 383, endPoint x: 435, endPoint y: 377, distance: 68.5
click at [431, 377] on div "Solid Gradient 0° 080135 100 % Recent colors" at bounding box center [338, 482] width 197 height 309
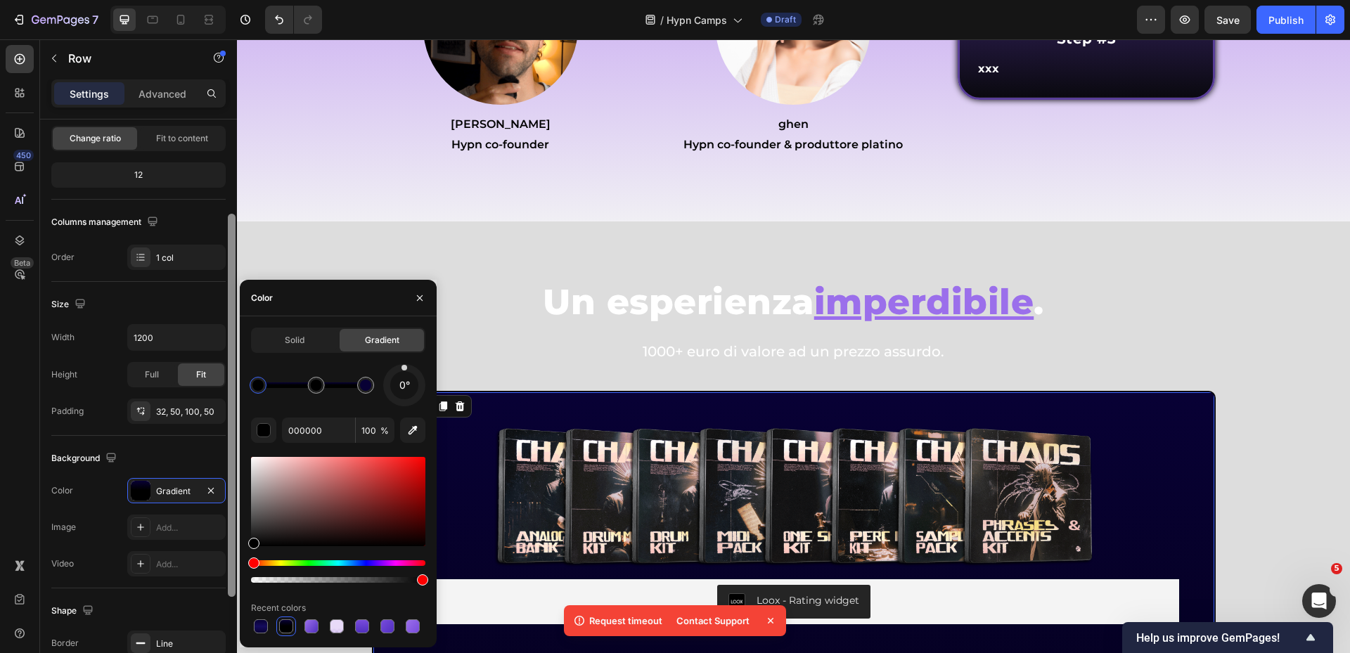
drag, startPoint x: 241, startPoint y: 384, endPoint x: 230, endPoint y: 384, distance: 11.3
click at [231, 384] on div "450 Beta Sections(18) Elements(83) Section Element Hero Section Product Detail …" at bounding box center [118, 346] width 237 height 614
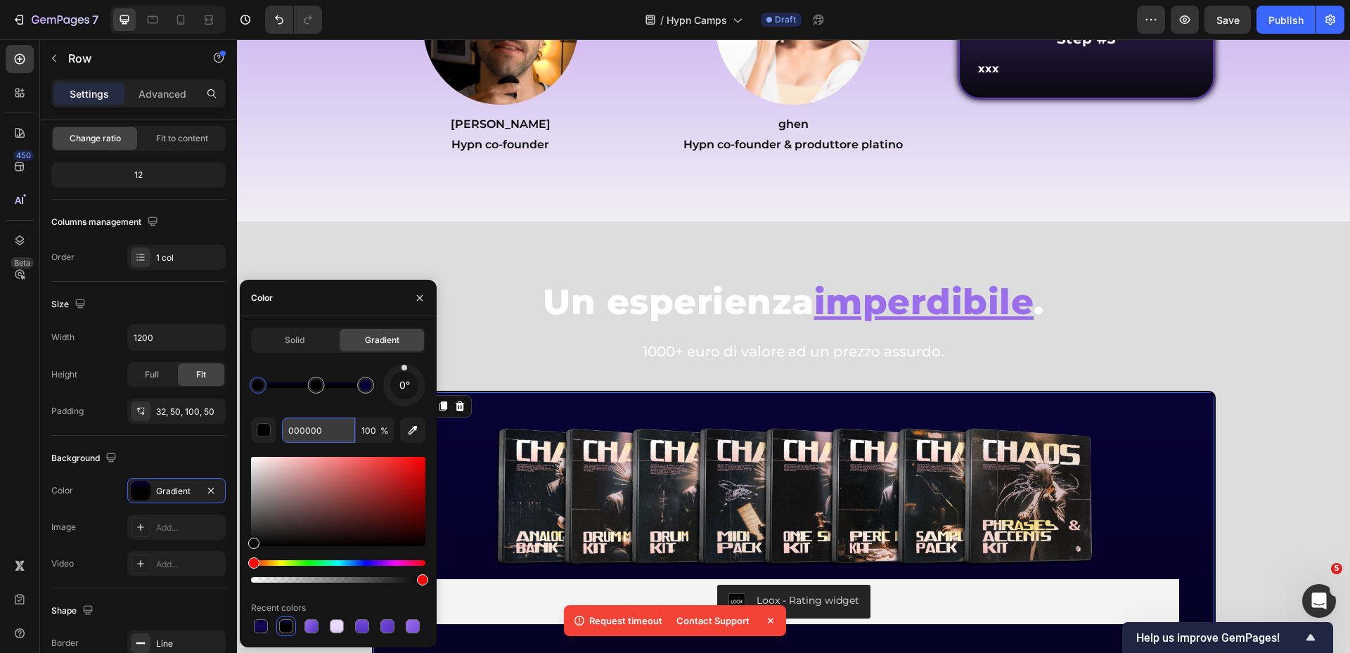
click at [328, 433] on input "000000" at bounding box center [318, 430] width 73 height 25
paste input "80135"
type input "080135"
click at [333, 409] on div "0° 080135 100 % Recent colors" at bounding box center [338, 500] width 174 height 272
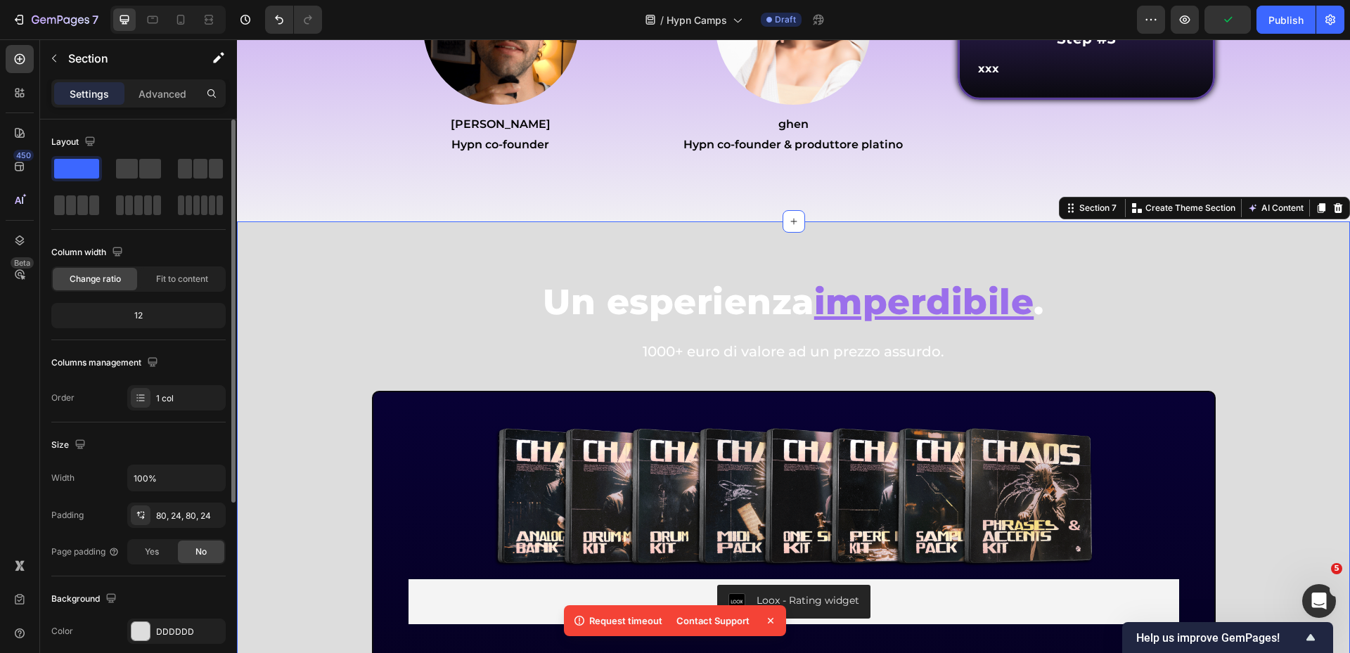
scroll to position [211, 0]
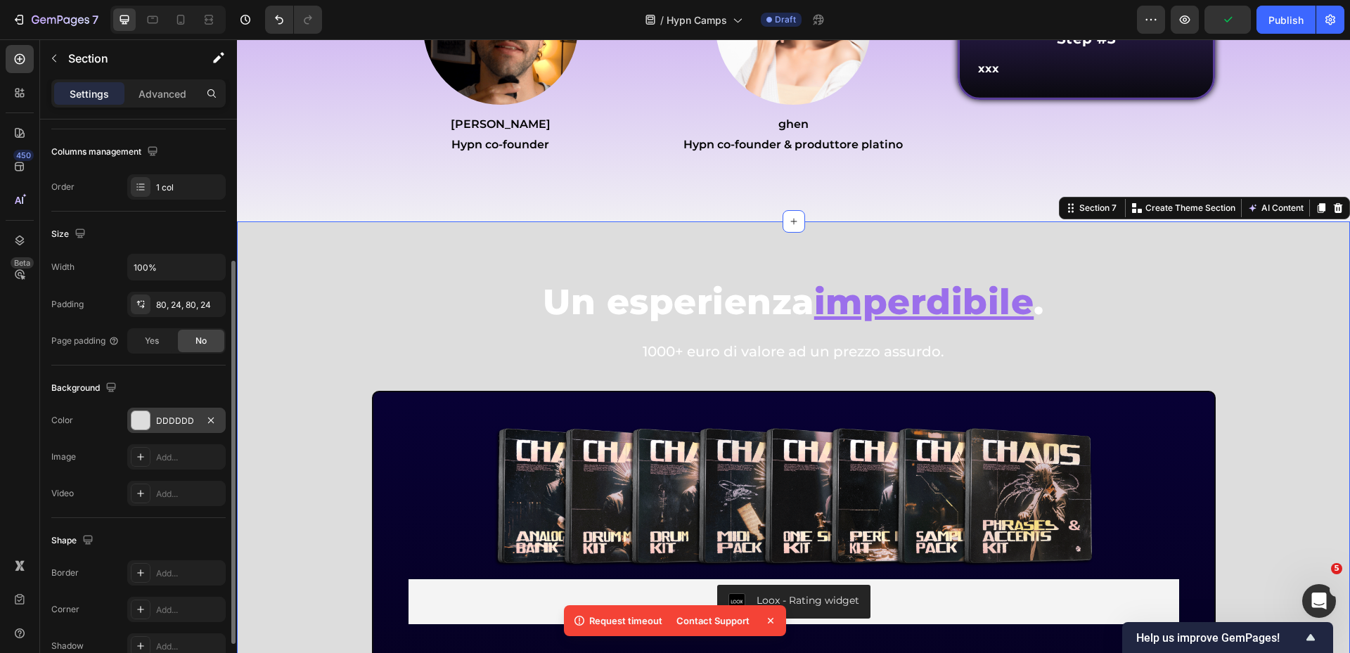
click at [179, 422] on div "DDDDDD" at bounding box center [176, 421] width 41 height 13
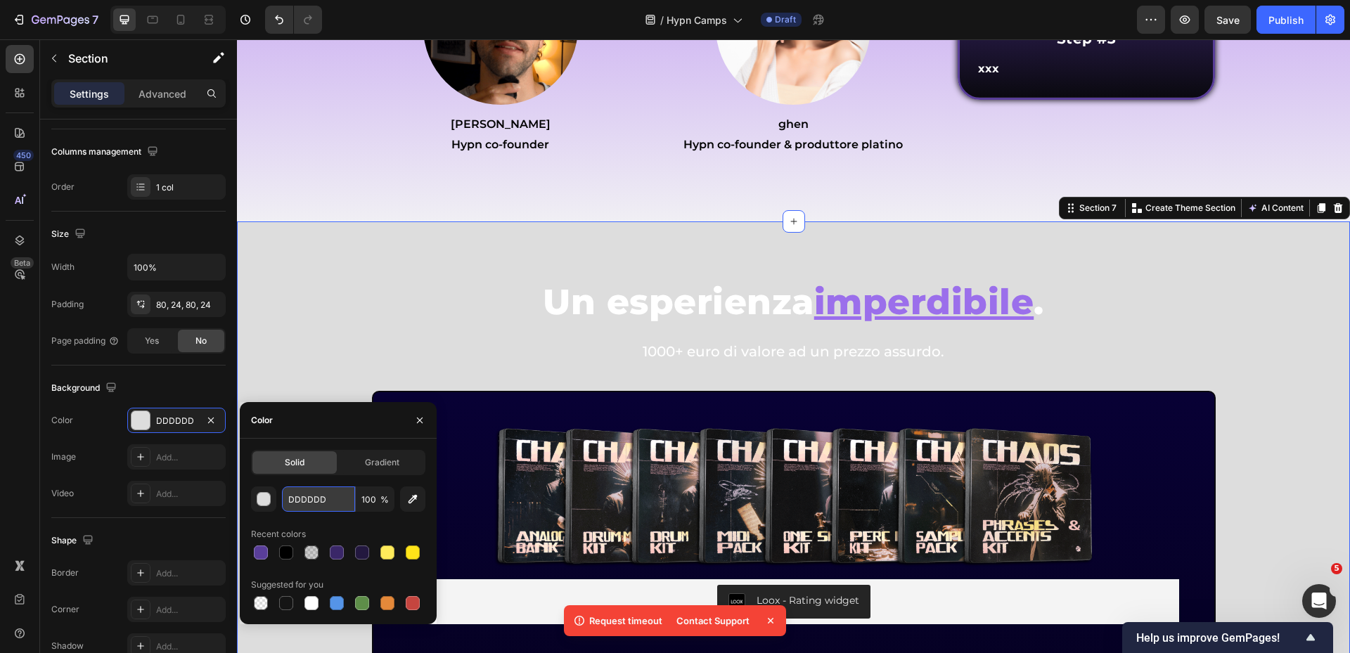
click at [336, 495] on input "DDDDDD" at bounding box center [318, 499] width 73 height 25
paste input "e8dbf9"
type input "e8dbf9"
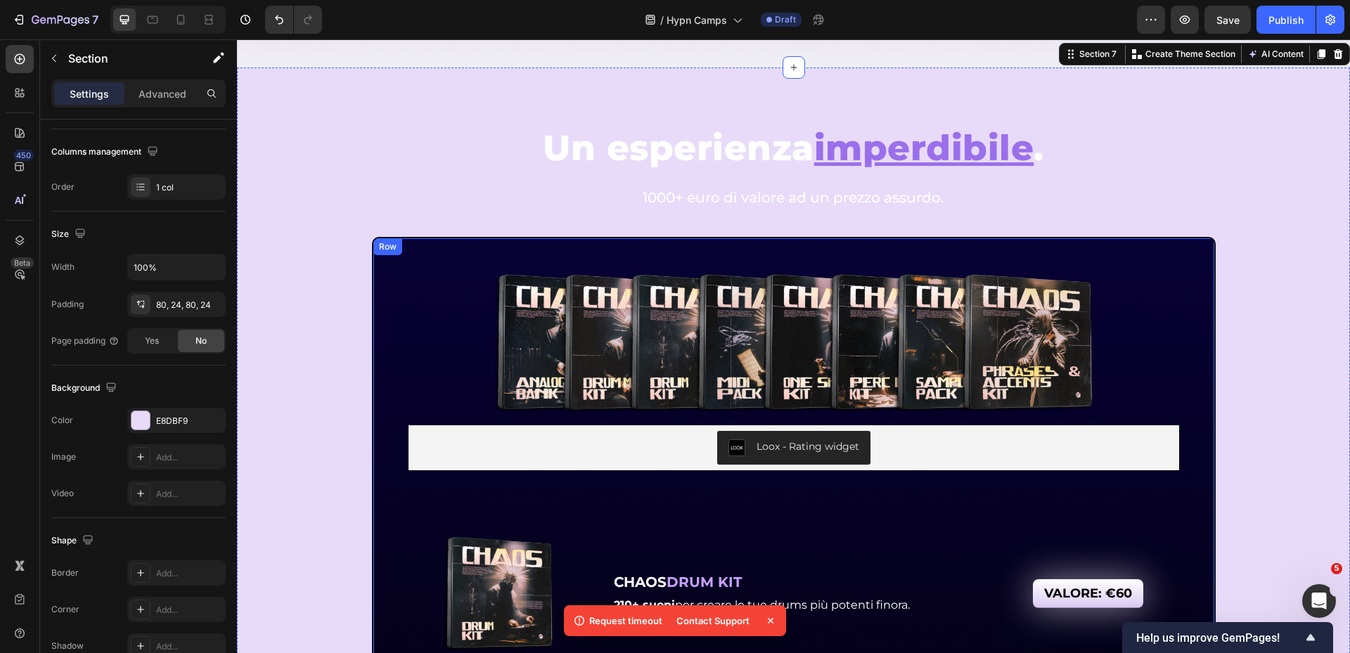
scroll to position [6182, 0]
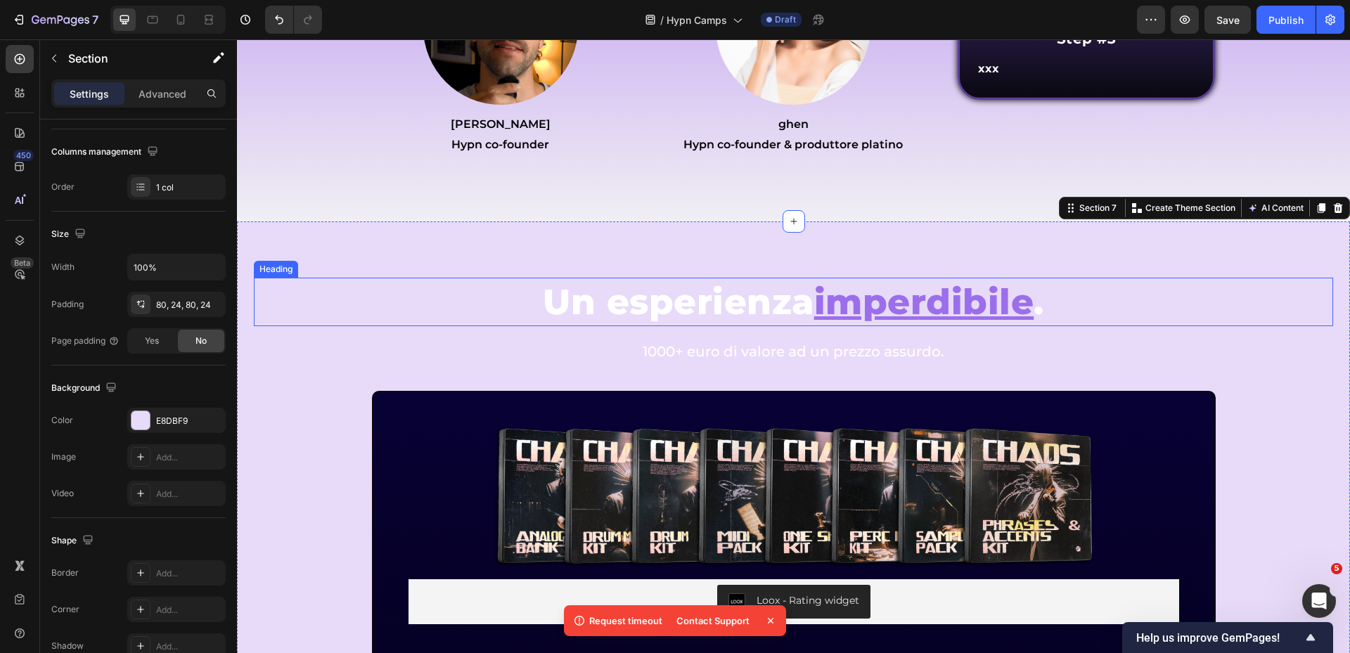
click at [577, 309] on span "Un esperienza" at bounding box center [678, 302] width 271 height 43
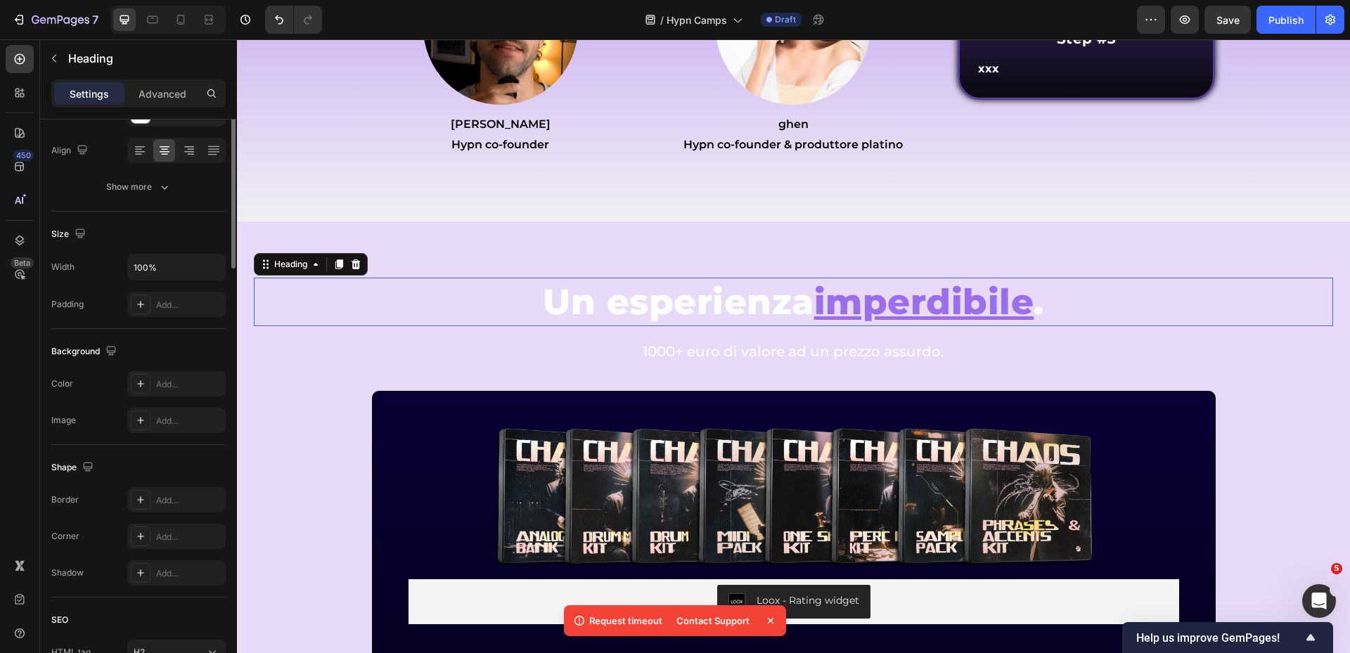
scroll to position [0, 0]
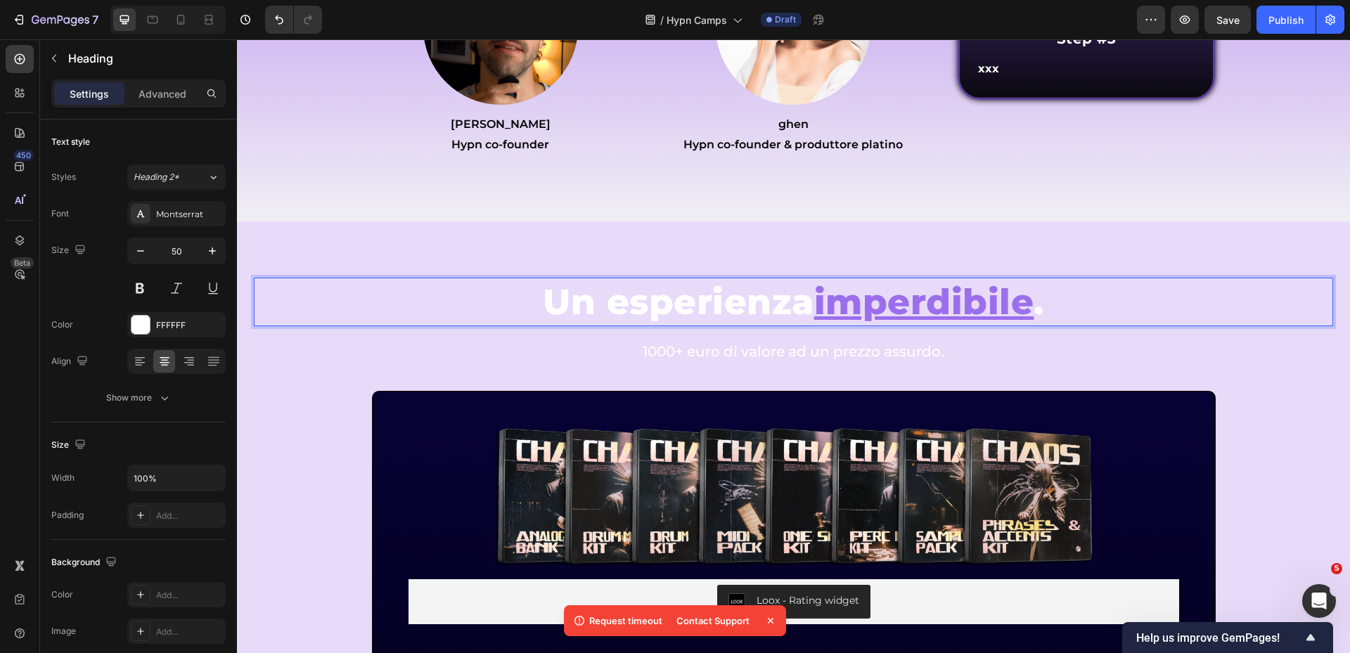
click at [813, 312] on span "Un esperienza" at bounding box center [678, 302] width 271 height 43
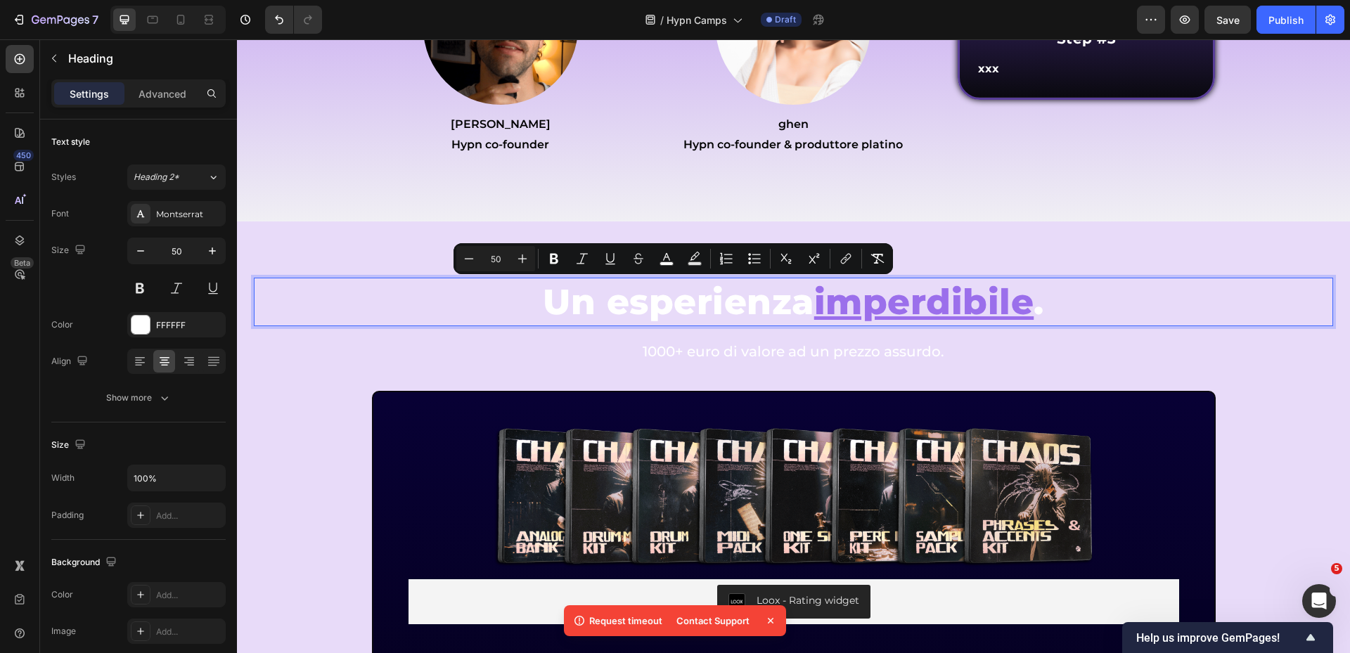
drag, startPoint x: 670, startPoint y: 264, endPoint x: 670, endPoint y: 274, distance: 9.2
click at [670, 264] on rect "Editor contextual toolbar" at bounding box center [666, 264] width 13 height 4
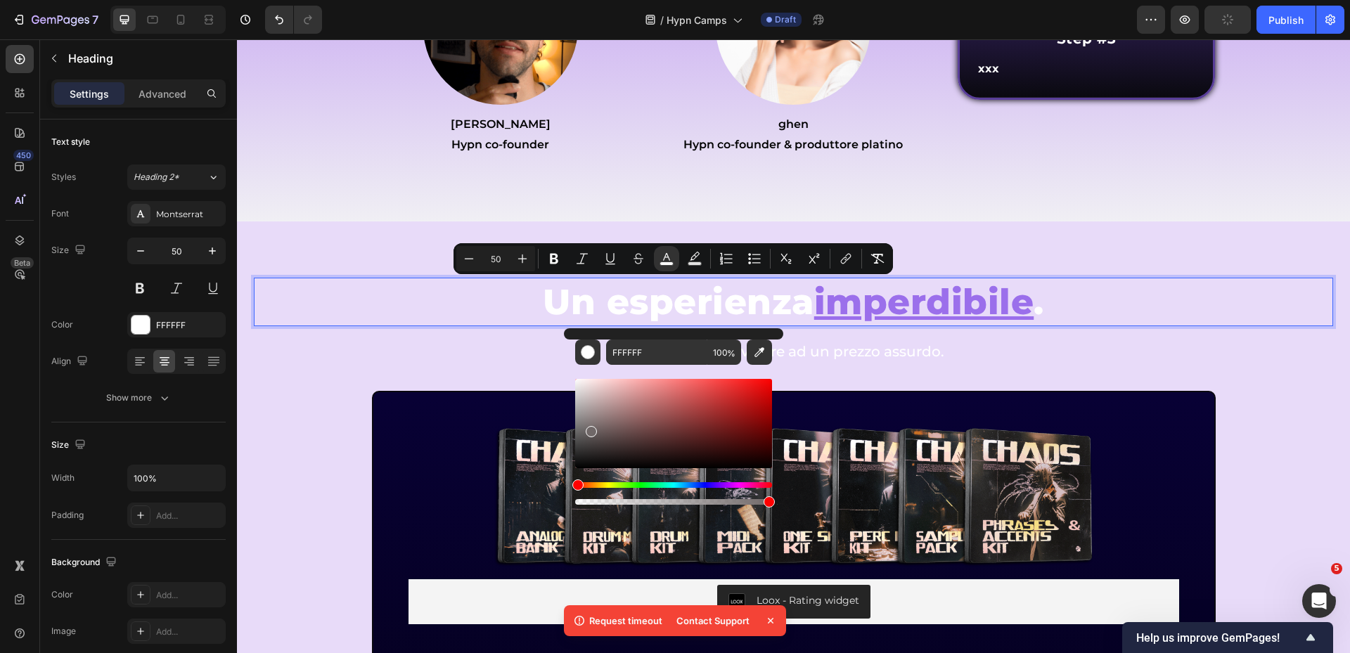
type input "000000"
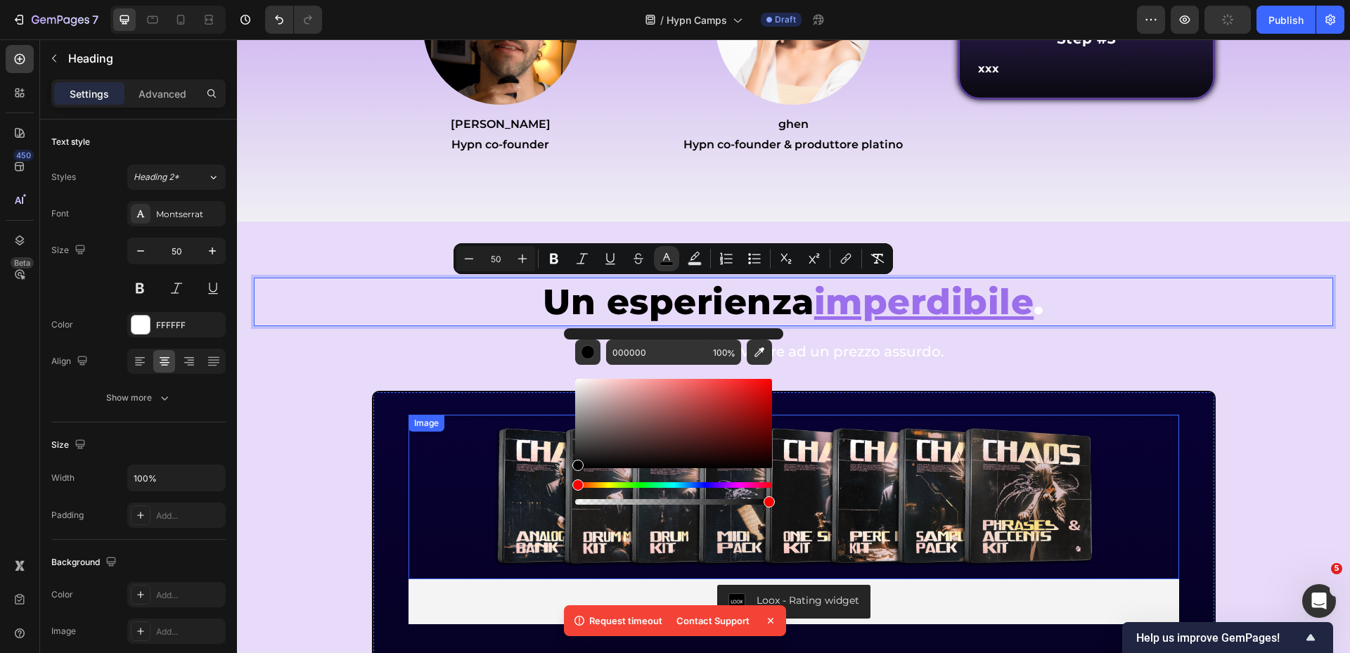
drag, startPoint x: 864, startPoint y: 431, endPoint x: 551, endPoint y: 505, distance: 321.6
drag, startPoint x: 1075, startPoint y: 312, endPoint x: 1029, endPoint y: 313, distance: 45.7
click at [1074, 312] on p "Un esperienza imperdibile ." at bounding box center [793, 302] width 1077 height 46
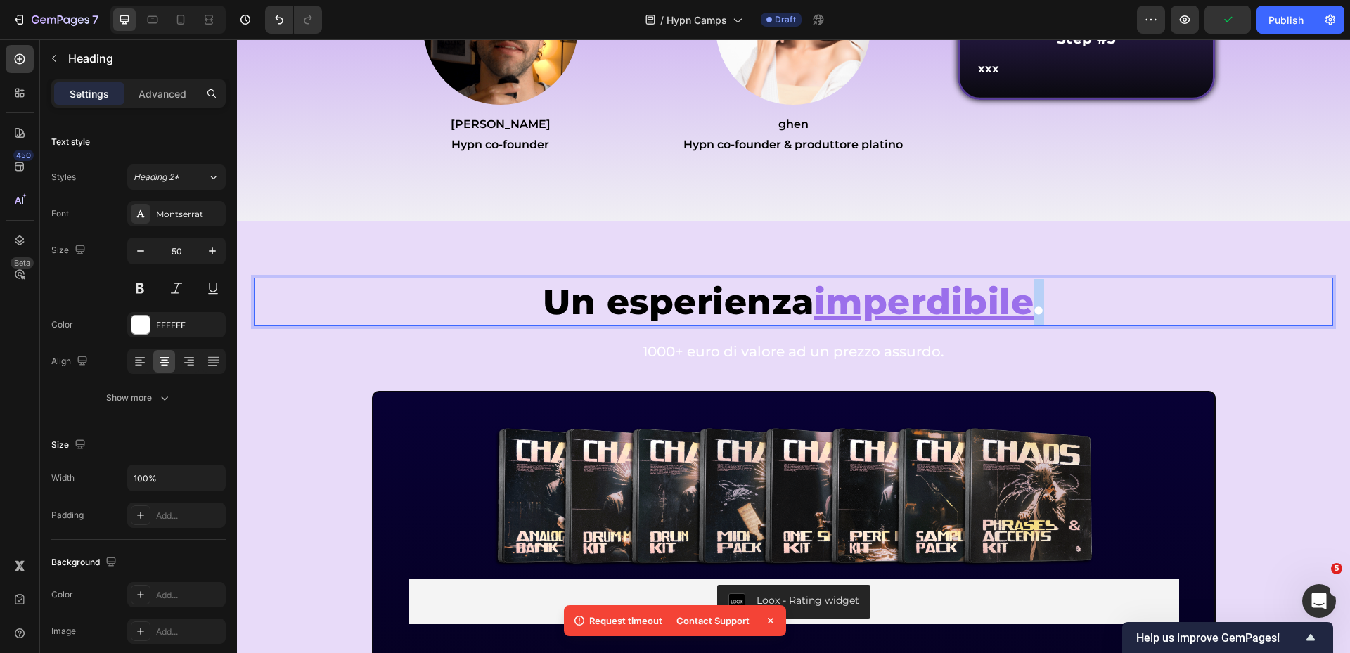
drag, startPoint x: 1037, startPoint y: 310, endPoint x: 1055, endPoint y: 310, distance: 18.3
click at [1055, 310] on p "Un esperienza imperdibile ." at bounding box center [793, 302] width 1077 height 46
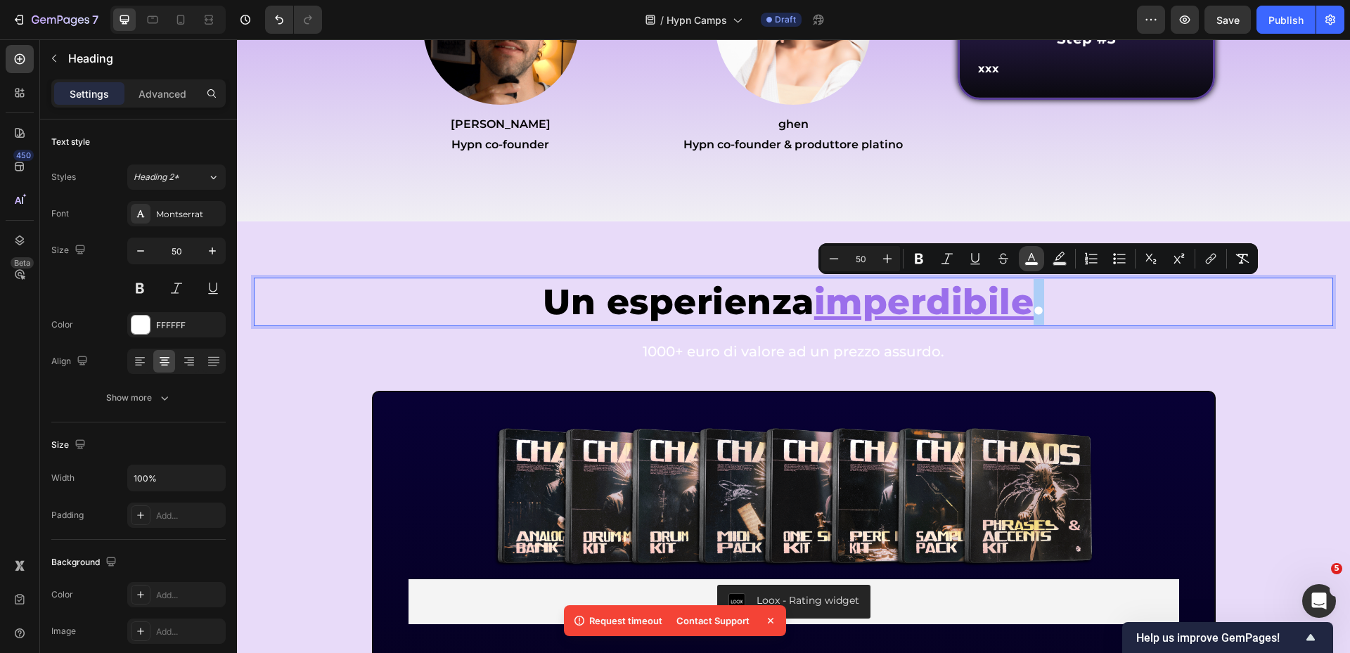
click at [1032, 266] on button "color" at bounding box center [1031, 258] width 25 height 25
type input "FFFFFF"
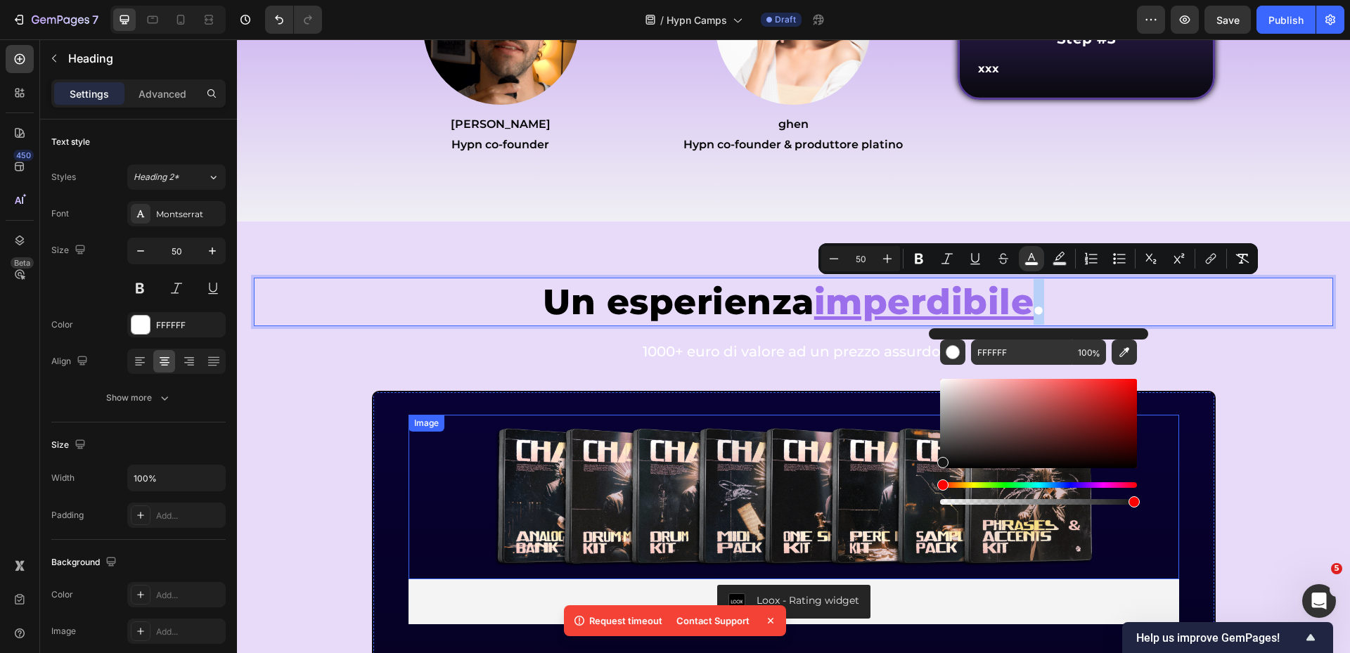
type input "161616"
drag, startPoint x: 1197, startPoint y: 465, endPoint x: 909, endPoint y: 492, distance: 289.7
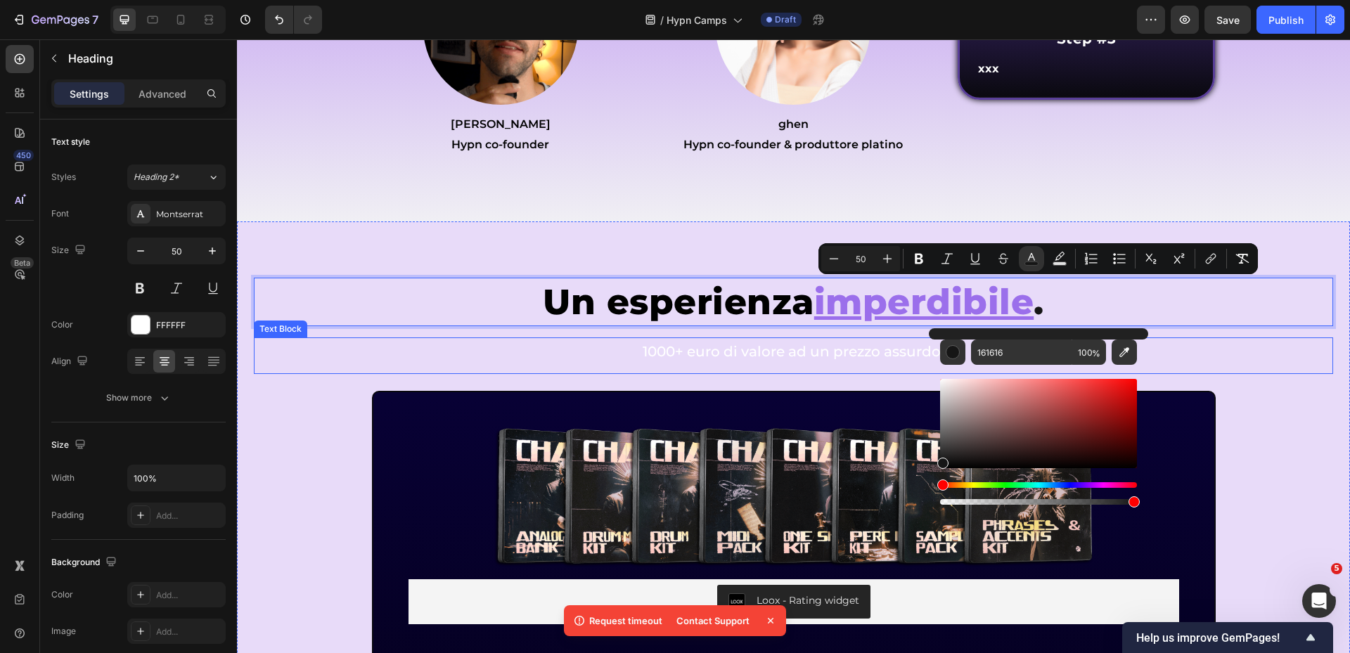
click at [850, 353] on span "1000+ euro di valore ad un prezzo assurdo." at bounding box center [794, 351] width 302 height 17
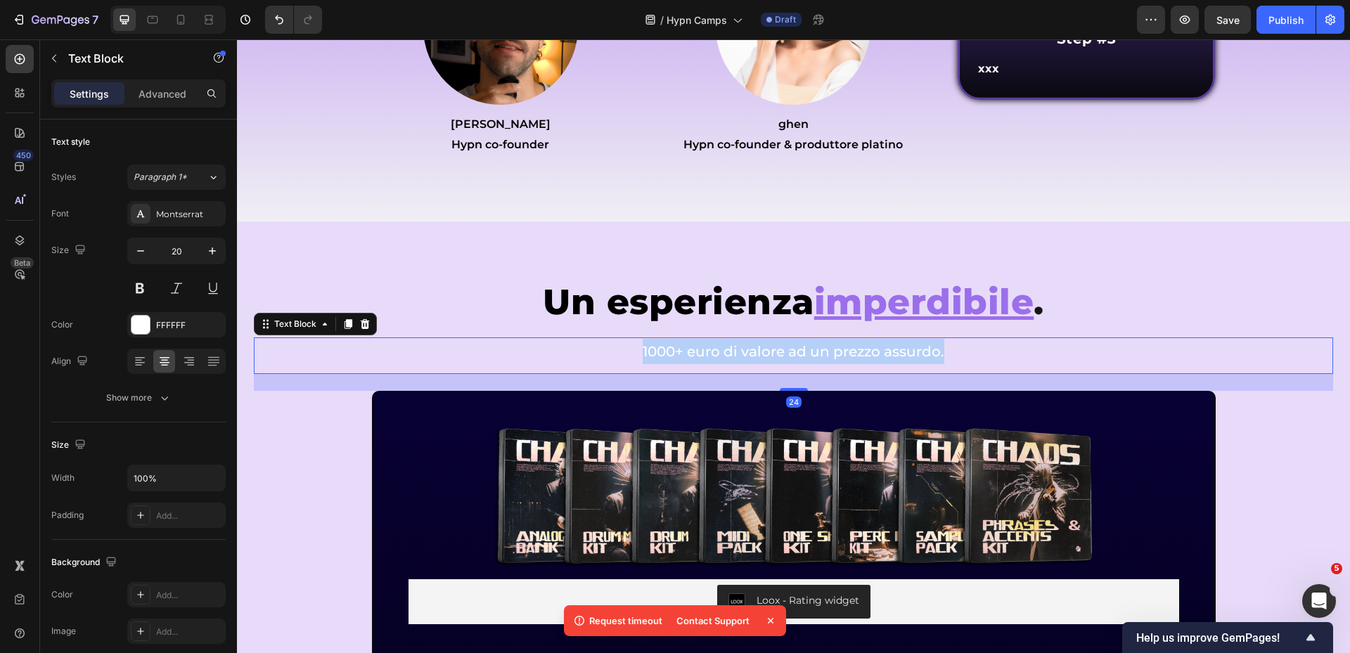
click at [850, 353] on span "1000+ euro di valore ad un prezzo assurdo." at bounding box center [794, 351] width 302 height 17
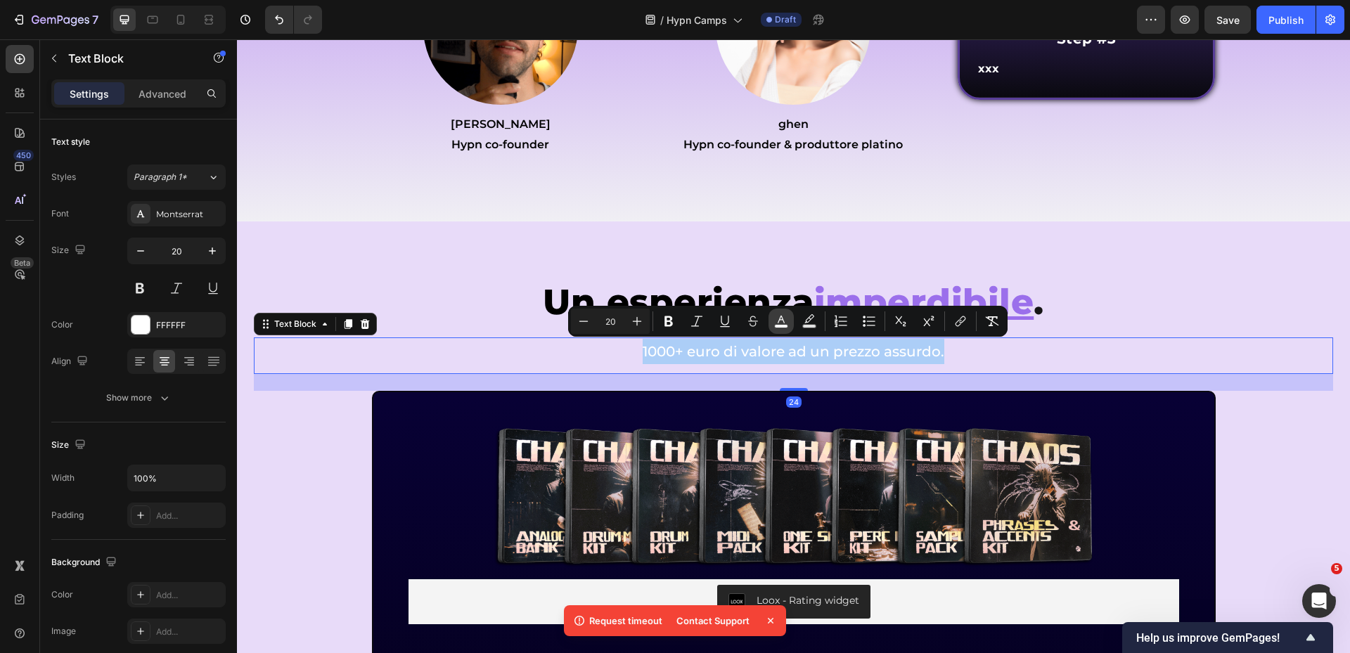
click at [790, 318] on button "color" at bounding box center [781, 321] width 25 height 25
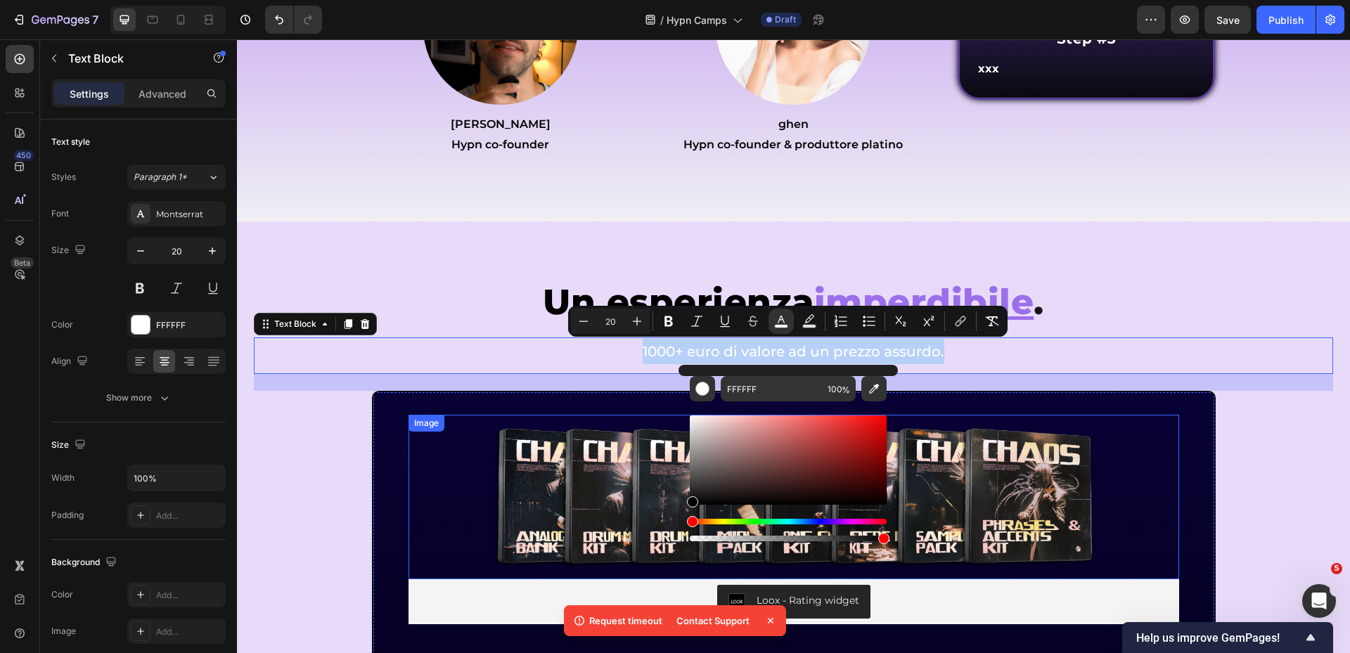
type input "000000"
drag, startPoint x: 937, startPoint y: 547, endPoint x: 613, endPoint y: 564, distance: 324.7
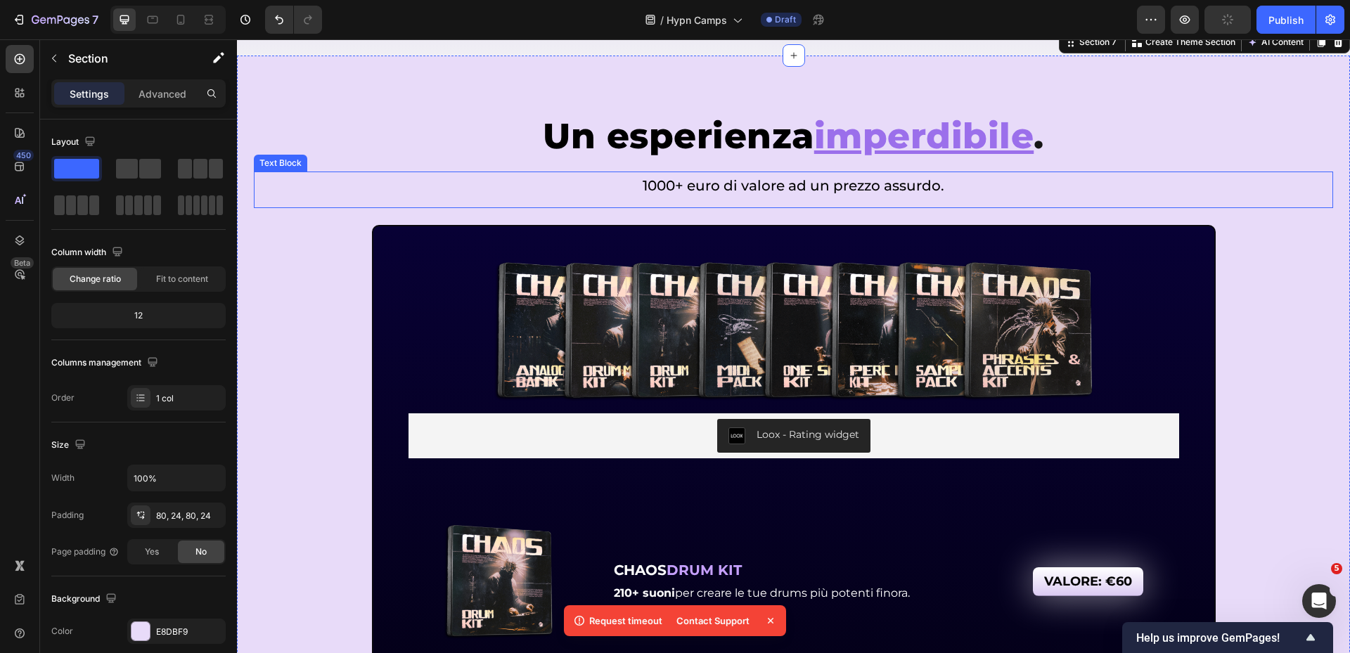
scroll to position [6463, 0]
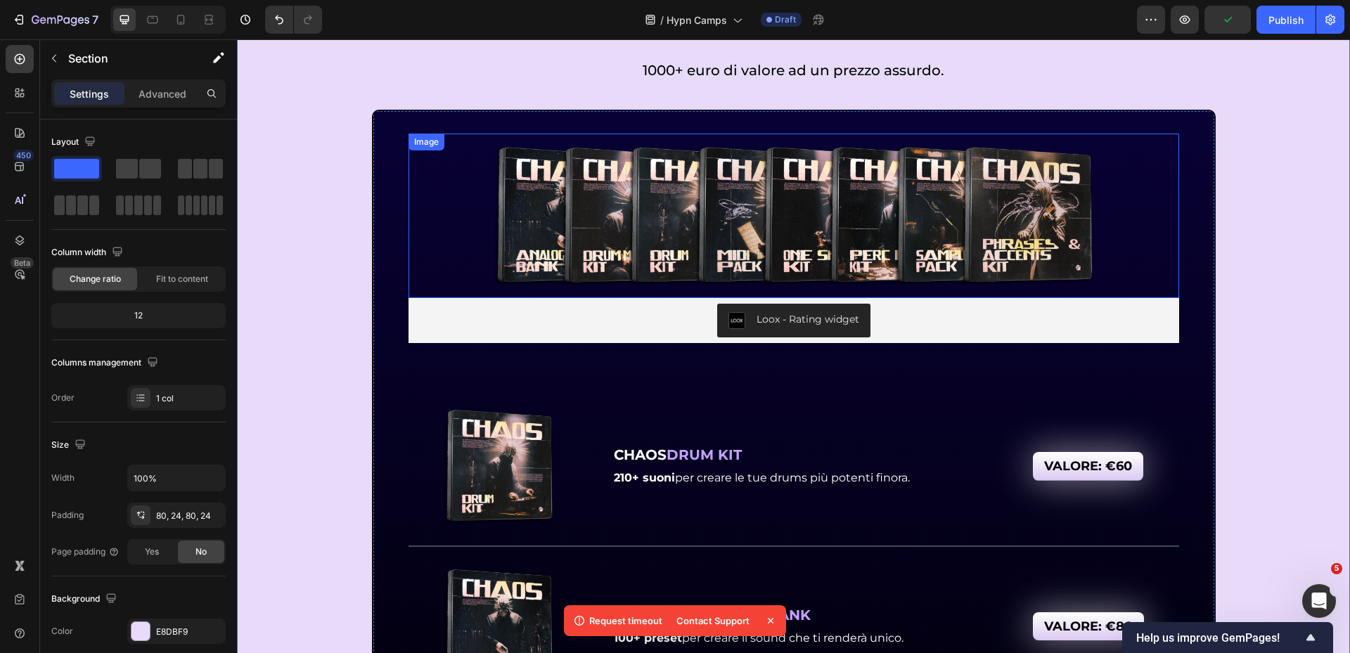
click at [957, 255] on img at bounding box center [793, 216] width 617 height 165
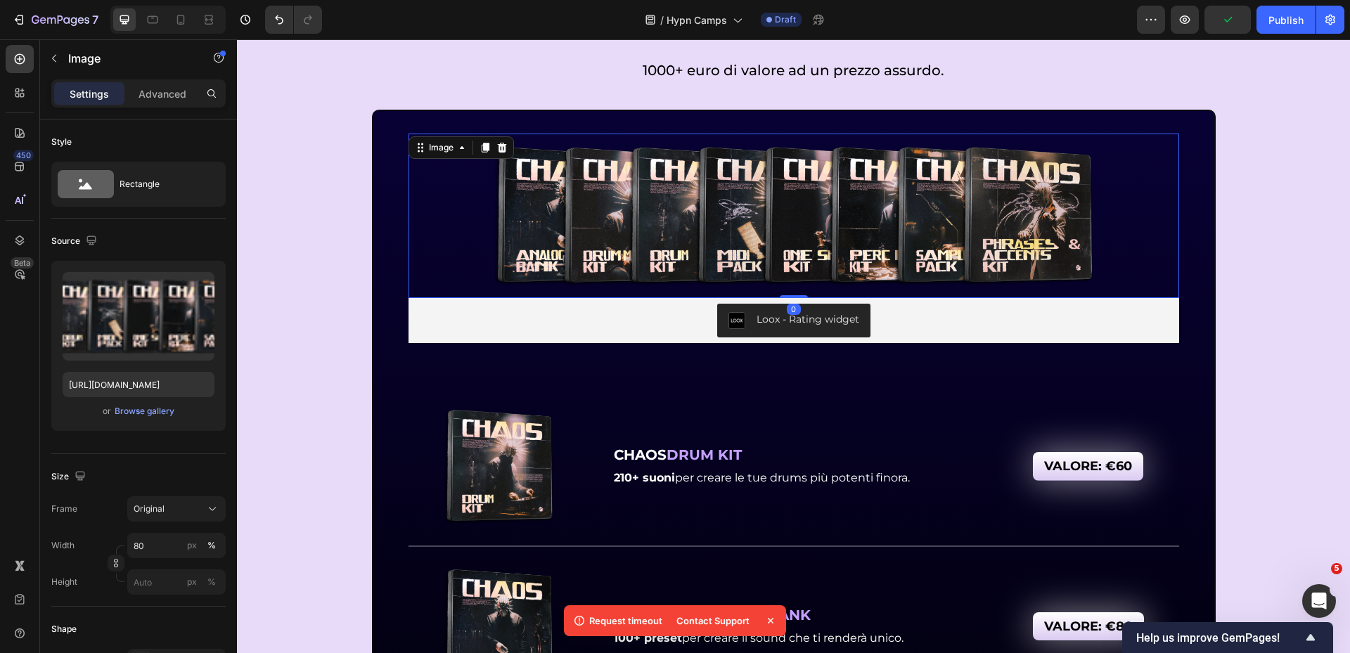
click at [499, 150] on icon at bounding box center [501, 148] width 9 height 10
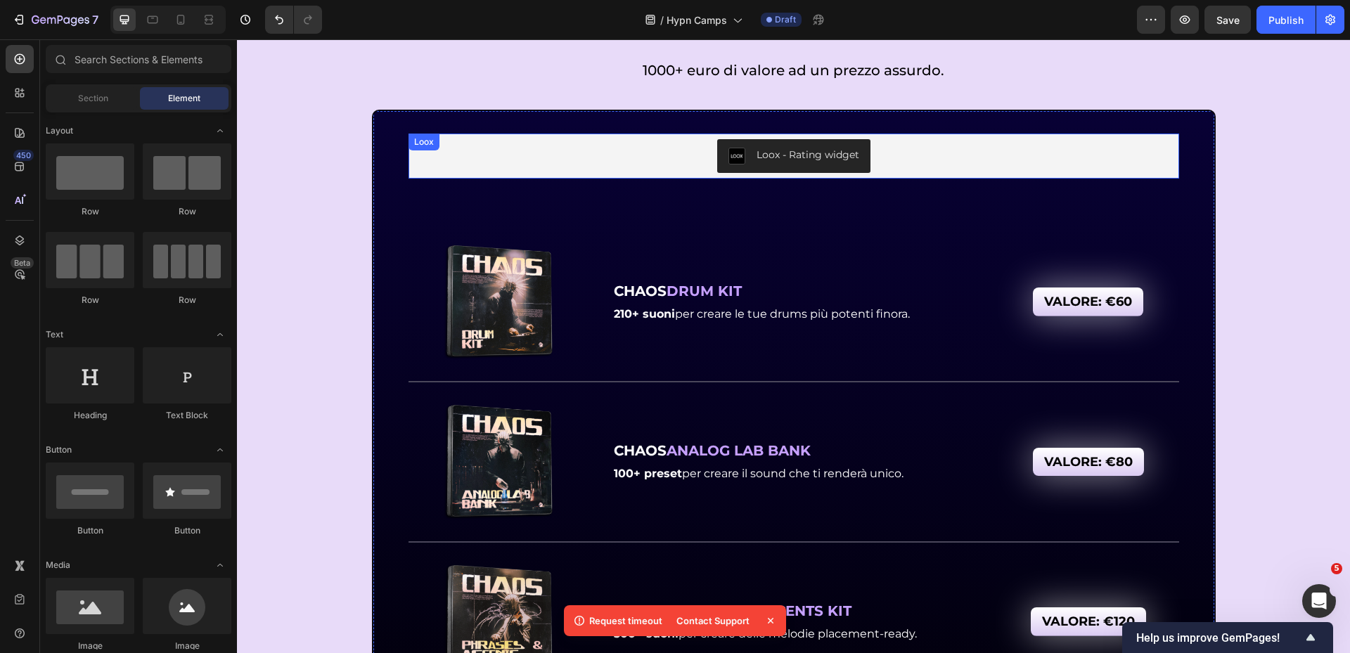
click at [910, 168] on div "Loox - Rating widget" at bounding box center [794, 156] width 760 height 34
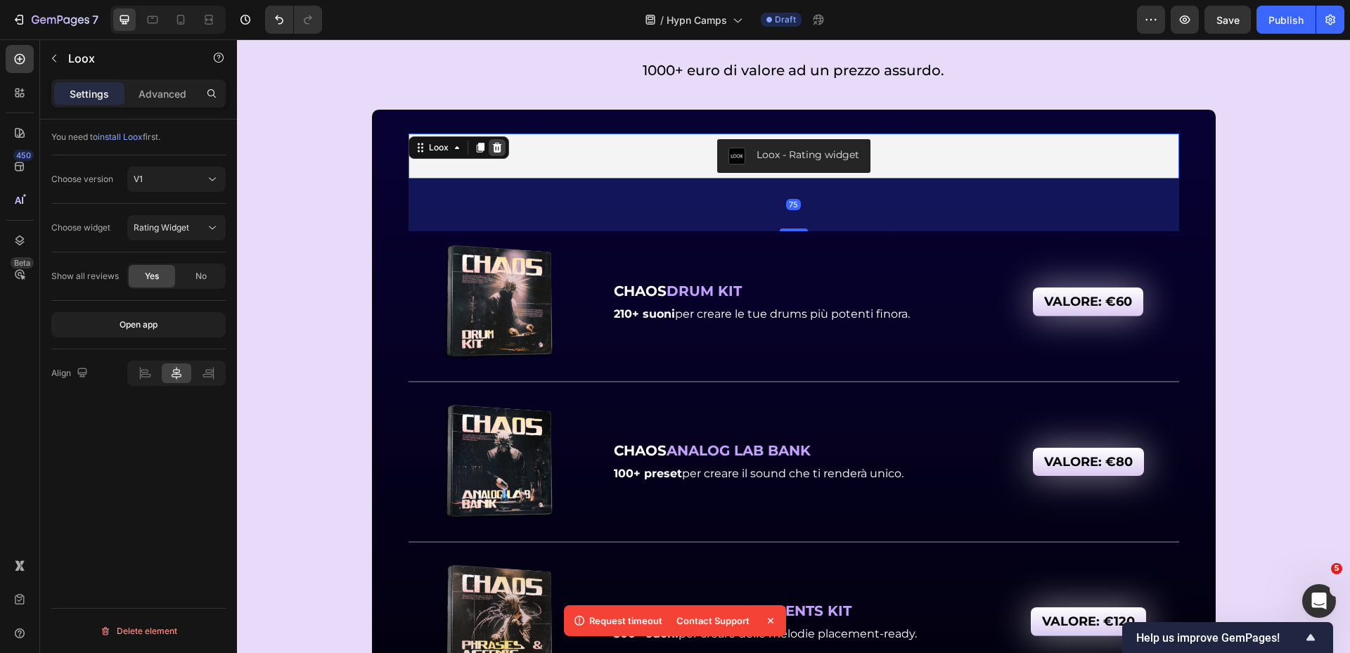
click at [494, 149] on icon at bounding box center [496, 148] width 9 height 10
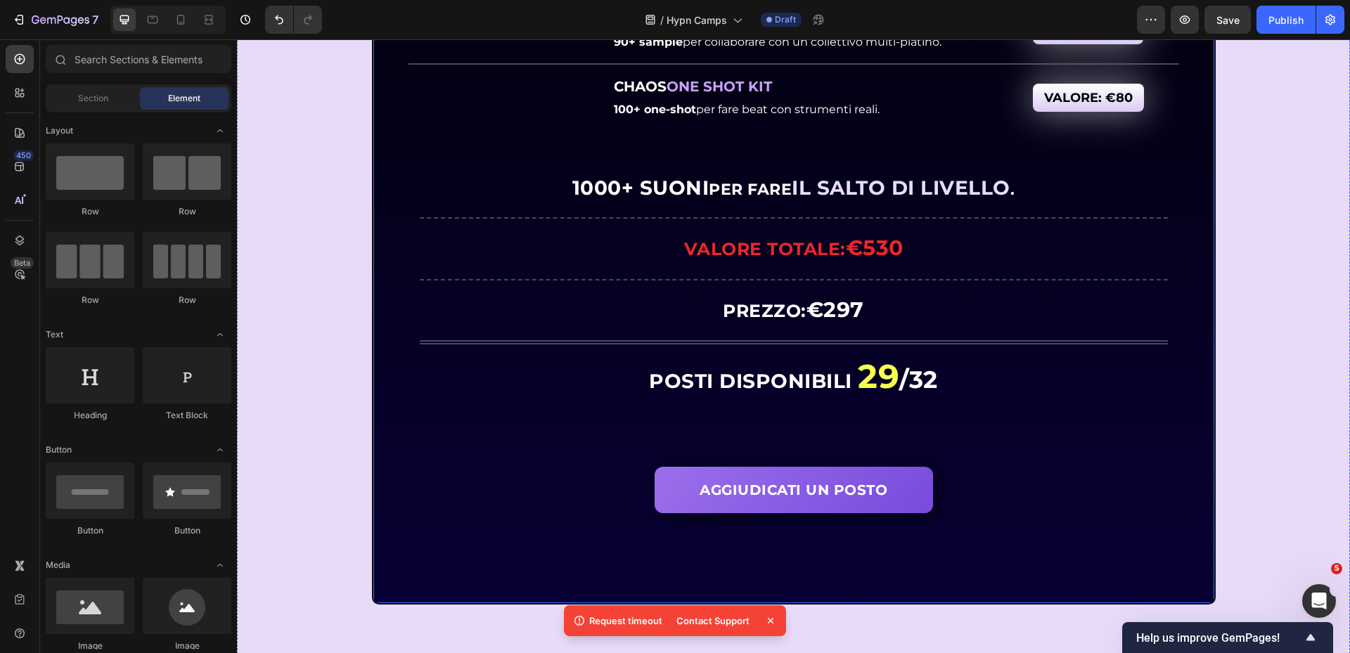
scroll to position [7729, 0]
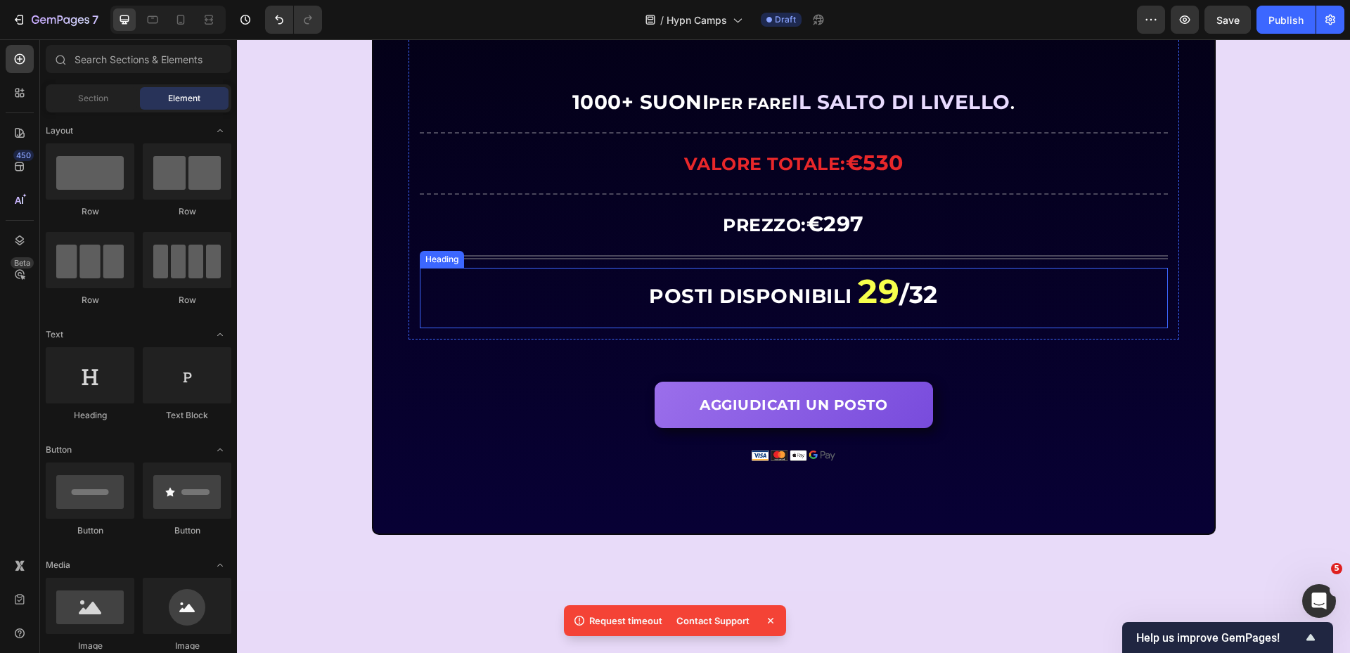
click at [840, 308] on strong "POSTI DISPONIBILI" at bounding box center [750, 296] width 203 height 24
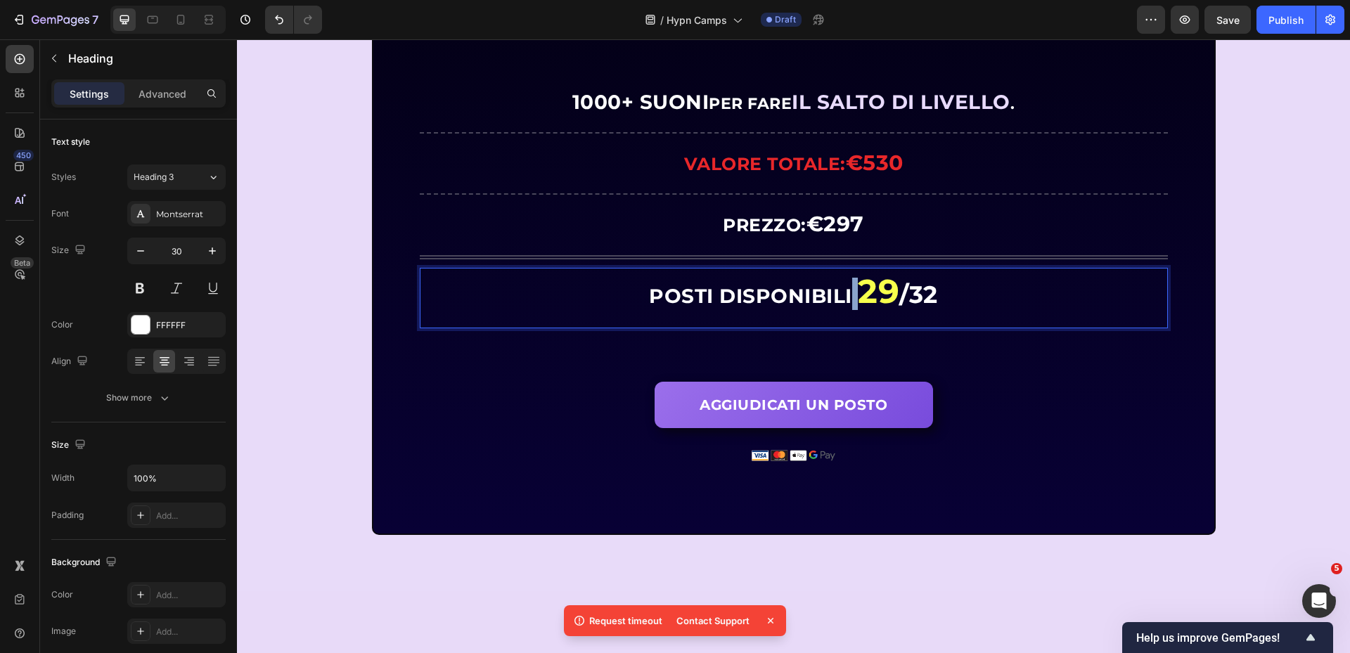
click at [845, 308] on strong "POSTI DISPONIBILI" at bounding box center [750, 296] width 203 height 24
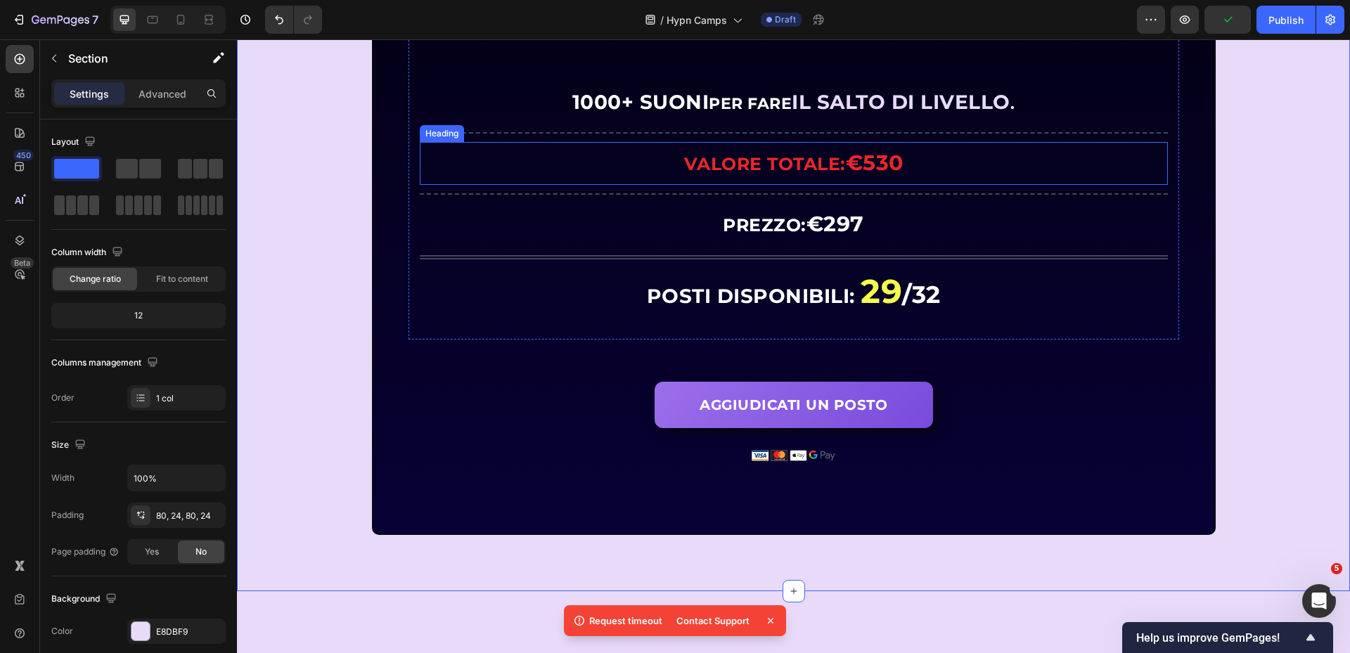
click at [881, 176] on strong "€530" at bounding box center [875, 163] width 58 height 26
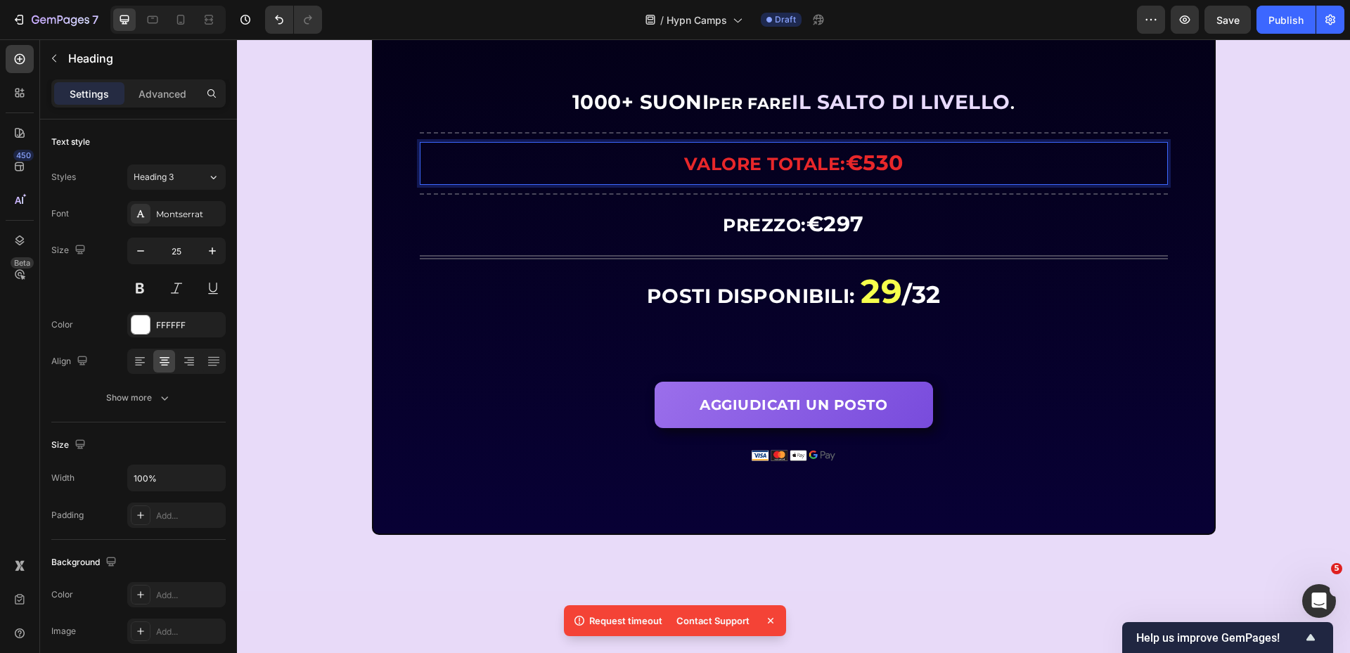
drag, startPoint x: 862, startPoint y: 260, endPoint x: 900, endPoint y: 259, distance: 37.3
click at [900, 176] on strong "€530" at bounding box center [875, 163] width 58 height 26
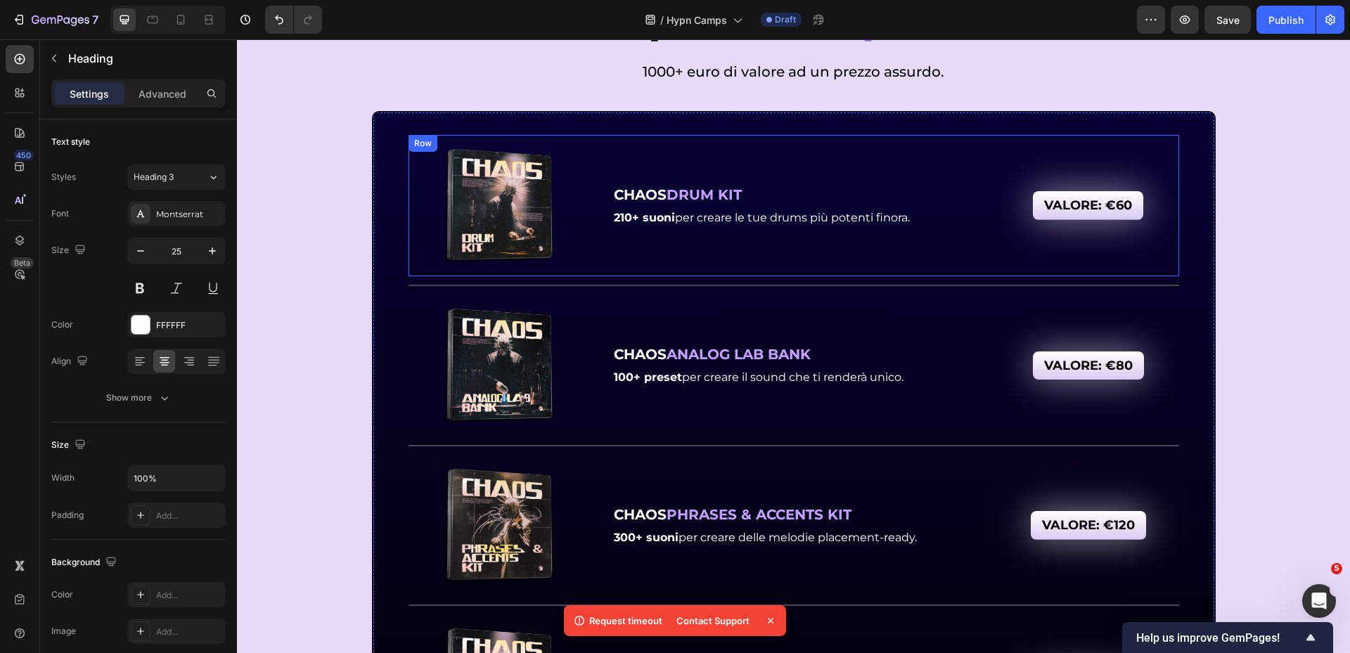
scroll to position [6463, 0]
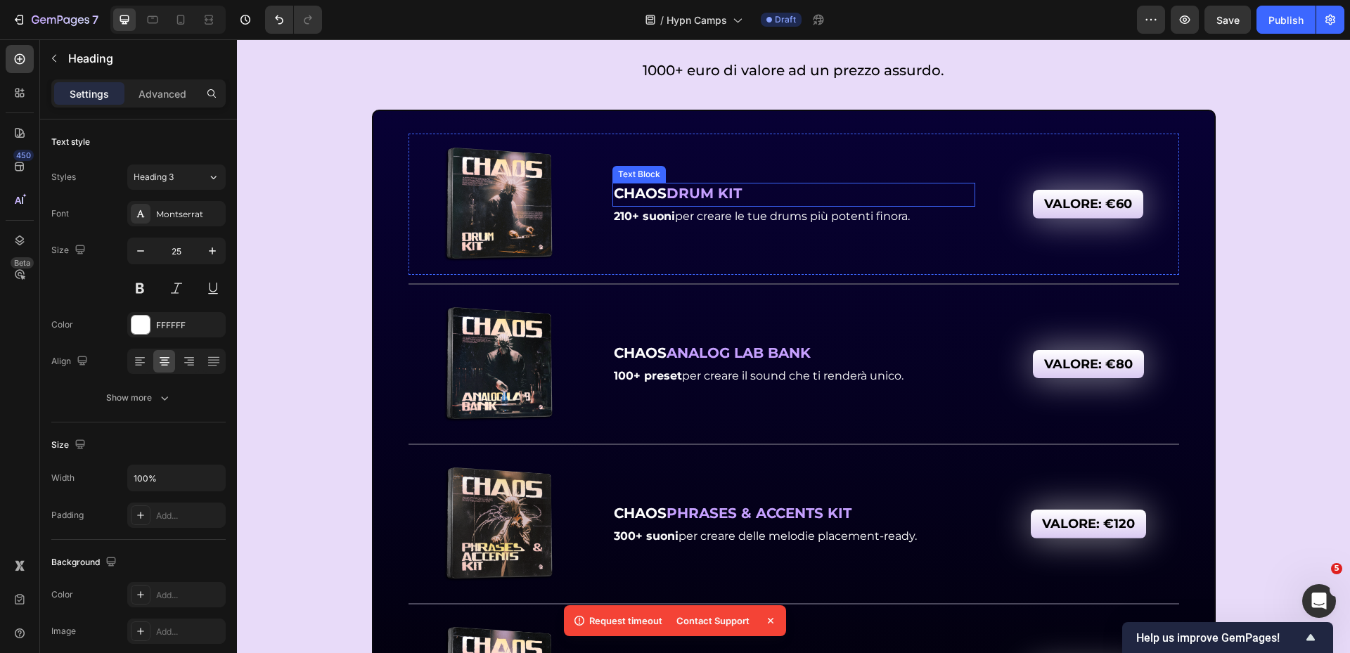
drag, startPoint x: 638, startPoint y: 191, endPoint x: 632, endPoint y: 196, distance: 8.0
click at [638, 190] on strong "CHAOS" at bounding box center [640, 193] width 53 height 17
click at [631, 196] on strong "CHAOS" at bounding box center [640, 193] width 53 height 17
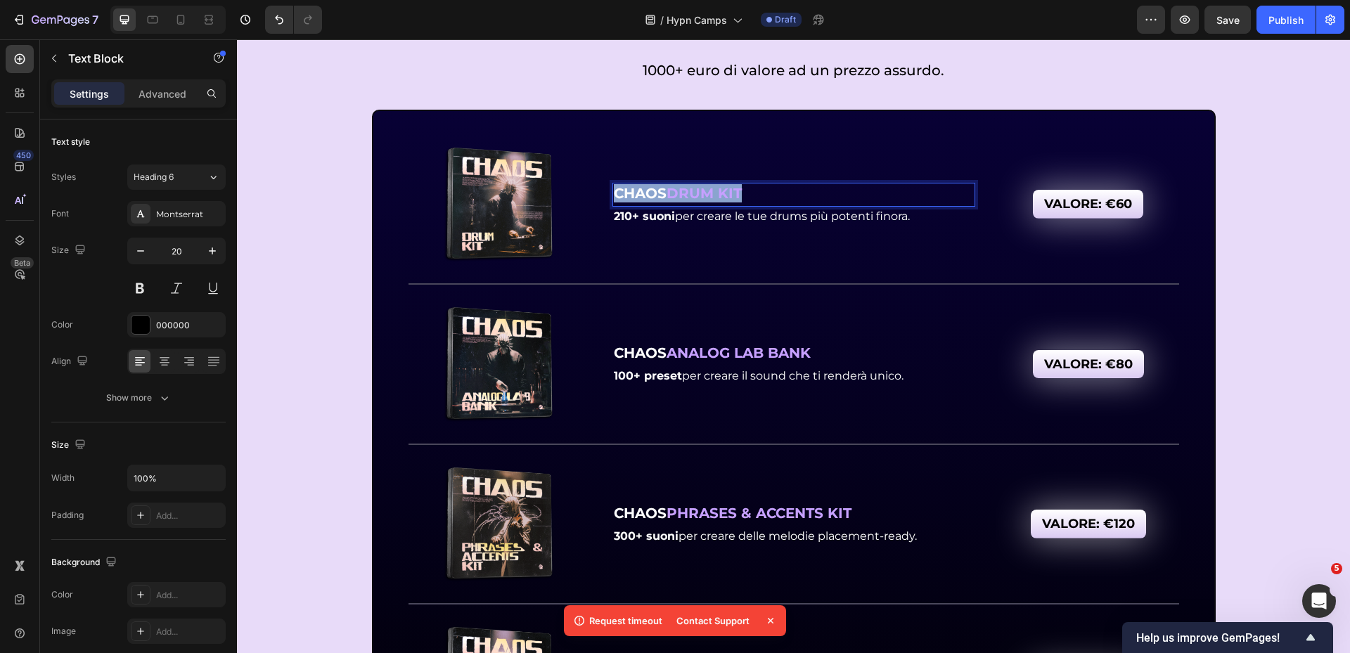
click at [631, 196] on strong "CHAOS" at bounding box center [640, 193] width 53 height 17
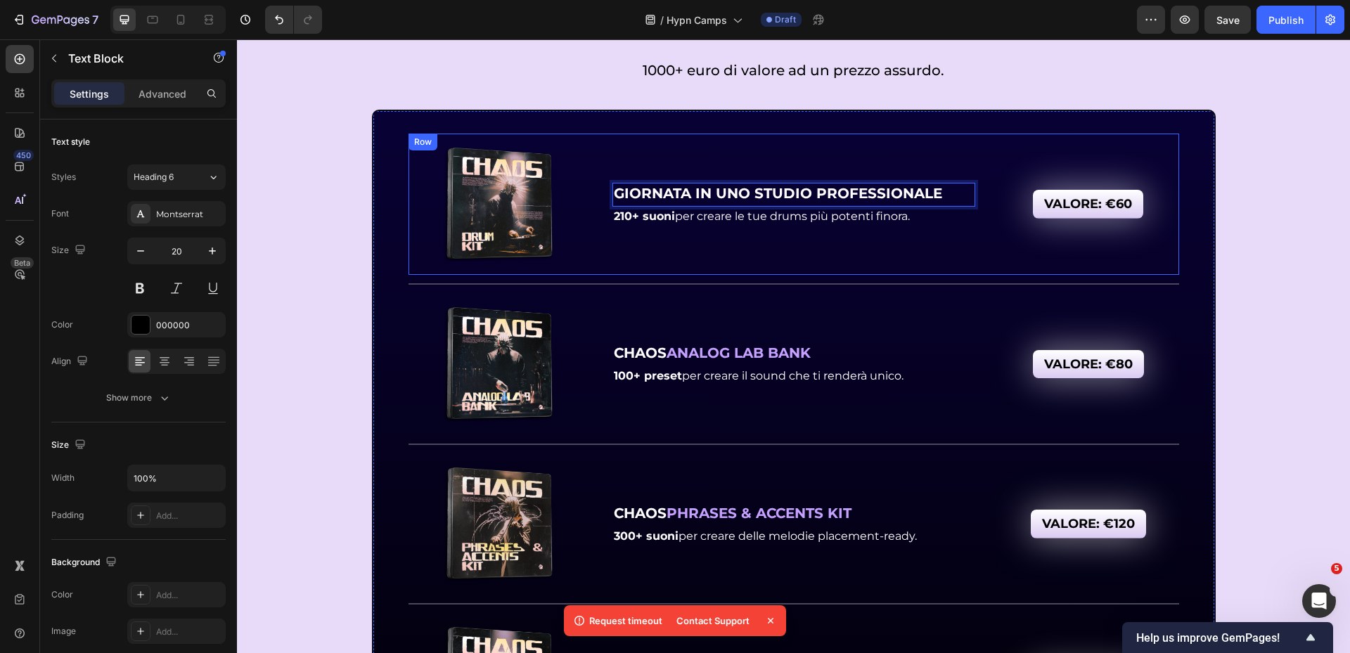
click at [765, 260] on div "GIORNATA IN UNO STUDIO PROFESSIONALE Text Block 0 210+ suoni per creare le tue …" at bounding box center [794, 204] width 363 height 136
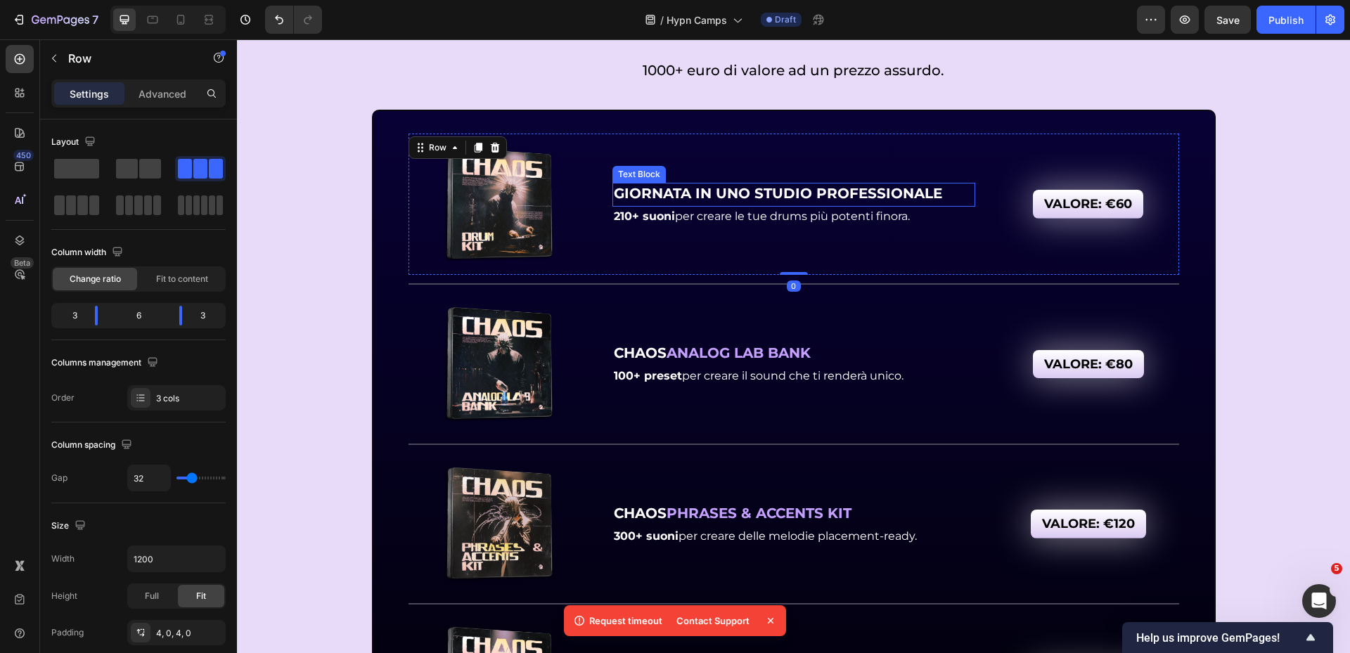
click at [681, 193] on strong "GIORNATA IN UNO STUDIO PROFESSIONALE" at bounding box center [778, 193] width 328 height 17
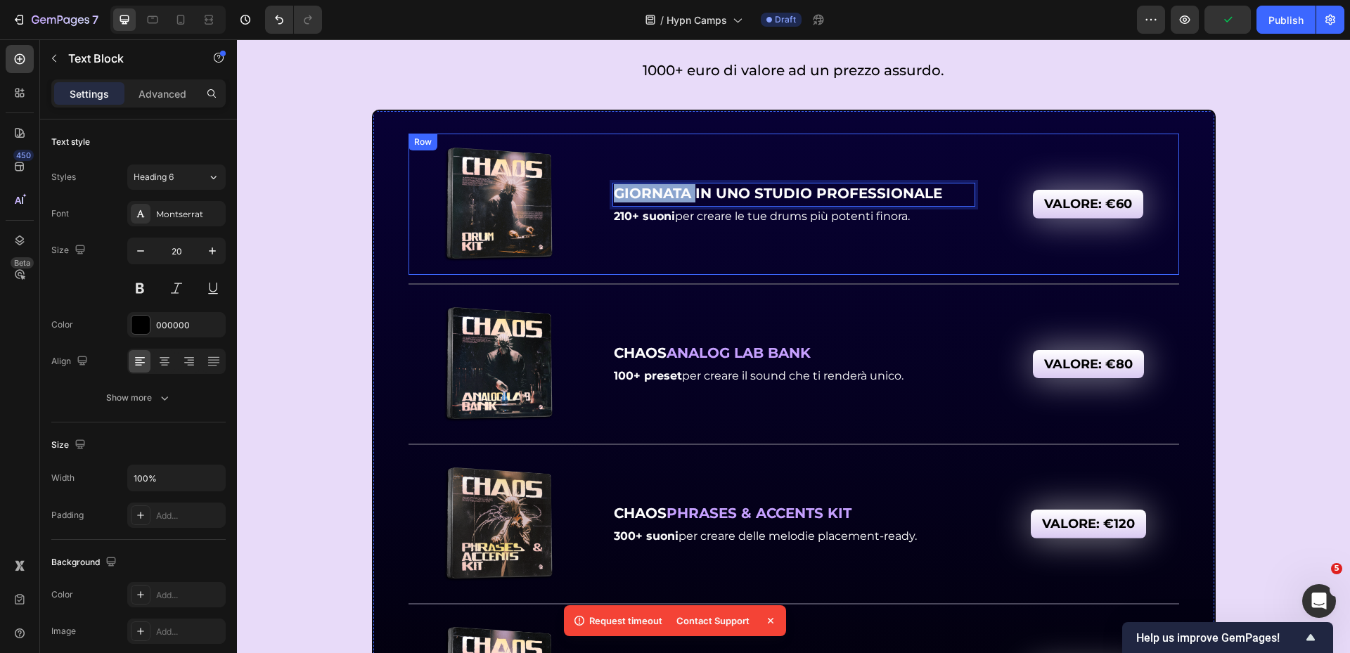
drag, startPoint x: 690, startPoint y: 193, endPoint x: 594, endPoint y: 196, distance: 96.4
click at [594, 196] on div "VALORE: €60 Text Block Image Row GIORNATA IN UNO STUDIO PROFESSIONALE Text Bloc…" at bounding box center [794, 205] width 771 height 142
click at [652, 224] on p "210+ suoni per creare le tue drums più potenti finora." at bounding box center [794, 216] width 360 height 17
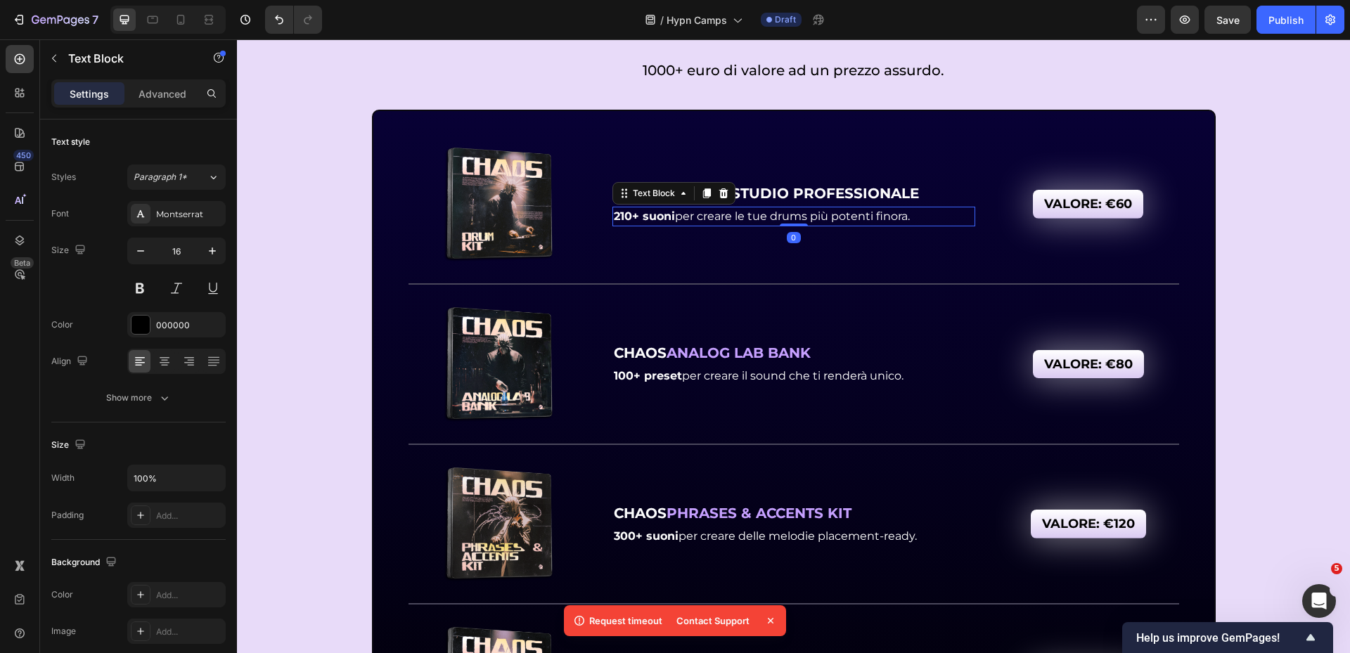
click at [655, 235] on div "24 ORE IN UNO STUDIO PROFESSIONALE Text Block 210+ suoni per creare le tue drum…" at bounding box center [794, 204] width 363 height 136
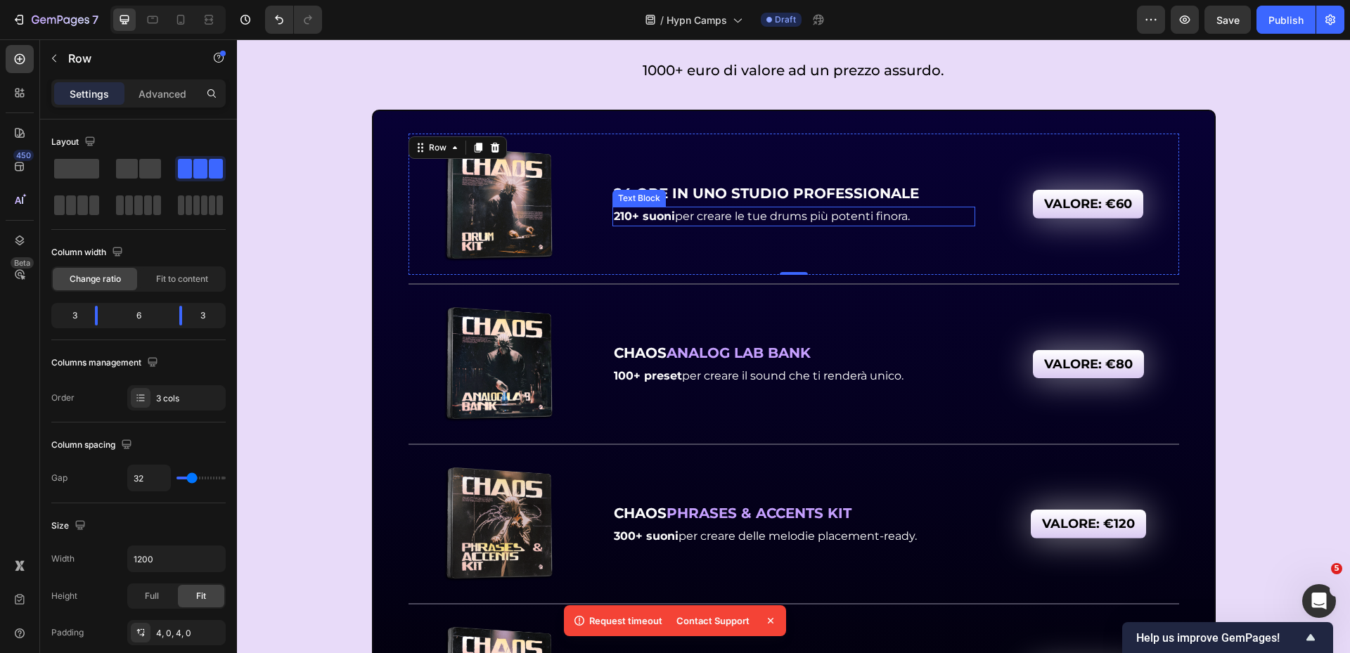
click at [721, 215] on span "210+ suoni per creare le tue drums più potenti finora." at bounding box center [762, 216] width 296 height 13
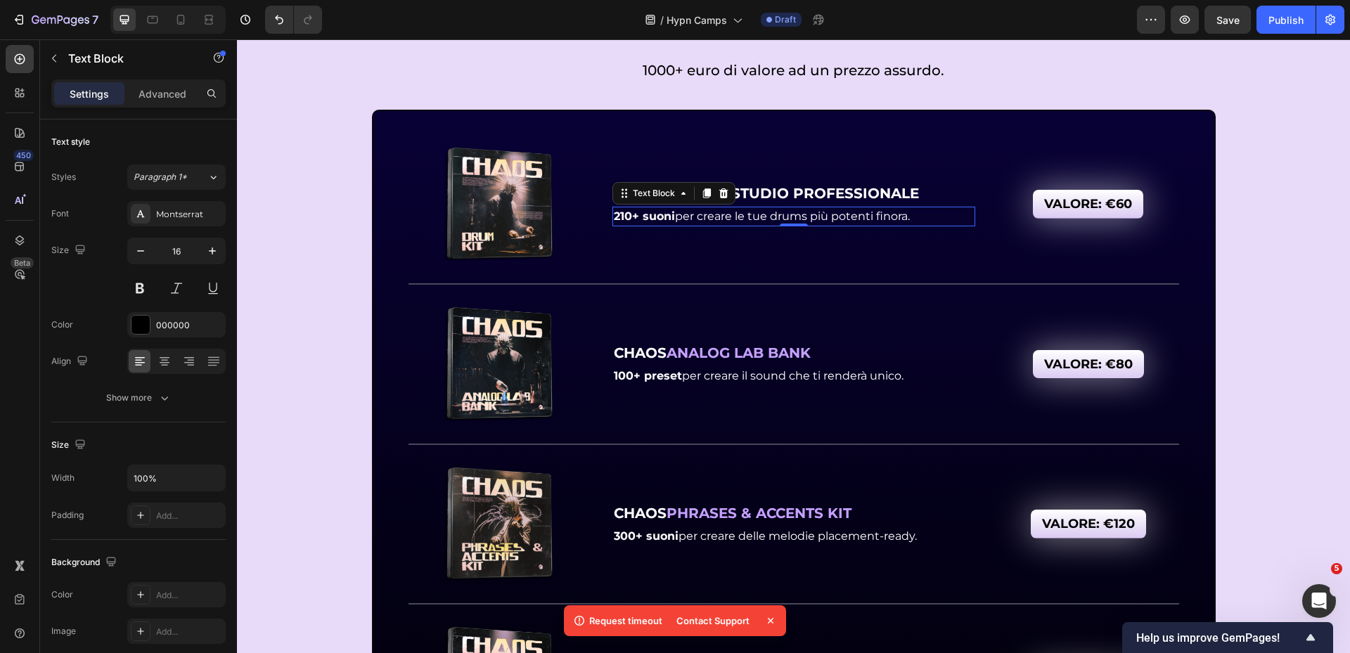
click at [721, 215] on span "210+ suoni per creare le tue drums più potenti finora." at bounding box center [762, 216] width 296 height 13
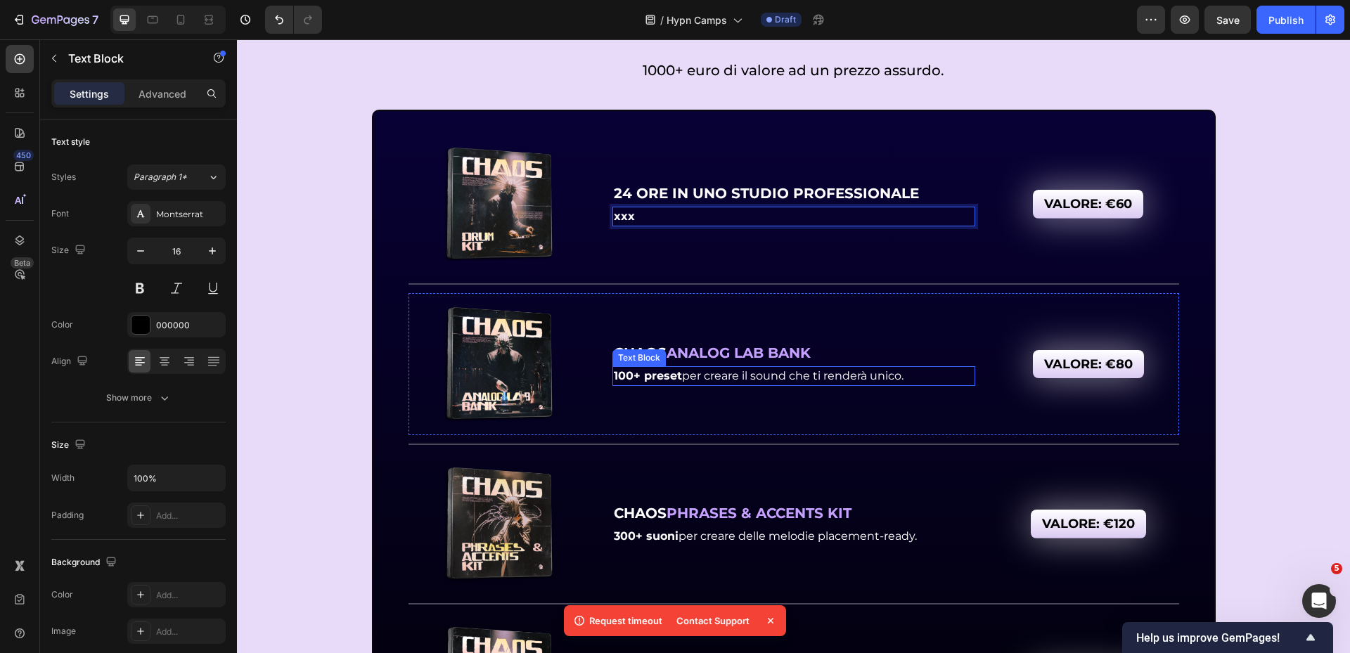
click at [702, 381] on span "100+ preset per creare il sound che ti renderà unico." at bounding box center [759, 375] width 290 height 13
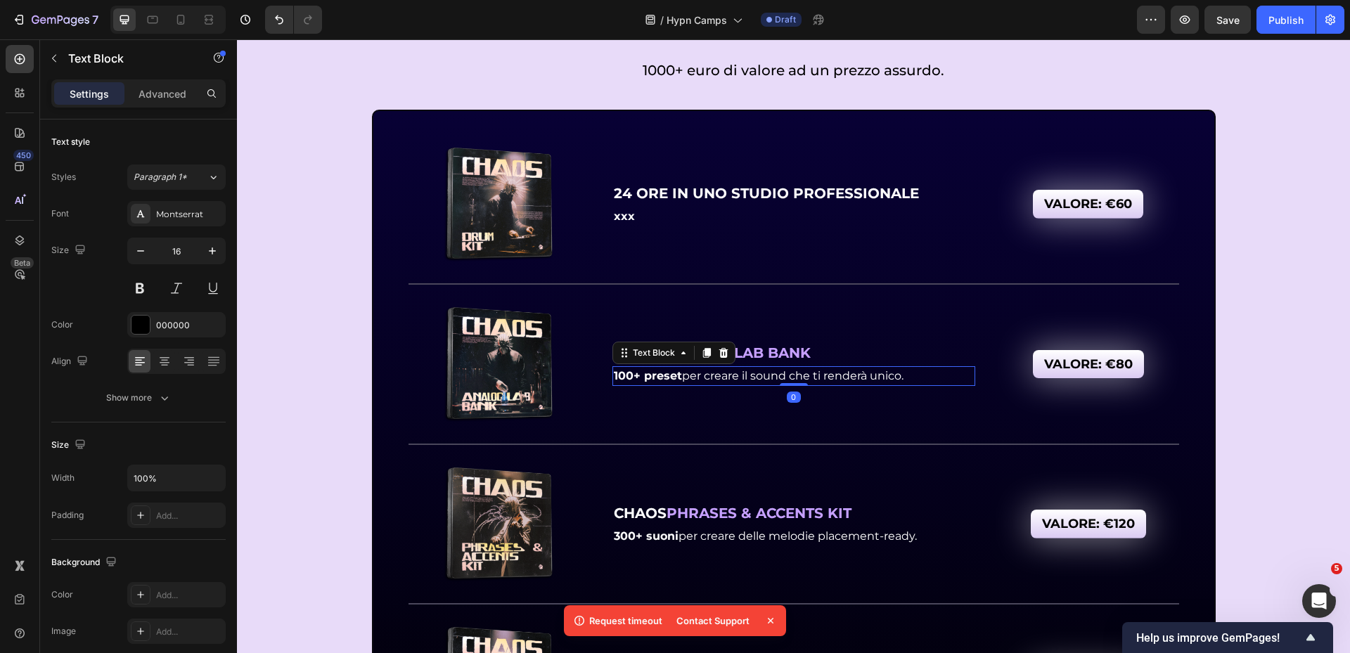
click at [702, 381] on span "100+ preset per creare il sound che ti renderà unico." at bounding box center [759, 375] width 290 height 13
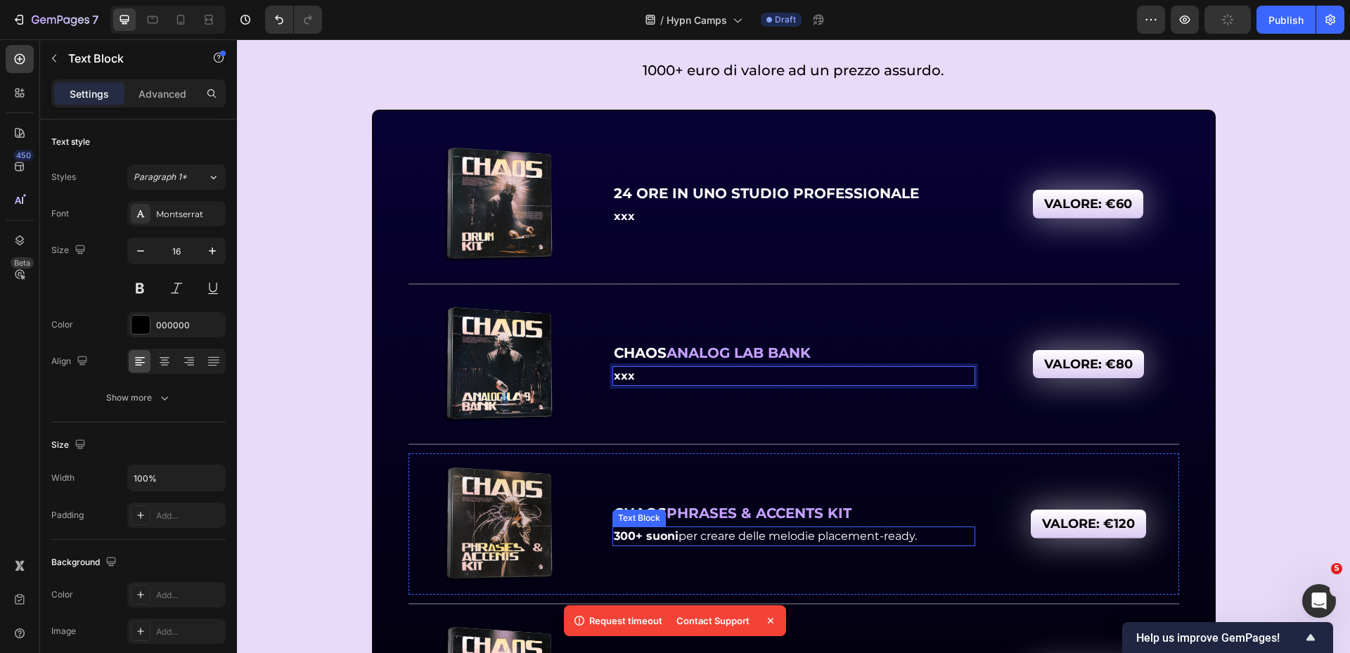
click at [686, 533] on span "300+ suoni per creare delle melodie placement-ready." at bounding box center [765, 536] width 303 height 13
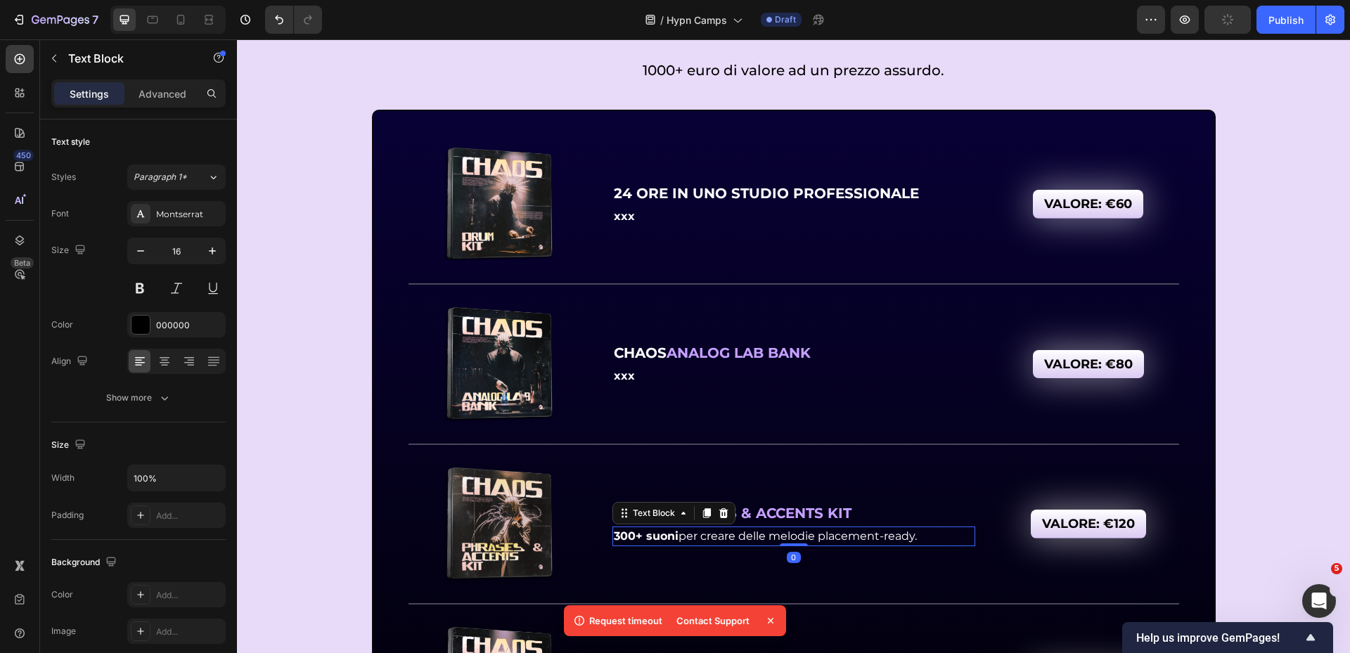
click at [686, 532] on span "300+ suoni per creare delle melodie placement-ready." at bounding box center [765, 536] width 303 height 13
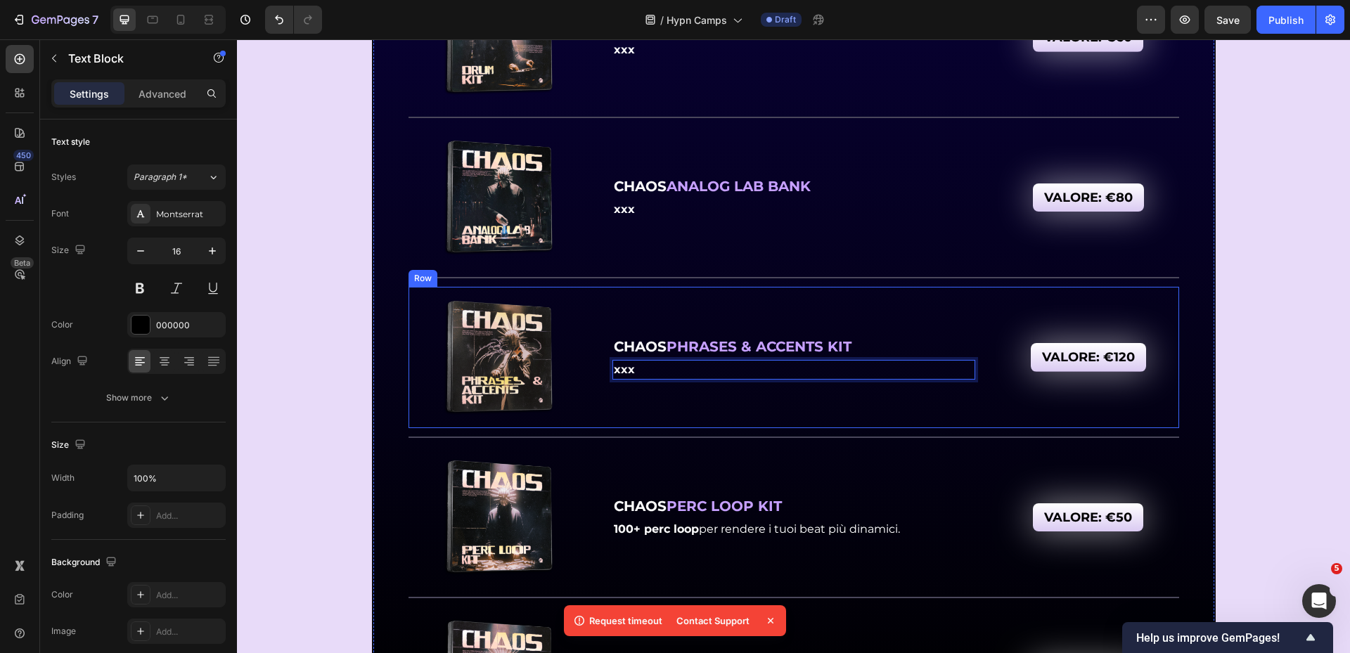
scroll to position [6815, 0]
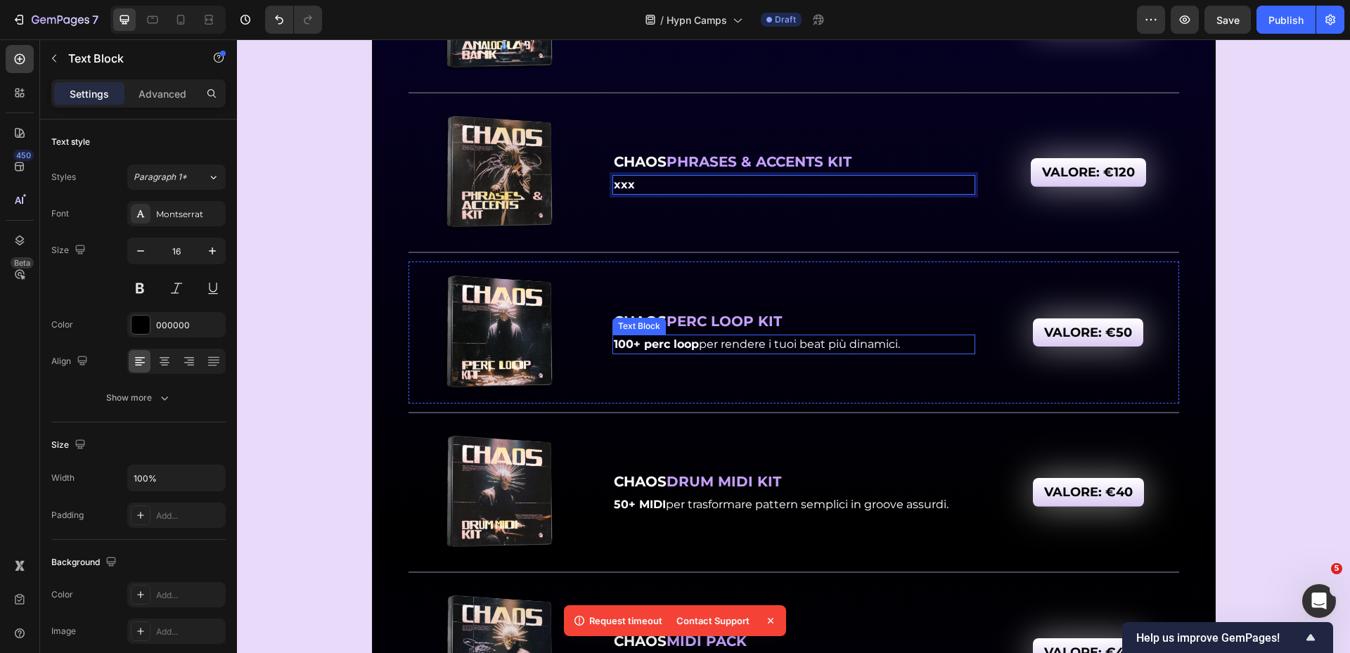
click at [687, 346] on strong "100+ perc loop" at bounding box center [656, 344] width 85 height 13
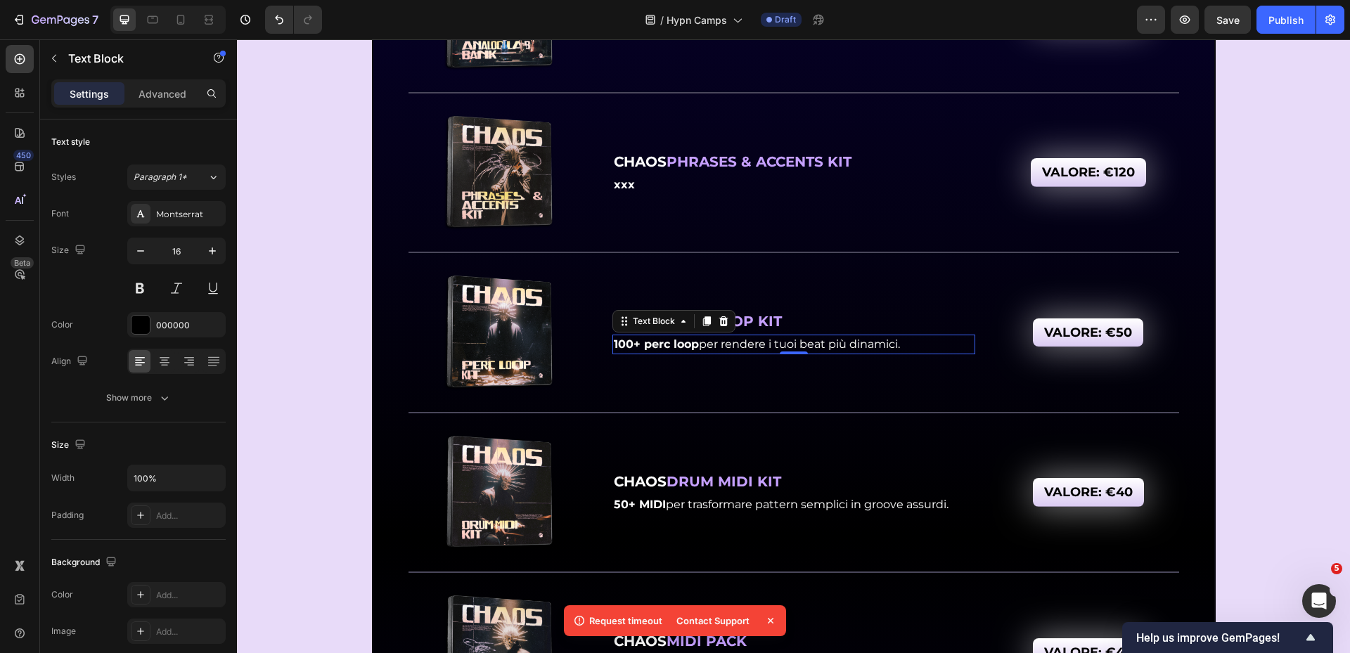
click at [687, 346] on strong "100+ perc loop" at bounding box center [656, 344] width 85 height 13
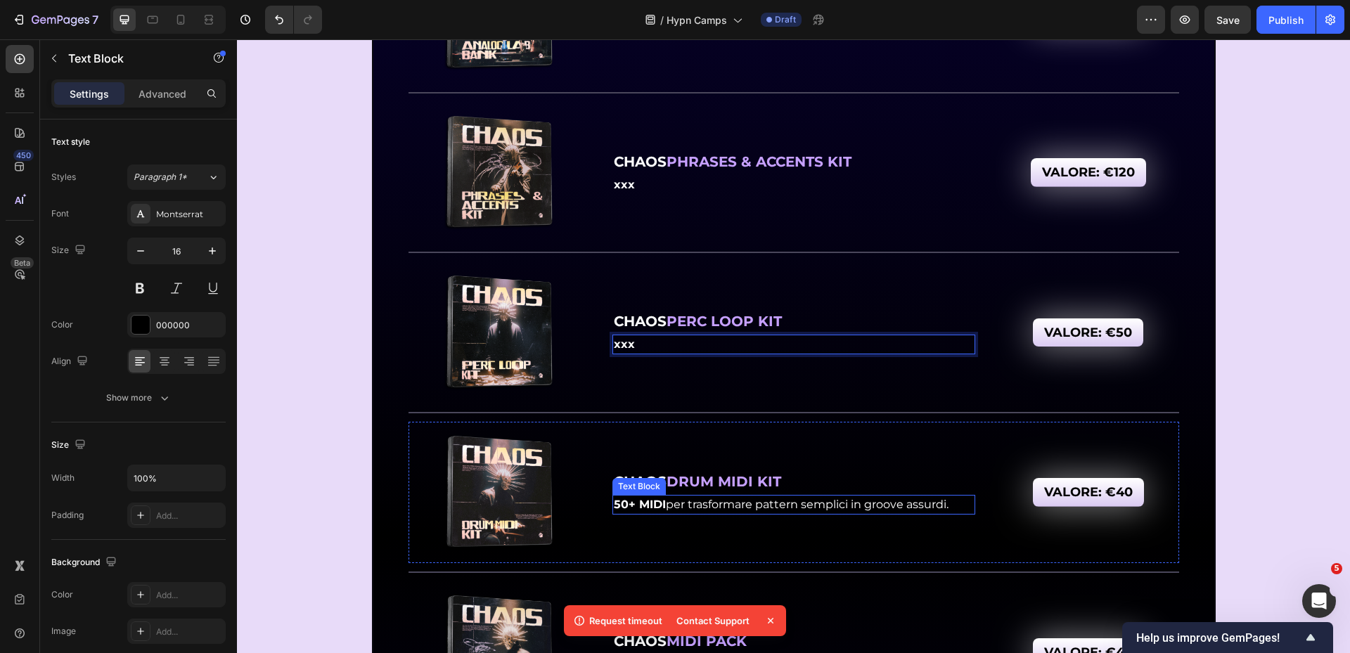
click at [680, 504] on span "50+ MIDI per trasformare pattern semplici in groove assurdi." at bounding box center [781, 504] width 335 height 13
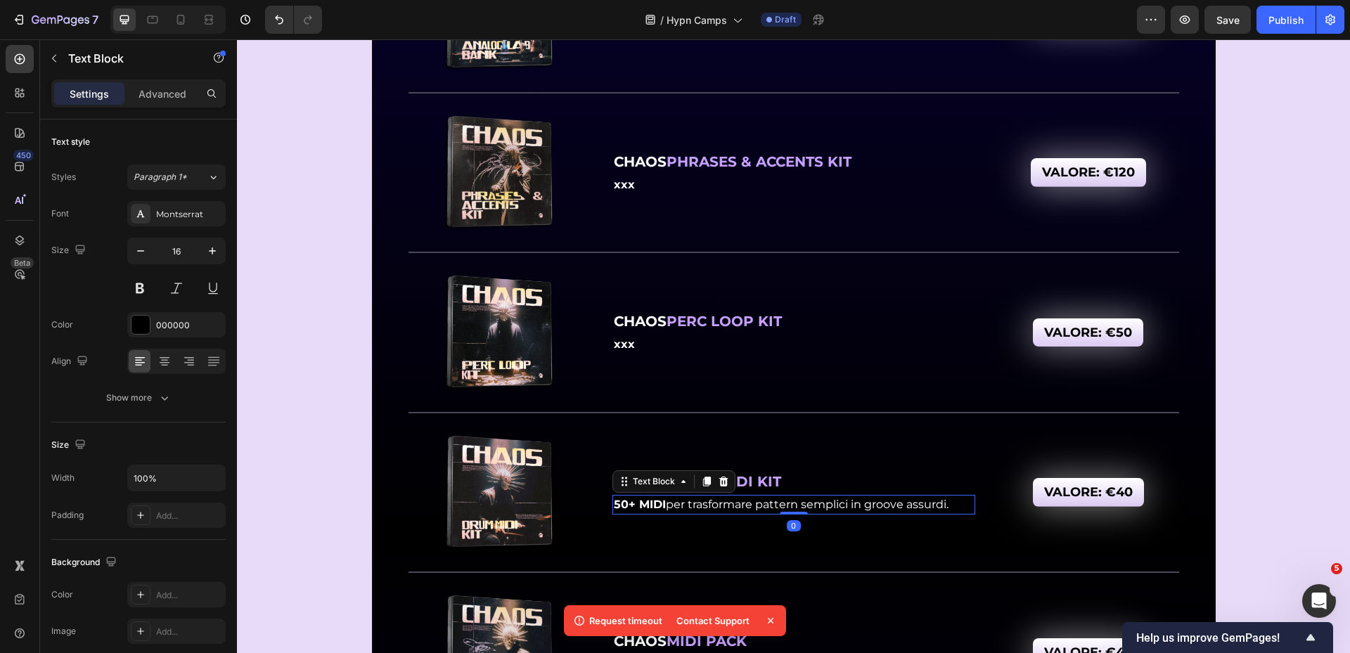
click at [680, 504] on span "50+ MIDI per trasformare pattern semplici in groove assurdi." at bounding box center [781, 504] width 335 height 13
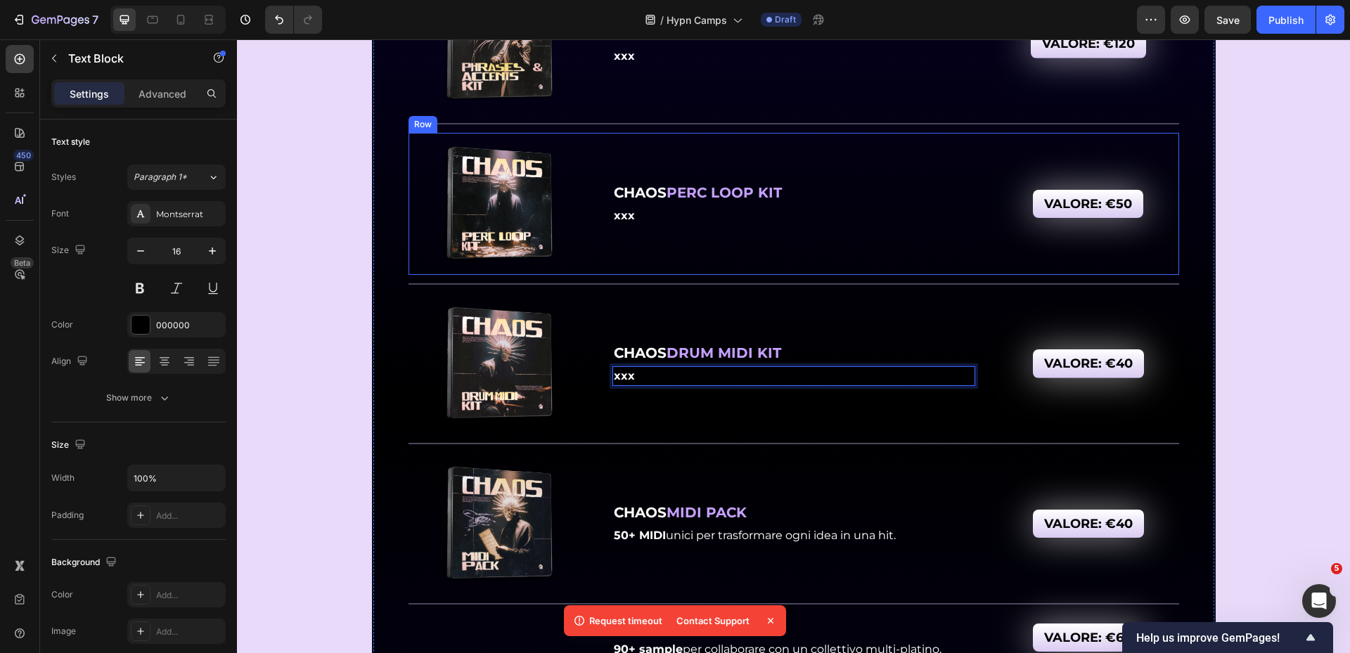
scroll to position [7096, 0]
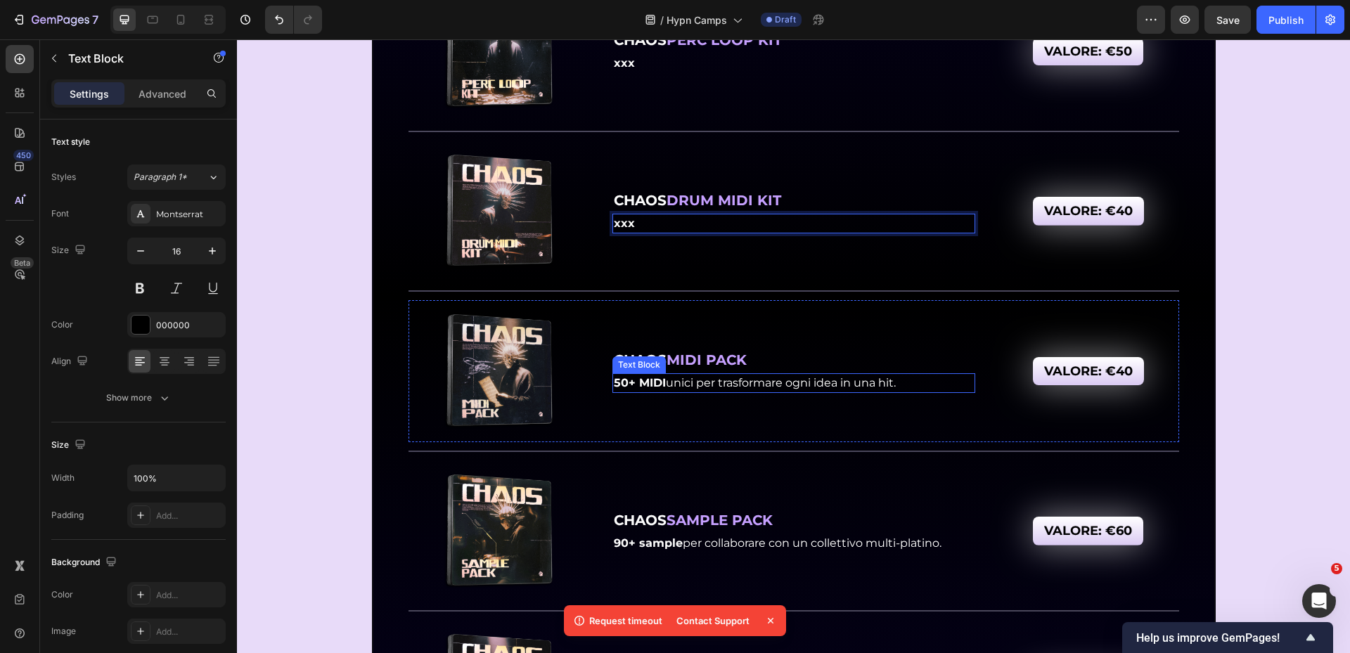
click at [682, 385] on span "50+ MIDI unici per trasformare ogni idea in una hit." at bounding box center [755, 382] width 282 height 13
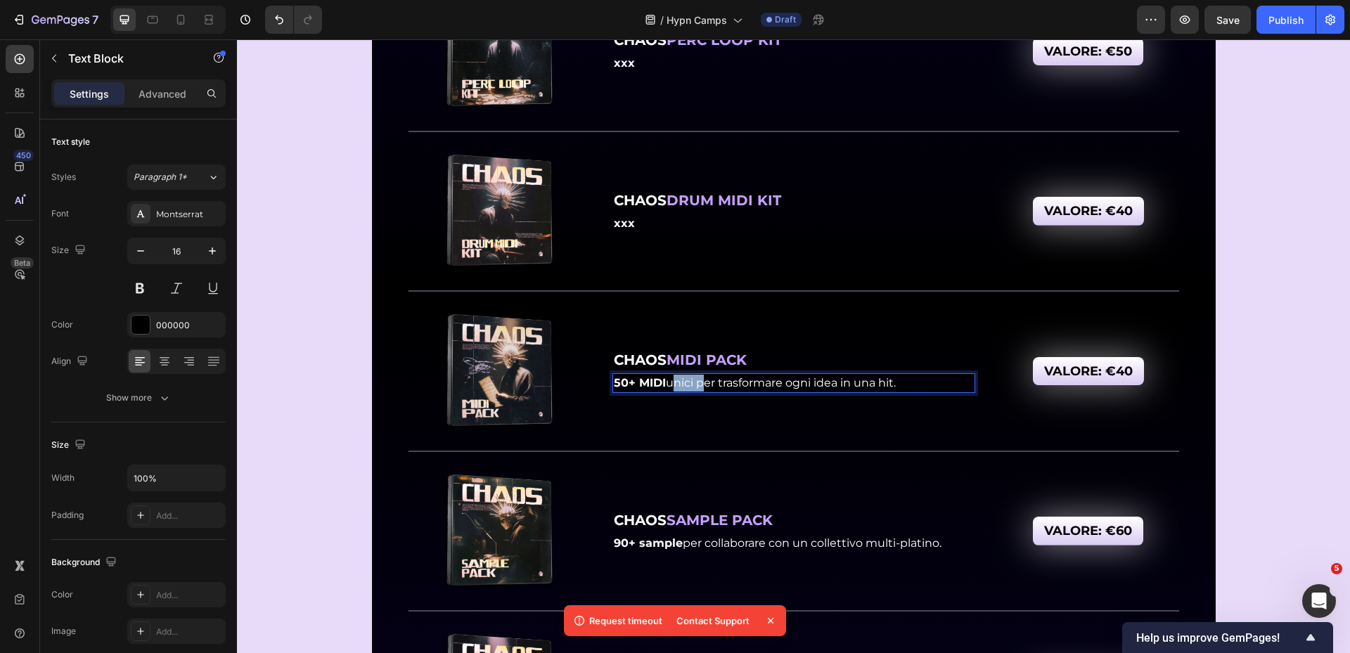
click at [682, 385] on span "50+ MIDI unici per trasformare ogni idea in una hit." at bounding box center [755, 382] width 282 height 13
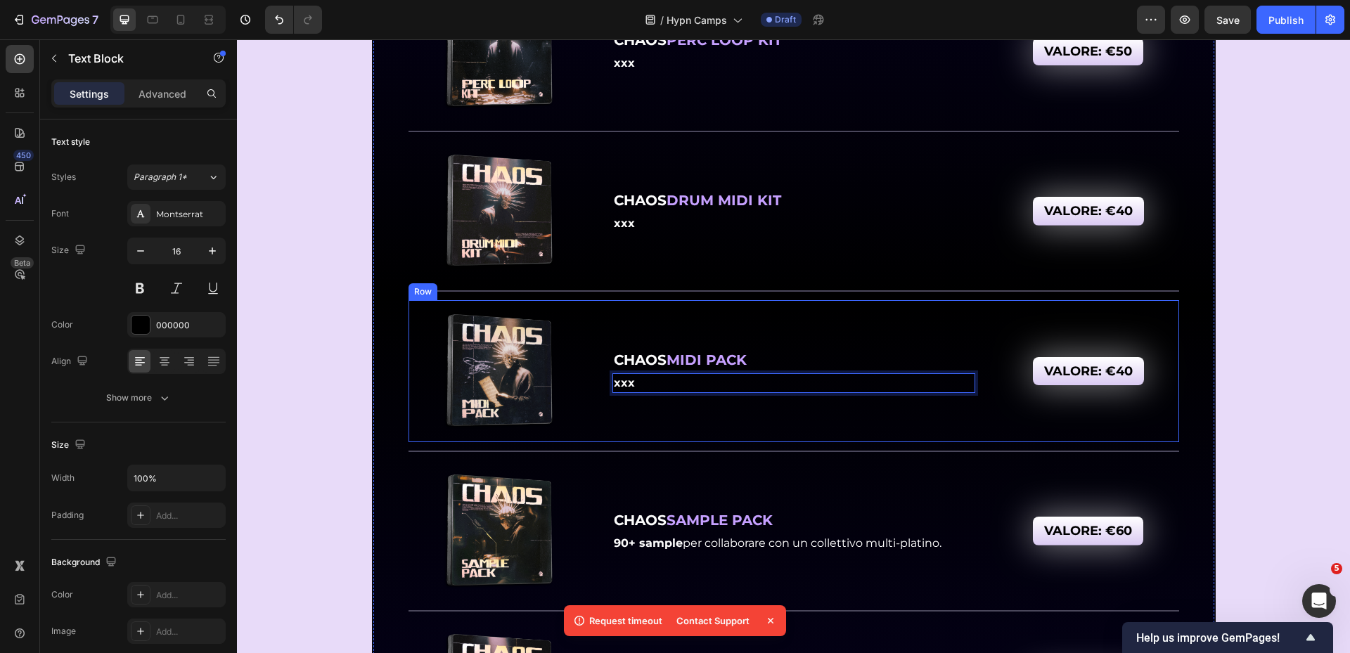
scroll to position [7307, 0]
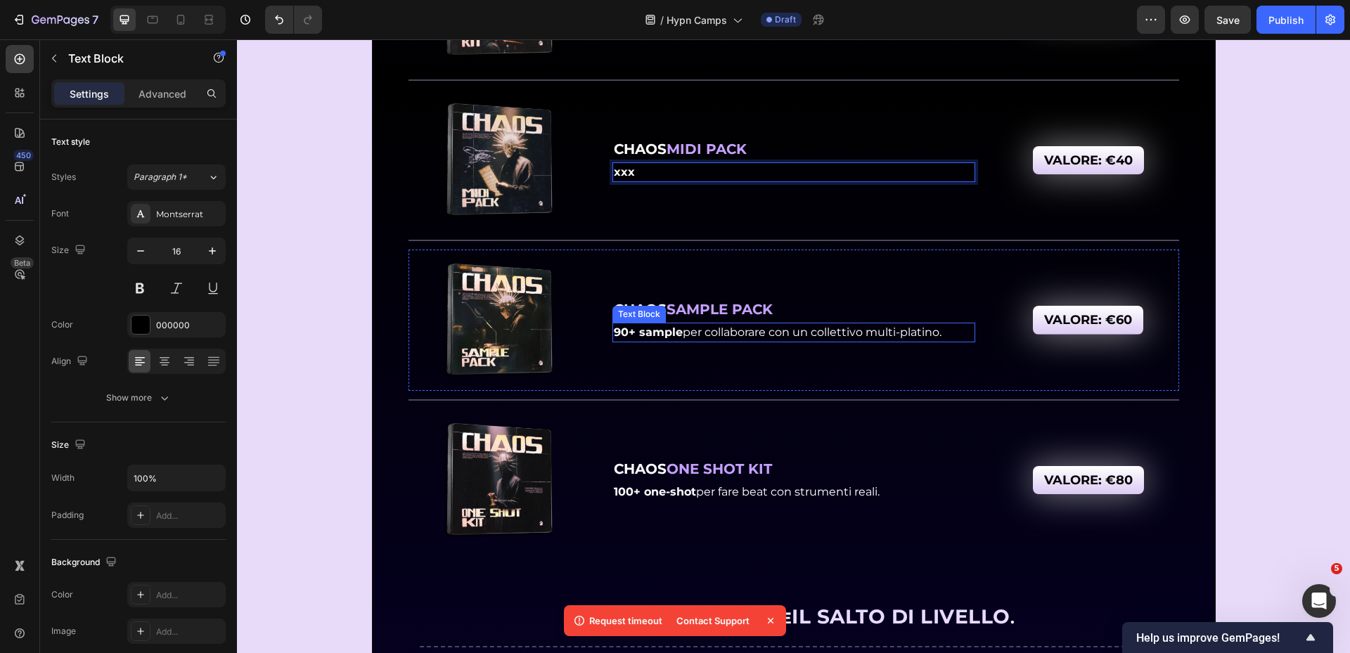
click at [679, 324] on p "90+ sample per collaborare con un collettivo multi-platino." at bounding box center [794, 332] width 360 height 17
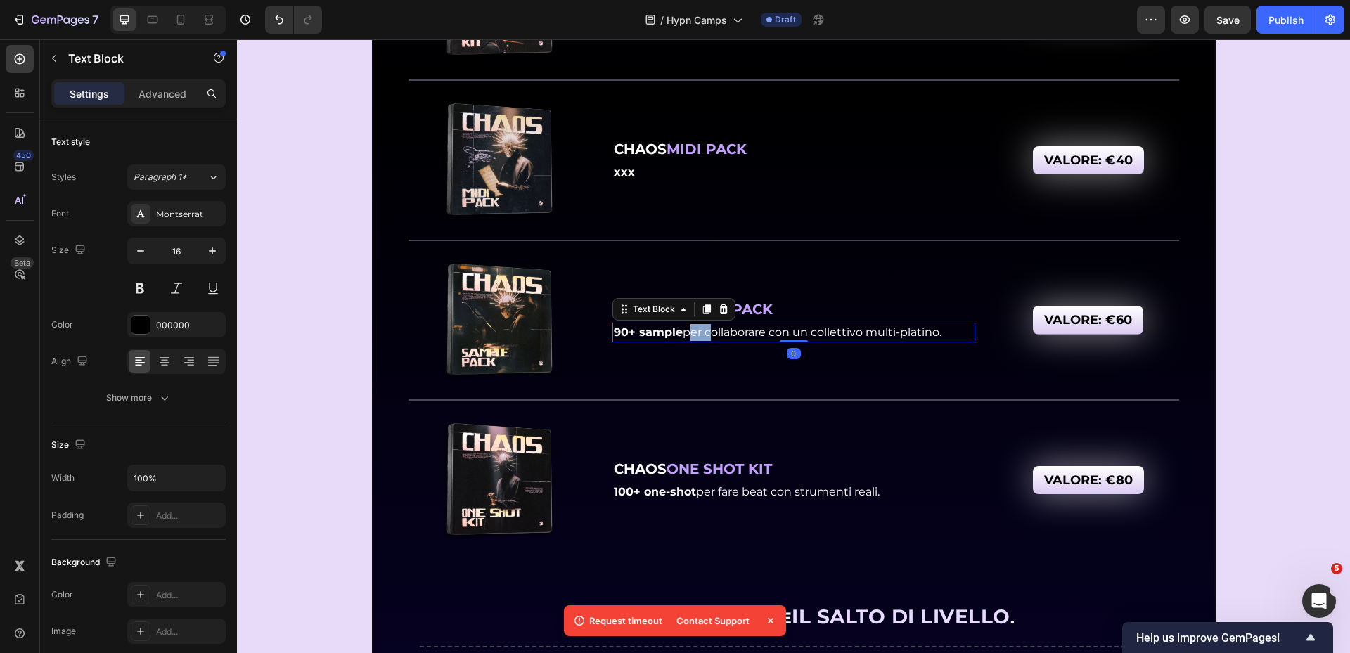
click at [679, 324] on p "90+ sample per collaborare con un collettivo multi-platino." at bounding box center [794, 332] width 360 height 17
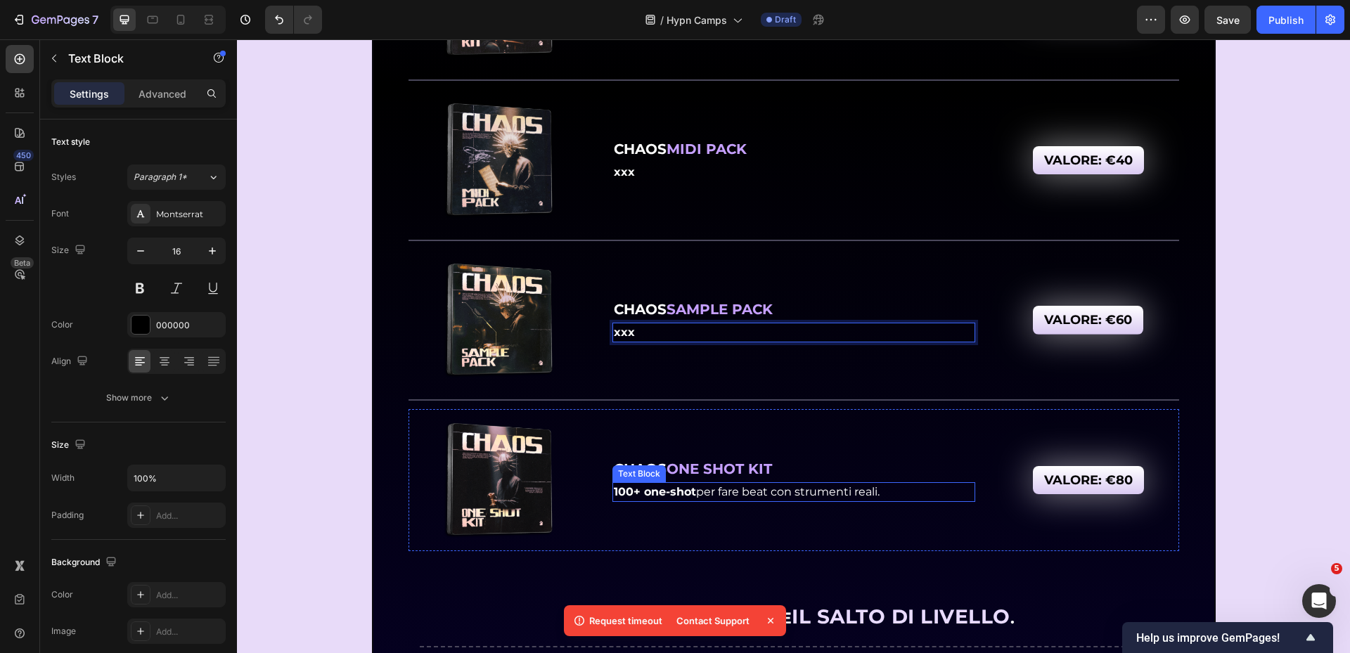
click at [676, 491] on strong "100+ one-shot" at bounding box center [655, 491] width 82 height 13
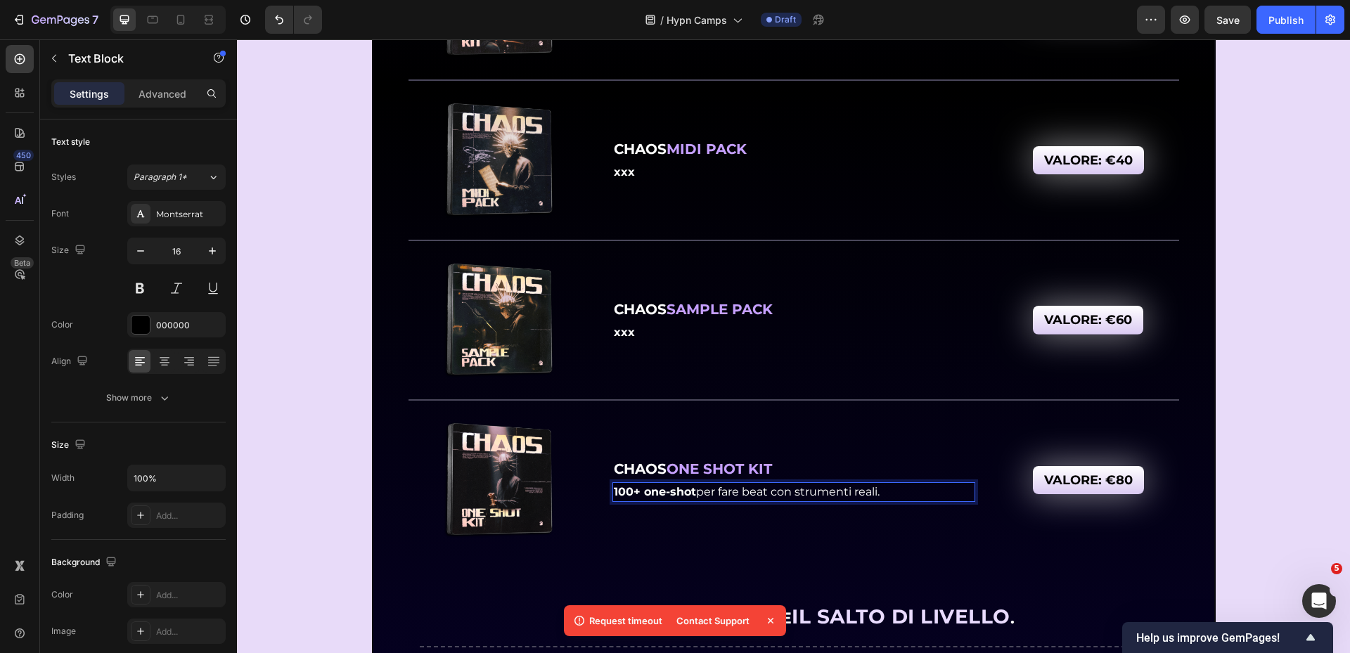
click at [676, 491] on strong "100+ one-shot" at bounding box center [655, 491] width 82 height 13
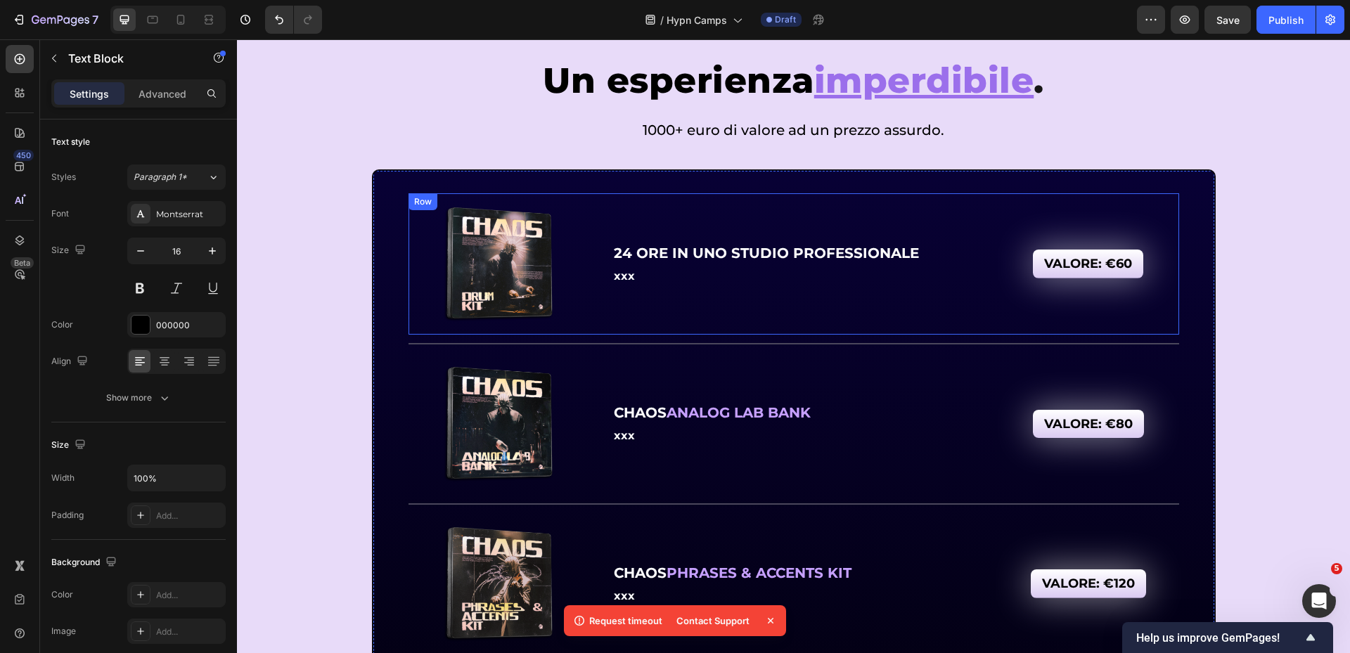
scroll to position [6463, 0]
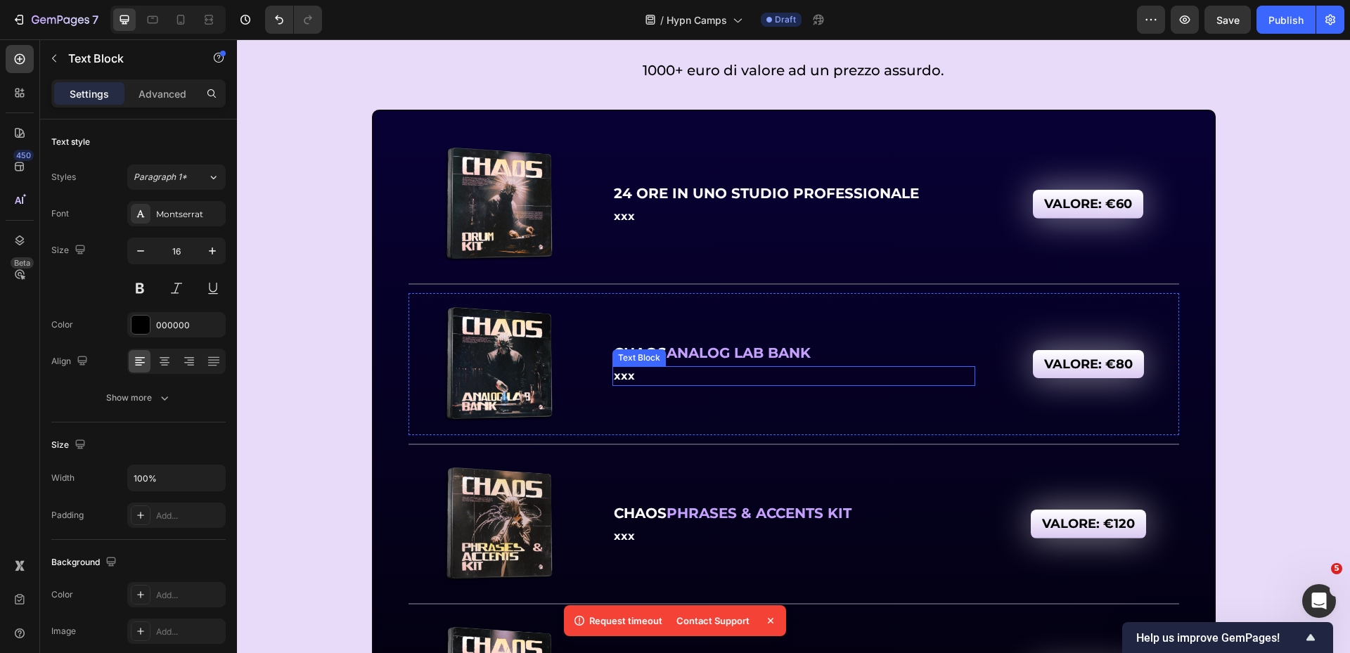
click at [629, 357] on div "Text Block" at bounding box center [639, 358] width 48 height 13
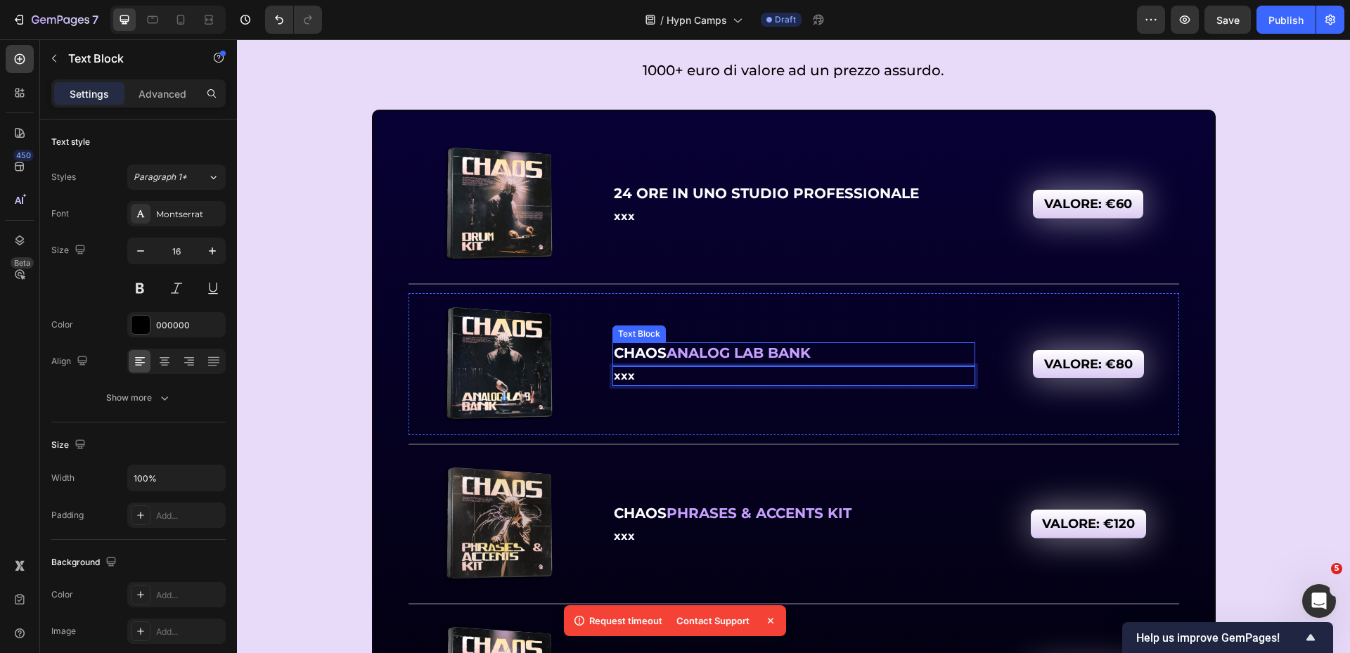
click at [731, 351] on strong "ANALOG LAB BANK" at bounding box center [739, 353] width 144 height 17
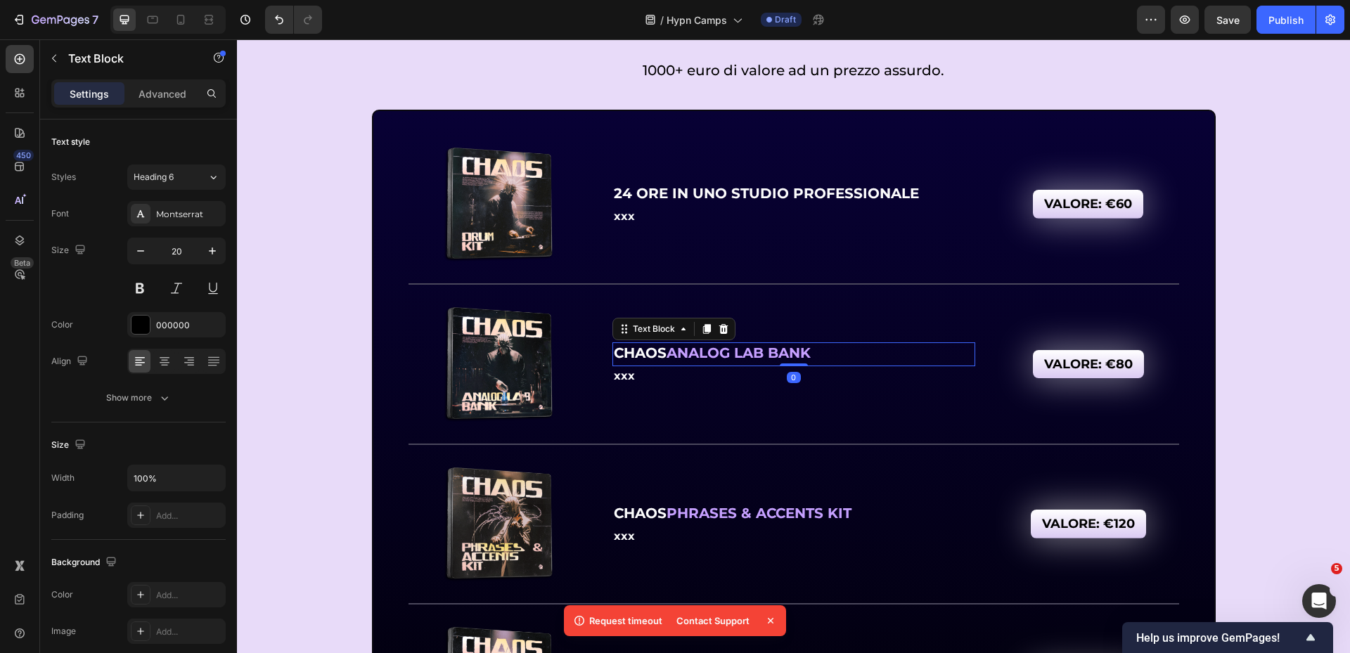
click at [623, 352] on strong "CHAOS" at bounding box center [640, 353] width 53 height 17
drag, startPoint x: 643, startPoint y: 352, endPoint x: 815, endPoint y: 353, distance: 172.3
click at [815, 353] on p "CHAOS ANALOG LAB BANK" at bounding box center [794, 353] width 360 height 18
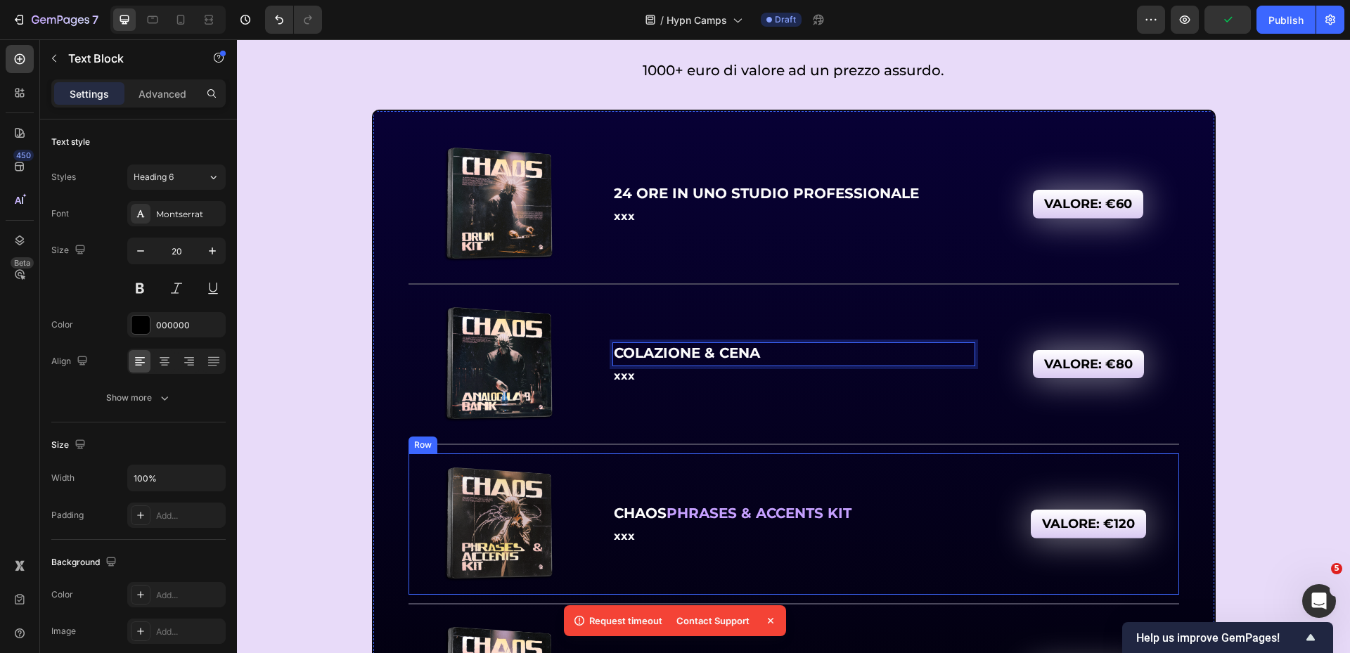
click at [629, 512] on strong "CHAOS" at bounding box center [640, 513] width 53 height 17
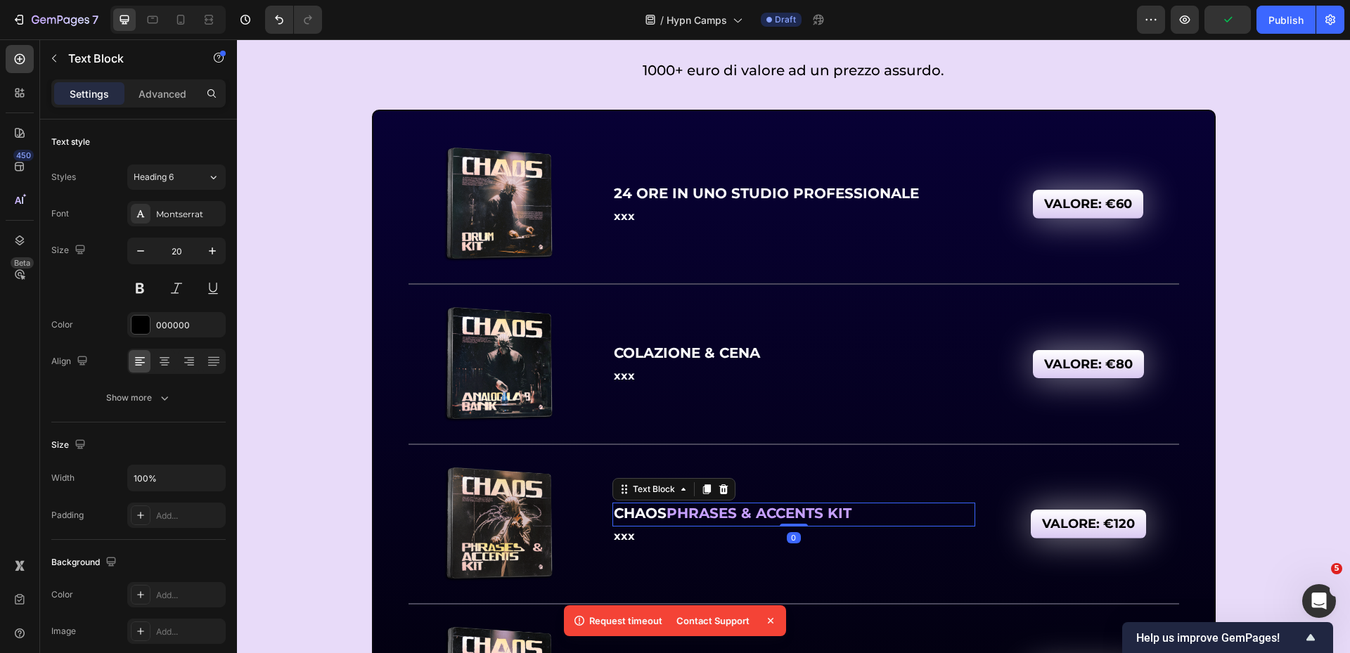
click at [621, 517] on strong "CHAOS" at bounding box center [640, 513] width 53 height 17
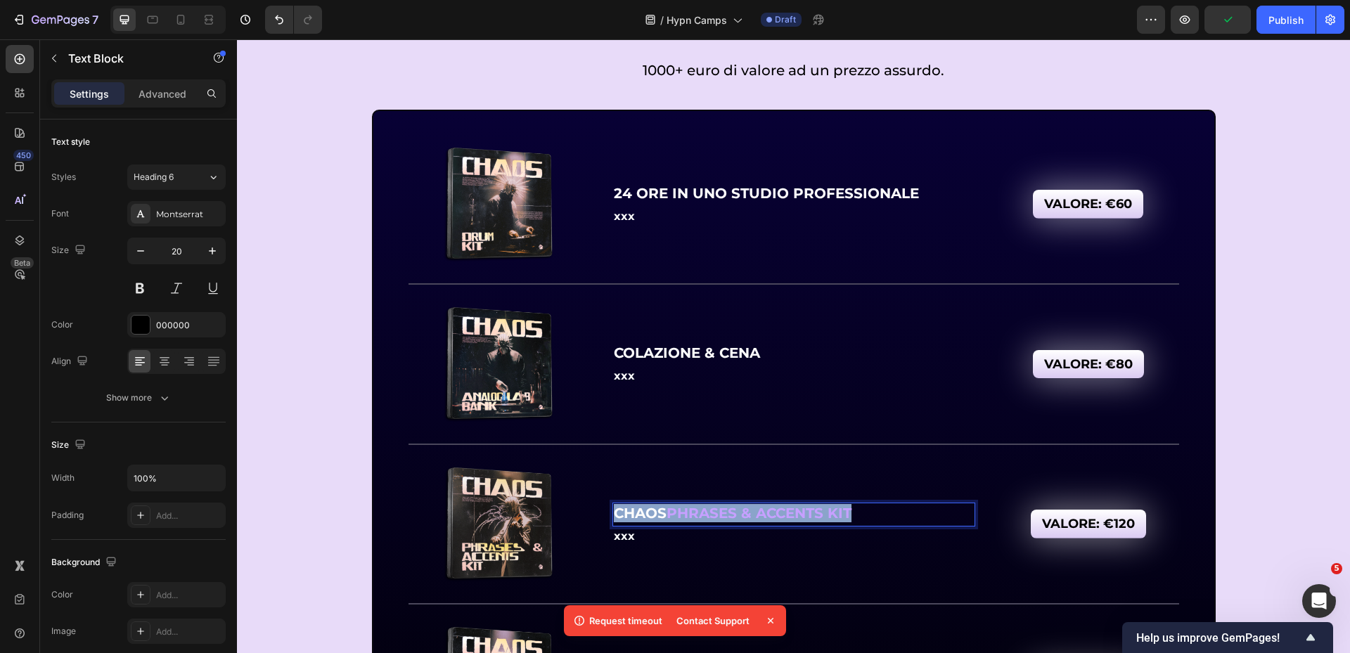
drag, startPoint x: 621, startPoint y: 516, endPoint x: 900, endPoint y: 519, distance: 279.2
click at [900, 519] on p "CHAOS PHRASES & ACCENTS KIT" at bounding box center [794, 513] width 360 height 18
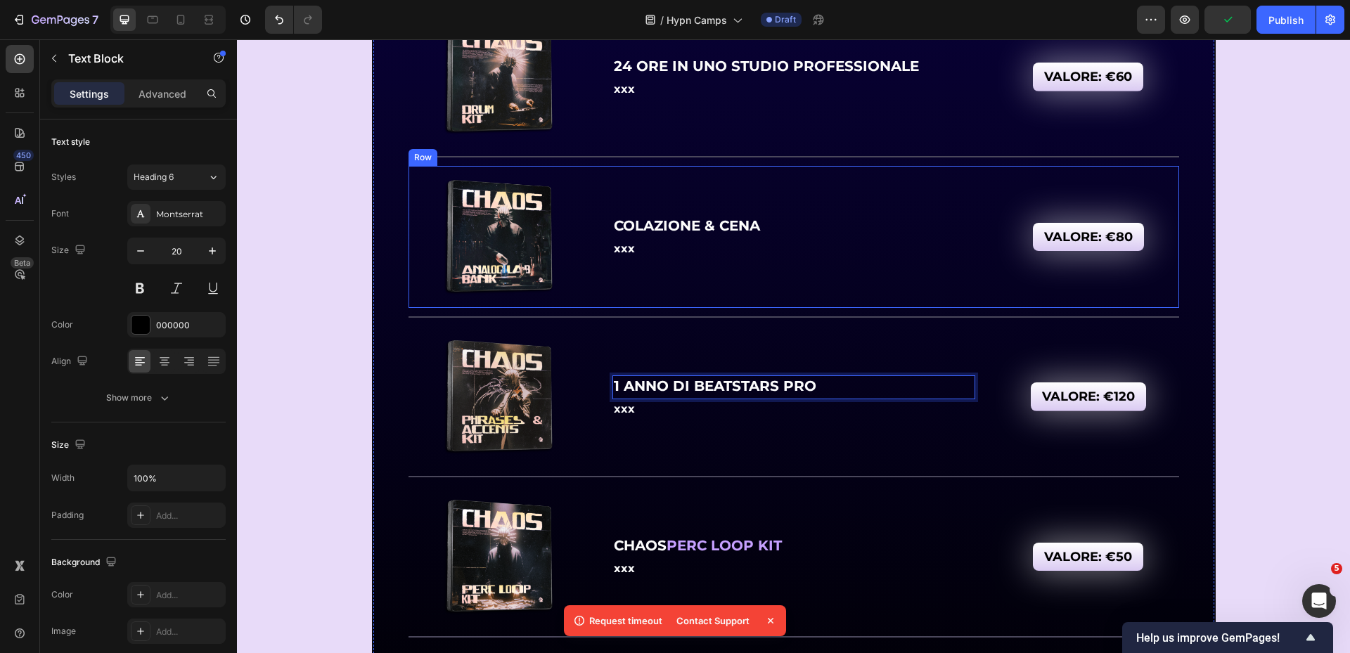
scroll to position [6674, 0]
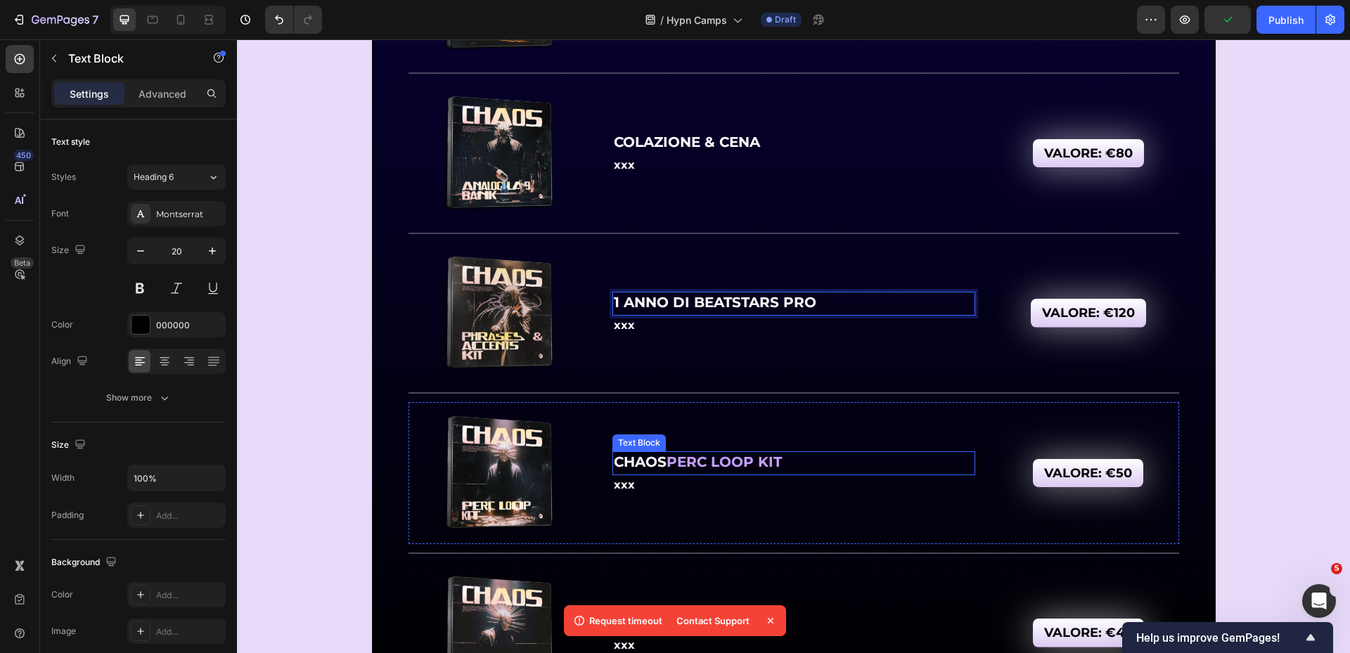
click at [641, 453] on p "CHAOS PERC LOOP KIT" at bounding box center [794, 462] width 360 height 18
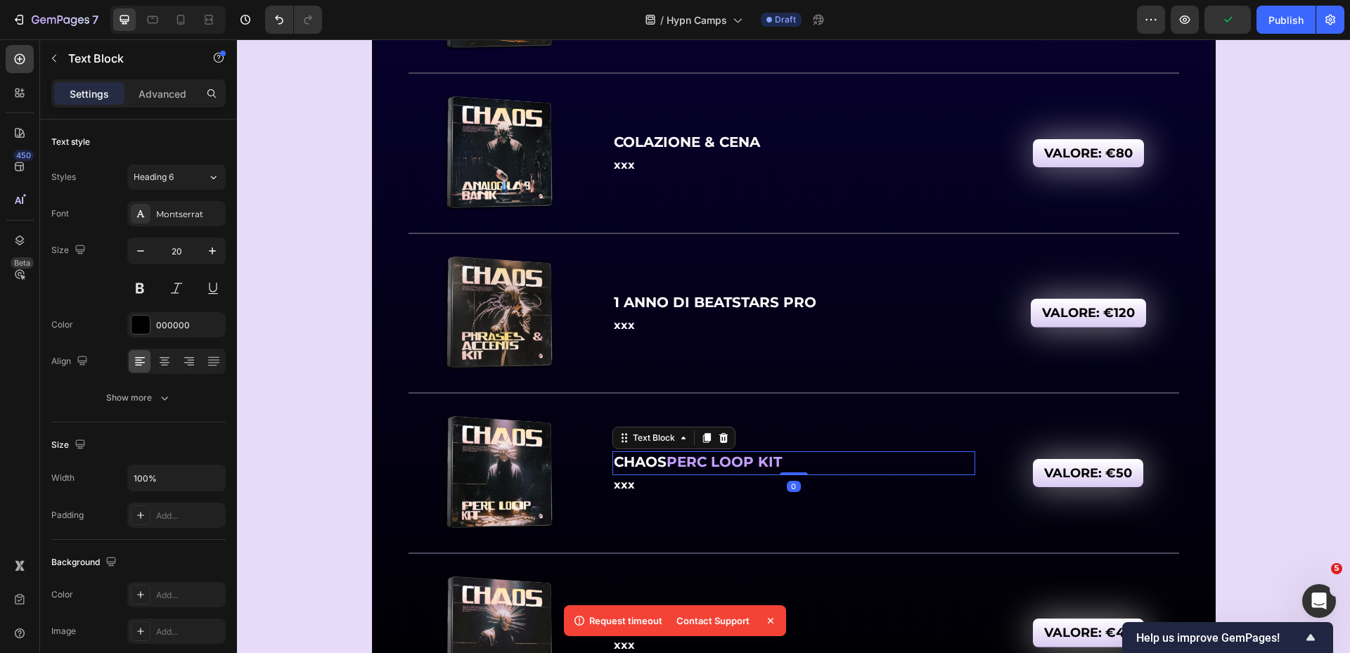
click at [623, 466] on strong "CHAOS" at bounding box center [640, 462] width 53 height 17
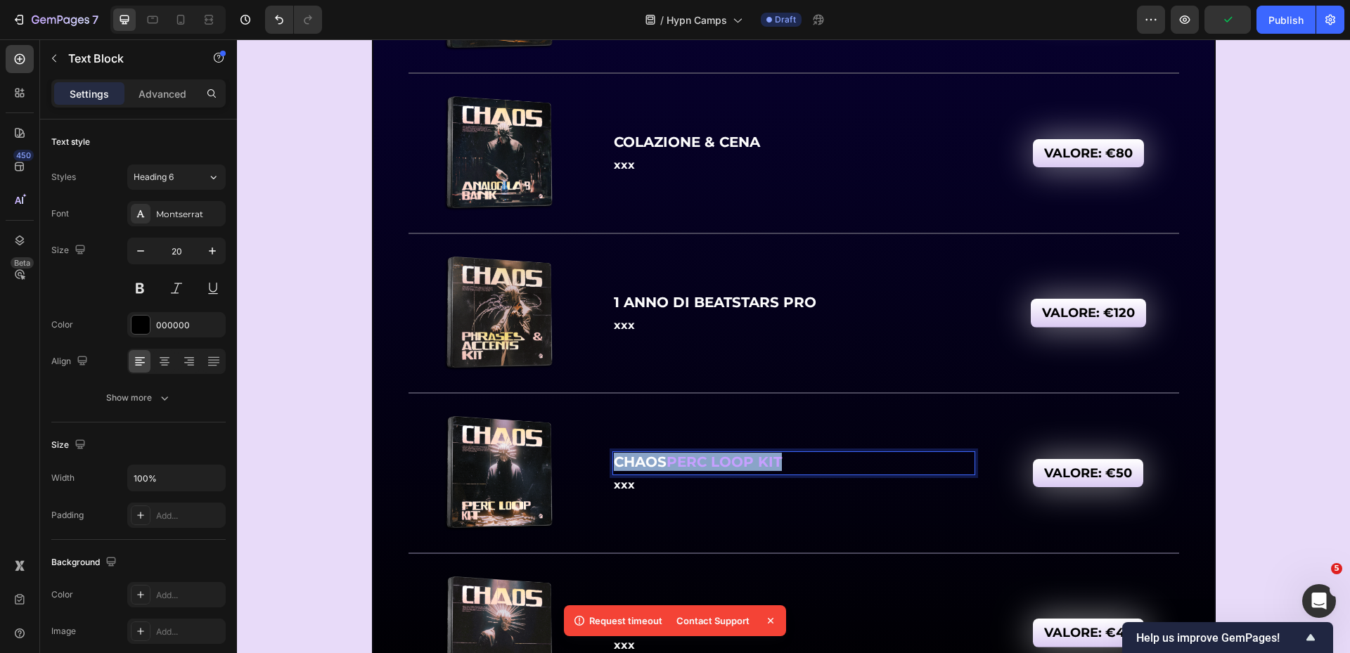
click at [623, 466] on strong "CHAOS" at bounding box center [640, 462] width 53 height 17
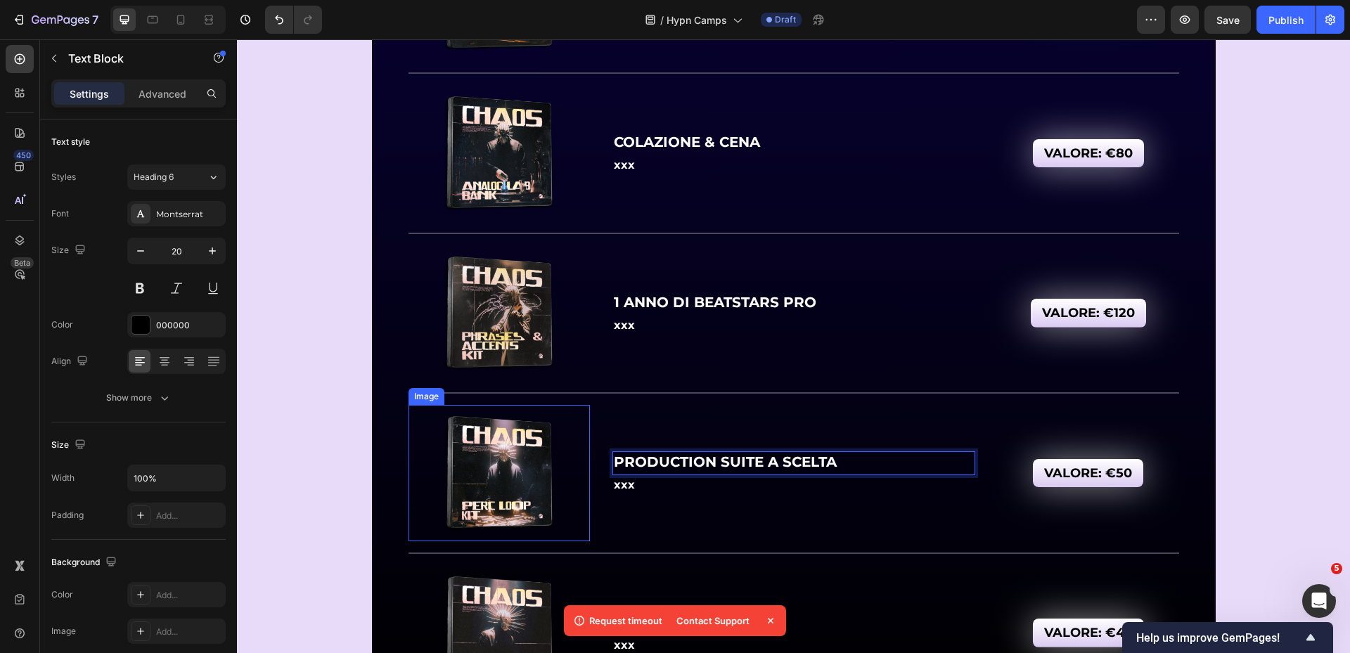
click at [480, 478] on img at bounding box center [499, 473] width 136 height 136
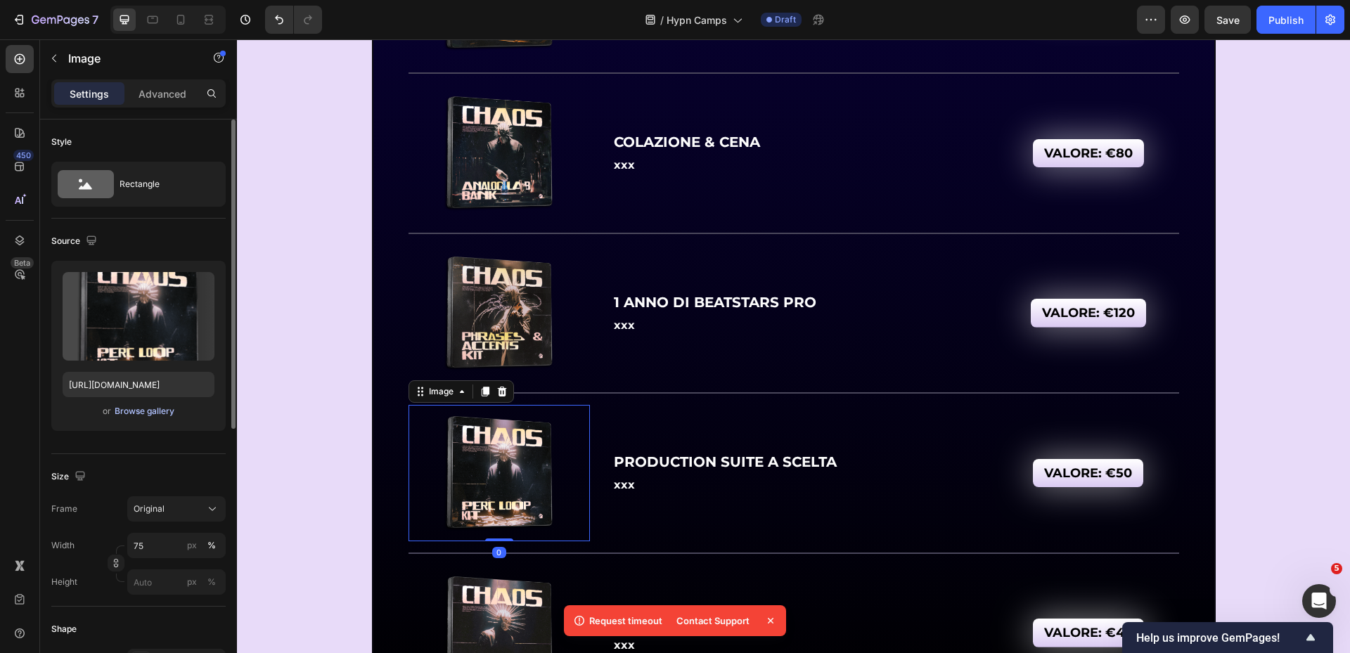
click at [171, 415] on div "Browse gallery" at bounding box center [145, 411] width 60 height 13
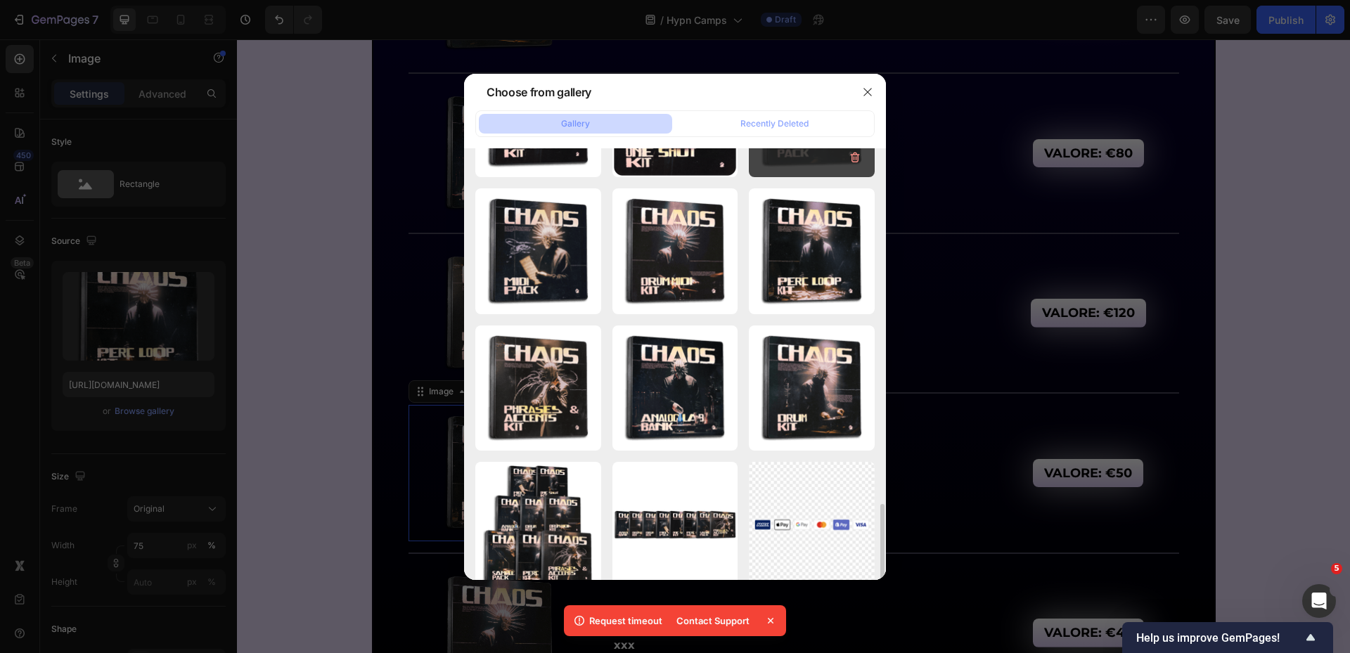
scroll to position [1547, 0]
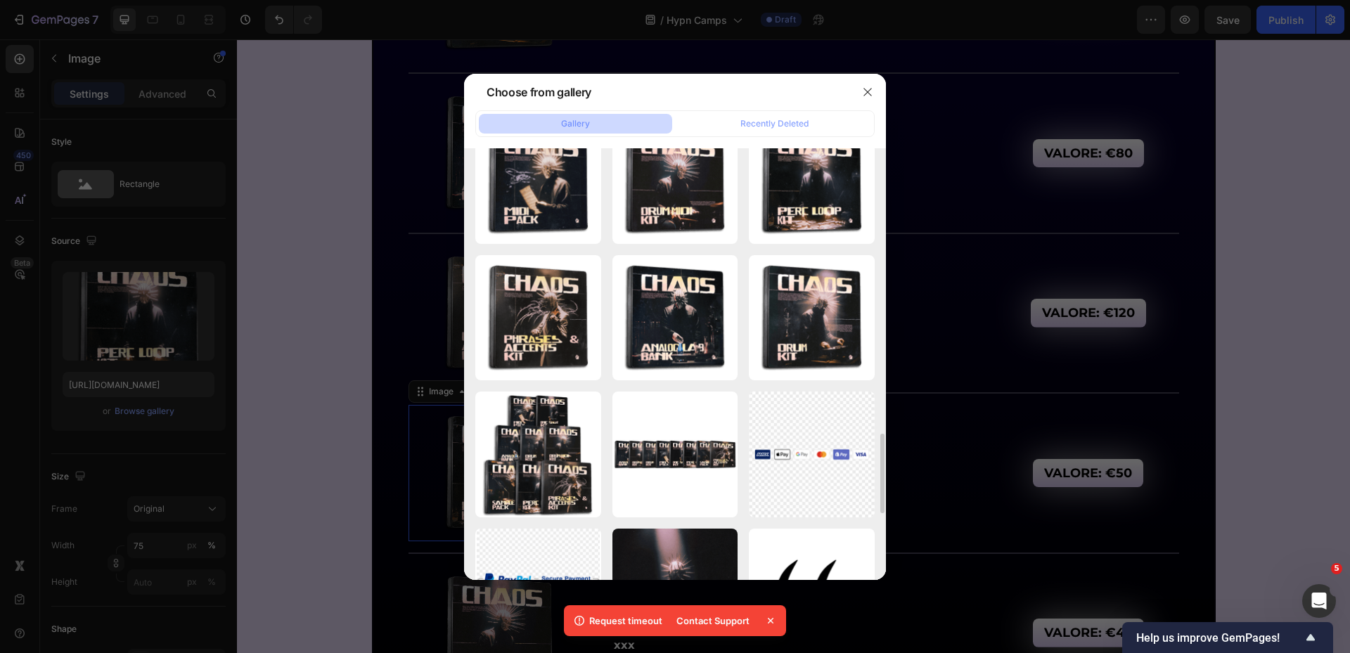
click at [0, 0] on div "3D Chaos - Stack-min.png 4086.62 kb" at bounding box center [0, 0] width 0 height 0
type input "https://cdn.shopify.com/s/files/1/0669/2824/7049/files/gempages_491410533749097…"
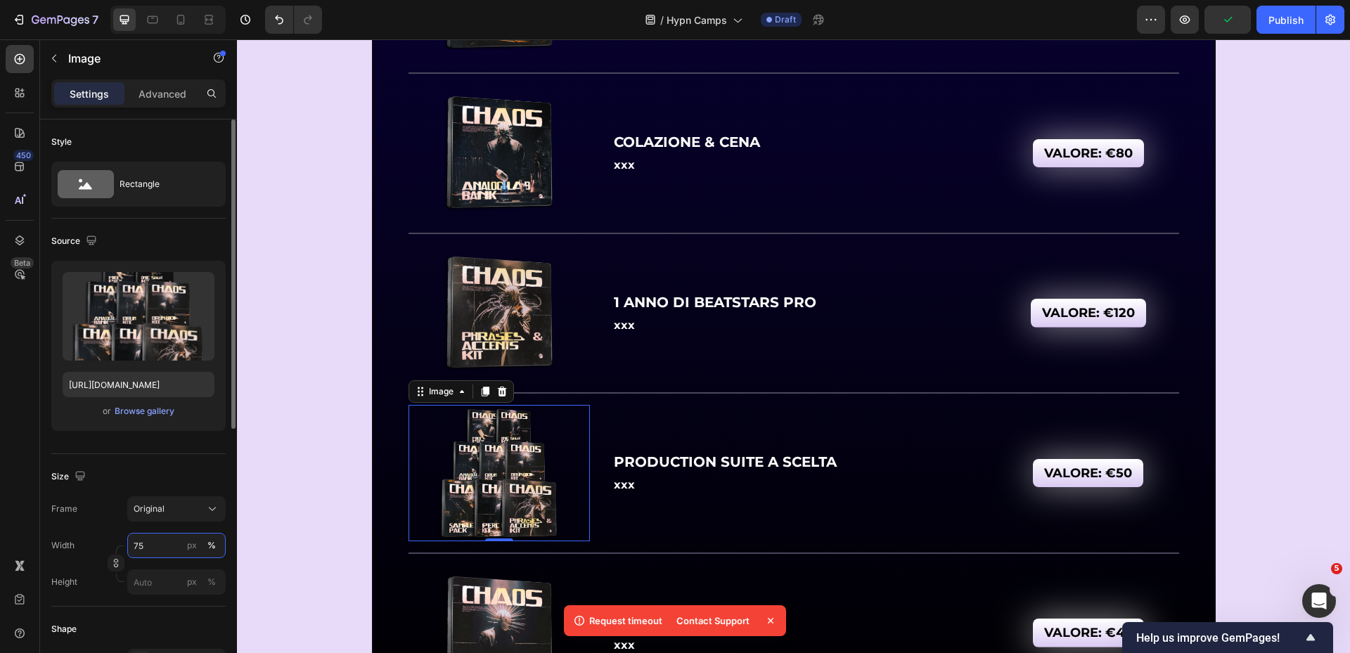
click at [160, 540] on input "75" at bounding box center [176, 545] width 98 height 25
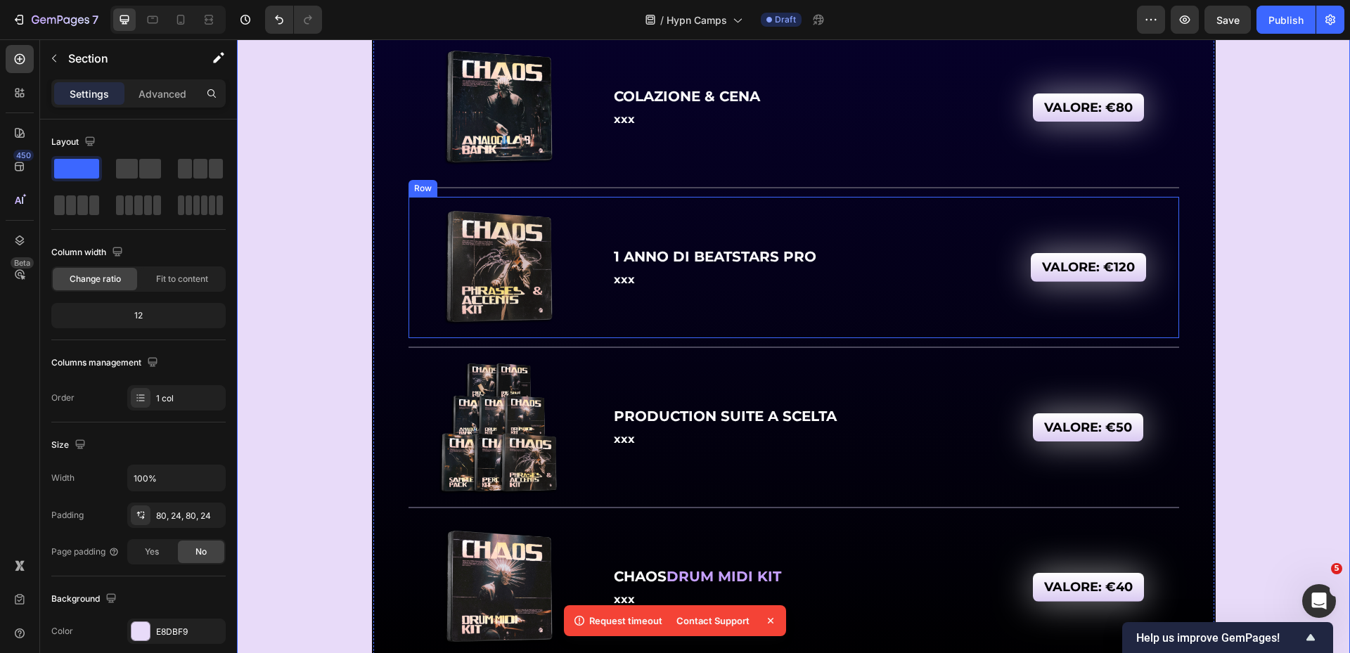
scroll to position [6745, 0]
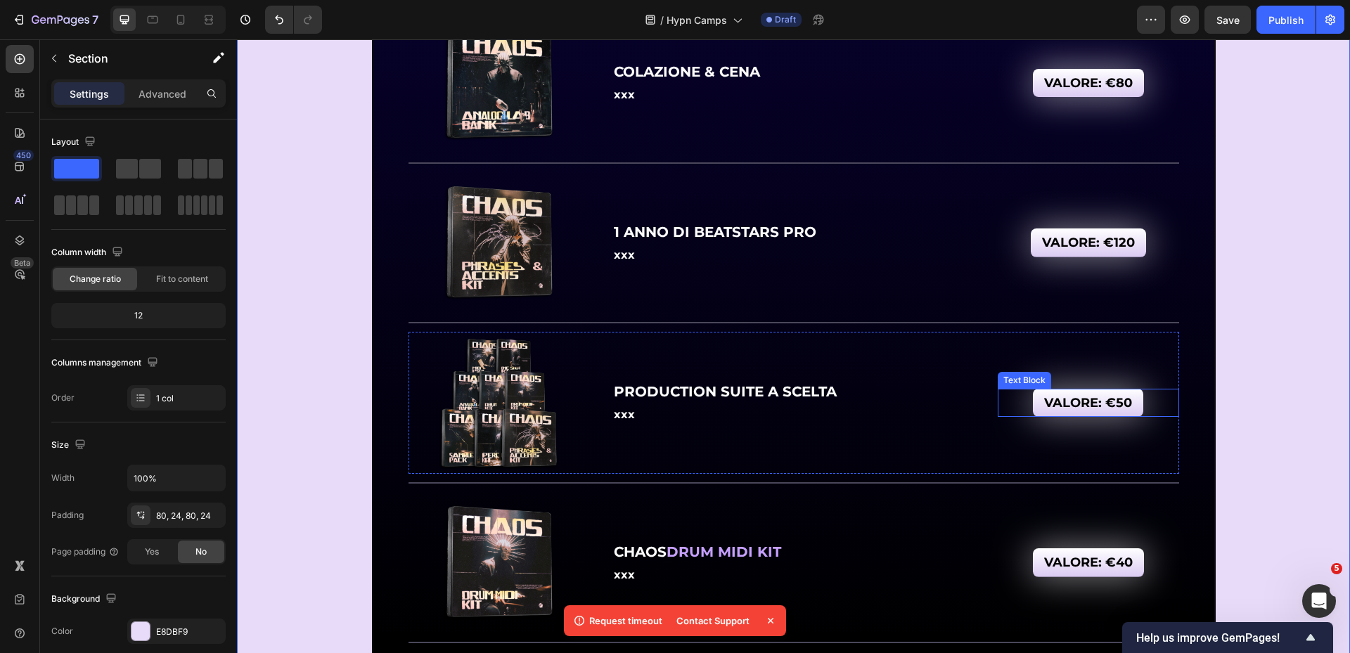
click at [1128, 400] on div "VALORE: €50" at bounding box center [1088, 403] width 110 height 28
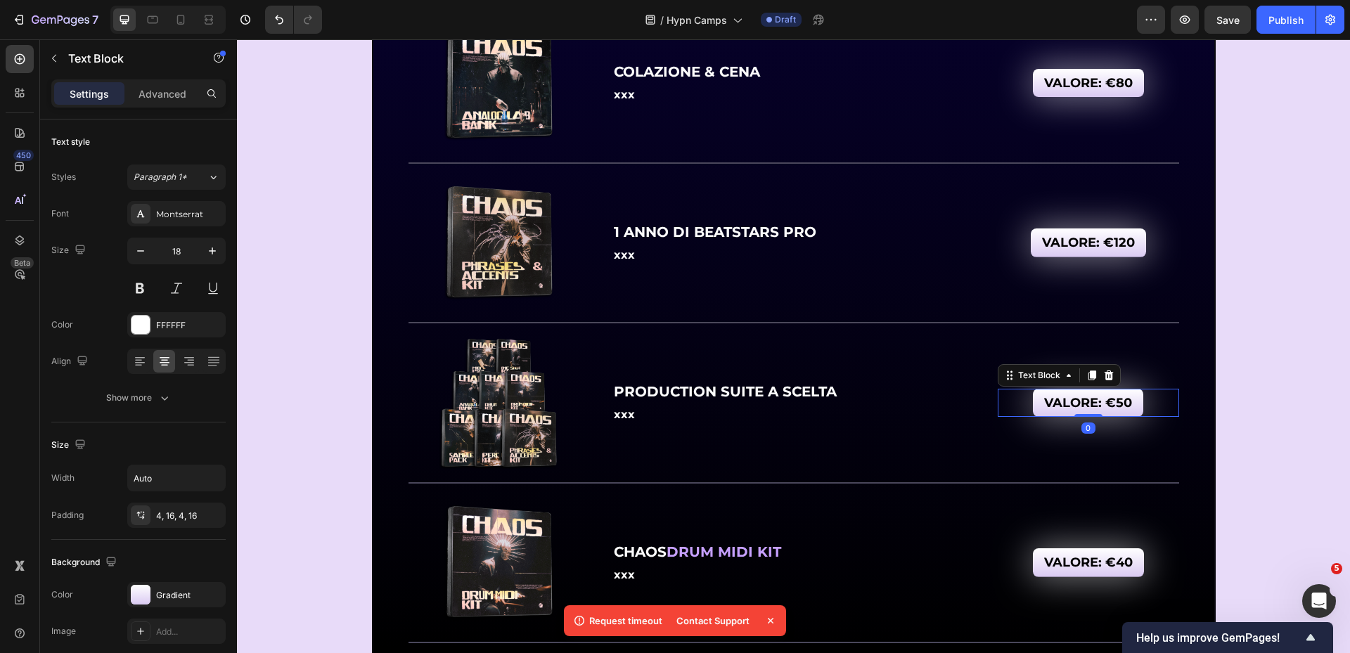
click at [1113, 409] on strong "VALORE: €50" at bounding box center [1088, 402] width 88 height 15
click at [1125, 403] on strong "VALORE: €50" at bounding box center [1088, 402] width 88 height 15
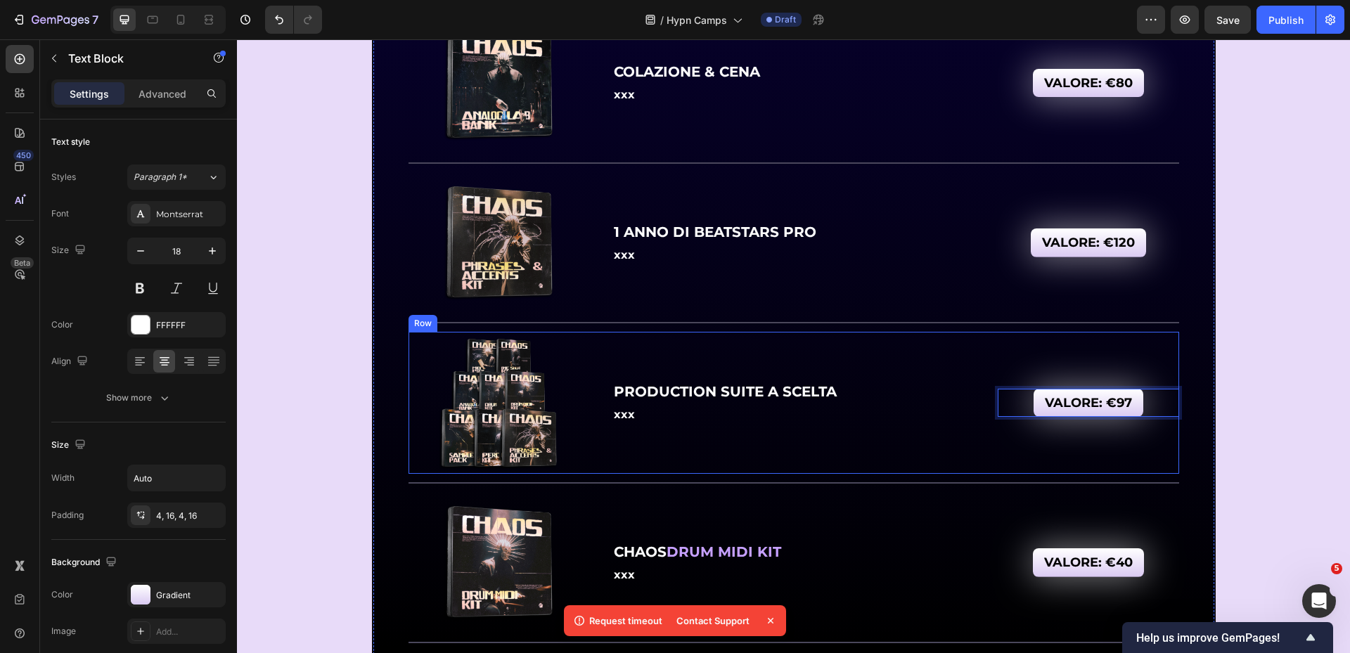
click at [1134, 450] on div "VALORE: €97 Text Block 0" at bounding box center [1088, 403] width 181 height 136
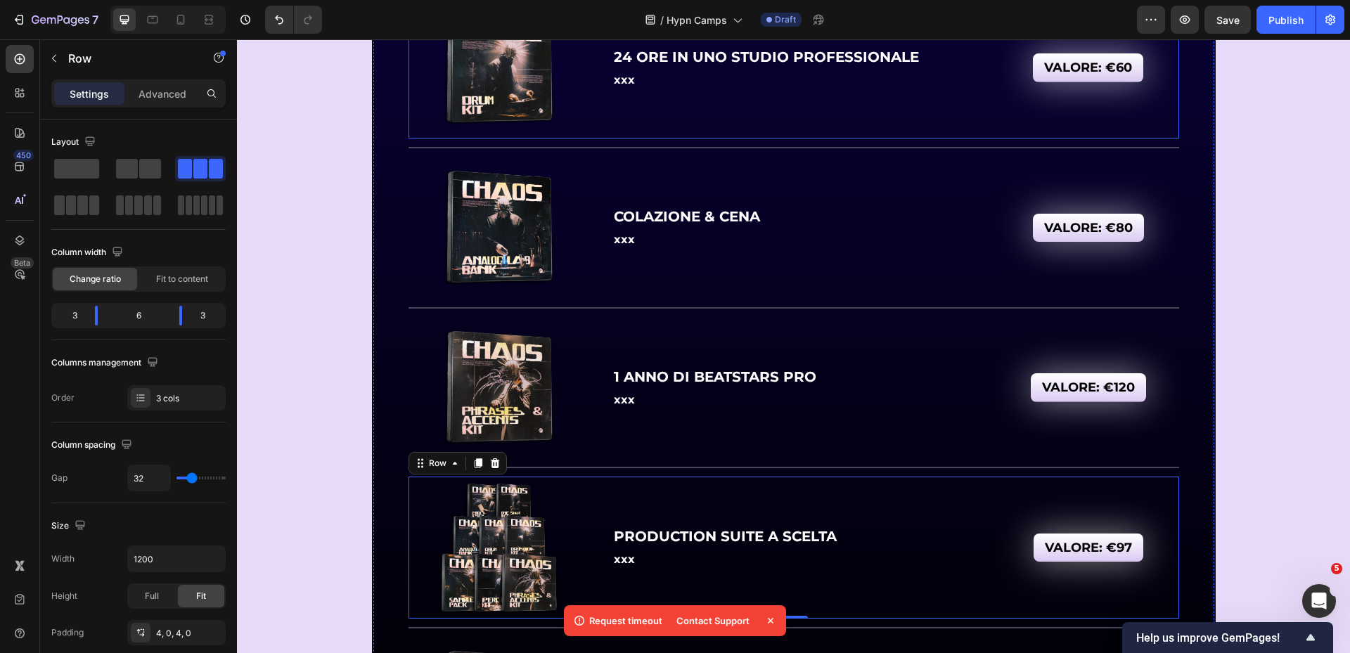
scroll to position [6674, 0]
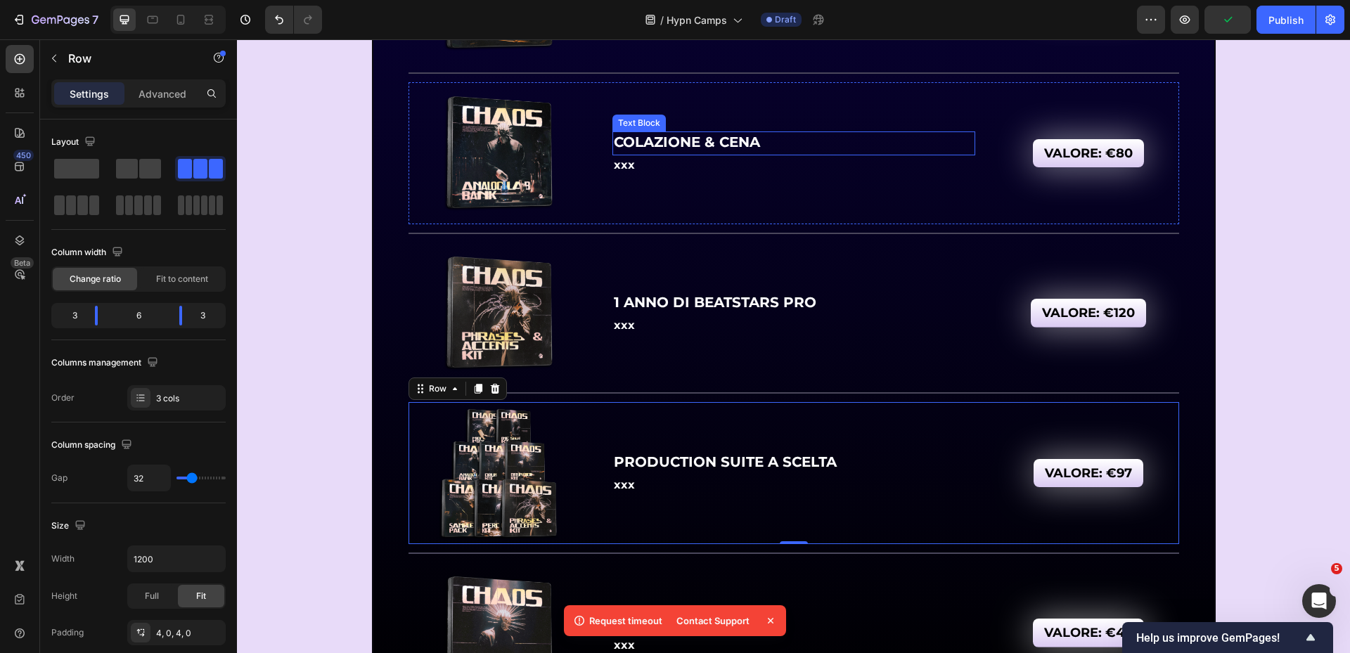
click at [685, 143] on strong "COLAZIONE & CENA" at bounding box center [687, 142] width 146 height 17
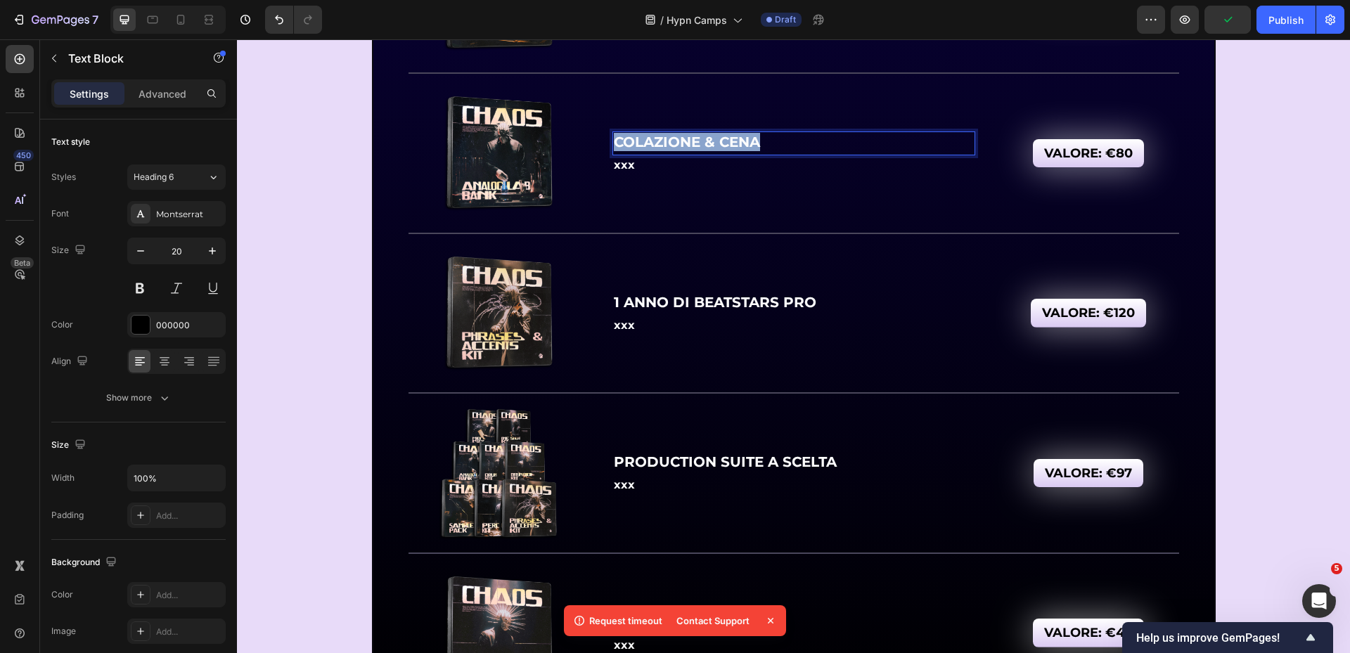
click at [685, 143] on strong "COLAZIONE & CENA" at bounding box center [687, 142] width 146 height 17
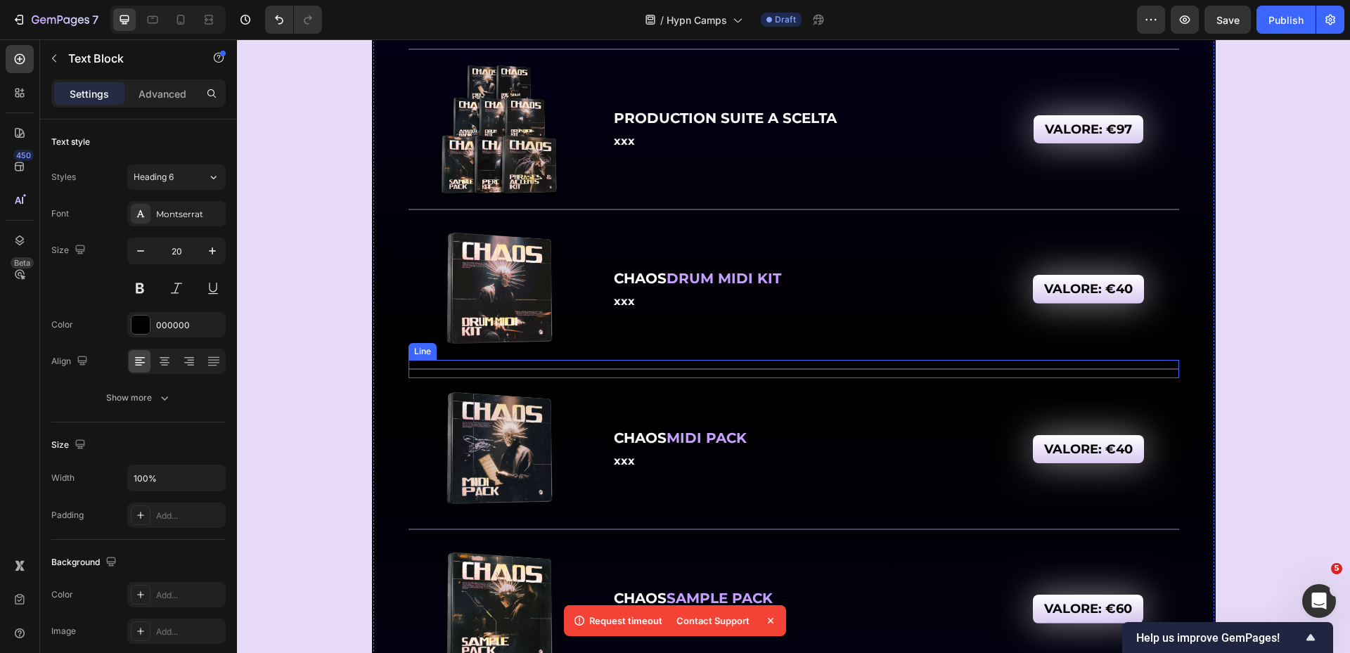
scroll to position [7026, 0]
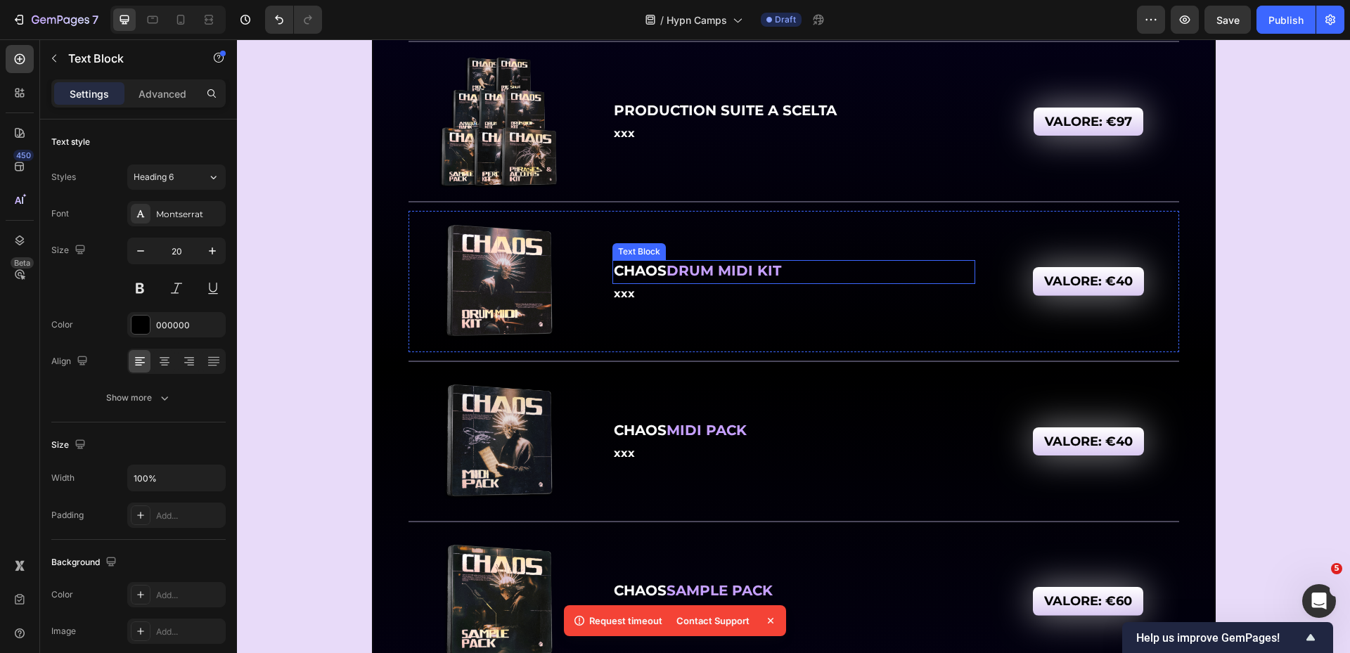
click at [636, 270] on strong "CHAOS" at bounding box center [640, 270] width 53 height 17
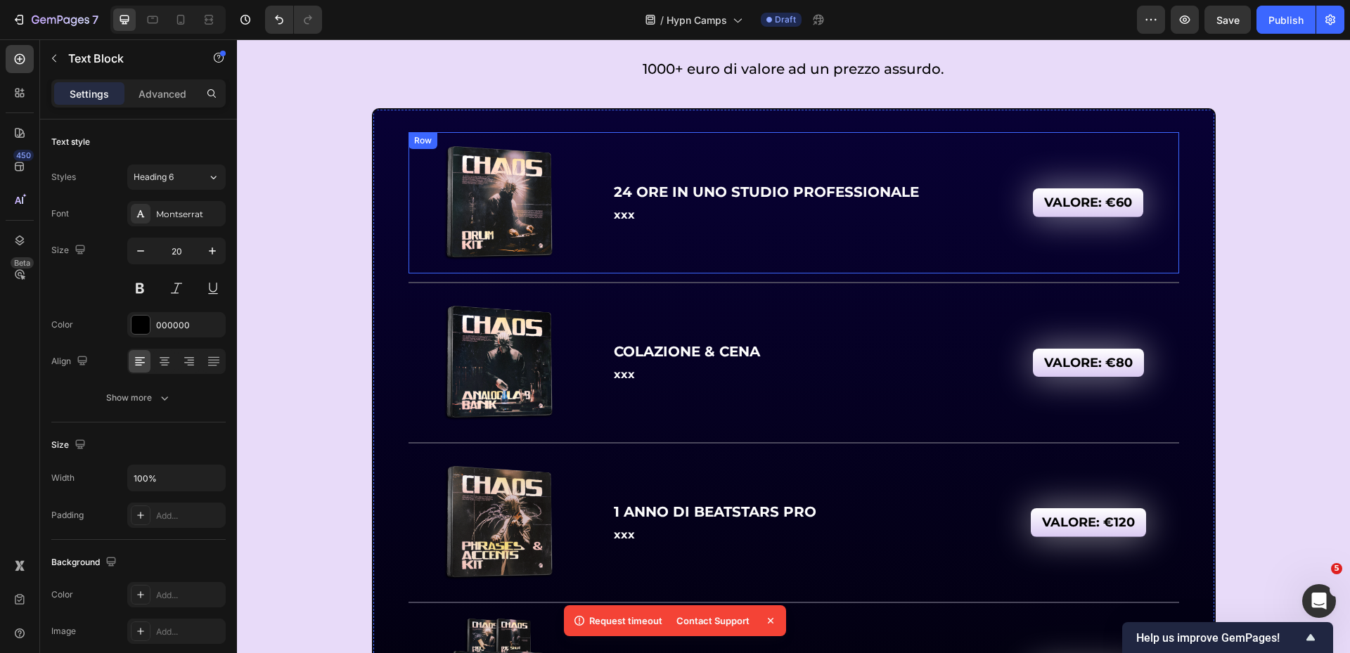
scroll to position [6463, 0]
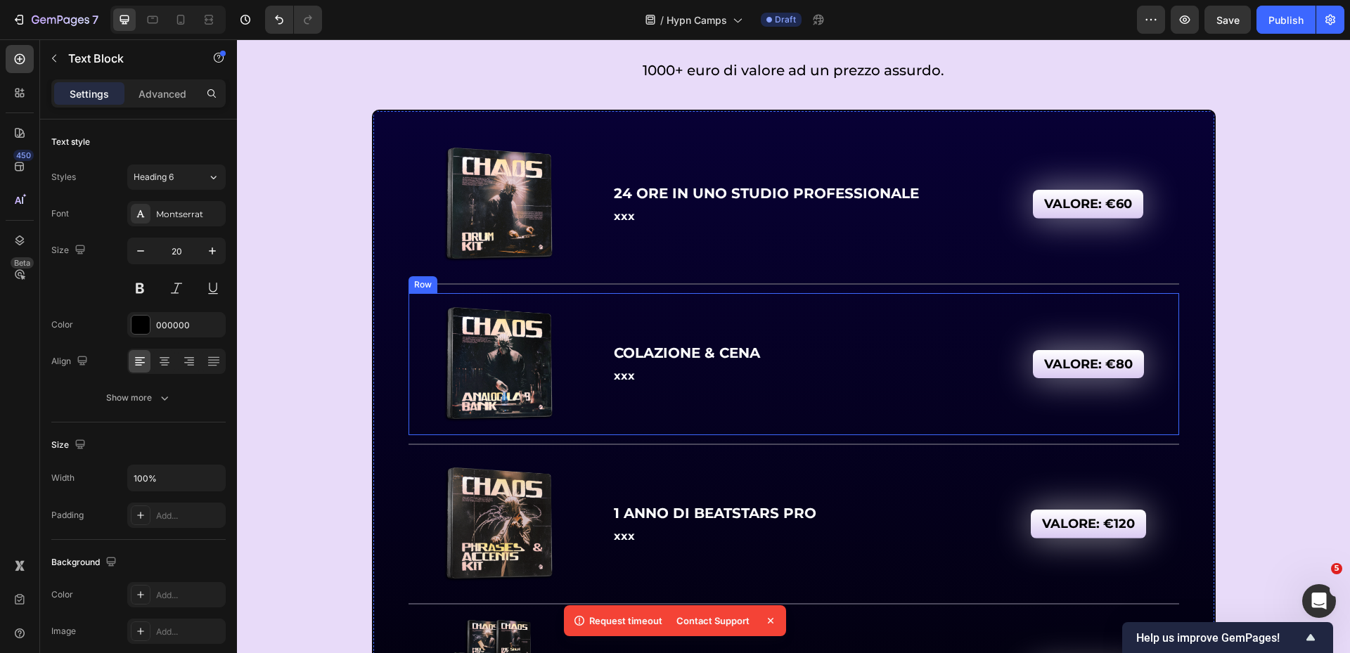
click at [694, 359] on strong "COLAZIONE & CENA" at bounding box center [687, 353] width 146 height 17
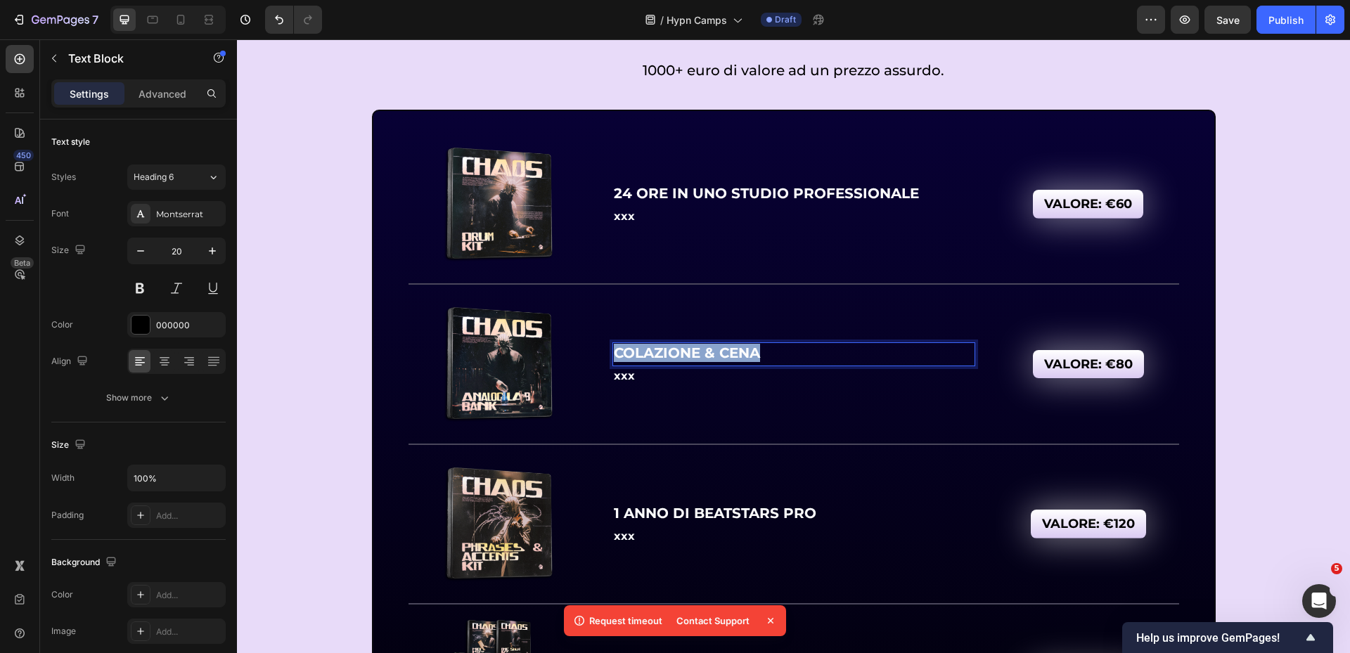
click at [694, 359] on strong "COLAZIONE & CENA" at bounding box center [687, 353] width 146 height 17
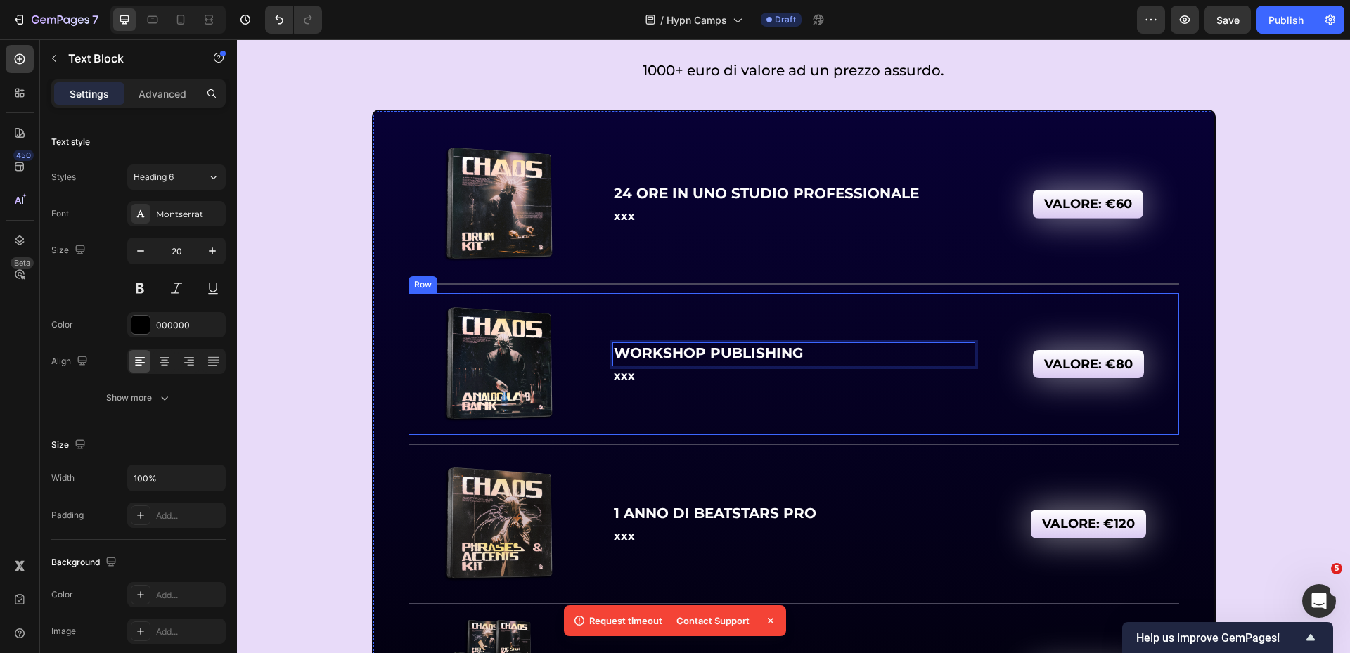
click at [753, 396] on div "WORKSHOP PUBLISHING Text Block 0 xxx Text Block" at bounding box center [794, 364] width 363 height 136
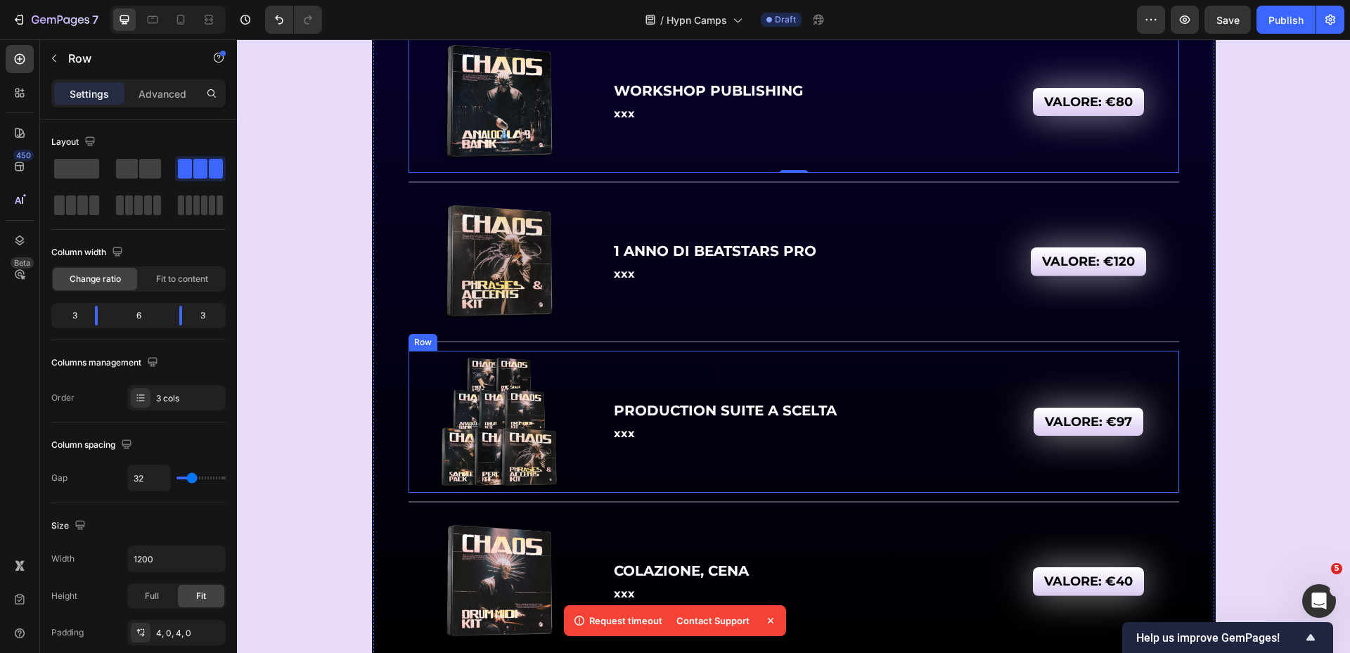
scroll to position [6815, 0]
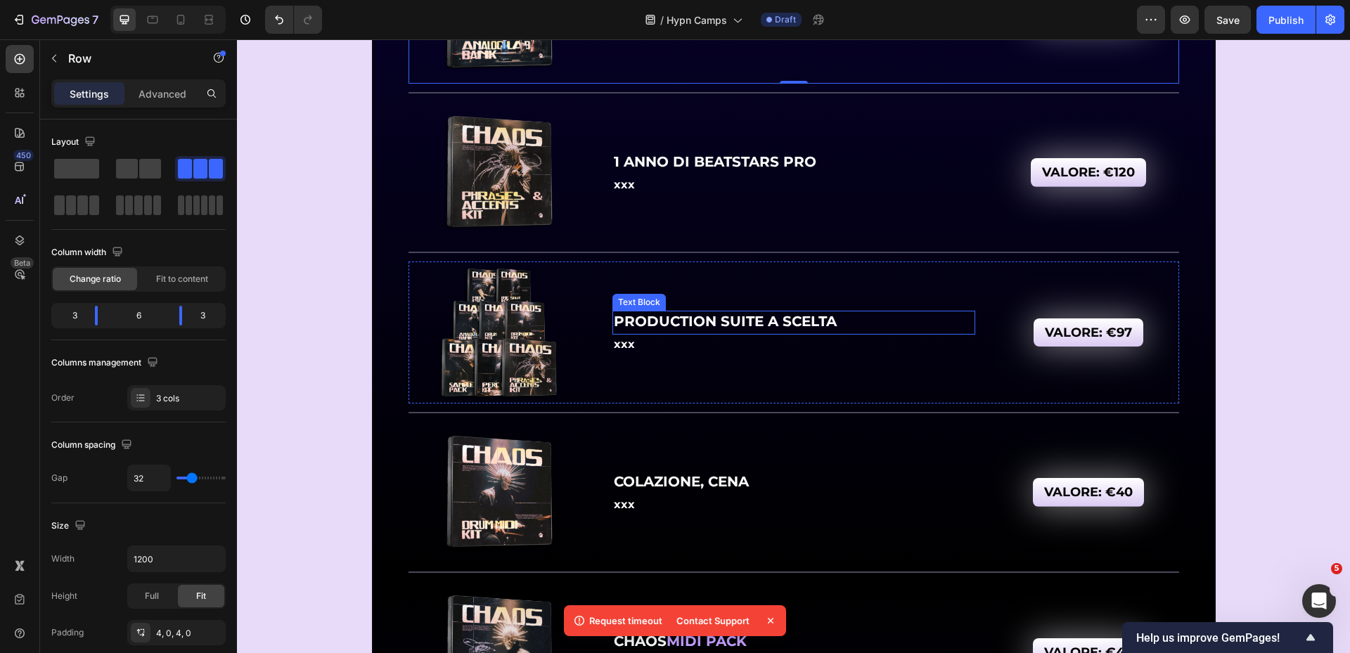
click at [684, 319] on strong "PRODUCTION SUITE A SCELTA" at bounding box center [725, 321] width 223 height 17
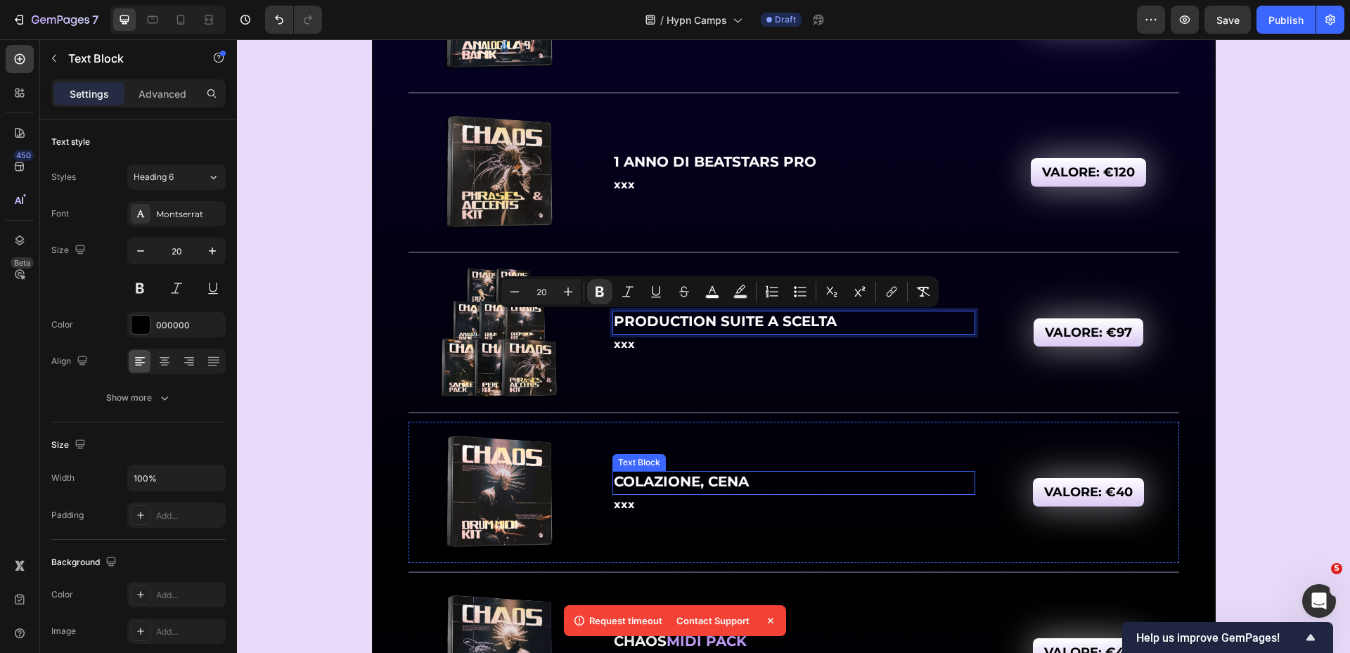
click at [670, 481] on strong "COLAZIONE, CENA" at bounding box center [681, 481] width 135 height 17
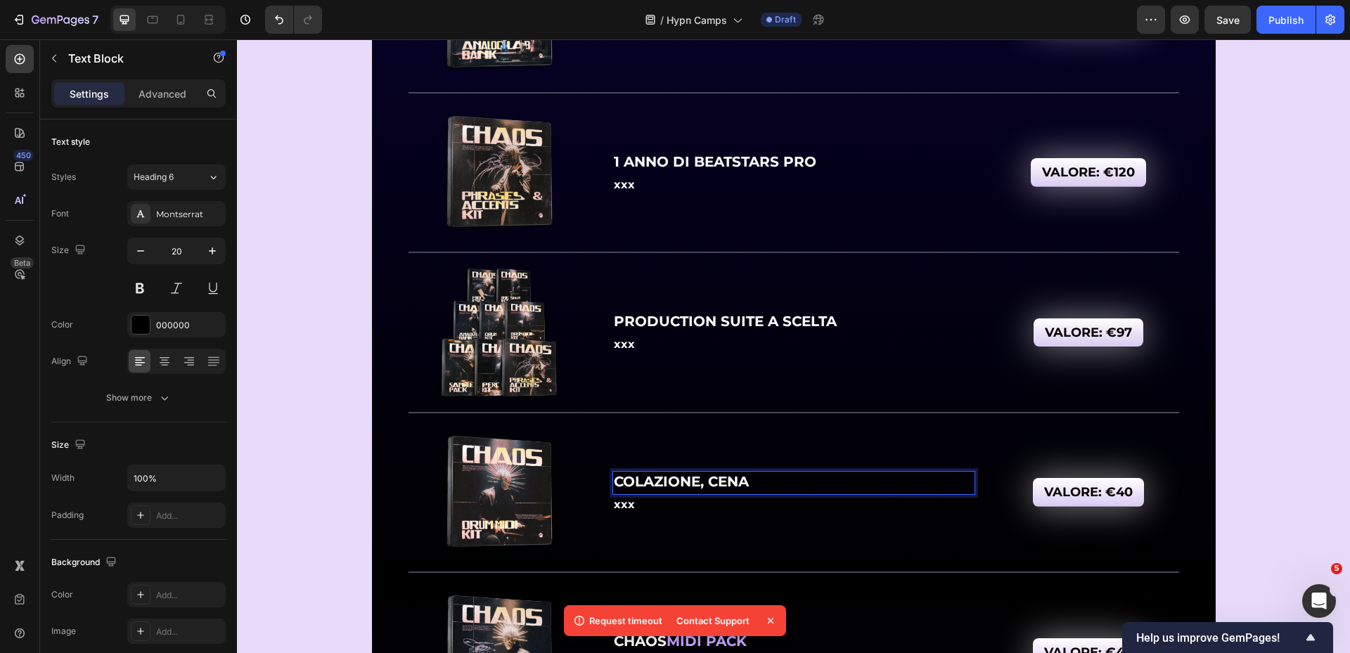
click at [670, 481] on strong "COLAZIONE, CENA" at bounding box center [681, 481] width 135 height 17
click at [660, 164] on strong "1 ANNO DI BEATSTARS PRO" at bounding box center [715, 161] width 203 height 17
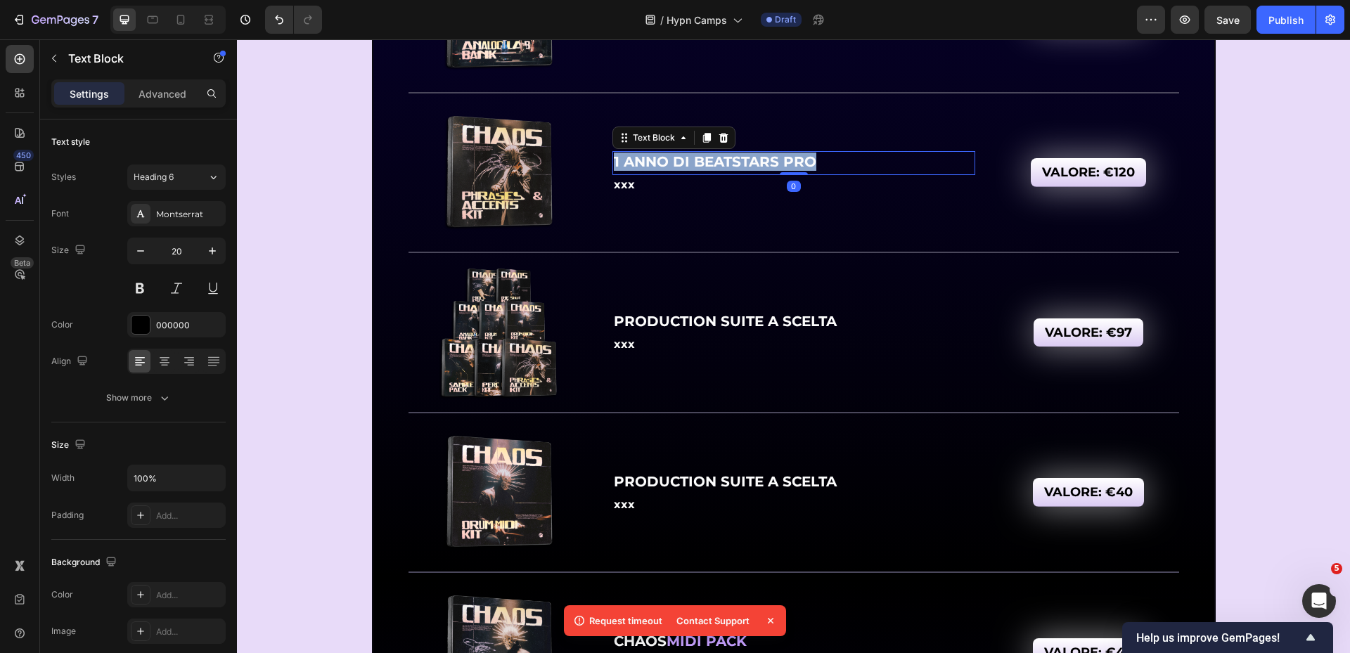
click at [660, 164] on strong "1 ANNO DI BEATSTARS PRO" at bounding box center [715, 161] width 203 height 17
copy strong "1 ANNO DI BEATSTARS PRO"
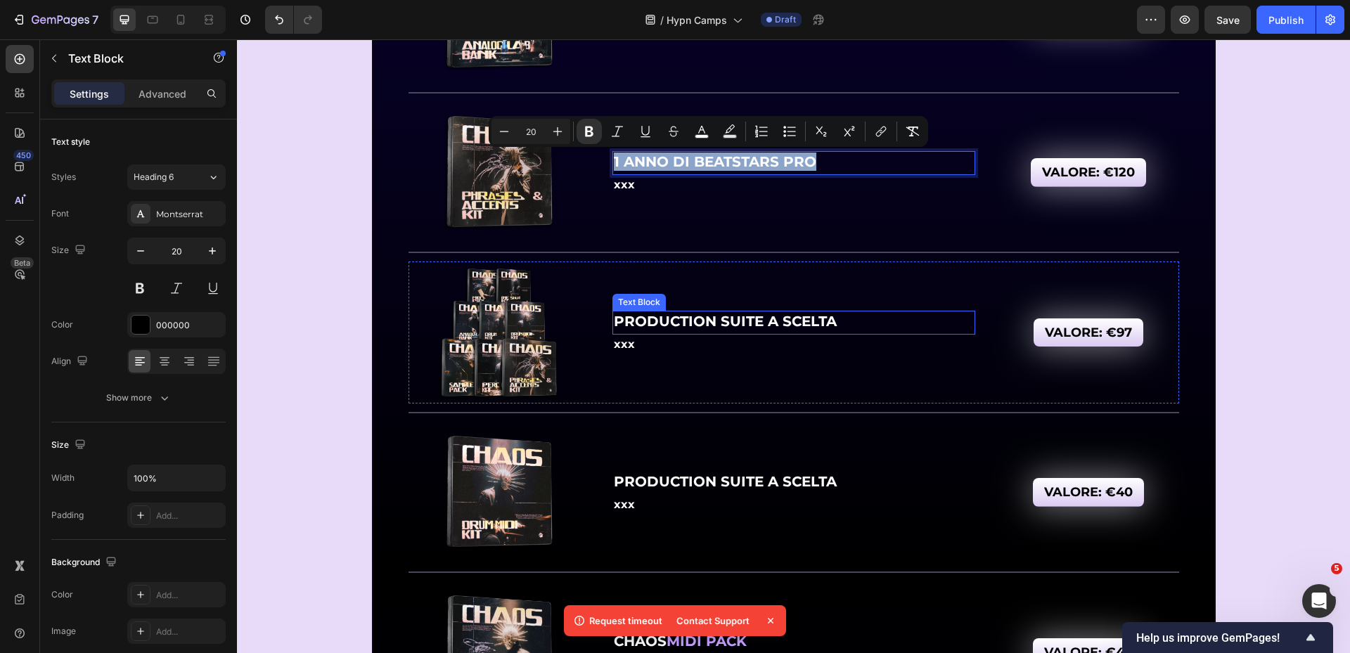
click at [679, 331] on p "PRODUCTION SUITE A SCELTA" at bounding box center [794, 321] width 360 height 18
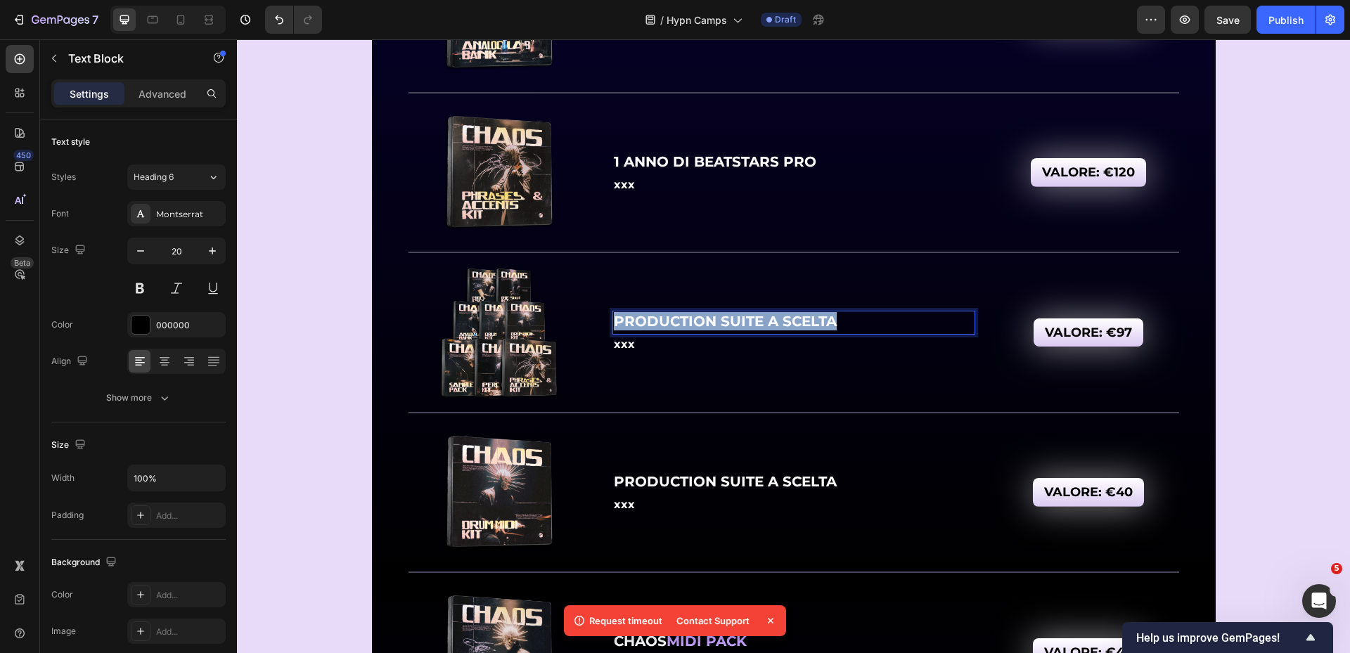
click at [679, 331] on p "PRODUCTION SUITE A SCELTA" at bounding box center [794, 321] width 360 height 18
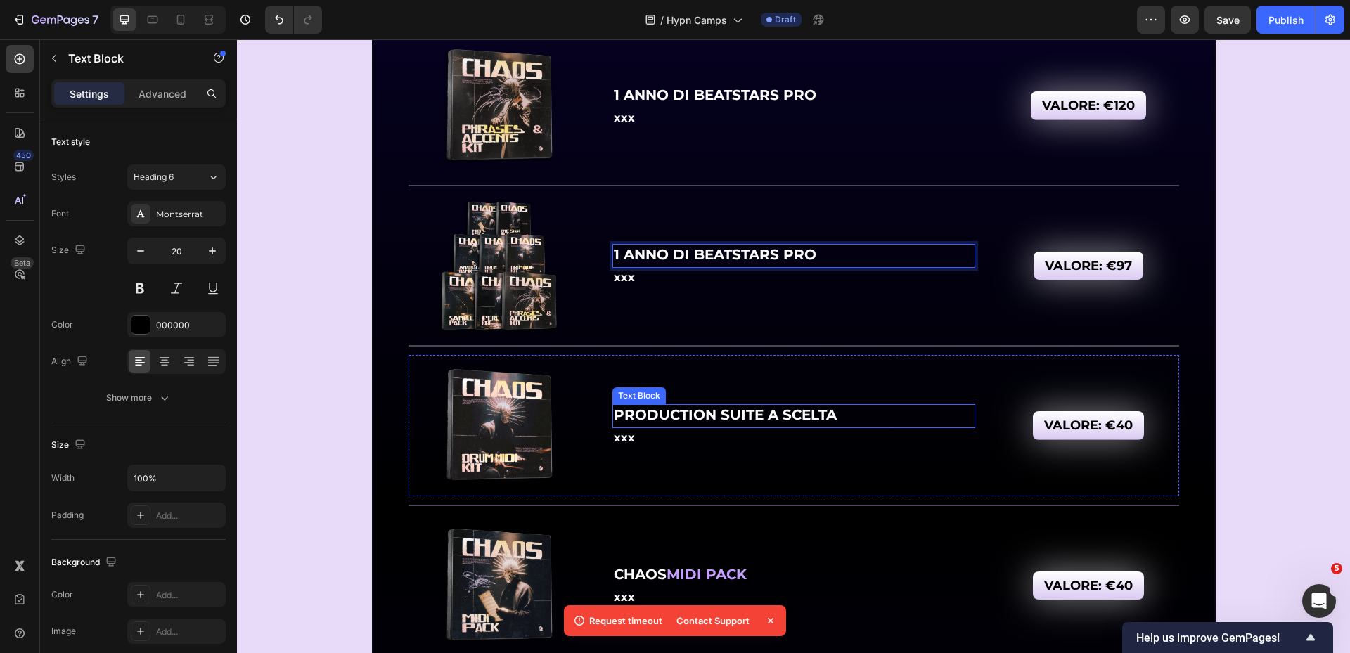
scroll to position [6885, 0]
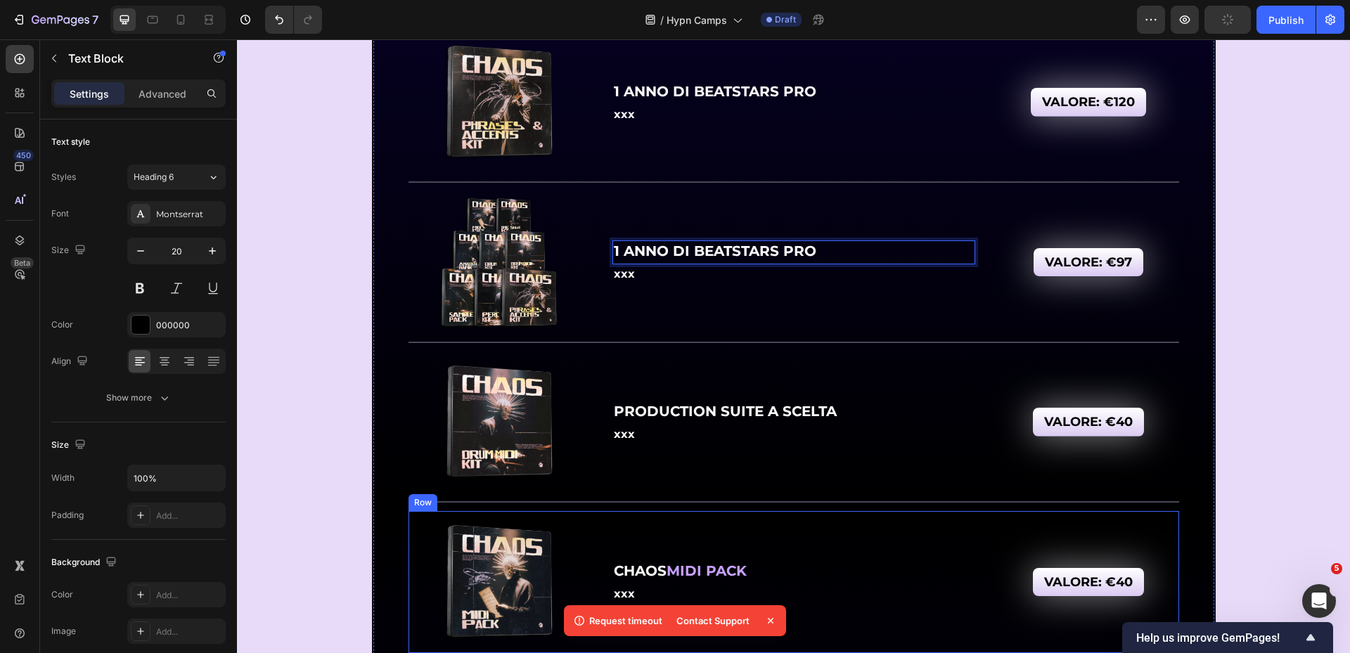
click at [629, 570] on strong "CHAOS" at bounding box center [640, 571] width 53 height 17
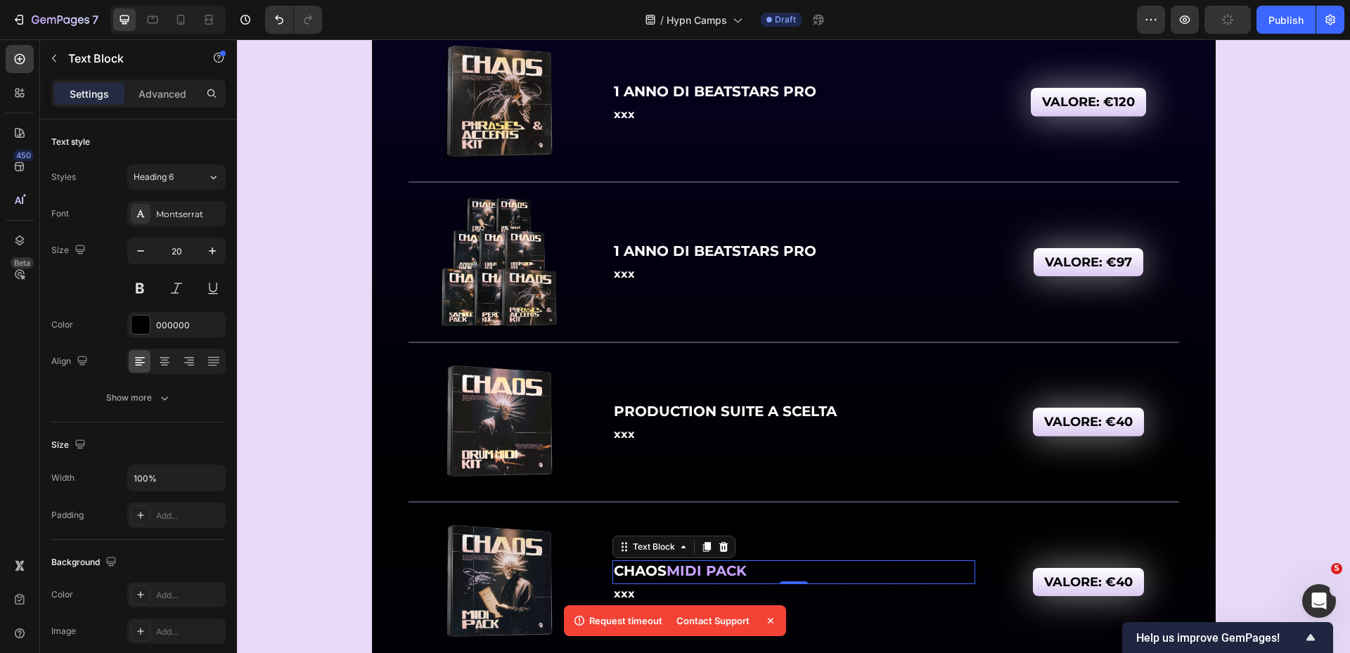
click at [629, 570] on strong "CHAOS" at bounding box center [640, 571] width 53 height 17
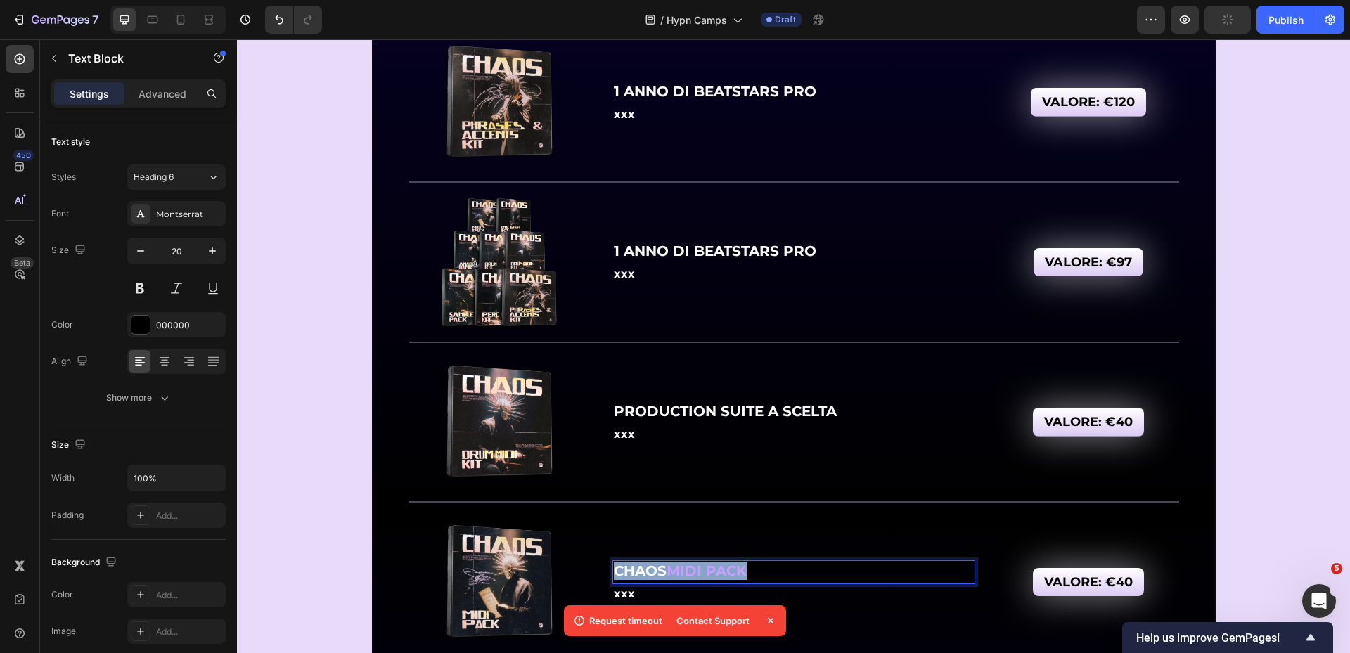
click at [629, 570] on strong "CHAOS" at bounding box center [640, 571] width 53 height 17
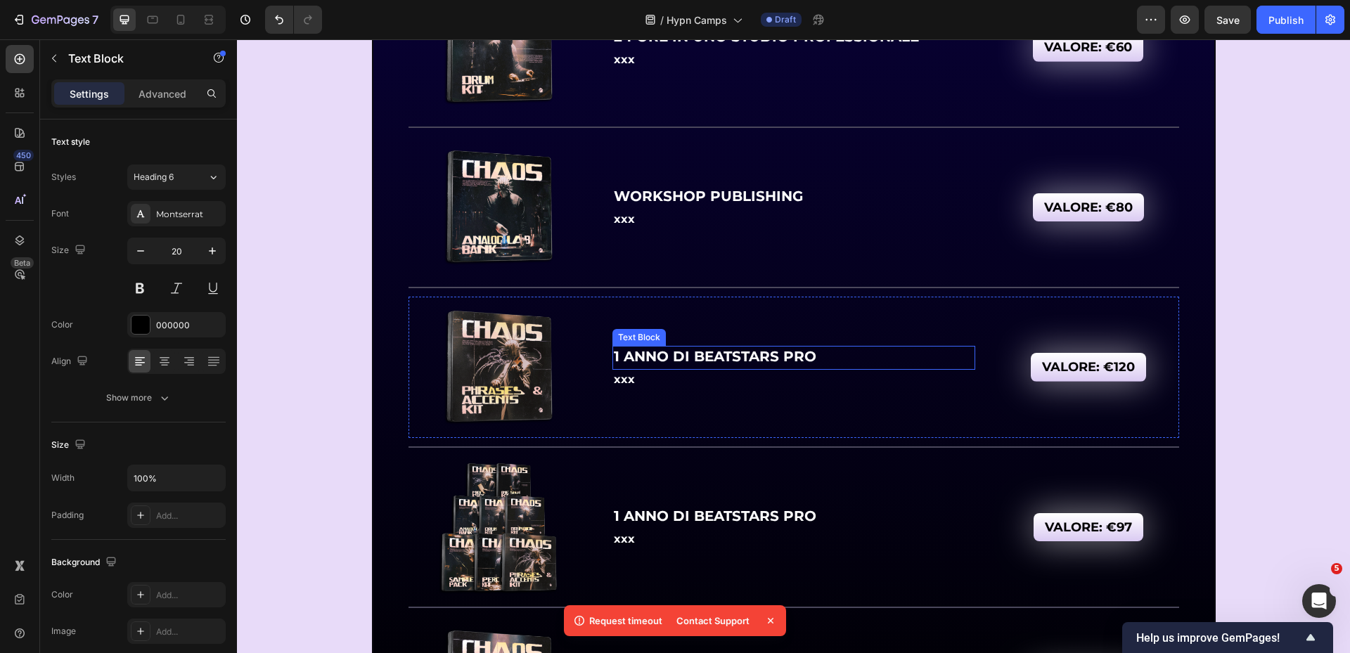
scroll to position [6534, 0]
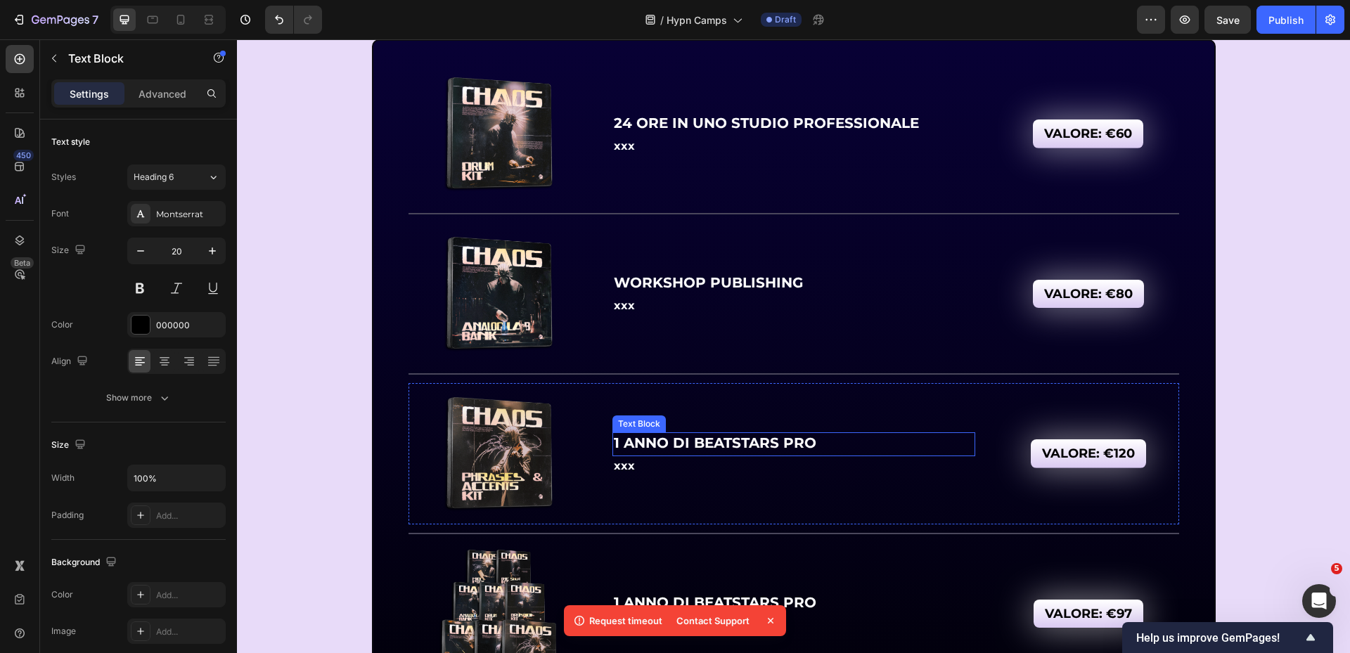
click at [700, 442] on strong "1 ANNO DI BEATSTARS PRO" at bounding box center [715, 443] width 203 height 17
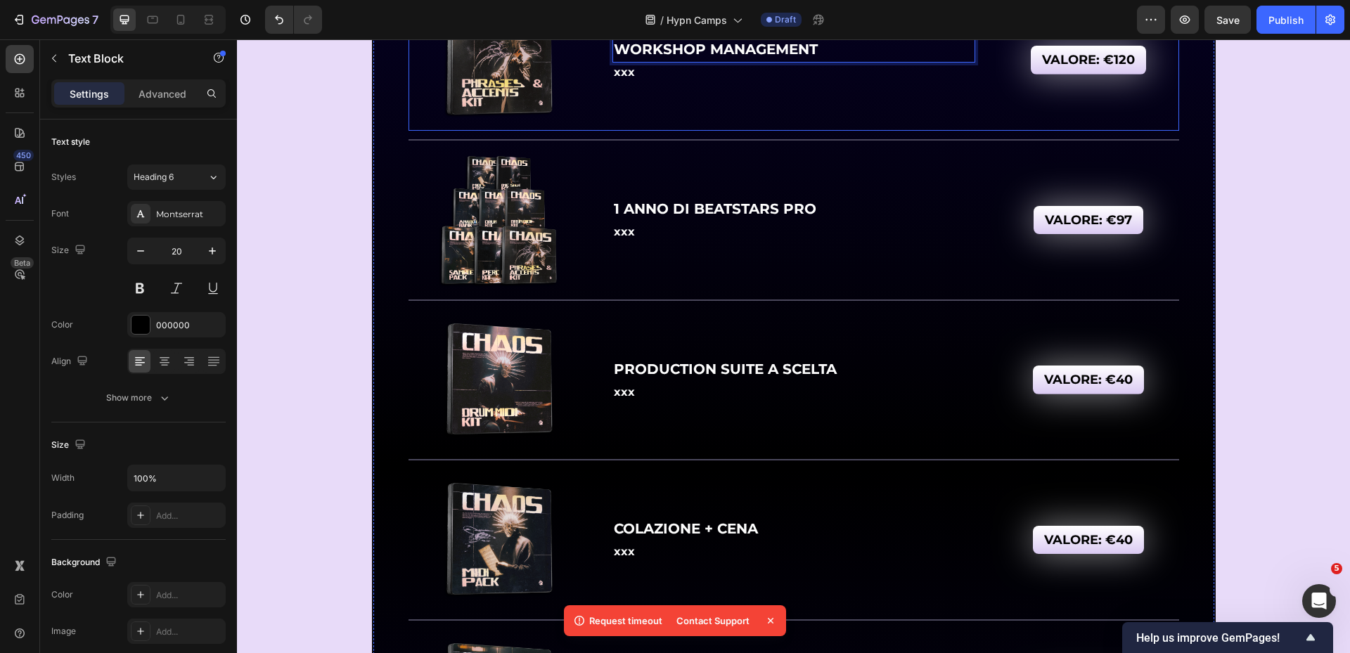
scroll to position [6956, 0]
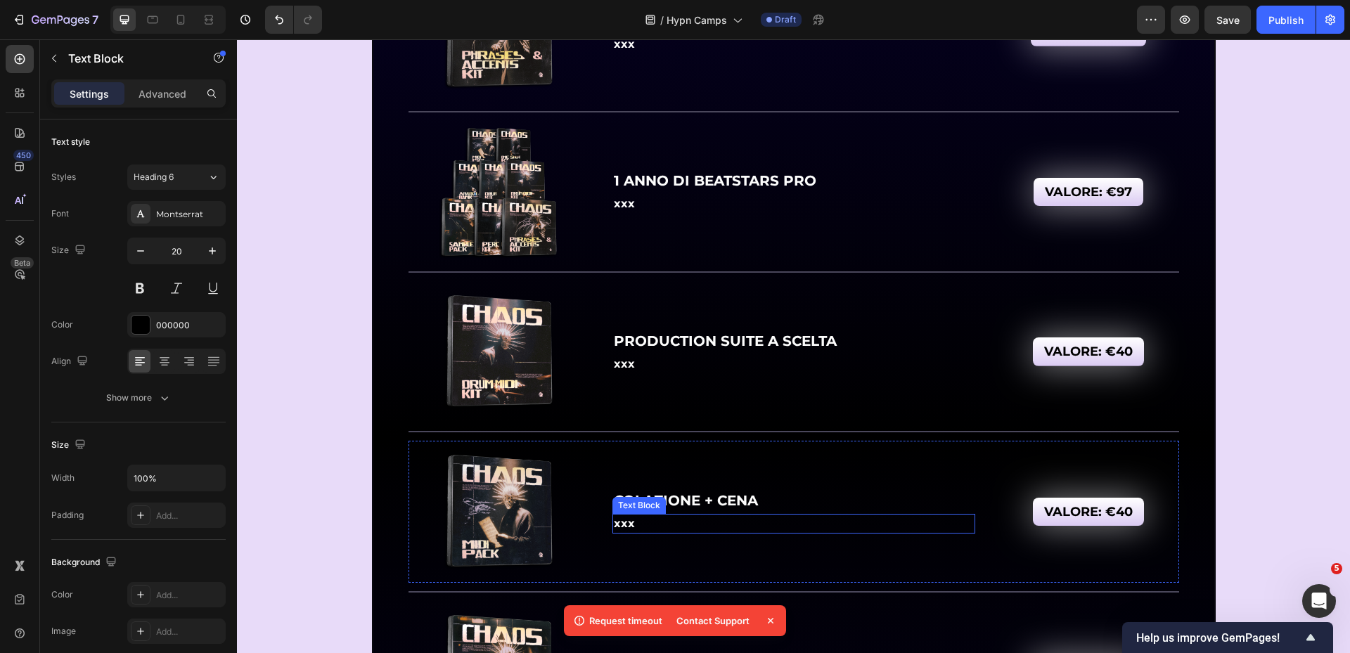
click at [725, 504] on strong "COLAZIONE + CENA" at bounding box center [686, 500] width 144 height 17
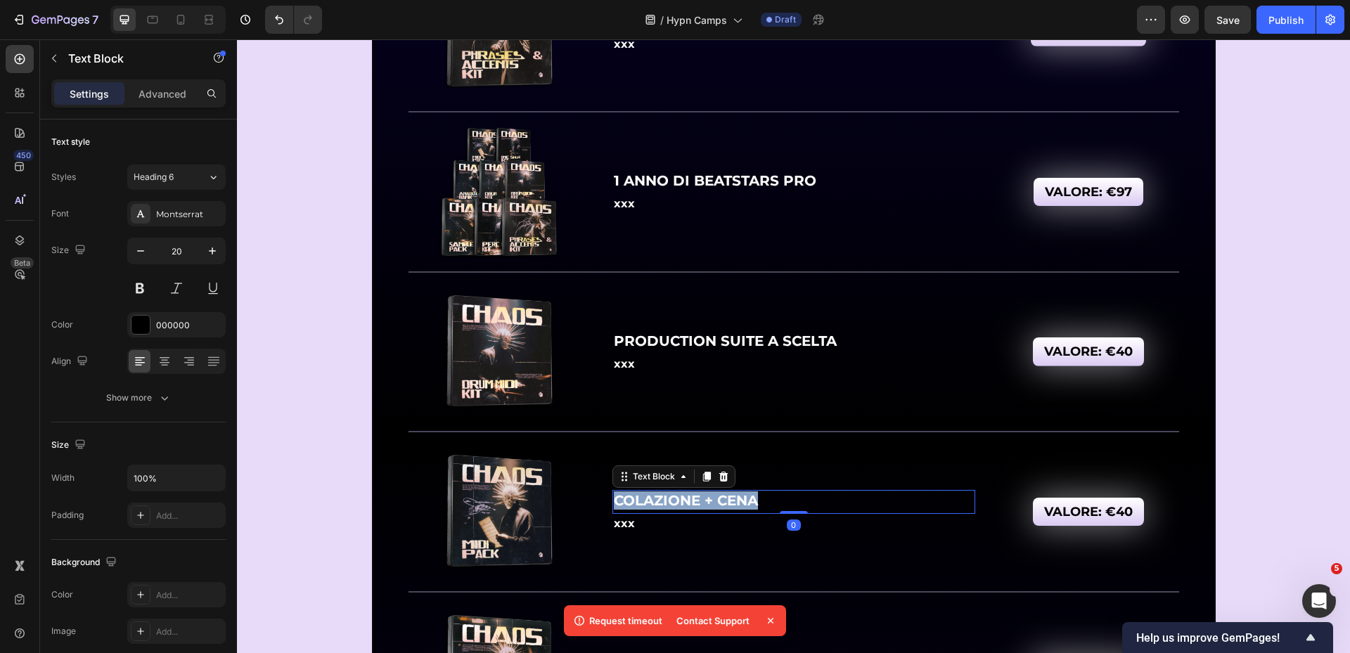
click at [725, 503] on strong "COLAZIONE + CENA" at bounding box center [686, 500] width 144 height 17
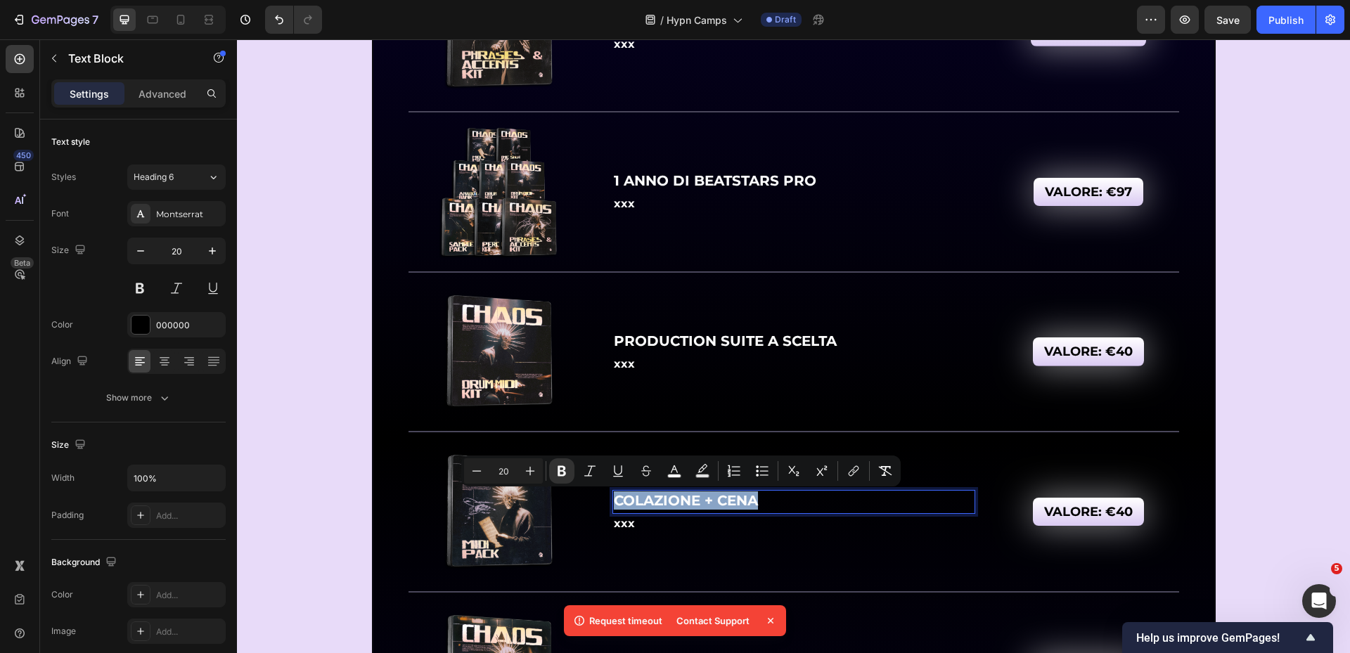
copy strong "COLAZIONE + CENA"
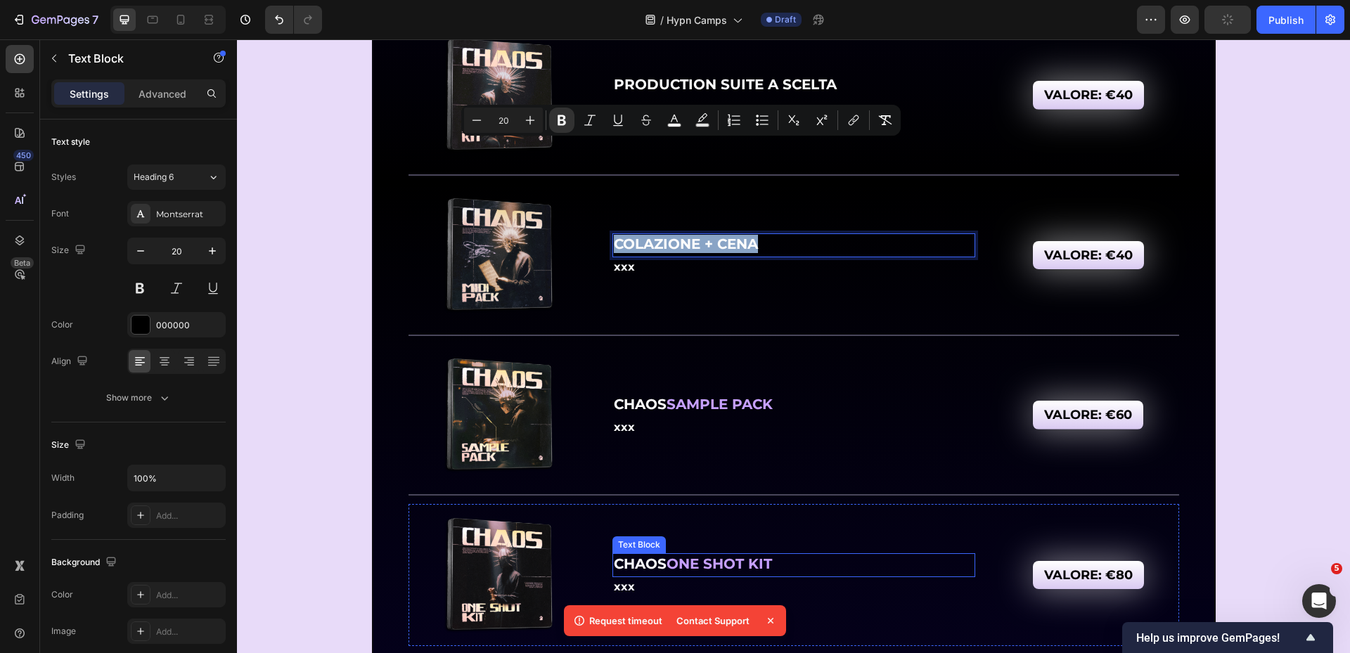
scroll to position [7307, 0]
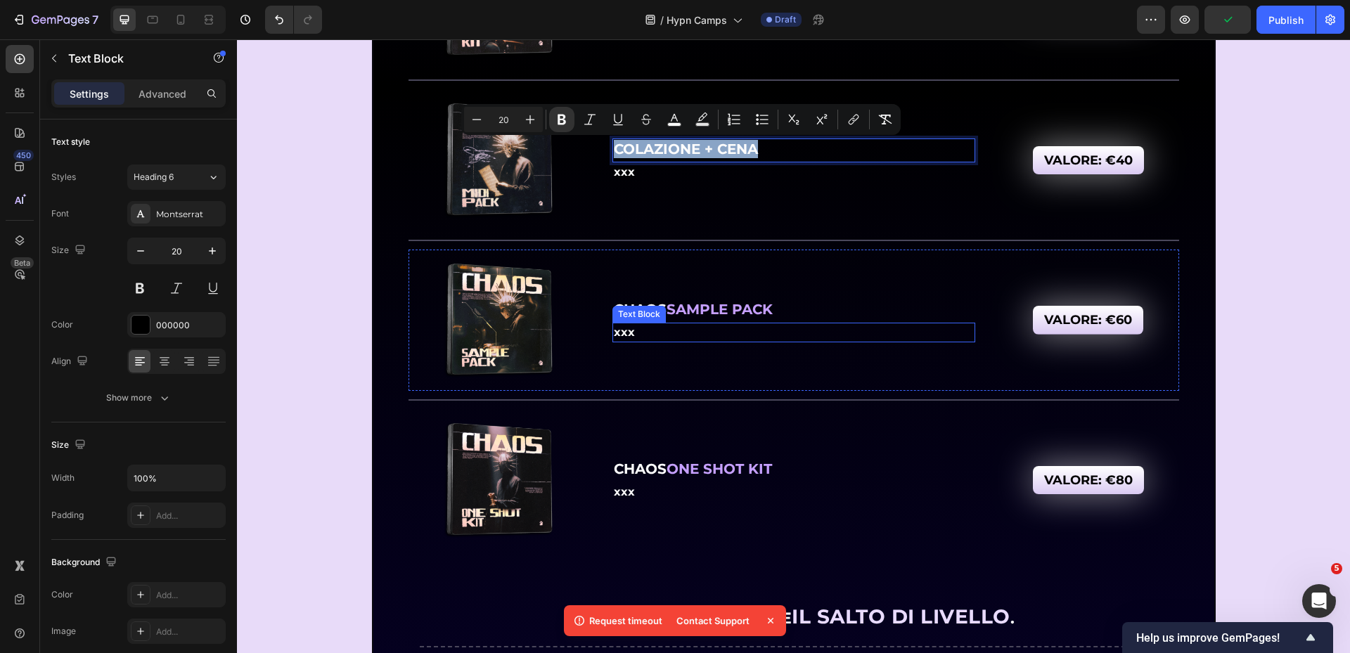
click at [680, 315] on strong "SAMPLE PACK" at bounding box center [720, 309] width 106 height 17
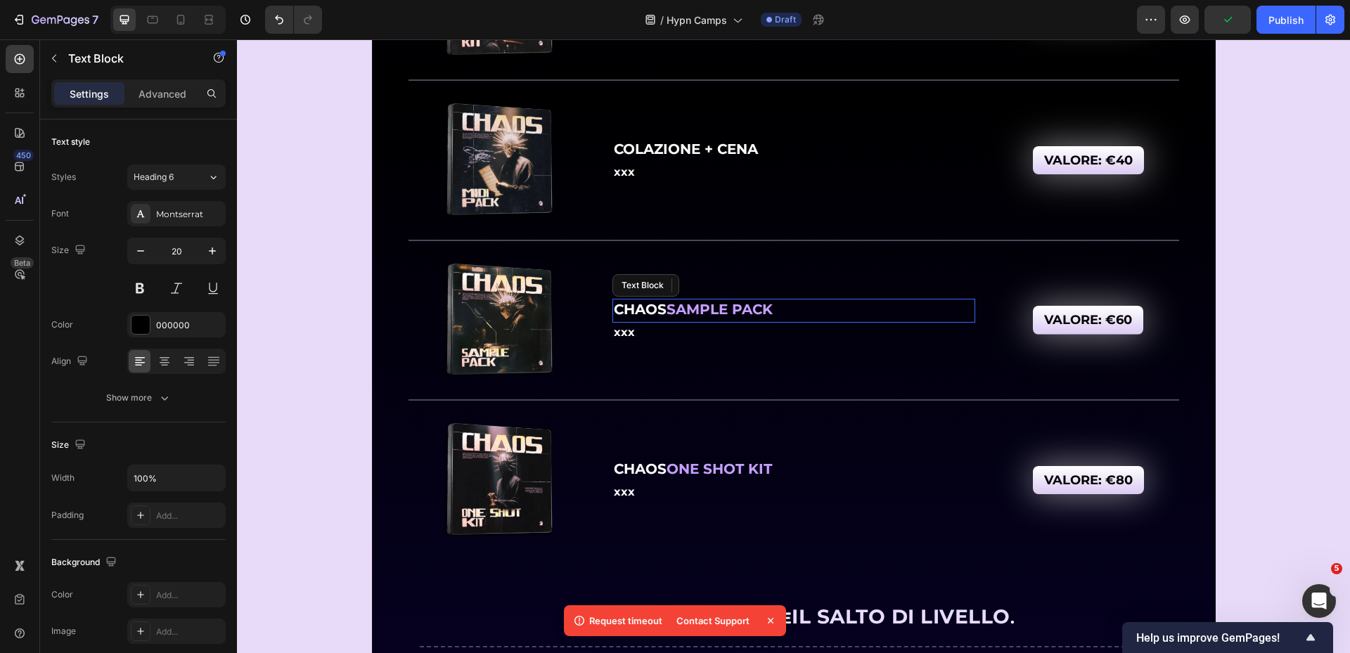
click at [680, 315] on strong "SAMPLE PACK" at bounding box center [720, 309] width 106 height 17
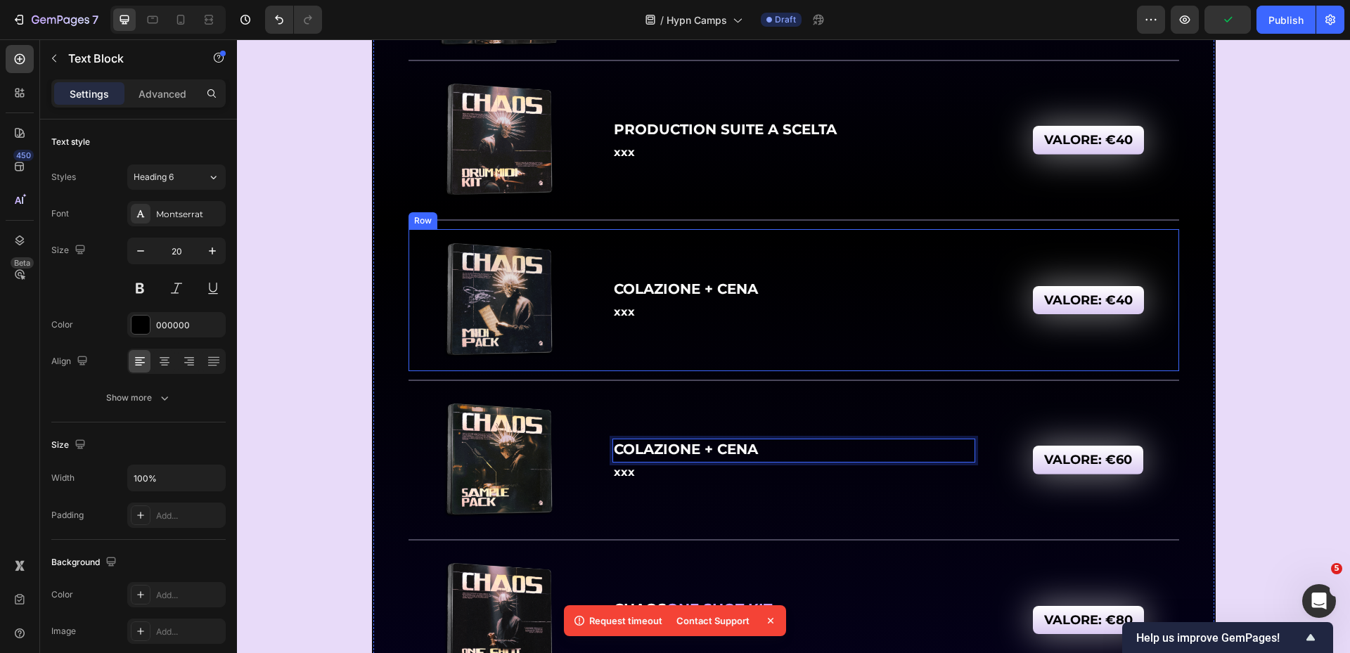
scroll to position [7167, 0]
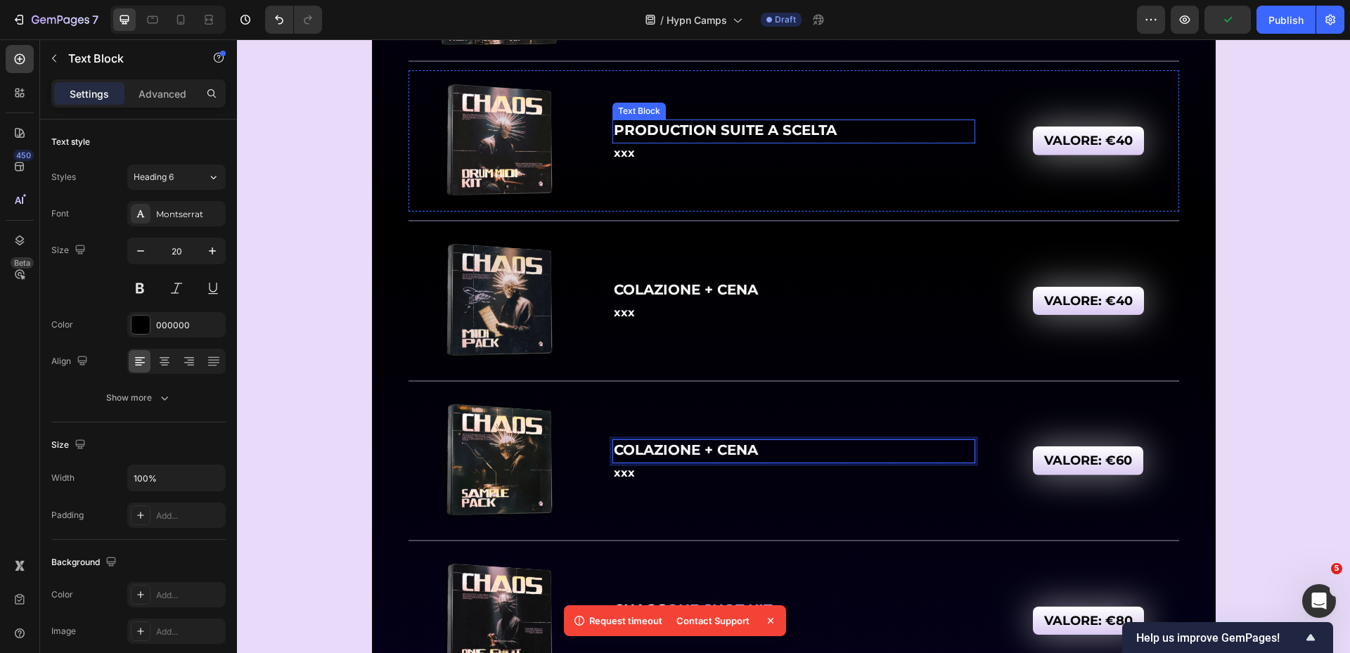
click at [685, 129] on strong "PRODUCTION SUITE A SCELTA" at bounding box center [725, 130] width 223 height 17
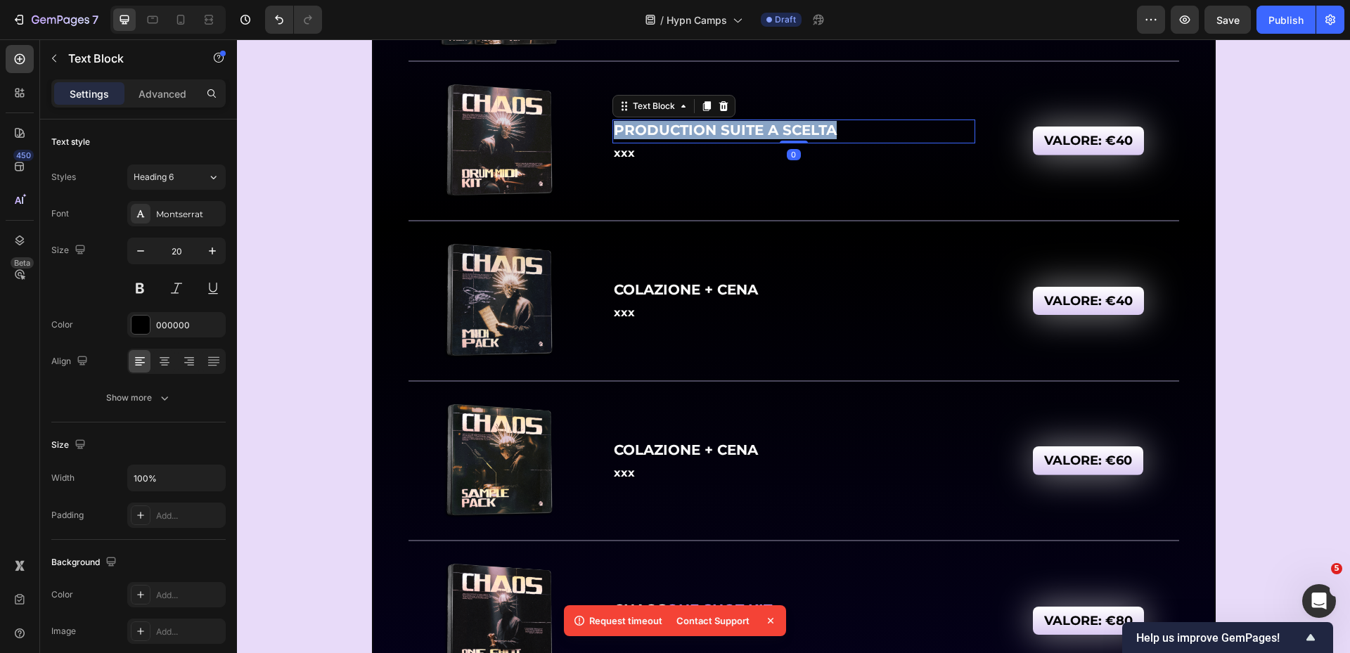
copy strong "PRODUCTION SUITE A SCELTA"
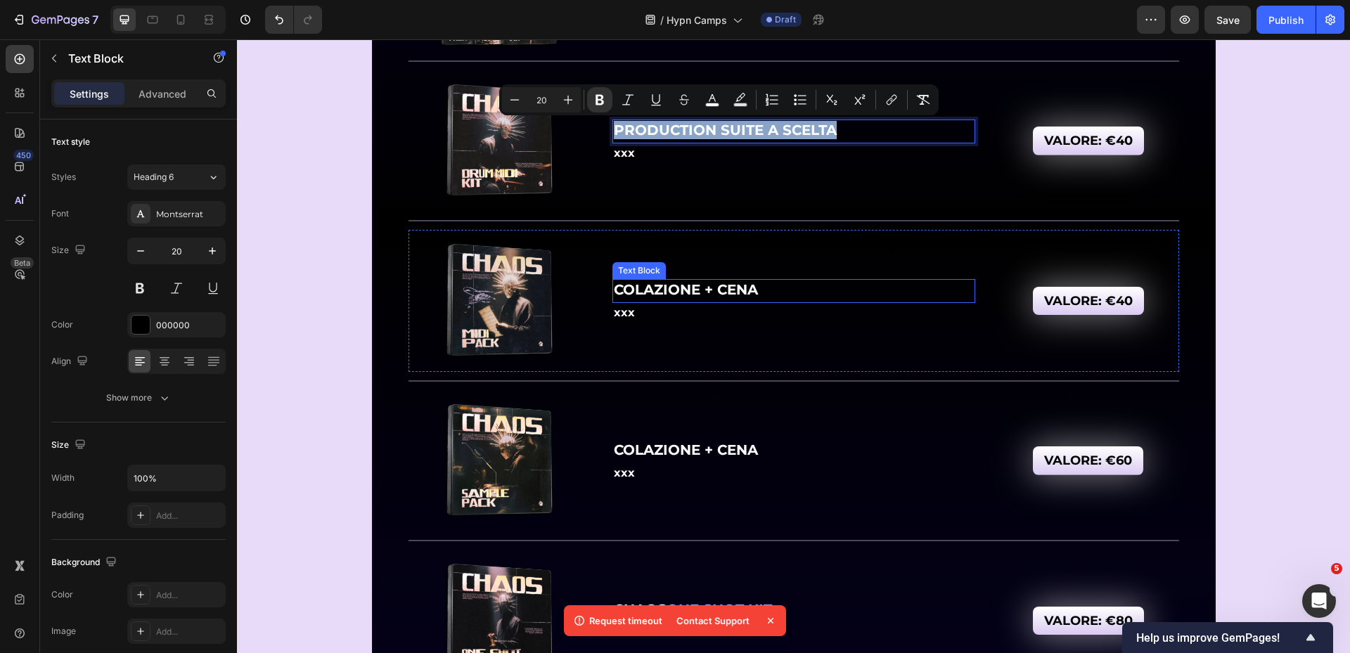
click at [677, 301] on div "COLAZIONE + CENA Text Block" at bounding box center [794, 291] width 363 height 24
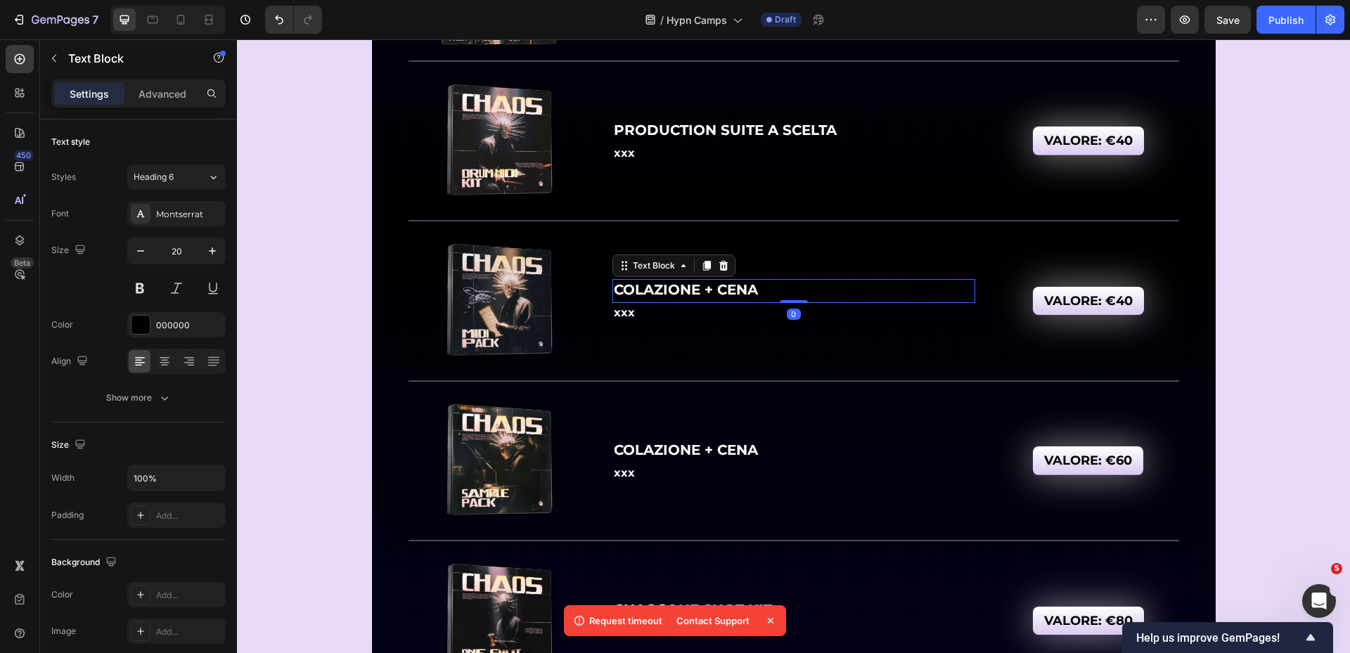
click at [677, 301] on div "COLAZIONE + CENA Text Block 0" at bounding box center [794, 291] width 363 height 24
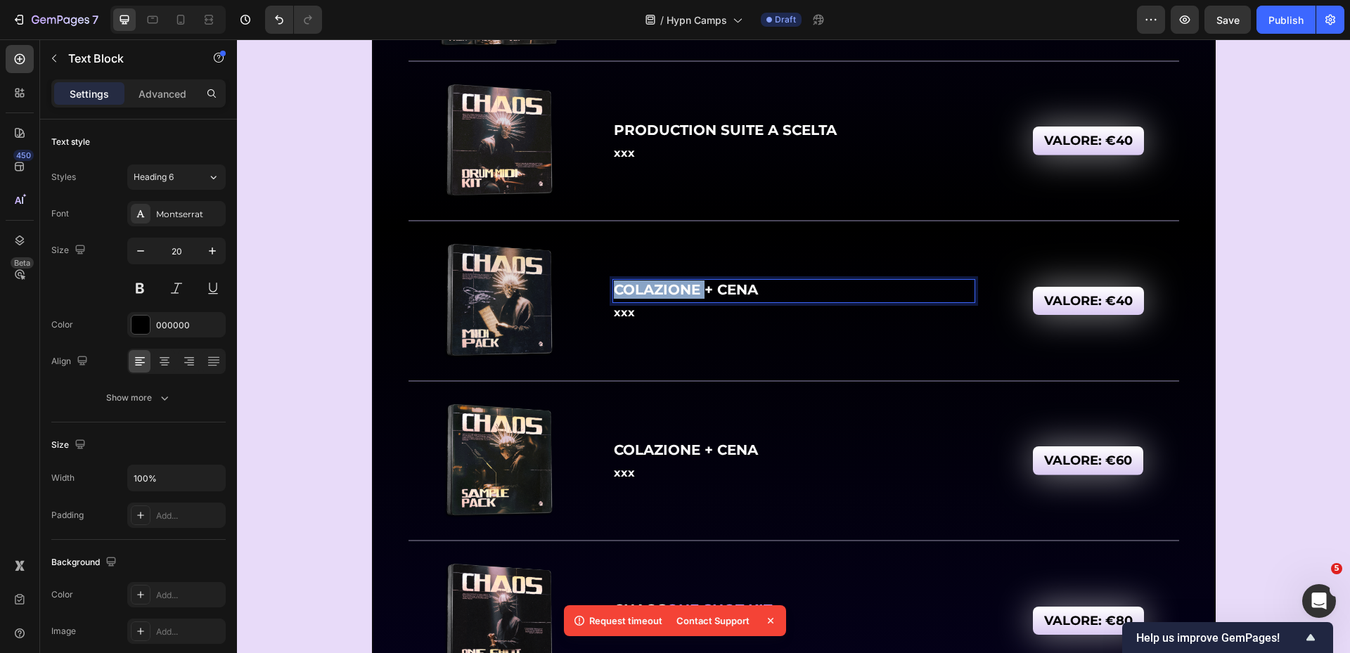
click at [679, 288] on strong "COLAZIONE + CENA" at bounding box center [686, 289] width 144 height 17
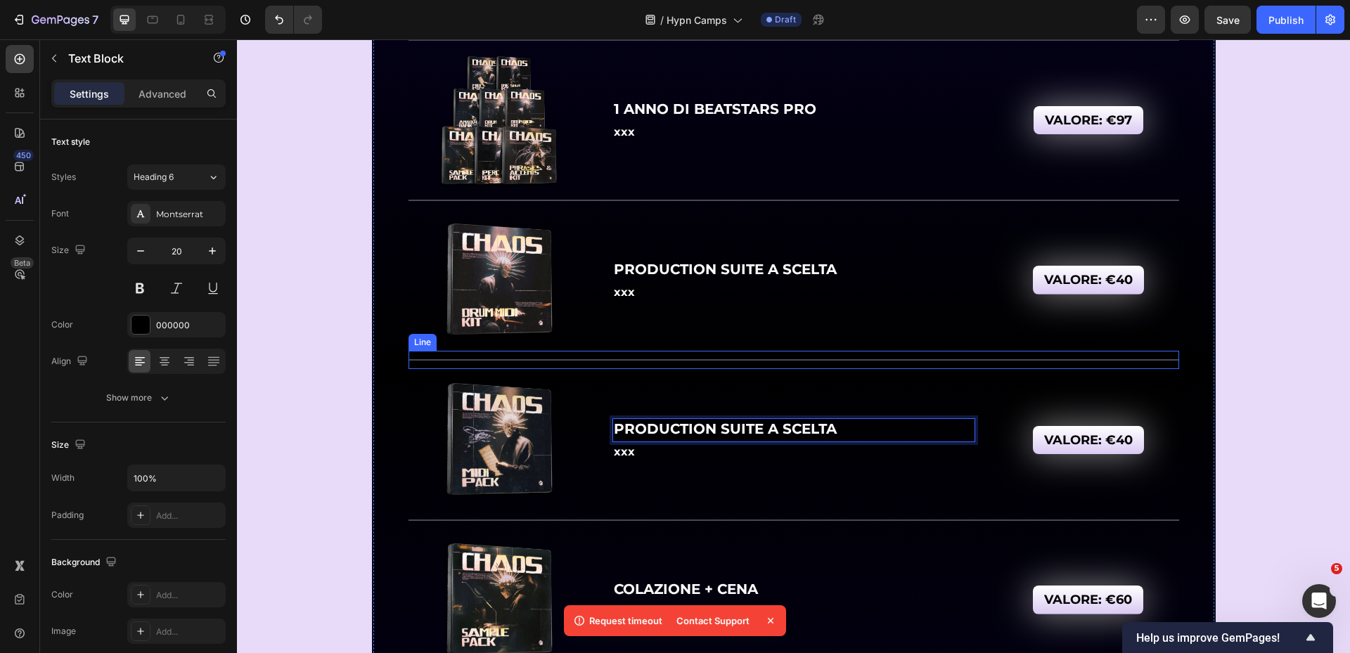
scroll to position [7026, 0]
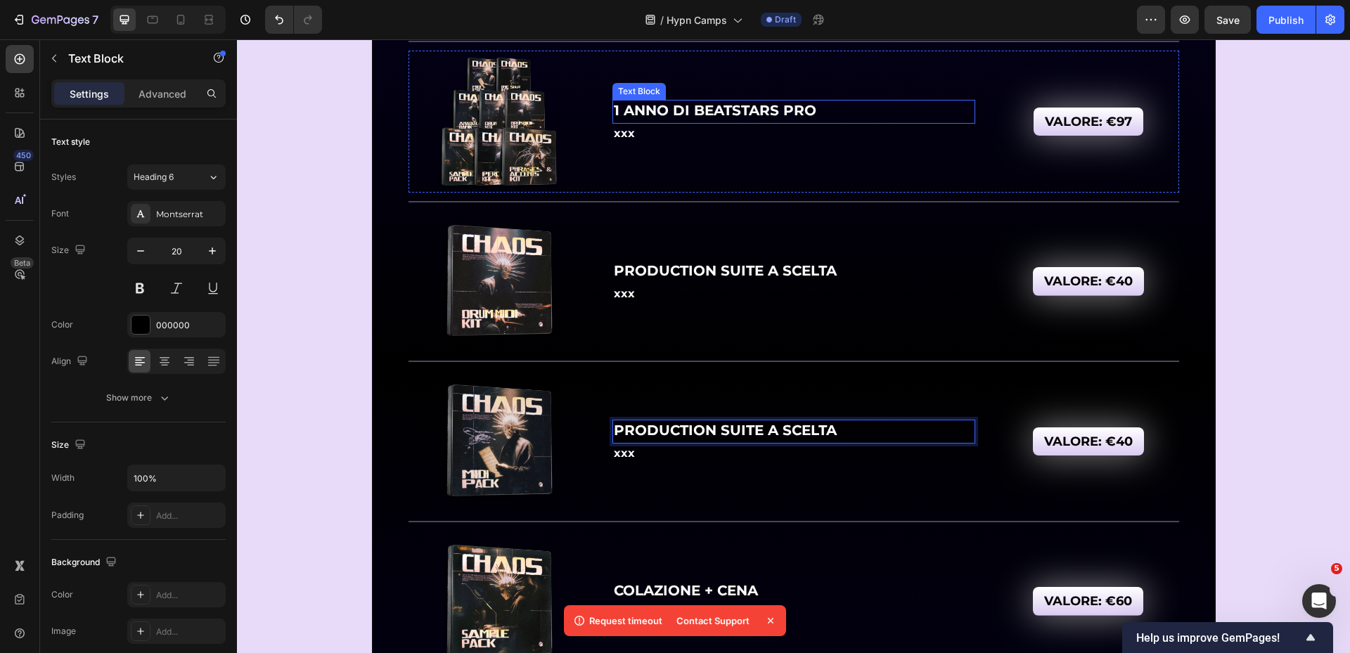
click at [686, 108] on strong "1 ANNO DI BEATSTARS PRO" at bounding box center [715, 110] width 203 height 17
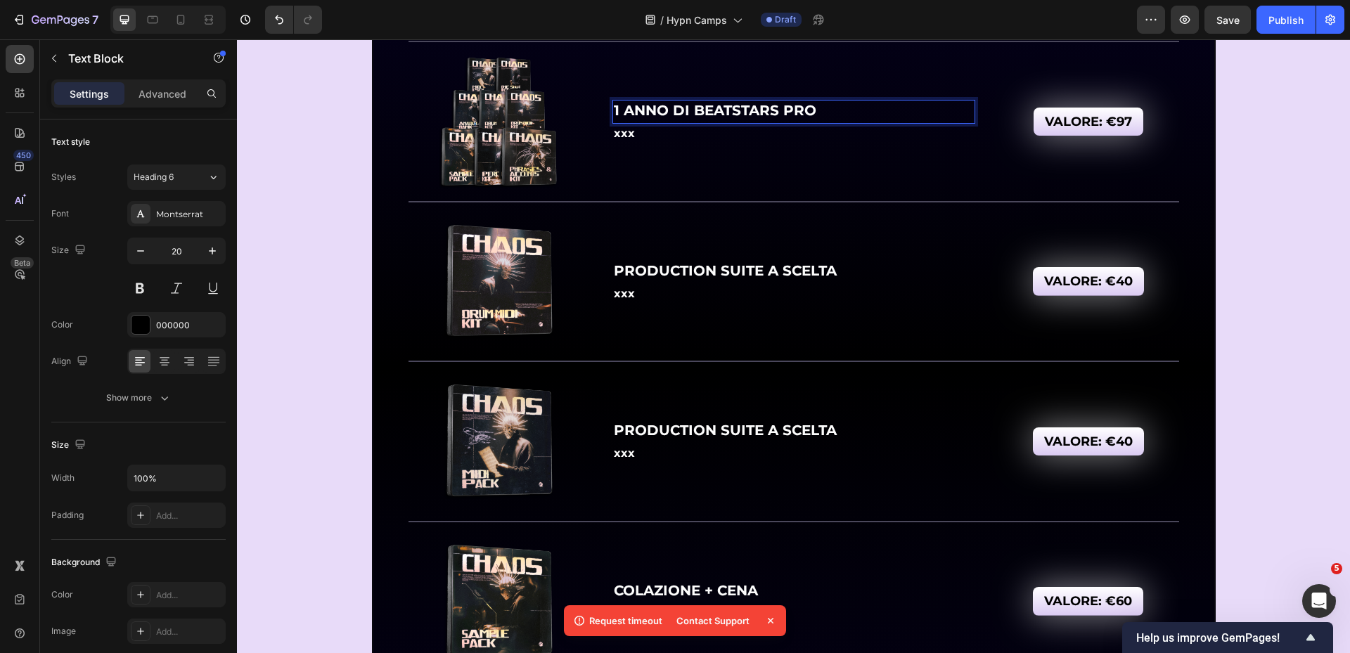
click at [686, 108] on strong "1 ANNO DI BEATSTARS PRO" at bounding box center [715, 110] width 203 height 17
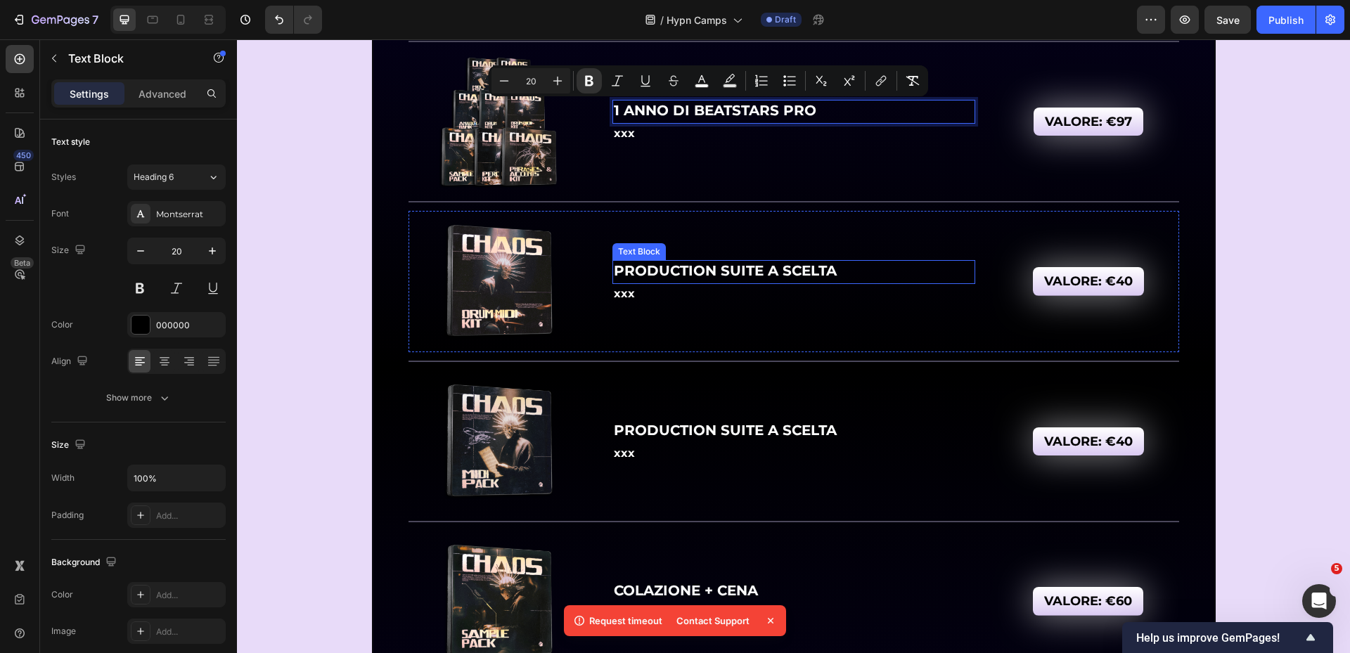
click at [688, 270] on strong "PRODUCTION SUITE A SCELTA" at bounding box center [725, 270] width 223 height 17
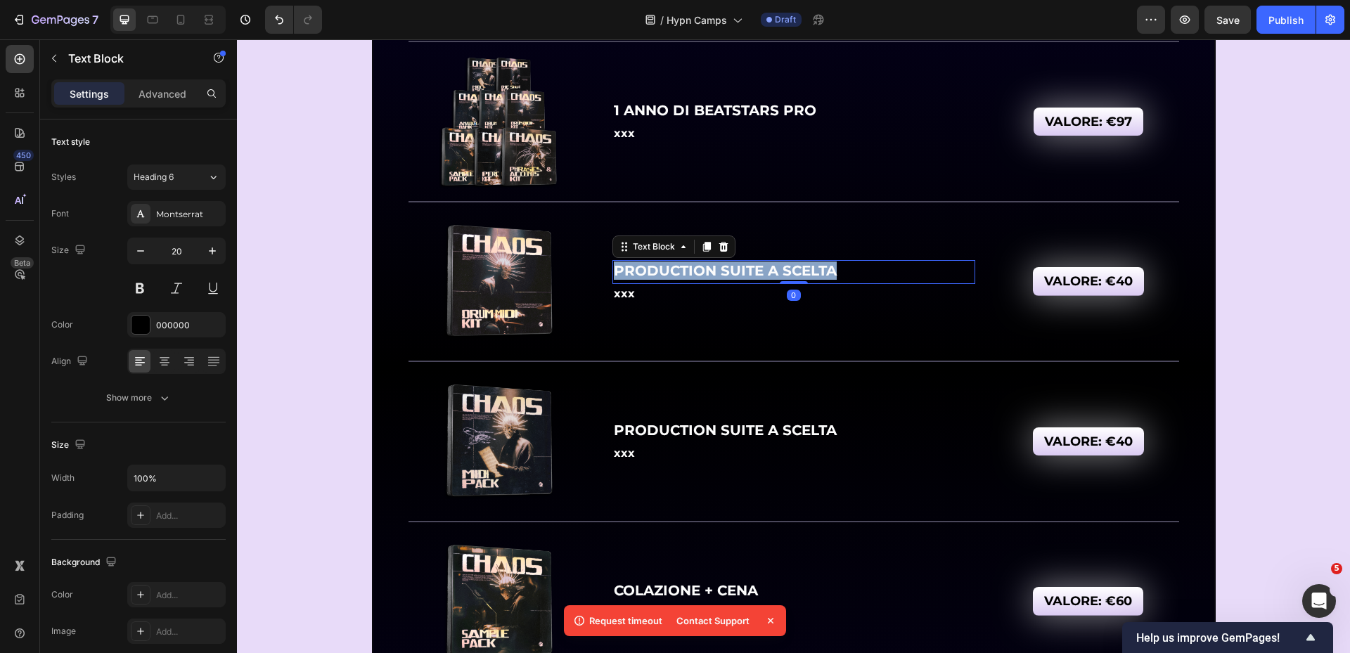
click at [687, 270] on strong "PRODUCTION SUITE A SCELTA" at bounding box center [725, 270] width 223 height 17
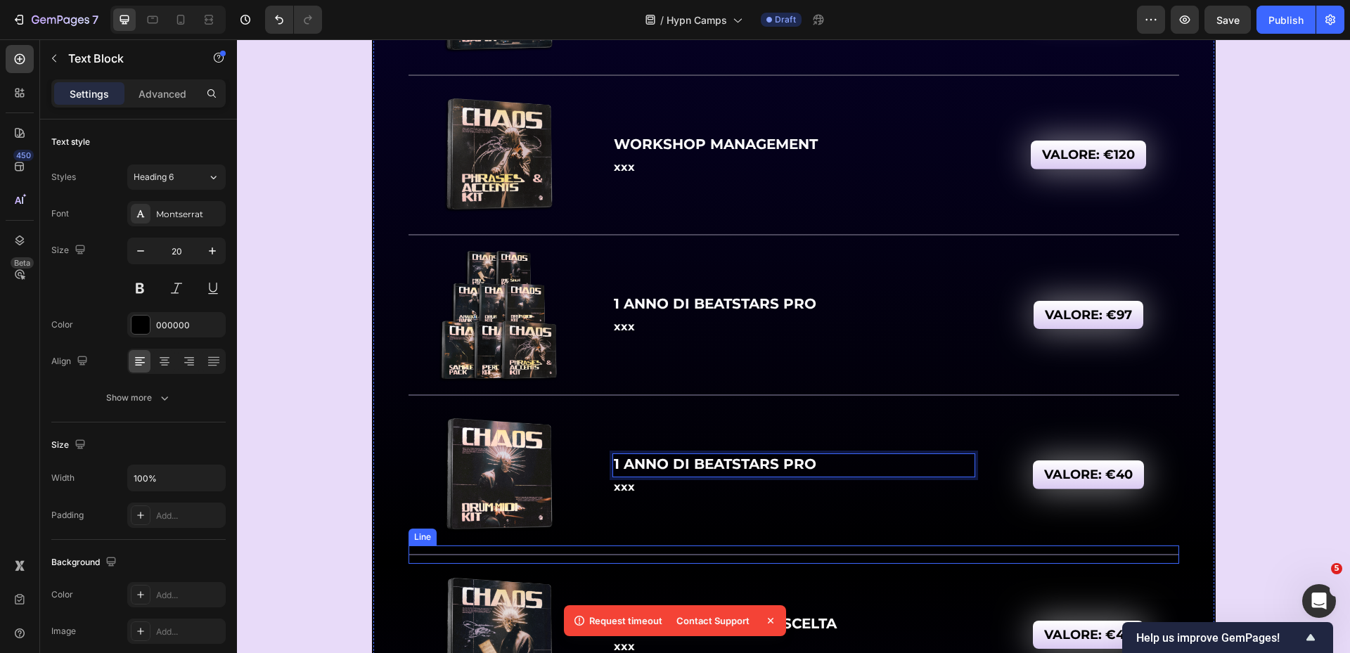
scroll to position [6815, 0]
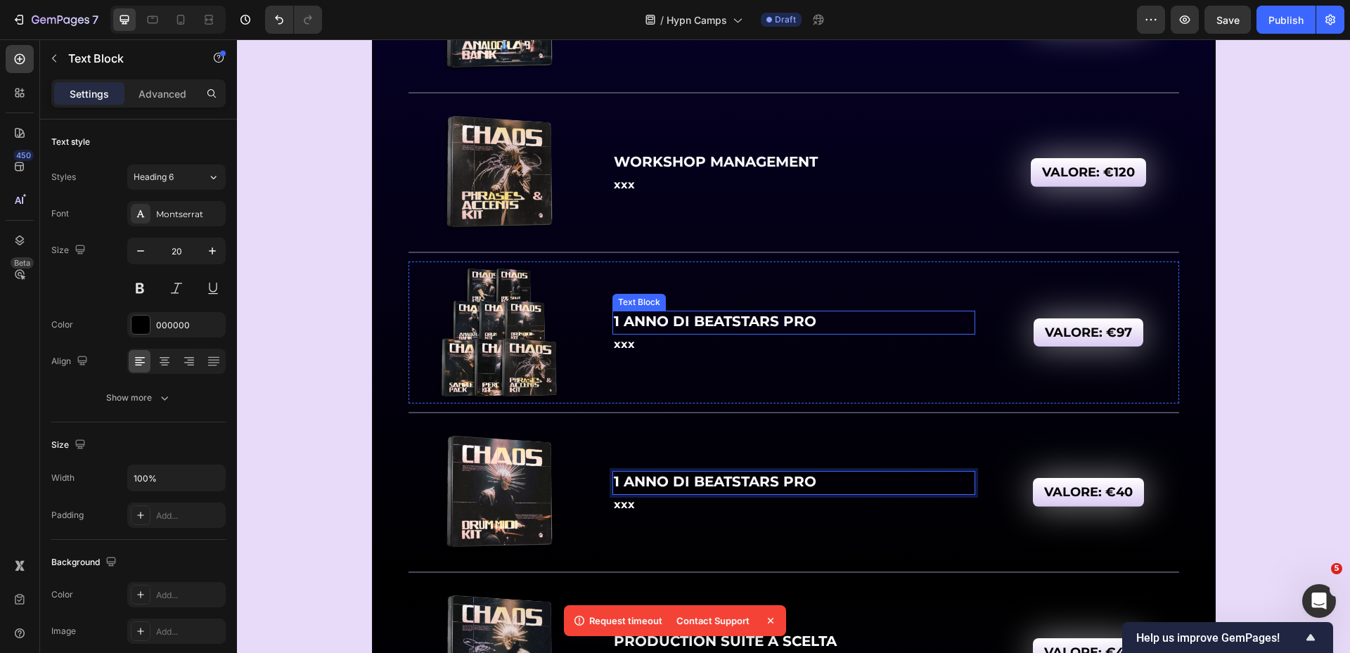
click at [700, 321] on strong "1 ANNO DI BEATSTARS PRO" at bounding box center [715, 321] width 203 height 17
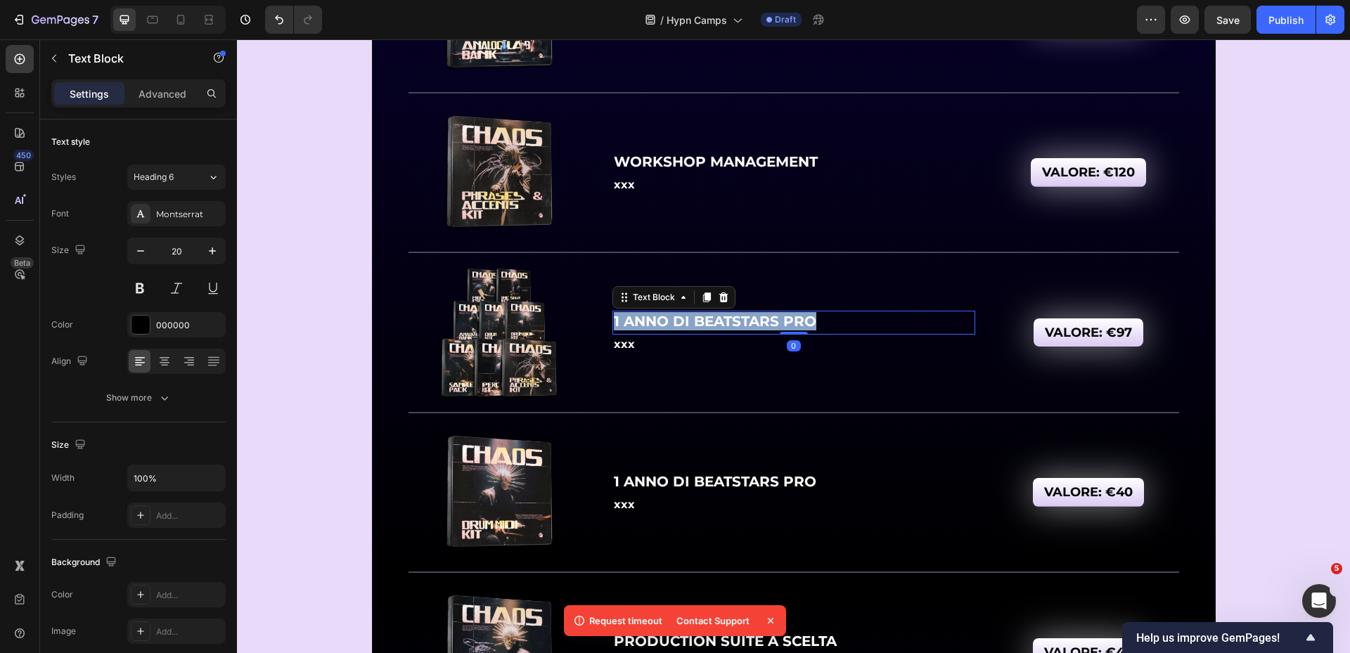
click at [700, 321] on strong "1 ANNO DI BEATSTARS PRO" at bounding box center [715, 321] width 203 height 17
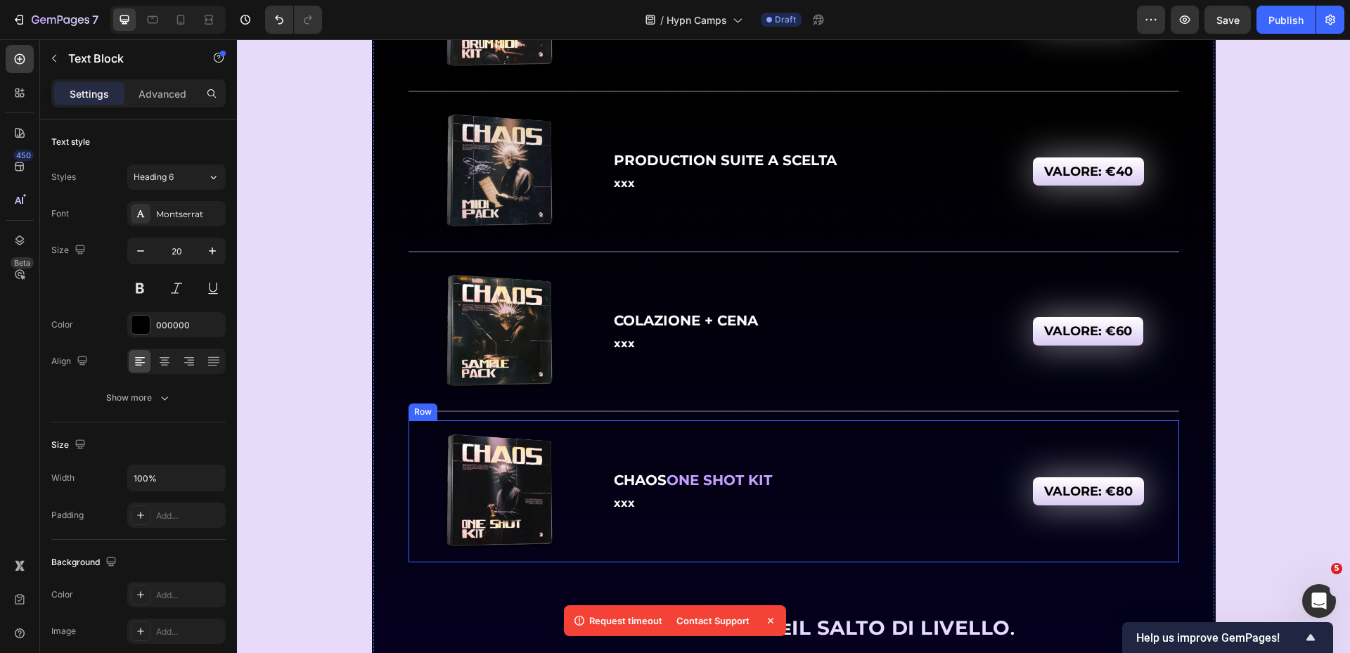
scroll to position [7378, 0]
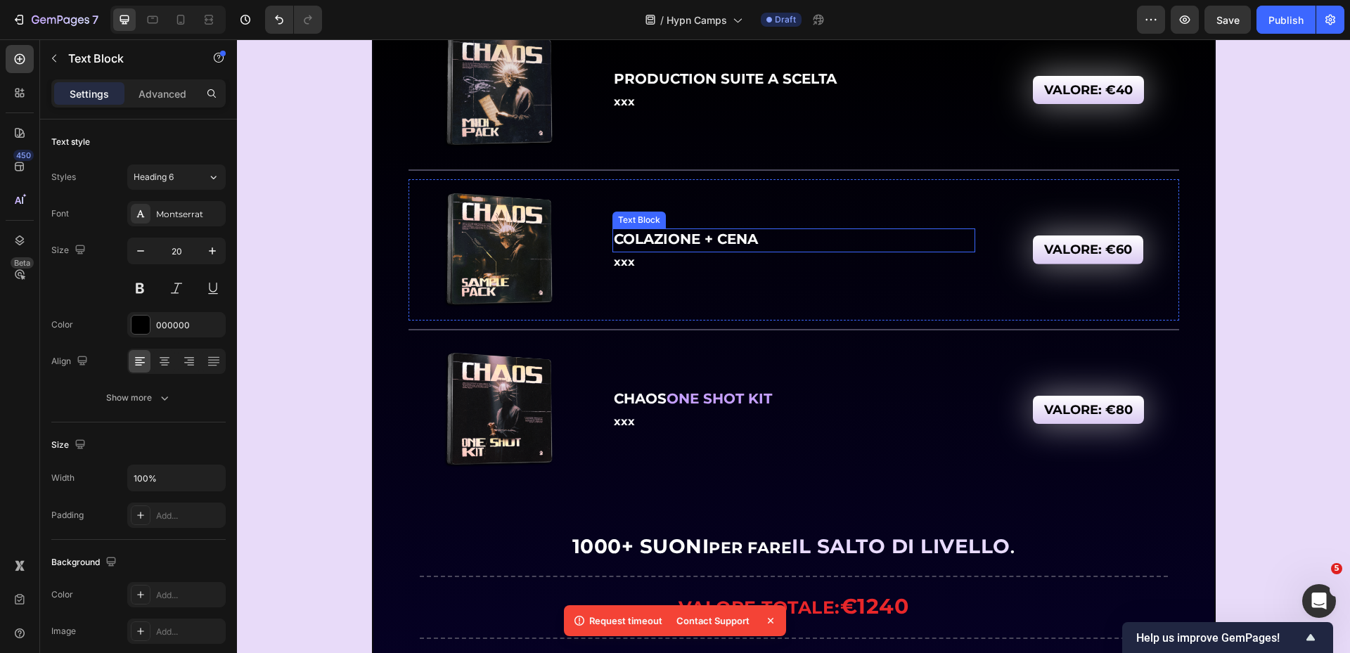
click at [701, 238] on strong "COLAZIONE + CENA" at bounding box center [686, 239] width 144 height 17
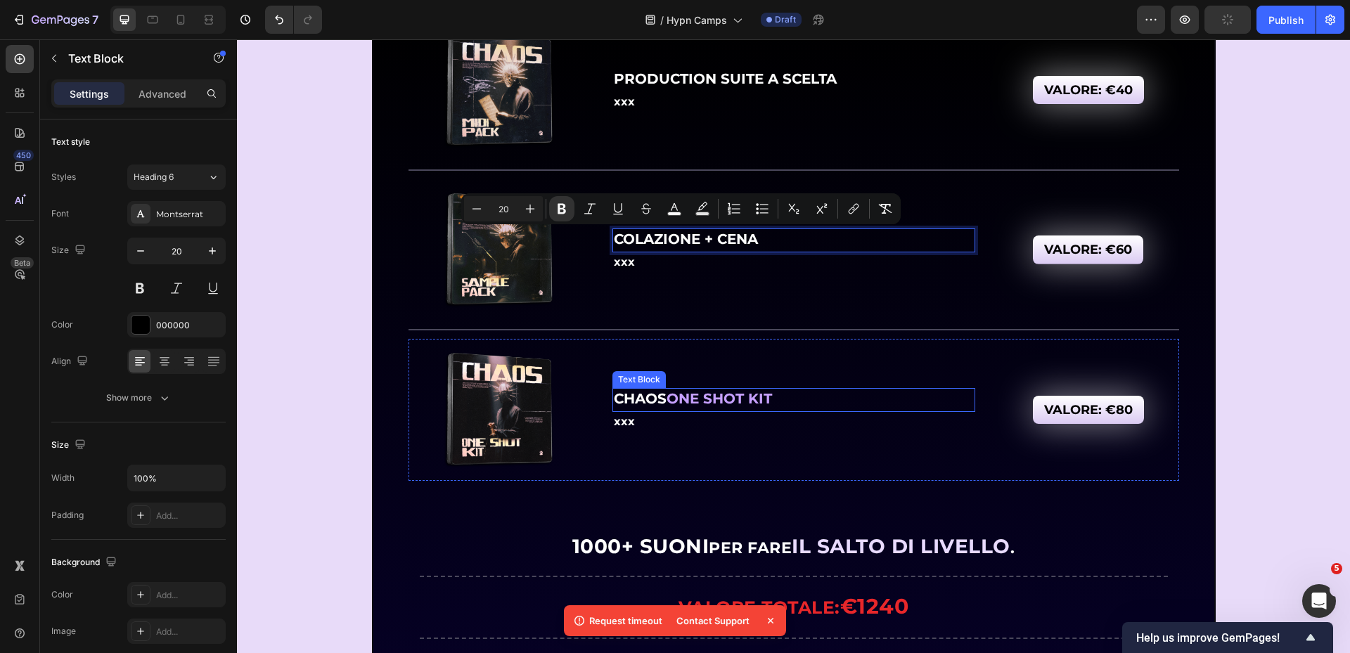
click at [696, 402] on strong "ONE SHOT KIT" at bounding box center [719, 398] width 105 height 17
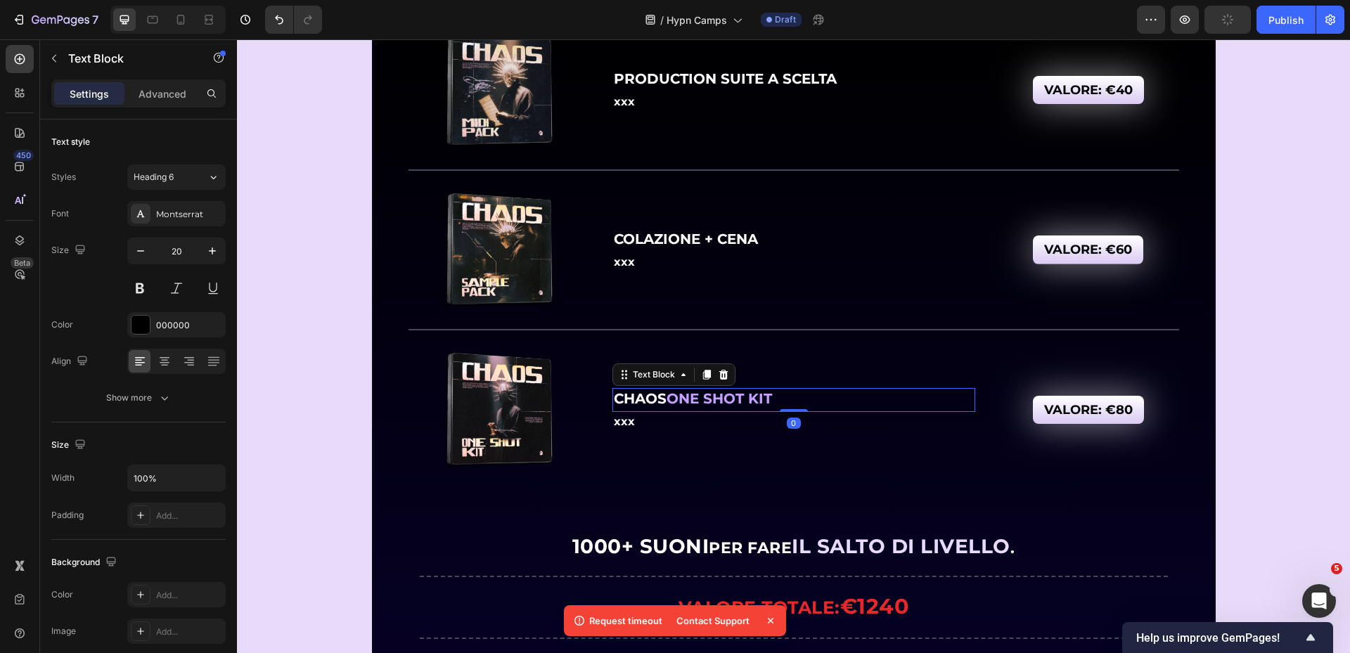
click at [696, 402] on strong "ONE SHOT KIT" at bounding box center [719, 398] width 105 height 17
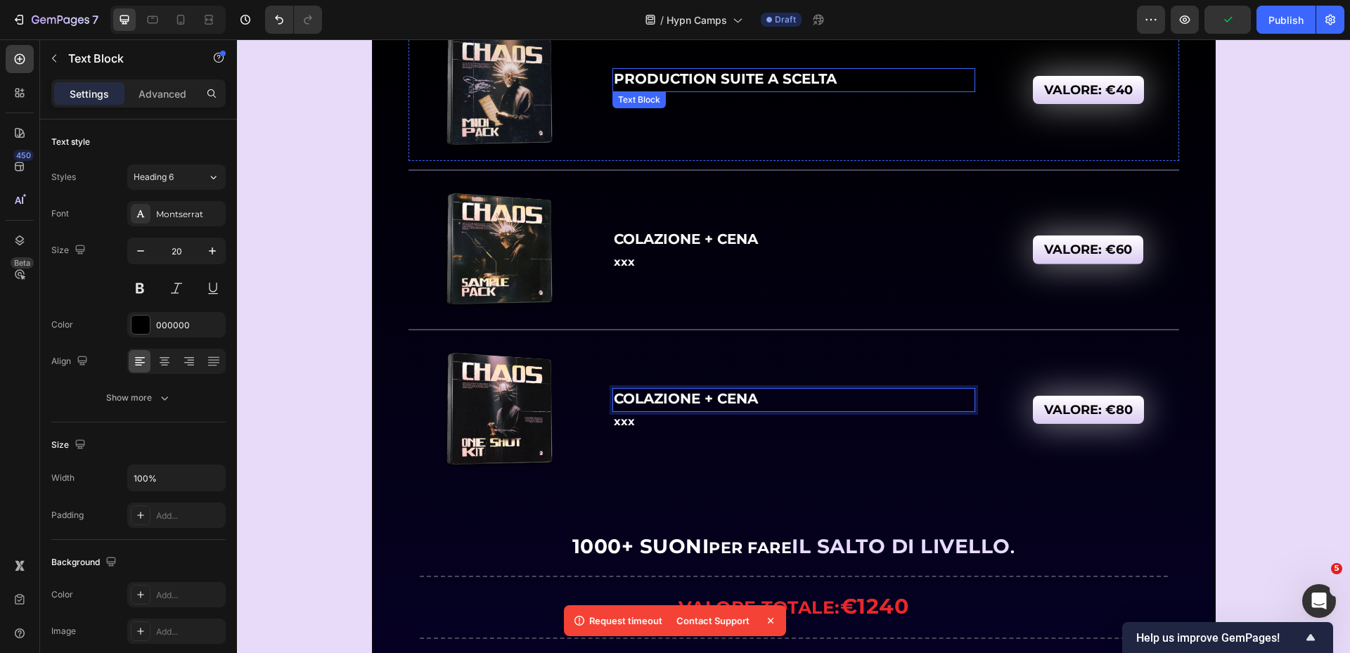
click at [684, 79] on strong "PRODUCTION SUITE A SCELTA" at bounding box center [725, 78] width 223 height 17
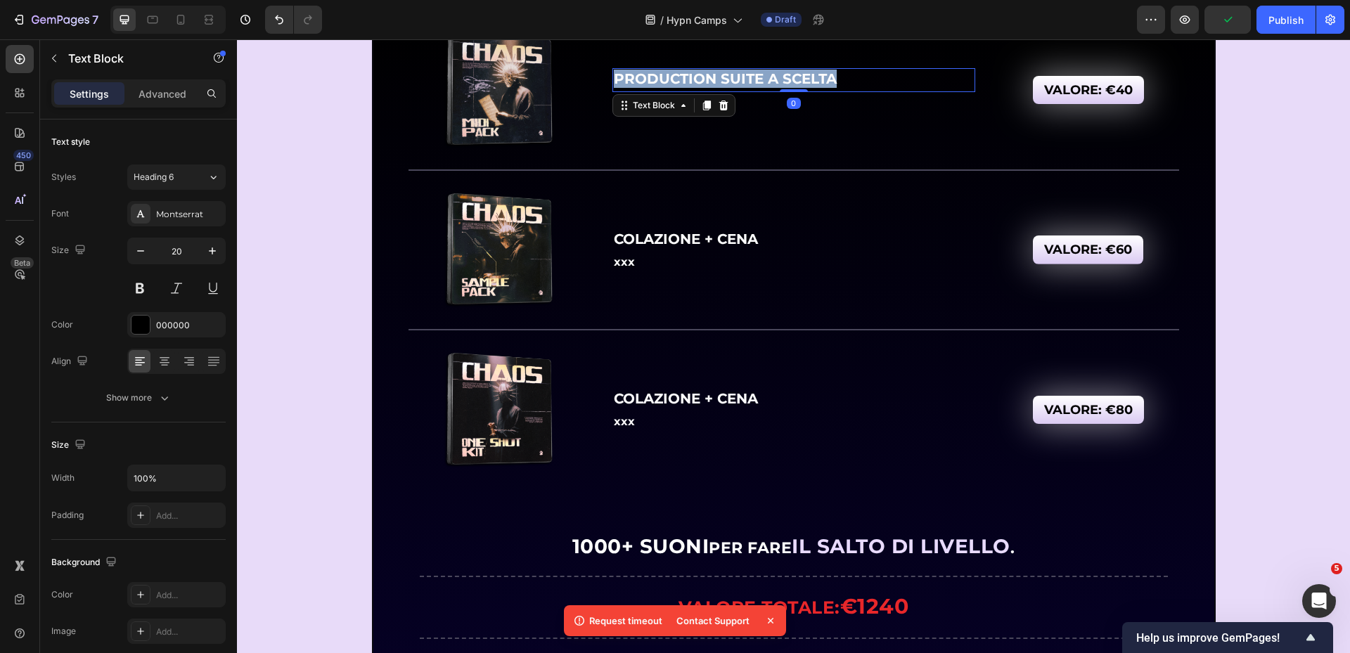
click at [684, 79] on strong "PRODUCTION SUITE A SCELTA" at bounding box center [725, 78] width 223 height 17
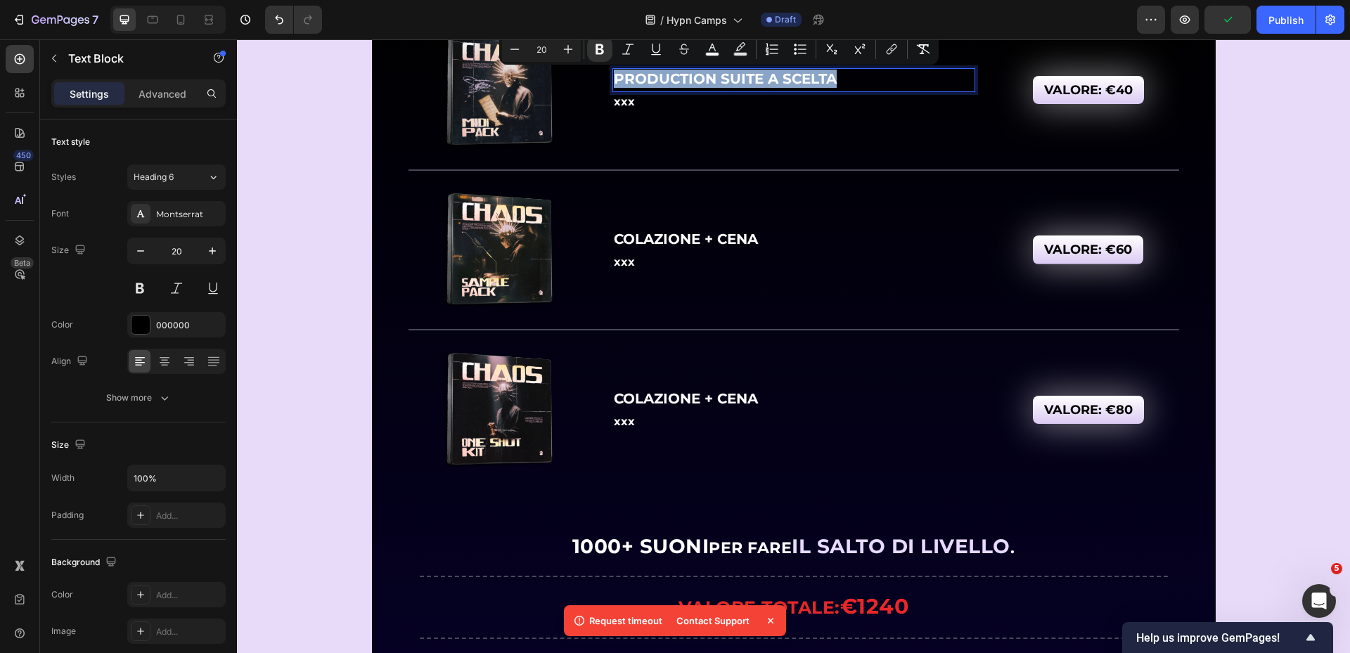
copy strong "PRODUCTION SUITE A SCELTA"
click at [681, 231] on strong "COLAZIONE + CENA" at bounding box center [686, 239] width 144 height 17
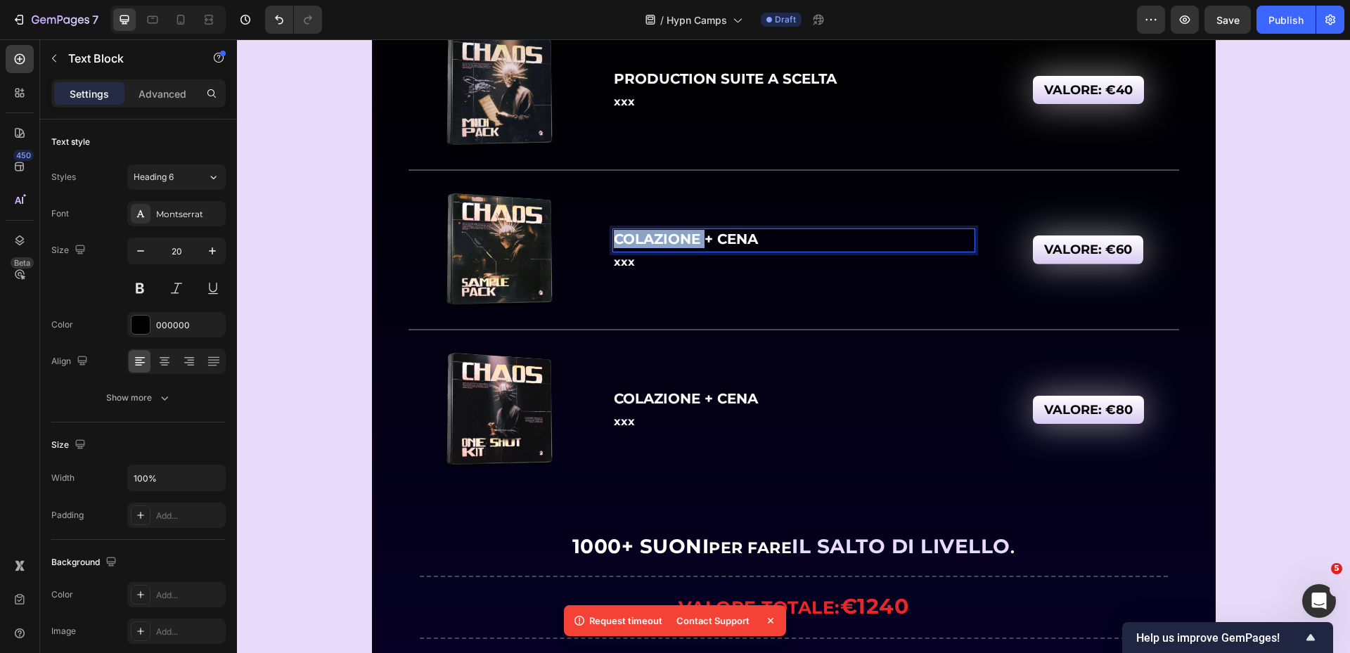
click at [681, 233] on strong "COLAZIONE + CENA" at bounding box center [686, 239] width 144 height 17
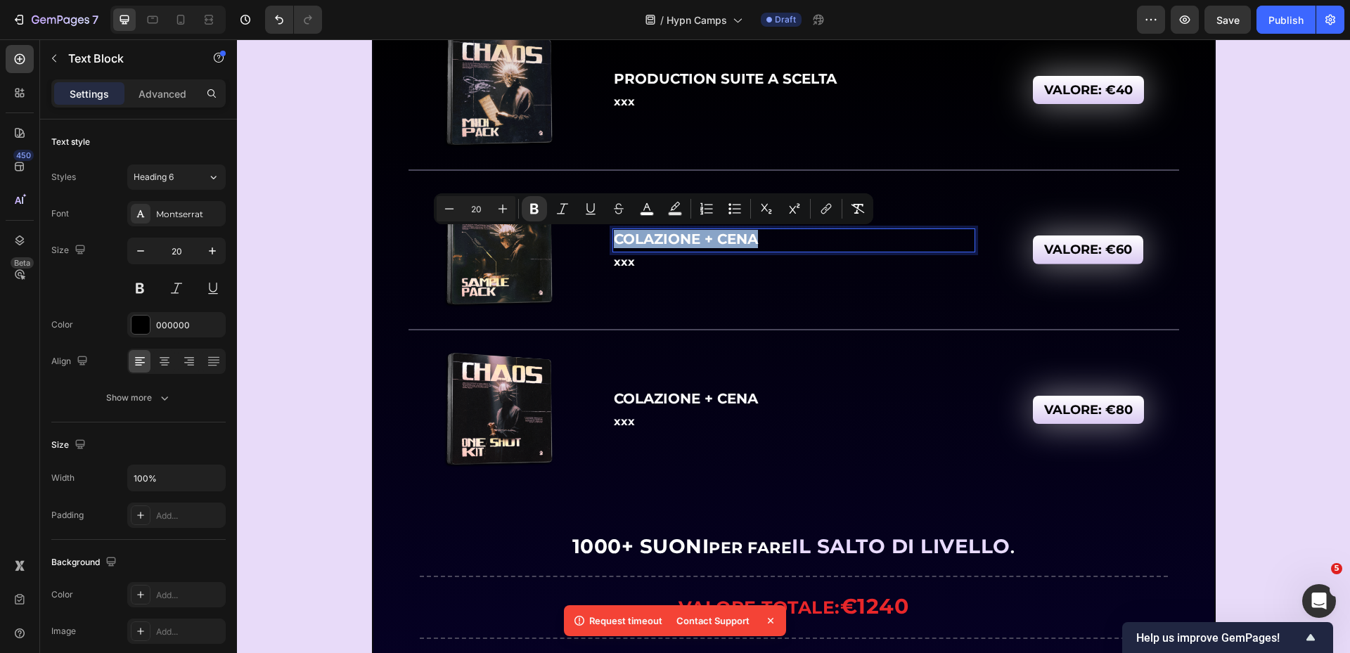
click at [681, 232] on strong "COLAZIONE + CENA" at bounding box center [686, 239] width 144 height 17
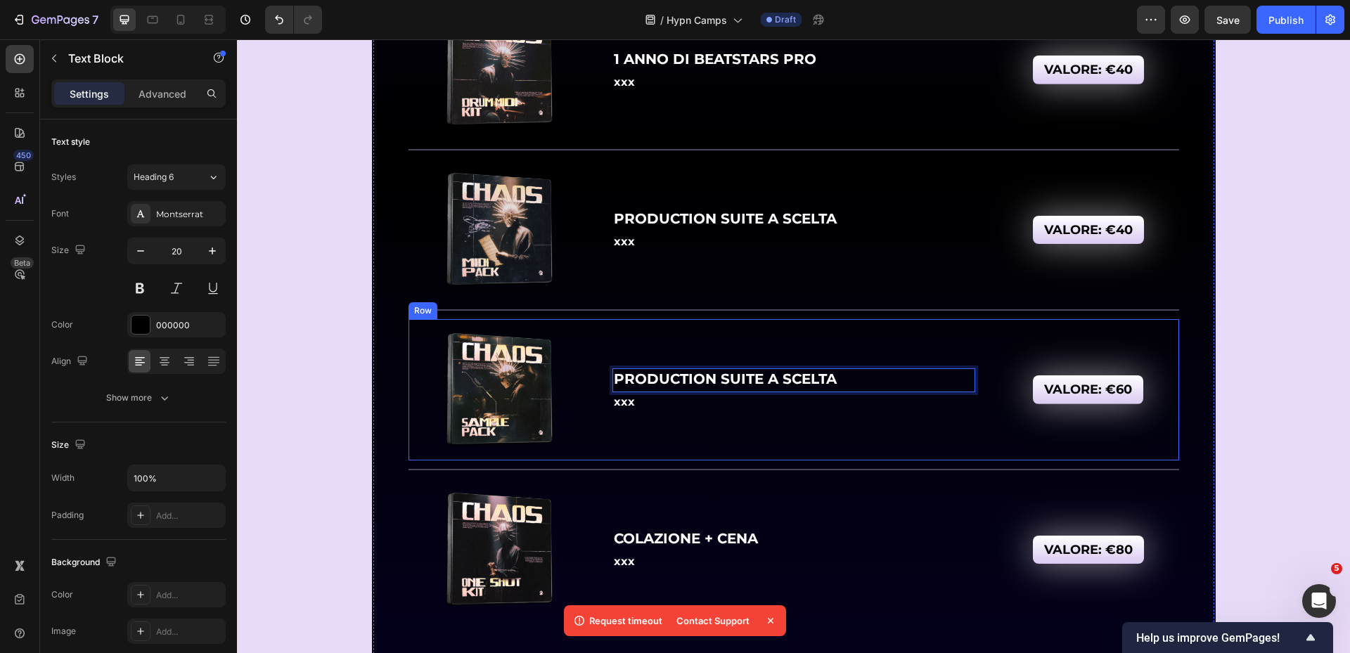
scroll to position [7237, 0]
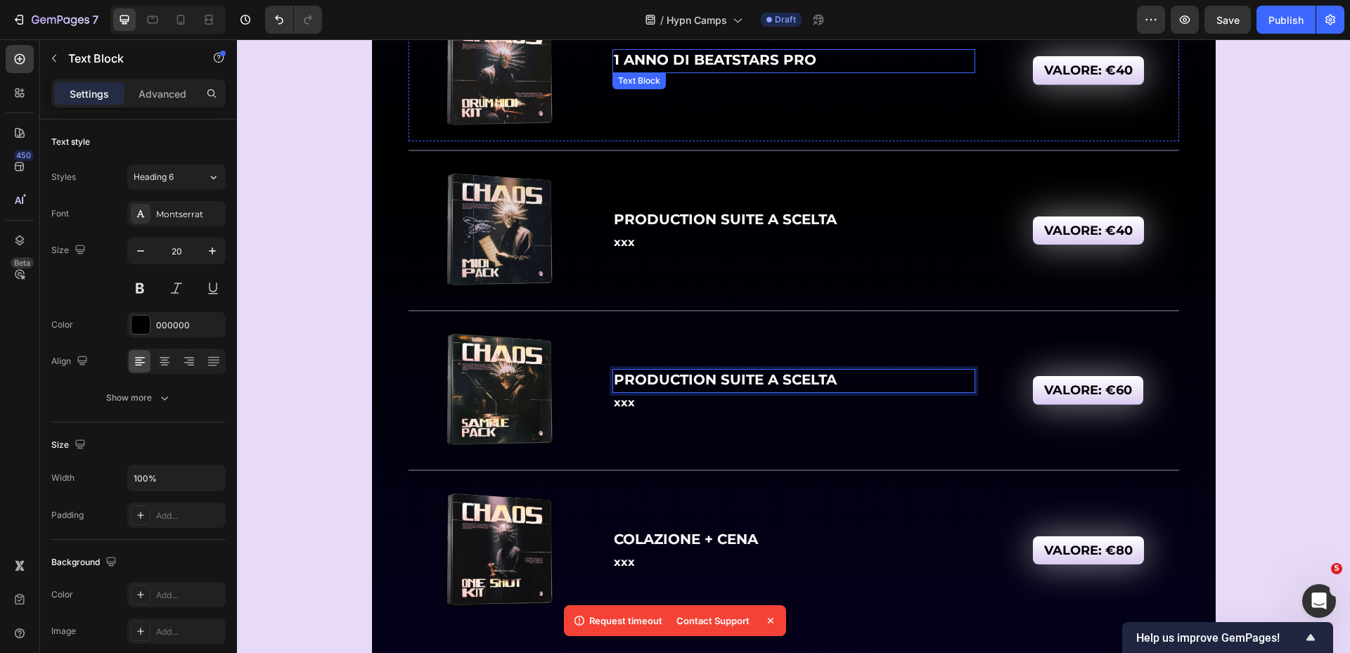
click at [707, 59] on strong "1 ANNO DI BEATSTARS PRO" at bounding box center [715, 59] width 203 height 17
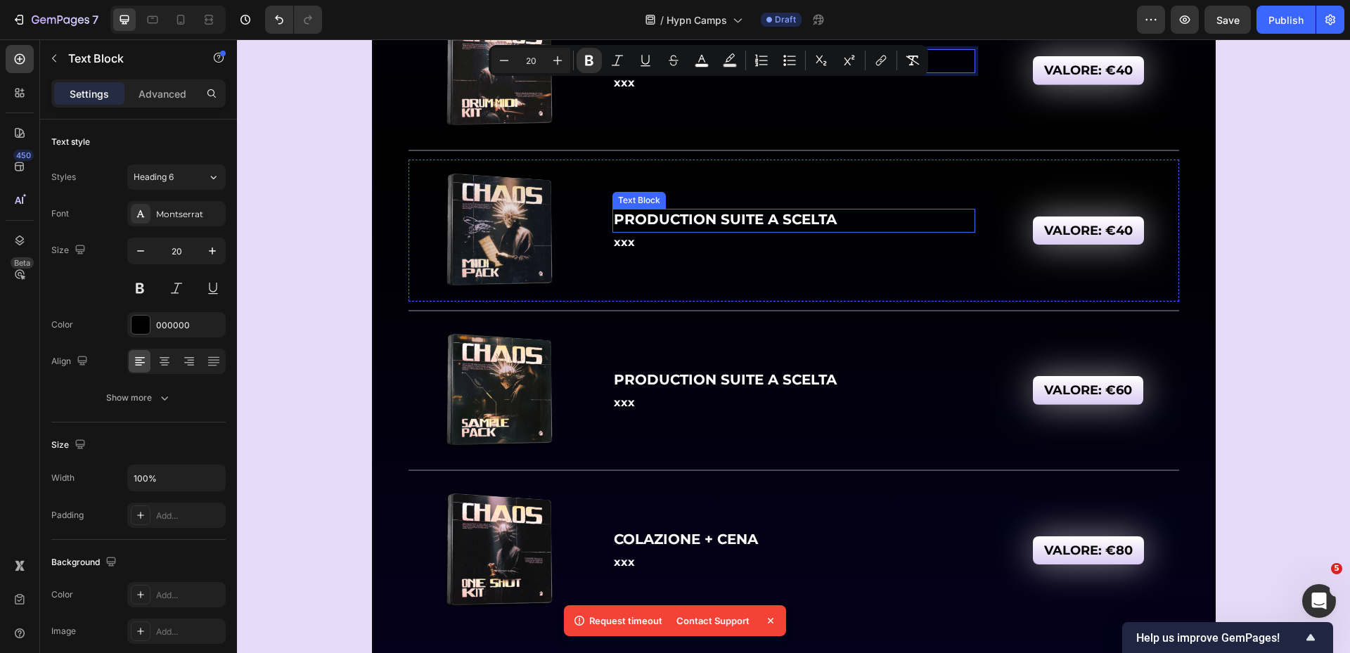
click at [706, 227] on strong "PRODUCTION SUITE A SCELTA" at bounding box center [725, 219] width 223 height 17
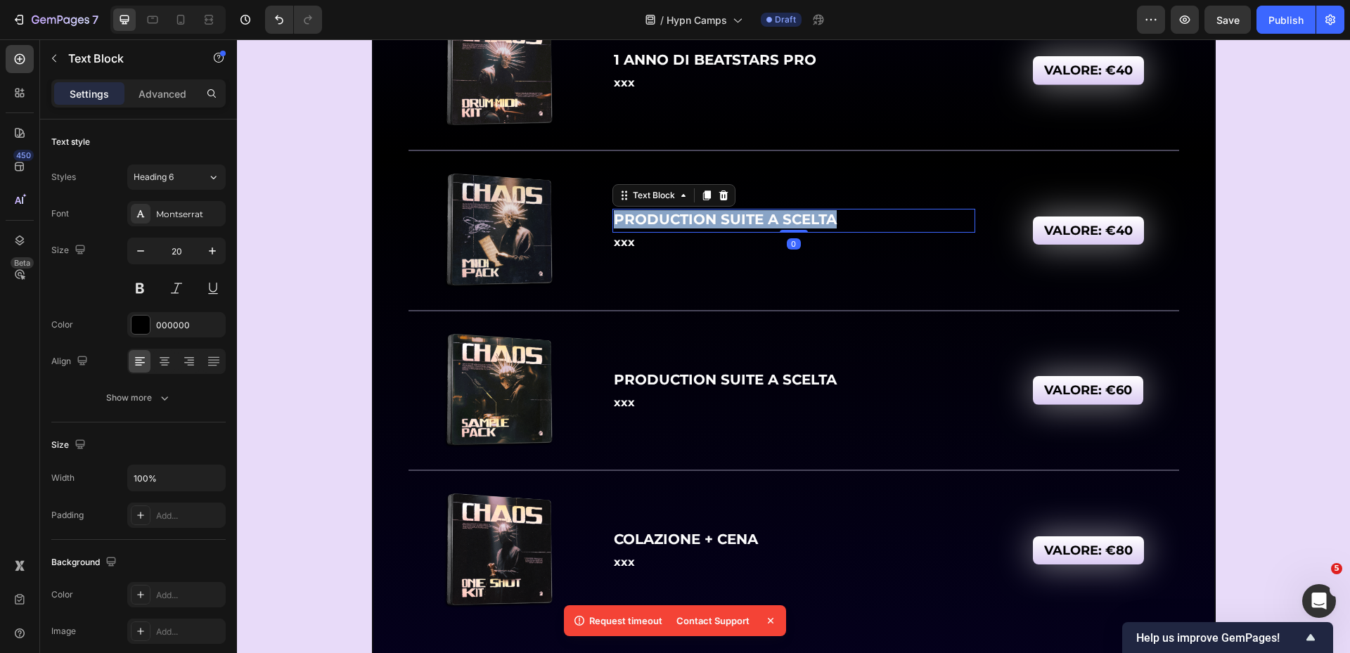
click at [706, 227] on strong "PRODUCTION SUITE A SCELTA" at bounding box center [725, 219] width 223 height 17
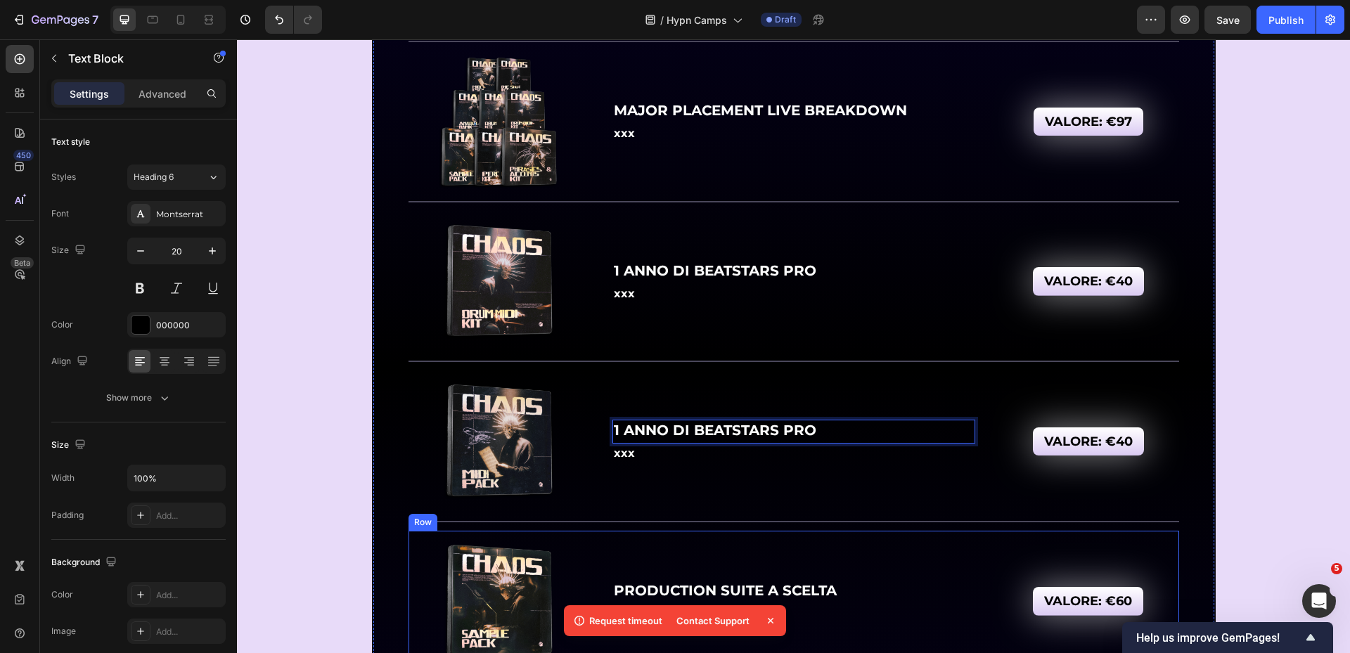
scroll to position [6956, 0]
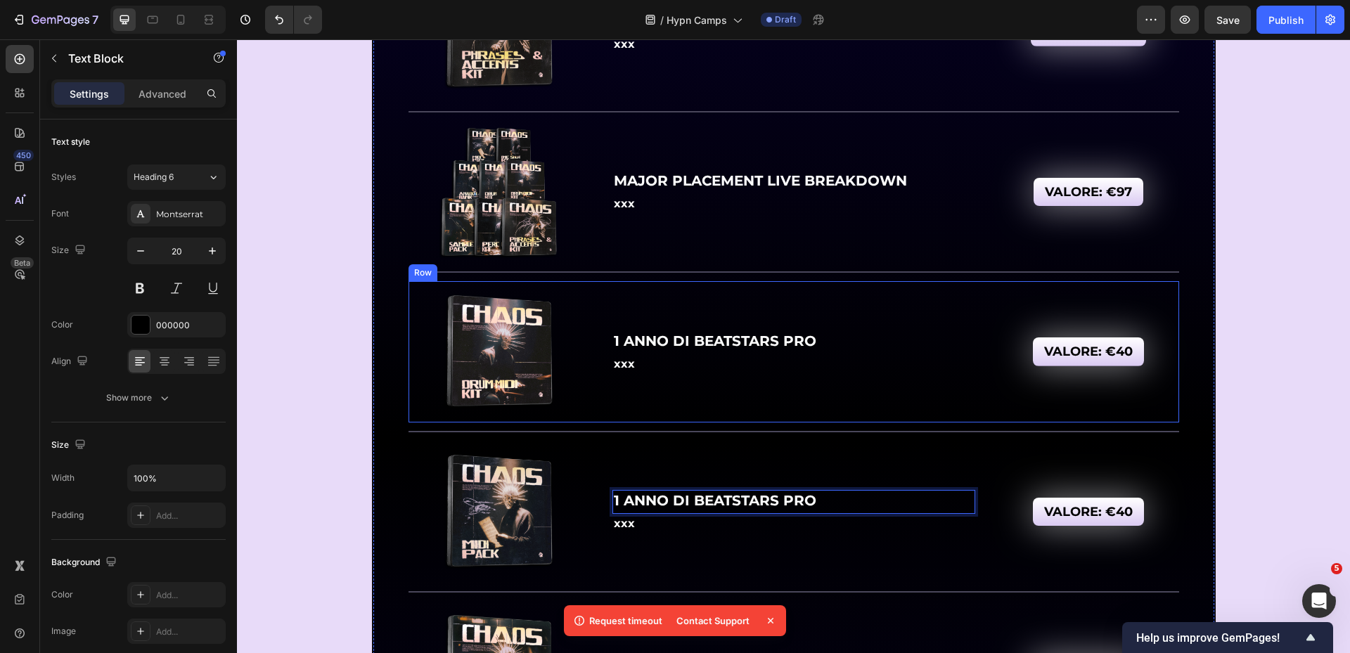
click at [730, 335] on strong "1 ANNO DI BEATSTARS PRO" at bounding box center [715, 341] width 203 height 17
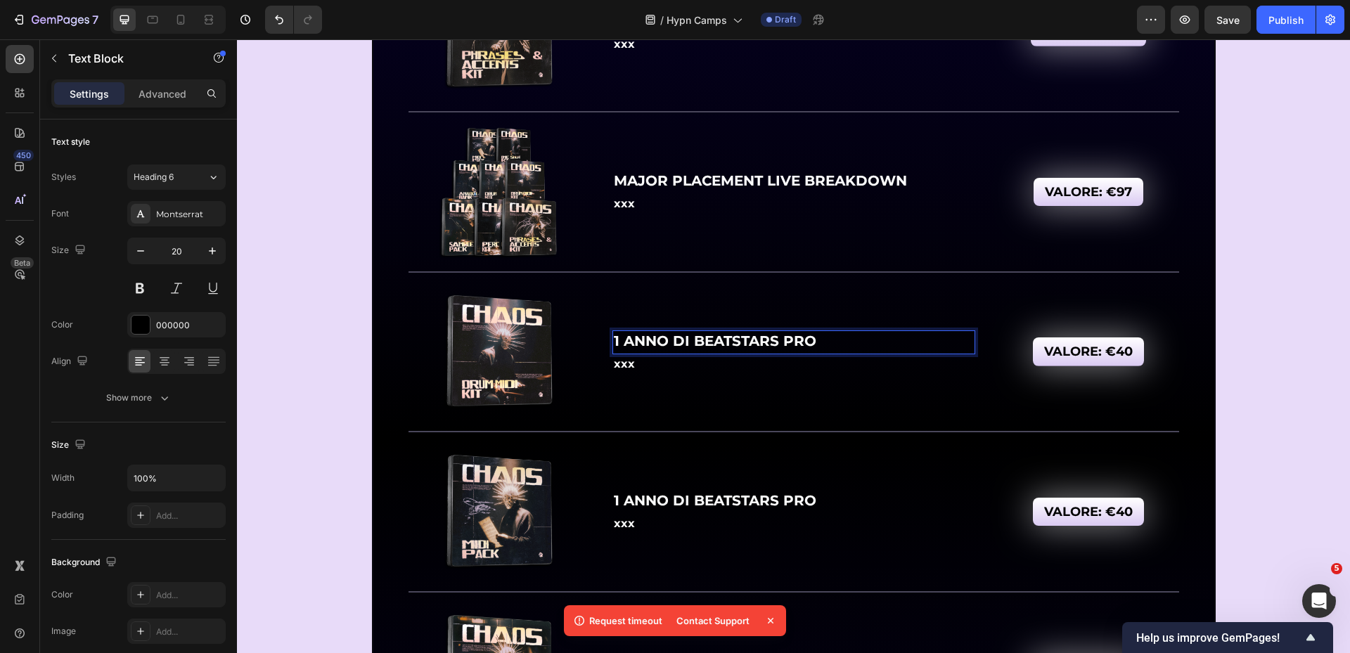
click at [730, 335] on strong "1 ANNO DI BEATSTARS PRO" at bounding box center [715, 341] width 203 height 17
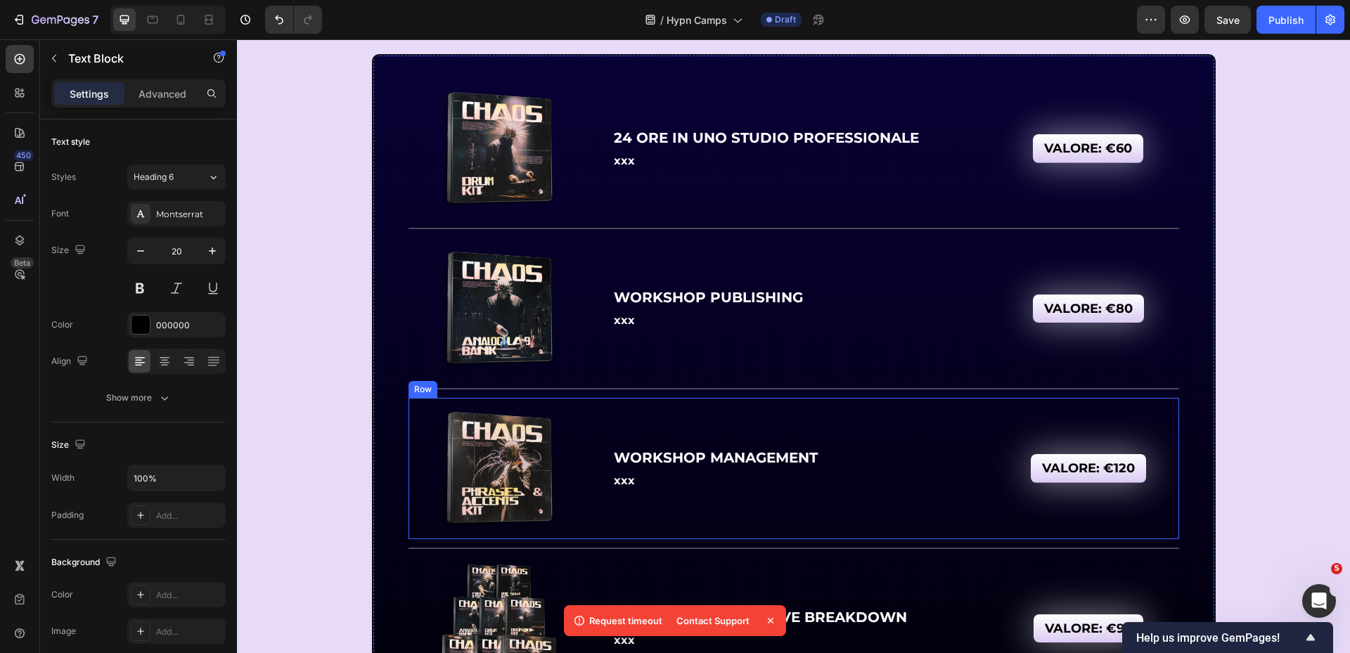
scroll to position [6393, 0]
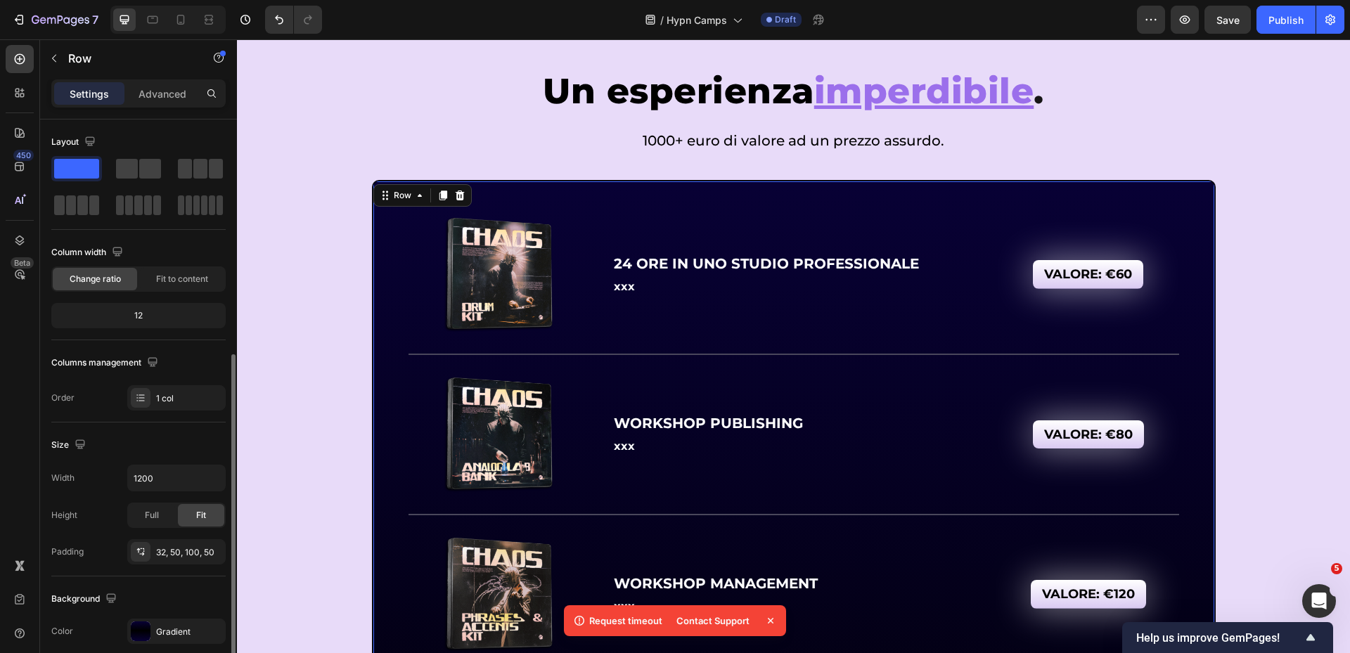
scroll to position [141, 0]
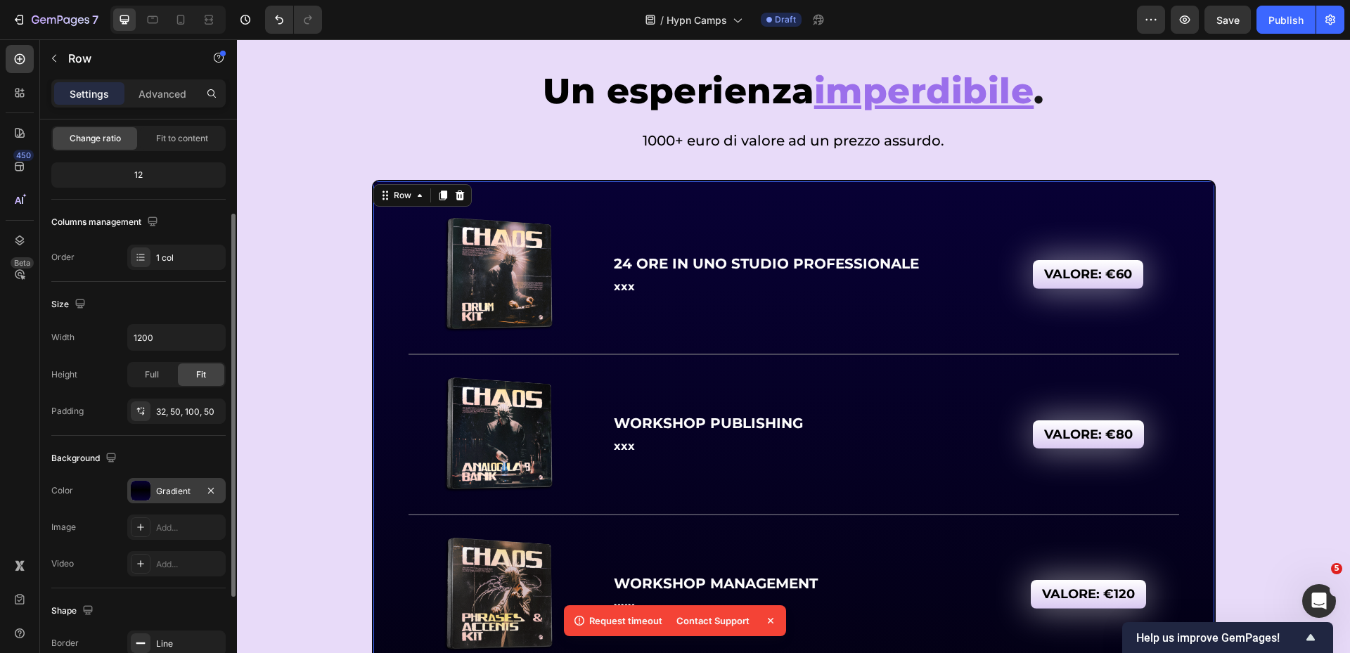
click at [172, 492] on div "Gradient" at bounding box center [176, 491] width 41 height 13
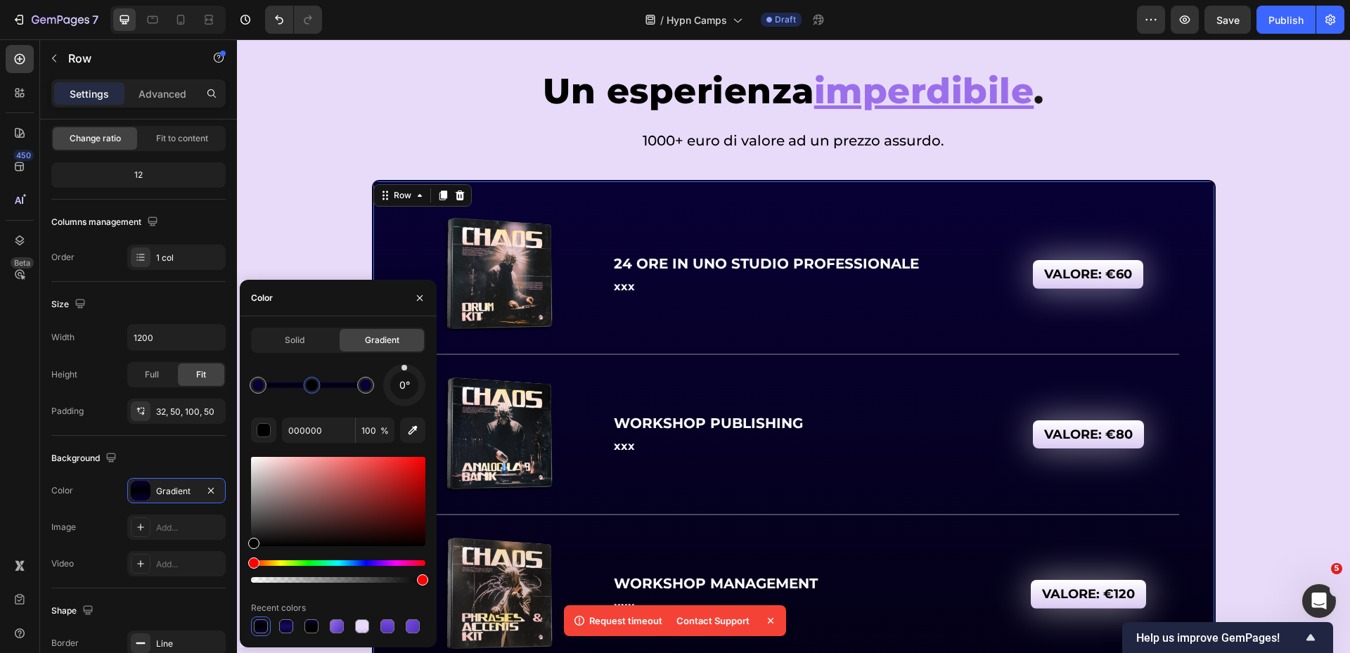
drag, startPoint x: 314, startPoint y: 382, endPoint x: 301, endPoint y: 382, distance: 12.7
click at [307, 382] on div at bounding box center [312, 385] width 11 height 11
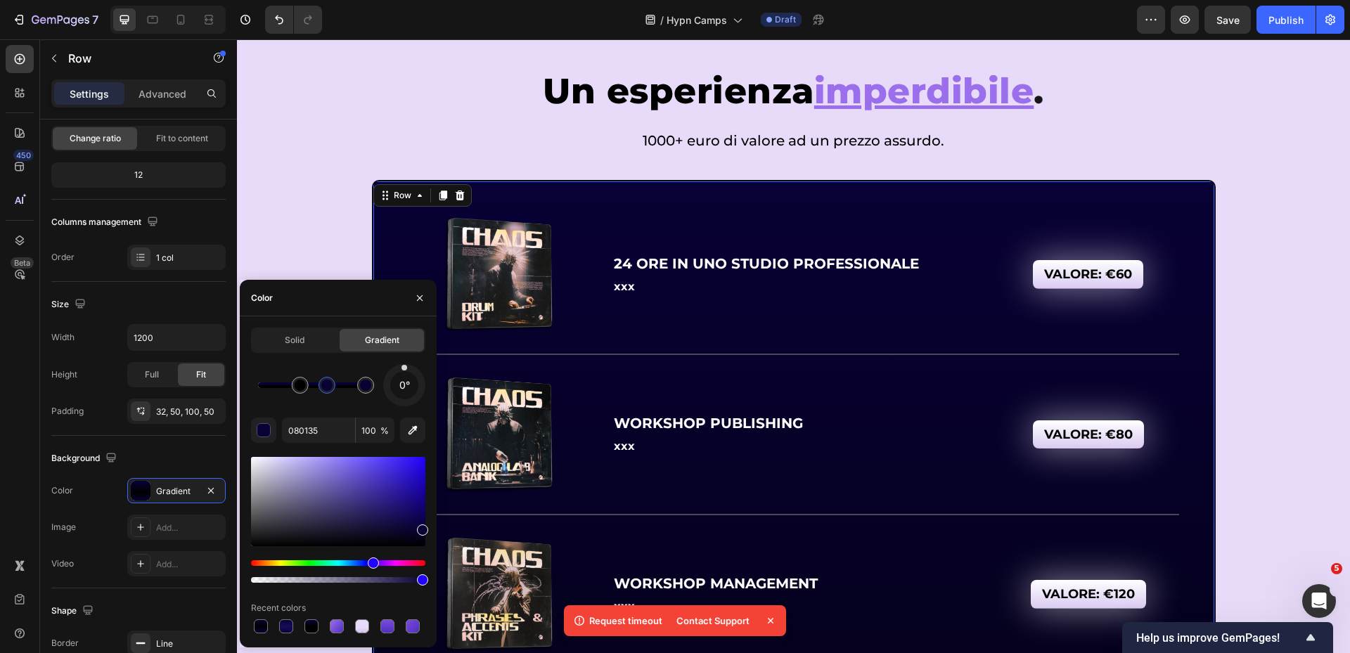
drag, startPoint x: 259, startPoint y: 383, endPoint x: 328, endPoint y: 386, distance: 69.0
click at [328, 386] on div at bounding box center [326, 385] width 11 height 11
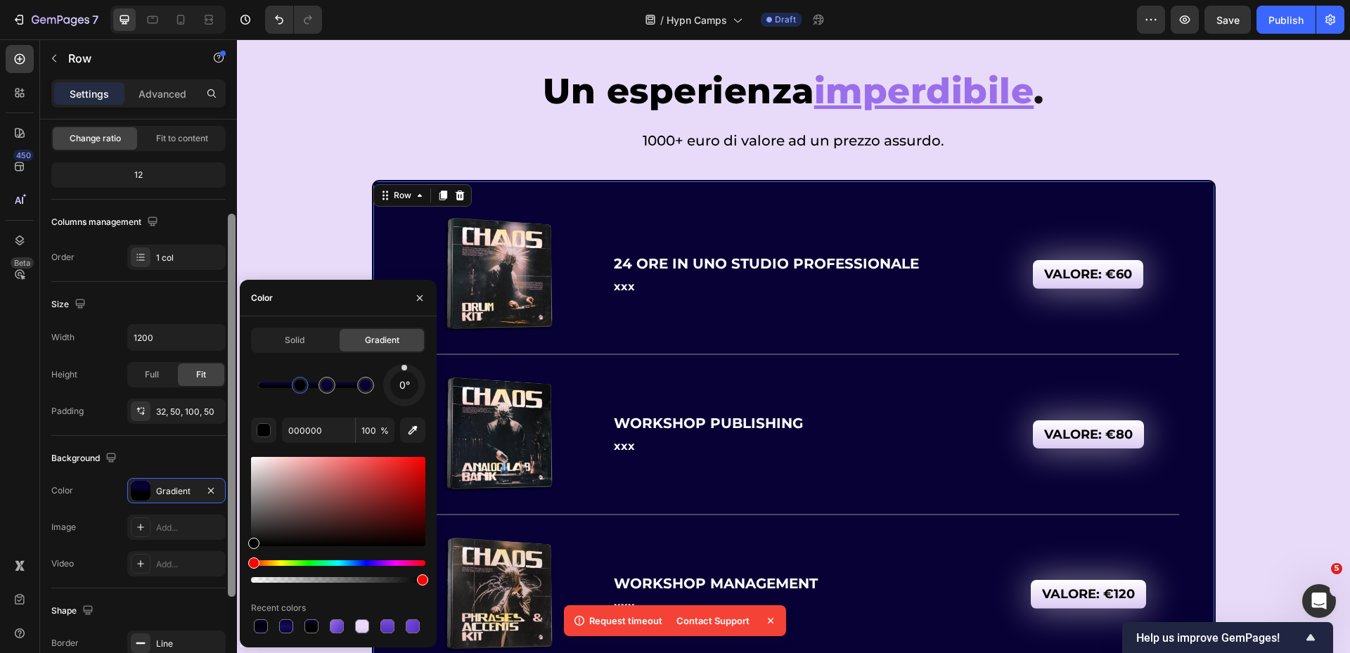
drag, startPoint x: 302, startPoint y: 388, endPoint x: 226, endPoint y: 388, distance: 76.0
click at [225, 387] on div "450 Beta Sections(18) Elements(83) Section Element Hero Section Product Detail …" at bounding box center [118, 346] width 237 height 614
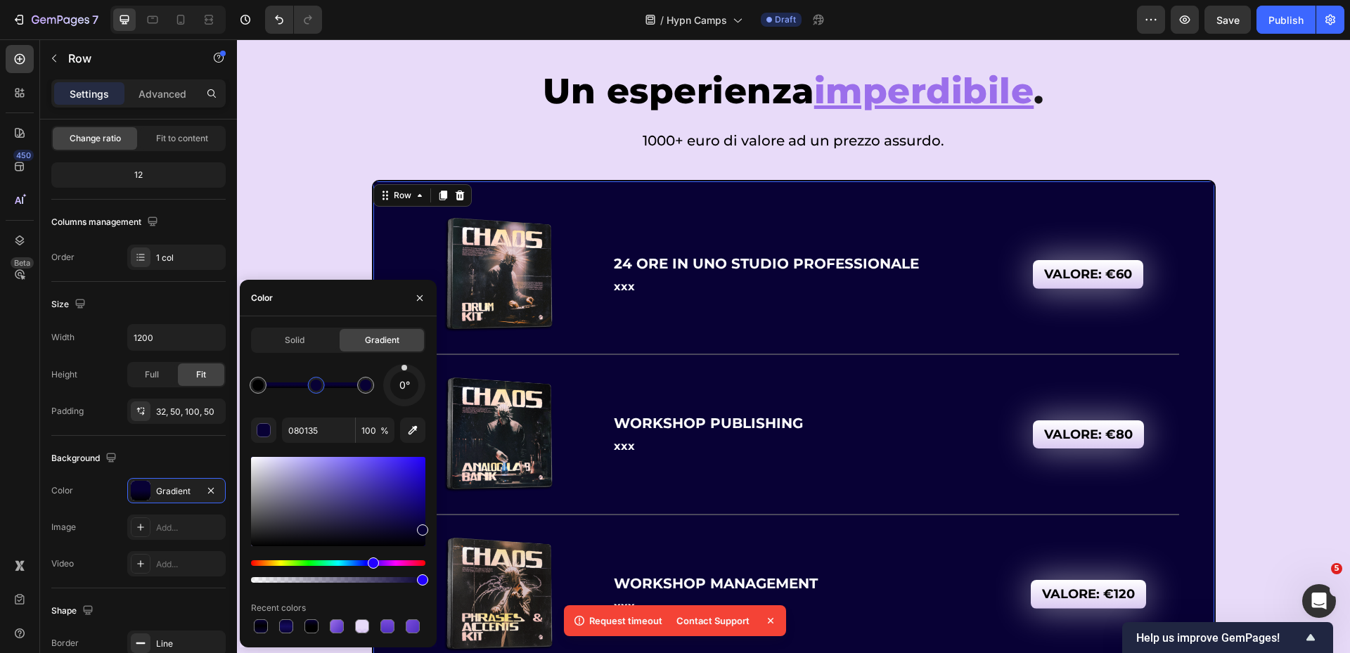
click at [319, 388] on div at bounding box center [316, 385] width 11 height 11
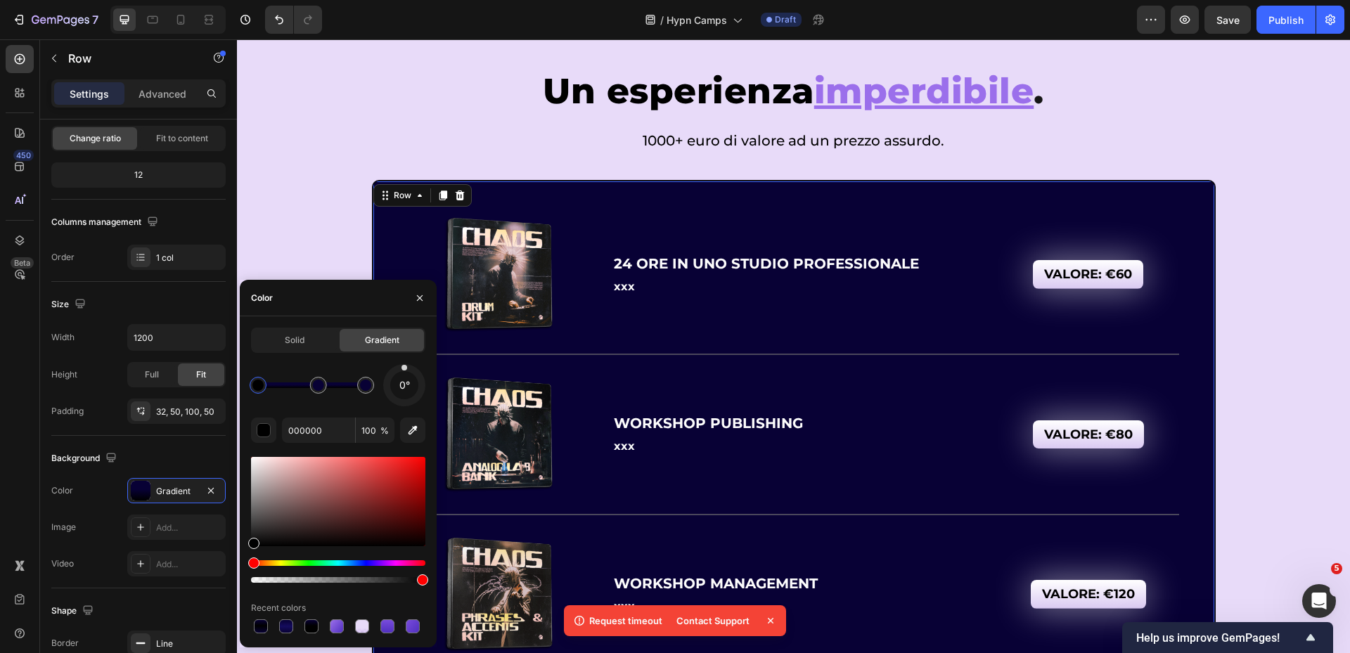
drag, startPoint x: 252, startPoint y: 385, endPoint x: 242, endPoint y: 385, distance: 9.9
click at [242, 385] on div "Solid Gradient 0° 000000 100 % Recent colors" at bounding box center [338, 482] width 197 height 309
click at [323, 432] on input "000000" at bounding box center [318, 430] width 73 height 25
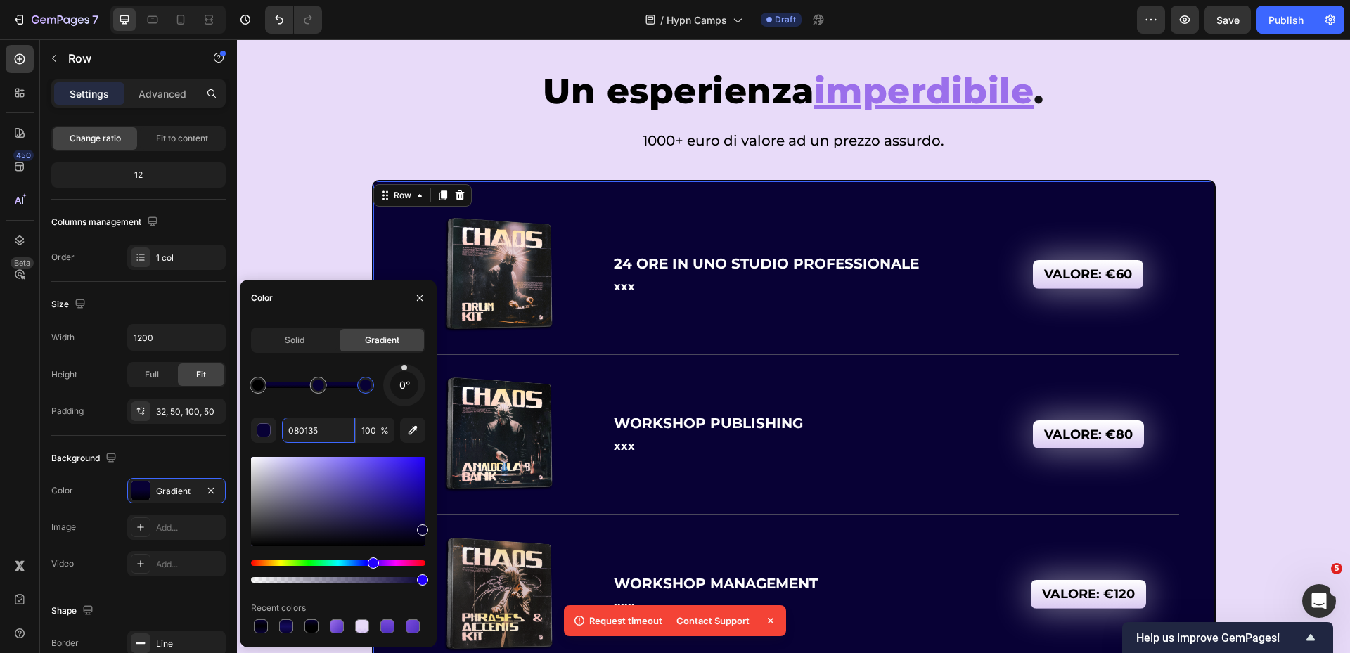
drag, startPoint x: 371, startPoint y: 392, endPoint x: 405, endPoint y: 394, distance: 33.8
click at [403, 394] on div "0°" at bounding box center [338, 385] width 174 height 42
click at [332, 435] on input "080135" at bounding box center [318, 430] width 73 height 25
click at [331, 435] on input "080135" at bounding box center [318, 430] width 73 height 25
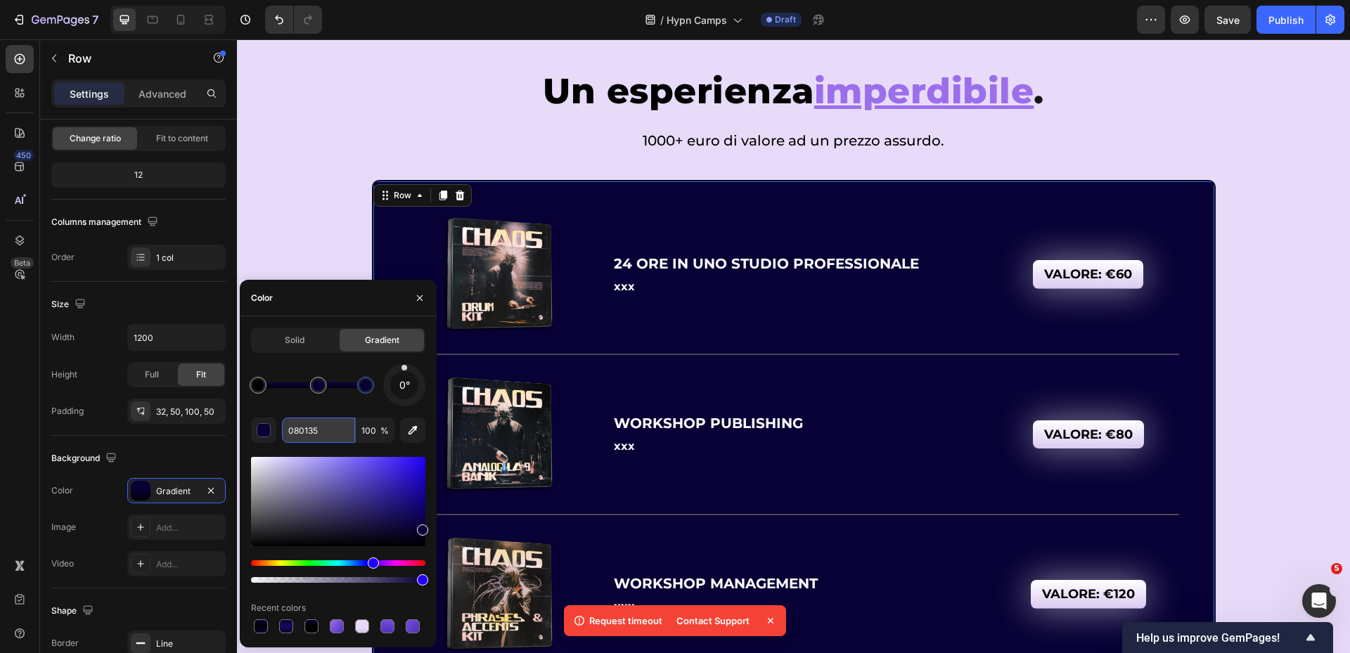
paste input "00000"
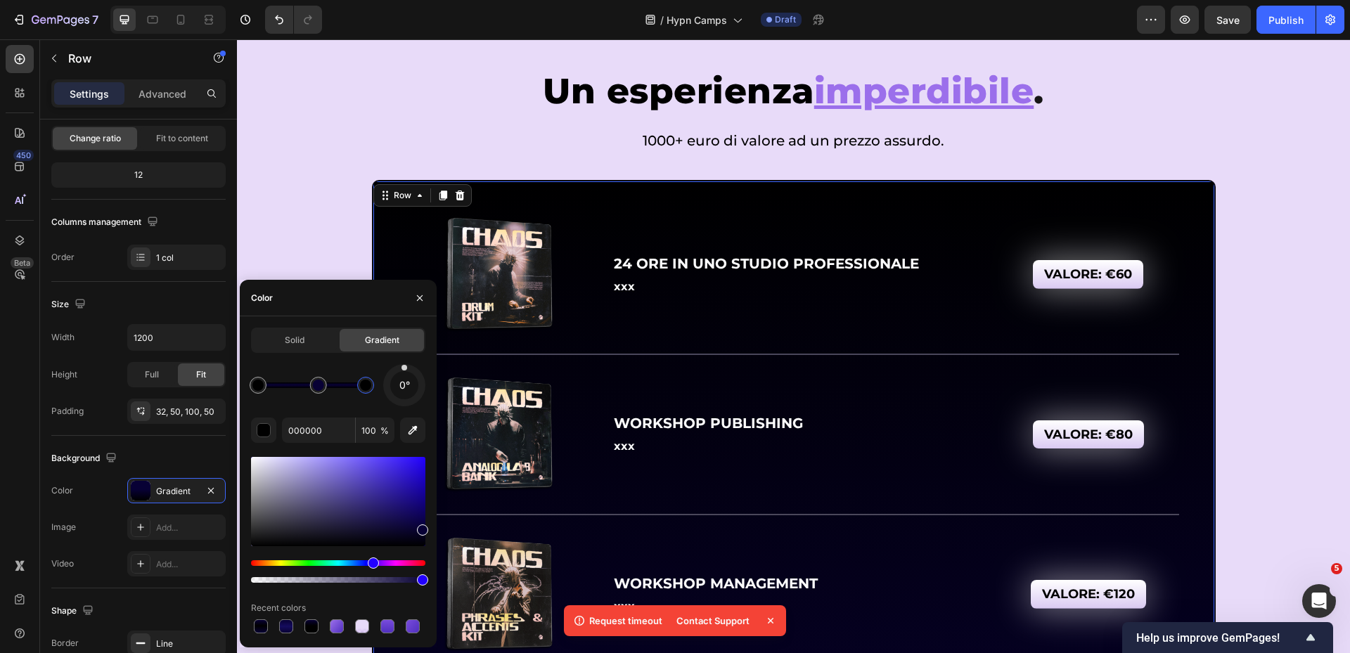
click at [340, 360] on div "Solid Gradient 0° 000000 100 % Recent colors" at bounding box center [338, 482] width 174 height 309
type input "000000"
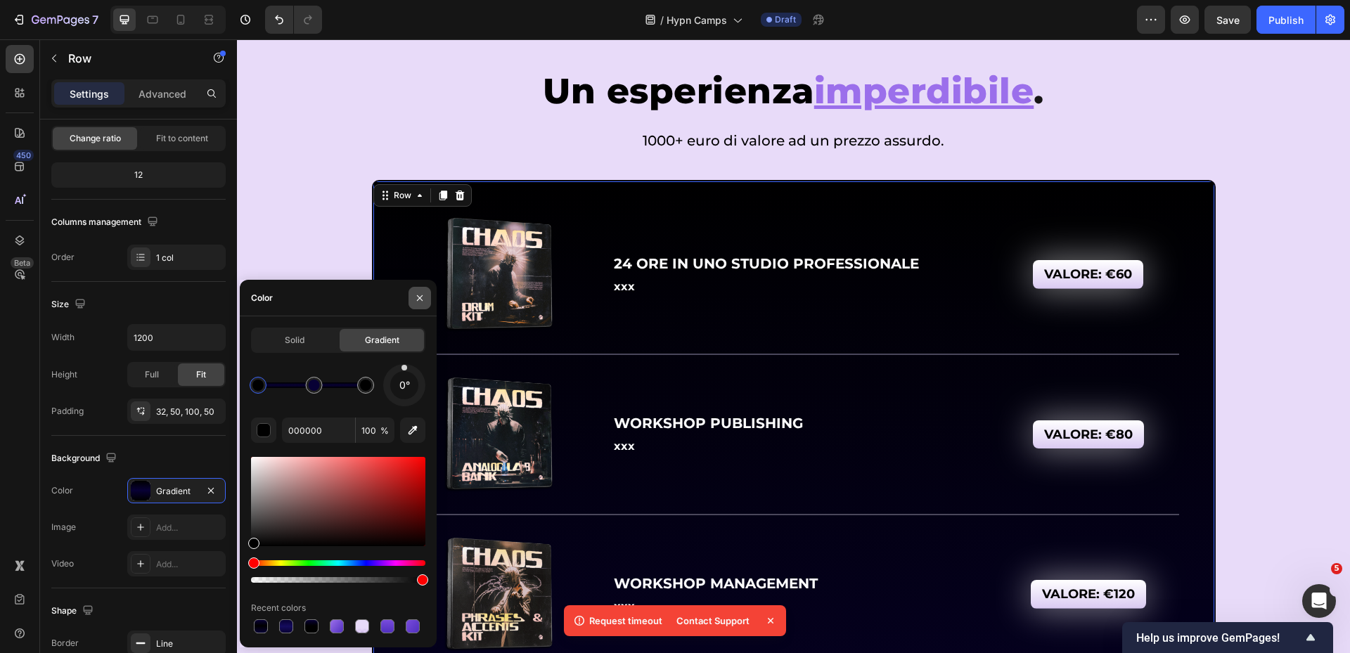
click at [417, 303] on icon "button" at bounding box center [419, 298] width 11 height 11
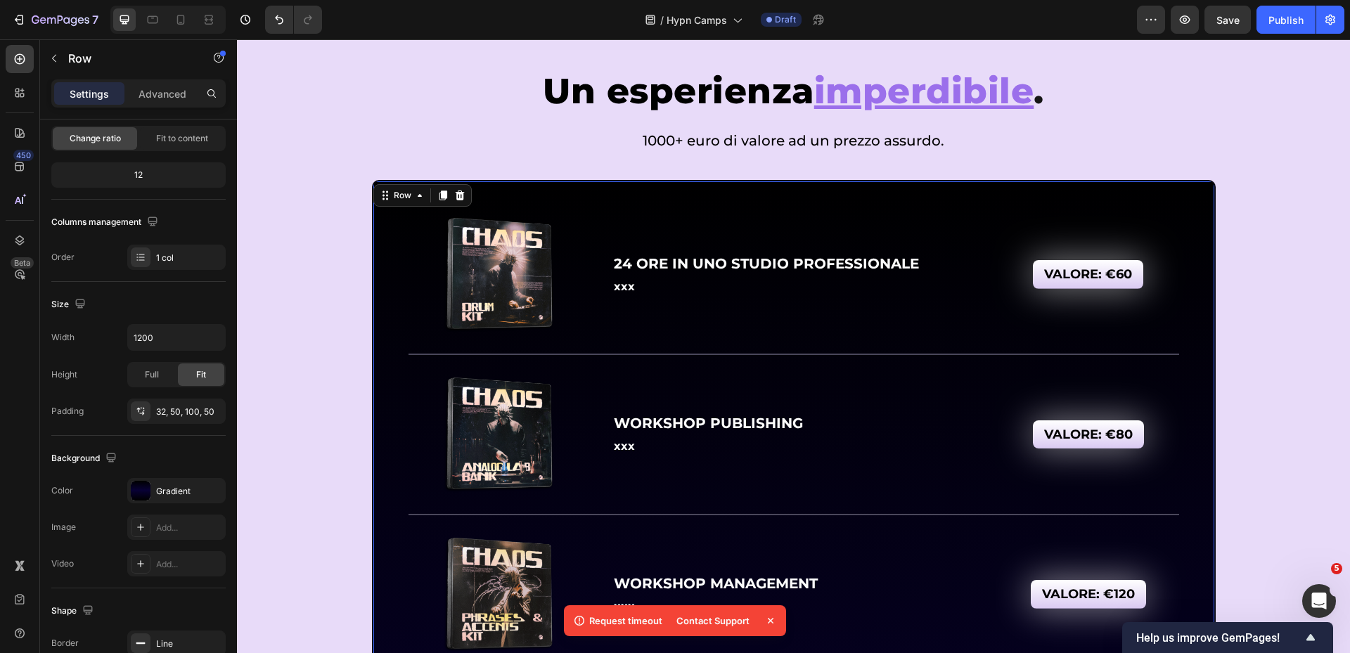
click at [437, 141] on p "1000+ euro di valore ad un prezzo assurdo." at bounding box center [793, 140] width 1077 height 25
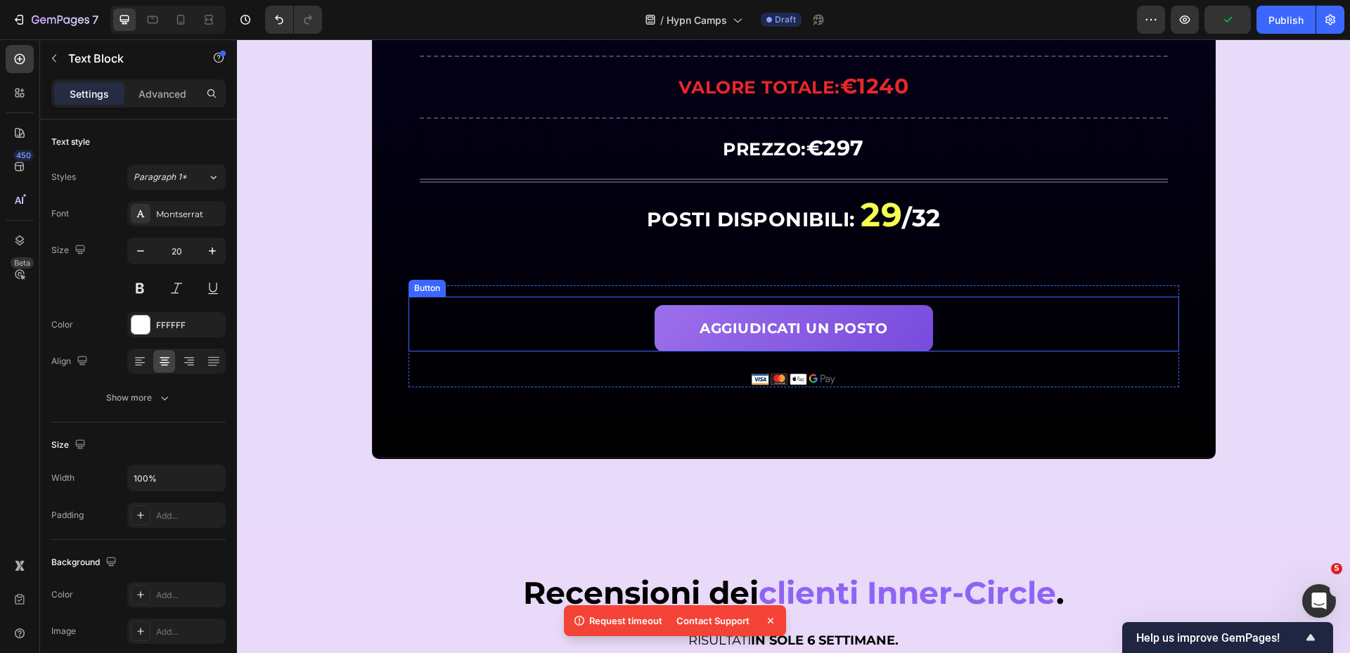
scroll to position [8010, 0]
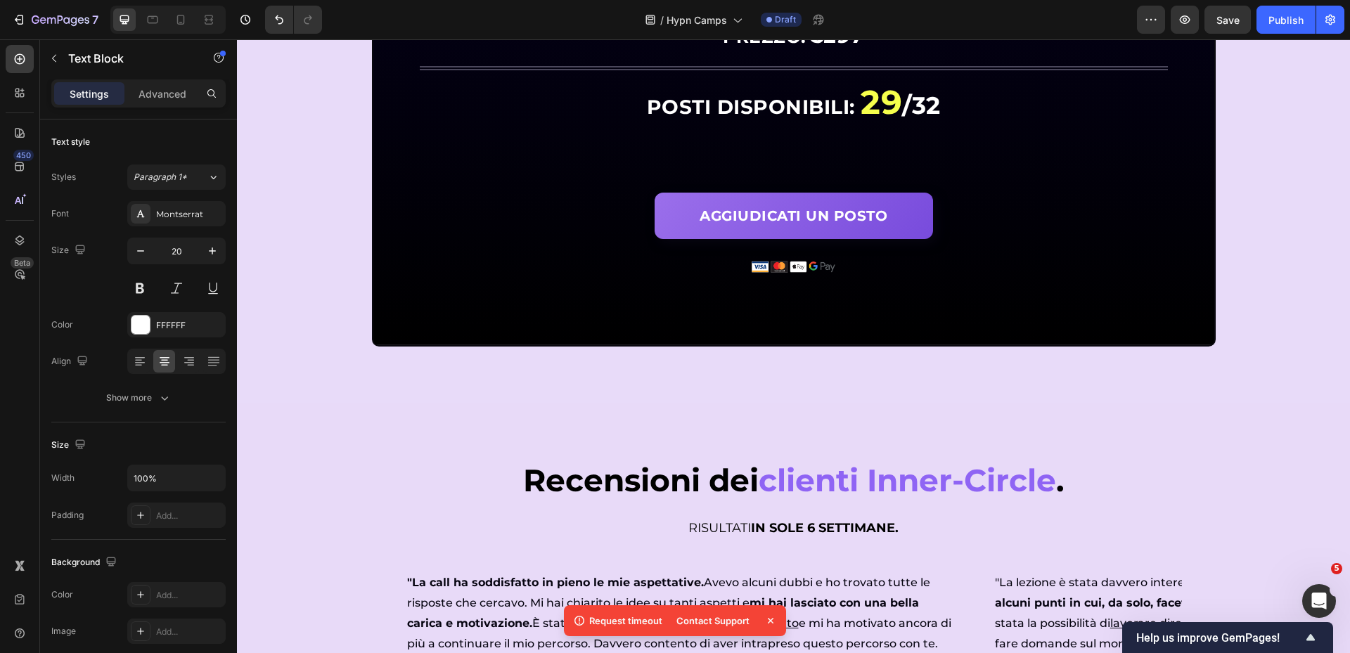
click at [772, 622] on icon at bounding box center [771, 621] width 6 height 6
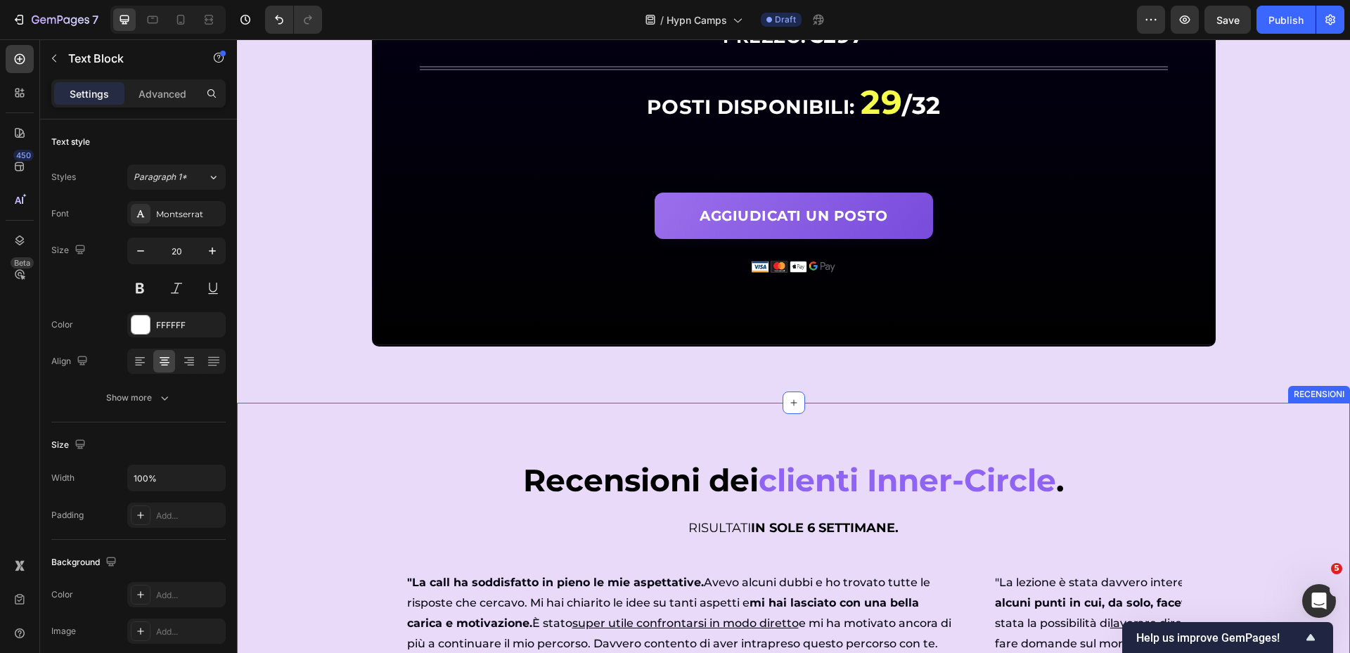
scroll to position [8151, 0]
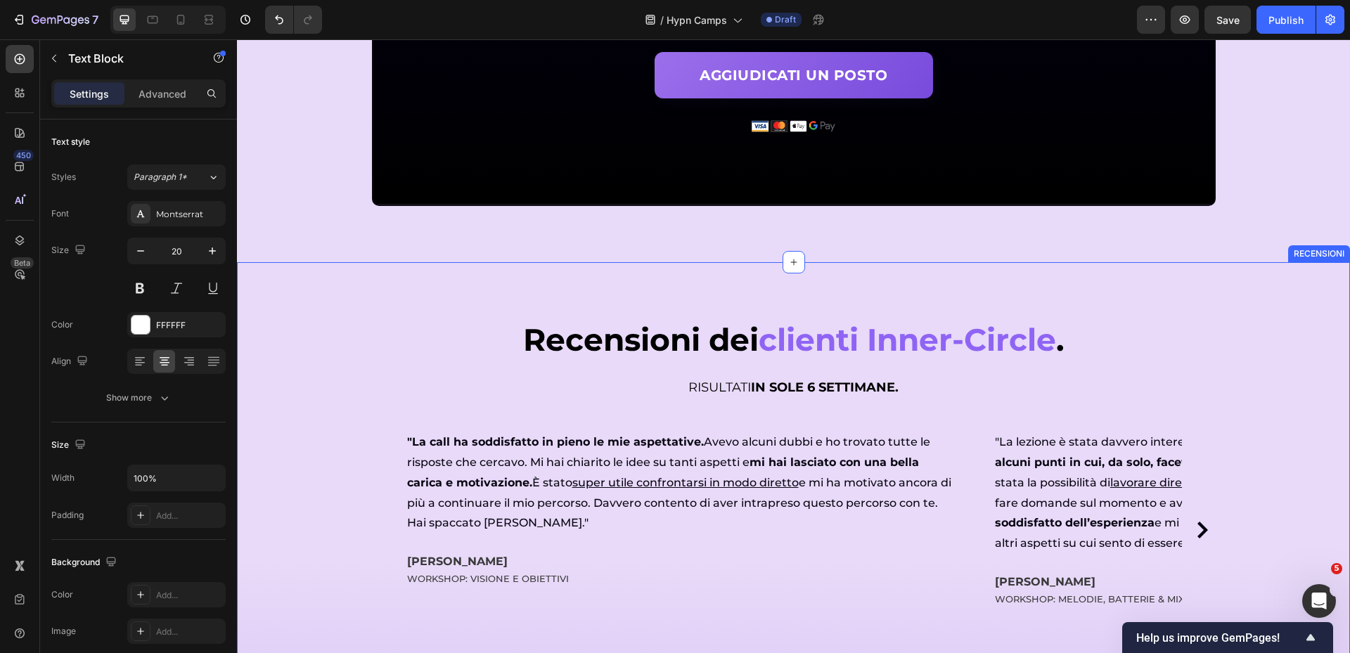
click at [653, 279] on div "Recensioni dei clienti Inner-Circle . Heading Recensioni dei clienti Inner-Circ…" at bounding box center [793, 495] width 1113 height 467
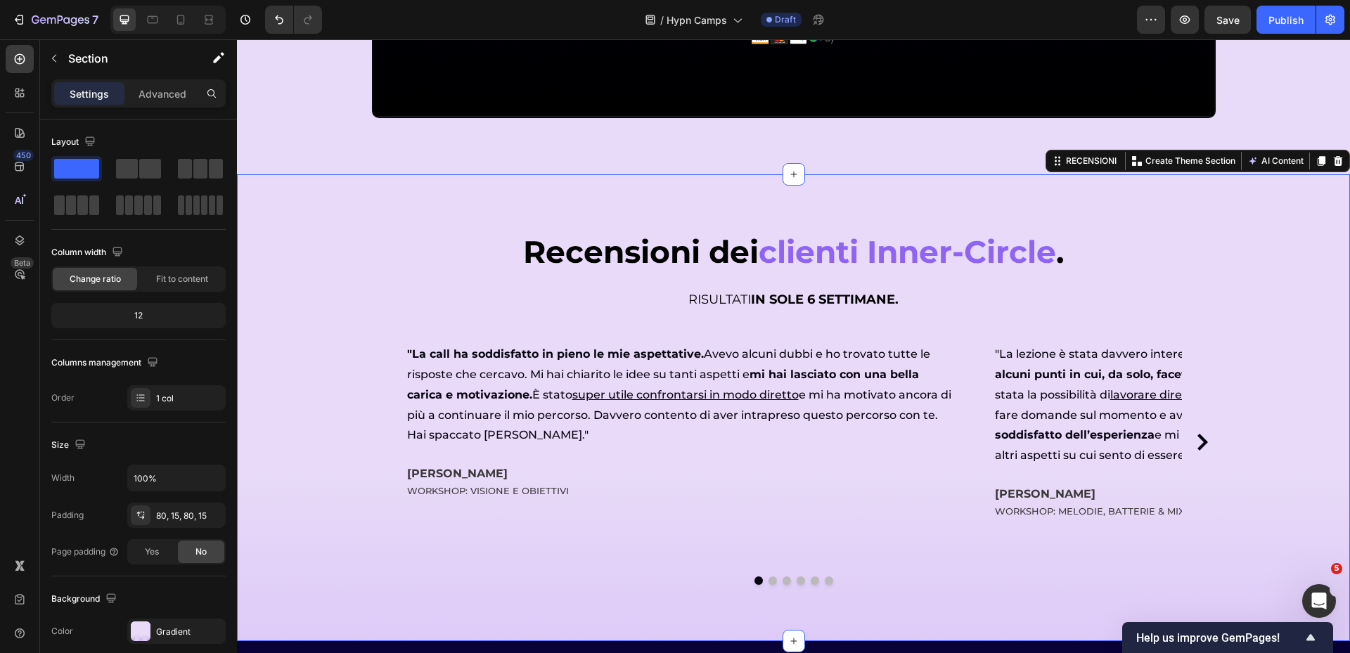
scroll to position [8432, 0]
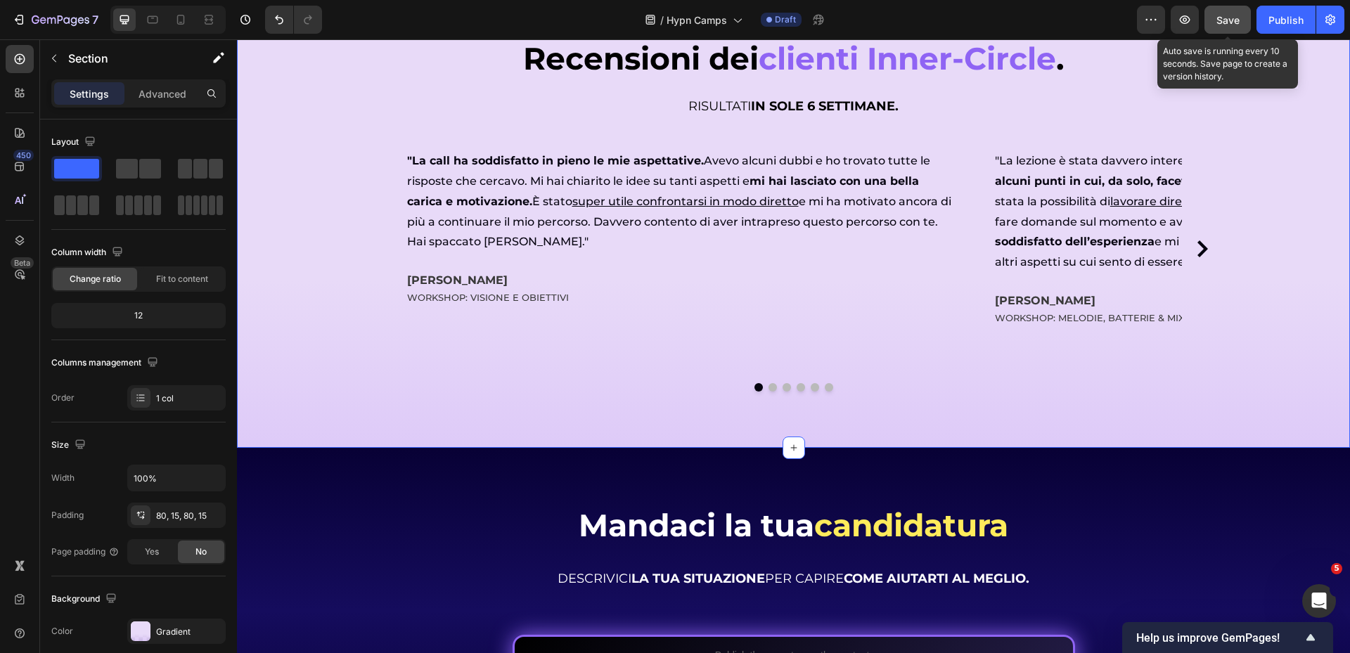
click at [1236, 29] on button "Save" at bounding box center [1228, 20] width 46 height 28
